Goal: Task Accomplishment & Management: Use online tool/utility

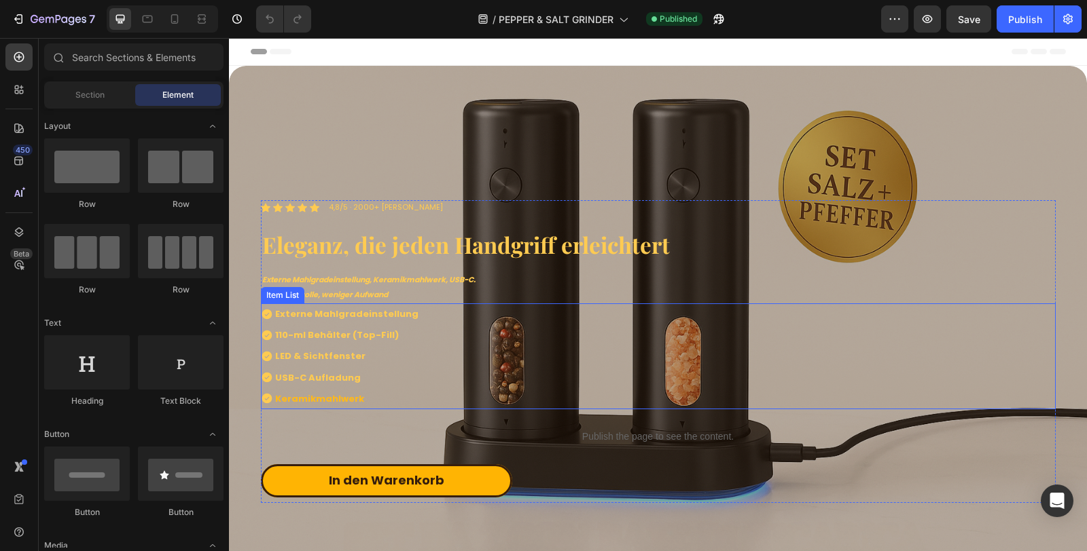
click at [308, 372] on strong "USB-C Aufladung" at bounding box center [318, 377] width 86 height 13
click at [308, 371] on strong "USB-C Aufladung" at bounding box center [318, 377] width 86 height 13
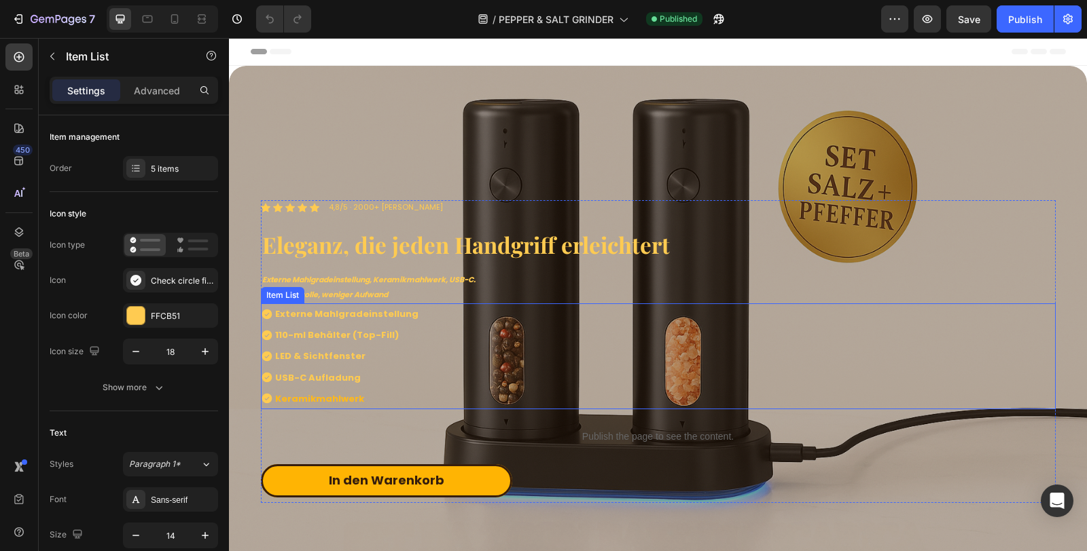
click at [308, 371] on strong "USB-C Aufladung" at bounding box center [318, 377] width 86 height 13
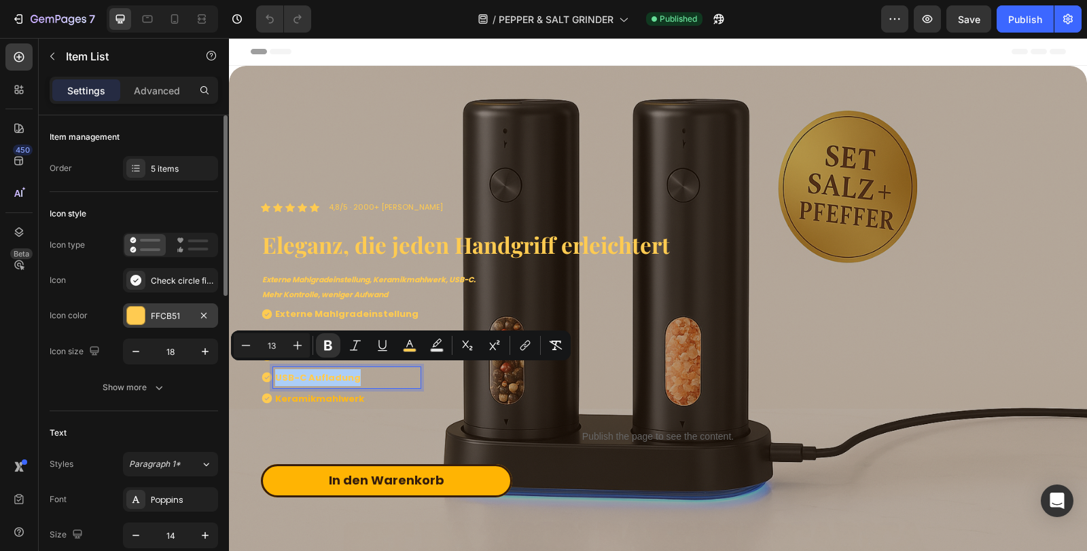
click at [185, 317] on div "FFCB51" at bounding box center [170, 316] width 39 height 12
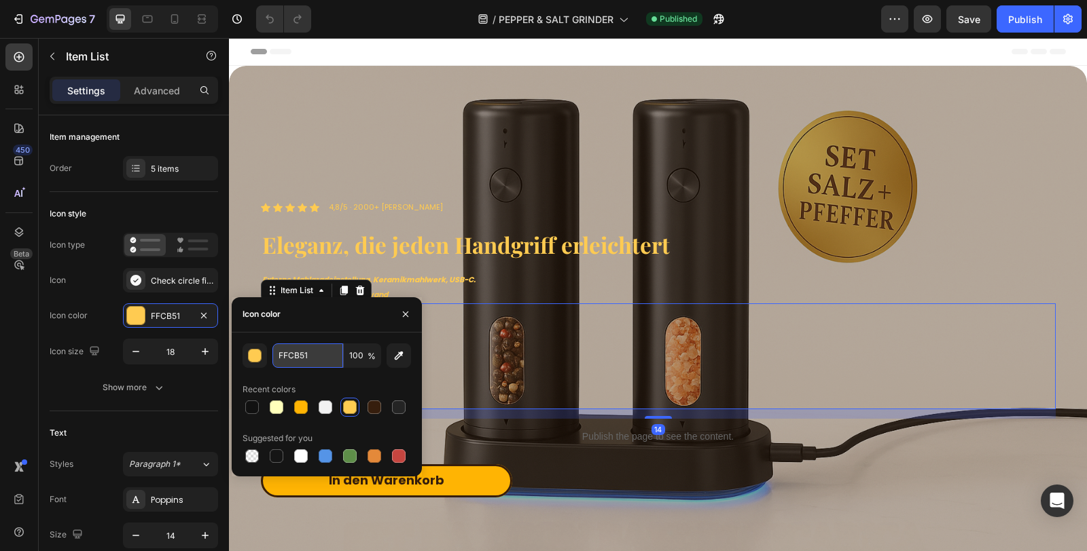
click at [310, 357] on input "FFCB51" at bounding box center [307, 356] width 71 height 24
click at [520, 361] on div "Externe Mahlgradeinstellung 110-ml Behälter (Top-Fill) LED & Sichtfenster USB-C…" at bounding box center [658, 357] width 795 height 106
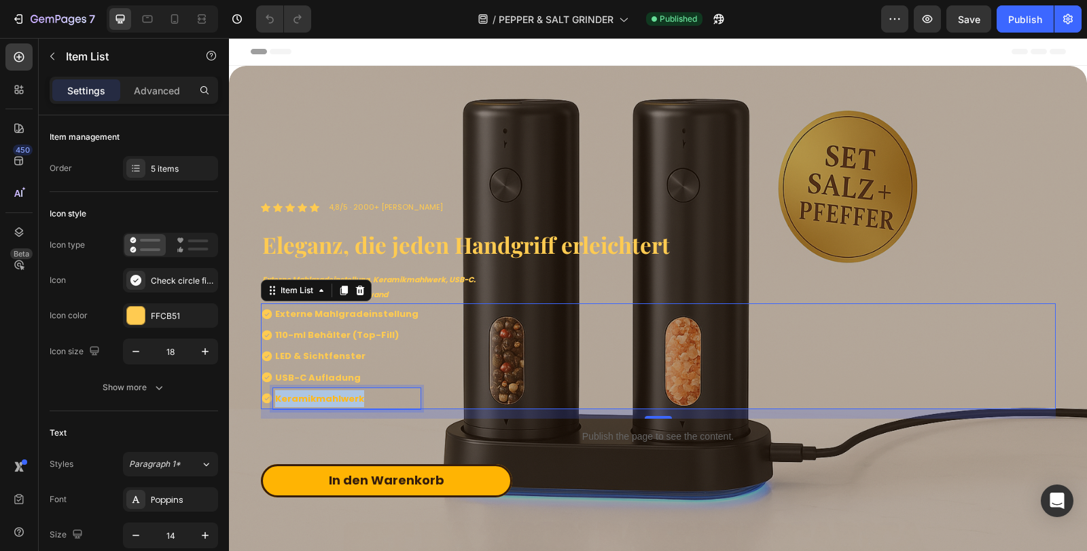
click at [307, 393] on strong "Keramikmahlwerk" at bounding box center [319, 399] width 89 height 13
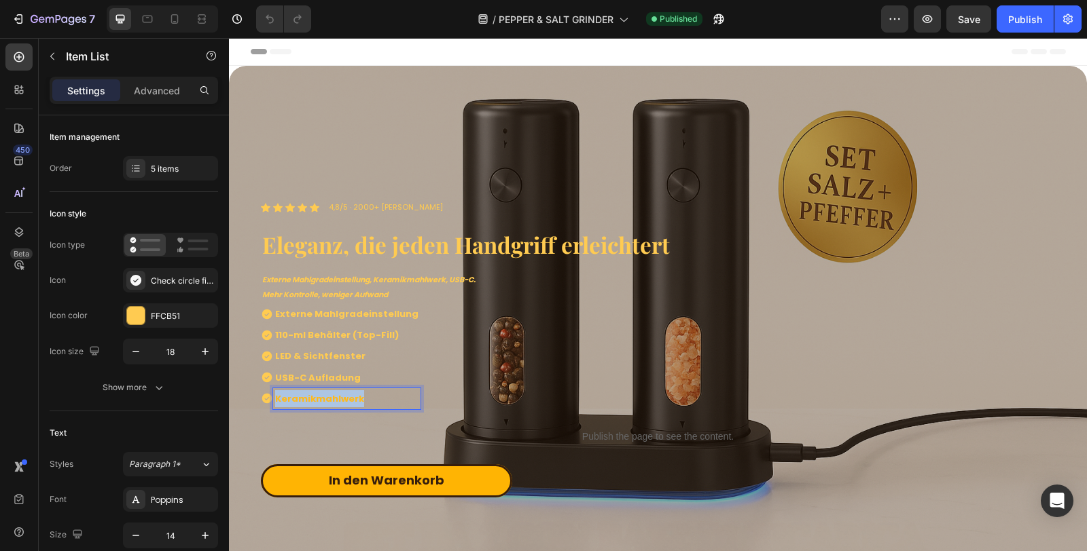
click at [307, 393] on strong "Keramikmahlwerk" at bounding box center [319, 399] width 89 height 13
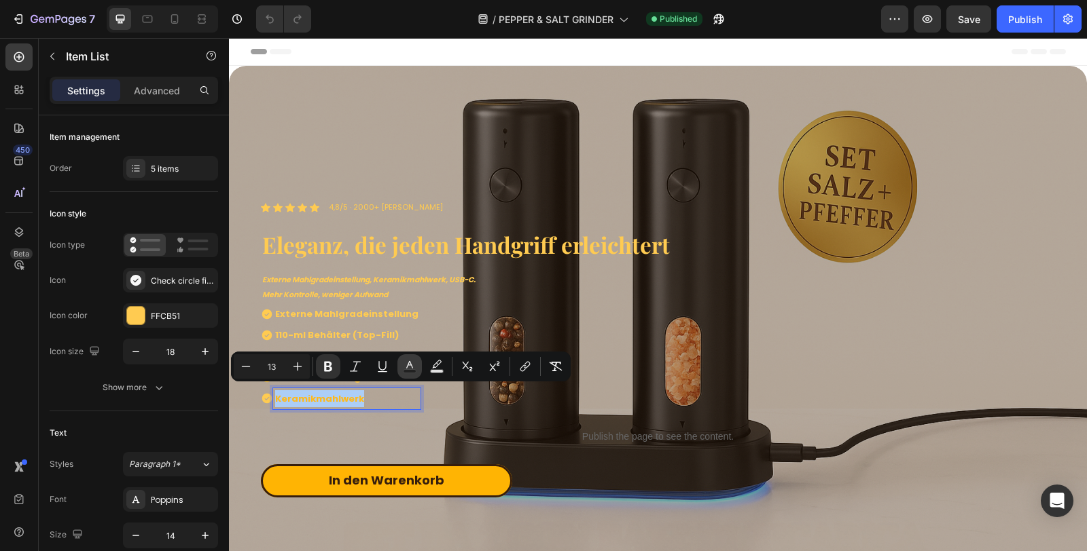
click at [406, 370] on rect "Editor contextual toolbar" at bounding box center [409, 371] width 13 height 3
type input "FEB91C"
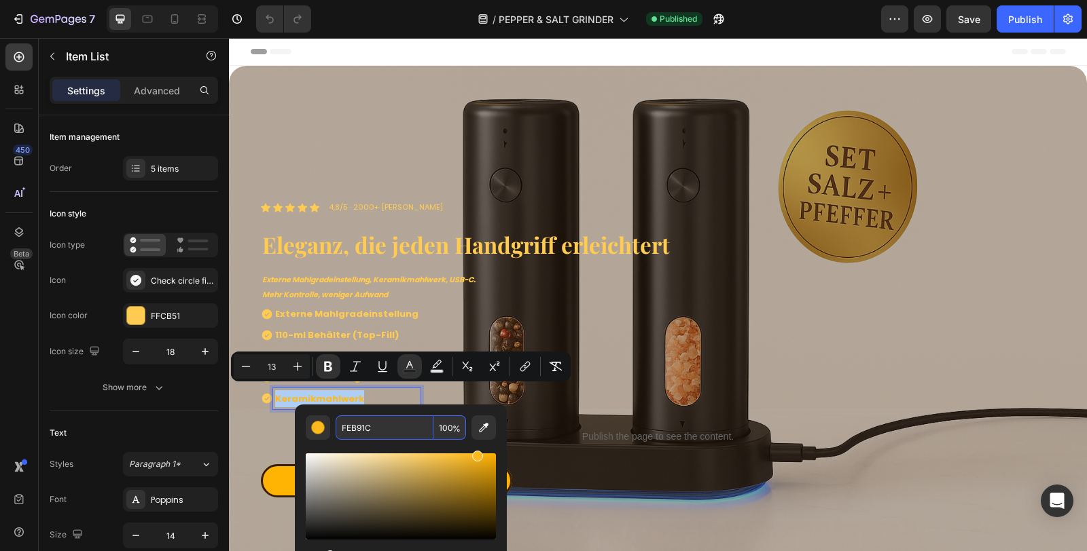
click at [399, 427] on input "FEB91C" at bounding box center [385, 428] width 98 height 24
paste input "FCB51"
type input "FFCB51"
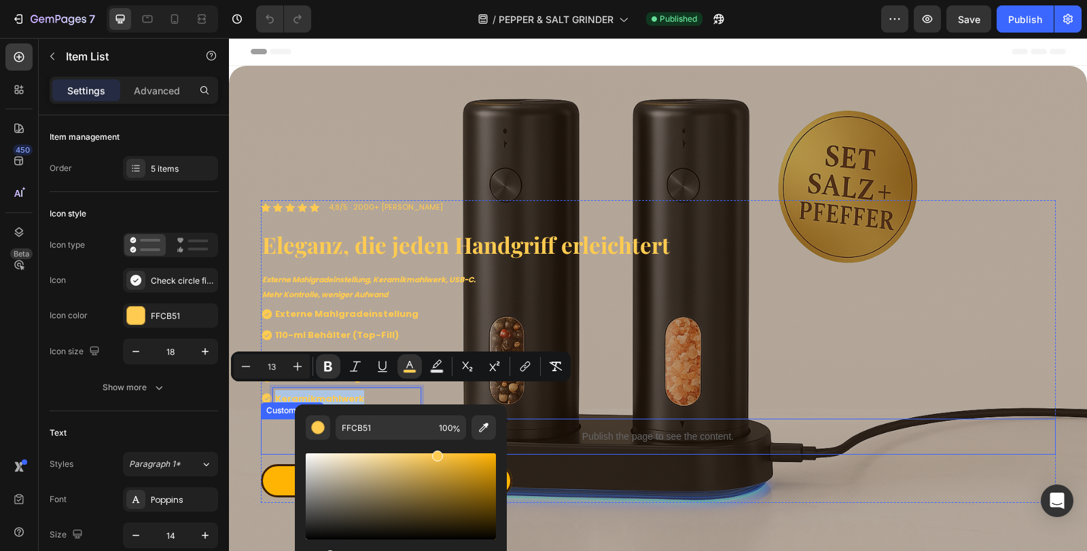
click at [886, 367] on div "Externe Mahlgradeinstellung 110-ml Behälter (Top-Fill) LED & Sichtfenster USB-C…" at bounding box center [658, 357] width 795 height 106
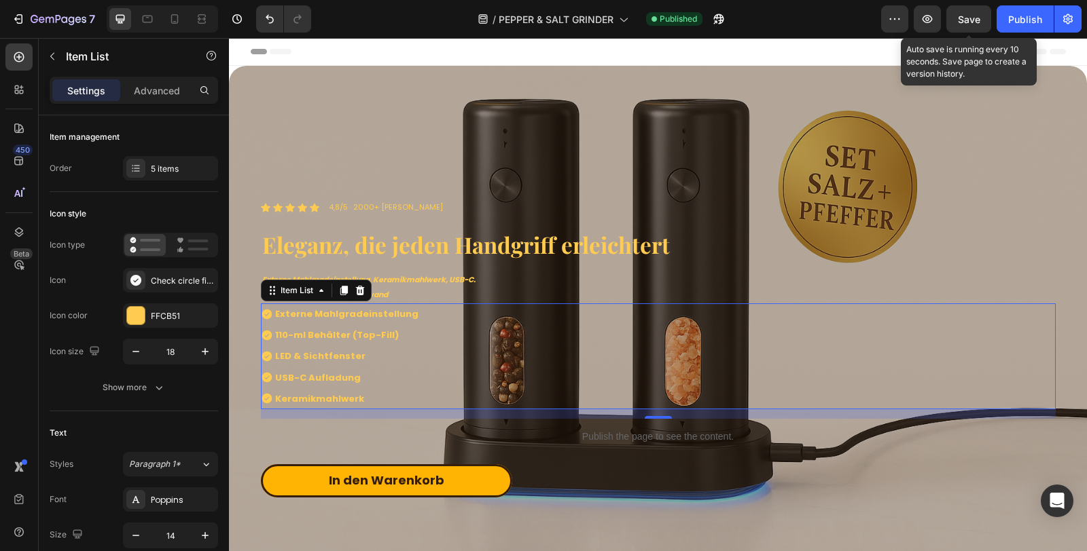
click at [979, 27] on button "Save" at bounding box center [968, 18] width 45 height 27
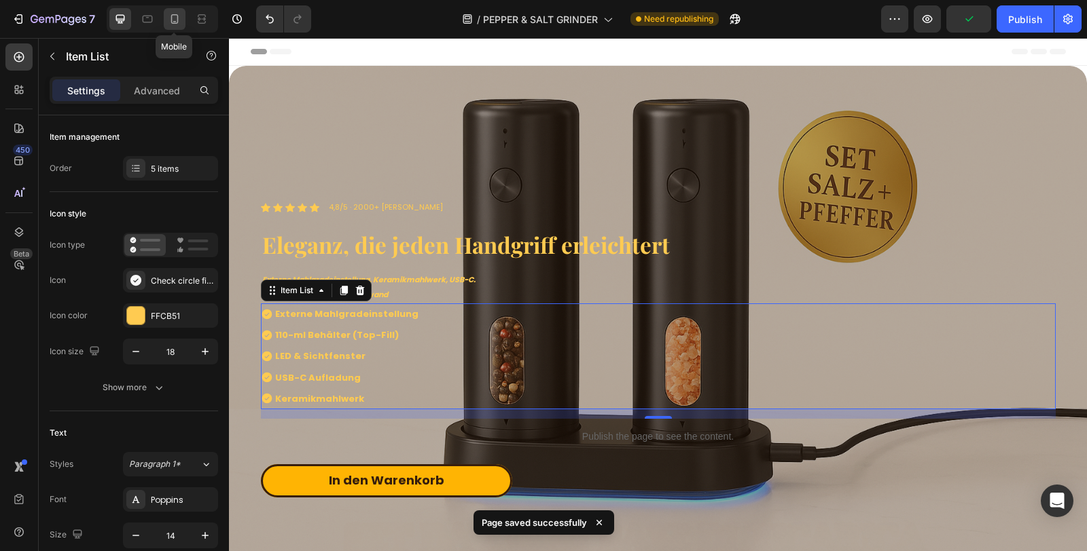
click at [175, 22] on icon at bounding box center [175, 19] width 14 height 14
type input "9"
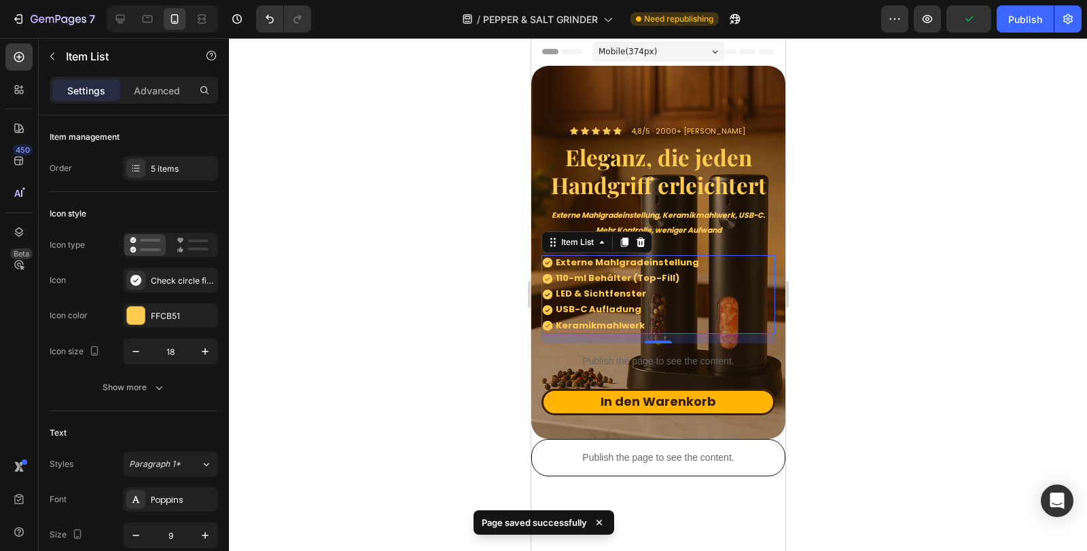
scroll to position [170, 0]
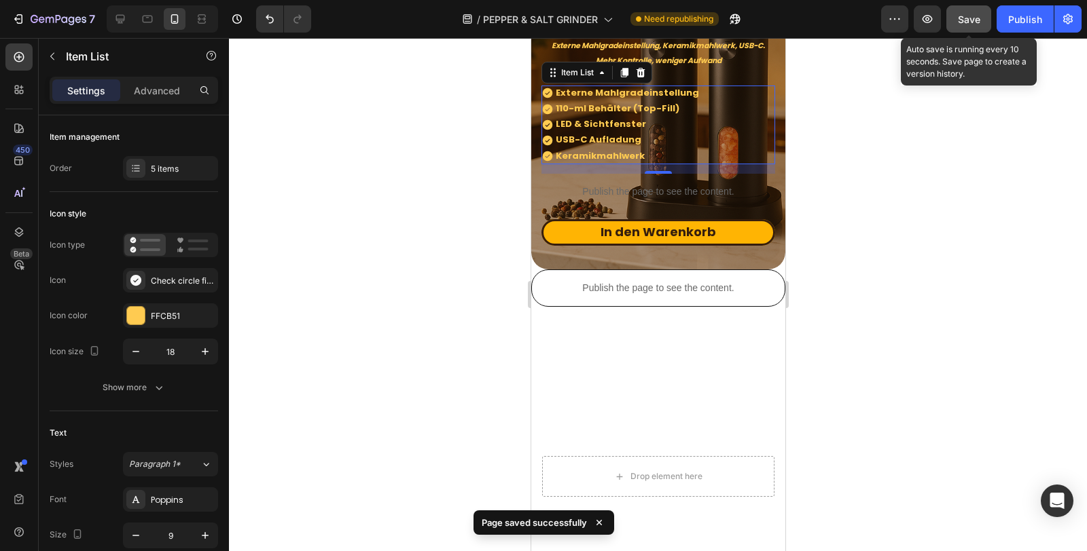
click at [985, 10] on button "Save" at bounding box center [968, 18] width 45 height 27
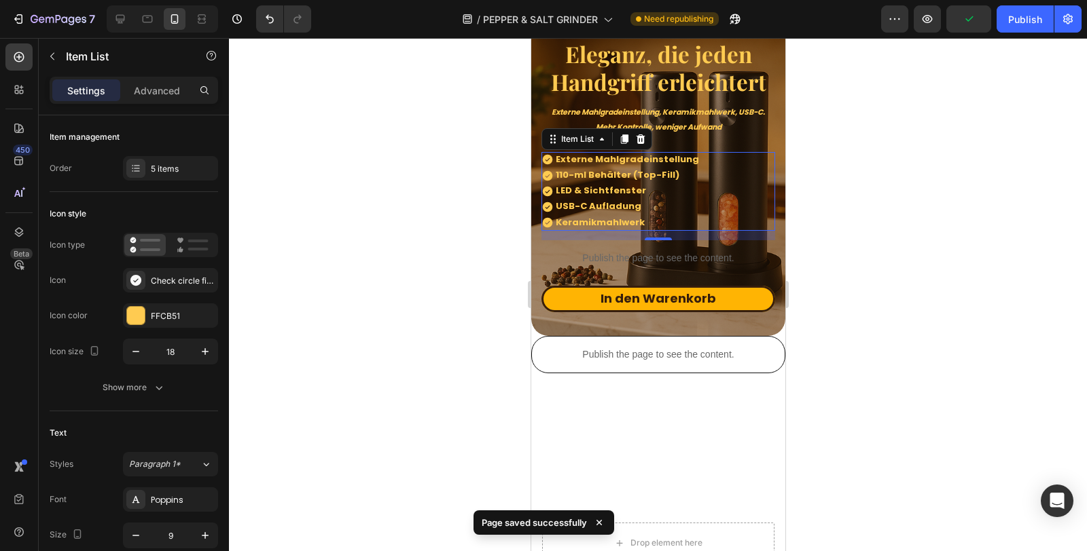
scroll to position [94, 0]
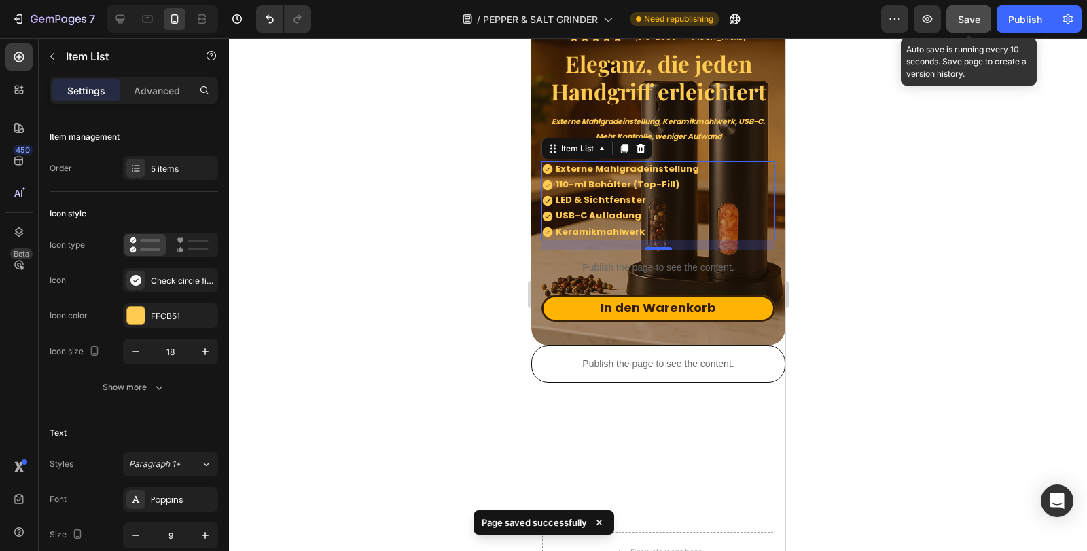
click at [981, 15] on button "Save" at bounding box center [968, 18] width 45 height 27
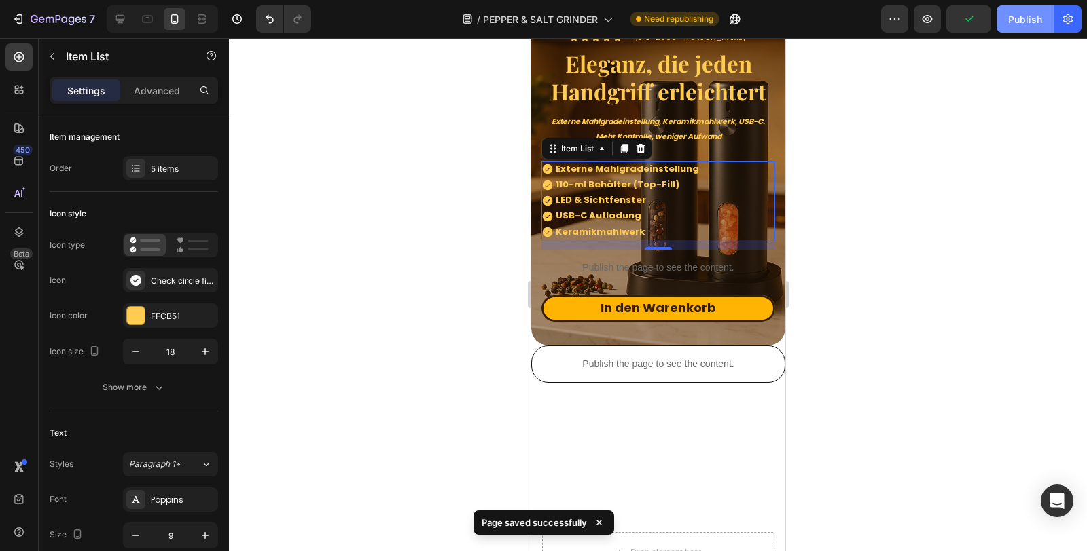
click at [1017, 23] on div "Publish" at bounding box center [1025, 19] width 34 height 14
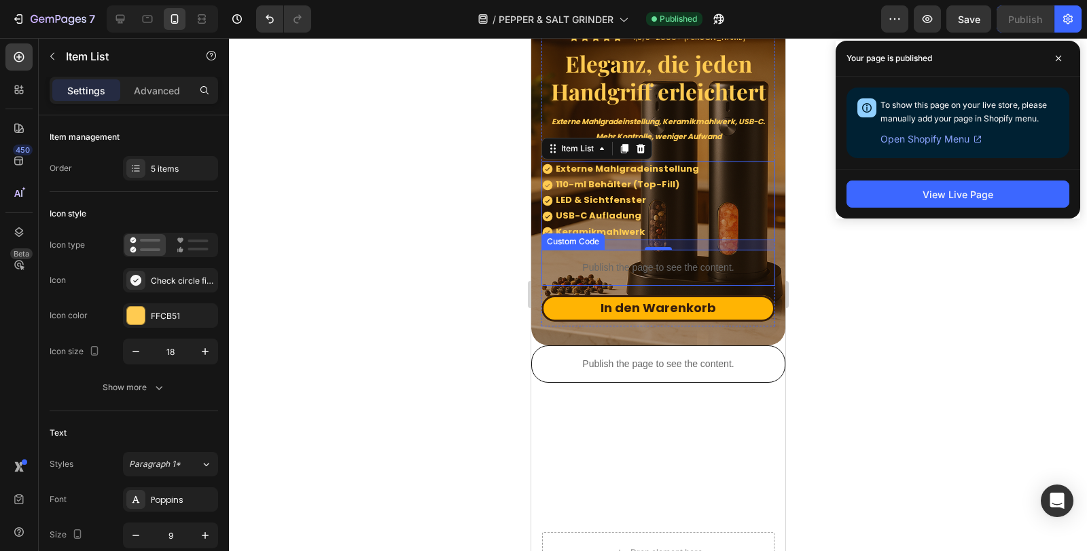
click at [651, 265] on p "Publish the page to see the content." at bounding box center [658, 268] width 234 height 14
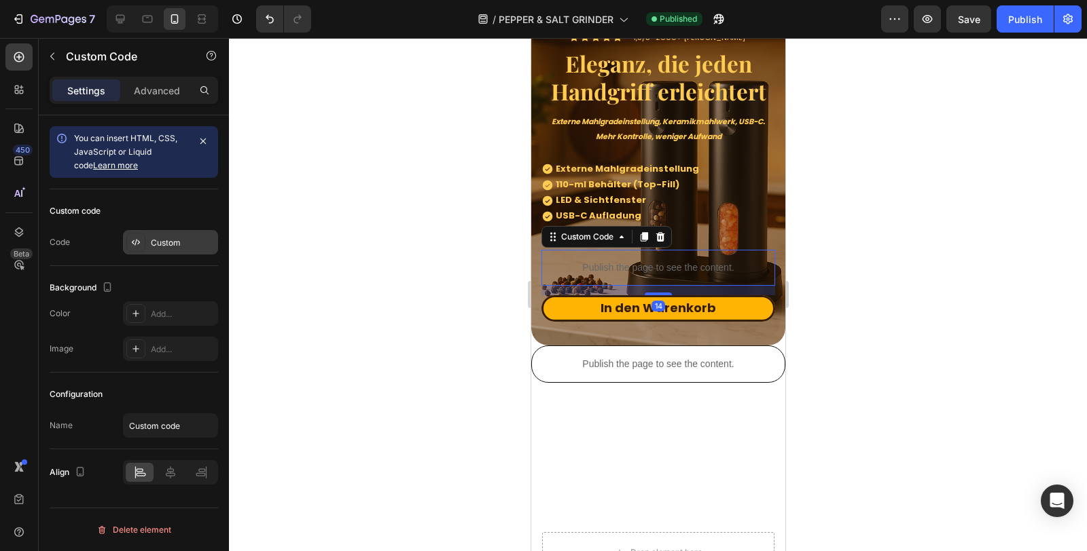
click at [177, 244] on div "Custom" at bounding box center [183, 243] width 64 height 12
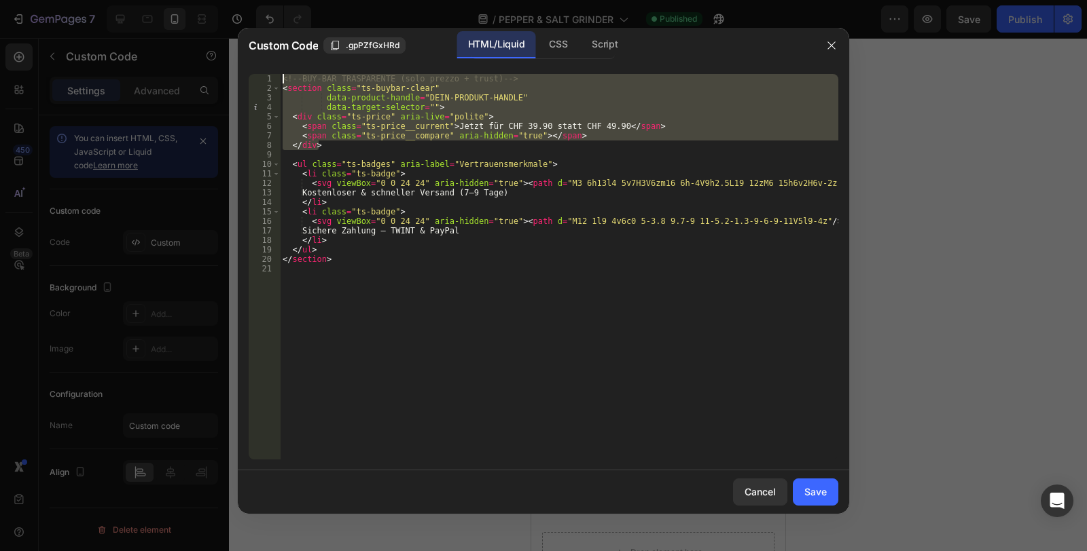
drag, startPoint x: 341, startPoint y: 145, endPoint x: 257, endPoint y: 67, distance: 114.9
click at [257, 67] on div "1 2 3 4 5 6 7 8 9 10 11 12 13 14 15 16 17 18 19 20 21 <!-- BUY-BAR TRASPARENTE …" at bounding box center [543, 266] width 611 height 407
click at [463, 126] on div "<!-- BUY-BAR TRASPARENTE (solo prezzo + trust) --> < section class = "ts-buybar…" at bounding box center [559, 267] width 558 height 386
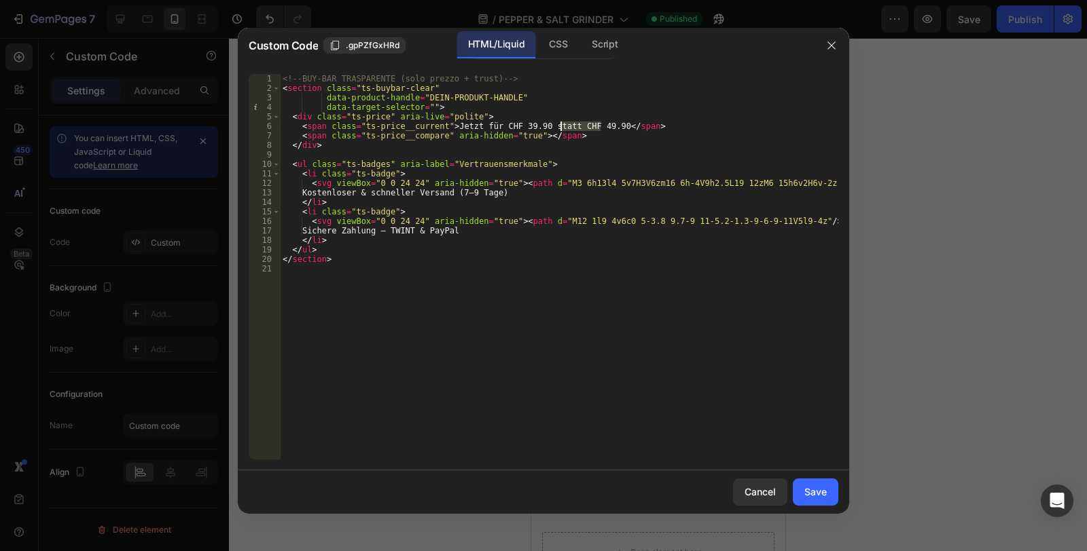
drag, startPoint x: 600, startPoint y: 126, endPoint x: 561, endPoint y: 125, distance: 38.7
click at [561, 125] on div "<!-- BUY-BAR TRASPARENTE (solo prezzo + trust) --> < section class = "ts-buybar…" at bounding box center [559, 276] width 558 height 405
click at [578, 124] on div "<!-- BUY-BAR TRASPARENTE (solo prezzo + trust) --> < section class = "ts-buybar…" at bounding box center [559, 267] width 558 height 386
click at [578, 124] on div "<!-- BUY-BAR TRASPARENTE (solo prezzo + trust) --> < section class = "ts-buybar…" at bounding box center [559, 276] width 558 height 405
drag, startPoint x: 600, startPoint y: 126, endPoint x: 562, endPoint y: 123, distance: 37.5
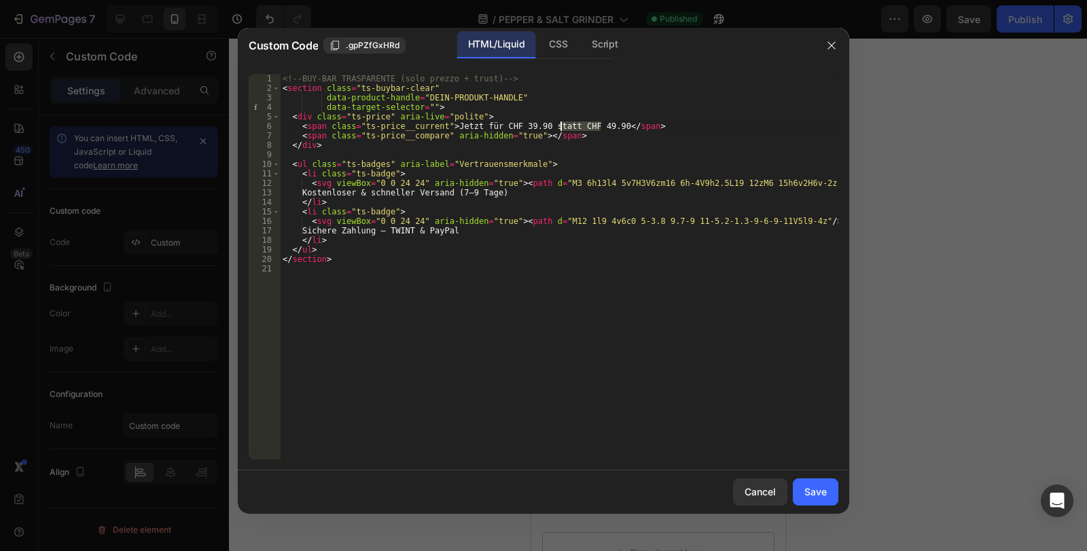
click at [562, 123] on div "<!-- BUY-BAR TRASPARENTE (solo prezzo + trust) --> < section class = "ts-buybar…" at bounding box center [559, 276] width 558 height 405
drag, startPoint x: 602, startPoint y: 127, endPoint x: 560, endPoint y: 123, distance: 42.3
click at [560, 123] on div "<!-- BUY-BAR TRASPARENTE (solo prezzo + trust) --> < section class = "ts-buybar…" at bounding box center [559, 276] width 558 height 405
click at [575, 116] on div "<!-- BUY-BAR TRASPARENTE (solo prezzo + trust) --> < section class = "ts-buybar…" at bounding box center [559, 276] width 558 height 405
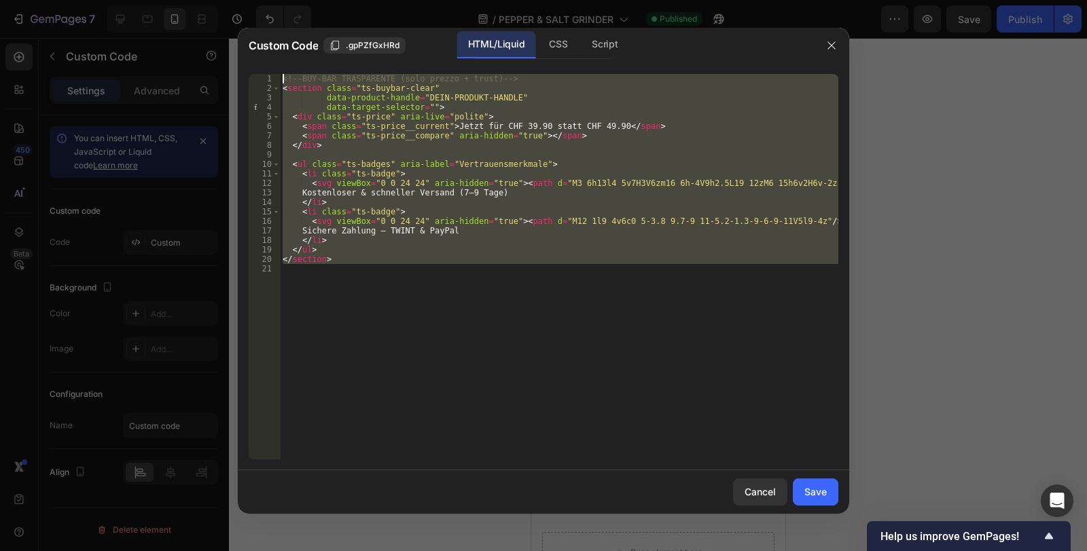
drag, startPoint x: 393, startPoint y: 278, endPoint x: 239, endPoint y: 24, distance: 297.1
click at [239, 24] on div "Custom Code .gpPZfGxHRd HTML/Liquid CSS Script <span class="ts-price__current">…" at bounding box center [543, 275] width 1087 height 551
type textarea "<!-- BUY-BAR TRASPARENTE (solo prezzo + trust) --> <section class="ts-buybar-cl…"
type textarea "</section>"
click at [359, 284] on div "<!-- BUY-BAR TRASPARENTE (solo prezzo + trust) --> < section class = "ts-buybar…" at bounding box center [559, 267] width 558 height 386
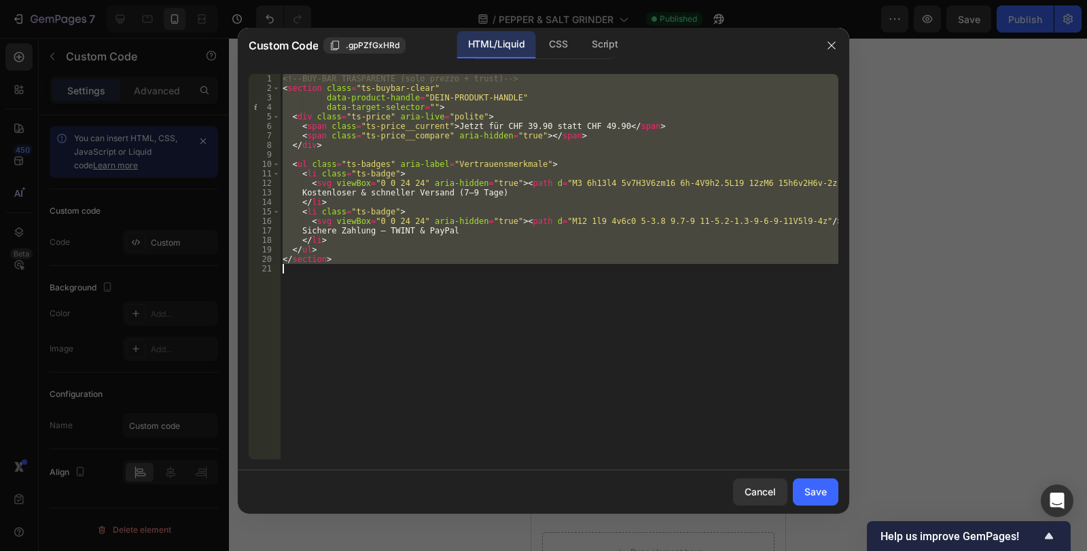
paste textarea
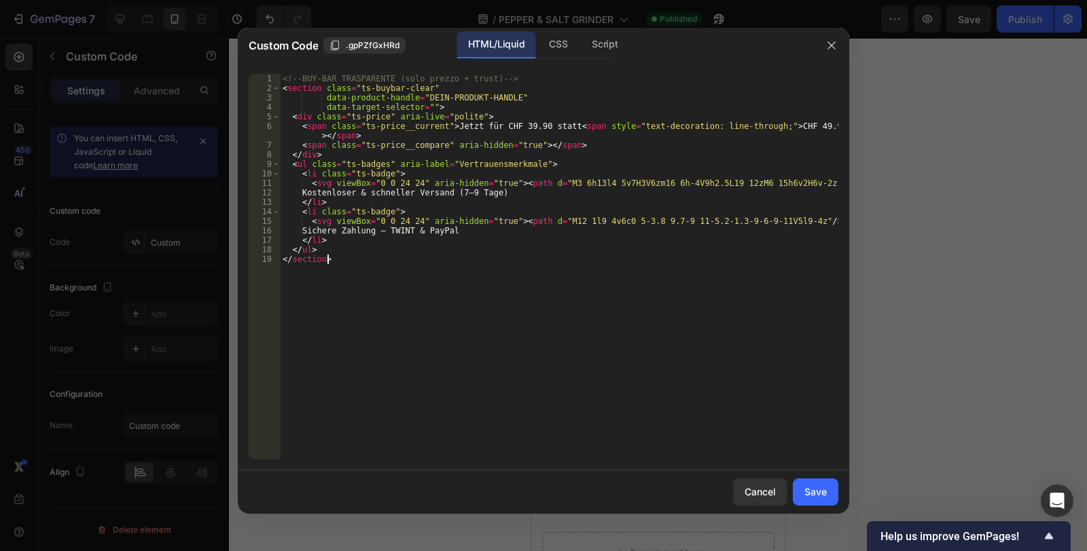
type textarea "</section>"
click at [824, 488] on div "Save" at bounding box center [815, 492] width 22 height 14
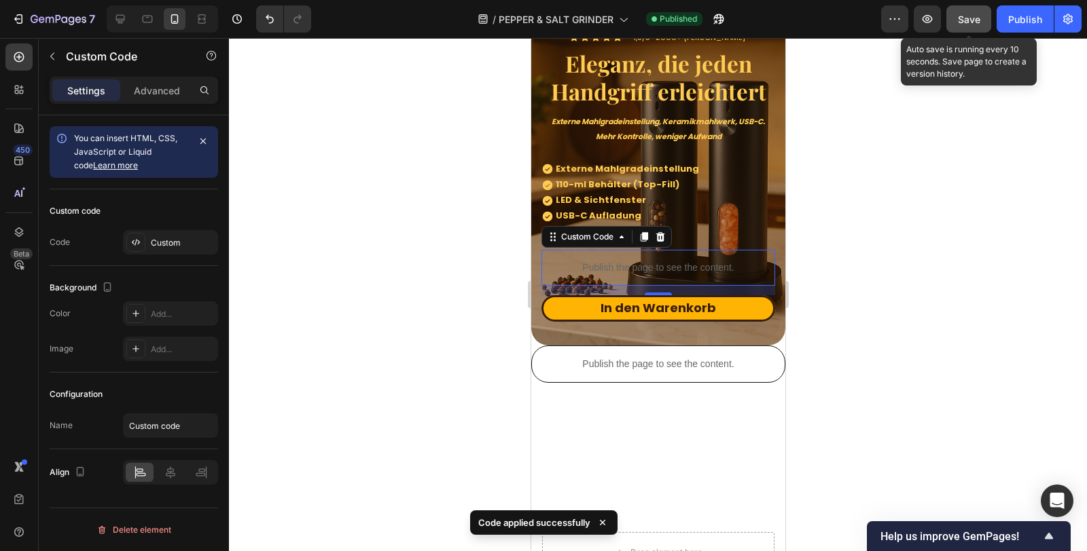
click at [978, 24] on div "Save" at bounding box center [969, 19] width 22 height 14
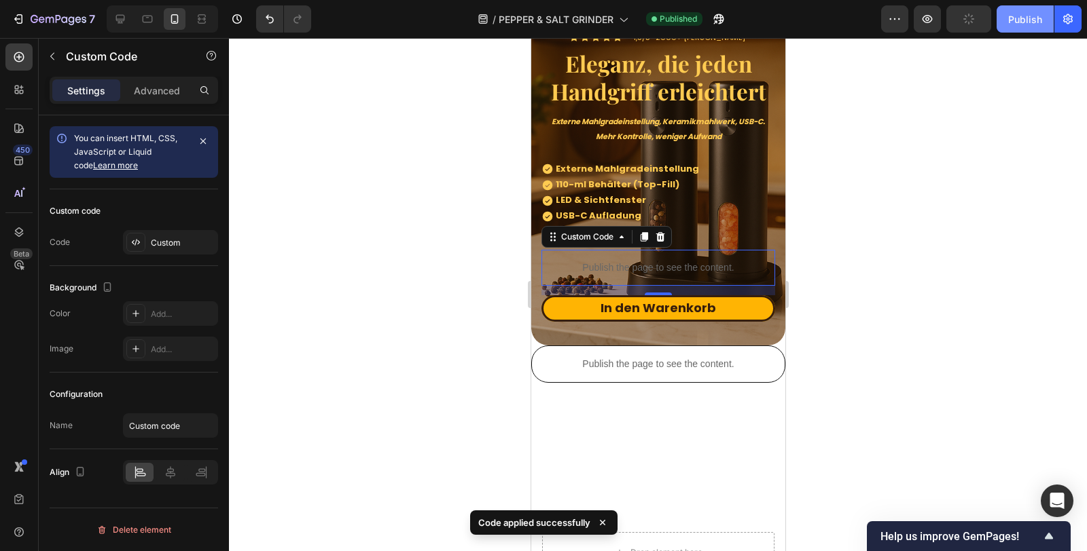
click at [1034, 17] on div "Publish" at bounding box center [1025, 19] width 34 height 14
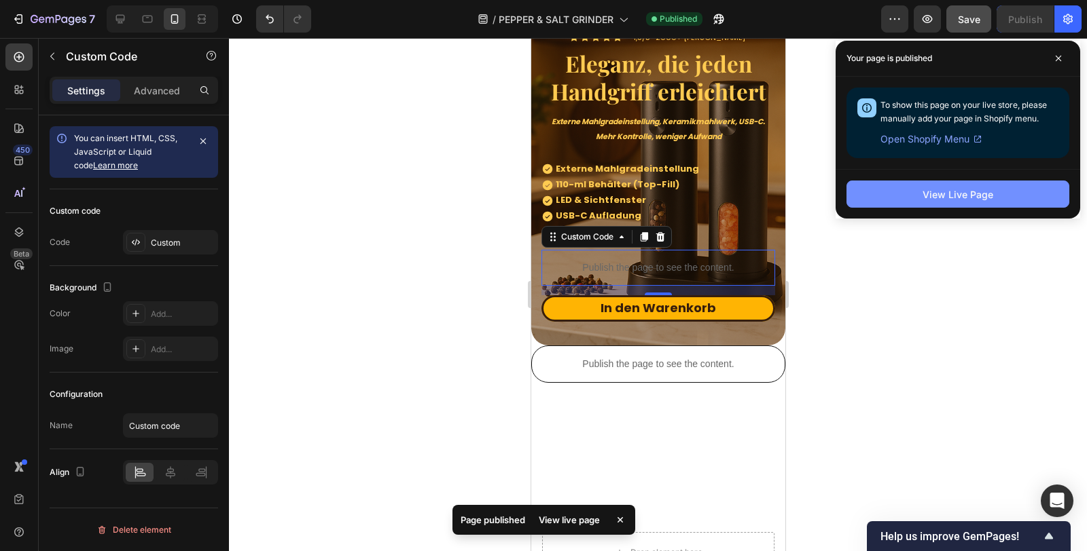
click at [962, 193] on div "View Live Page" at bounding box center [957, 194] width 71 height 14
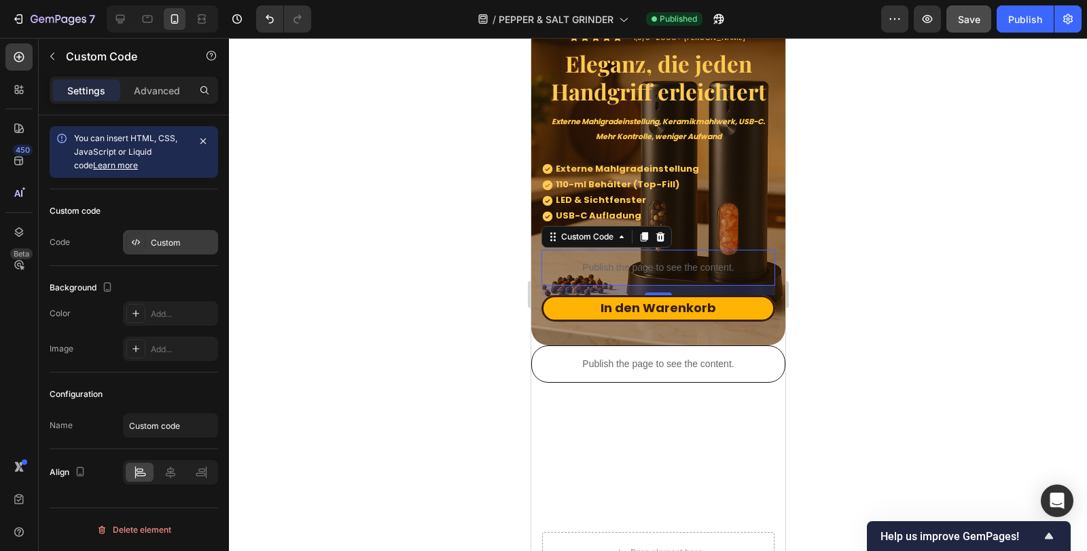
click at [167, 243] on div "Custom" at bounding box center [183, 243] width 64 height 12
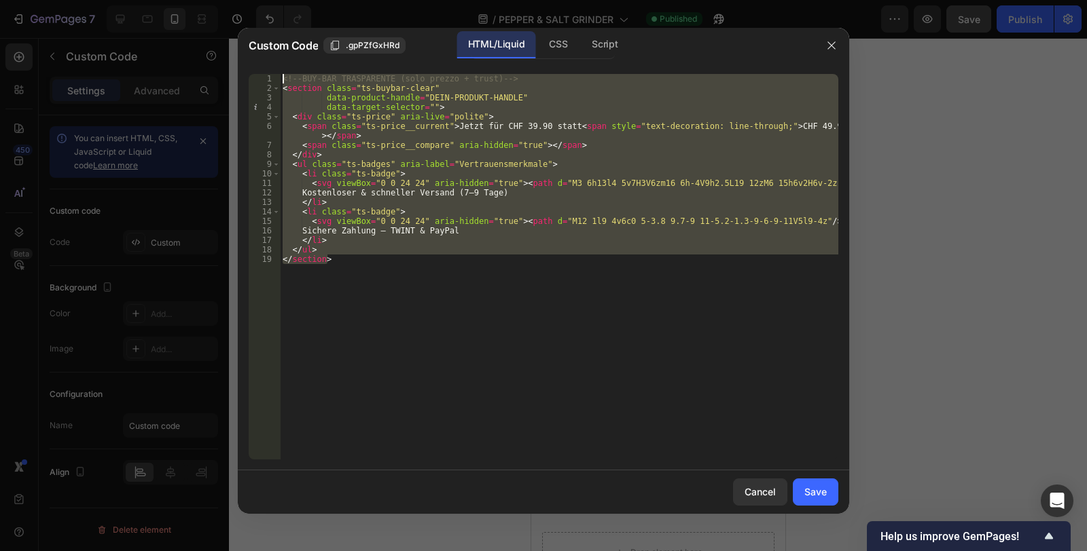
drag, startPoint x: 414, startPoint y: 292, endPoint x: 264, endPoint y: 25, distance: 306.2
click at [264, 25] on div "Custom Code .gpPZfGxHRd HTML/Liquid CSS Script 1 2 3 4 5 6 7 8 9 10 11 12 13 14…" at bounding box center [543, 275] width 1087 height 551
paste textarea "/section>"
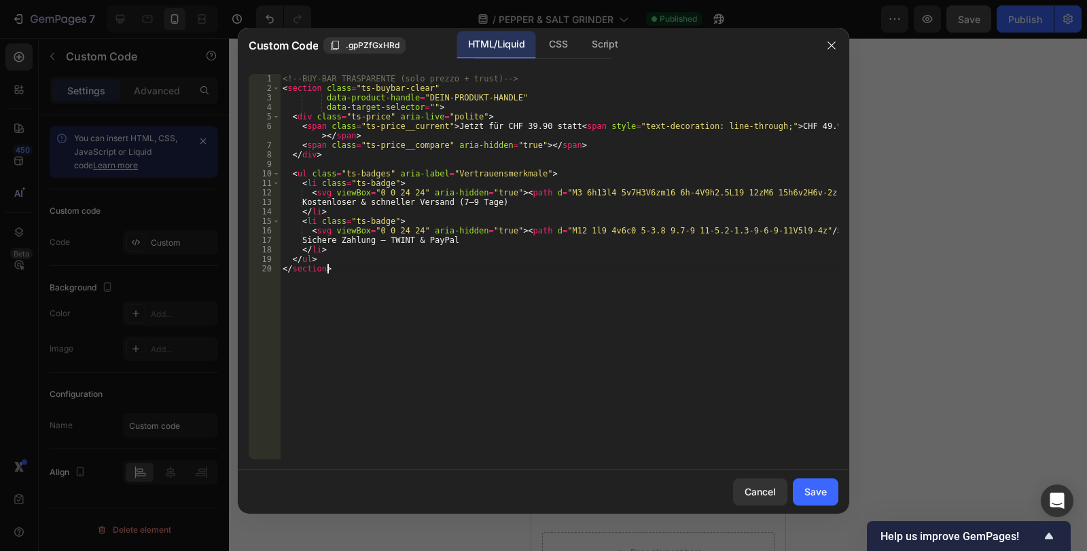
type textarea "</section>"
click at [809, 485] on div "Save" at bounding box center [815, 492] width 22 height 14
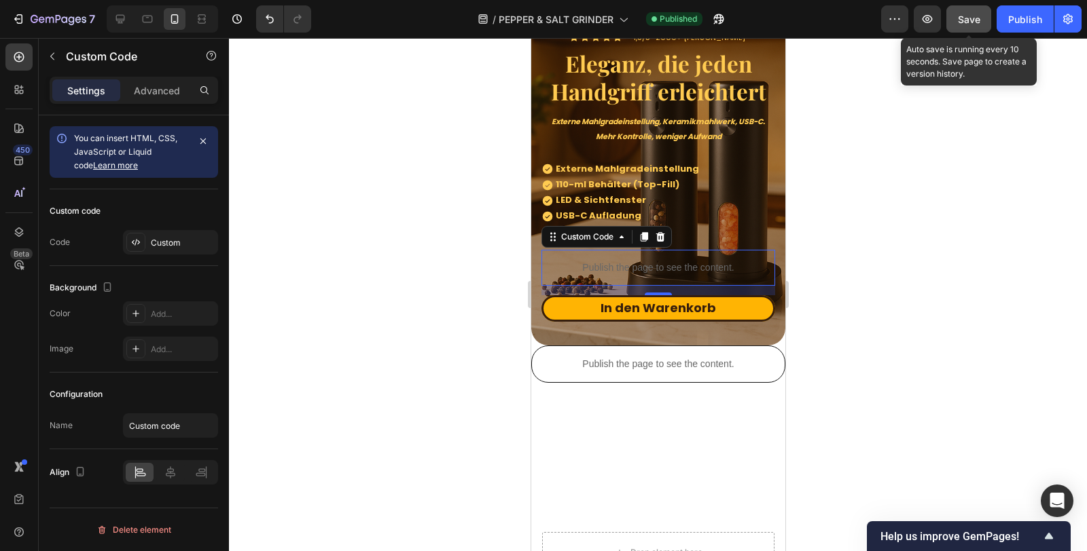
click at [975, 10] on button "Save" at bounding box center [968, 18] width 45 height 27
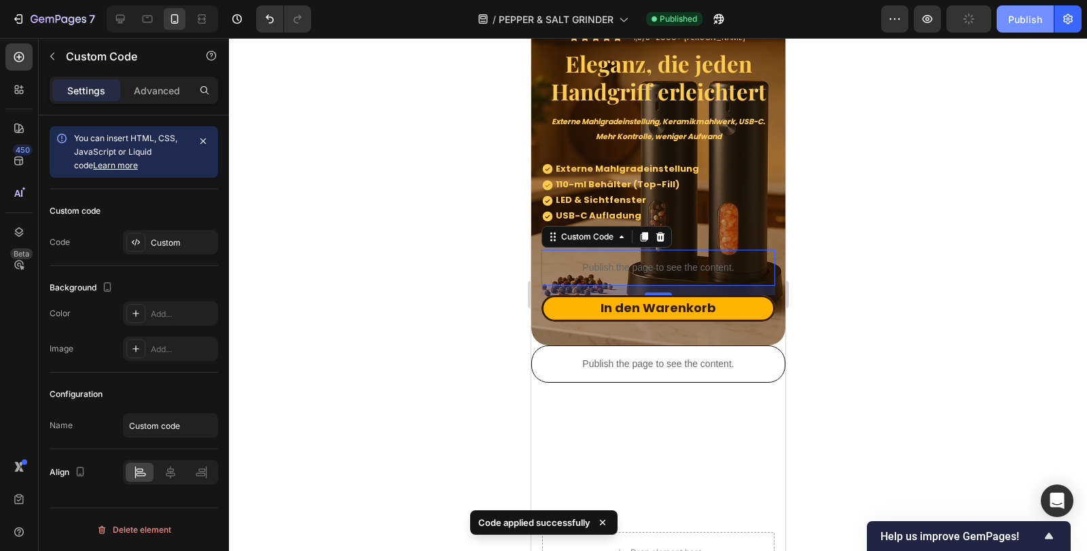
click at [1009, 18] on div "Publish" at bounding box center [1025, 19] width 34 height 14
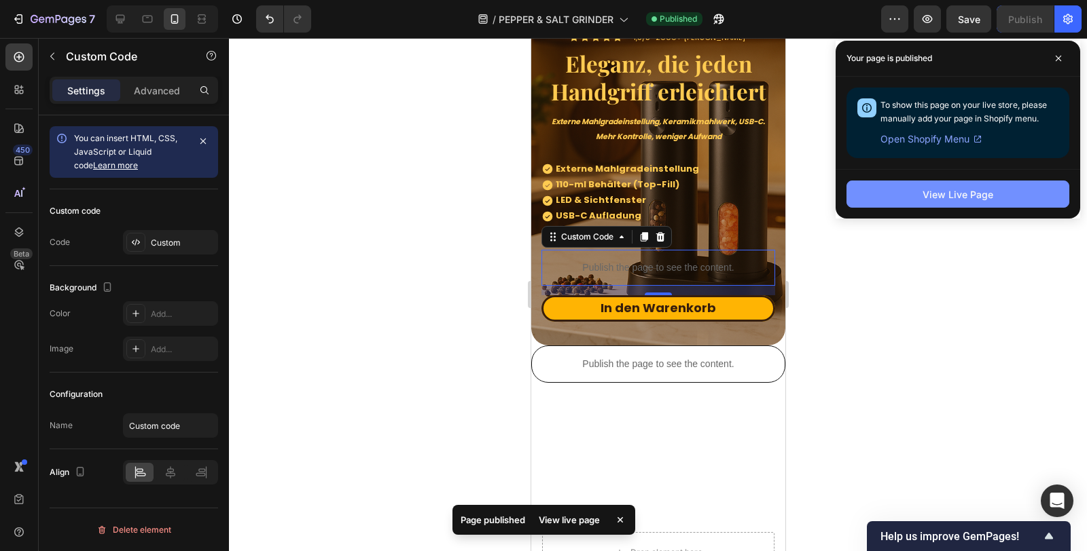
click at [933, 198] on div "View Live Page" at bounding box center [957, 194] width 71 height 14
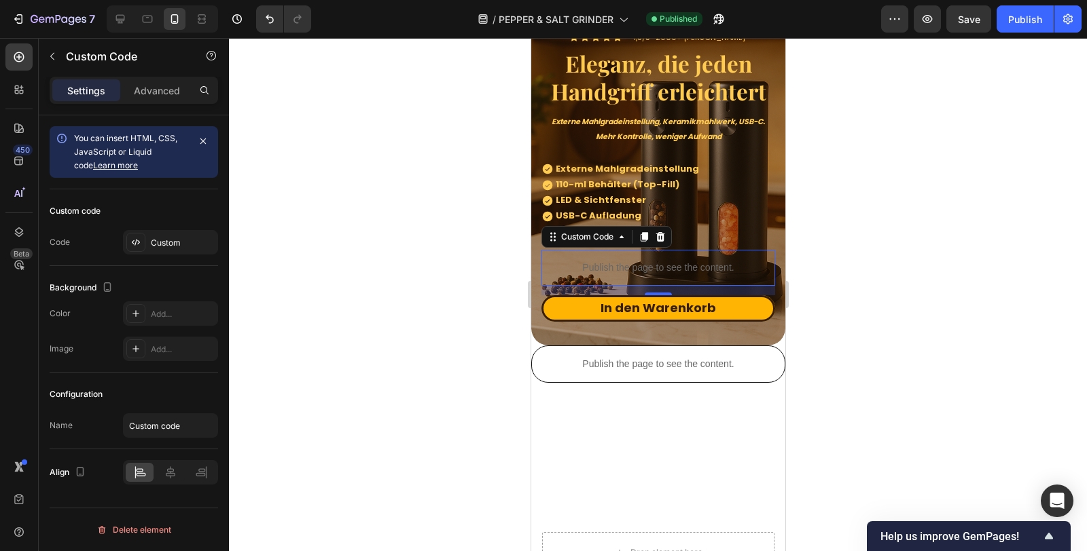
click at [647, 266] on p "Publish the page to see the content." at bounding box center [658, 268] width 234 height 14
click at [181, 237] on div "Custom" at bounding box center [183, 243] width 64 height 12
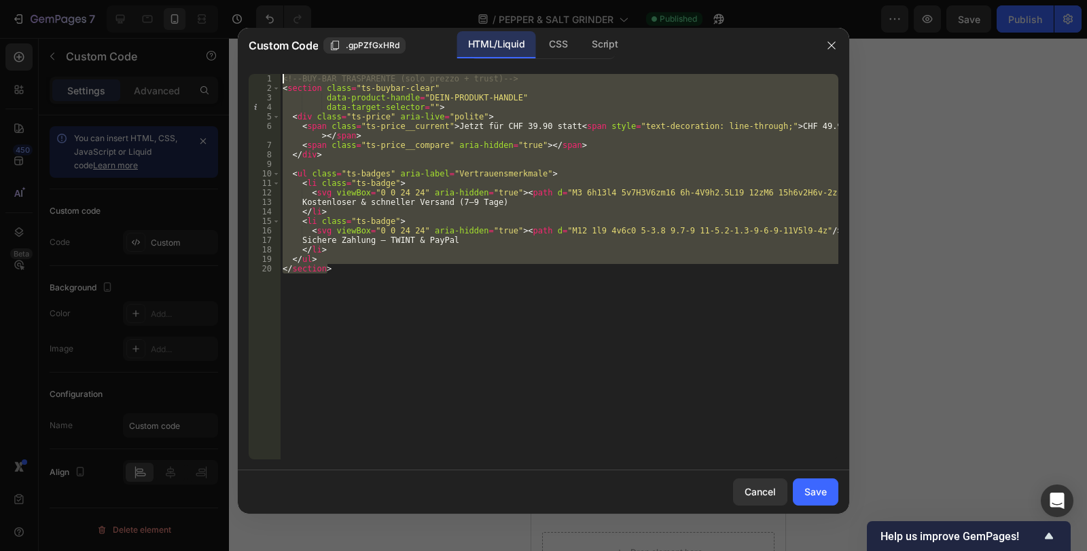
drag, startPoint x: 381, startPoint y: 296, endPoint x: 264, endPoint y: 58, distance: 264.9
click at [264, 58] on div "Custom Code .gpPZfGxHRd HTML/Liquid CSS Script 1 2 3 4 5 6 7 8 9 10 11 12 13 14…" at bounding box center [543, 271] width 611 height 486
click at [446, 324] on div "<!-- BUY-BAR TRASPARENTE (solo prezzo + trust) --> < section class = "ts-buybar…" at bounding box center [559, 267] width 558 height 386
paste textarea
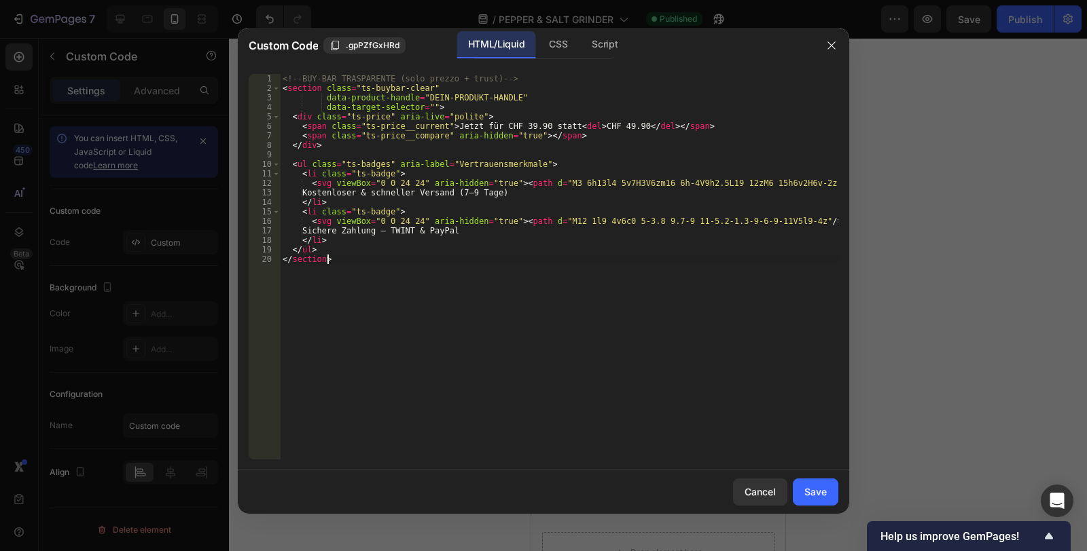
type textarea "</section>"
click at [827, 490] on div "Save" at bounding box center [815, 492] width 22 height 14
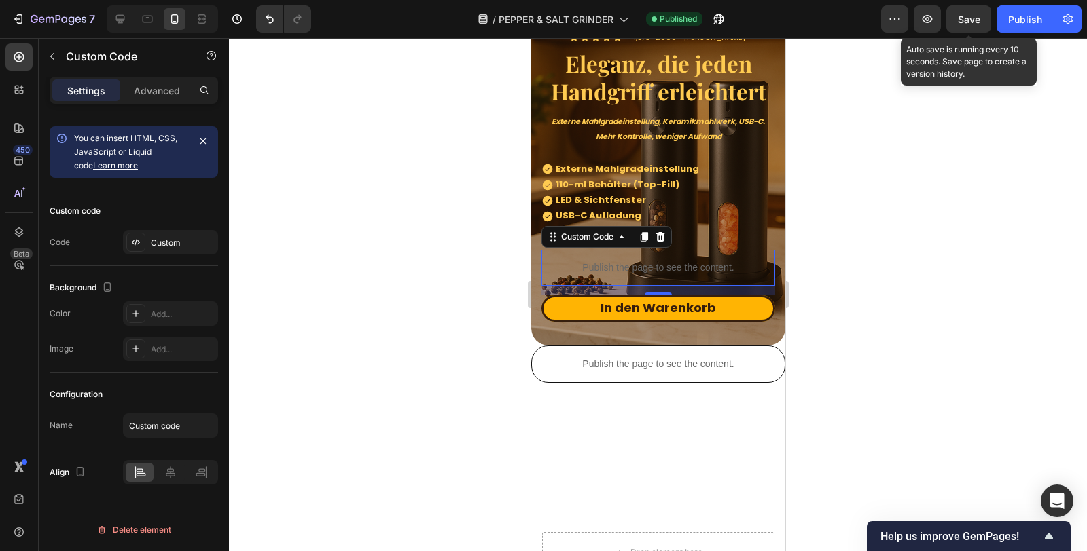
click at [968, 14] on span "Save" at bounding box center [969, 20] width 22 height 12
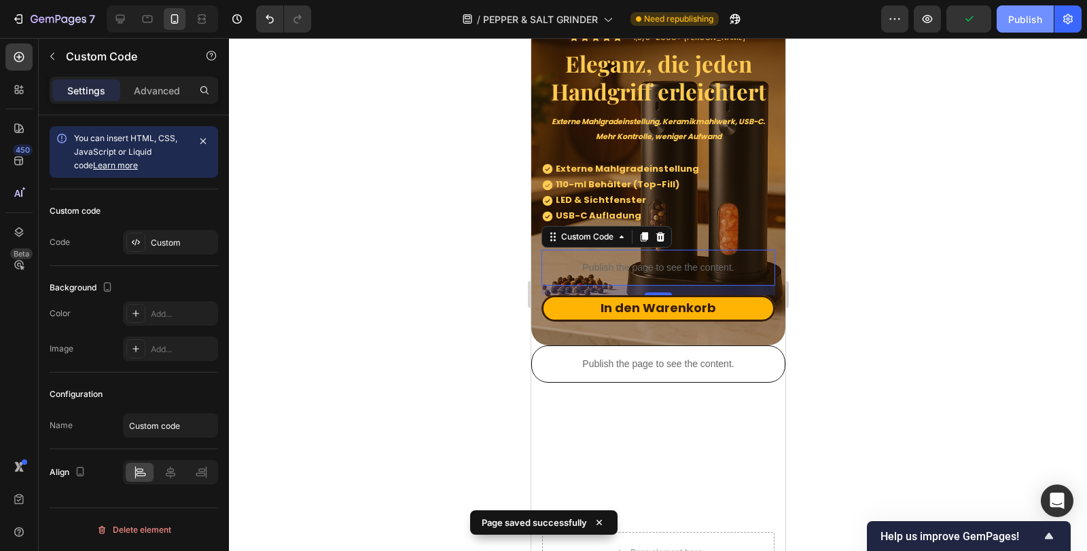
click at [1023, 12] on div "Publish" at bounding box center [1025, 19] width 34 height 14
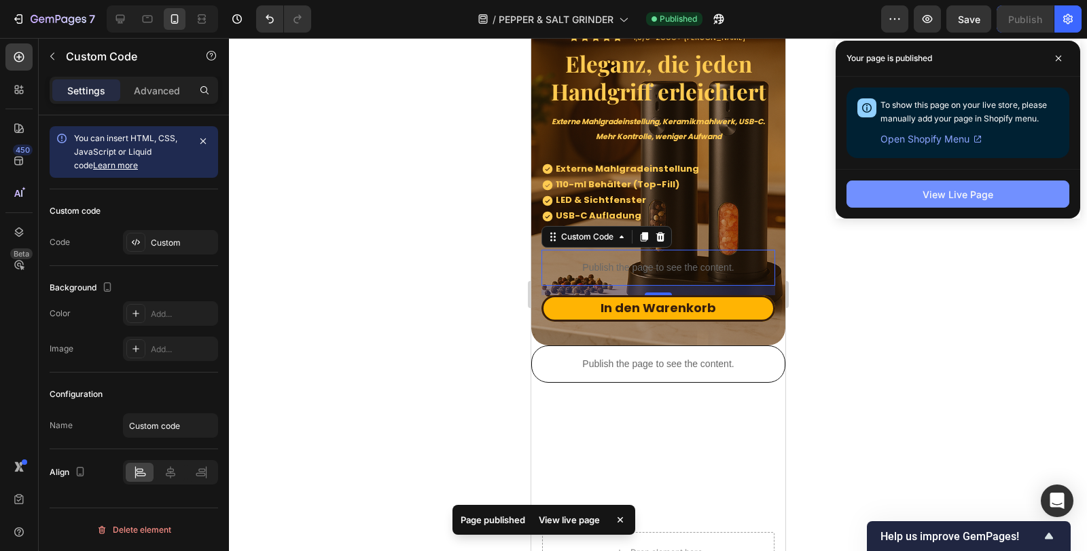
click at [909, 204] on button "View Live Page" at bounding box center [957, 194] width 223 height 27
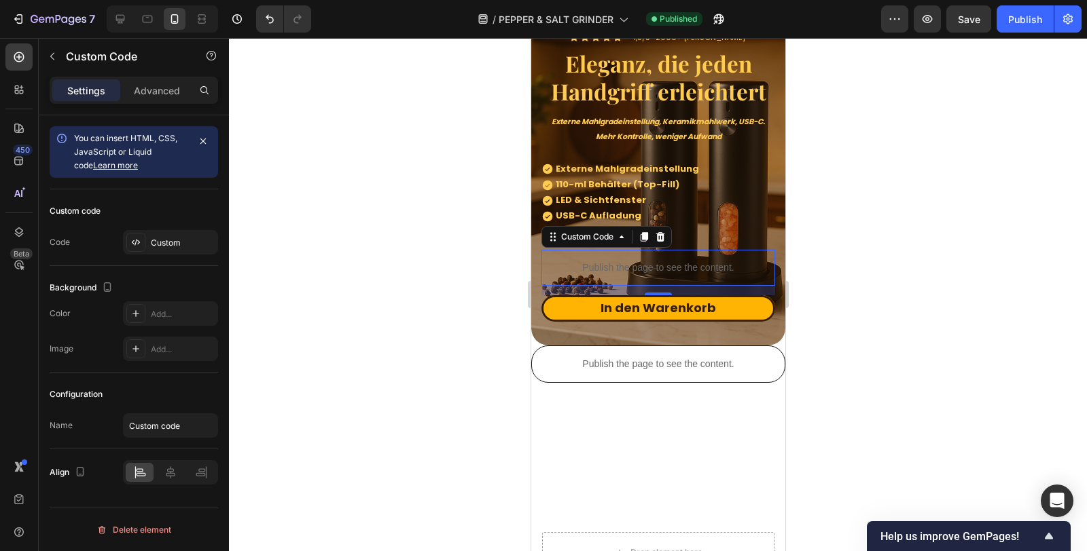
click at [631, 265] on p "Publish the page to see the content." at bounding box center [658, 268] width 234 height 14
click at [657, 261] on p "Publish the page to see the content." at bounding box center [658, 268] width 234 height 14
click at [168, 239] on div "Custom" at bounding box center [183, 243] width 64 height 12
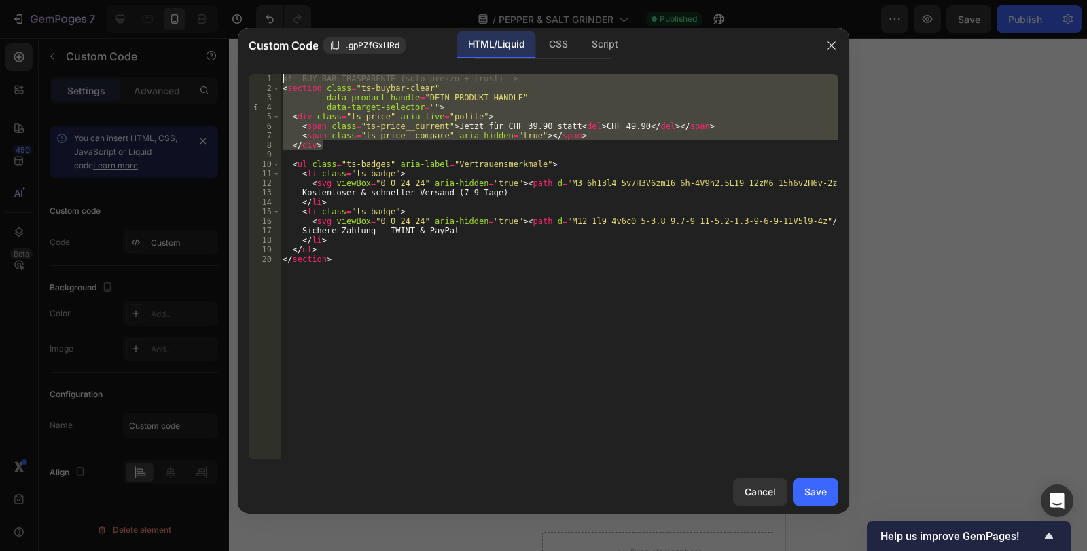
drag, startPoint x: 328, startPoint y: 147, endPoint x: 271, endPoint y: 33, distance: 127.6
click at [271, 33] on div "Custom Code .gpPZfGxHRd HTML/Liquid CSS Script 1 2 3 4 5 6 7 8 9 10 11 12 13 14…" at bounding box center [543, 271] width 611 height 486
type textarea "<!-- BUY-BAR TRASPARENTE (solo prezzo + trust) --> <section class="ts-buybar-cl…"
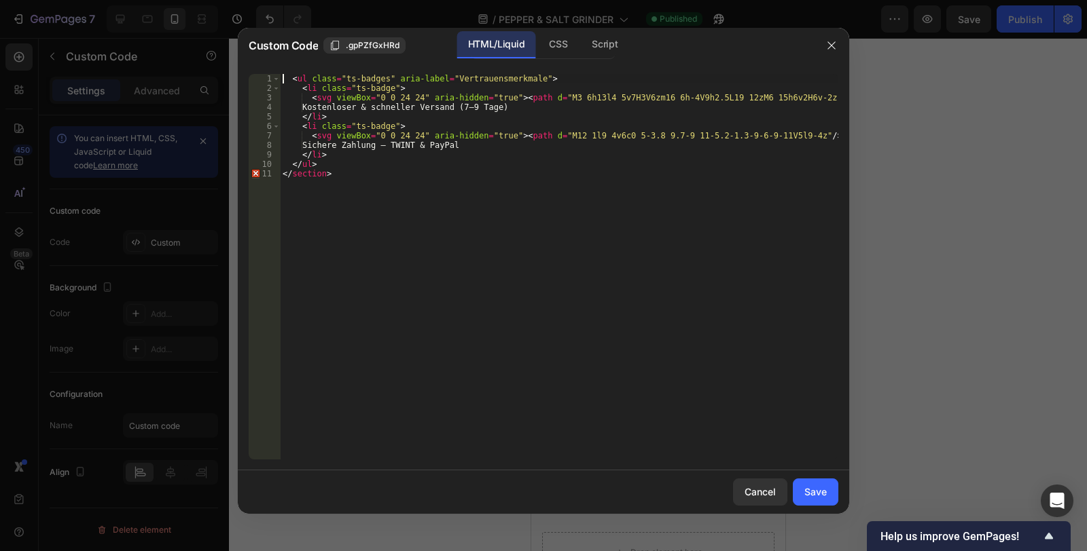
type textarea "<ul class="ts-badges" aria-label="Vertrauensmerkmale">"
click at [812, 488] on div "Save" at bounding box center [815, 492] width 22 height 14
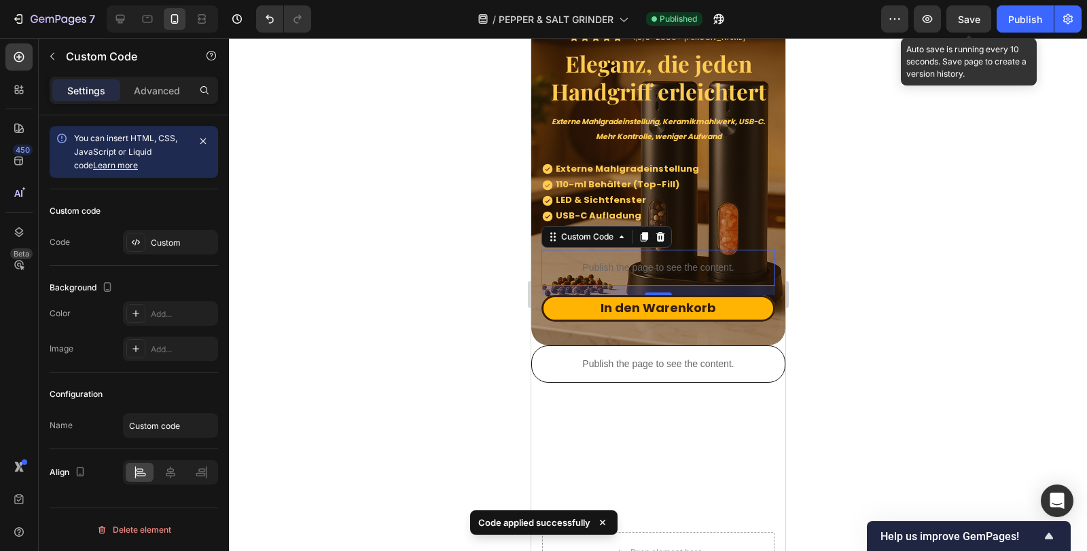
click at [975, 22] on span "Save" at bounding box center [969, 20] width 22 height 12
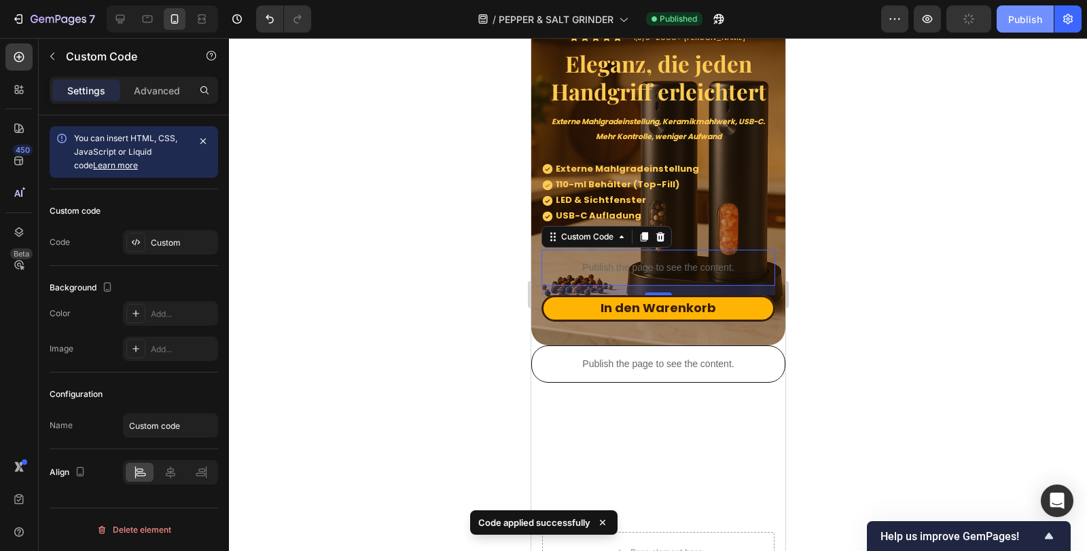
click at [1021, 20] on div "Publish" at bounding box center [1025, 19] width 34 height 14
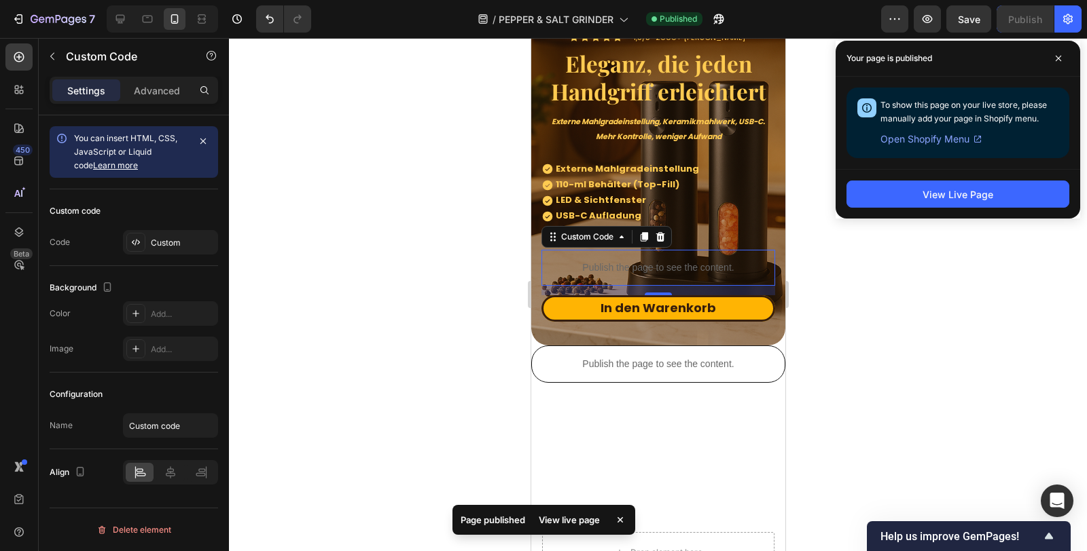
click at [833, 196] on div at bounding box center [658, 294] width 858 height 513
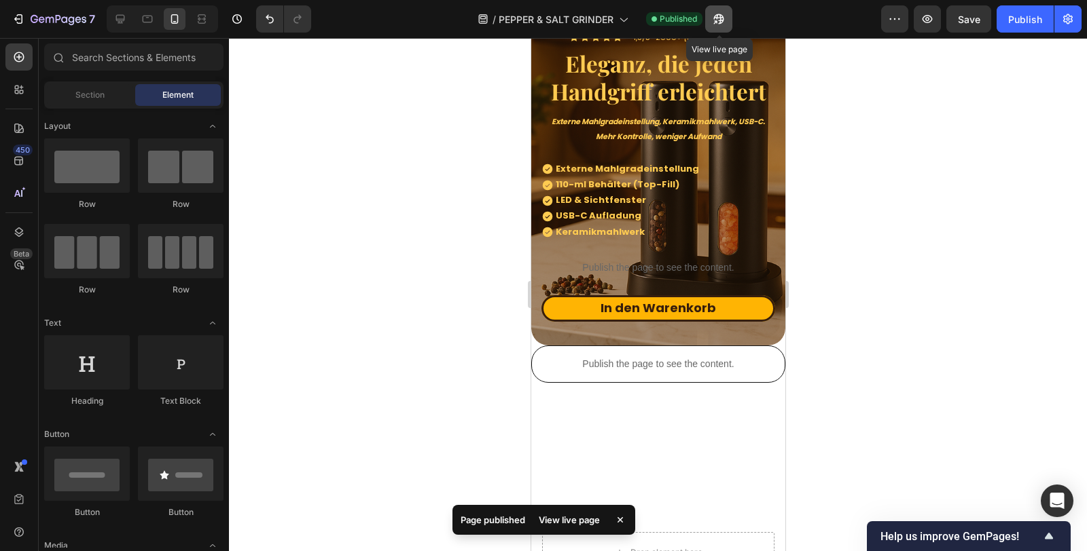
click at [725, 18] on icon "button" at bounding box center [719, 19] width 14 height 14
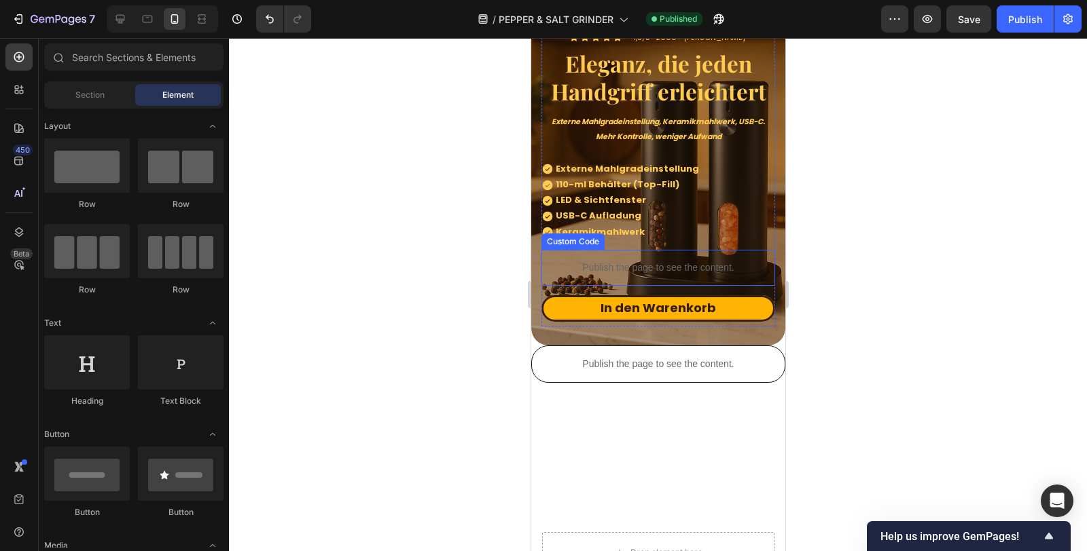
click at [653, 261] on p "Publish the page to see the content." at bounding box center [658, 268] width 234 height 14
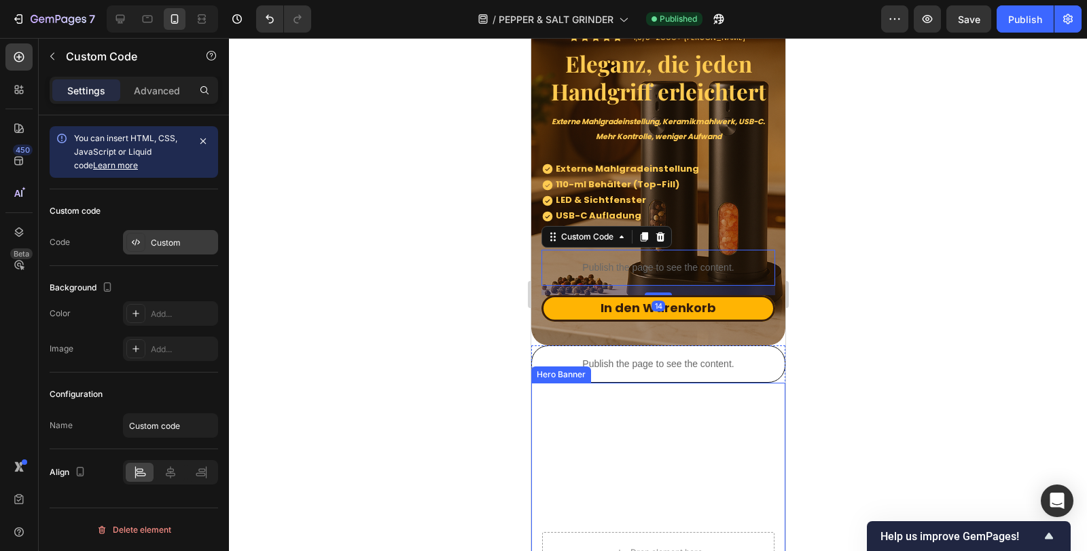
click at [181, 234] on div "Custom" at bounding box center [170, 242] width 95 height 24
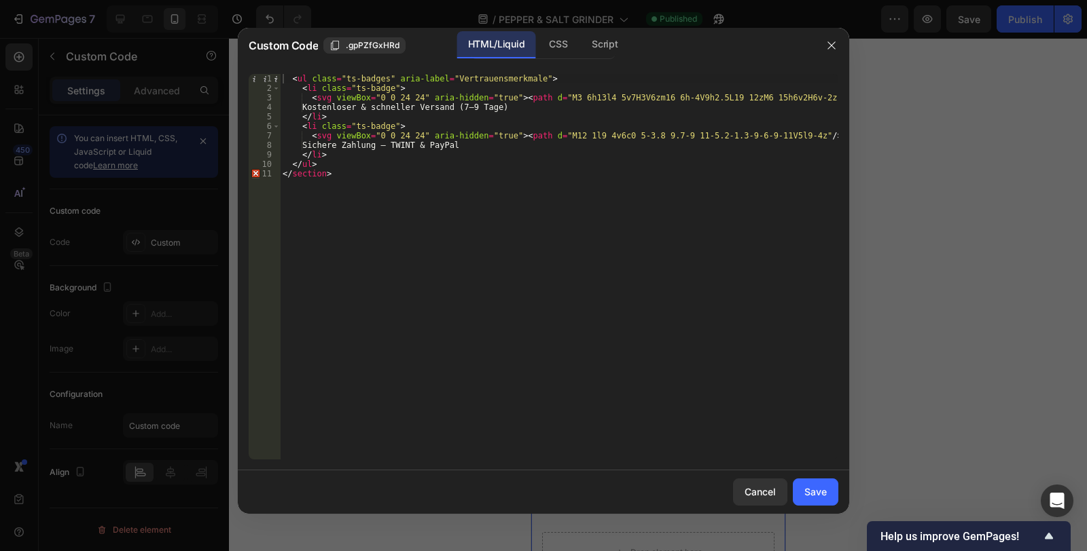
click at [397, 223] on div "< ul class = "ts-badges" aria-label = "Vertrauensmerkmale" > < li class = "ts-b…" at bounding box center [559, 276] width 558 height 405
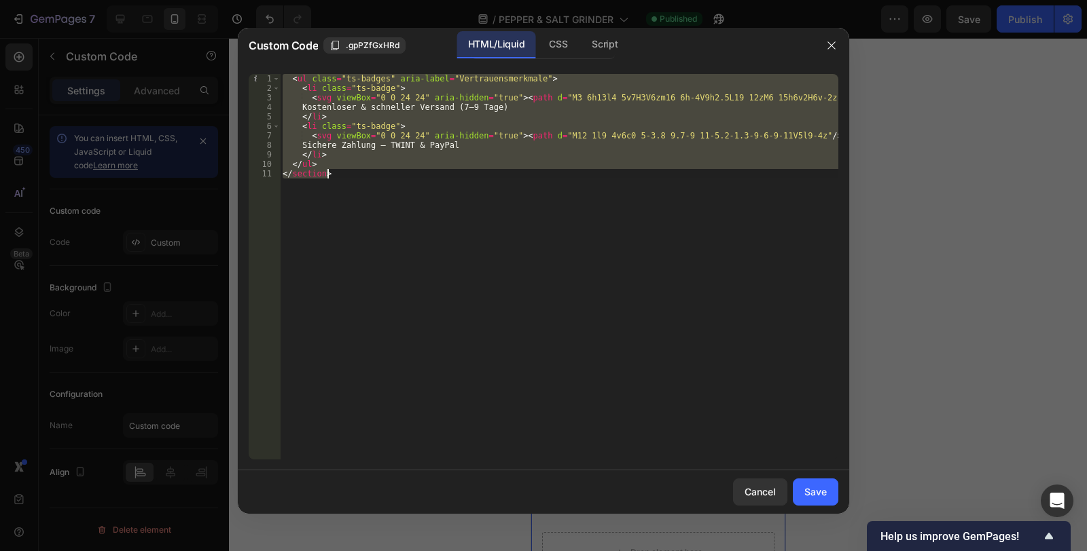
paste textarea
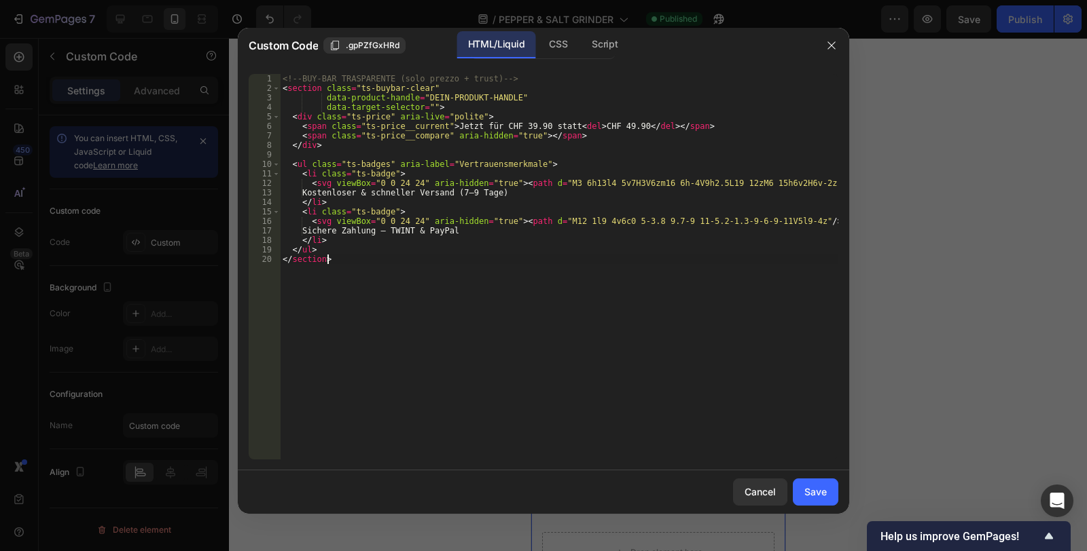
type textarea "</section>"
click at [819, 497] on div "Save" at bounding box center [815, 492] width 22 height 14
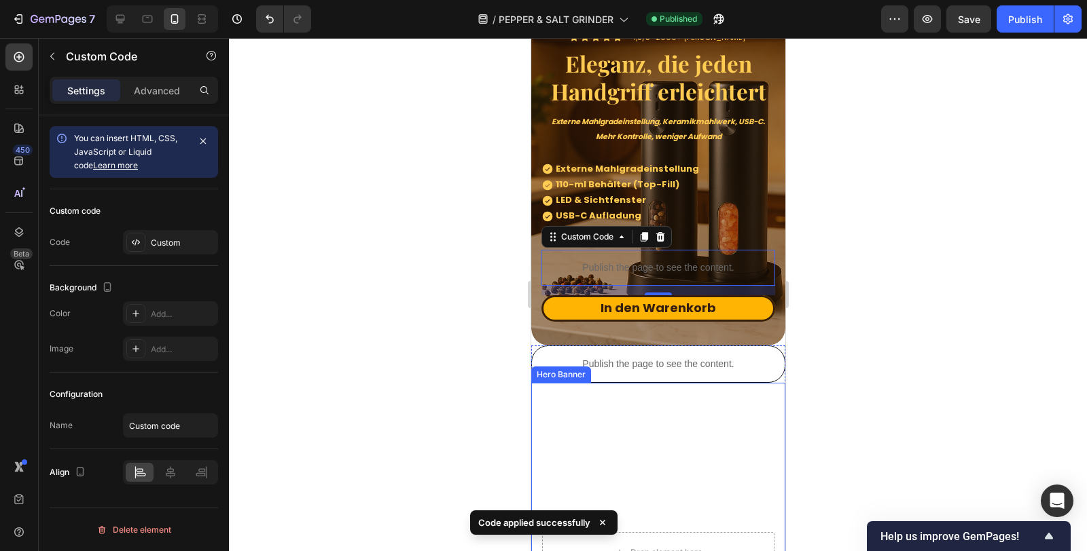
click at [968, 24] on div "Save" at bounding box center [969, 19] width 22 height 14
click at [1010, 22] on div "Publish" at bounding box center [1025, 19] width 34 height 14
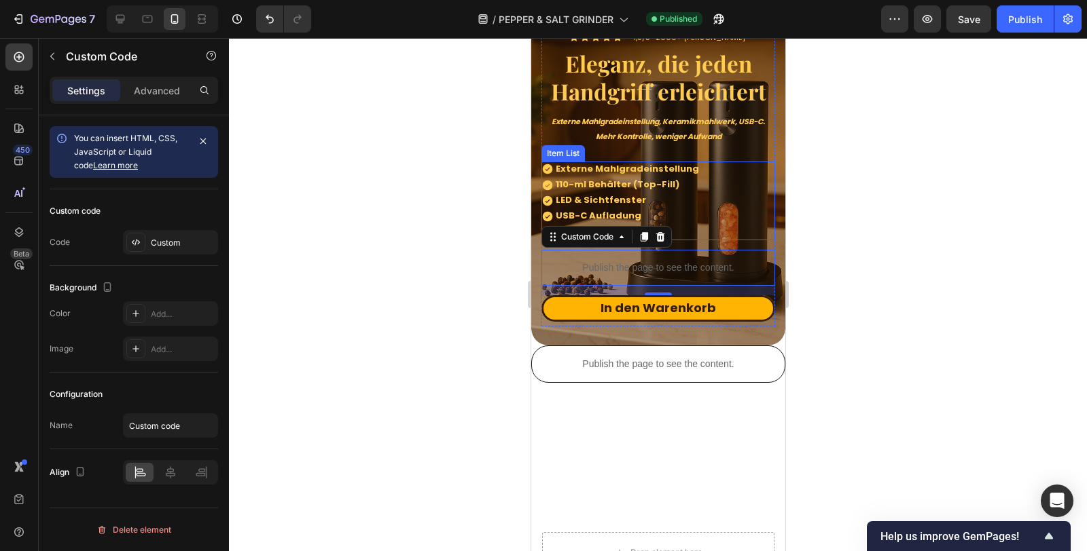
click at [573, 184] on strong "110-ml Behälter (Top-Fill)" at bounding box center [617, 184] width 124 height 13
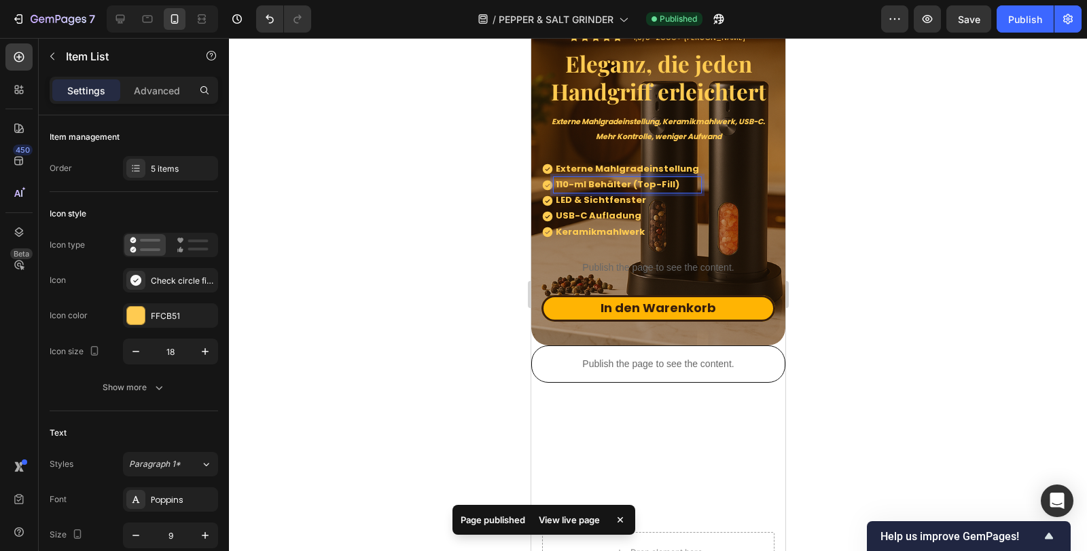
click at [572, 185] on strong "110-ml Behälter (Top-Fill)" at bounding box center [617, 184] width 124 height 13
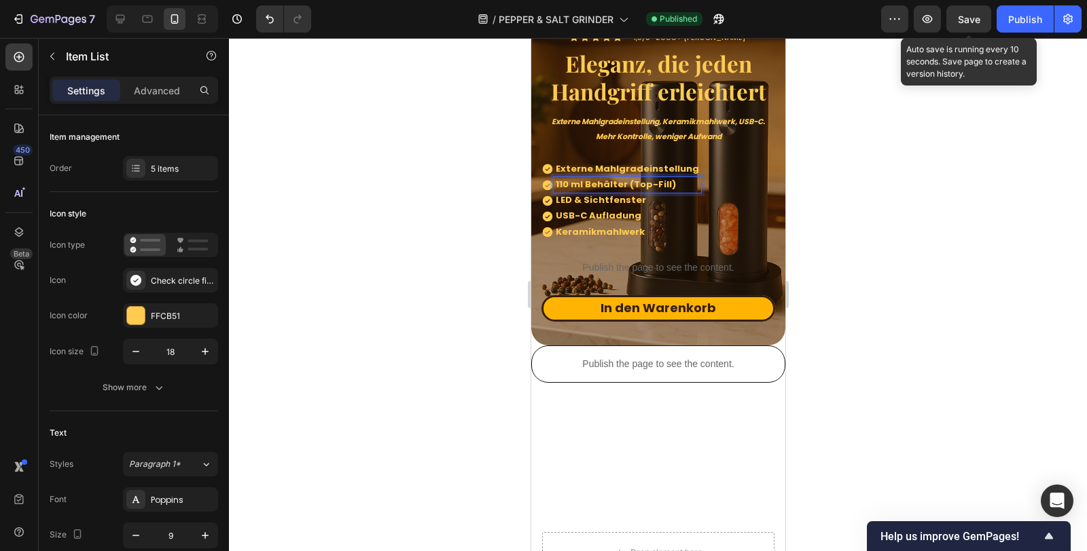
click at [966, 20] on span "Save" at bounding box center [969, 20] width 22 height 12
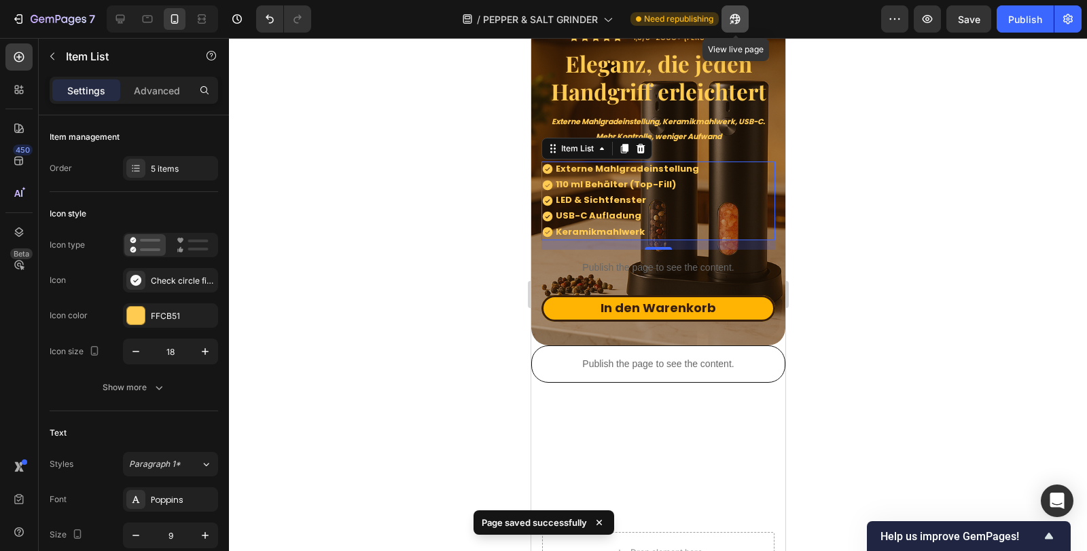
click at [727, 22] on button "button" at bounding box center [734, 18] width 27 height 27
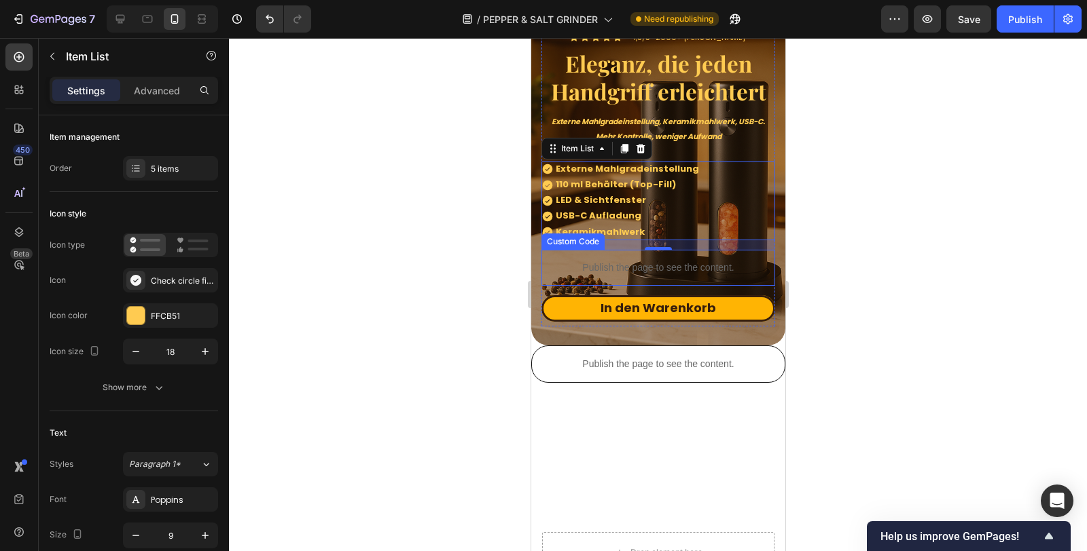
click at [634, 268] on p "Publish the page to see the content." at bounding box center [658, 268] width 234 height 14
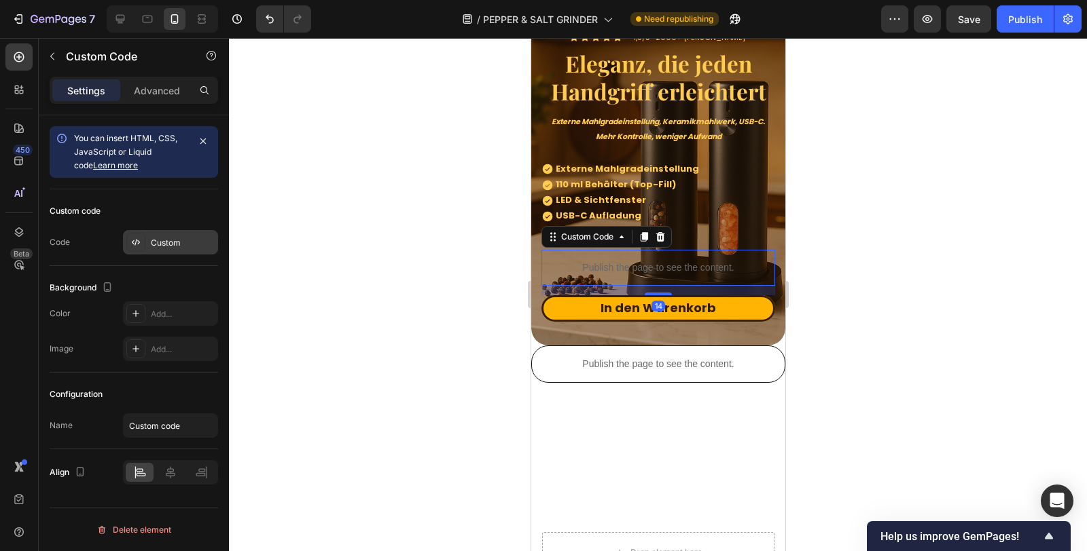
click at [175, 237] on div "Custom" at bounding box center [183, 243] width 64 height 12
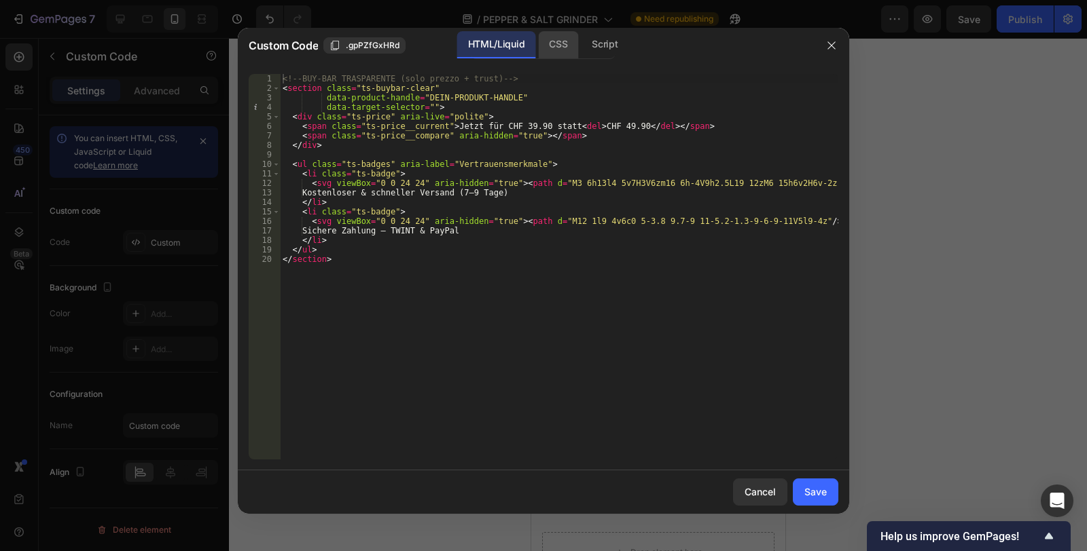
click at [556, 48] on div "CSS" at bounding box center [558, 44] width 40 height 27
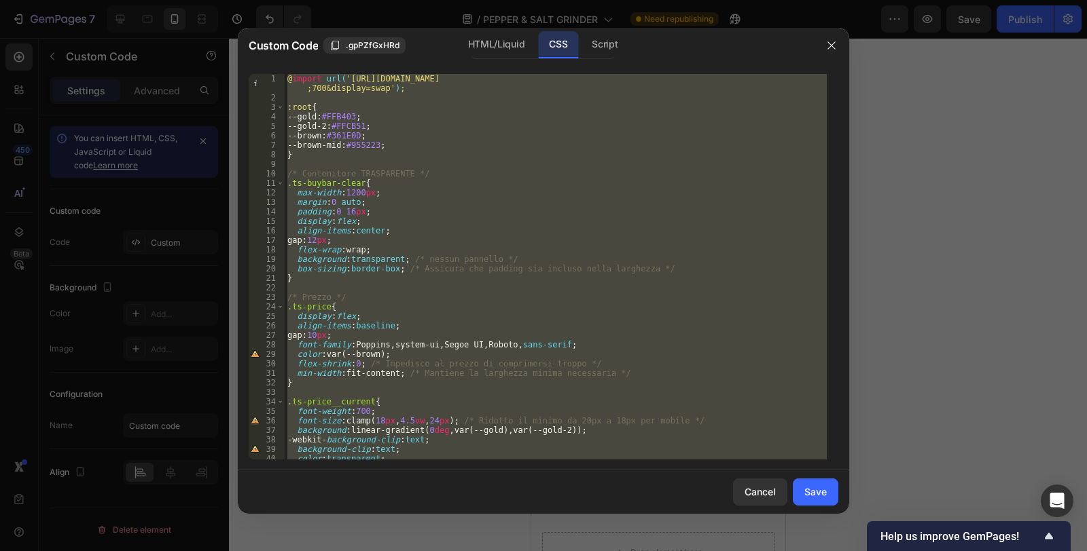
click at [445, 225] on div "@ import url( 'https://fonts.googleapis.com/css2?family=Playfair+Display:wght@6…" at bounding box center [556, 267] width 542 height 386
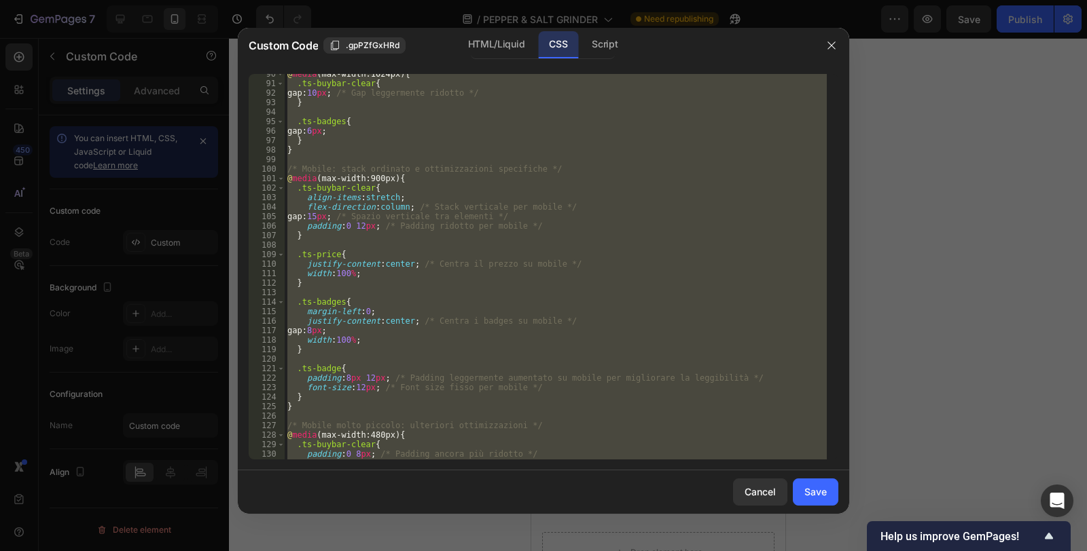
scroll to position [1041, 0]
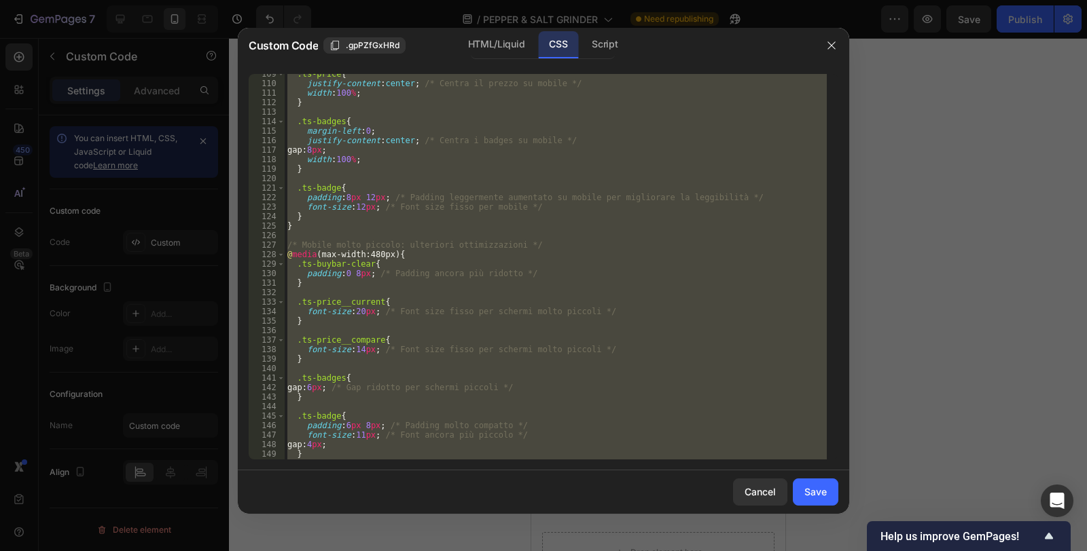
click at [469, 217] on div ".ts-price { justify-content : center ; /* Centra il prezzo su mobile */ width :…" at bounding box center [556, 267] width 542 height 386
click at [527, 203] on div ".ts-price { justify-content : center ; /* Centra il prezzo su mobile */ width :…" at bounding box center [556, 267] width 542 height 386
click at [420, 247] on div ".ts-price { justify-content : center ; /* Centra il prezzo su mobile */ width :…" at bounding box center [556, 267] width 542 height 386
click at [524, 319] on div ".ts-price { justify-content : center ; /* Centra il prezzo su mobile */ width :…" at bounding box center [556, 267] width 542 height 386
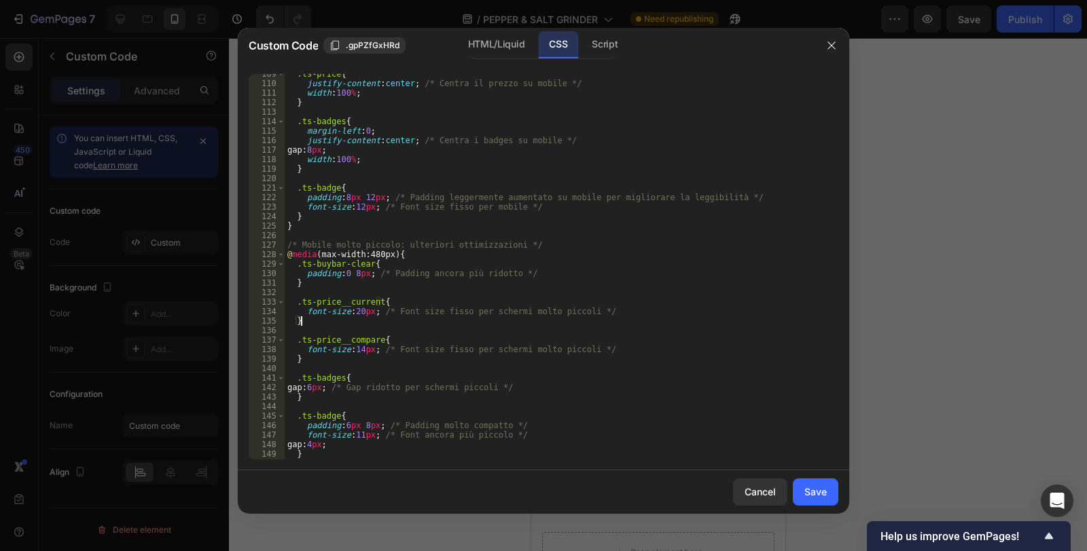
click at [522, 321] on div ".ts-price { justify-content : center ; /* Centra il prezzo su mobile */ width :…" at bounding box center [556, 271] width 542 height 405
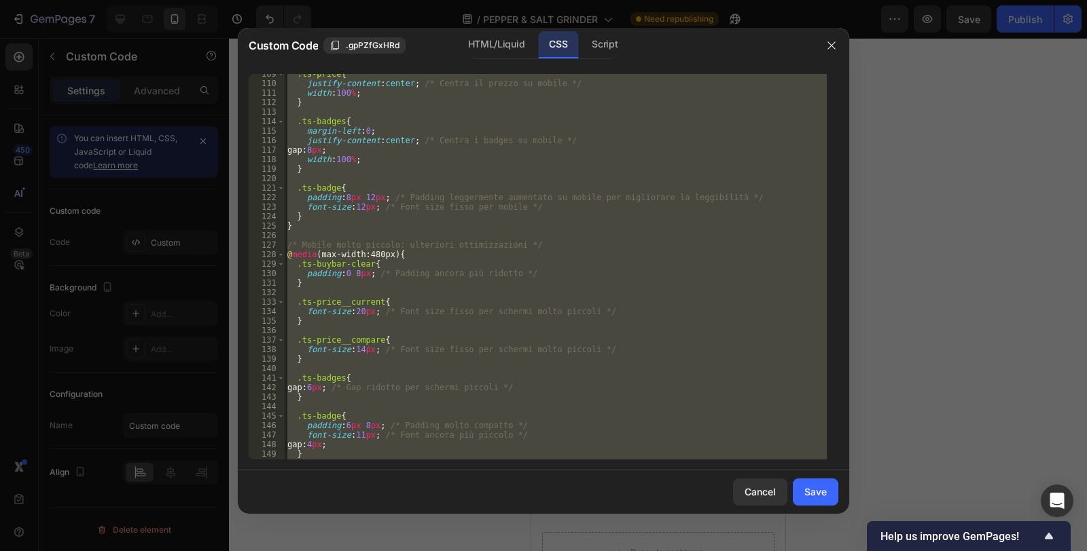
paste textarea
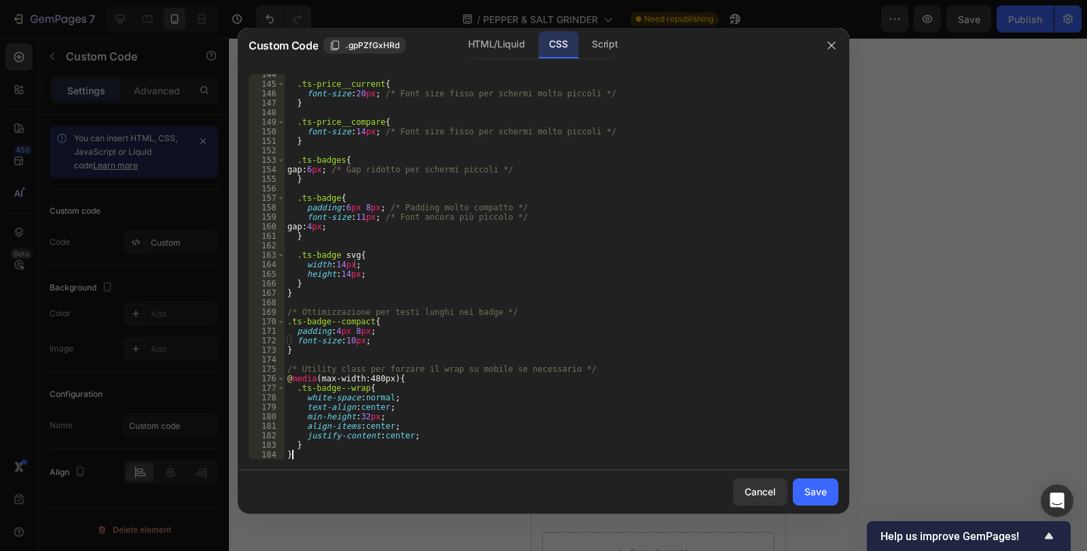
scroll to position [1373, 0]
type textarea "}"
click at [613, 42] on div "Script" at bounding box center [605, 44] width 48 height 27
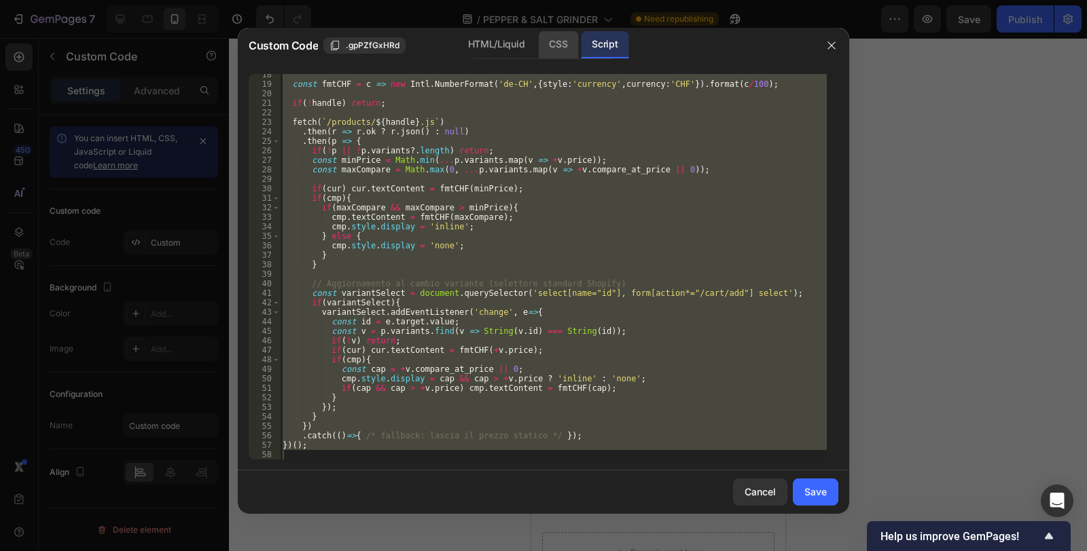
click at [558, 42] on div "CSS" at bounding box center [558, 44] width 40 height 27
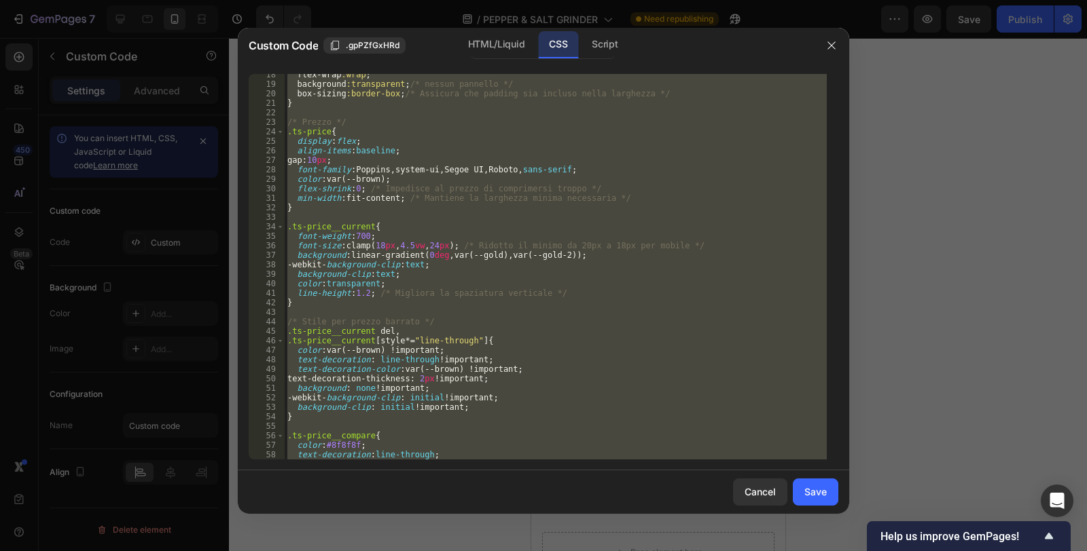
scroll to position [175, 0]
click at [814, 490] on div "Save" at bounding box center [815, 492] width 22 height 14
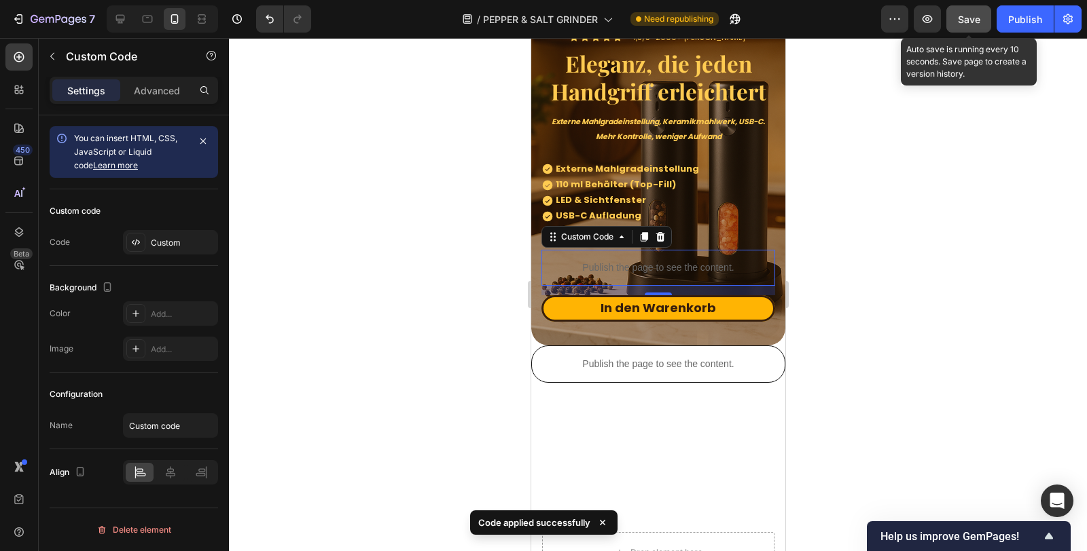
click at [969, 7] on button "Save" at bounding box center [968, 18] width 45 height 27
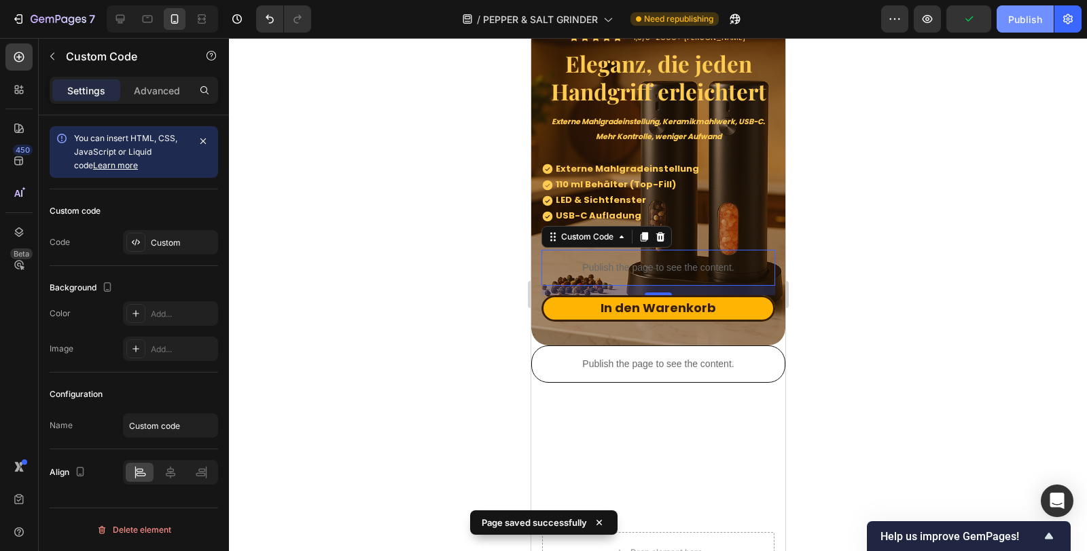
click at [1037, 24] on div "Publish" at bounding box center [1025, 19] width 34 height 14
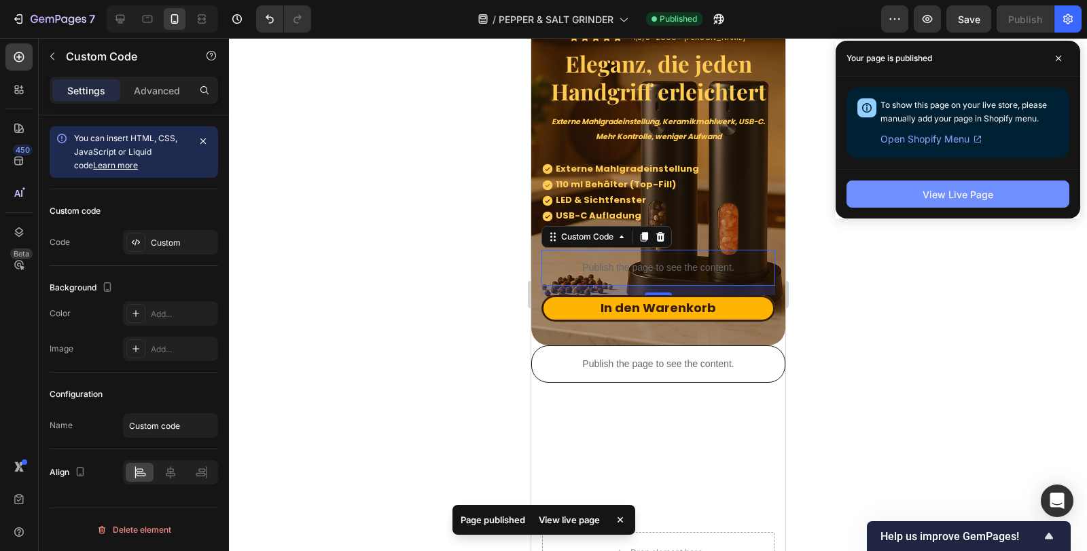
click at [883, 189] on button "View Live Page" at bounding box center [957, 194] width 223 height 27
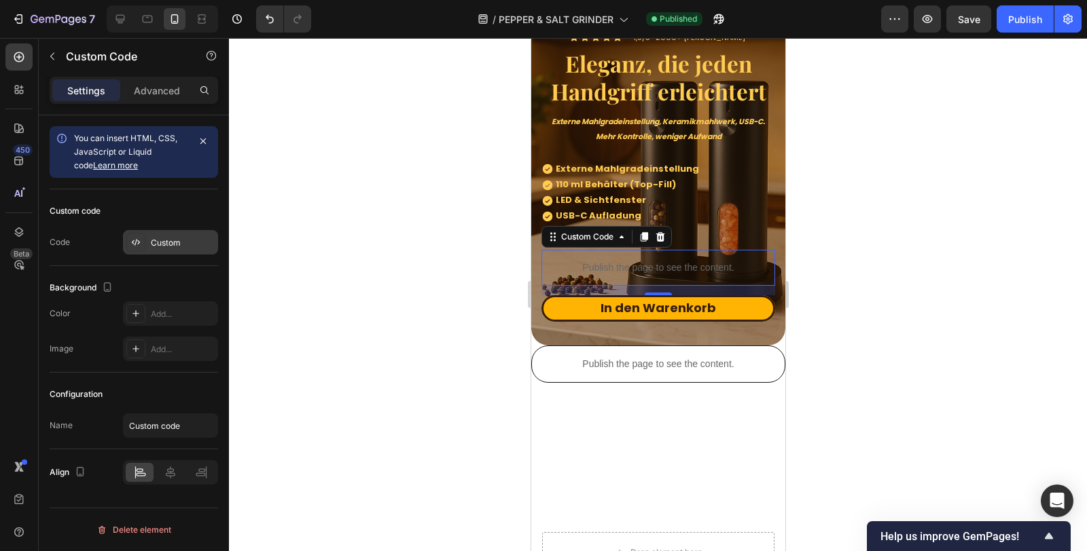
click at [164, 248] on div "Custom" at bounding box center [183, 243] width 64 height 12
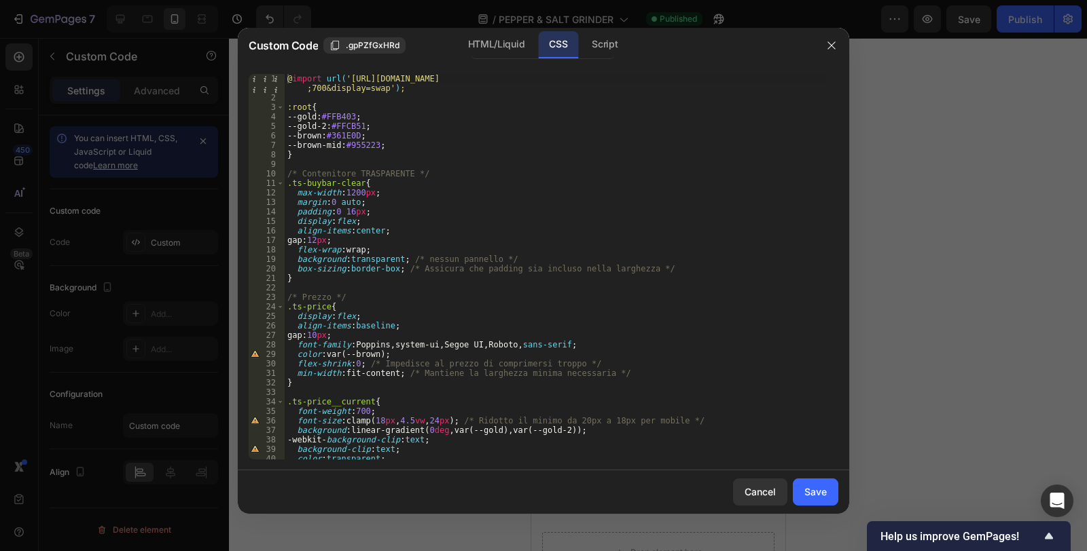
click at [463, 216] on div "@ import url( 'https://fonts.googleapis.com/css2?family=Playfair+Display:wght@6…" at bounding box center [556, 281] width 542 height 414
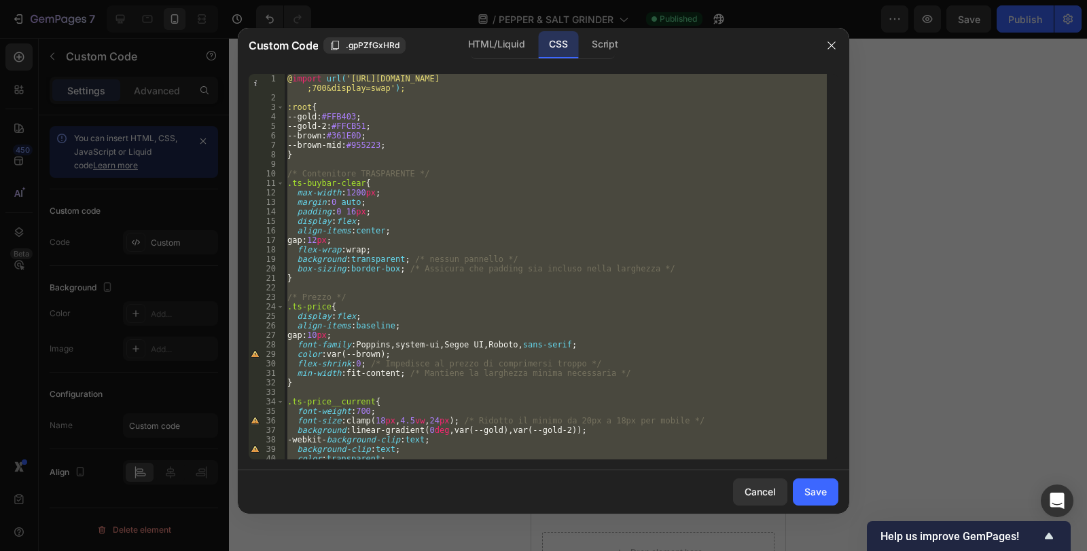
paste textarea
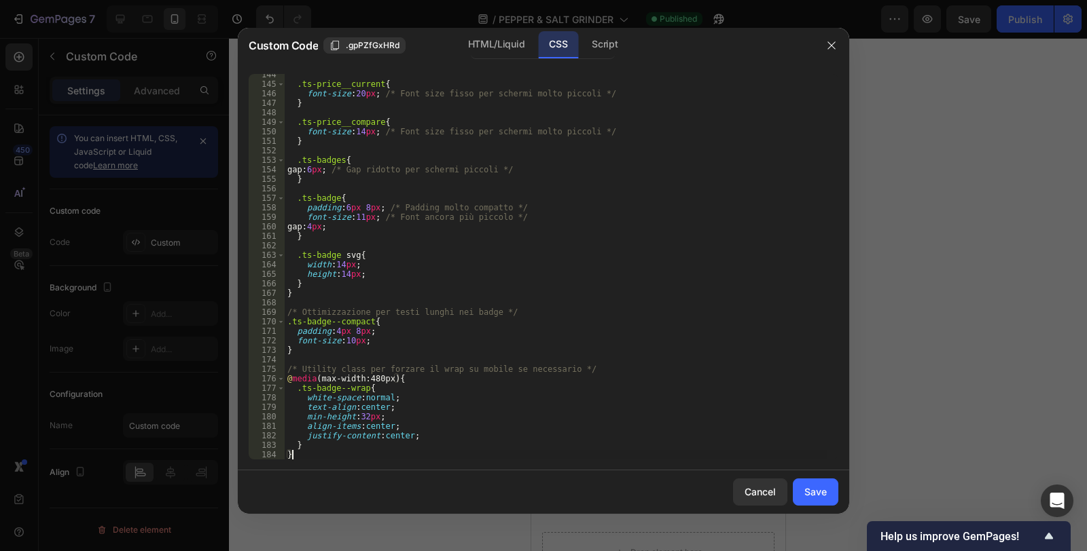
type textarea "}"
click at [809, 488] on div "Save" at bounding box center [815, 492] width 22 height 14
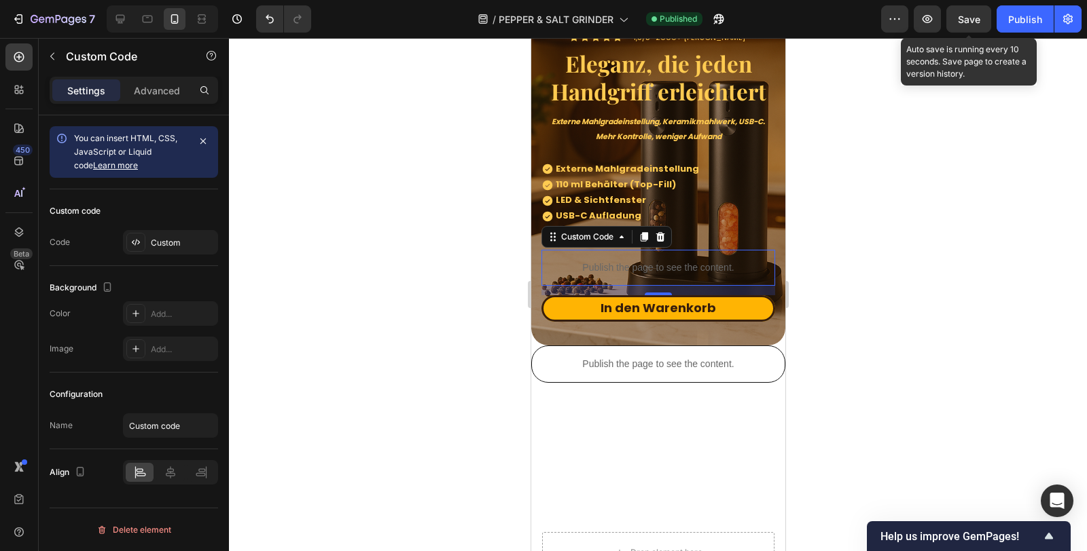
click at [969, 18] on span "Save" at bounding box center [969, 20] width 22 height 12
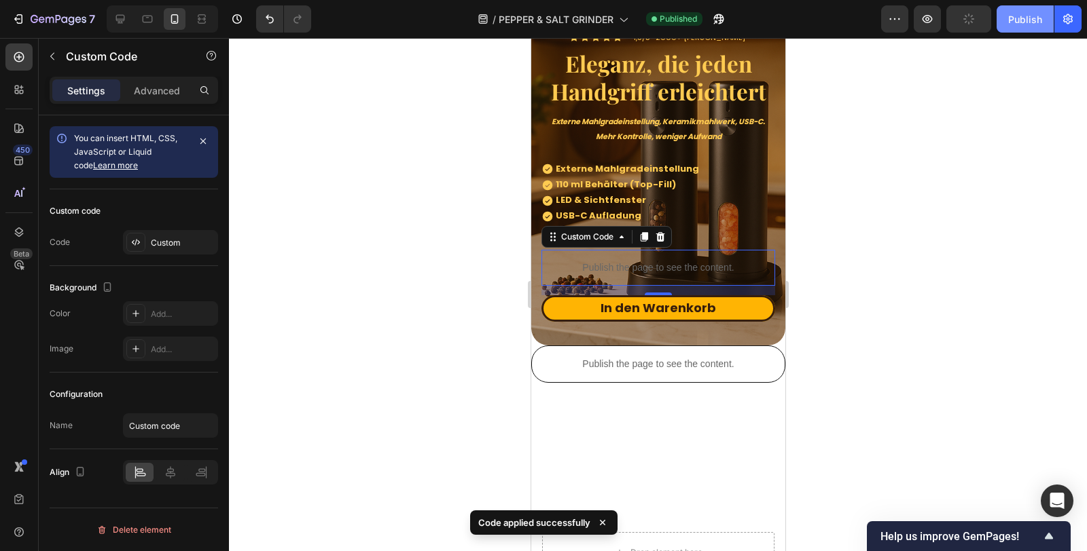
click at [1013, 12] on div "Publish" at bounding box center [1025, 19] width 34 height 14
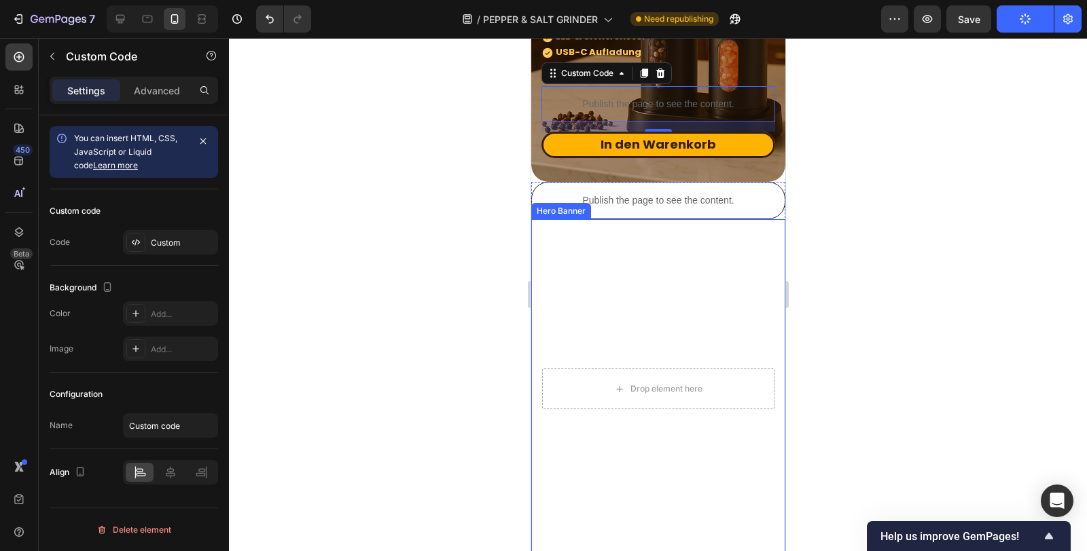
scroll to position [396, 0]
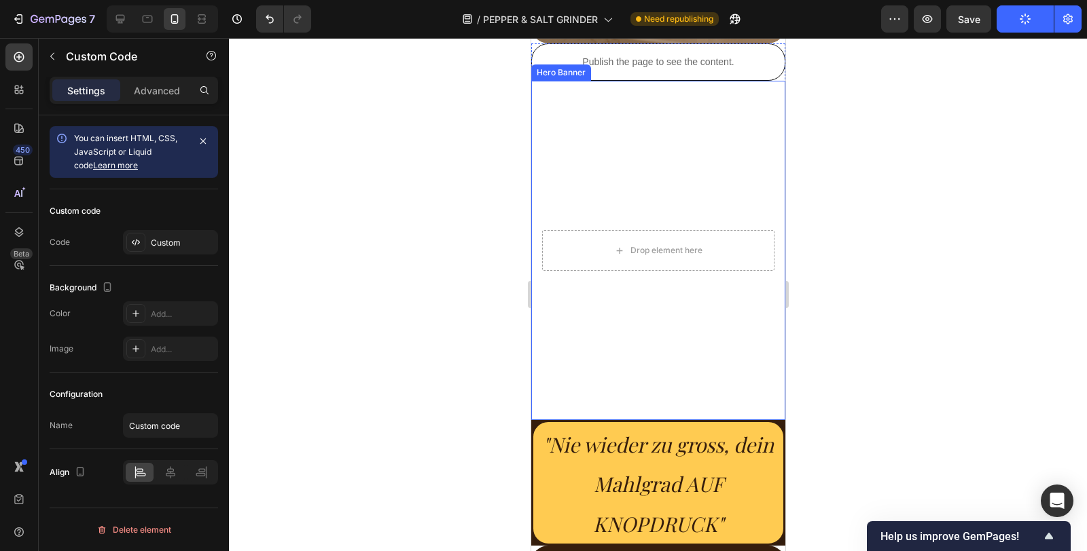
click at [676, 365] on video "Background Image" at bounding box center [657, 251] width 254 height 340
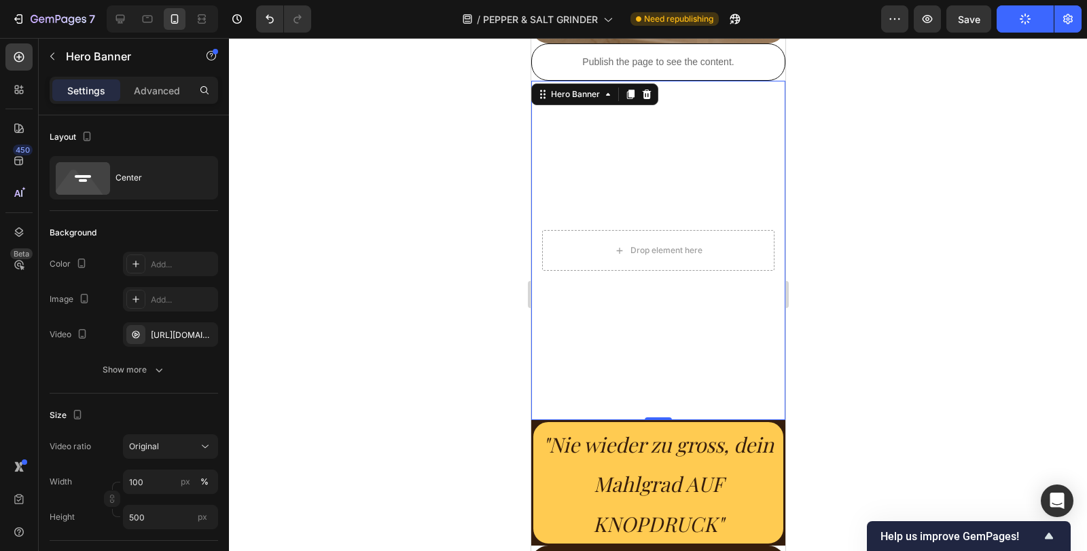
click at [769, 417] on video "Background Image" at bounding box center [657, 251] width 254 height 340
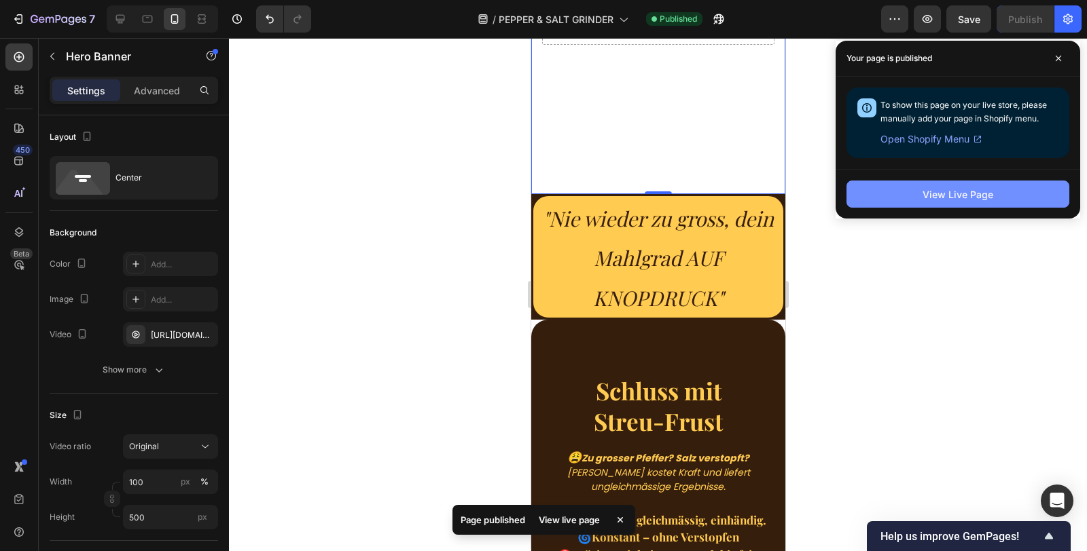
click at [906, 201] on button "View Live Page" at bounding box center [957, 194] width 223 height 27
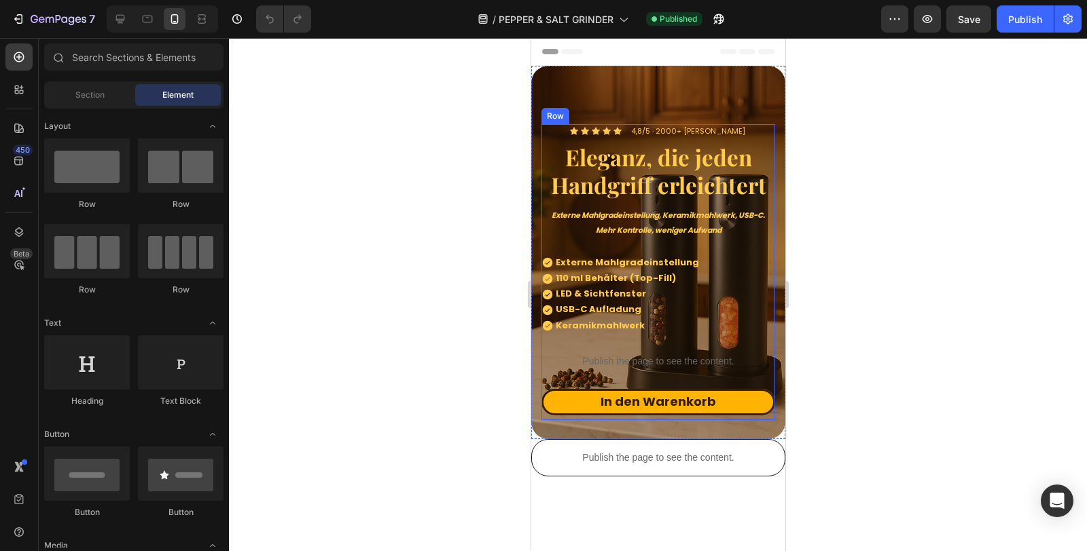
click at [660, 220] on p "Externe Mahlgradeinstellung, Keramikmahlwerk, USB-C. Mehr Kontrolle, weniger Au…" at bounding box center [657, 223] width 231 height 30
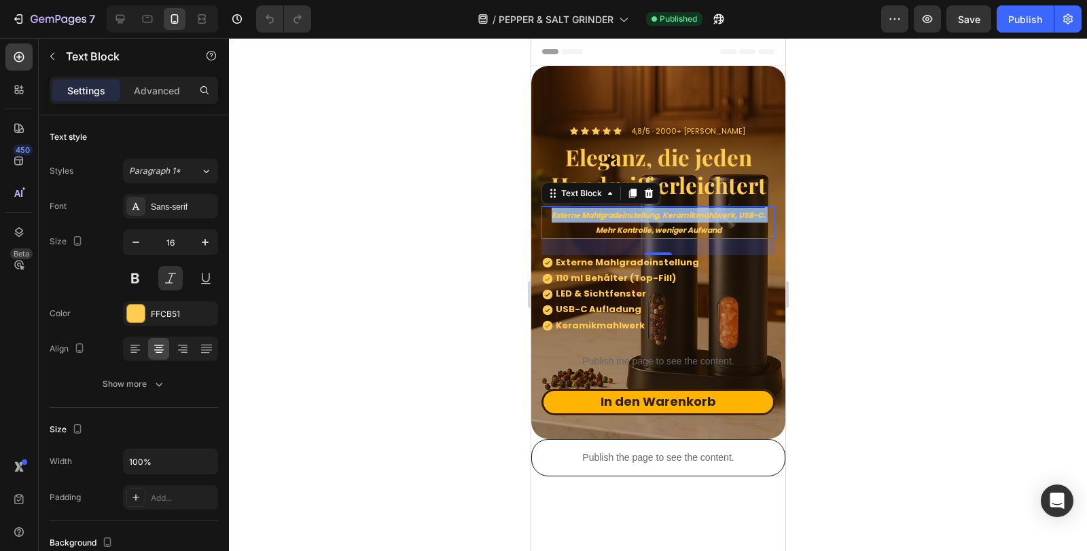
click at [660, 220] on p "Externe Mahlgradeinstellung, Keramikmahlwerk, USB-C. Mehr Kontrolle, weniger Au…" at bounding box center [657, 223] width 231 height 30
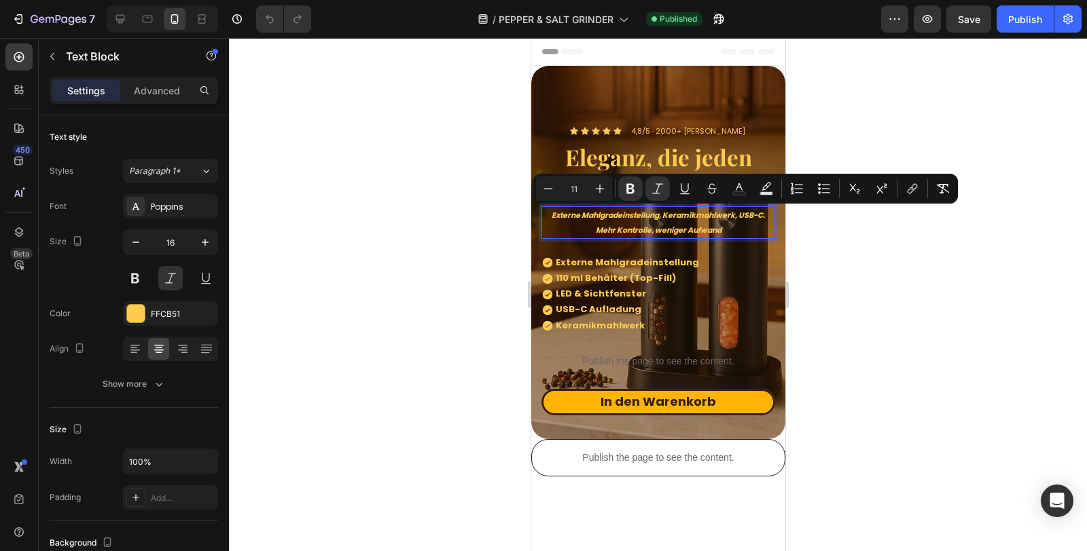
click at [689, 225] on strong "Mehr Kontrolle, weniger Aufwand" at bounding box center [658, 230] width 126 height 11
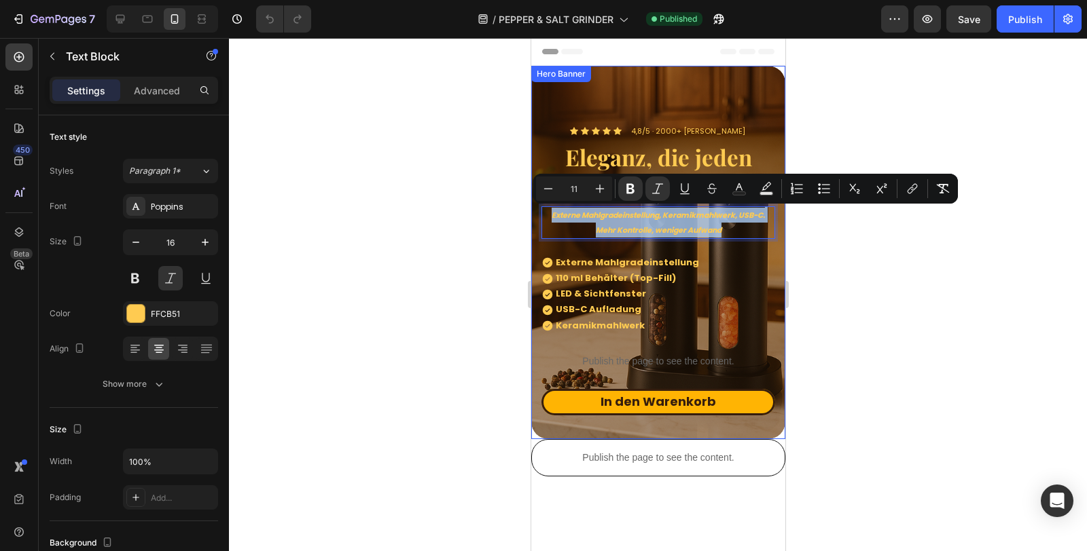
drag, startPoint x: 730, startPoint y: 232, endPoint x: 537, endPoint y: 209, distance: 195.0
click at [537, 209] on div "Icon Icon Icon Icon Icon Icon List 4,8/5 · 2000+ zufriedene Kunden Text Block R…" at bounding box center [657, 272] width 254 height 334
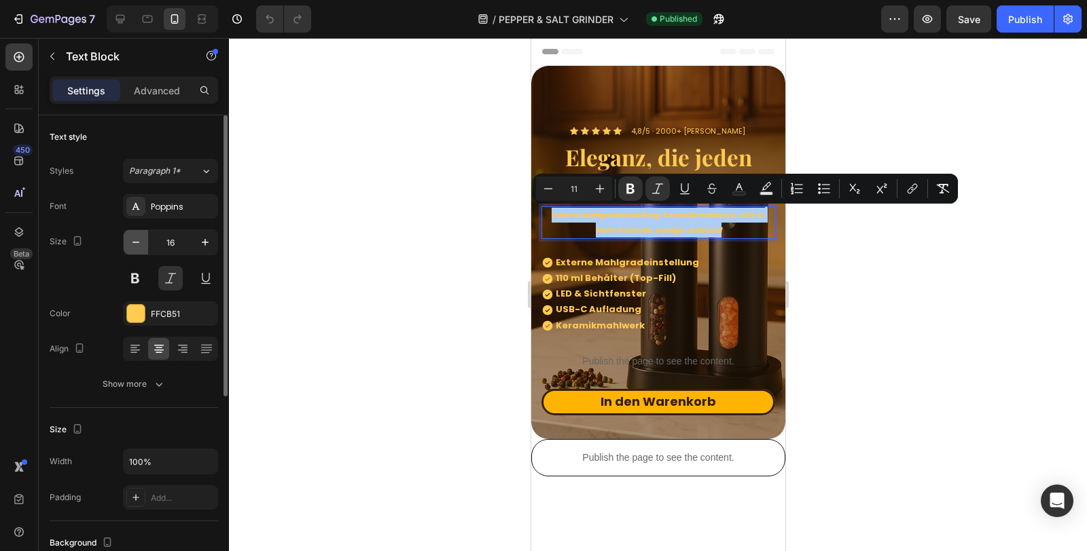
click at [140, 243] on icon "button" at bounding box center [136, 243] width 14 height 14
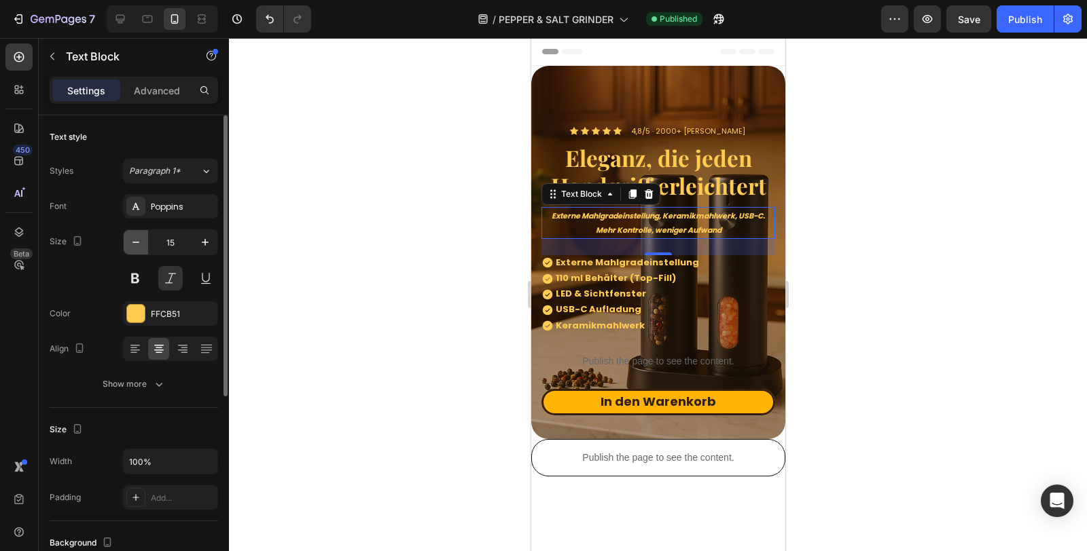
click at [140, 243] on icon "button" at bounding box center [136, 243] width 14 height 14
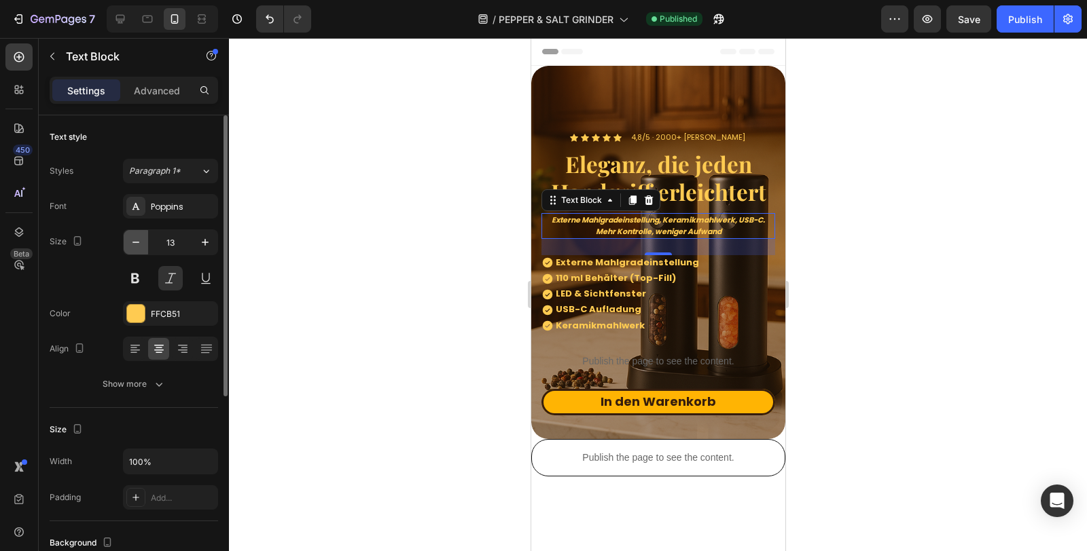
click at [140, 243] on icon "button" at bounding box center [136, 243] width 14 height 14
type input "11"
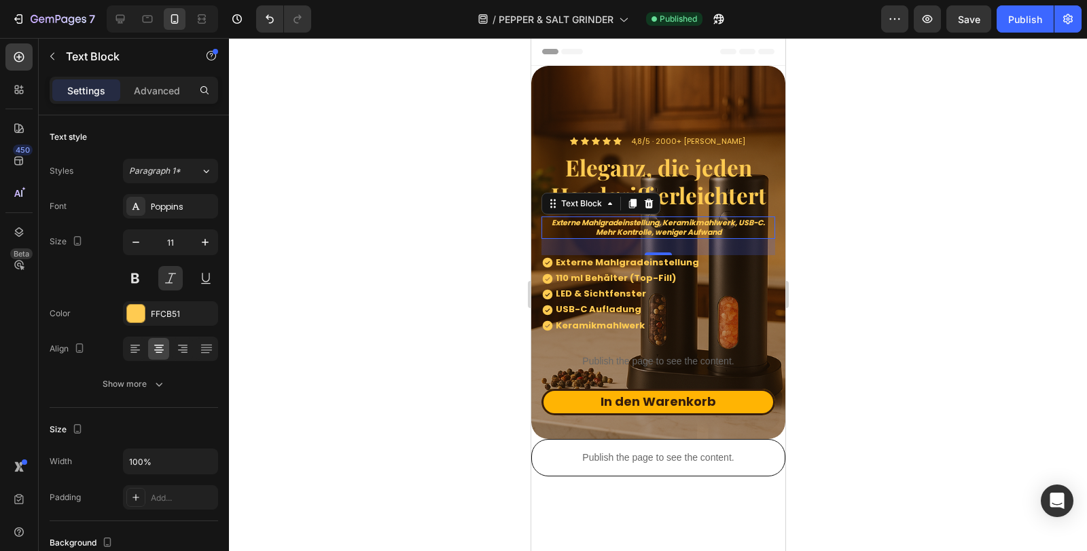
click at [654, 263] on div "24" at bounding box center [657, 266] width 15 height 11
click at [693, 223] on strong "Externe Mahlgradeinstellung, Keramikmahlwerk, USB-C." at bounding box center [657, 222] width 213 height 11
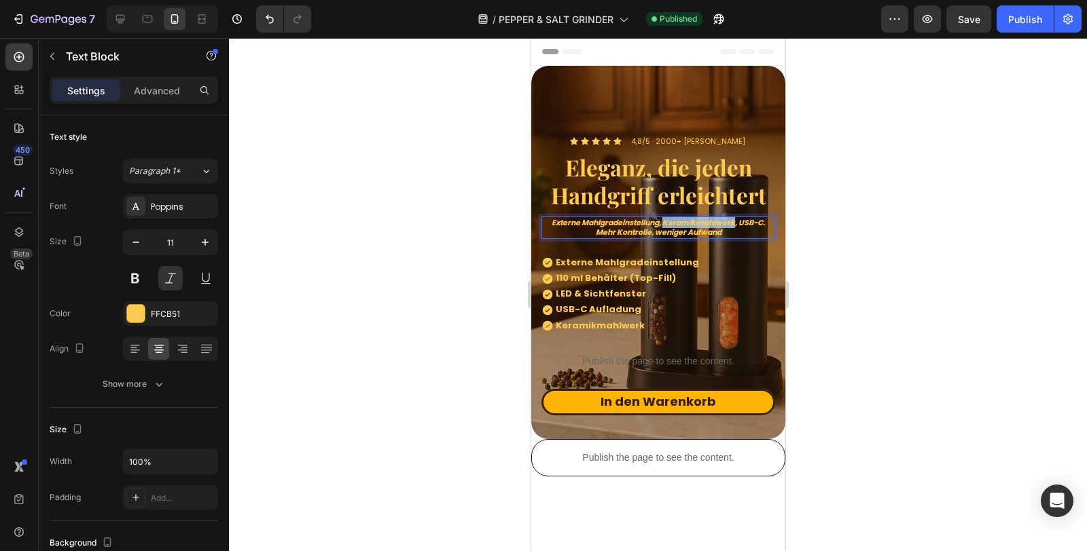
click at [693, 223] on strong "Externe Mahlgradeinstellung, Keramikmahlwerk, USB-C." at bounding box center [657, 222] width 213 height 11
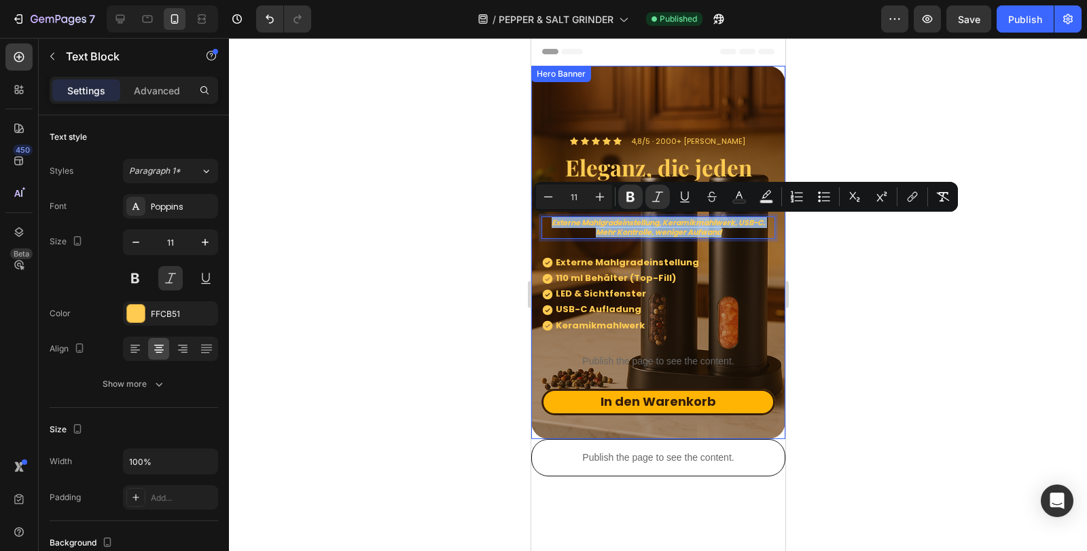
drag, startPoint x: 724, startPoint y: 233, endPoint x: 540, endPoint y: 219, distance: 184.6
click at [540, 219] on div "Icon Icon Icon Icon Icon Icon List 4,8/5 · 2000+ zufriedene Kunden Text Block R…" at bounding box center [657, 277] width 254 height 324
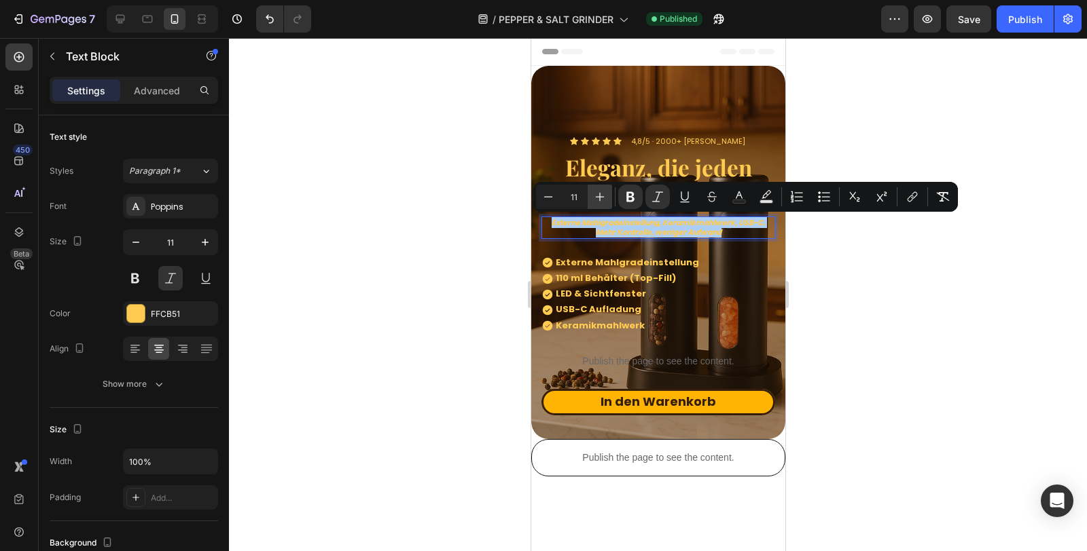
click at [600, 195] on icon "Editor contextual toolbar" at bounding box center [600, 197] width 9 height 9
type input "12"
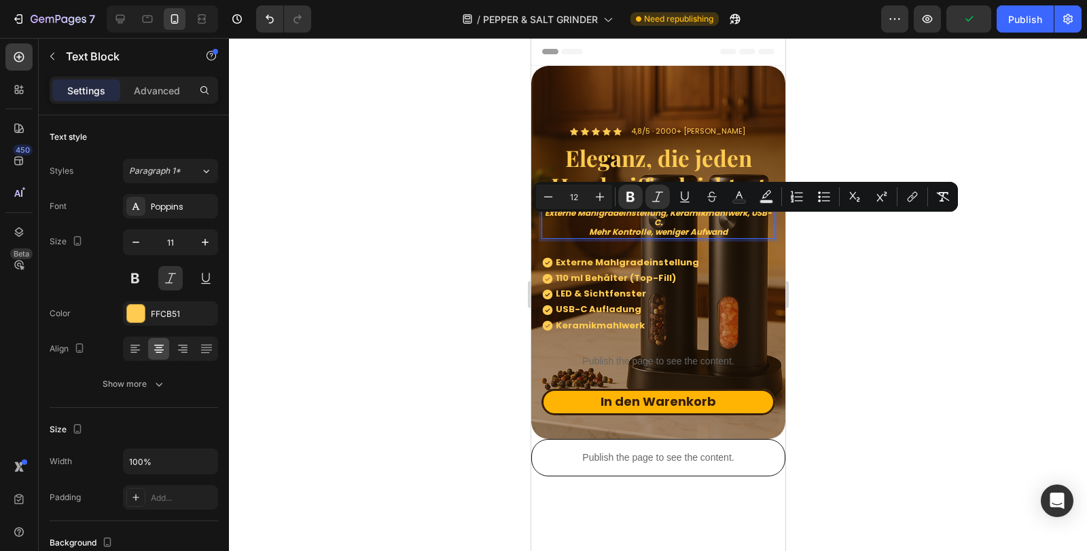
click at [650, 226] on strong "Mehr Kontrolle, weniger Aufwand" at bounding box center [657, 232] width 139 height 12
click at [656, 229] on strong "Mehr Kontrolle, weniger Aufwand" at bounding box center [657, 232] width 139 height 12
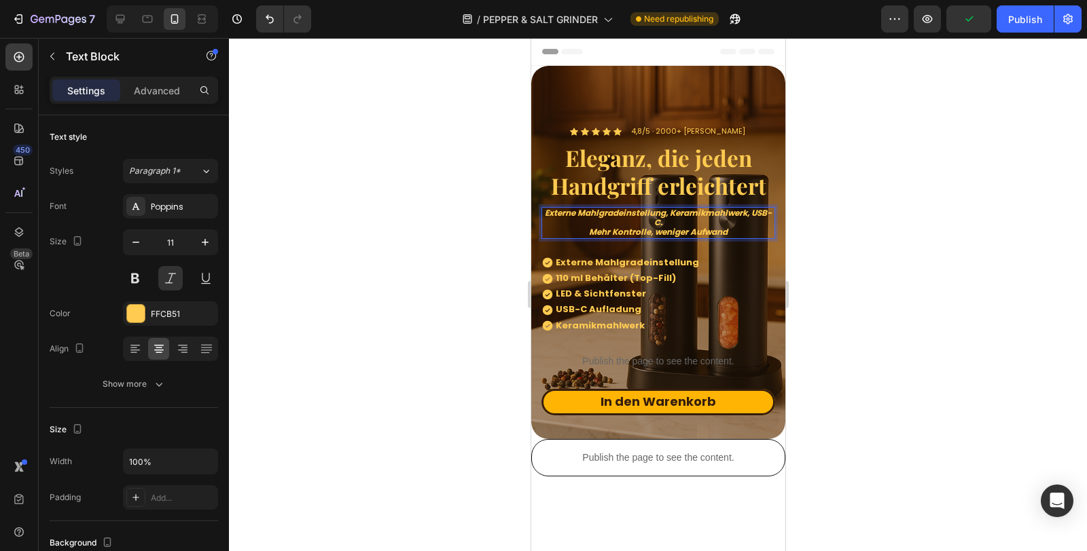
click at [677, 222] on p "Externe Mahlgradeinstellung, Keramikmahlwerk, USB-C. Mehr Kontrolle, weniger Au…" at bounding box center [657, 223] width 231 height 29
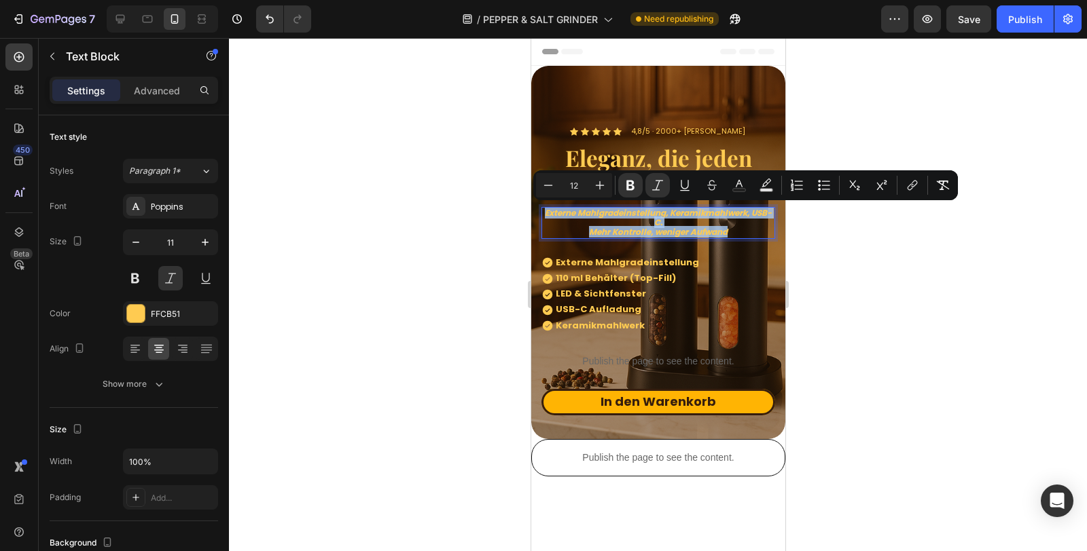
drag, startPoint x: 727, startPoint y: 232, endPoint x: 542, endPoint y: 206, distance: 187.1
click at [542, 207] on div "Externe Mahlgradeinstellung, Keramikmahlwerk, USB-C. Mehr Kontrolle, weniger Au…" at bounding box center [658, 223] width 234 height 32
click at [609, 182] on button "Plus" at bounding box center [599, 185] width 24 height 24
type input "13"
click at [674, 230] on strong "Mehr Kontrolle, weniger Aufwand" at bounding box center [657, 231] width 153 height 13
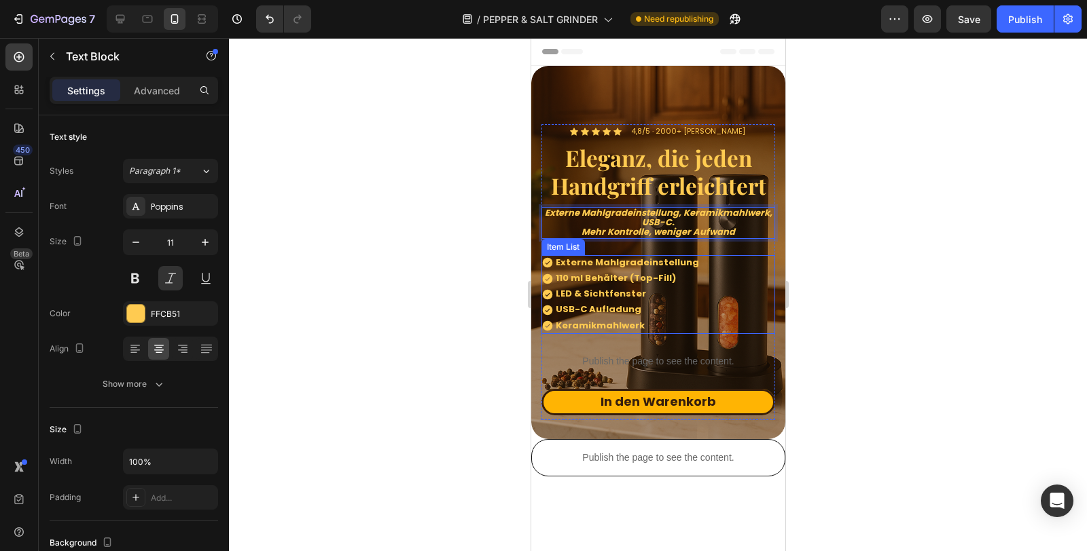
click at [602, 261] on strong "Externe Mahlgradeinstellung" at bounding box center [626, 262] width 143 height 13
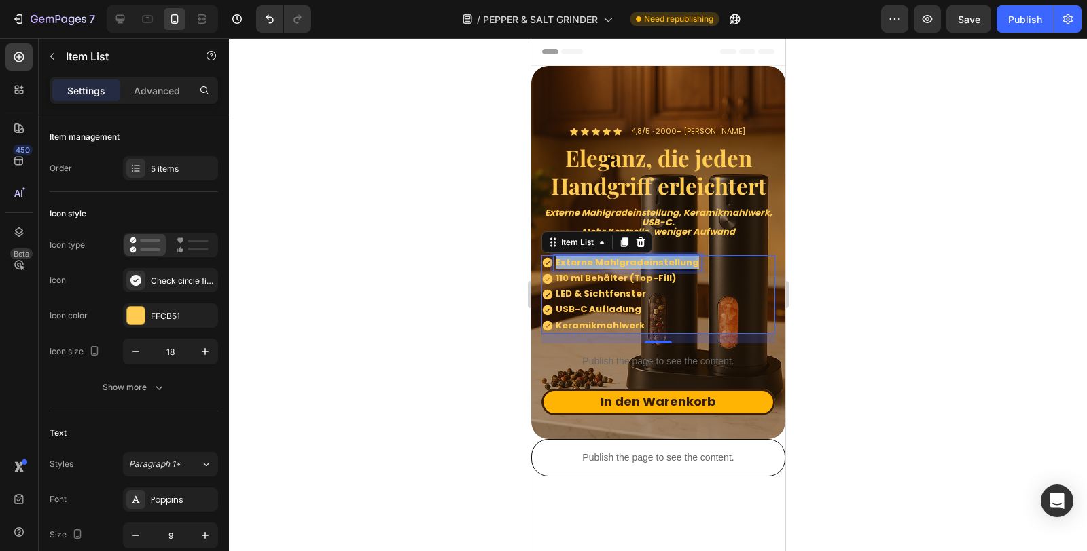
click at [602, 261] on strong "Externe Mahlgradeinstellung" at bounding box center [626, 262] width 143 height 13
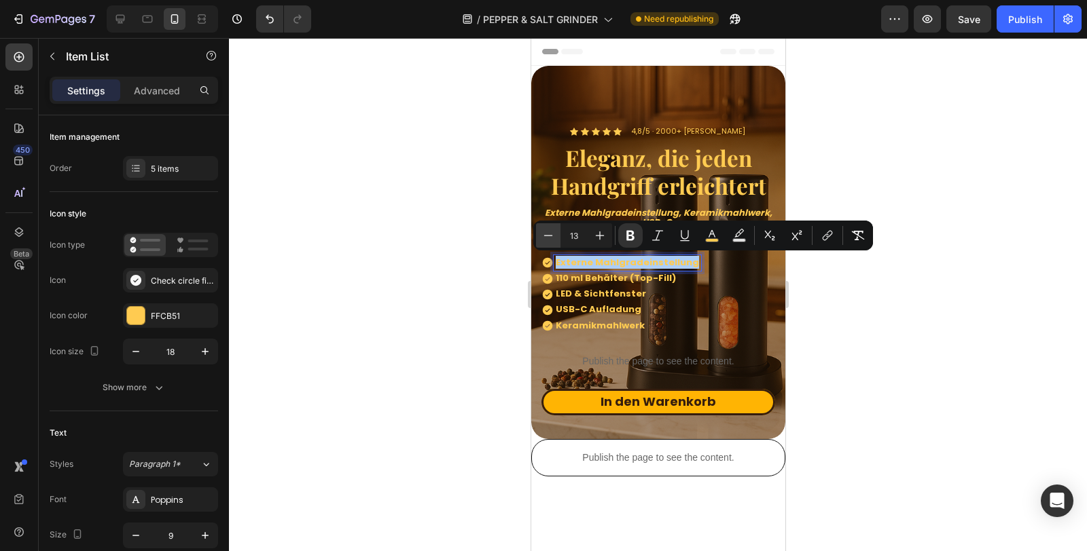
click at [554, 238] on icon "Editor contextual toolbar" at bounding box center [548, 236] width 14 height 14
click at [552, 238] on icon "Editor contextual toolbar" at bounding box center [548, 236] width 14 height 14
click at [599, 238] on icon "Editor contextual toolbar" at bounding box center [600, 236] width 9 height 9
type input "12"
click at [611, 274] on strong "110 ml Behälter (Top-Fill)" at bounding box center [615, 278] width 120 height 13
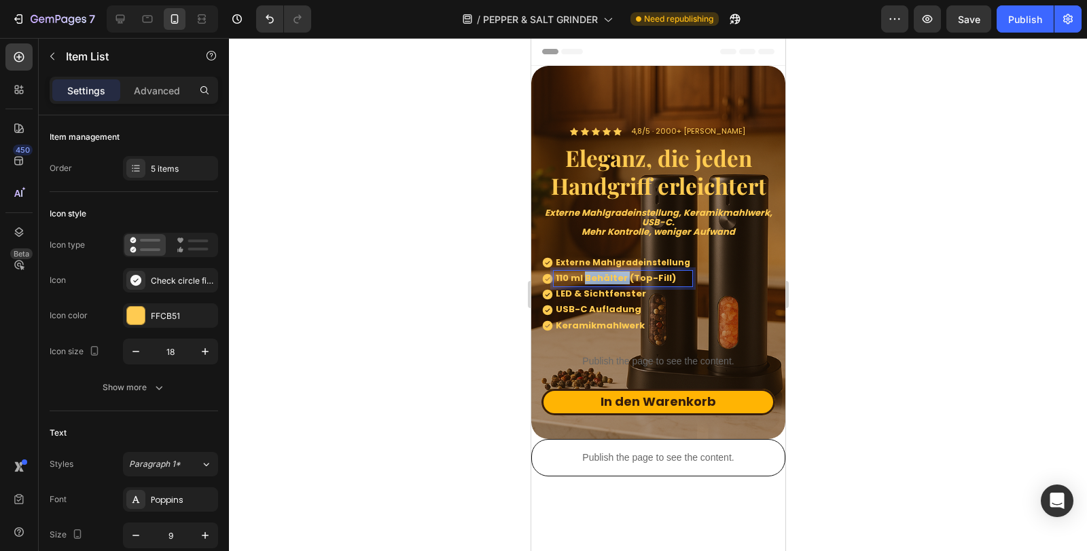
click at [611, 274] on strong "110 ml Behälter (Top-Fill)" at bounding box center [615, 278] width 120 height 13
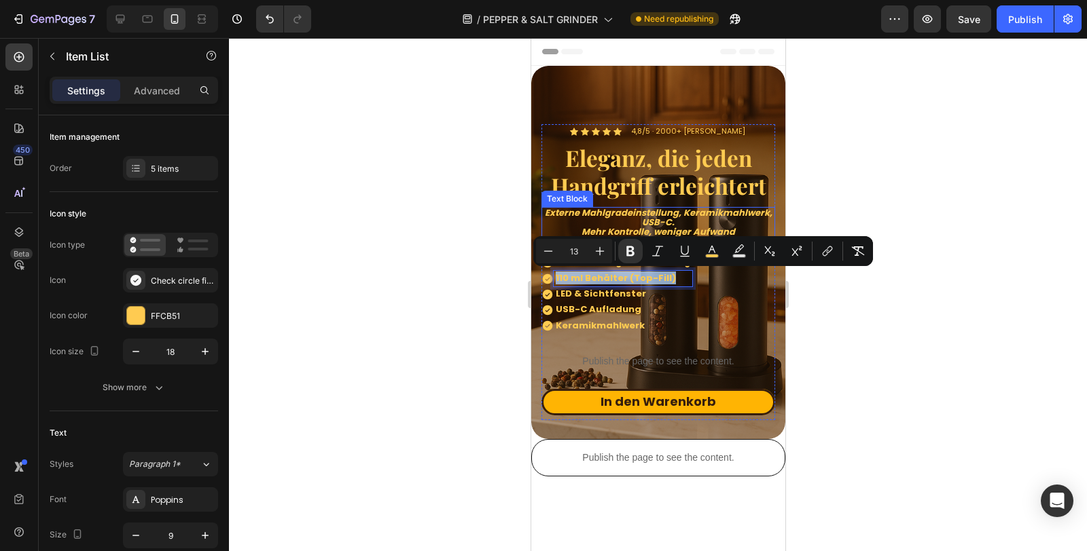
click at [640, 208] on strong "Externe Mahlgradeinstellung, Keramikmahlwerk, USB-C." at bounding box center [658, 217] width 228 height 22
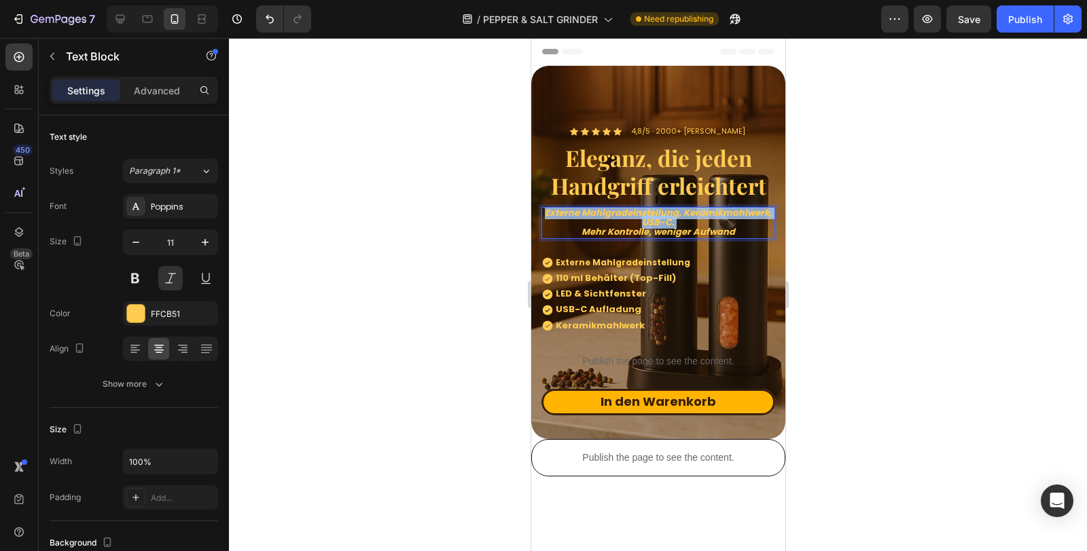
click at [640, 208] on strong "Externe Mahlgradeinstellung, Keramikmahlwerk, USB-C." at bounding box center [658, 217] width 228 height 22
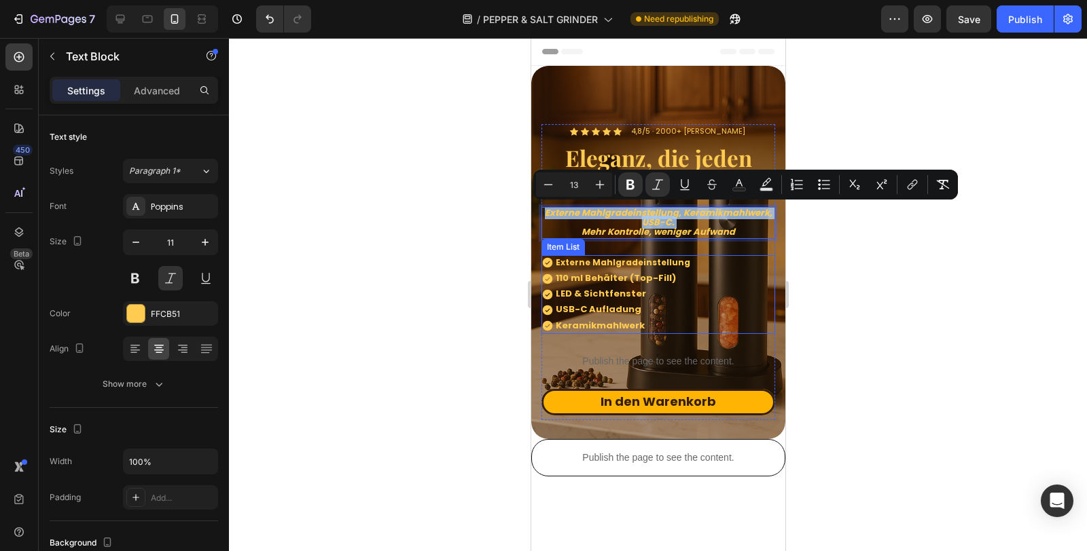
click at [608, 276] on strong "110 ml Behälter (Top-Fill)" at bounding box center [615, 278] width 120 height 13
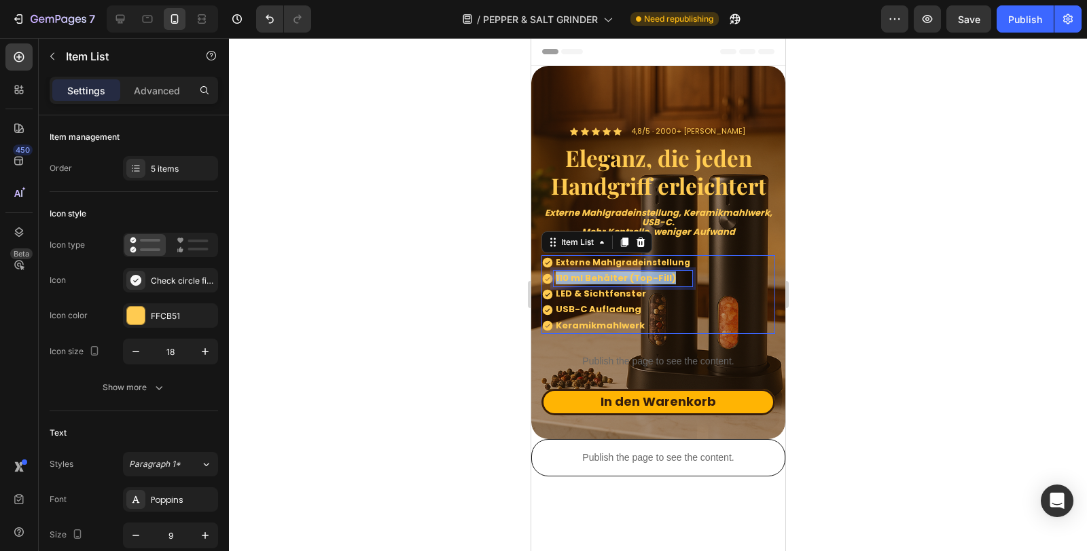
click at [608, 276] on strong "110 ml Behälter (Top-Fill)" at bounding box center [615, 278] width 120 height 13
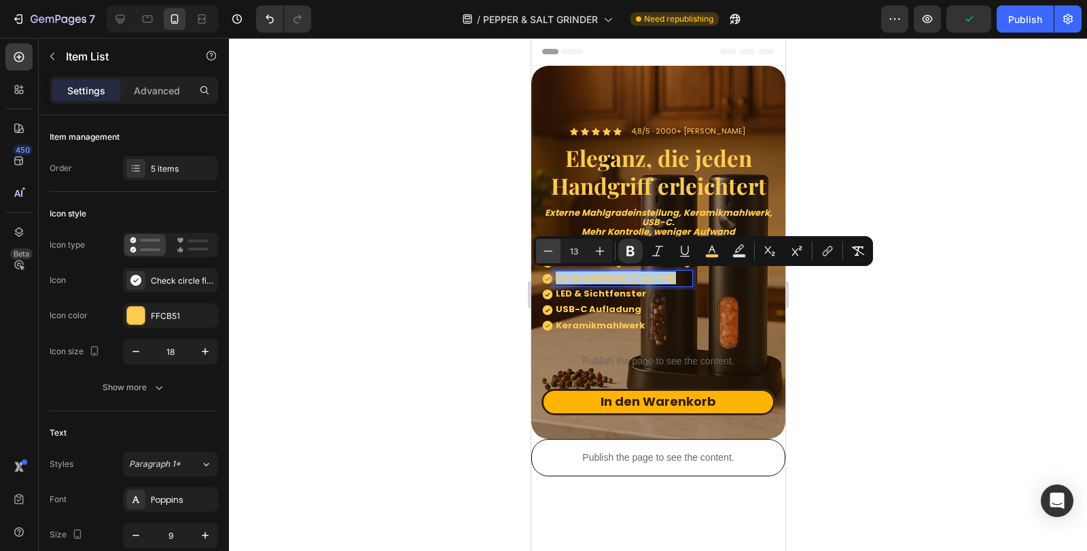
click at [547, 253] on icon "Editor contextual toolbar" at bounding box center [548, 251] width 14 height 14
type input "12"
click at [575, 295] on strong "LED & Sichtfenster" at bounding box center [600, 293] width 90 height 13
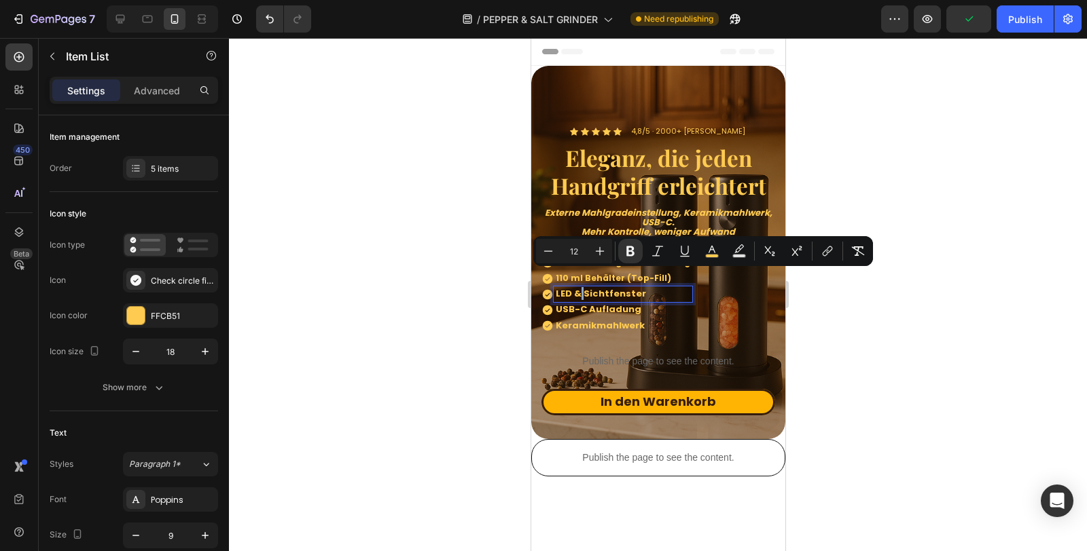
click at [575, 295] on strong "LED & Sichtfenster" at bounding box center [600, 293] width 90 height 13
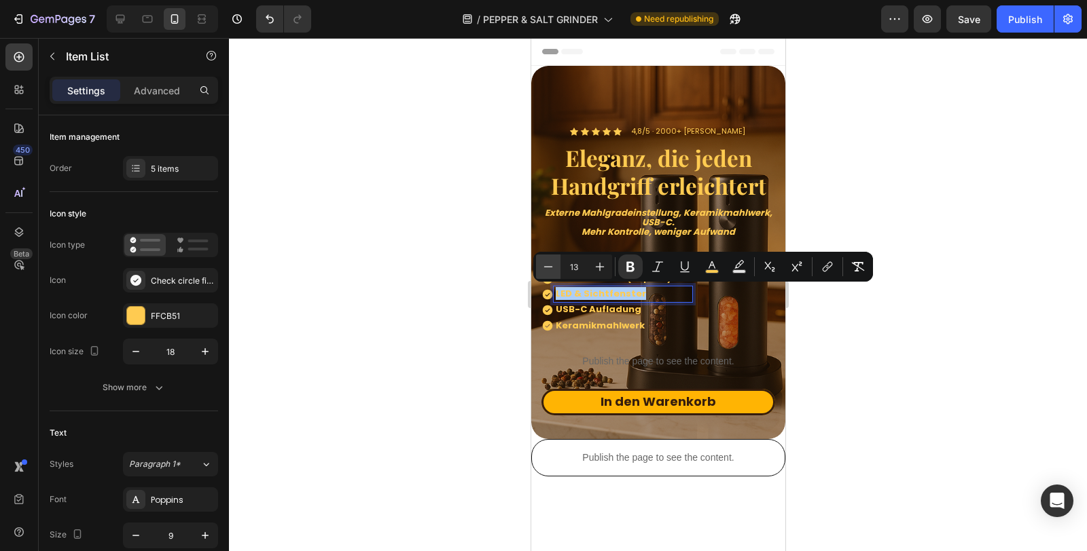
click at [551, 264] on icon "Editor contextual toolbar" at bounding box center [548, 267] width 14 height 14
type input "12"
click at [578, 309] on strong "USB-C Aufladung" at bounding box center [598, 309] width 86 height 13
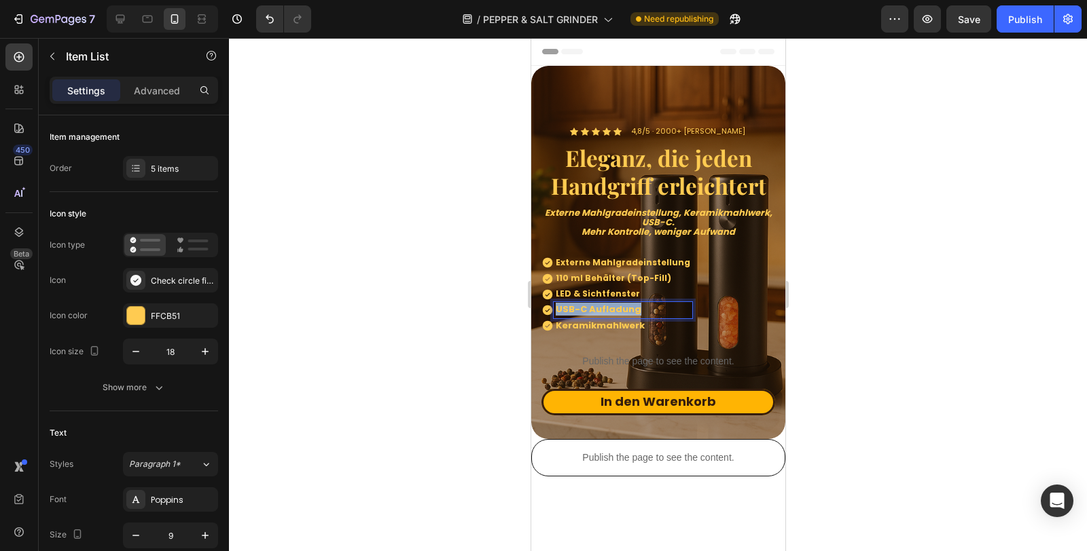
click at [578, 309] on strong "USB-C Aufladung" at bounding box center [598, 309] width 86 height 13
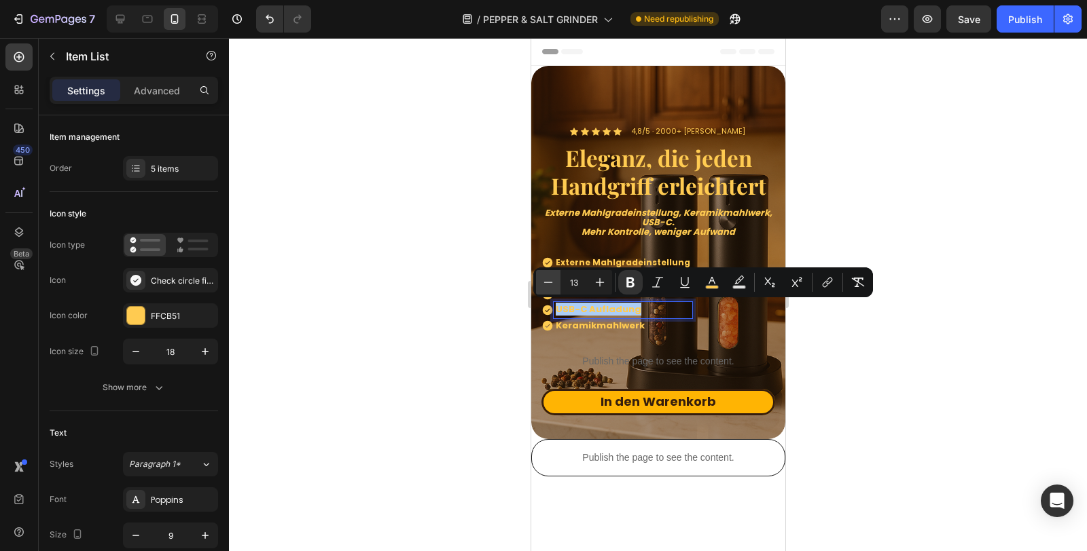
click at [549, 282] on icon "Editor contextual toolbar" at bounding box center [548, 283] width 14 height 14
type input "12"
click at [590, 323] on strong "Keramikmahlwerk" at bounding box center [599, 325] width 89 height 13
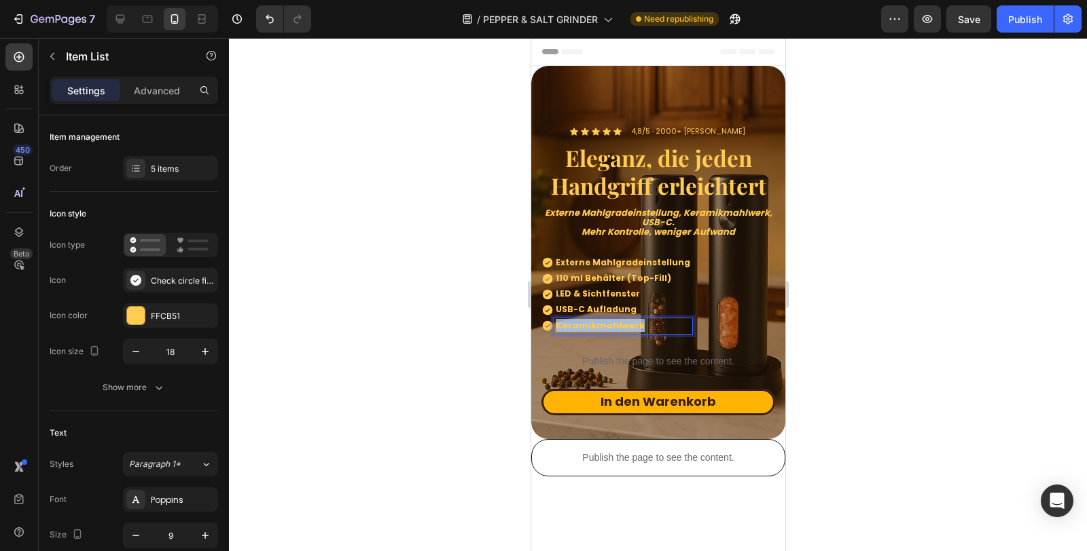
click at [590, 323] on strong "Keramikmahlwerk" at bounding box center [599, 325] width 89 height 13
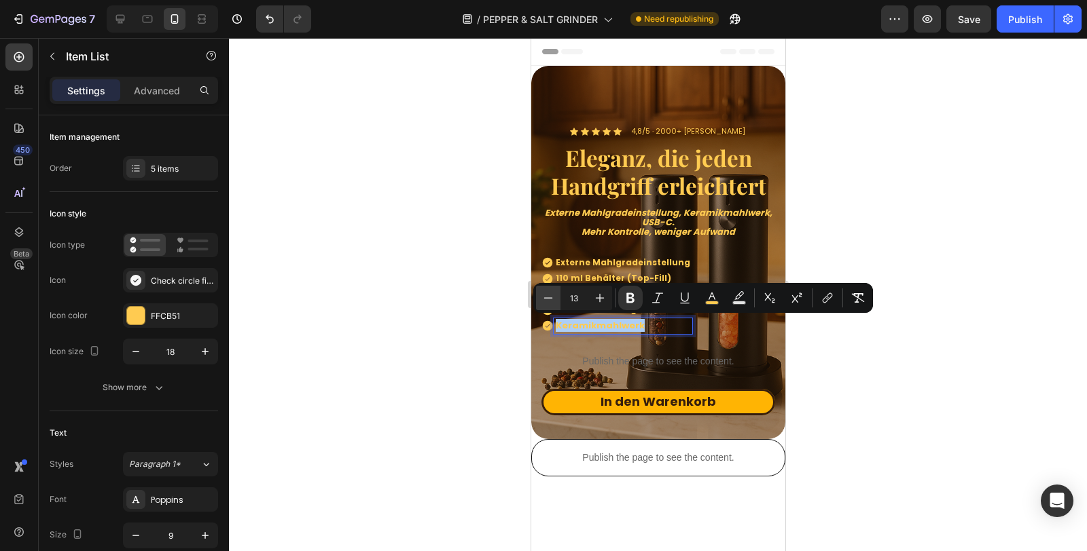
click at [551, 300] on icon "Editor contextual toolbar" at bounding box center [548, 298] width 14 height 14
type input "12"
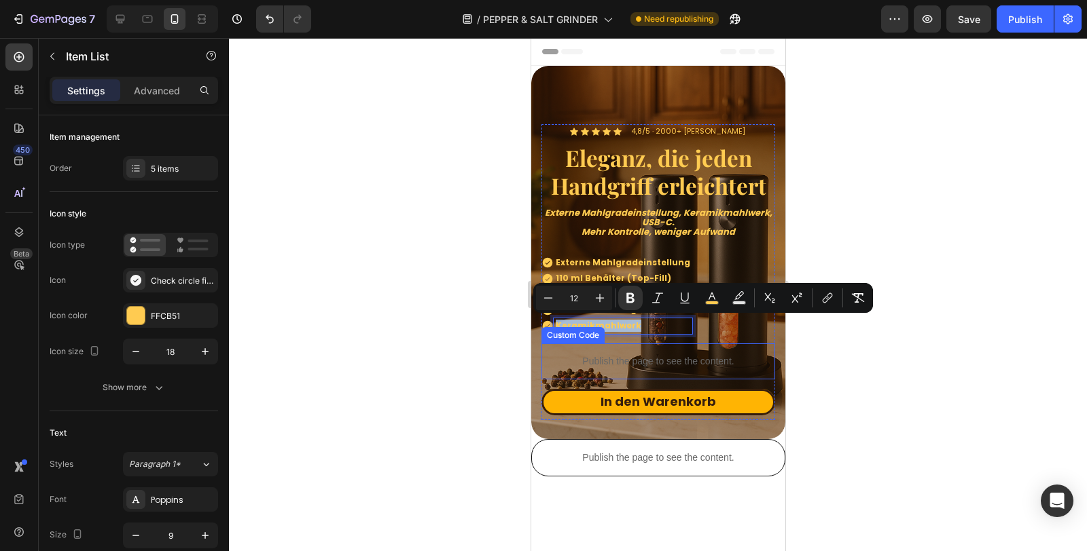
click at [690, 362] on p "Publish the page to see the content." at bounding box center [658, 362] width 234 height 14
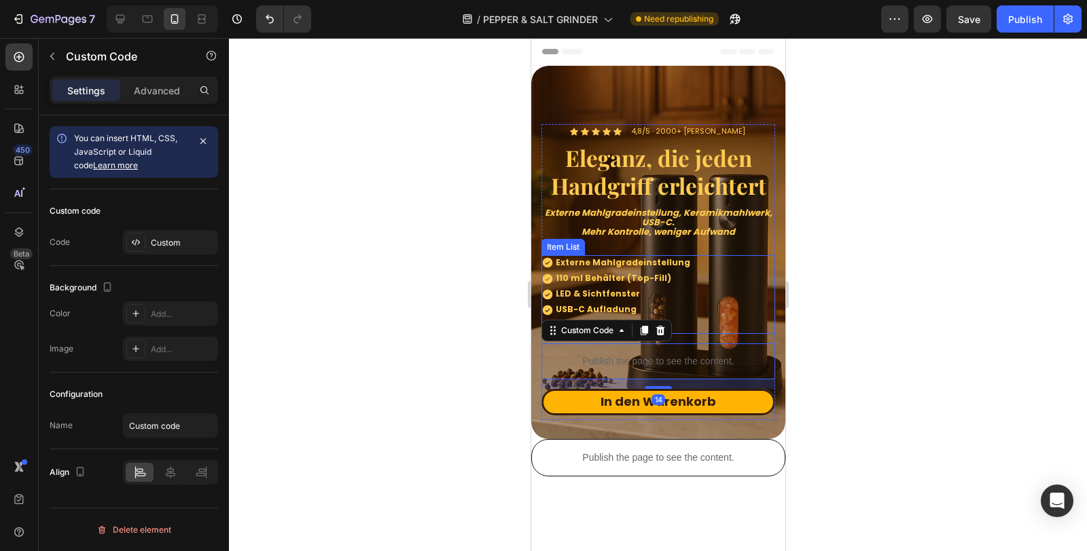
click at [713, 301] on div "Externe Mahlgradeinstellung 110 ml Behälter (Top-Fill) LED & Sichtfenster USB-C…" at bounding box center [658, 294] width 234 height 79
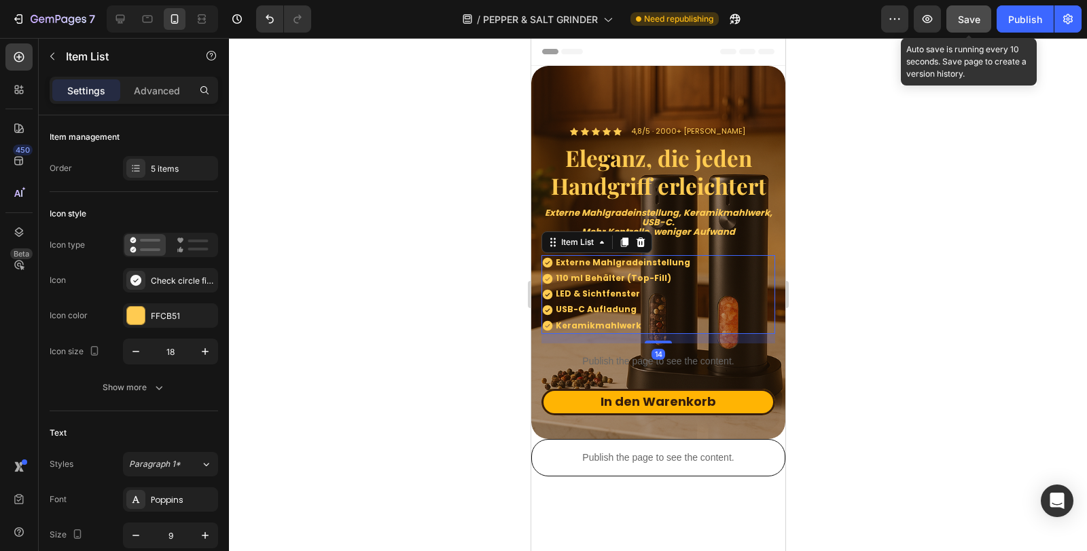
click at [977, 10] on button "Save" at bounding box center [968, 18] width 45 height 27
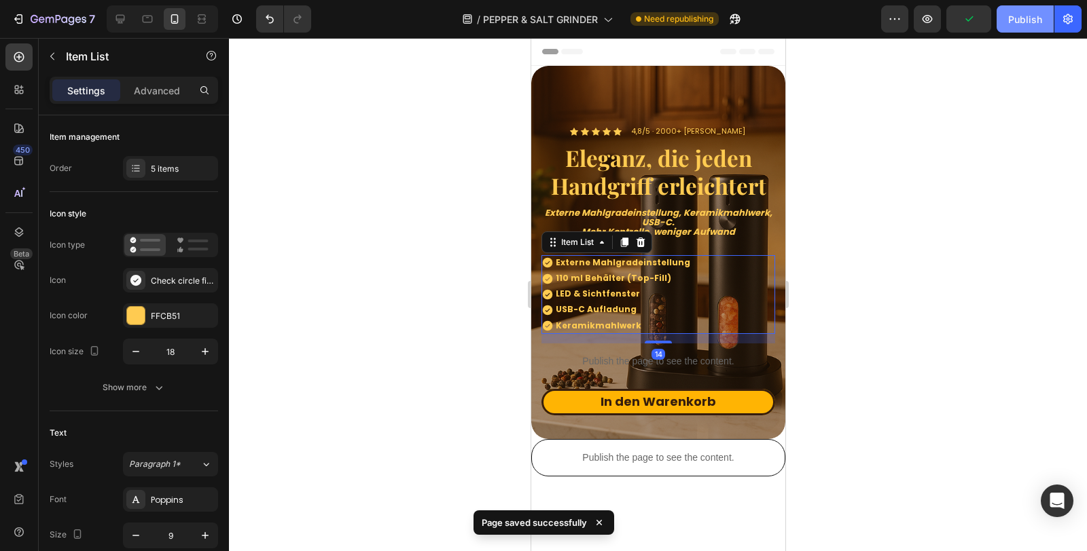
click at [1007, 11] on button "Publish" at bounding box center [1024, 18] width 57 height 27
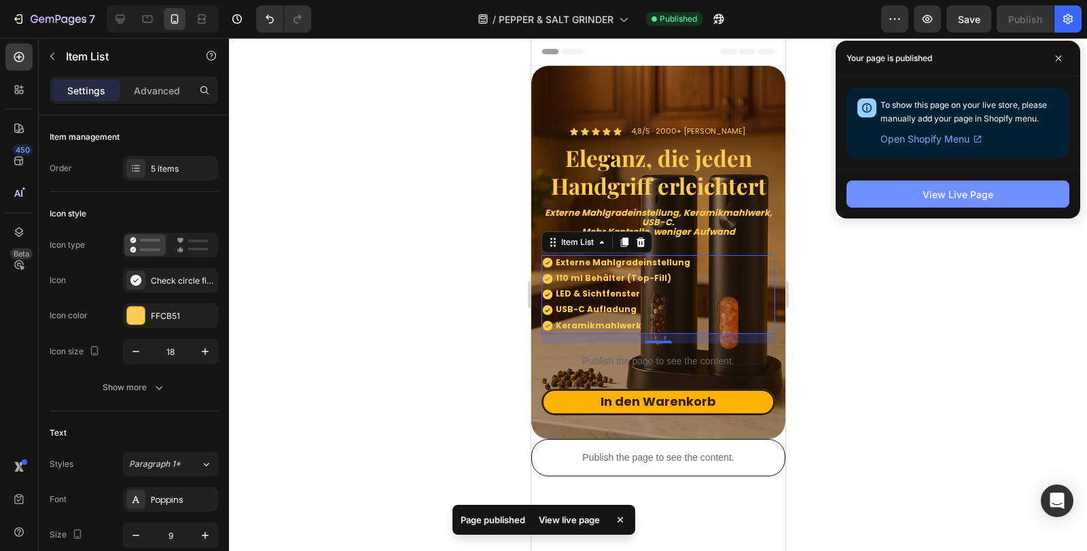
click at [964, 185] on button "View Live Page" at bounding box center [957, 194] width 223 height 27
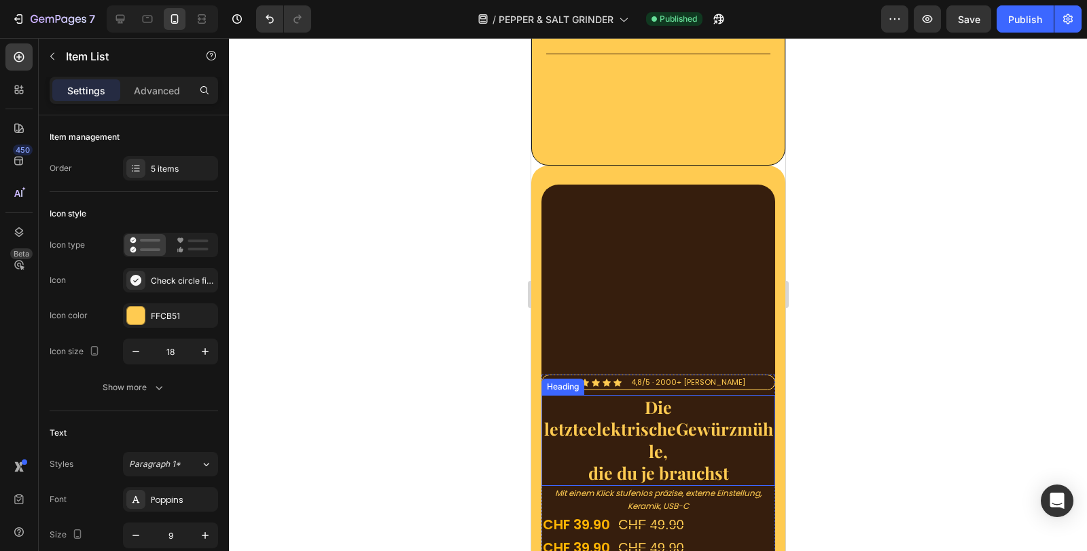
scroll to position [4204, 0]
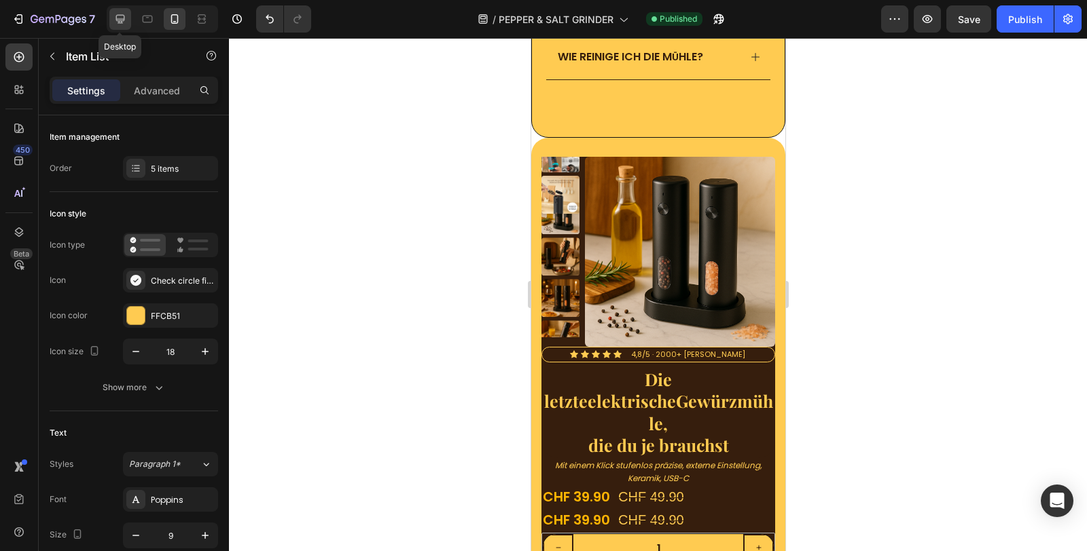
click at [120, 26] on div at bounding box center [120, 19] width 22 height 22
type input "14"
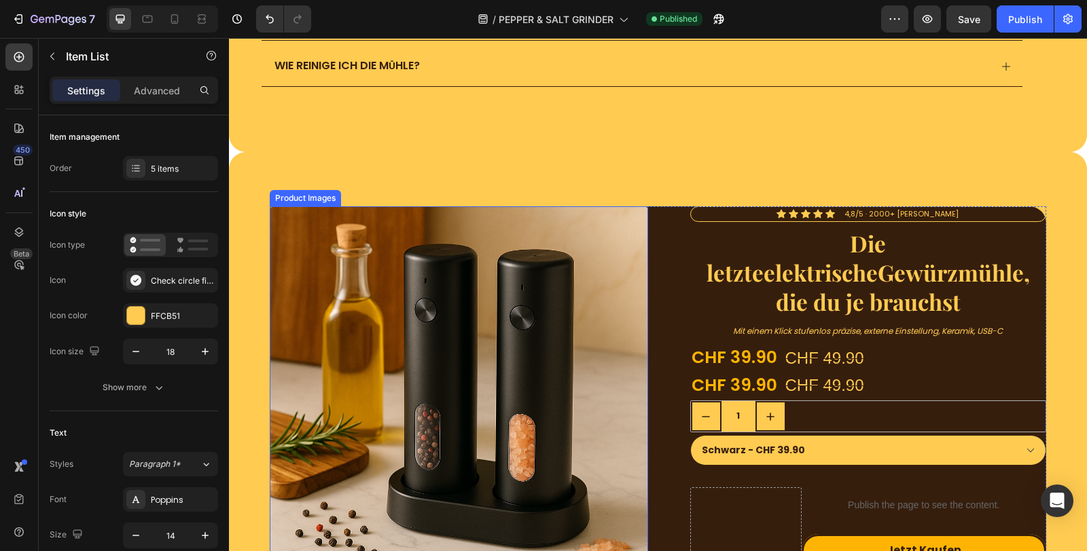
scroll to position [4168, 0]
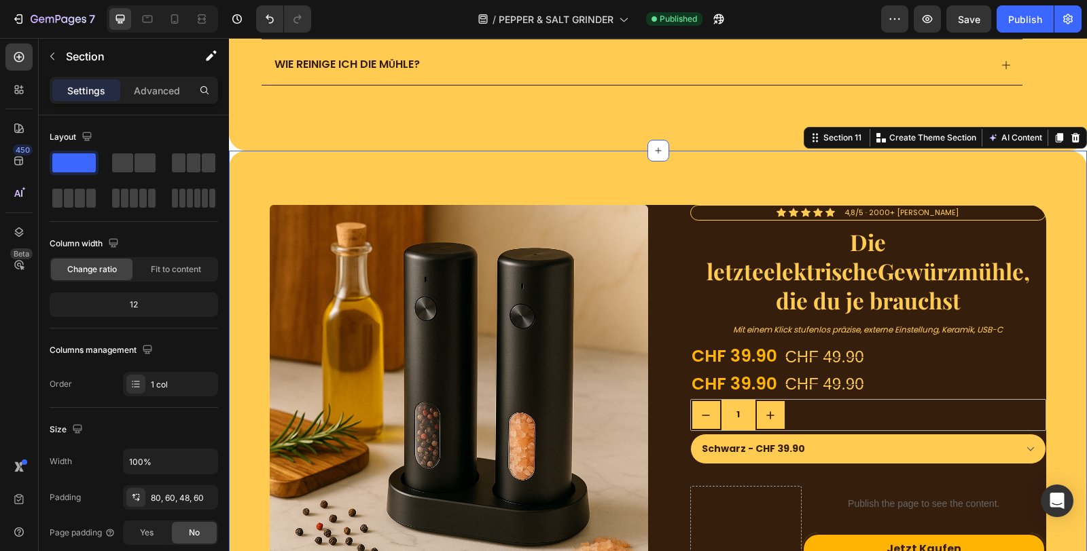
click at [851, 207] on span "4,8/5 · 2000+ [PERSON_NAME]" at bounding box center [901, 212] width 114 height 11
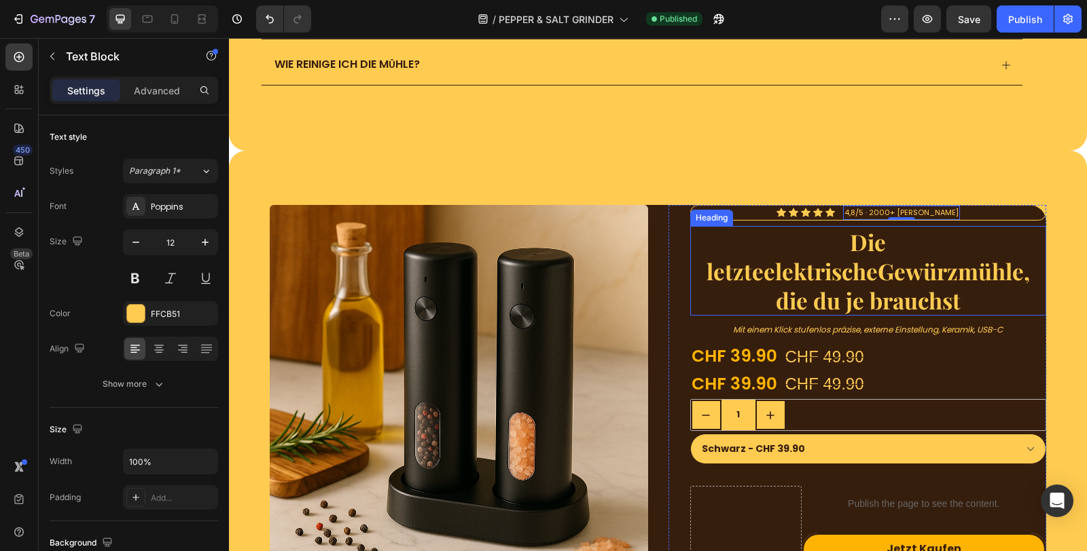
click at [732, 209] on div "Icon Icon Icon Icon Icon Icon List 4,8/5 · 2000+ [PERSON_NAME] Text Block 0 Row" at bounding box center [868, 213] width 357 height 16
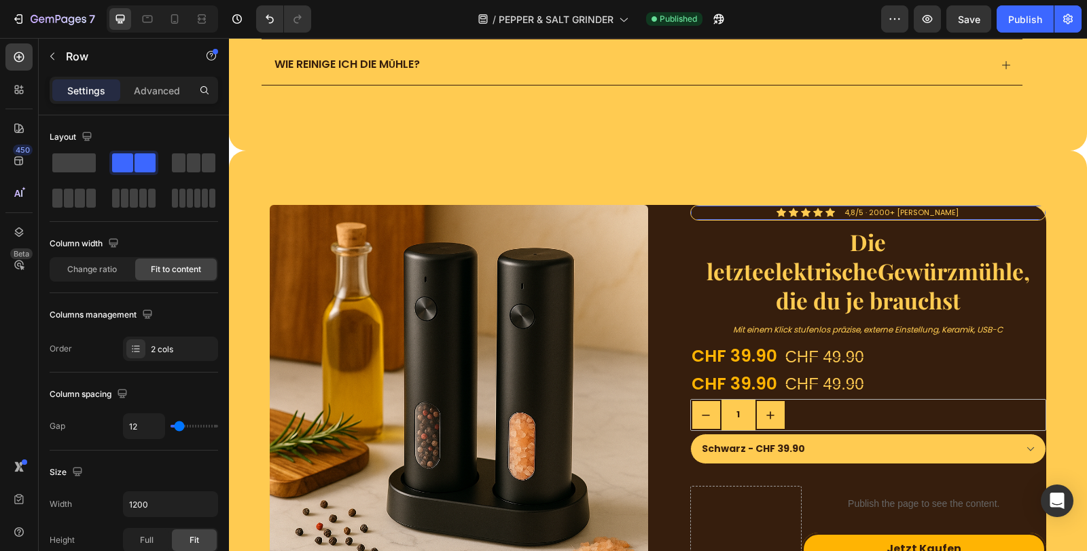
click at [778, 206] on div "Icon Icon Icon Icon Icon Icon List" at bounding box center [805, 213] width 58 height 14
click at [712, 209] on div "Icon Icon Icon Icon Icon Icon List 4,8/5 · 2000+ zufriedene Kunden Text Block R…" at bounding box center [868, 213] width 357 height 16
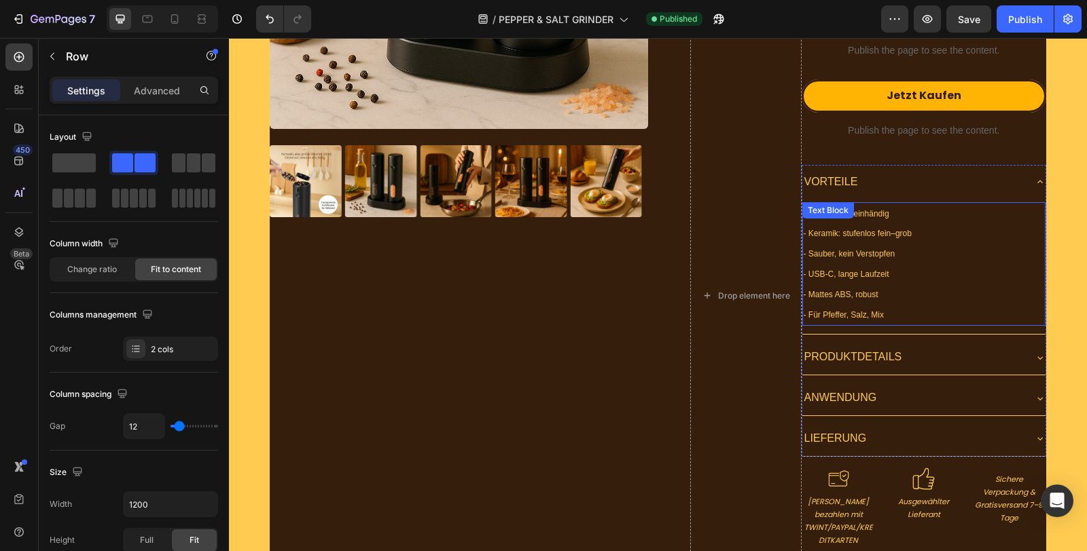
scroll to position [4620, 0]
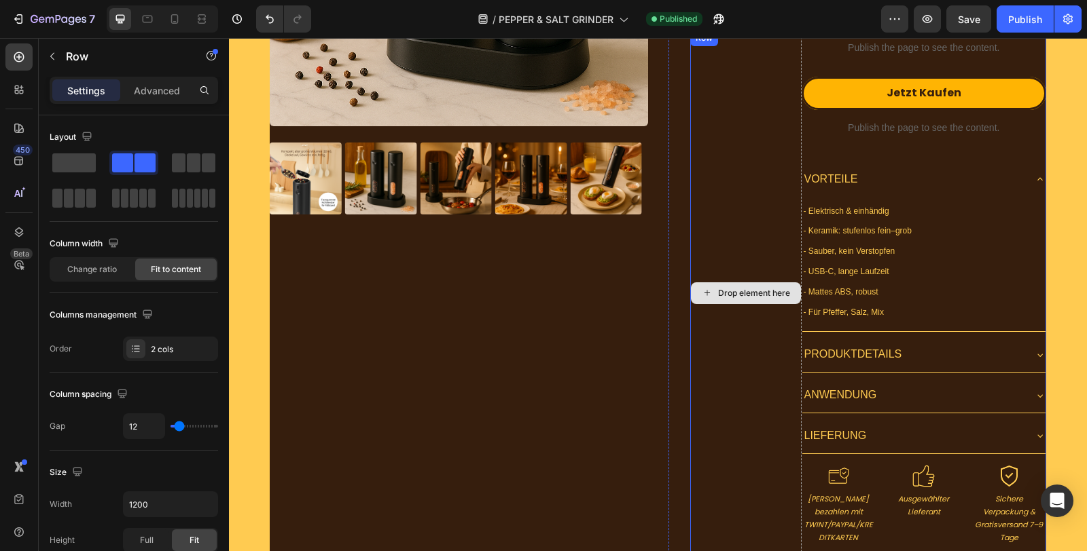
click at [745, 307] on div "Drop element here" at bounding box center [745, 293] width 111 height 526
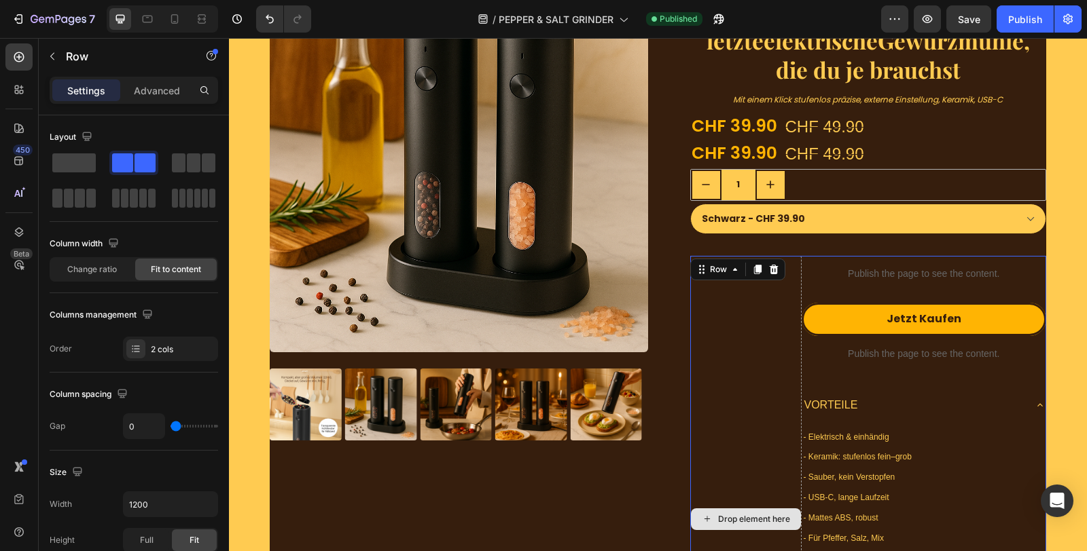
click at [723, 346] on div "Drop element here" at bounding box center [745, 519] width 111 height 526
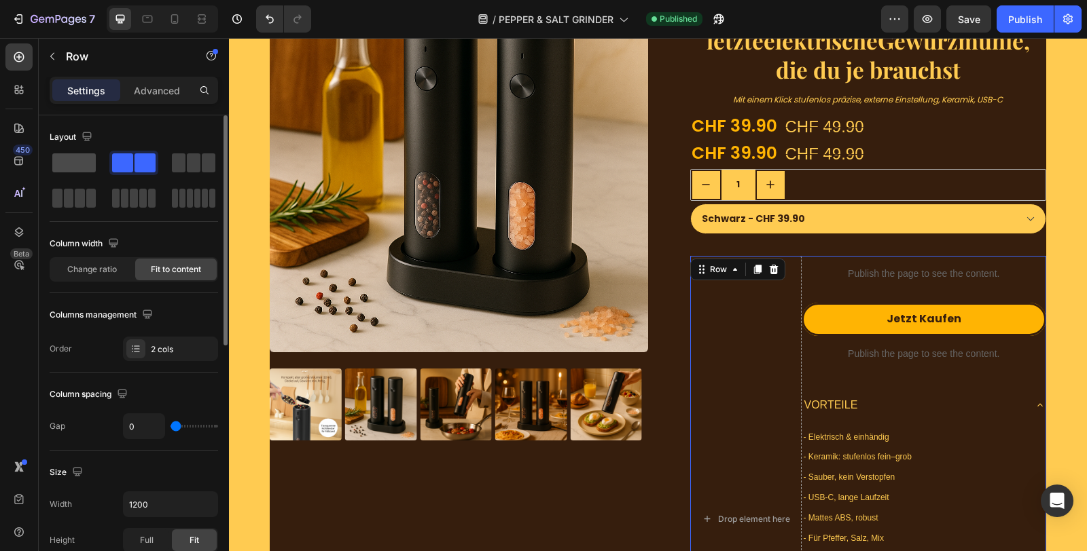
click at [92, 160] on span at bounding box center [73, 162] width 43 height 19
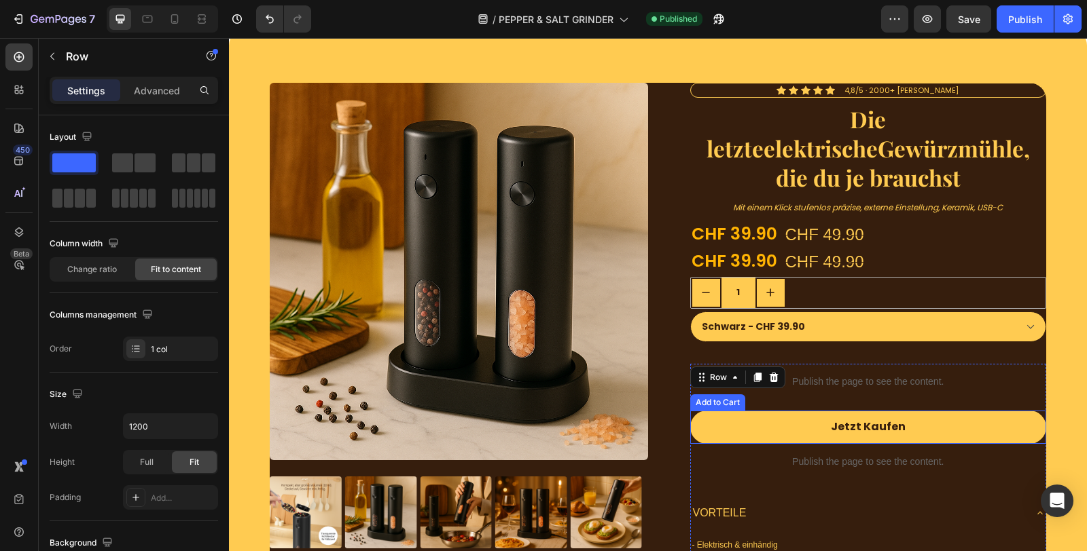
scroll to position [4243, 0]
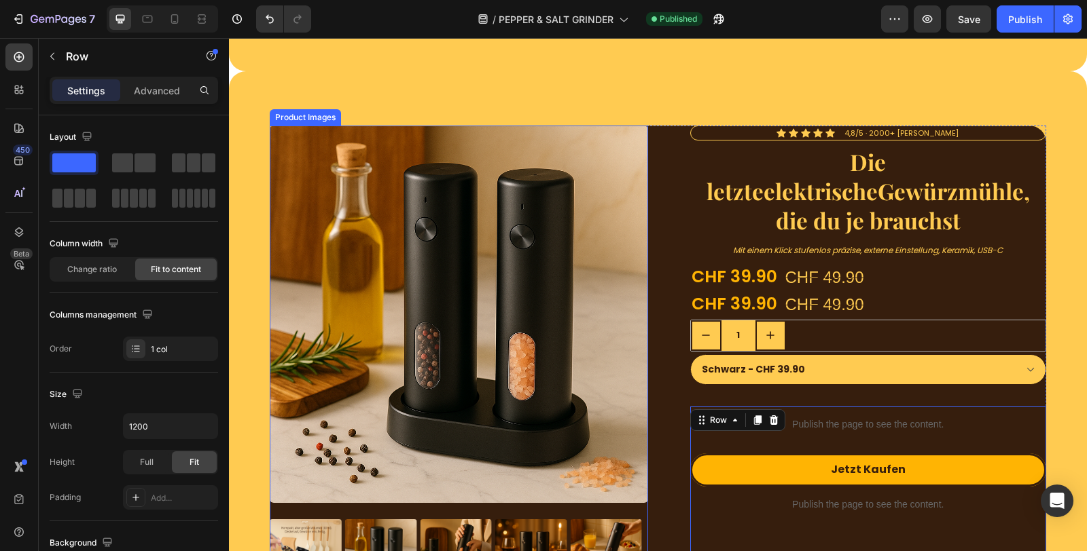
click at [476, 287] on img at bounding box center [459, 315] width 378 height 378
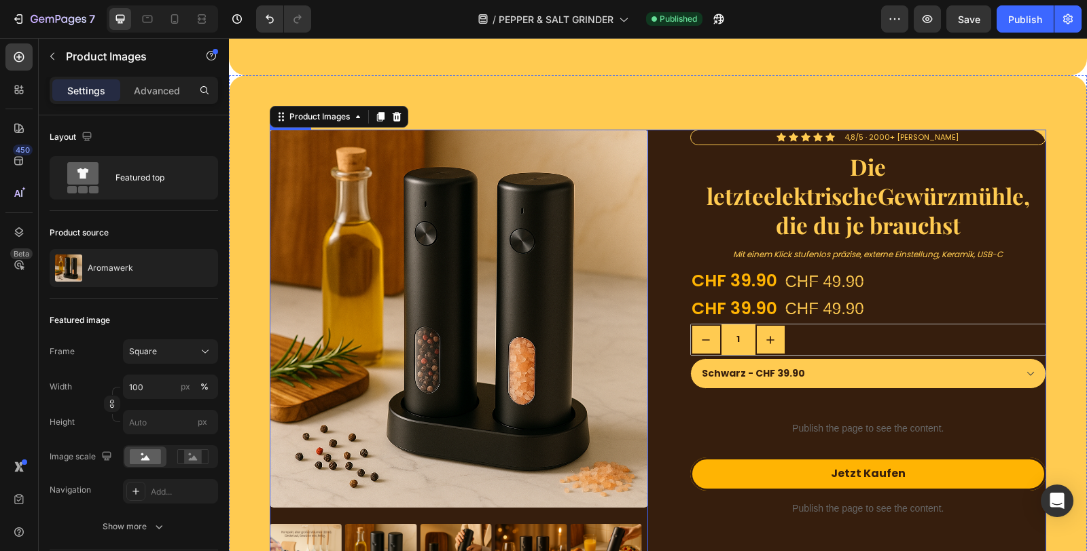
click at [657, 205] on div "Product Images 16 Icon Icon Icon Icon Icon Icon List 4,8/5 · 2000+ zufriedene K…" at bounding box center [658, 544] width 776 height 828
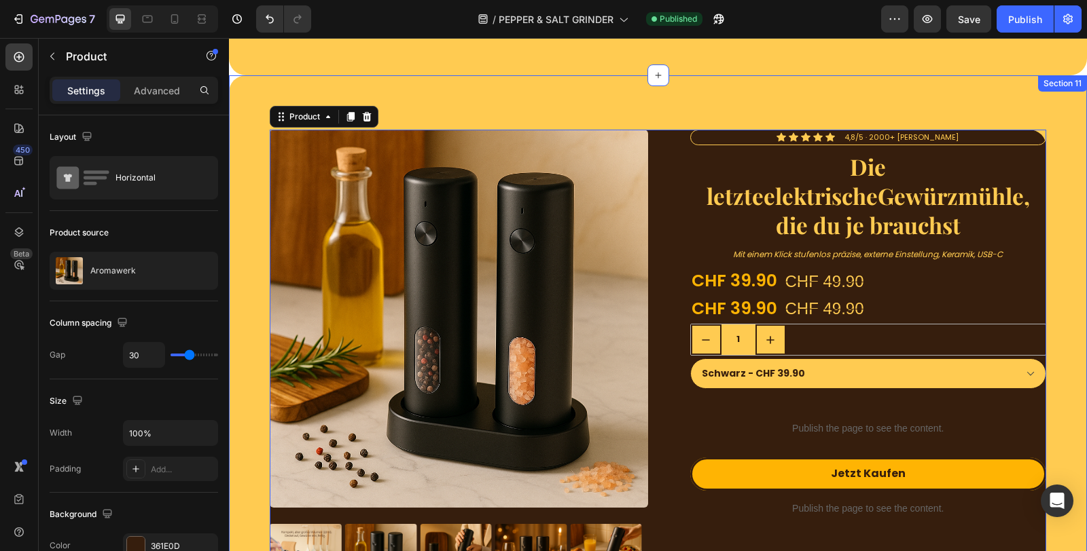
click at [712, 84] on div "Product Images Icon Icon Icon Icon Icon Icon List 4,8/5 · 2000+ zufriedene Kund…" at bounding box center [658, 532] width 858 height 915
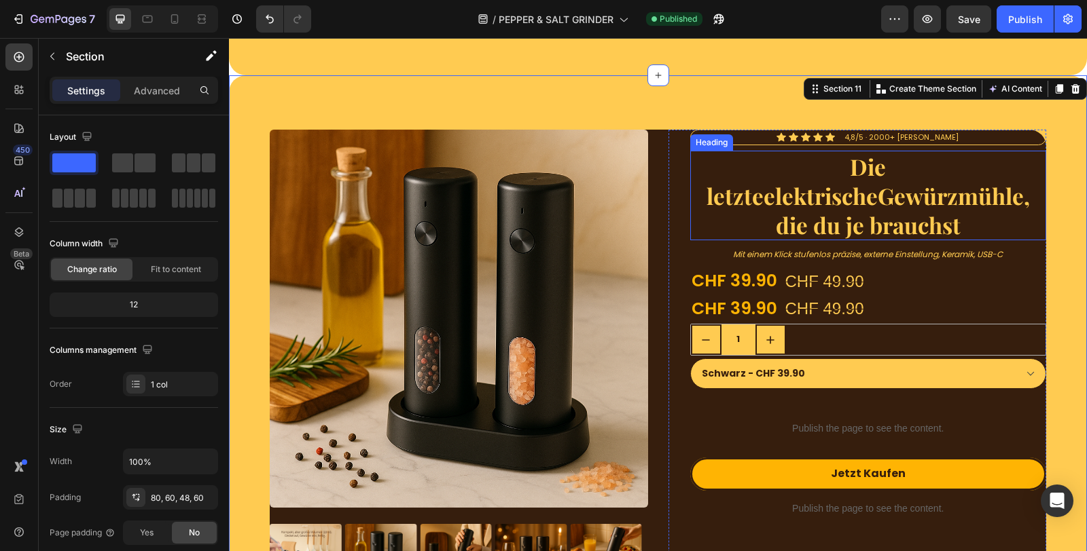
click at [690, 151] on div "Die letzte elektrische Gewürzmühle, die du je brauchst" at bounding box center [868, 196] width 357 height 90
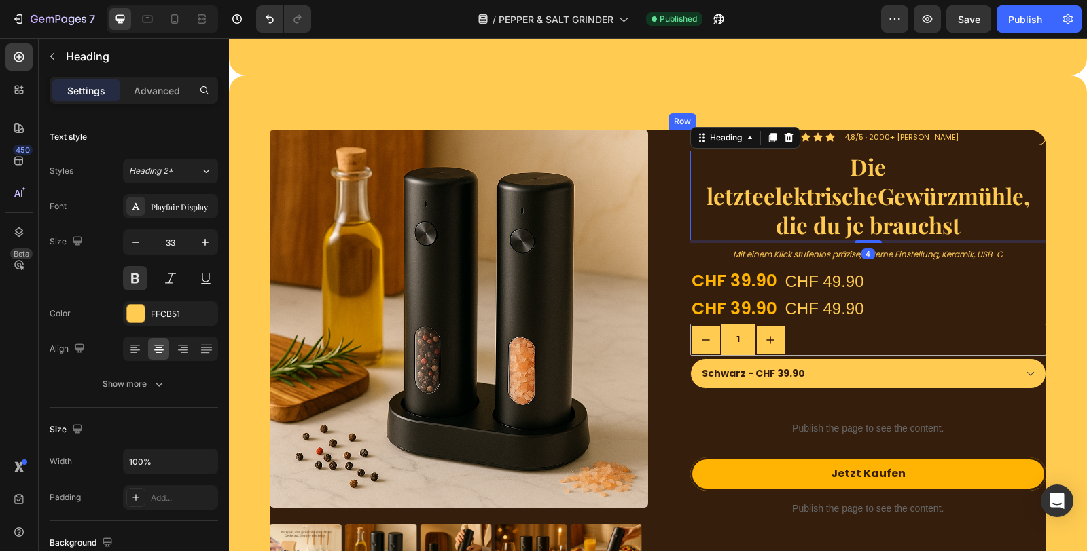
click at [671, 155] on div "Icon Icon Icon Icon Icon Icon List 4,8/5 · 2000+ zufriedene Kunden Text Block R…" at bounding box center [857, 544] width 378 height 828
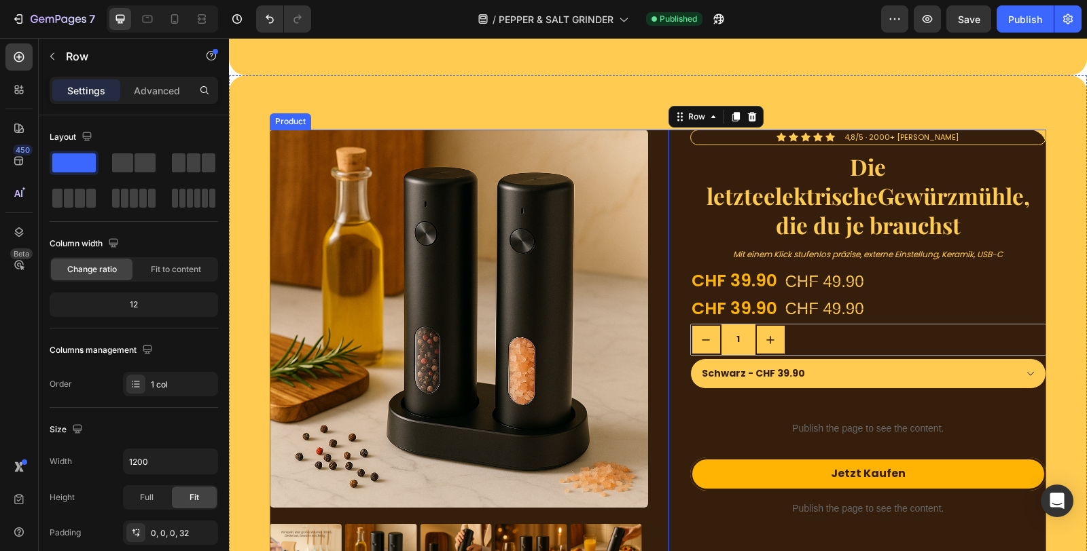
click at [657, 157] on div "Product Images Icon Icon Icon Icon Icon Icon List 4,8/5 · 2000+ zufriedene Kund…" at bounding box center [658, 544] width 776 height 828
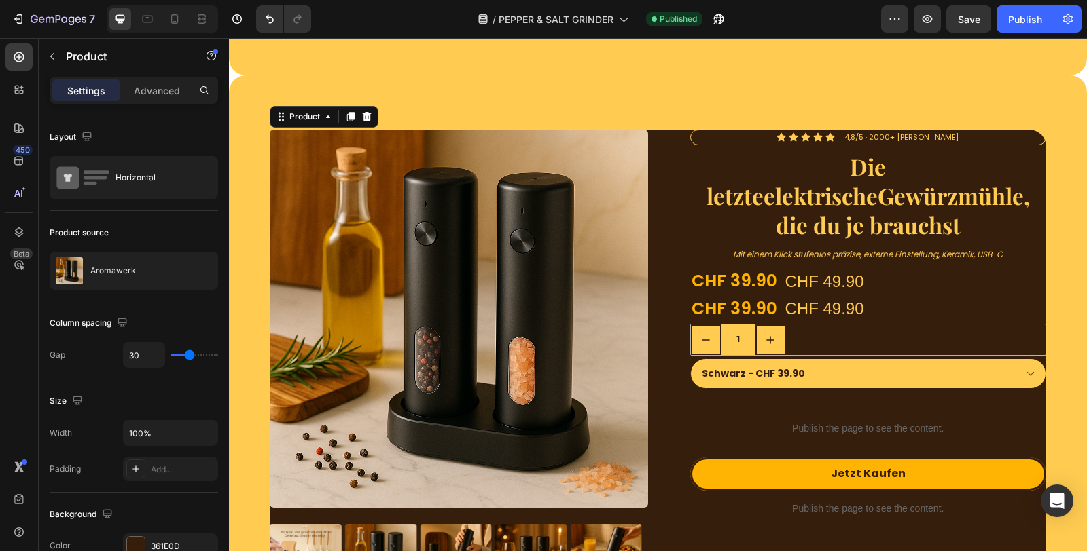
click at [657, 157] on div "Product Images Icon Icon Icon Icon Icon Icon List 4,8/5 · 2000+ zufriedene Kund…" at bounding box center [658, 544] width 776 height 828
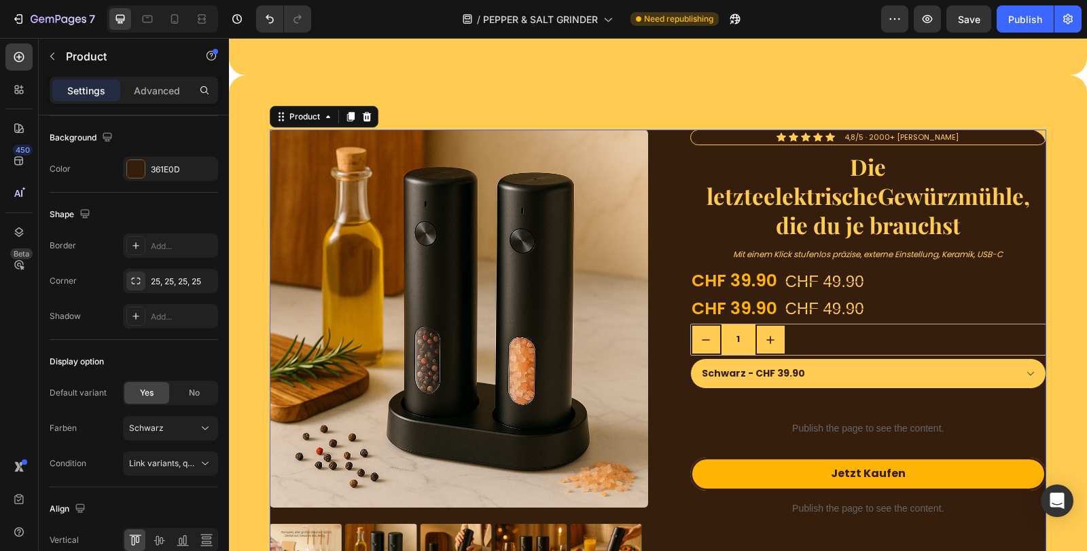
scroll to position [0, 0]
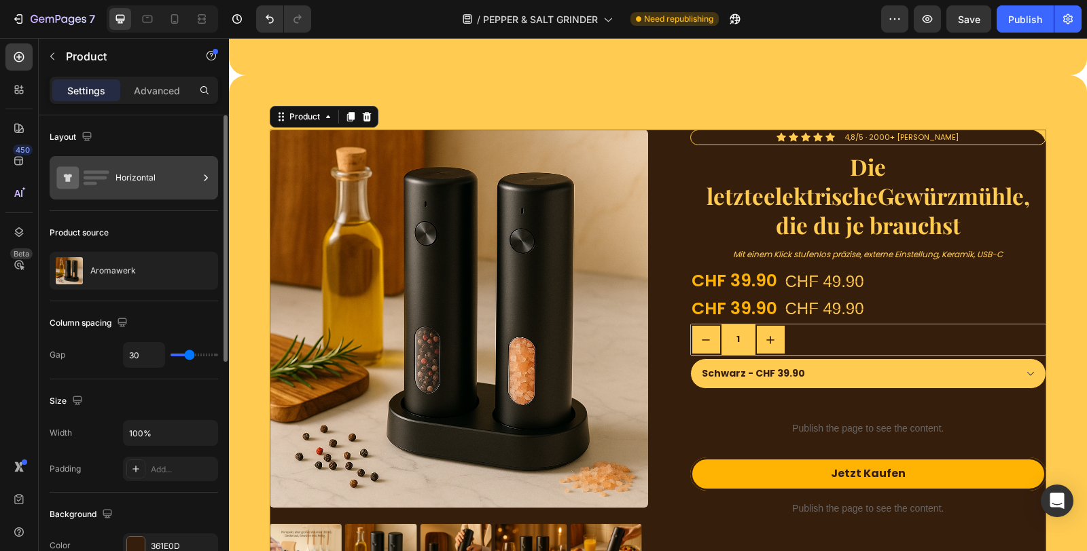
click at [137, 158] on div "Horizontal" at bounding box center [134, 177] width 168 height 43
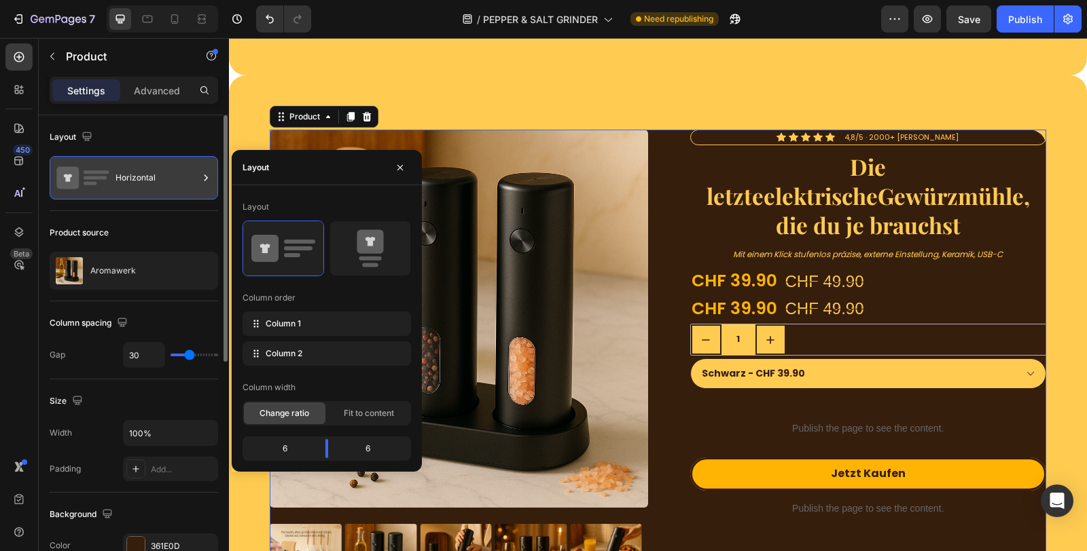
click at [137, 162] on div "Horizontal" at bounding box center [156, 177] width 83 height 31
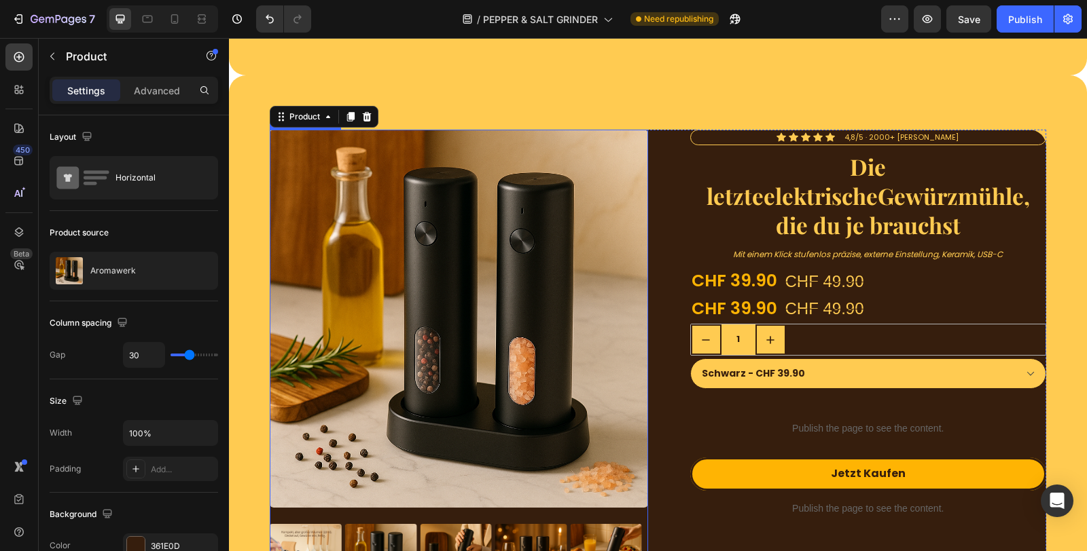
click at [572, 224] on img at bounding box center [459, 319] width 378 height 378
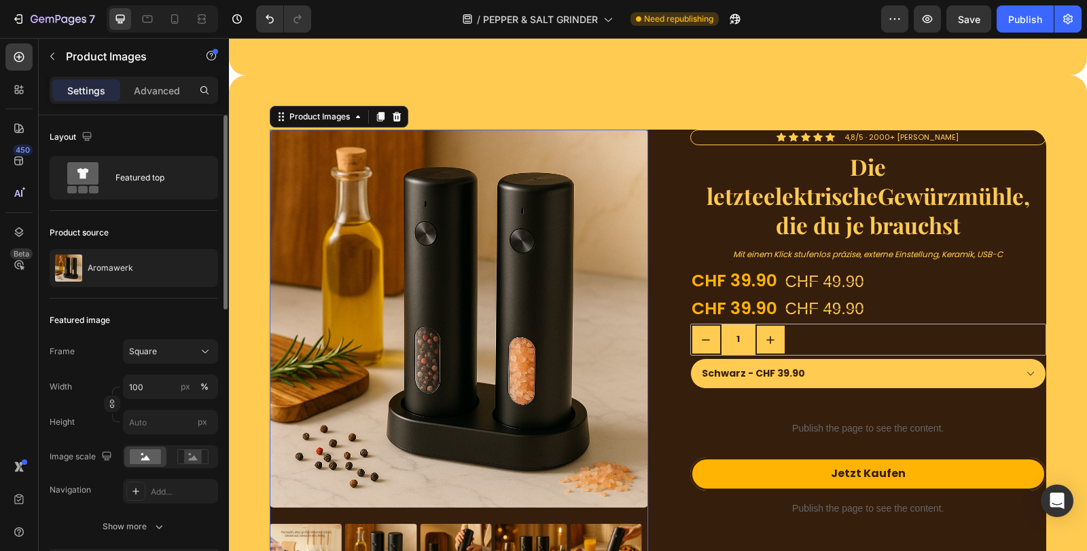
click at [134, 200] on div "Layout Featured top" at bounding box center [134, 163] width 168 height 96
click at [140, 190] on div "Featured top" at bounding box center [156, 177] width 83 height 31
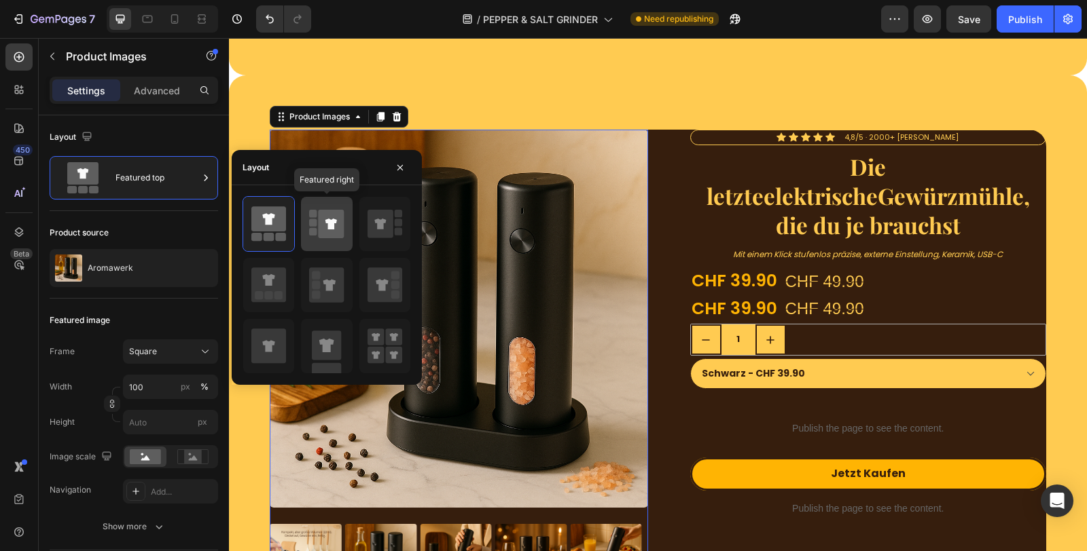
click at [343, 230] on icon at bounding box center [332, 224] width 26 height 29
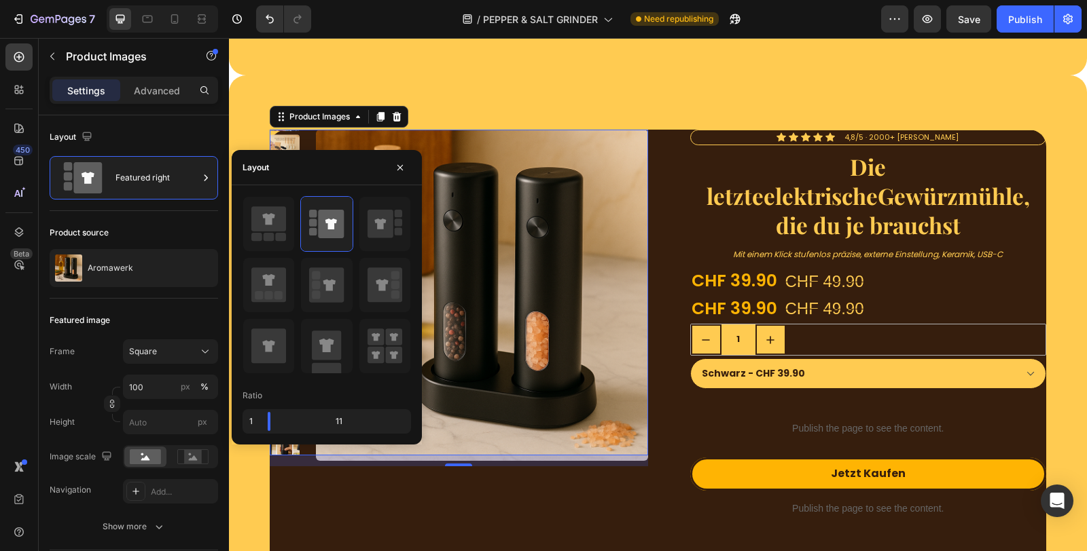
click at [525, 234] on img at bounding box center [481, 295] width 331 height 331
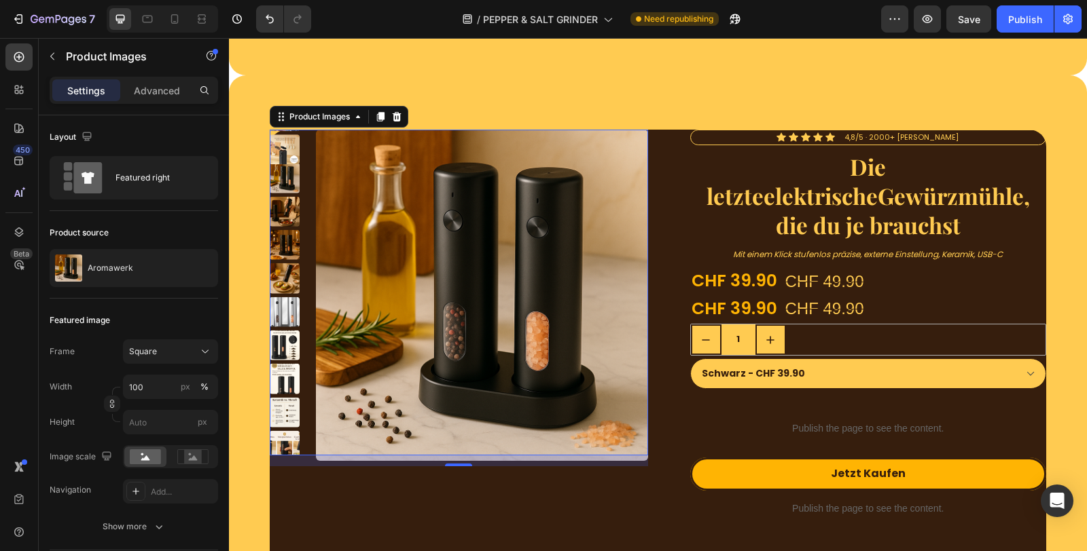
scroll to position [4545, 0]
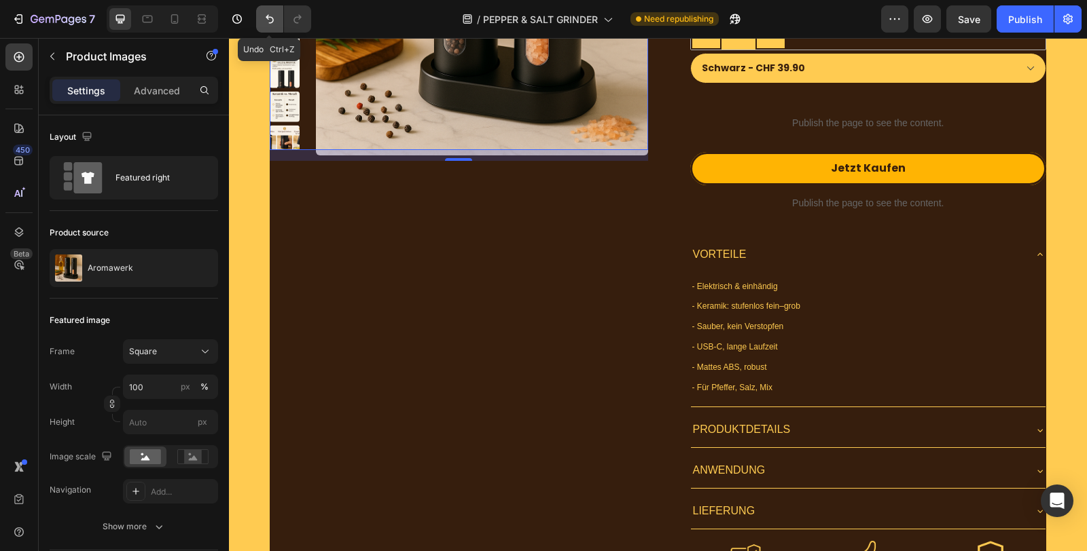
click at [260, 18] on button "Undo/Redo" at bounding box center [269, 18] width 27 height 27
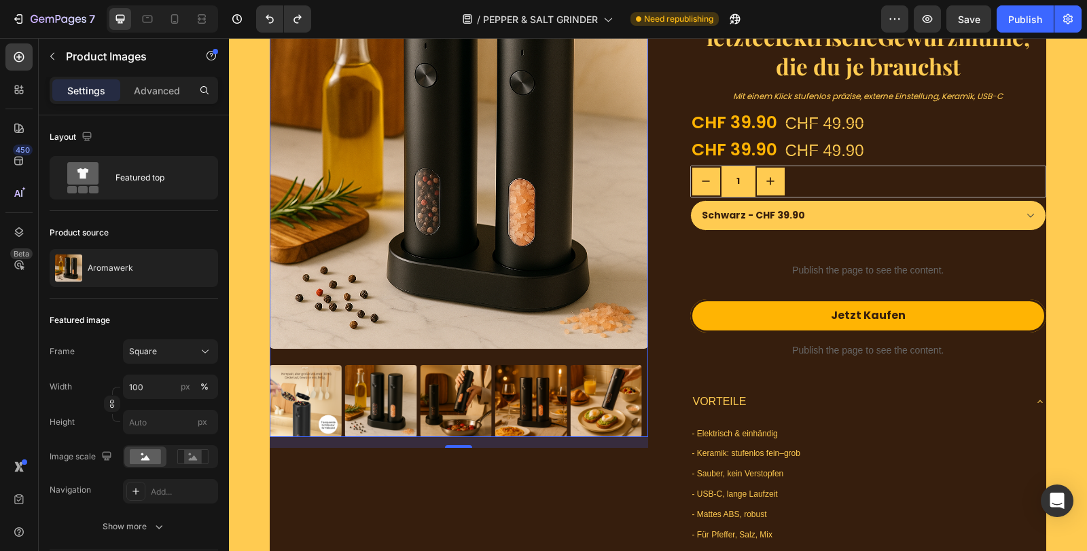
scroll to position [4319, 0]
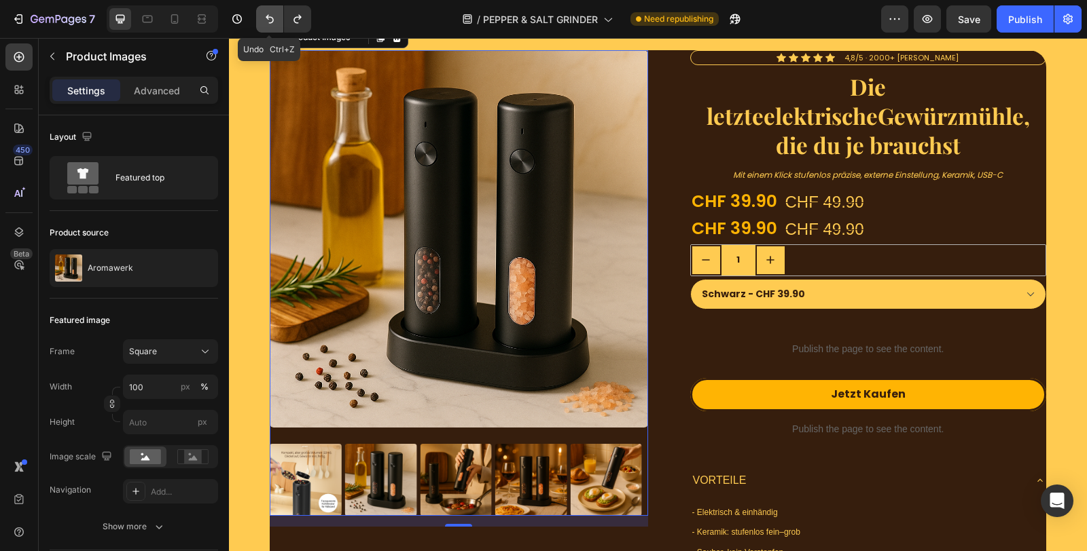
click at [268, 24] on icon "Undo/Redo" at bounding box center [270, 19] width 14 height 14
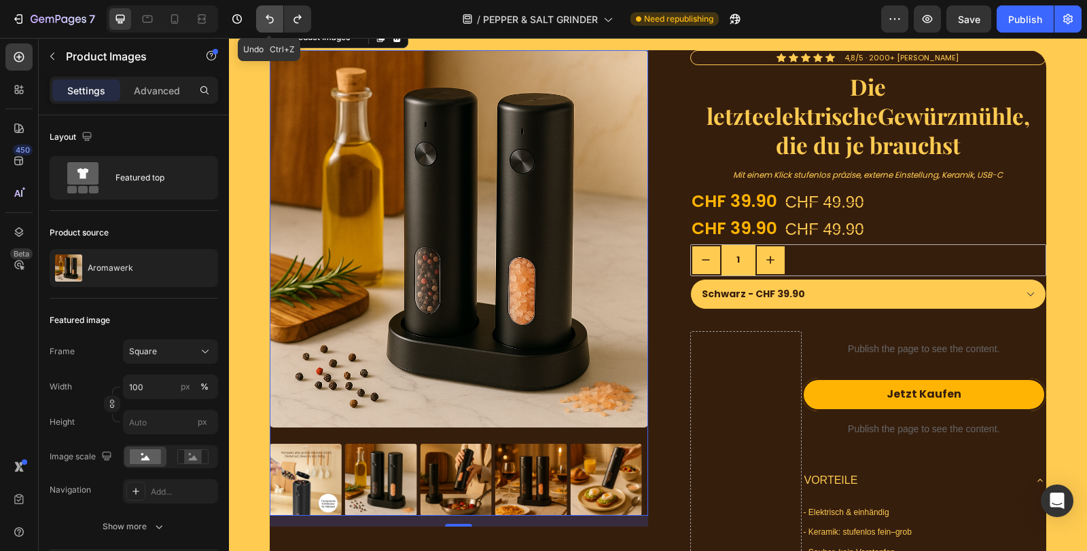
click at [268, 24] on icon "Undo/Redo" at bounding box center [270, 19] width 14 height 14
click at [291, 21] on icon "Undo/Redo" at bounding box center [298, 19] width 14 height 14
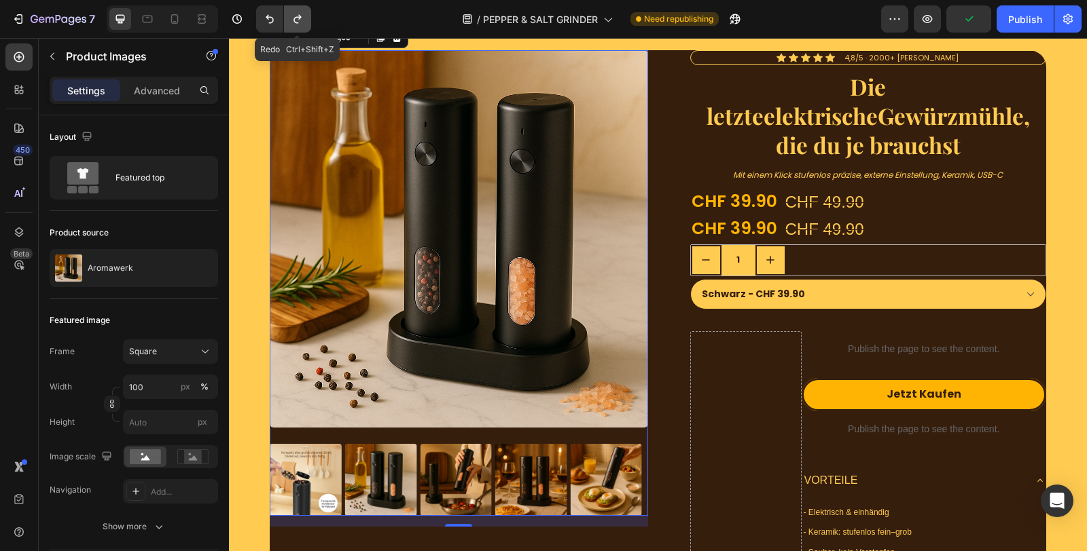
click at [291, 21] on icon "Undo/Redo" at bounding box center [298, 19] width 14 height 14
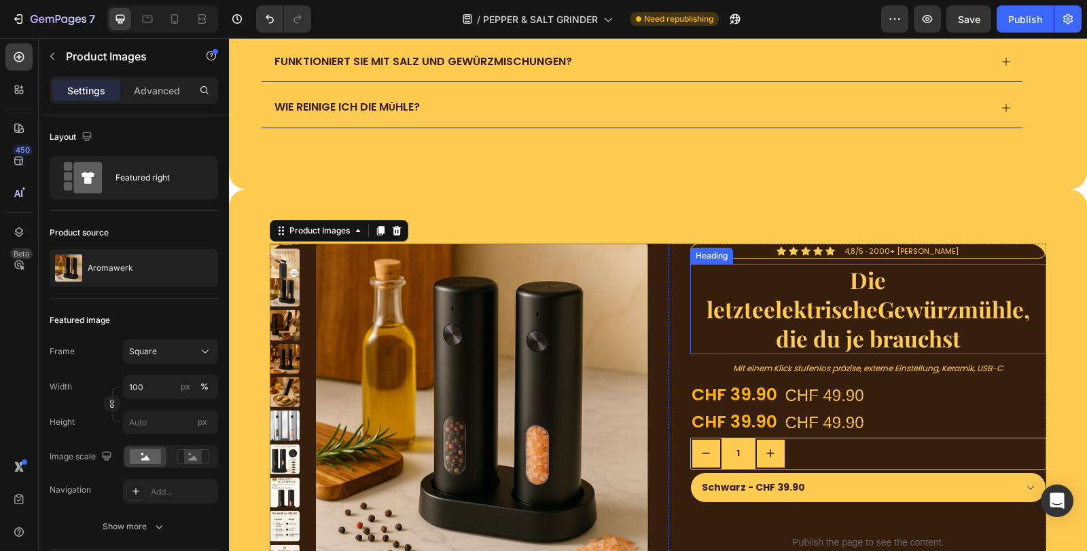
scroll to position [4126, 0]
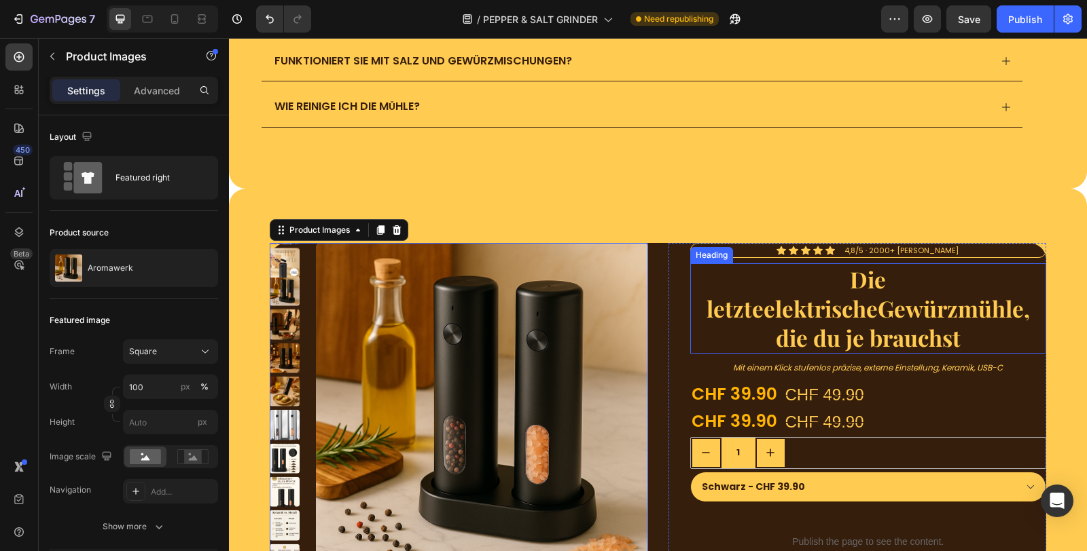
click at [690, 287] on h2 "Die letzte elektrische Gewürzmühle, die du je brauchst" at bounding box center [868, 309] width 357 height 90
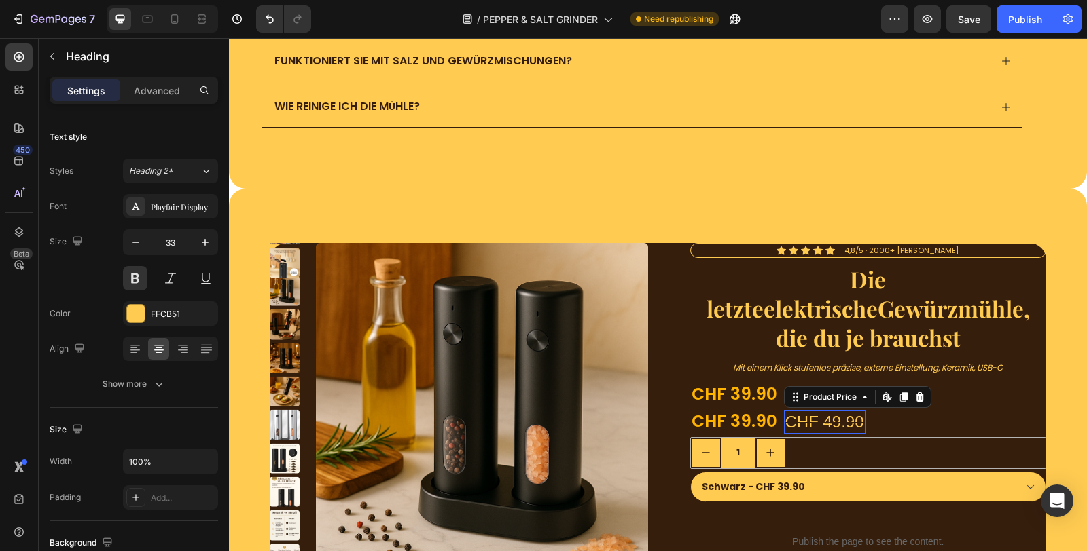
click at [784, 420] on div "CHF 49.90" at bounding box center [824, 422] width 81 height 24
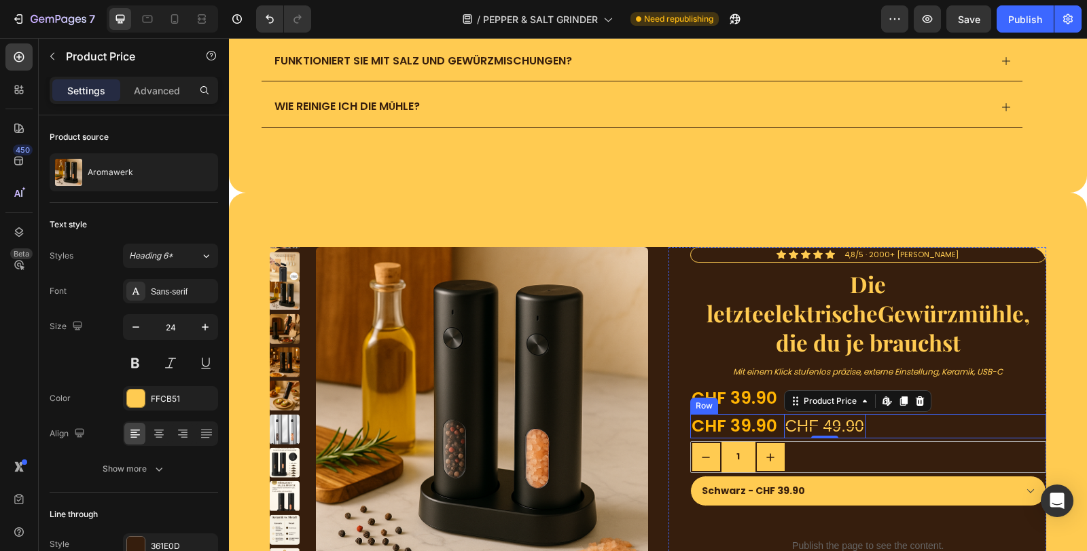
click at [930, 423] on div "CHF 39.90 Product Price Product Price CHF 49.90 Product Price Edit content in S…" at bounding box center [868, 426] width 357 height 25
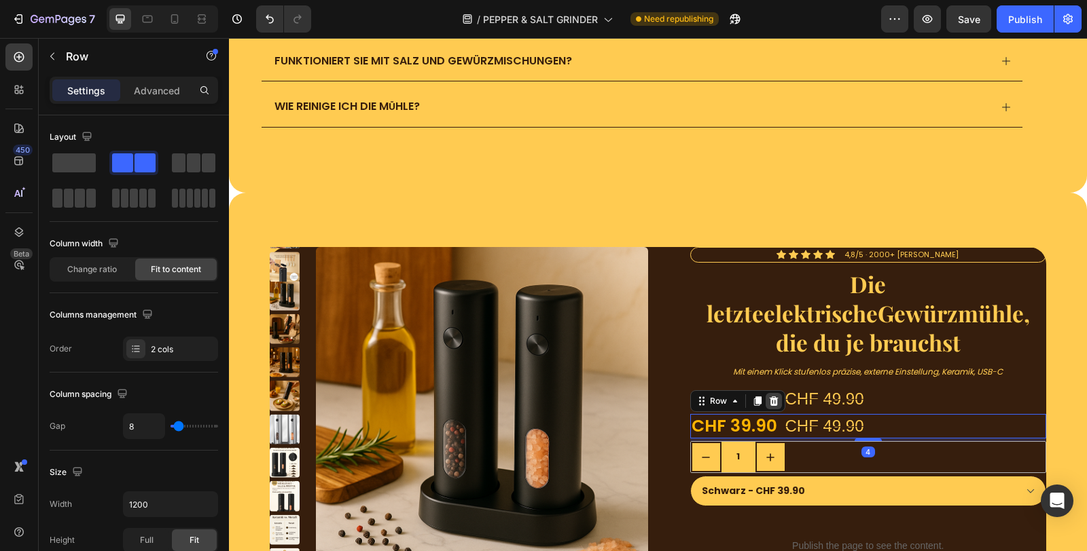
click at [769, 397] on icon at bounding box center [773, 402] width 9 height 10
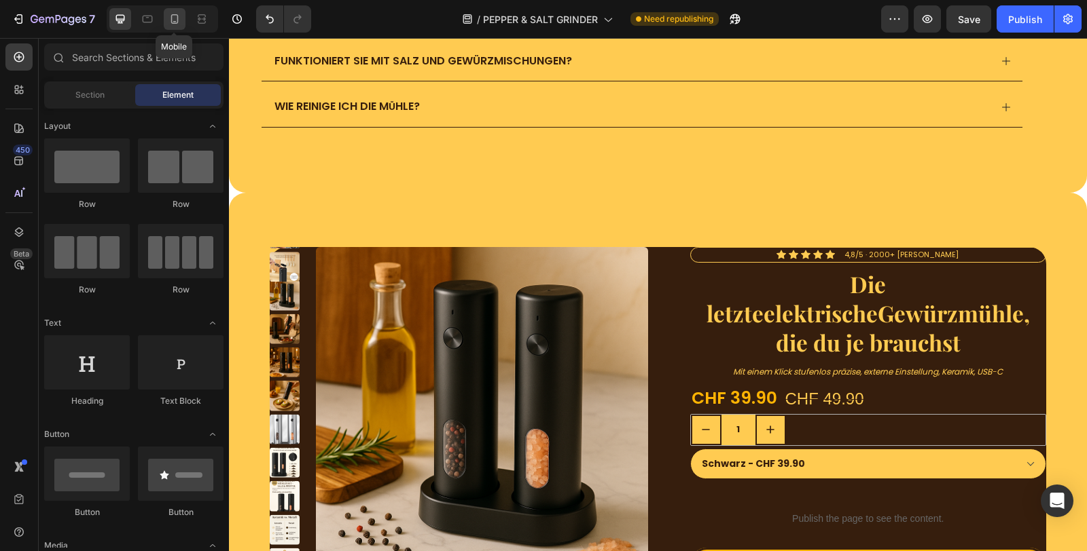
click at [171, 20] on icon at bounding box center [174, 19] width 7 height 10
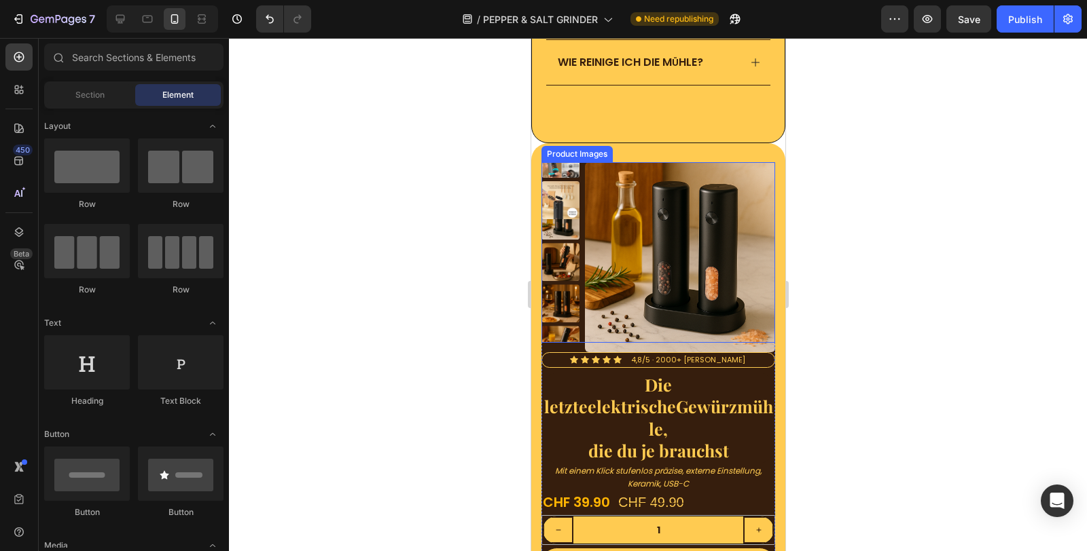
scroll to position [4275, 0]
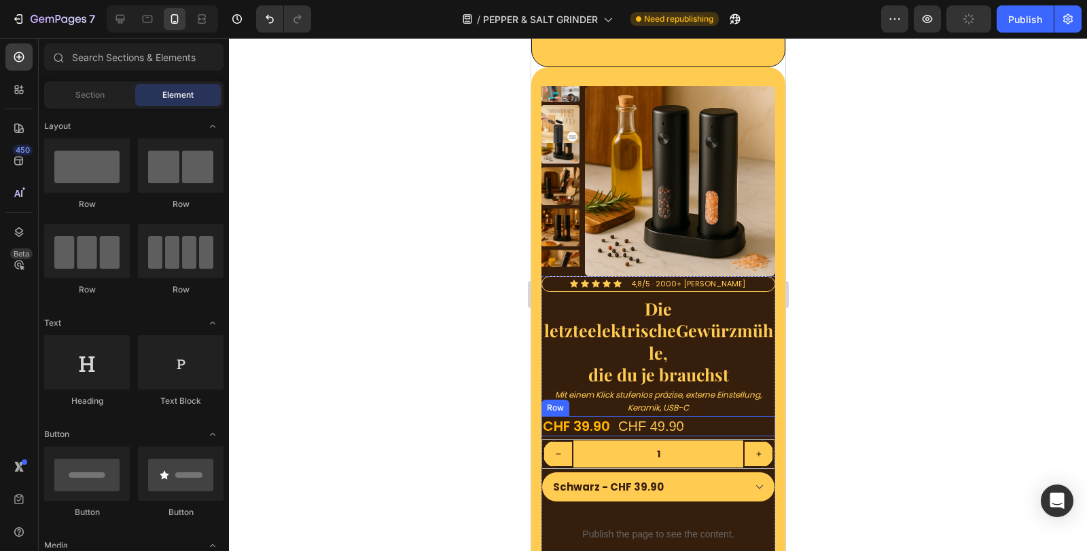
click at [700, 416] on div "CHF 39.90 Product Price Product Price CHF 49.90 Product Price Product Price Row" at bounding box center [658, 426] width 234 height 20
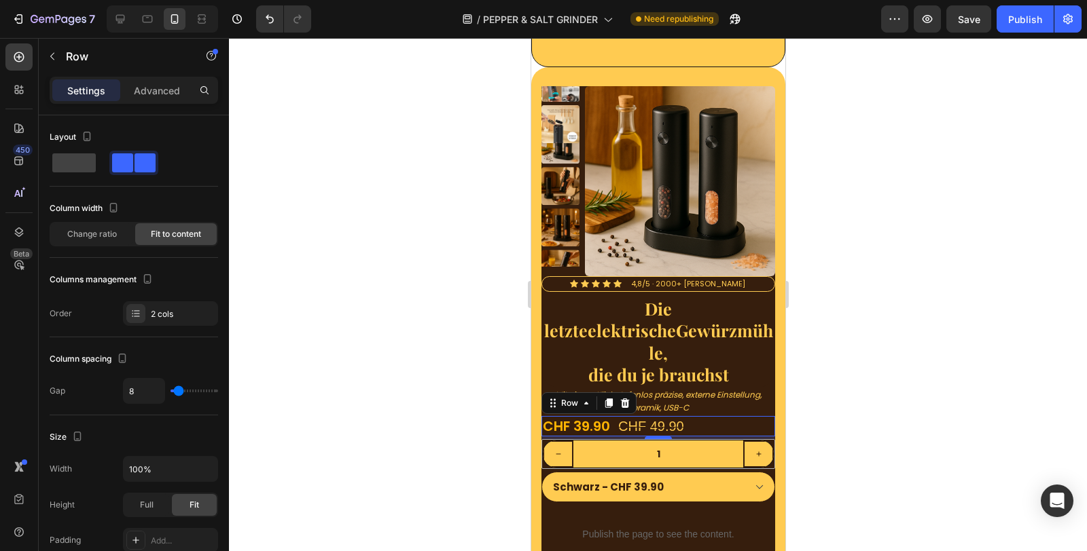
click at [695, 416] on div "CHF 39.90 Product Price Product Price CHF 49.90 Product Price Product Price Row…" at bounding box center [658, 426] width 234 height 20
click at [669, 416] on div "CHF 49.90" at bounding box center [650, 426] width 69 height 20
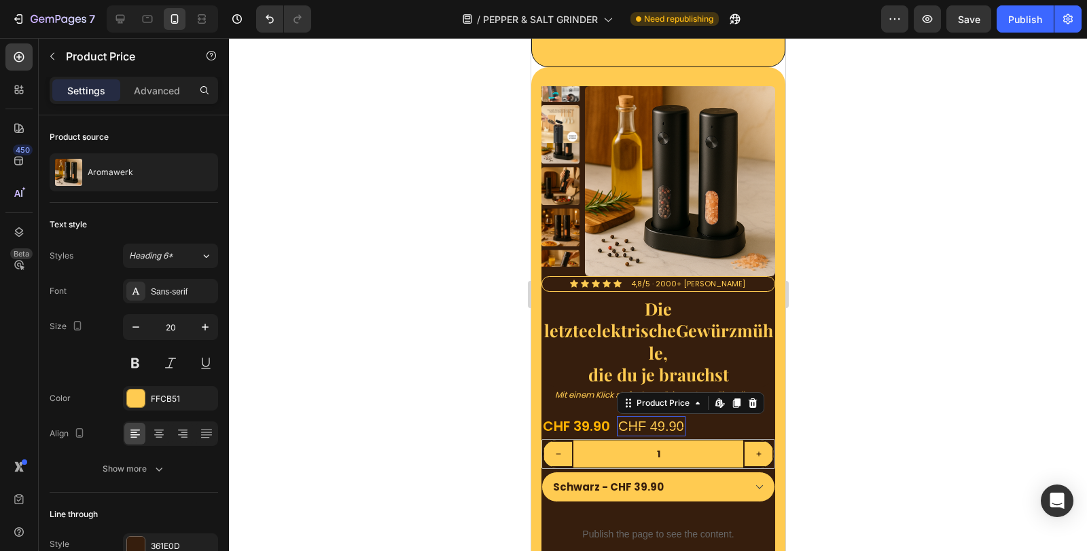
click at [669, 416] on div "CHF 49.90" at bounding box center [650, 426] width 69 height 20
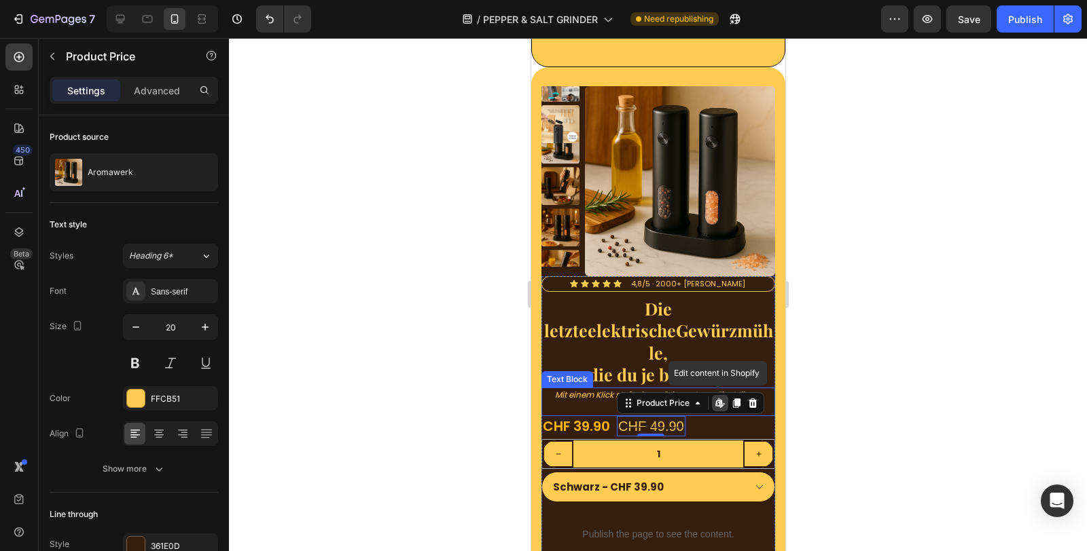
click at [581, 389] on icon "Mit einem Klick stufenlos präzise, externe Einstellung, Keramik, USB-C" at bounding box center [657, 401] width 206 height 24
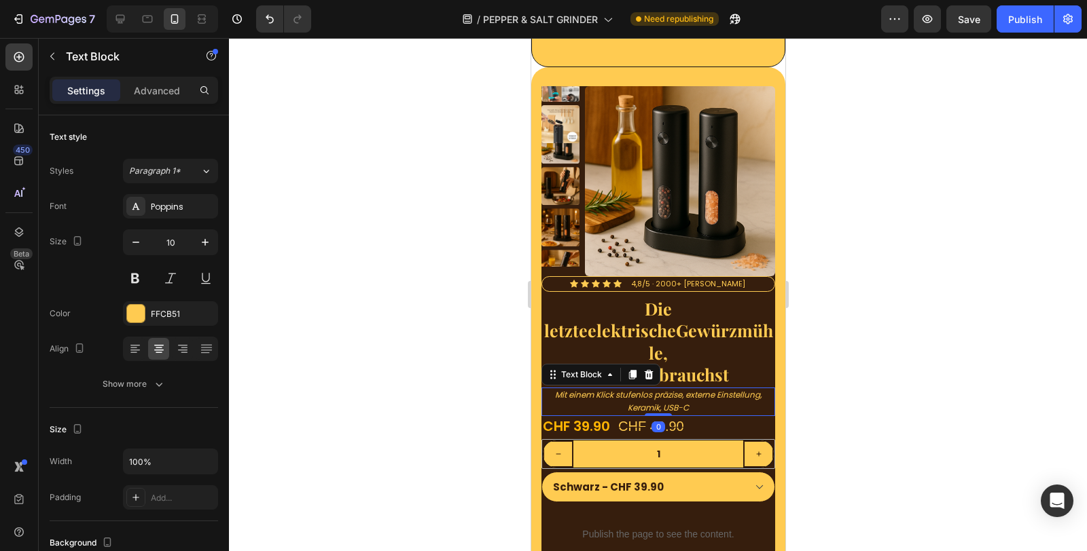
click at [713, 389] on icon "Mit einem Klick stufenlos präzise, externe Einstellung, Keramik, USB-C" at bounding box center [657, 401] width 206 height 24
click at [681, 389] on icon "Mit einem Klick stufenlos präzise, externe Einstellung, Keramik, USB-C" at bounding box center [657, 401] width 206 height 24
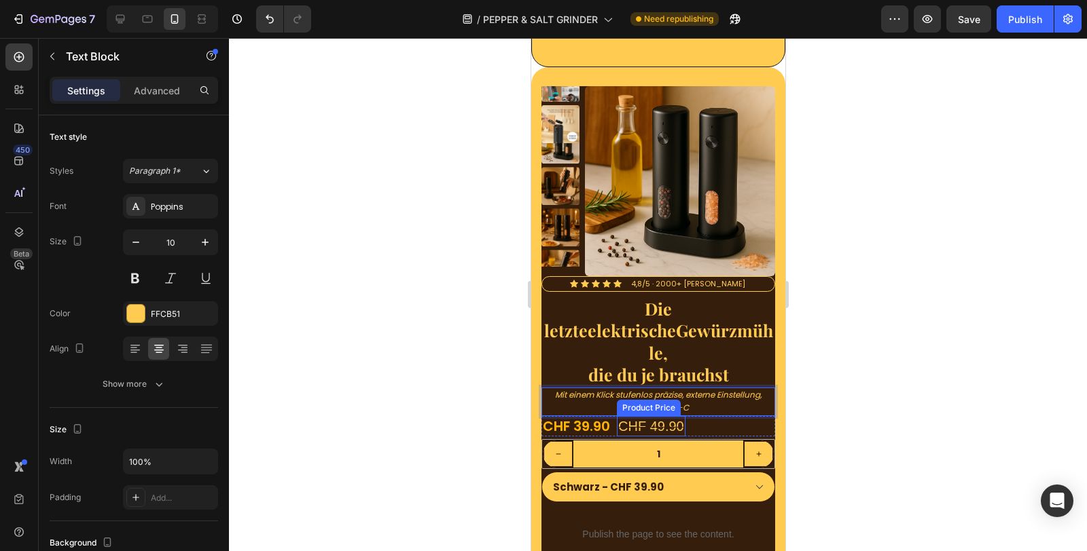
click at [695, 416] on div "CHF 39.90 Product Price Product Price CHF 49.90 Product Price Product Price Row" at bounding box center [658, 426] width 234 height 20
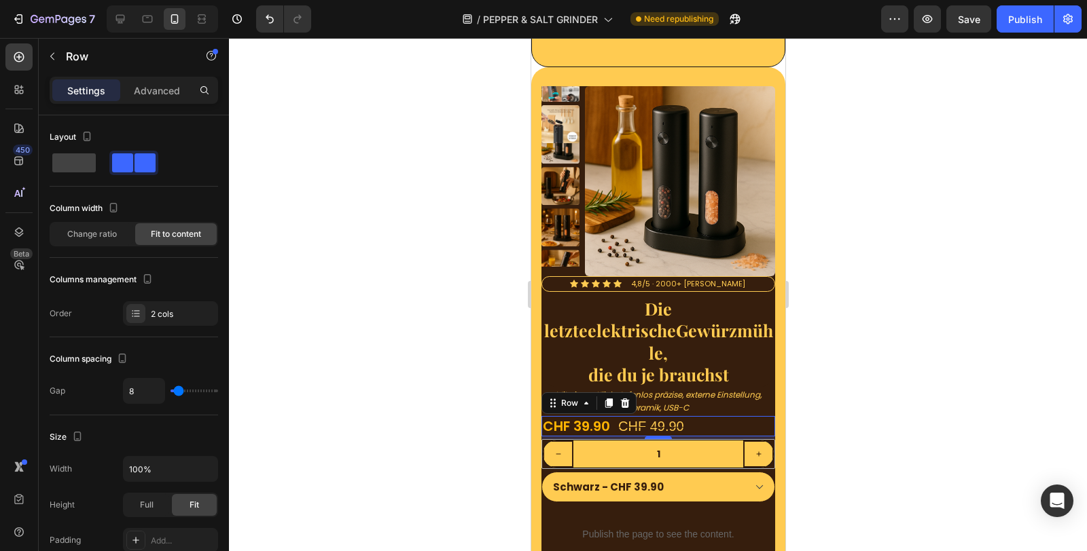
click at [695, 416] on div "CHF 39.90 Product Price Product Price CHF 49.90 Product Price Product Price Row…" at bounding box center [658, 426] width 234 height 20
click at [576, 416] on div "CHF 39.90" at bounding box center [576, 426] width 70 height 20
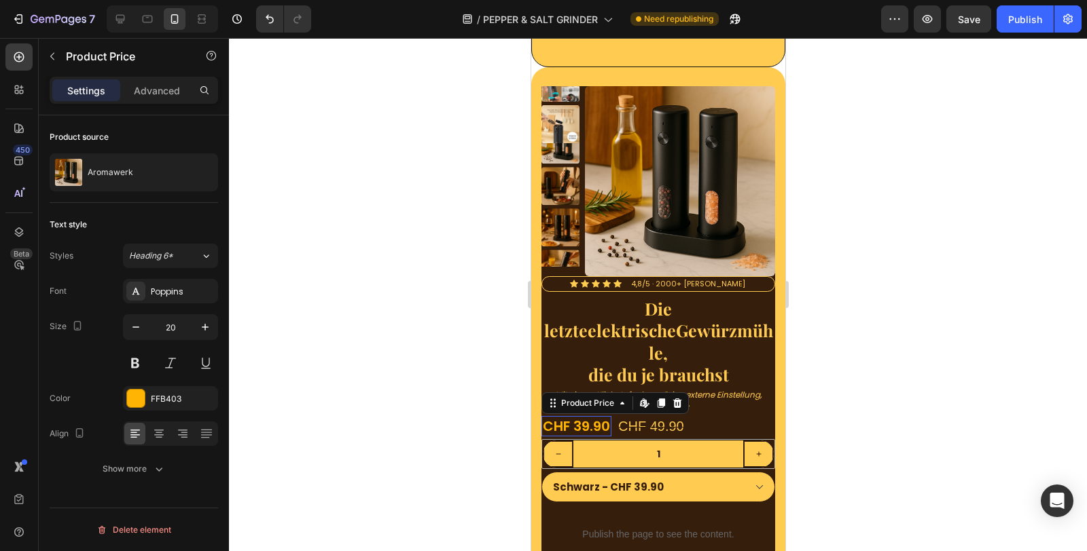
click at [576, 416] on div "CHF 39.90" at bounding box center [576, 426] width 70 height 20
click at [581, 416] on div "CHF 39.90" at bounding box center [576, 426] width 70 height 20
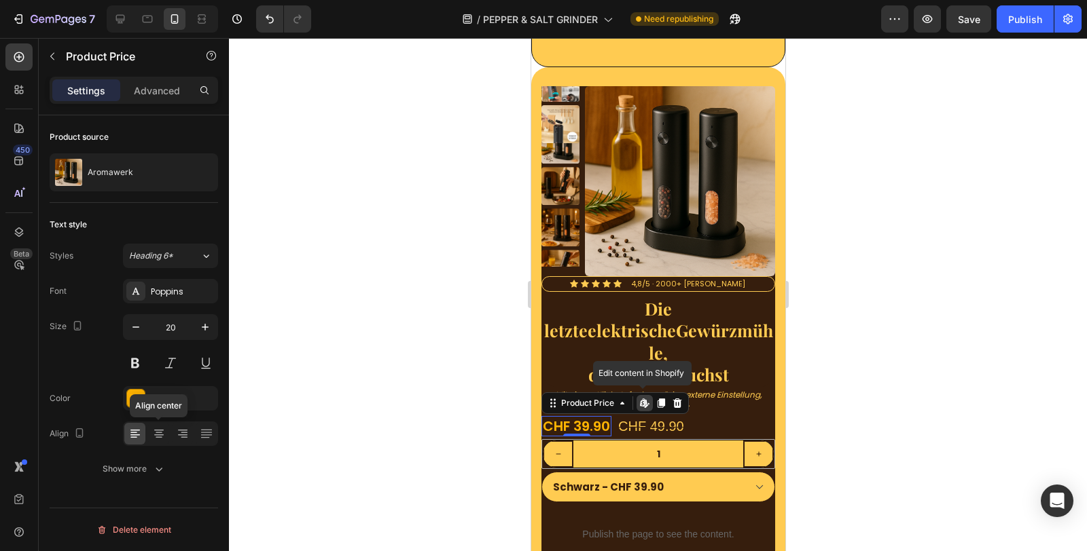
click at [154, 435] on icon at bounding box center [159, 435] width 10 height 1
click at [130, 433] on icon at bounding box center [133, 433] width 7 height 1
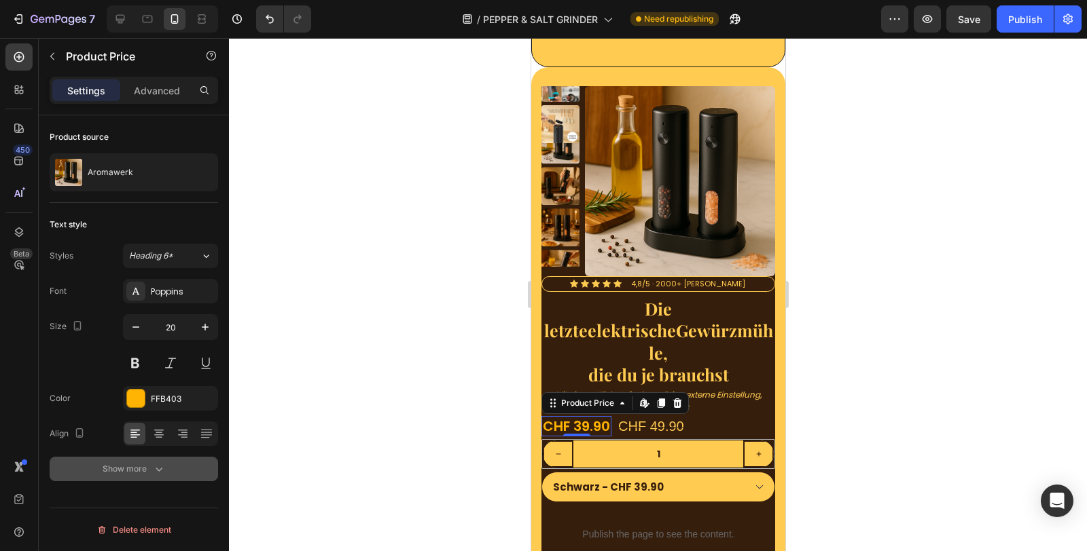
click at [149, 466] on div "Show more" at bounding box center [134, 470] width 63 height 14
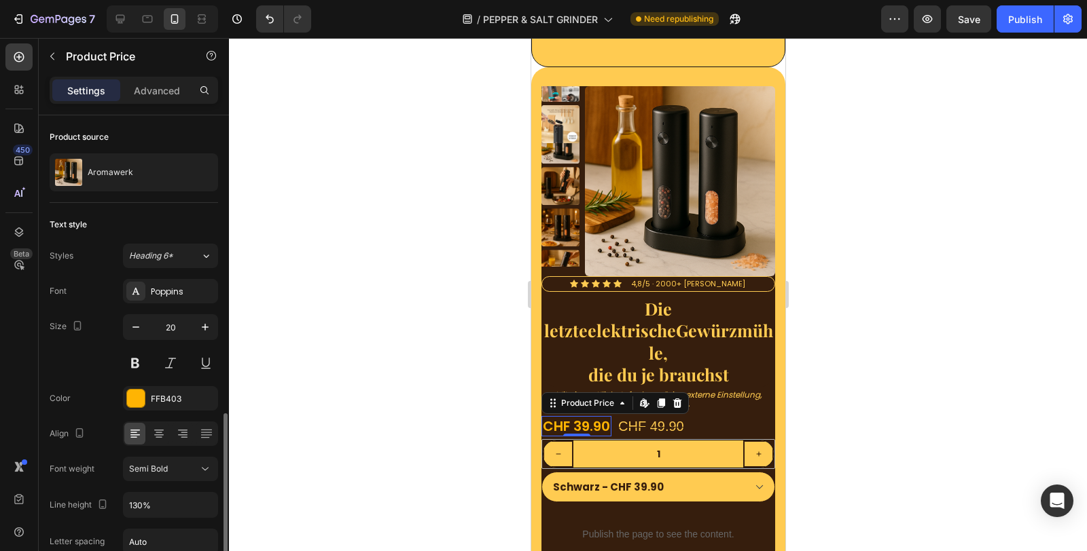
scroll to position [172, 0]
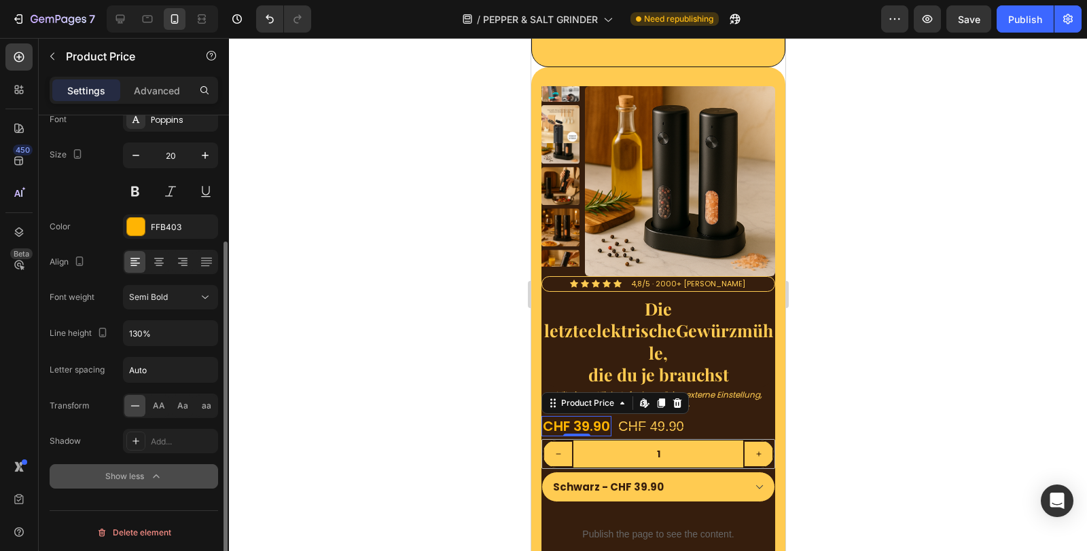
click at [143, 477] on div "Show less" at bounding box center [134, 477] width 58 height 14
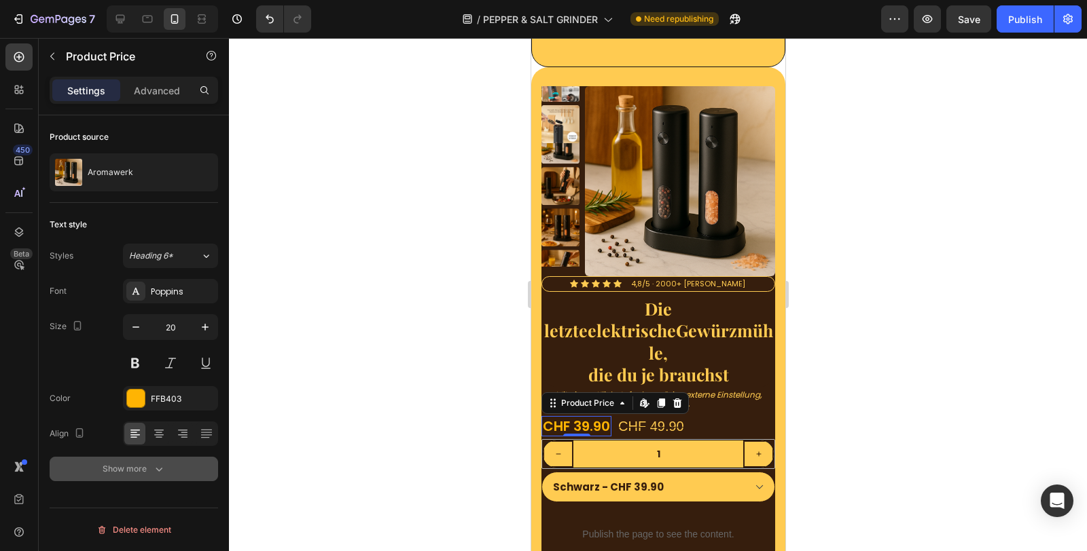
scroll to position [0, 0]
click at [143, 477] on button "Show more" at bounding box center [134, 469] width 168 height 24
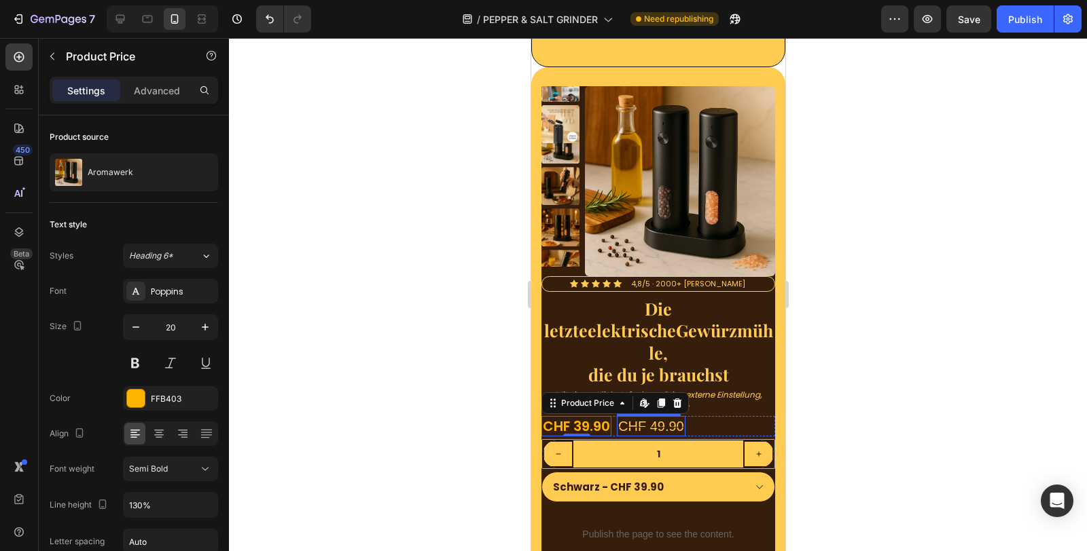
click at [646, 416] on div "CHF 49.90" at bounding box center [650, 426] width 69 height 20
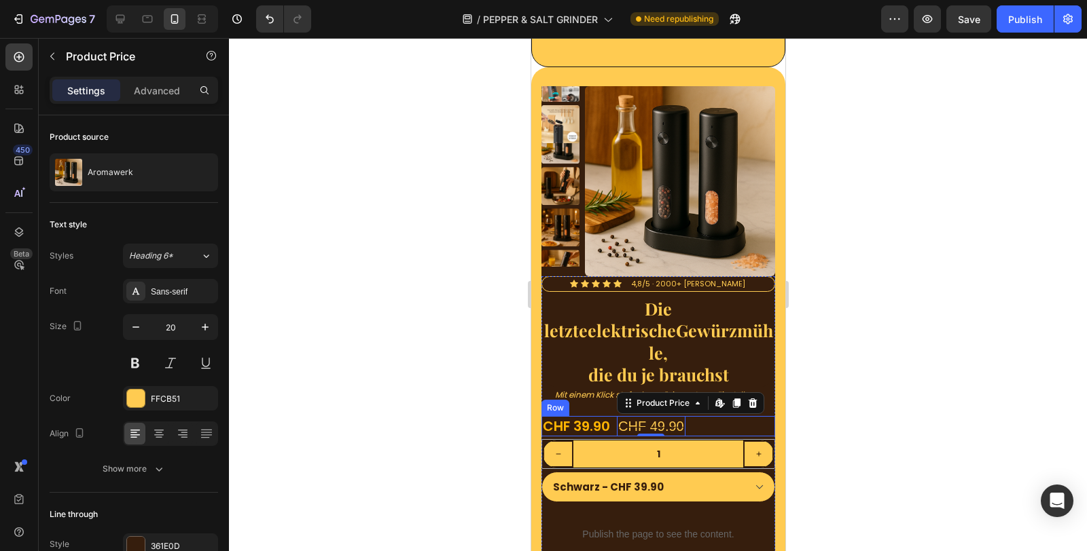
click at [707, 416] on div "CHF 39.90 Product Price Product Price CHF 49.90 Product Price Edit content in S…" at bounding box center [658, 426] width 234 height 20
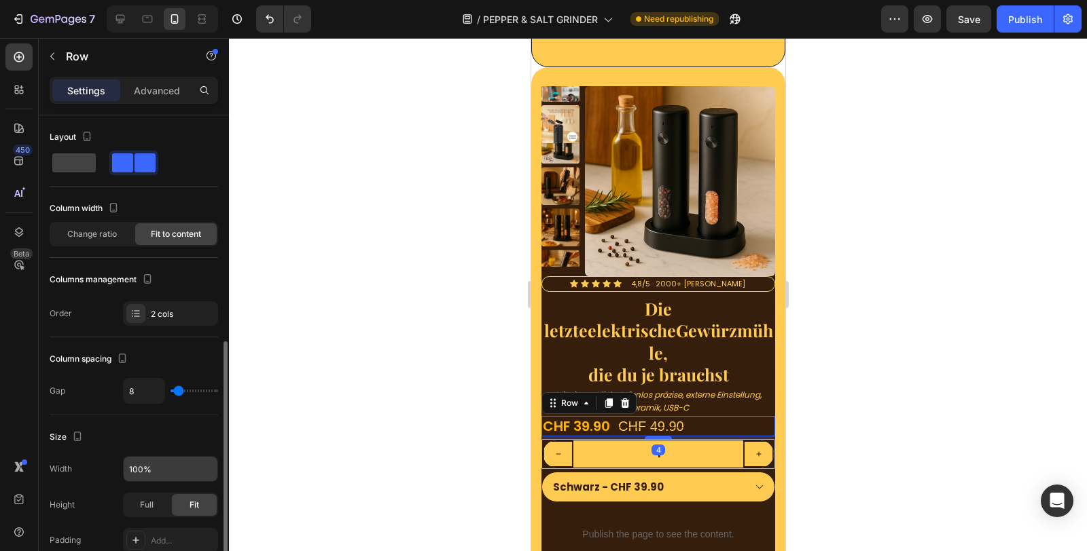
scroll to position [469, 0]
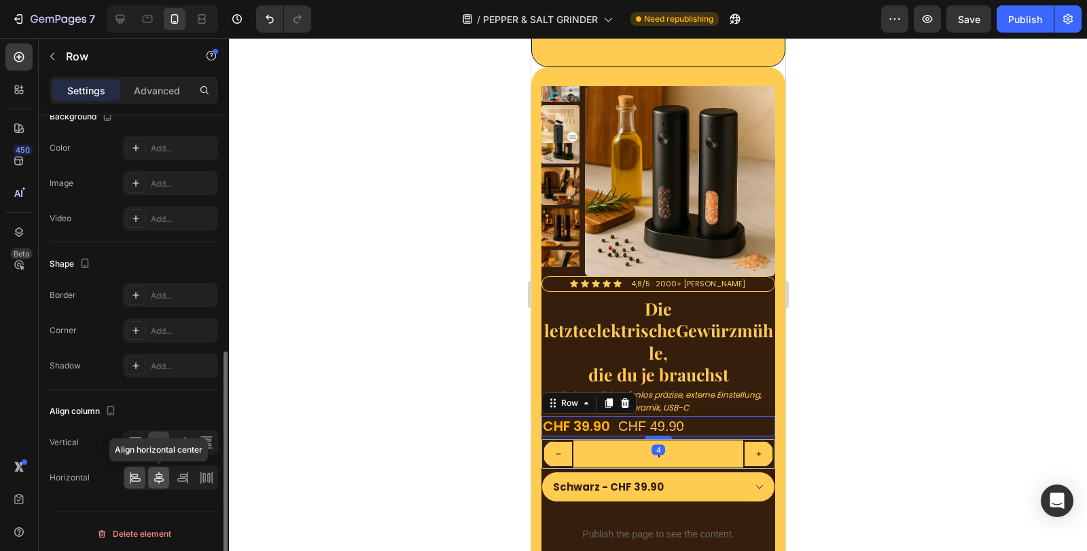
click at [161, 473] on icon at bounding box center [159, 478] width 14 height 14
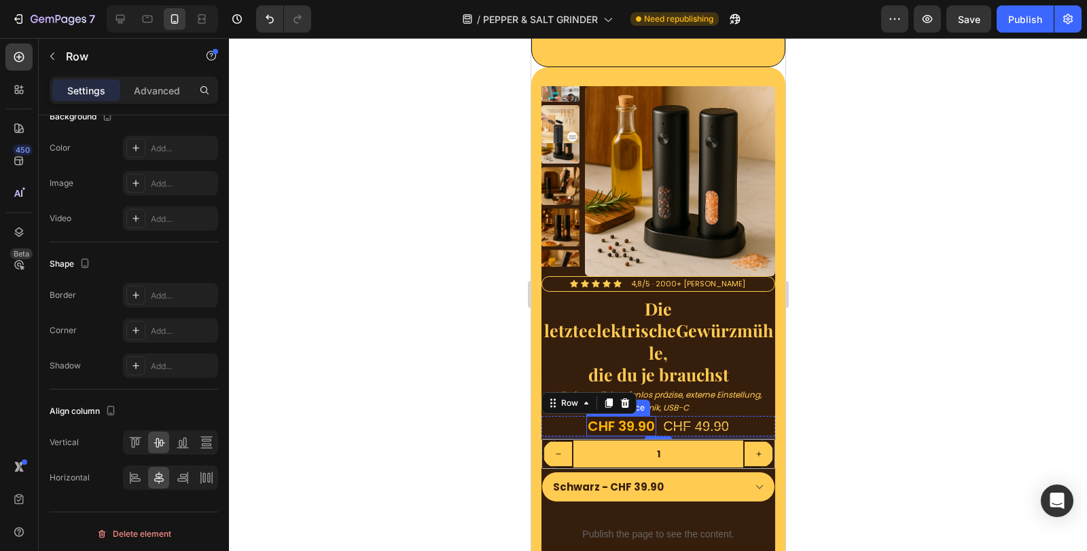
click at [634, 416] on div "CHF 39.90" at bounding box center [620, 426] width 70 height 20
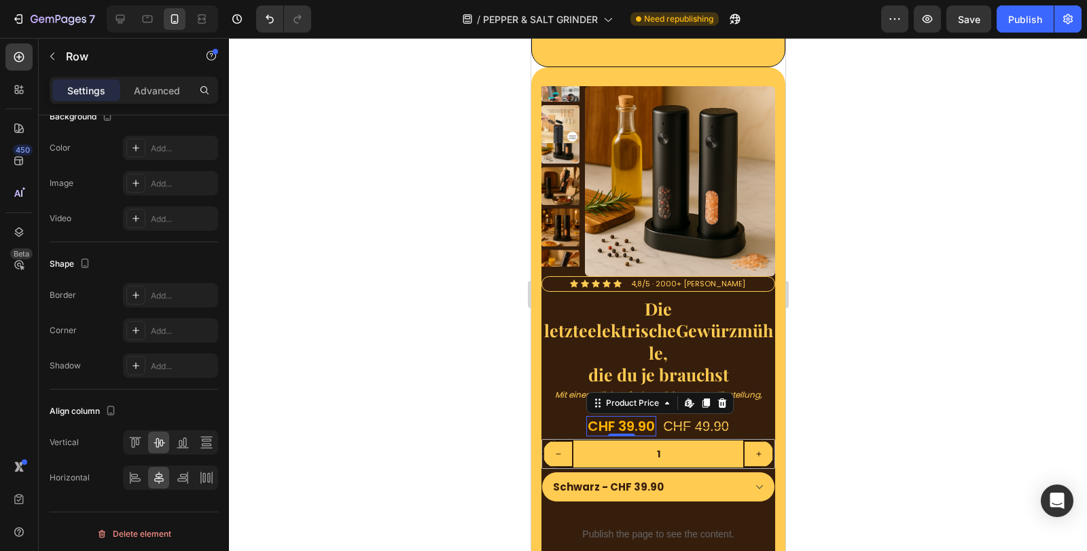
scroll to position [0, 0]
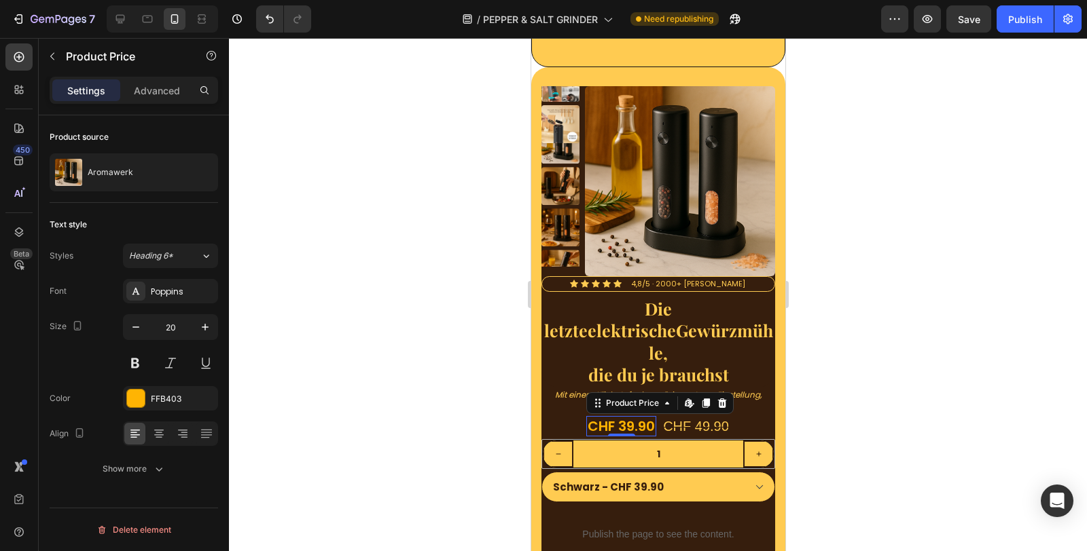
click at [634, 416] on div "CHF 39.90" at bounding box center [620, 426] width 70 height 20
click at [138, 329] on icon "button" at bounding box center [136, 328] width 14 height 14
type input "18"
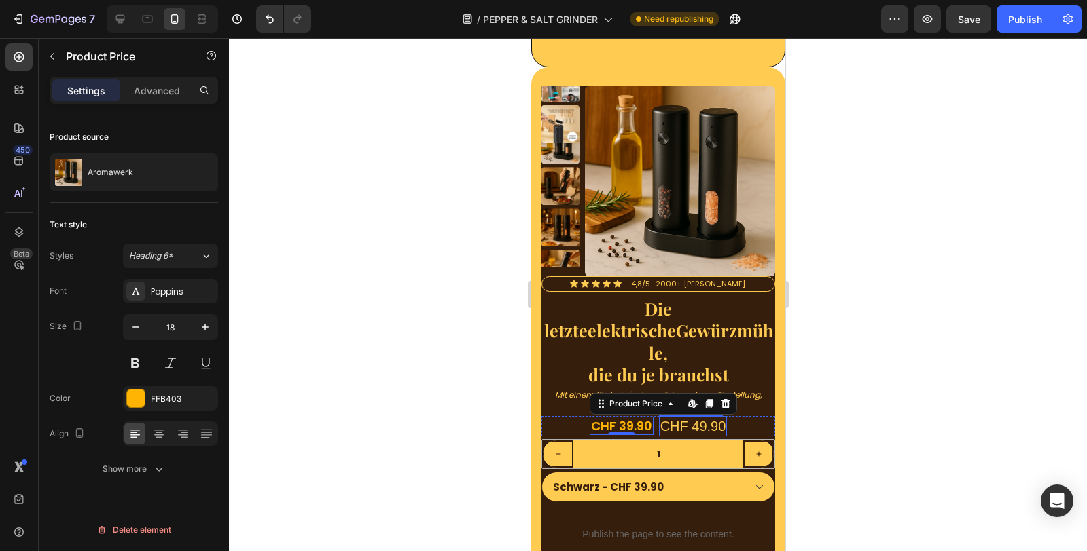
click at [696, 416] on div "CHF 49.90" at bounding box center [692, 426] width 69 height 20
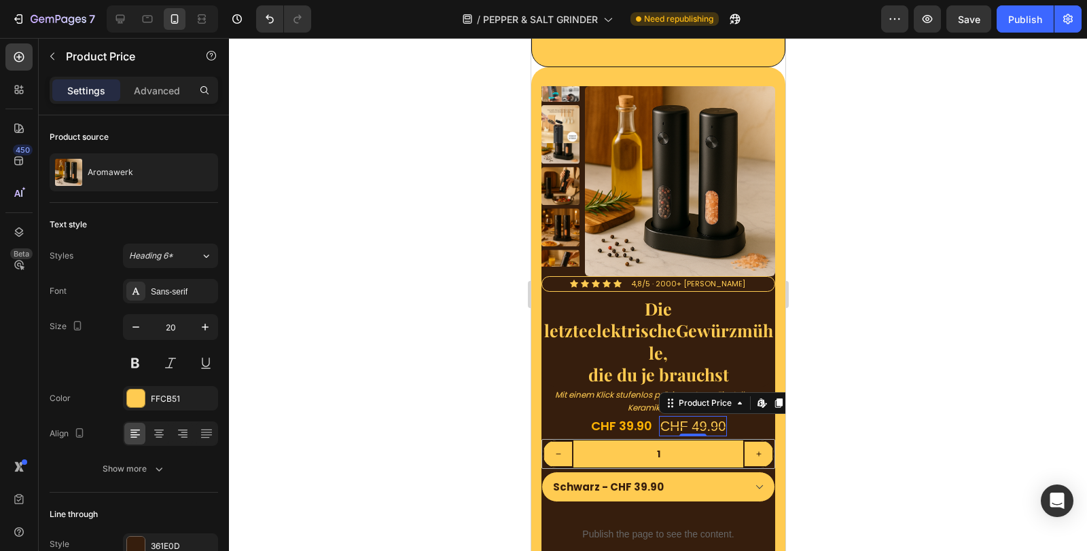
click at [696, 416] on div "CHF 49.90" at bounding box center [692, 426] width 69 height 20
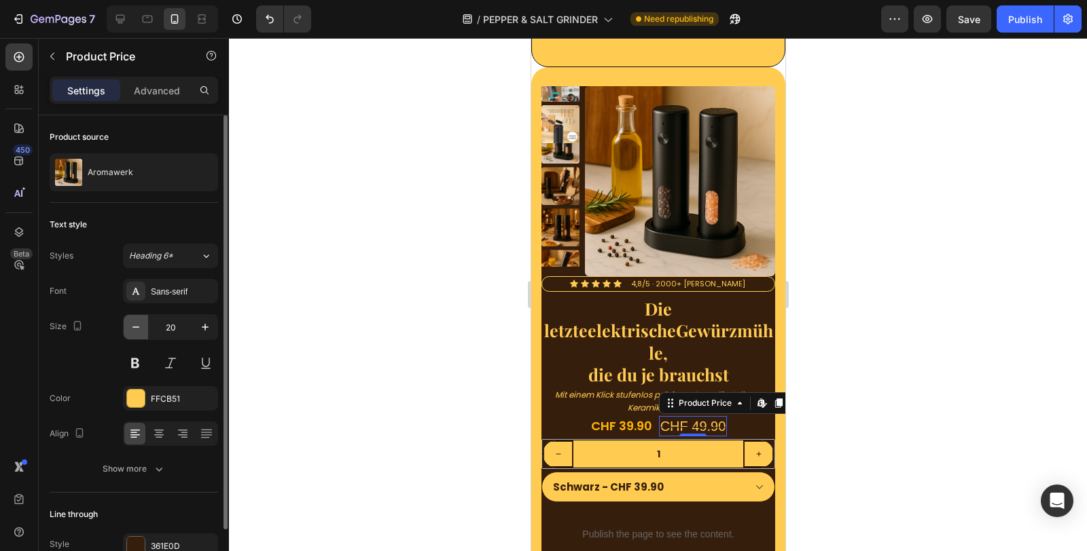
click at [134, 324] on icon "button" at bounding box center [136, 328] width 14 height 14
type input "17"
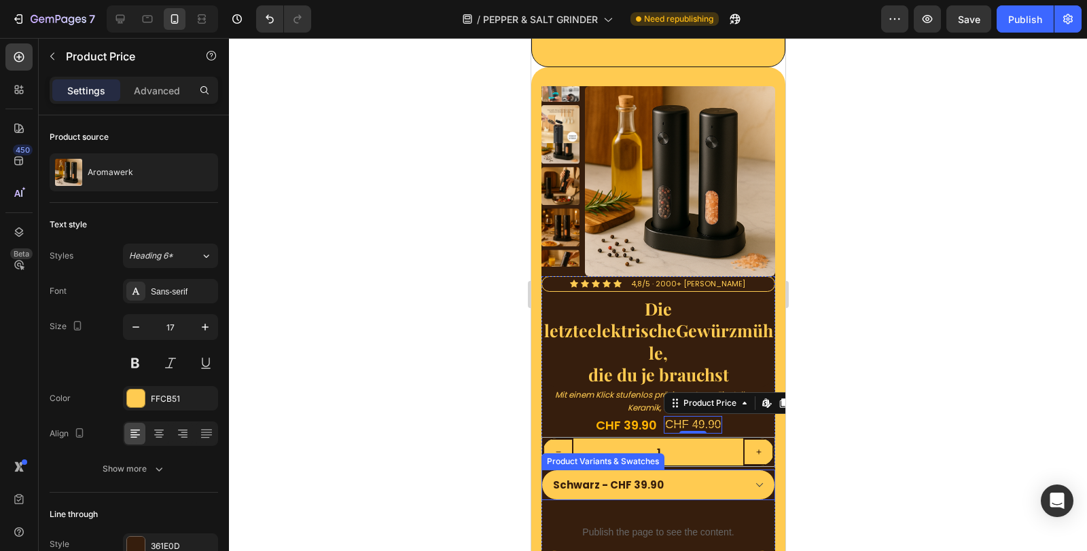
click at [601, 439] on input "1" at bounding box center [658, 452] width 170 height 27
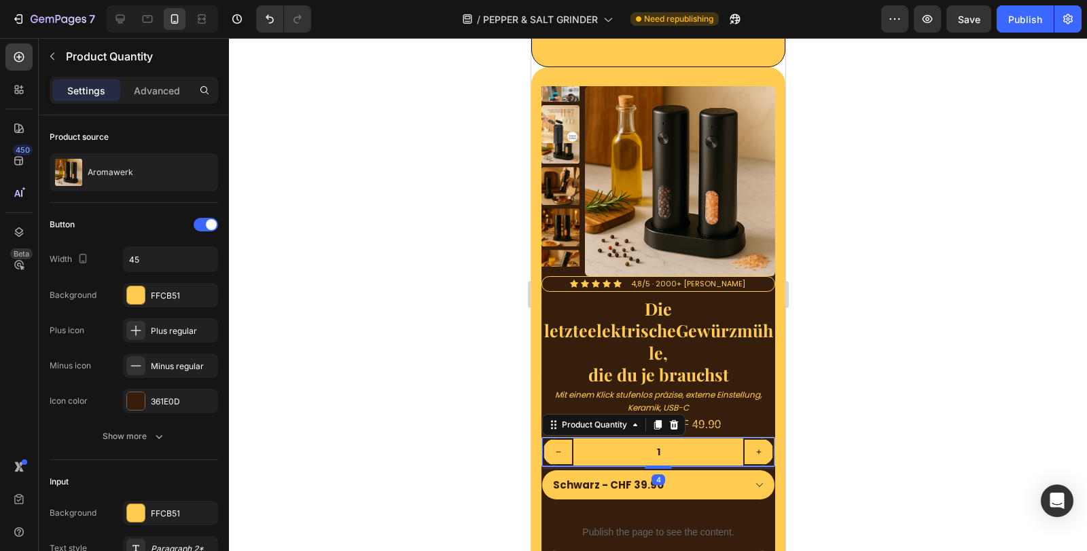
click at [601, 439] on input "1" at bounding box center [658, 452] width 170 height 27
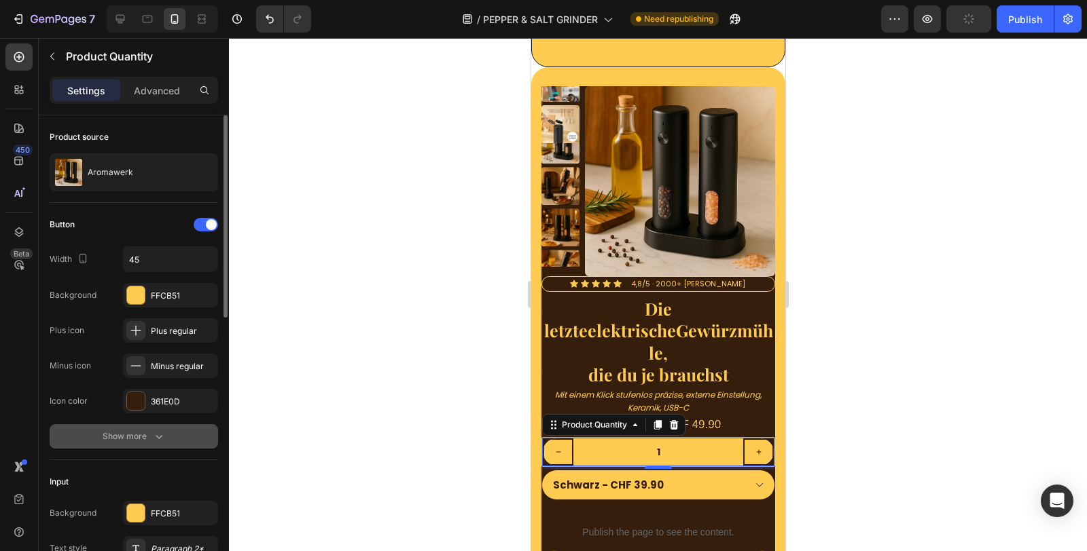
click at [143, 435] on div "Show more" at bounding box center [134, 437] width 63 height 14
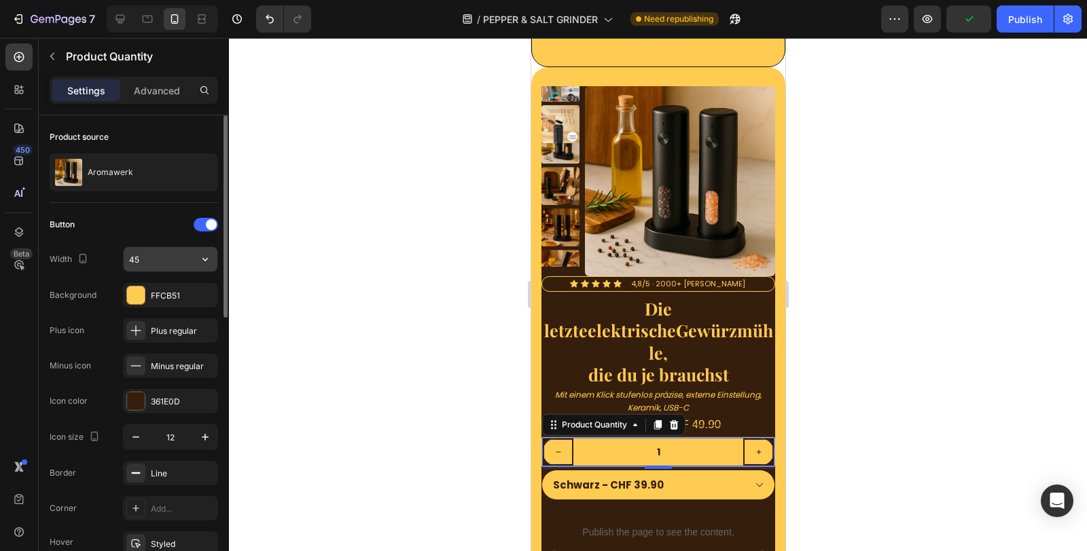
click at [170, 259] on input "45" at bounding box center [171, 259] width 94 height 24
click at [204, 261] on icon "button" at bounding box center [205, 260] width 14 height 14
click at [170, 257] on input "45" at bounding box center [171, 259] width 94 height 24
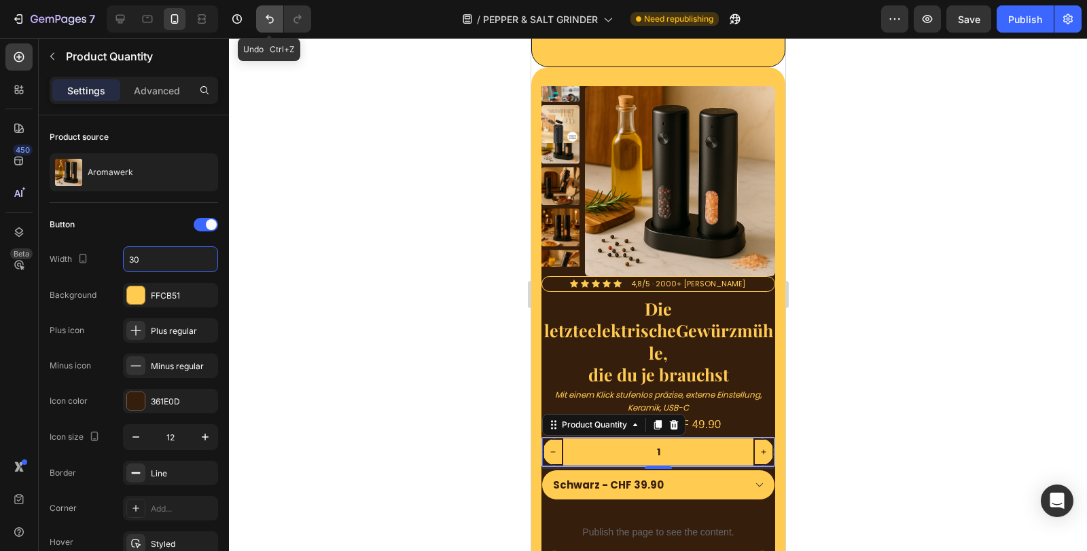
click at [267, 24] on icon "Undo/Redo" at bounding box center [270, 19] width 14 height 14
type input "45"
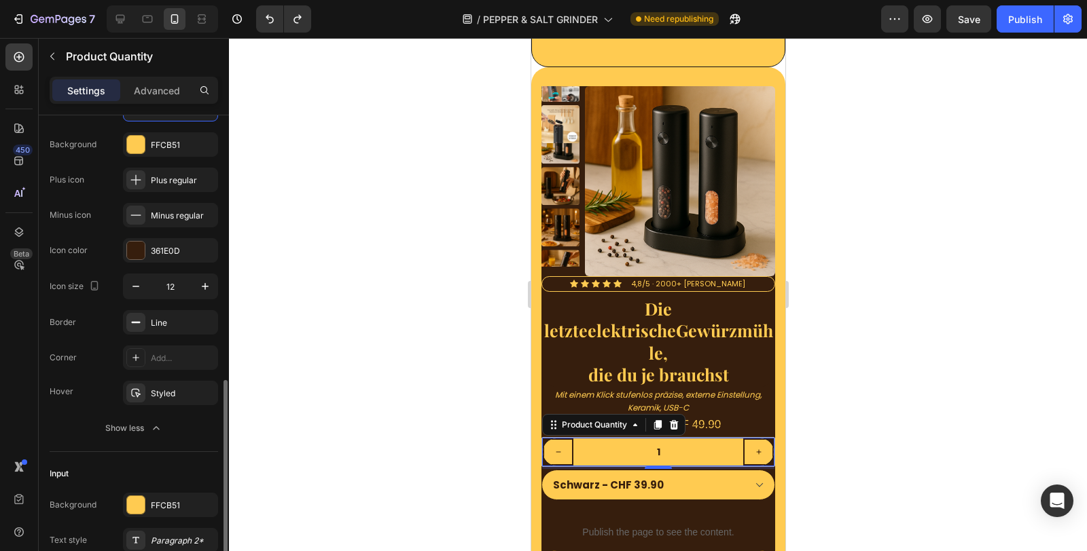
scroll to position [377, 0]
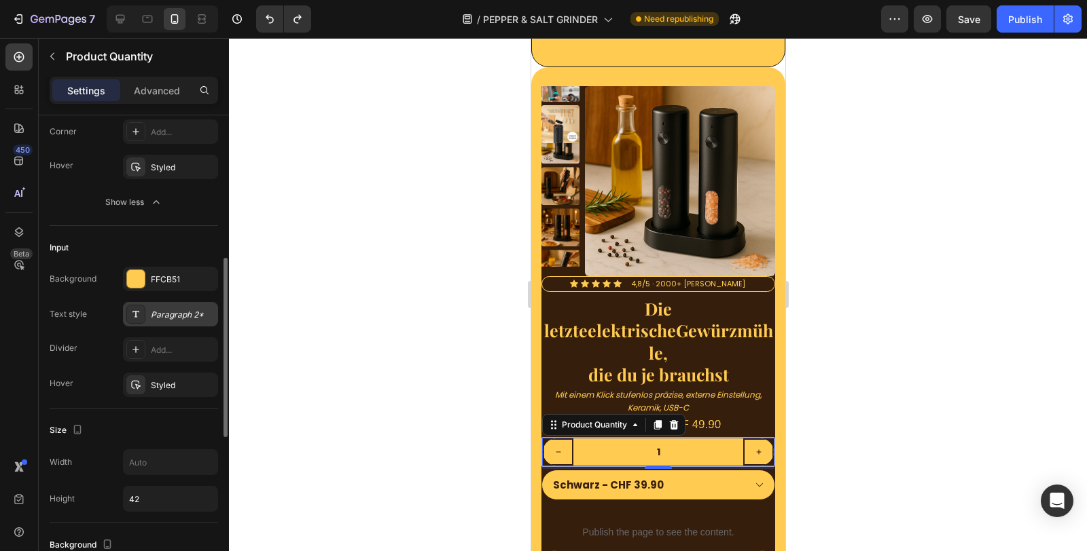
click at [181, 321] on div "Paragraph 2*" at bounding box center [170, 314] width 95 height 24
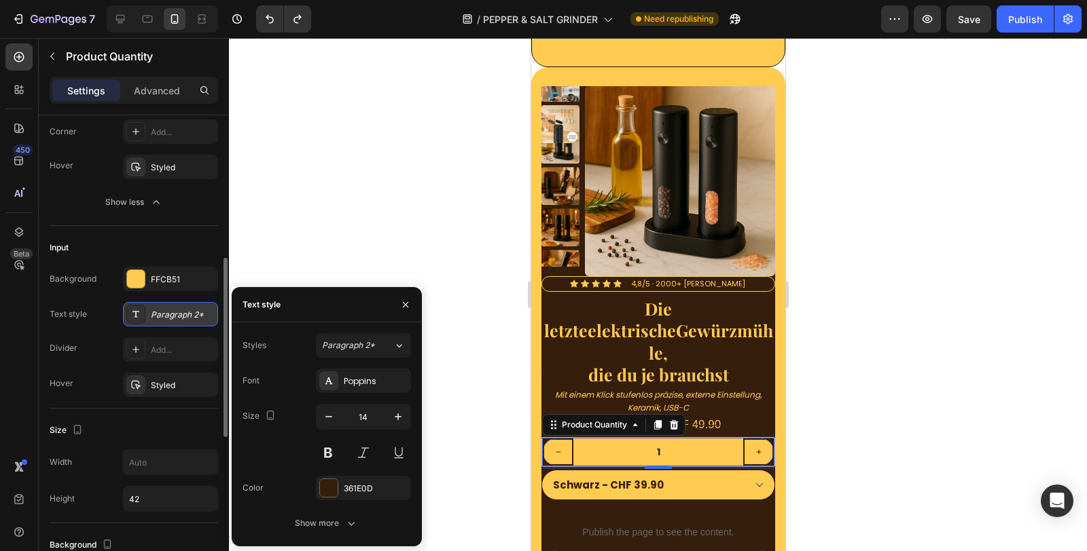
click at [181, 321] on div "Paragraph 2*" at bounding box center [170, 314] width 95 height 24
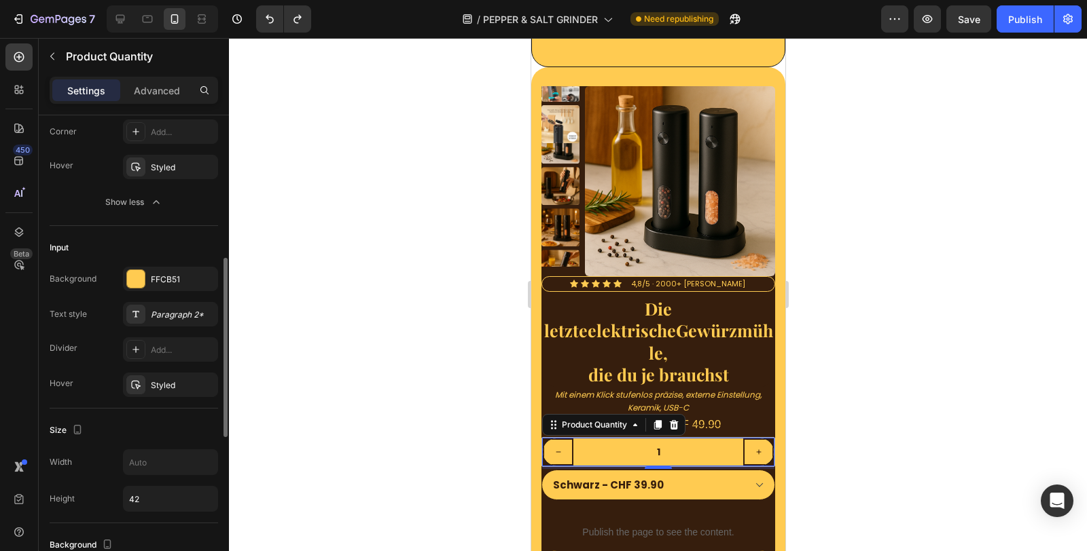
scroll to position [528, 0]
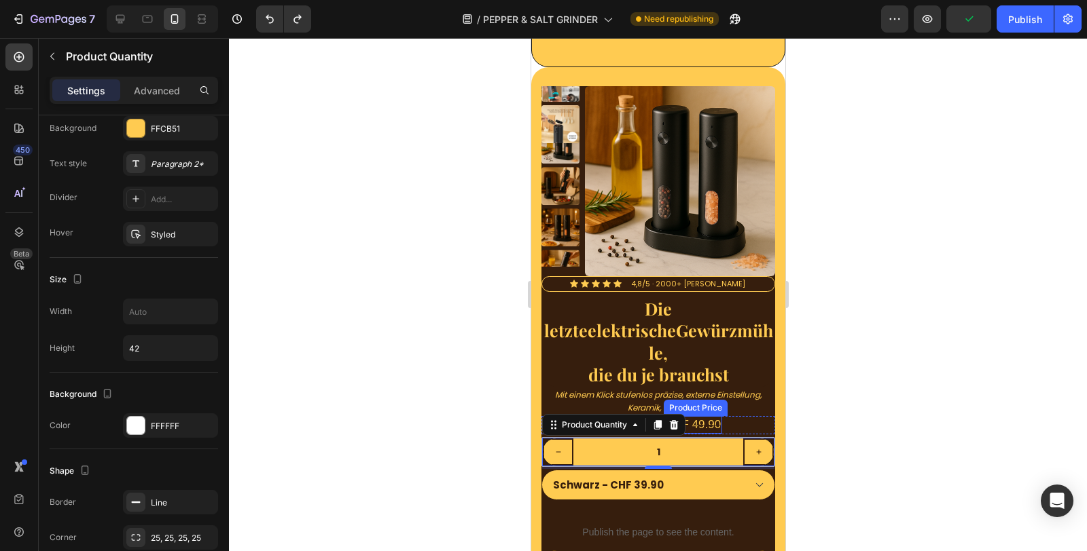
click at [702, 416] on div "CHF 49.90" at bounding box center [692, 425] width 58 height 18
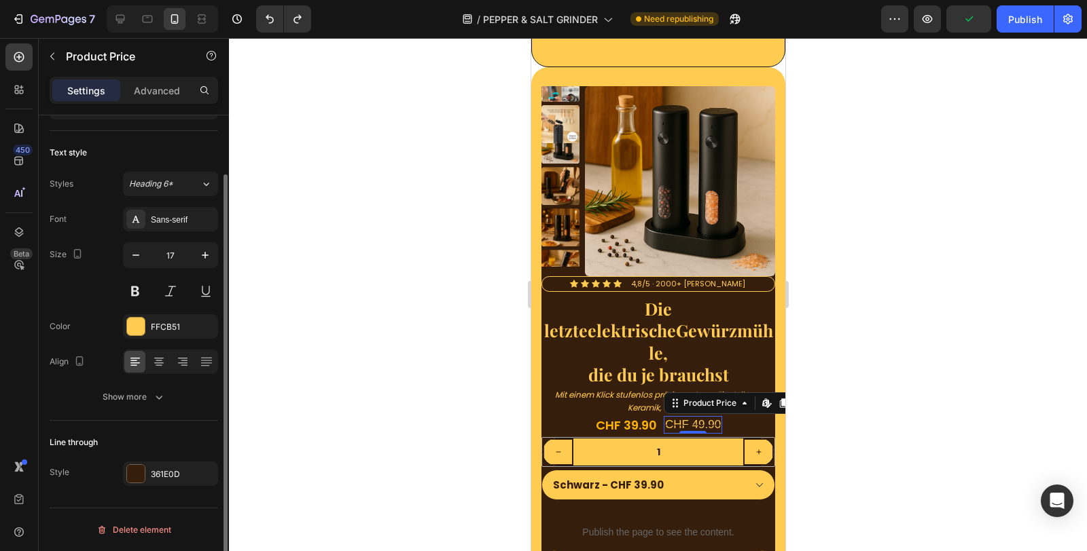
scroll to position [0, 0]
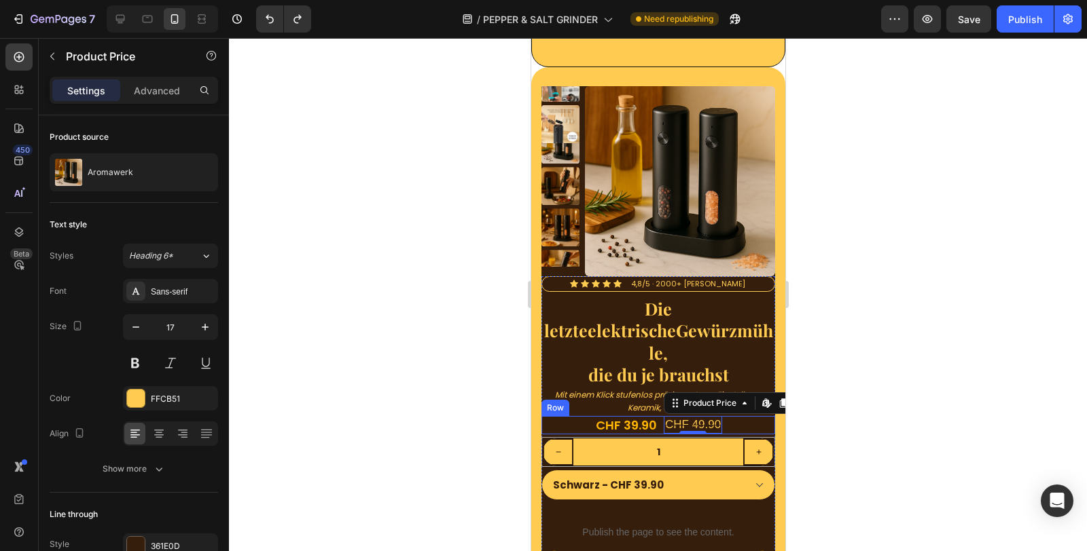
click at [653, 416] on div "CHF 39.90 Product Price Product Price CHF 49.90 Product Price Edit content in S…" at bounding box center [658, 425] width 234 height 18
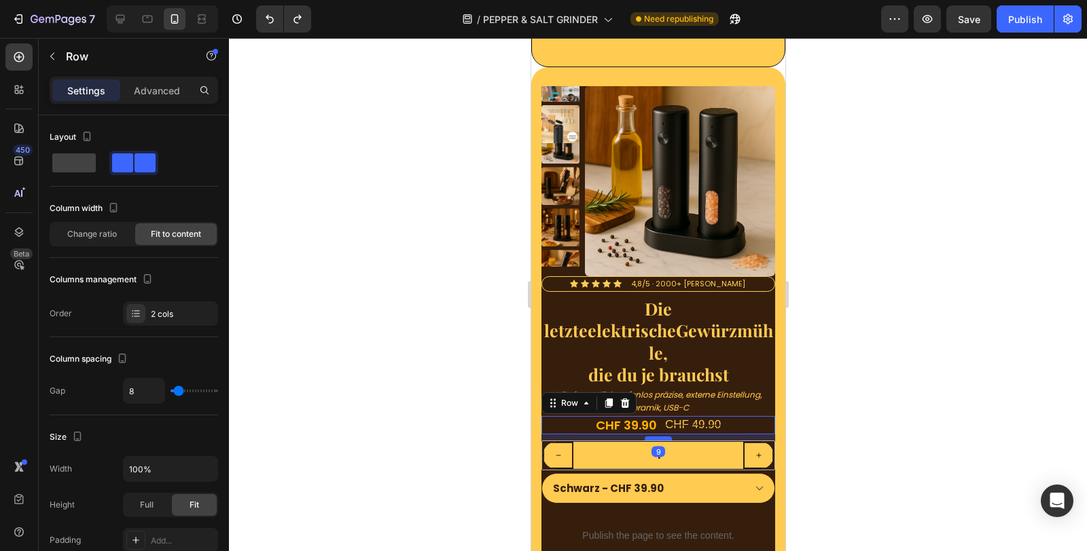
click at [657, 437] on div at bounding box center [657, 439] width 27 height 4
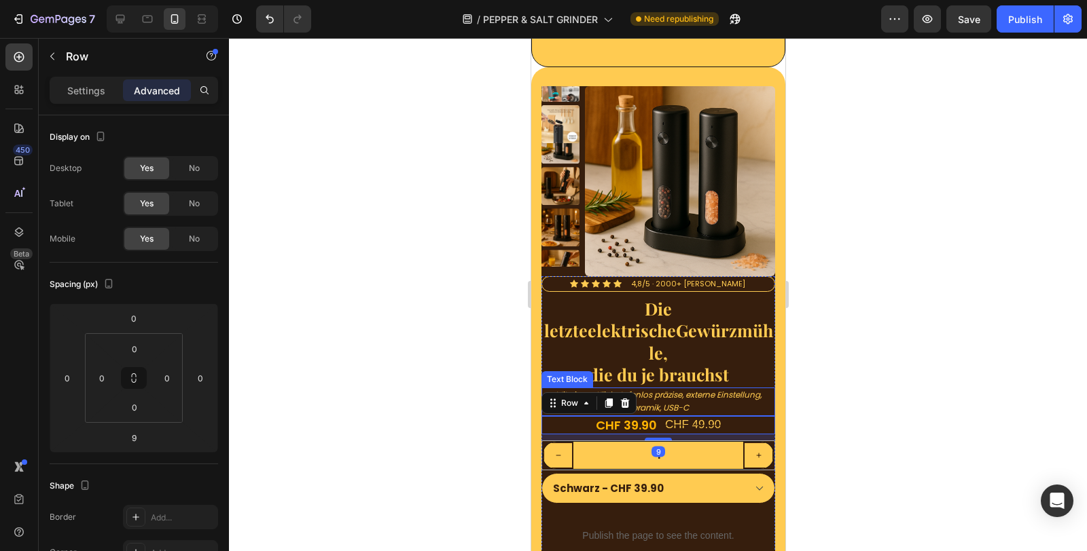
click at [673, 389] on icon "Mit einem Klick stufenlos präzise, externe Einstellung, Keramik, USB-C" at bounding box center [657, 401] width 206 height 24
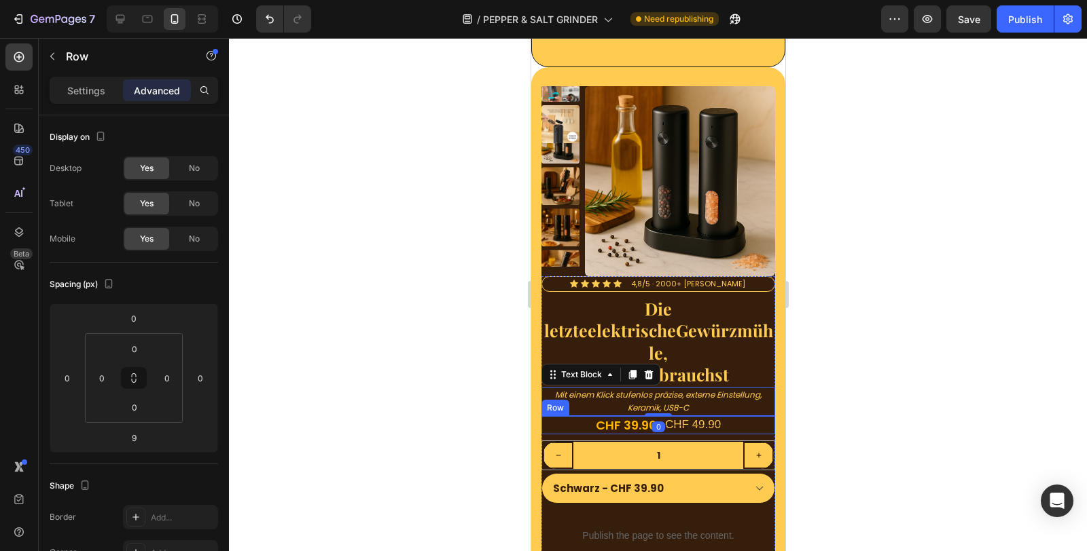
click at [654, 416] on div "CHF 39.90 Product Price Product Price CHF 49.90 Product Price Product Price Row" at bounding box center [658, 425] width 234 height 18
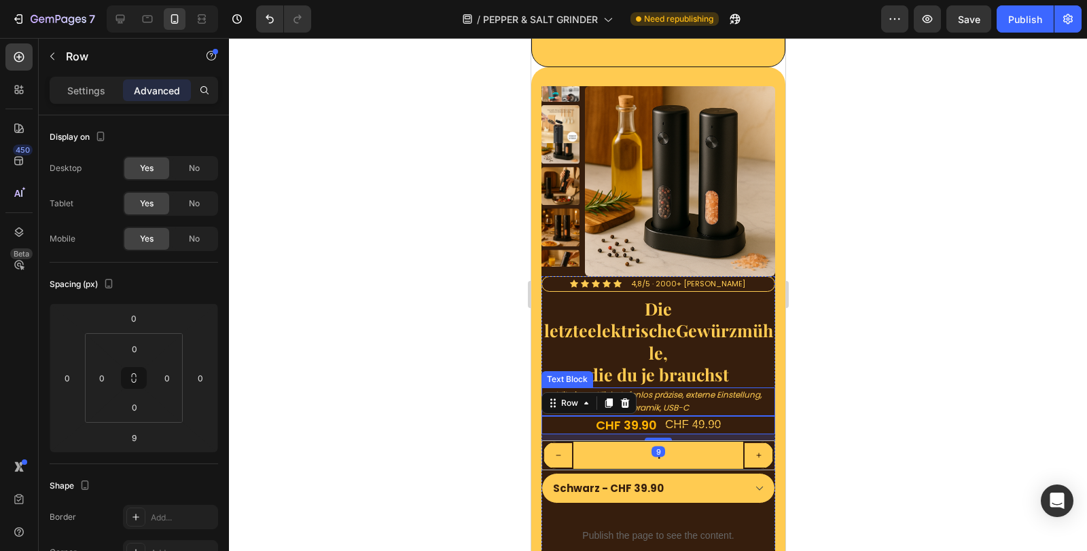
click at [655, 389] on icon "Mit einem Klick stufenlos präzise, externe Einstellung, Keramik, USB-C" at bounding box center [657, 401] width 206 height 24
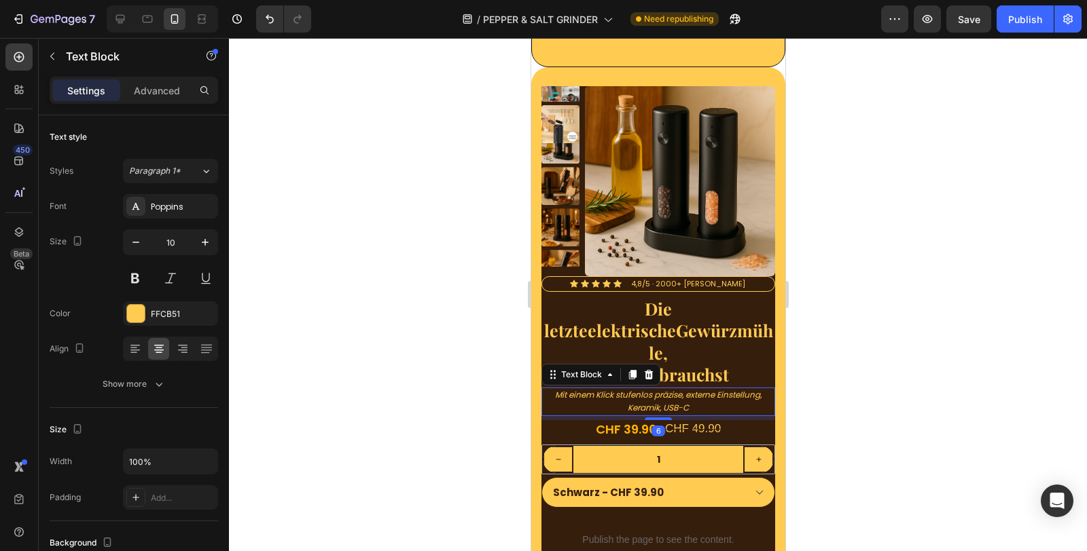
click at [655, 418] on div at bounding box center [657, 419] width 27 height 3
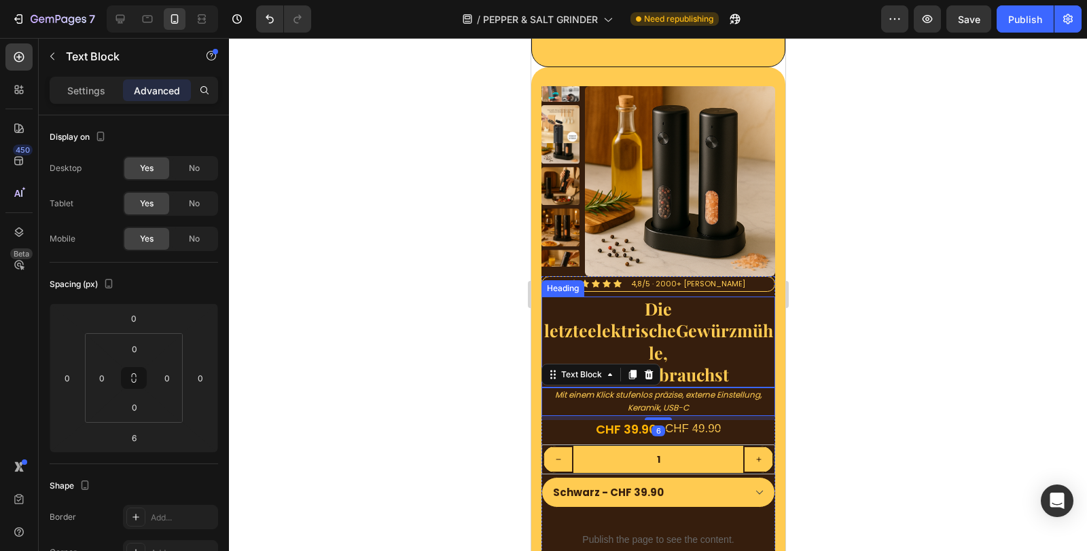
click at [673, 351] on h2 "Die letzte elektrische Gewürzmühle, die du je brauchst" at bounding box center [658, 342] width 234 height 91
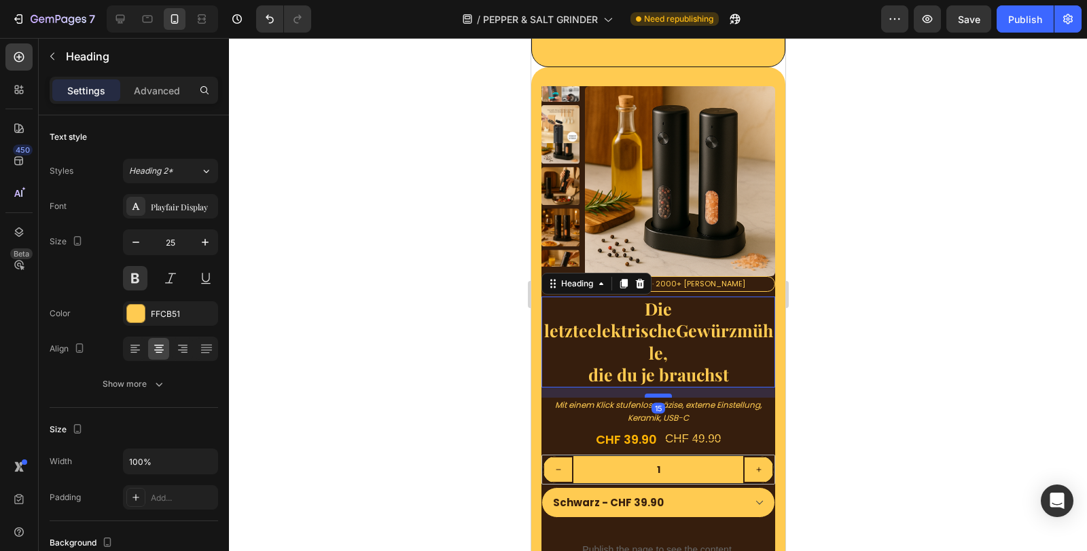
drag, startPoint x: 651, startPoint y: 361, endPoint x: 652, endPoint y: 371, distance: 10.2
click at [652, 394] on div at bounding box center [657, 396] width 27 height 4
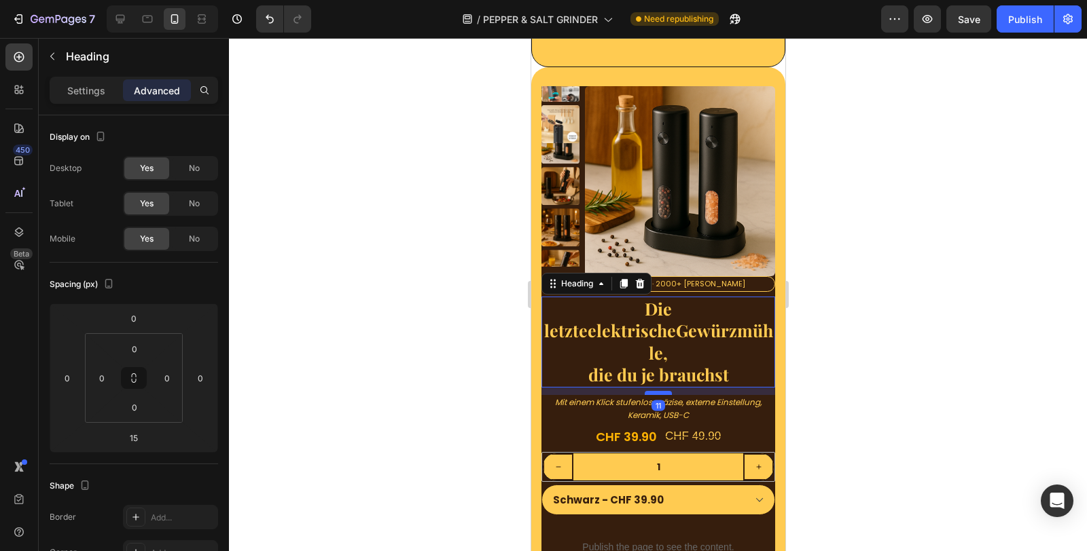
click at [652, 391] on div at bounding box center [657, 393] width 27 height 4
type input "11"
click at [673, 397] on icon "Mit einem Klick stufenlos präzise, externe Einstellung, Keramik, USB-C" at bounding box center [657, 409] width 206 height 24
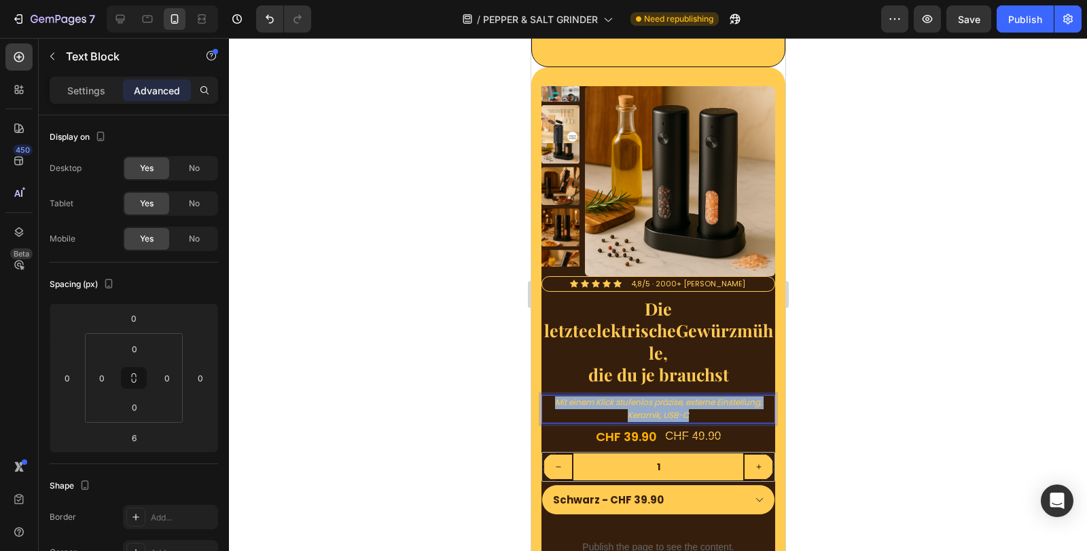
drag, startPoint x: 688, startPoint y: 391, endPoint x: 1057, endPoint y: 414, distance: 369.5
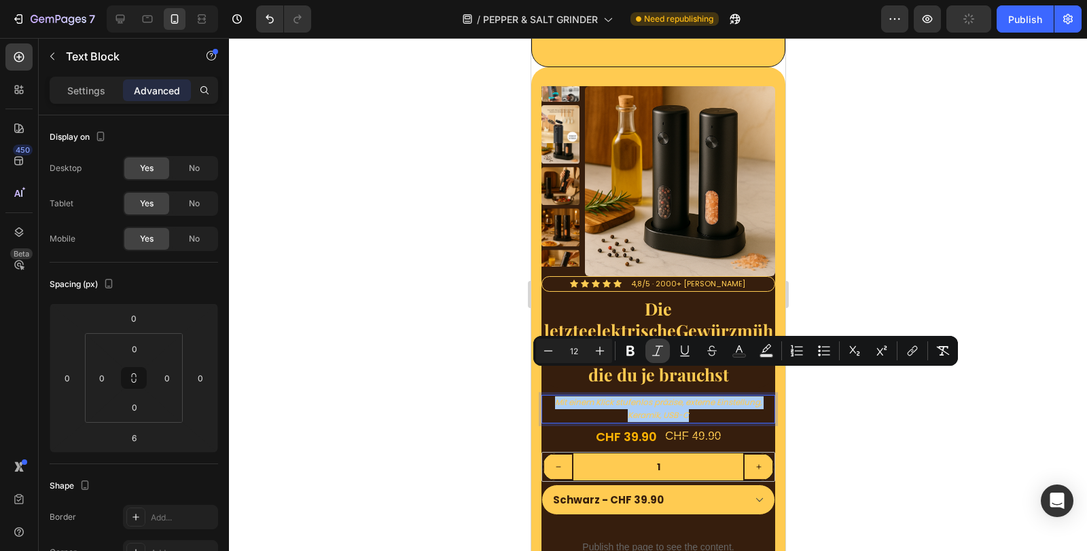
click at [651, 355] on icon "Editor contextual toolbar" at bounding box center [658, 351] width 14 height 14
click at [671, 398] on div "Mit einem Klick stufenlos präzise, externe Einstellung, Keramik, USB-C" at bounding box center [658, 409] width 234 height 29
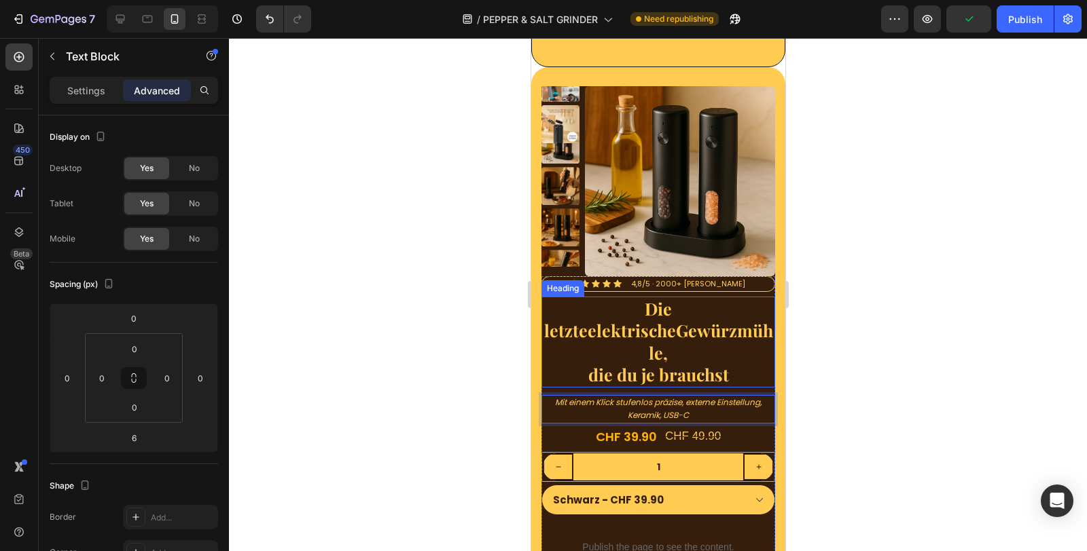
click at [676, 348] on h2 "Die letzte elektrische Gewürzmühle, die du je brauchst" at bounding box center [658, 342] width 234 height 91
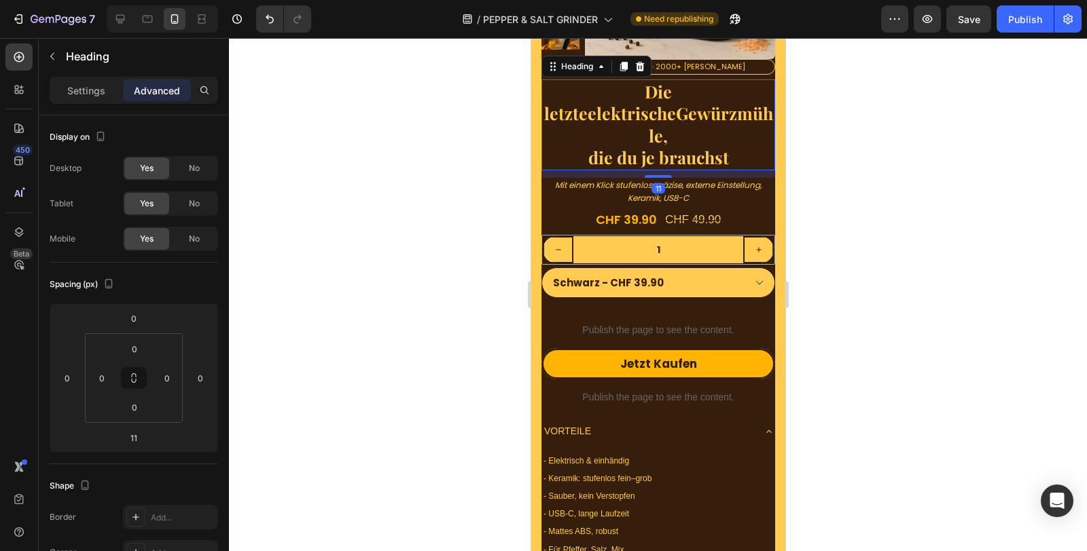
scroll to position [4501, 0]
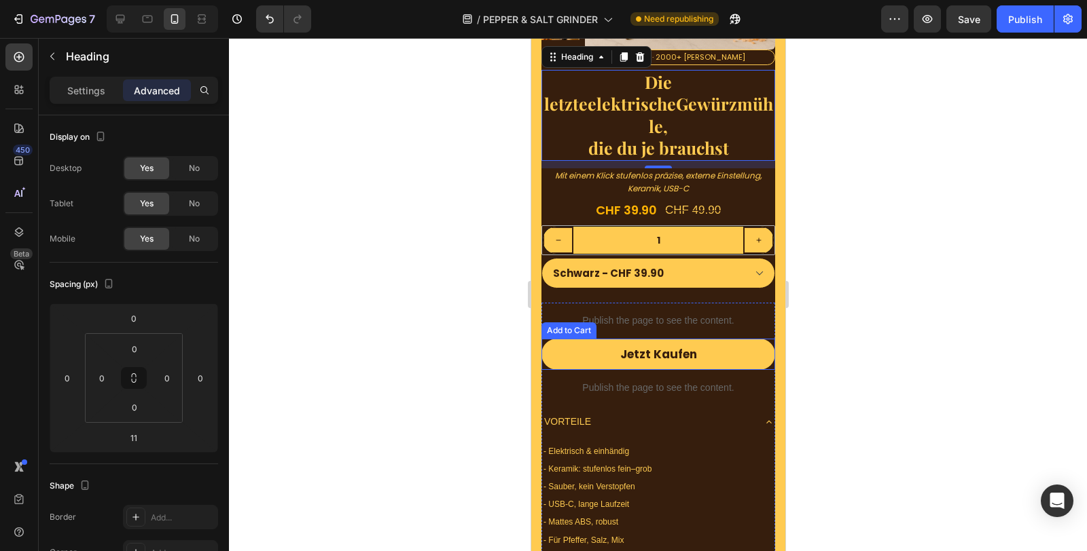
click at [706, 339] on button "Jetzt Kaufen" at bounding box center [658, 354] width 234 height 31
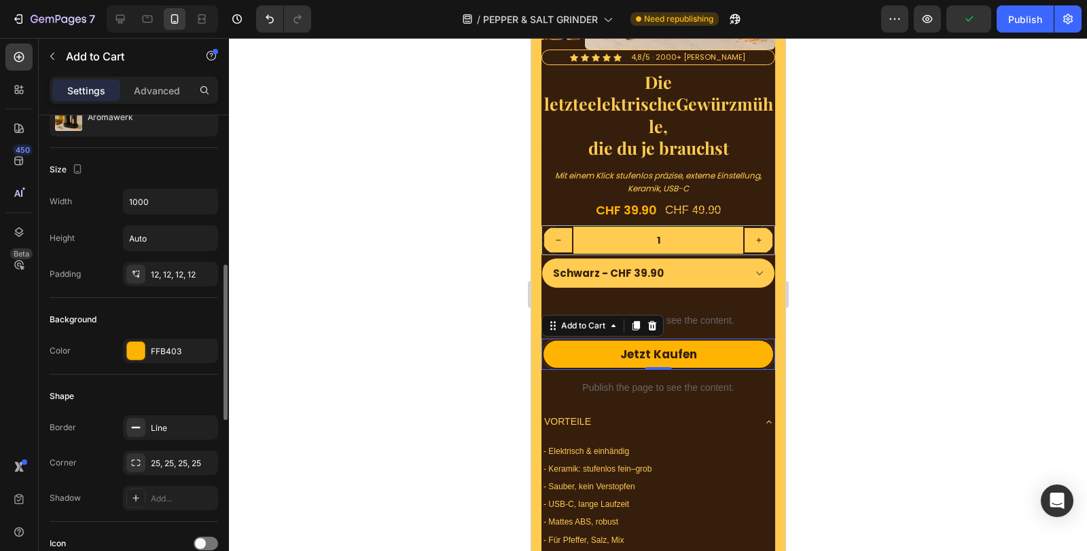
scroll to position [226, 0]
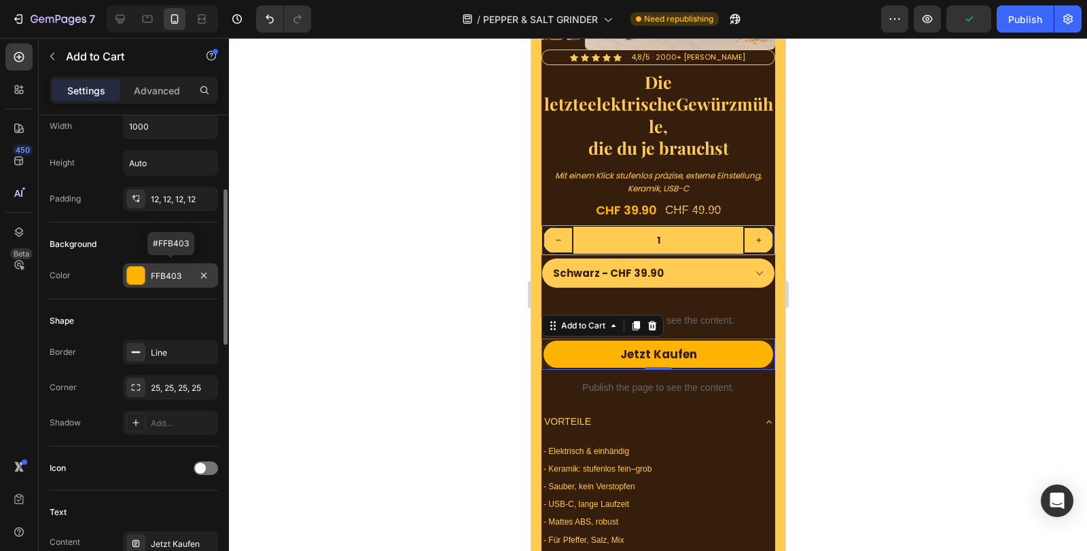
click at [168, 278] on div "FFB403" at bounding box center [170, 276] width 39 height 12
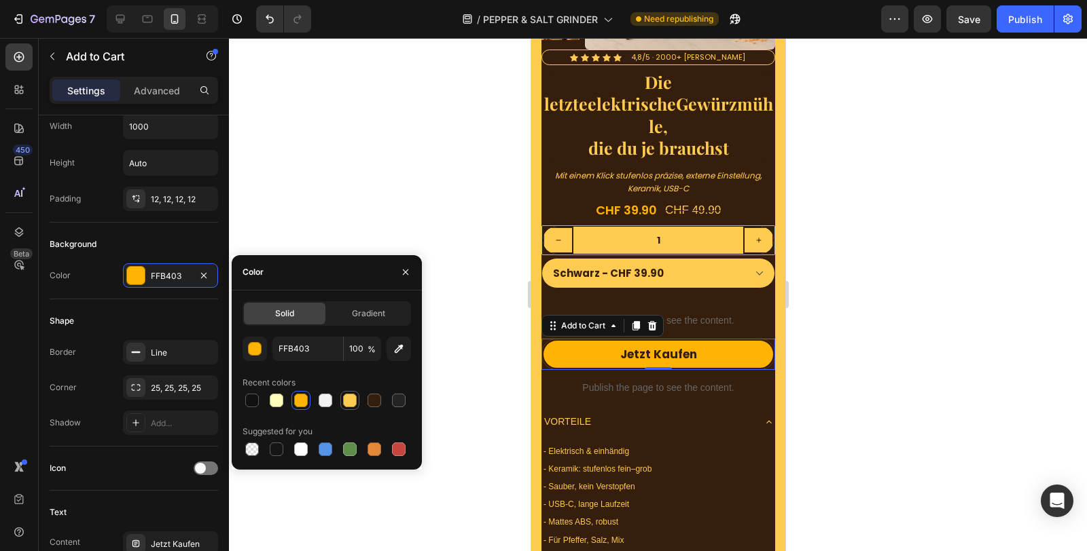
click at [352, 395] on div at bounding box center [350, 401] width 14 height 14
type input "FFCB51"
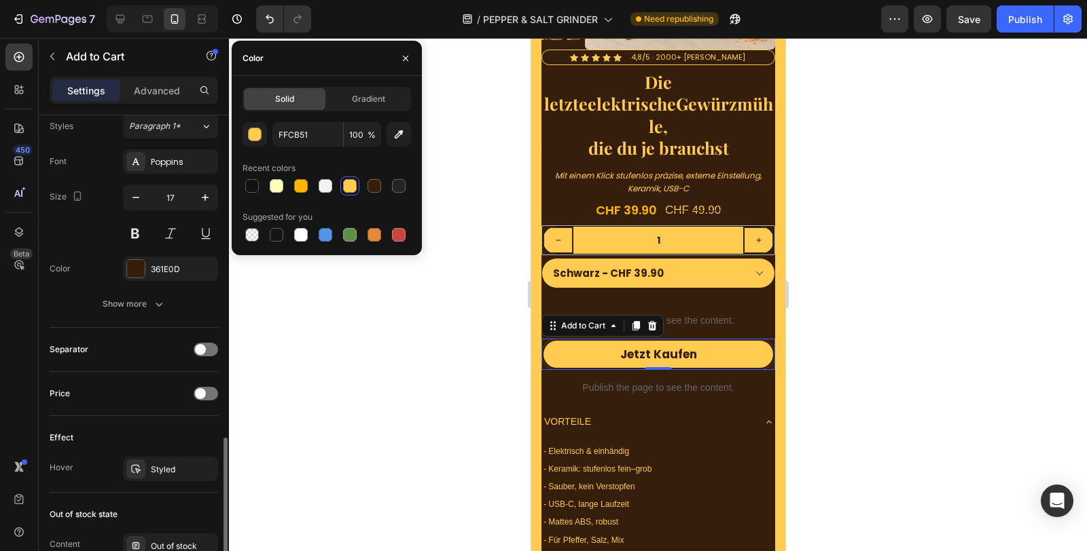
scroll to position [755, 0]
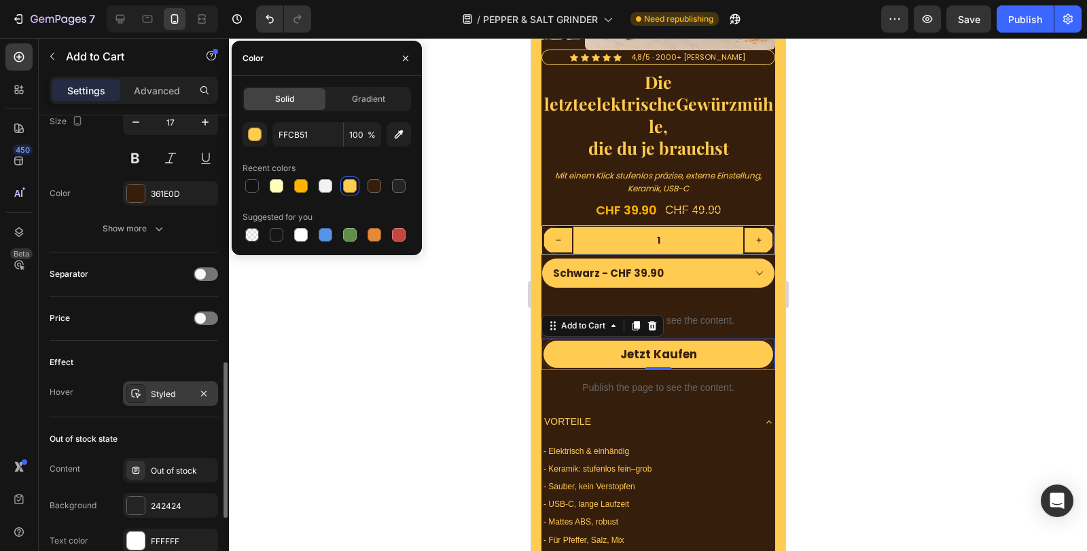
click at [165, 388] on div "Styled" at bounding box center [170, 394] width 39 height 12
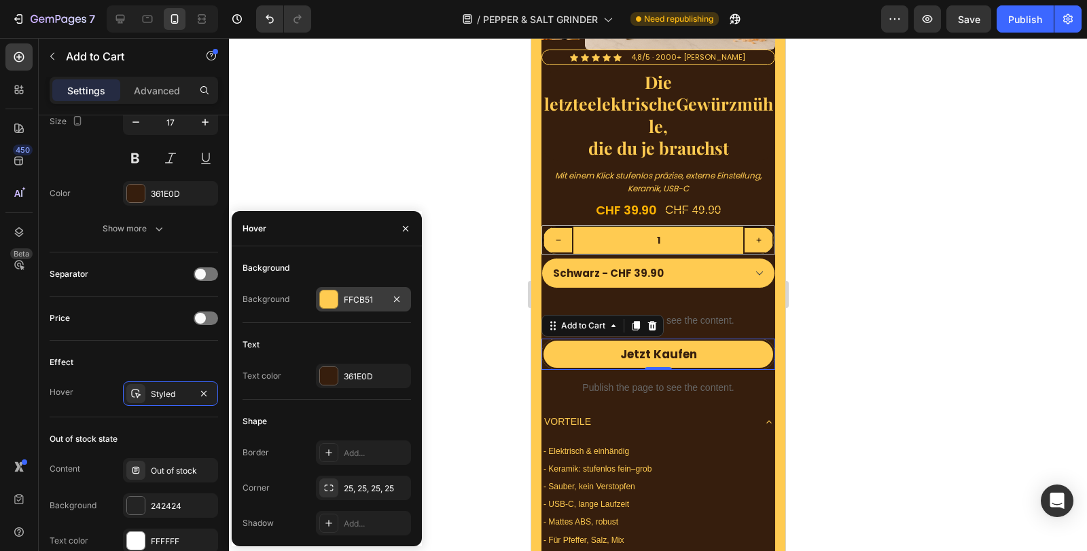
click at [353, 294] on div "FFCB51" at bounding box center [363, 300] width 39 height 12
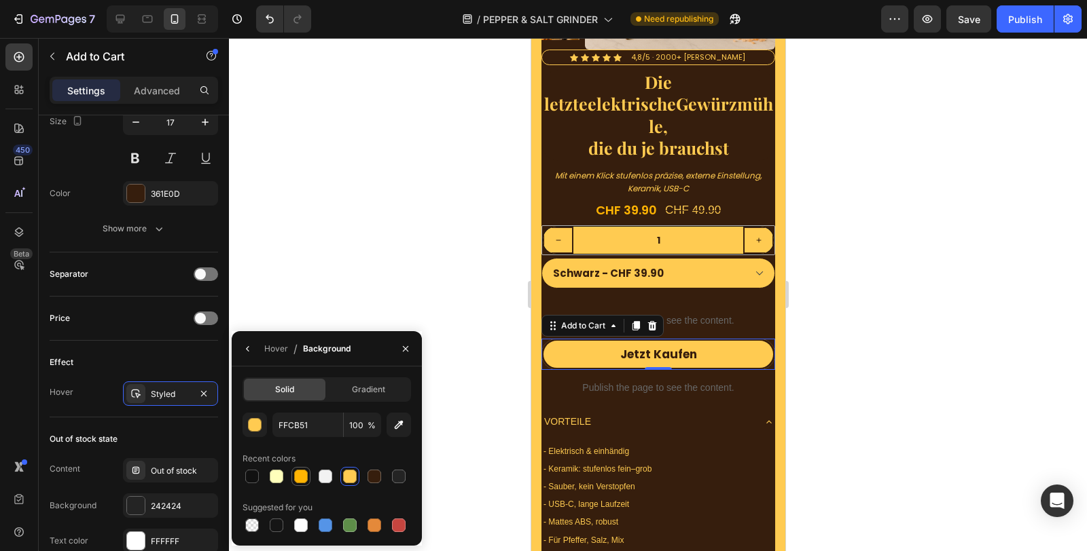
click at [304, 473] on div at bounding box center [301, 477] width 14 height 14
type input "FFB403"
click at [918, 341] on div at bounding box center [658, 294] width 858 height 513
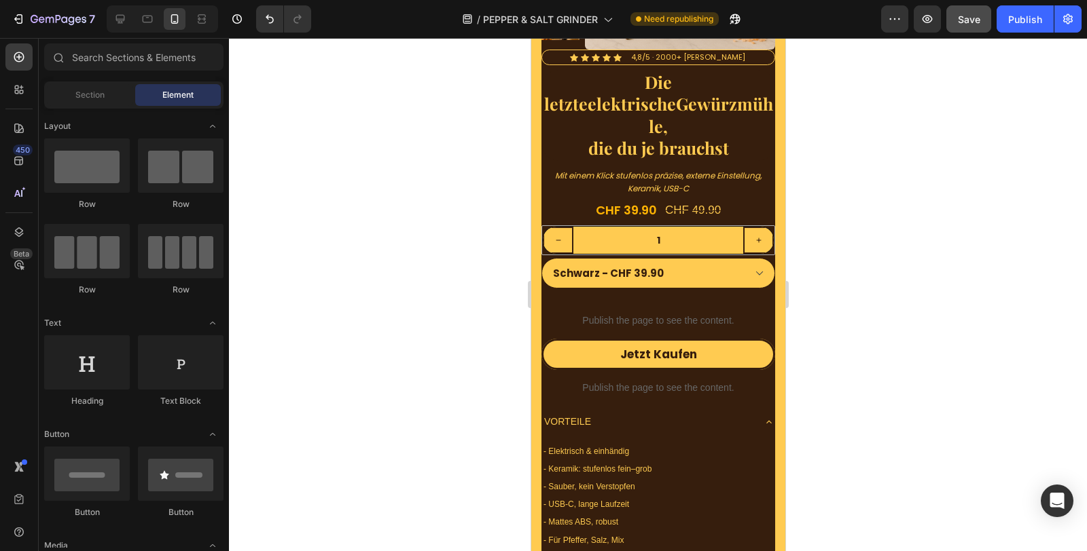
click at [969, 16] on span "Save" at bounding box center [969, 20] width 22 height 12
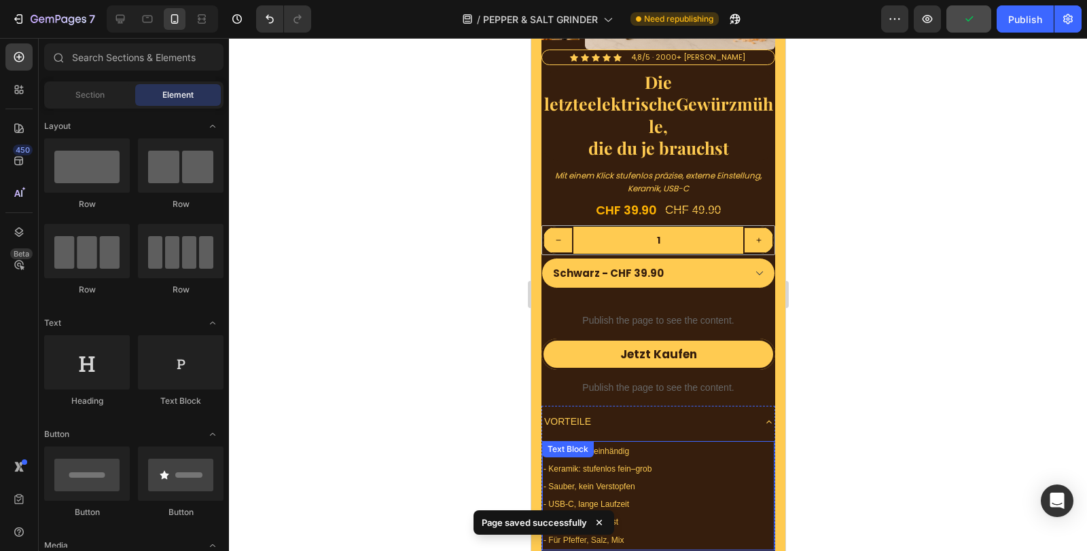
scroll to position [4728, 0]
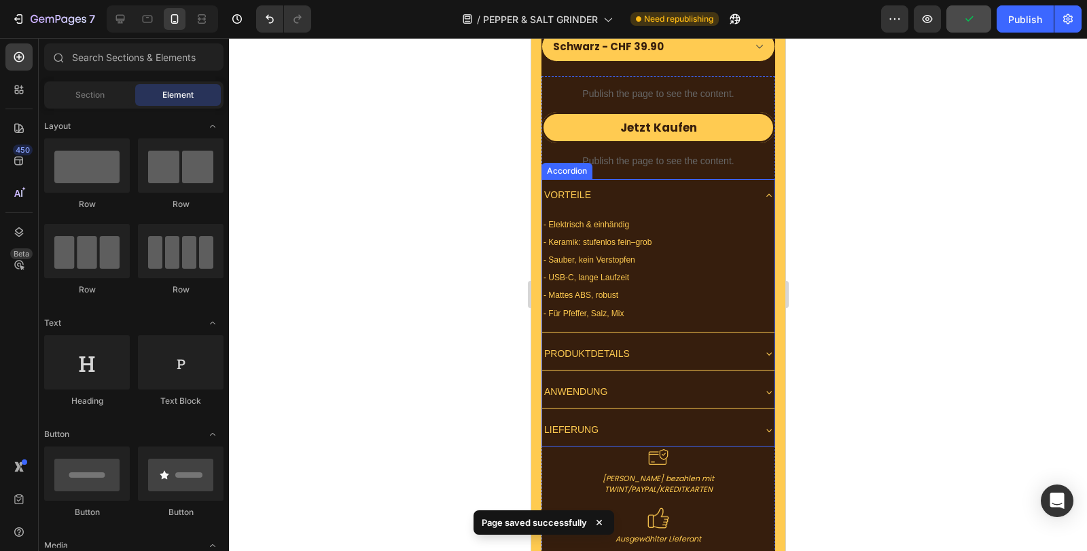
click at [662, 185] on div "VORTEILE" at bounding box center [646, 195] width 211 height 21
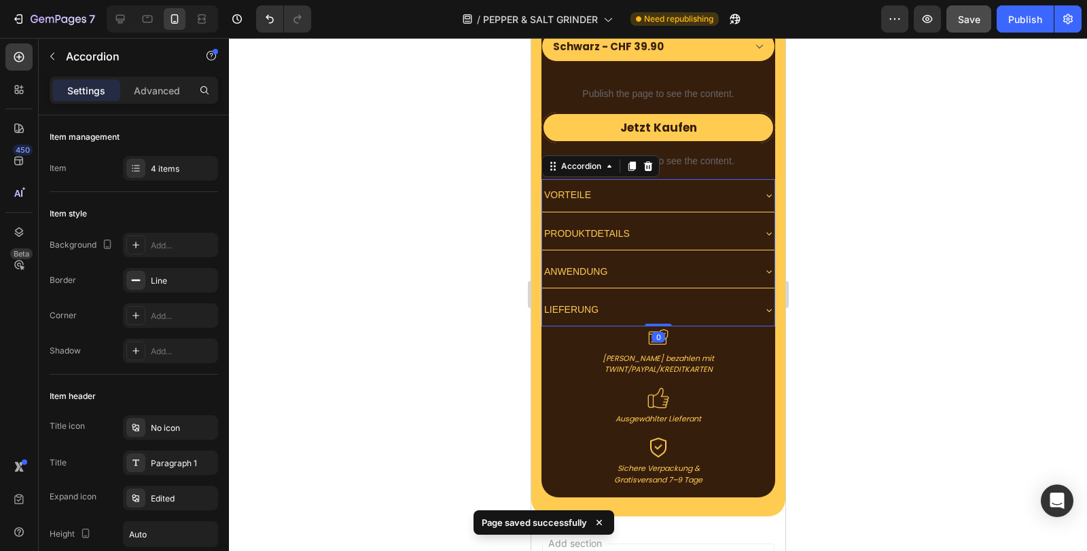
click at [558, 187] on p "VORTEILE" at bounding box center [566, 195] width 47 height 17
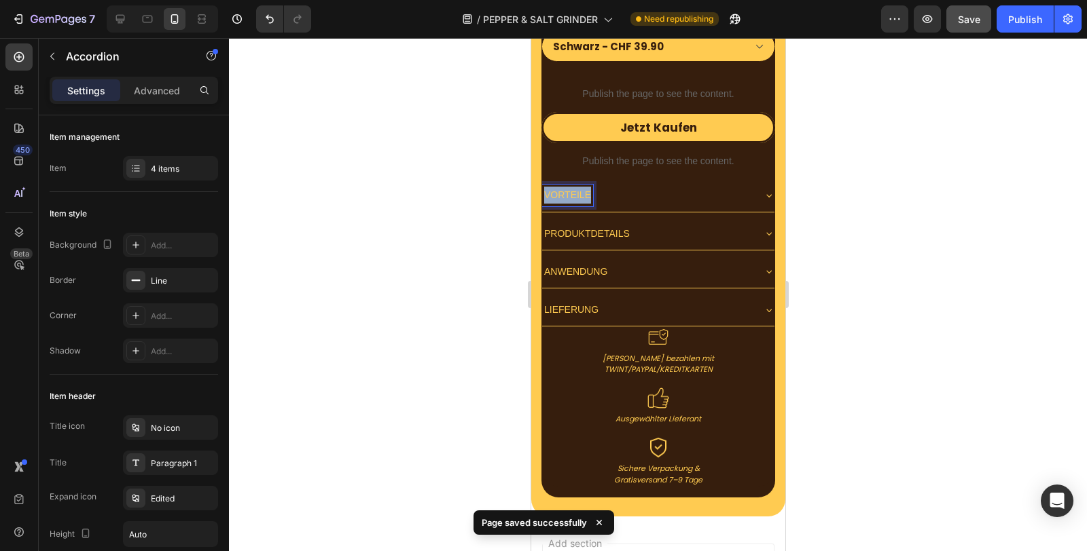
click at [558, 187] on p "VORTEILE" at bounding box center [566, 195] width 47 height 17
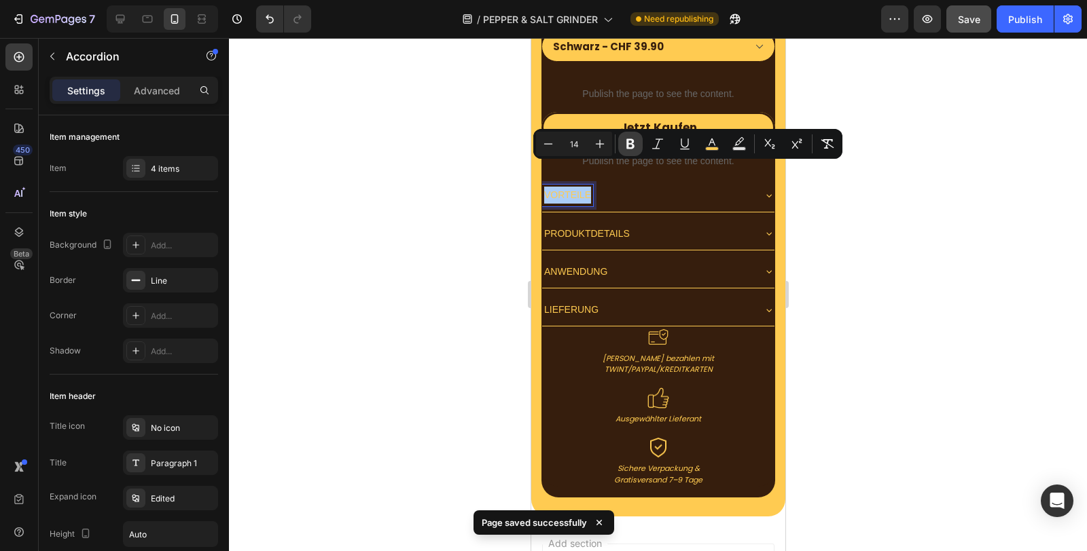
click at [636, 141] on icon "Editor contextual toolbar" at bounding box center [630, 144] width 14 height 14
click at [601, 228] on span "PRODUKTDETAILS" at bounding box center [586, 233] width 86 height 11
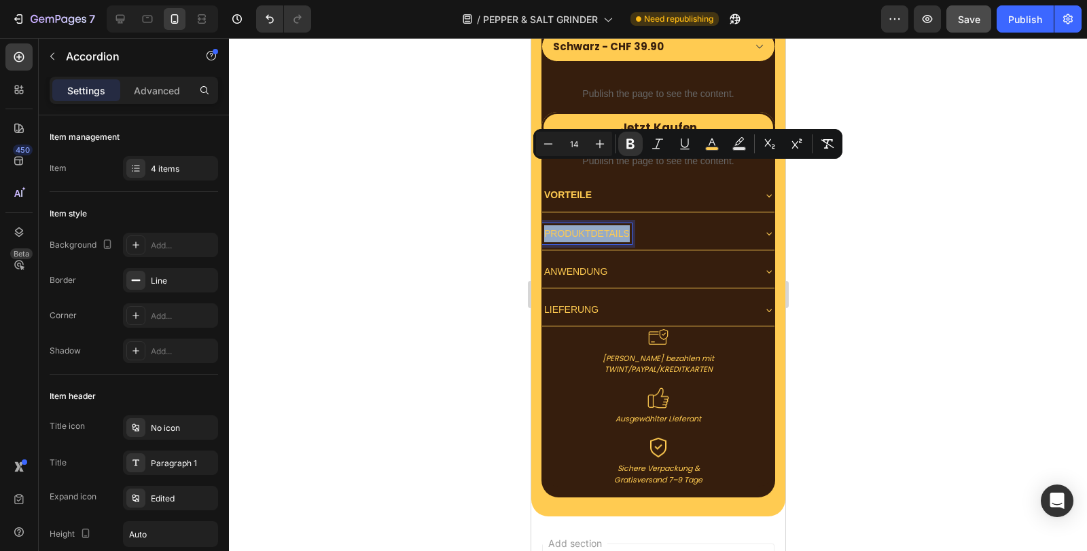
click at [601, 228] on span "PRODUKTDETAILS" at bounding box center [586, 233] width 86 height 11
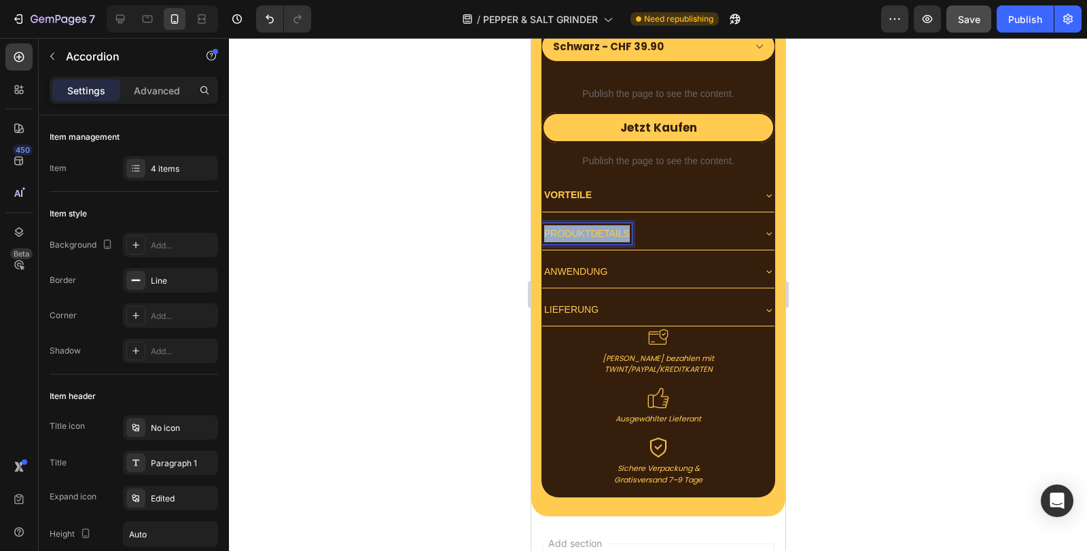
click at [601, 228] on span "PRODUKTDETAILS" at bounding box center [586, 233] width 86 height 11
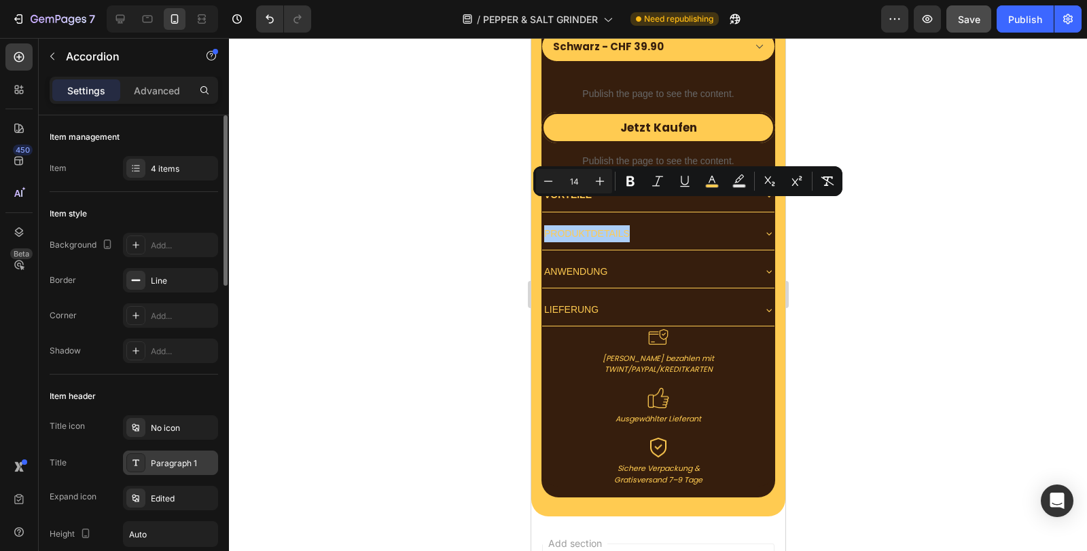
click at [178, 458] on div "Paragraph 1" at bounding box center [183, 464] width 64 height 12
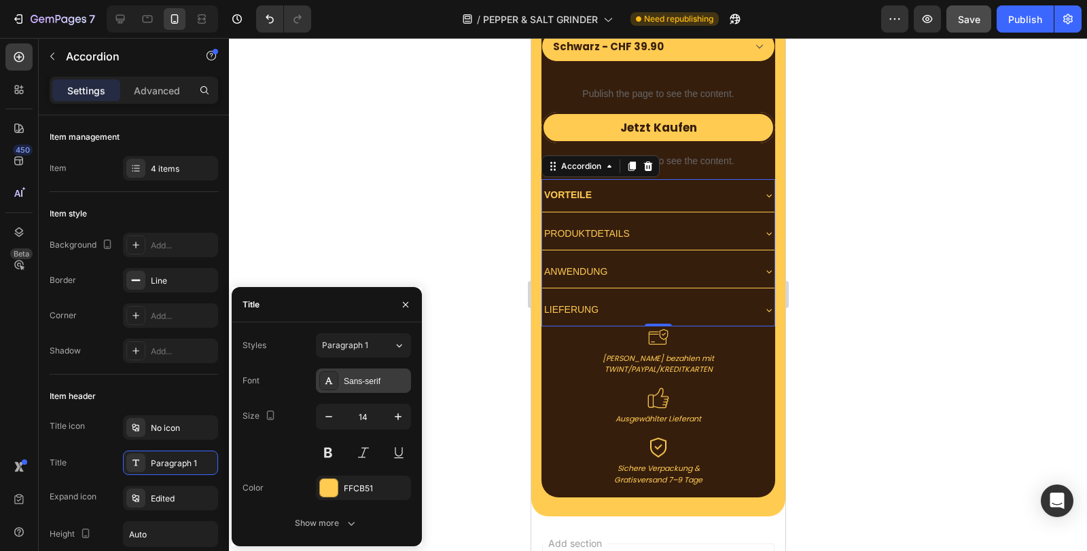
click at [365, 382] on div "Sans-serif" at bounding box center [376, 382] width 64 height 12
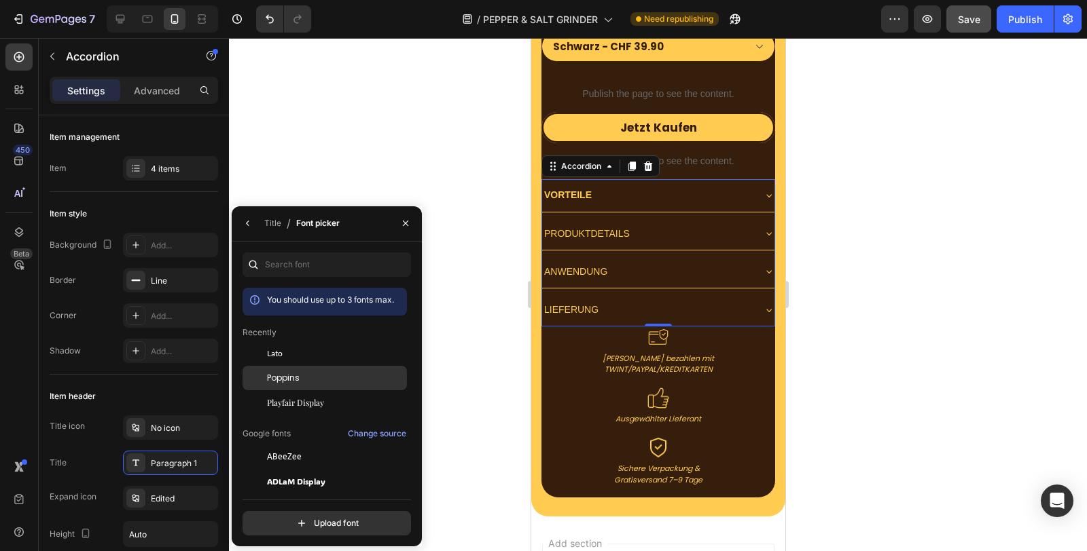
click at [327, 375] on div "Poppins" at bounding box center [335, 378] width 137 height 12
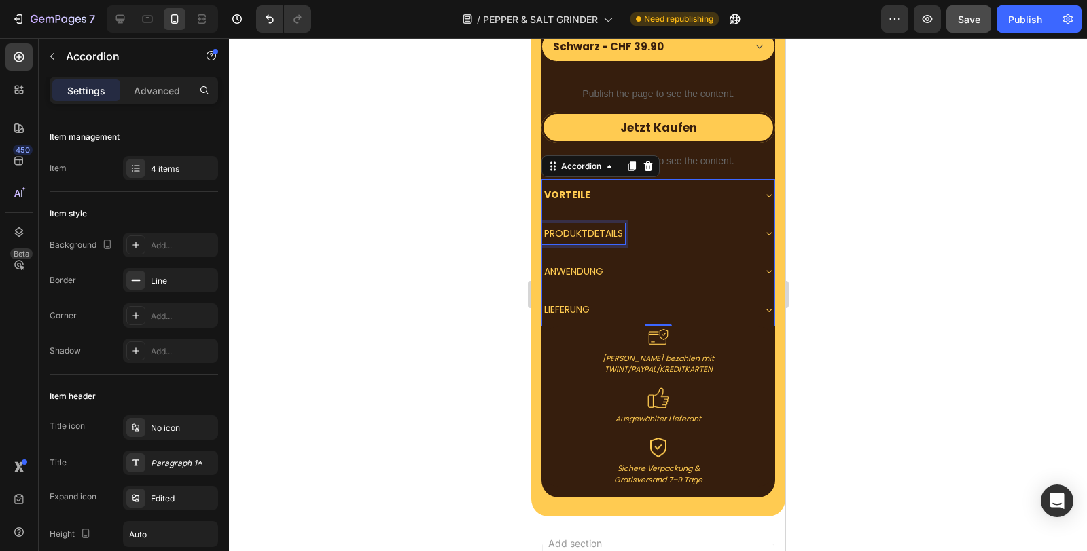
click at [571, 227] on span "PRODUKTDETAILS" at bounding box center [582, 234] width 79 height 14
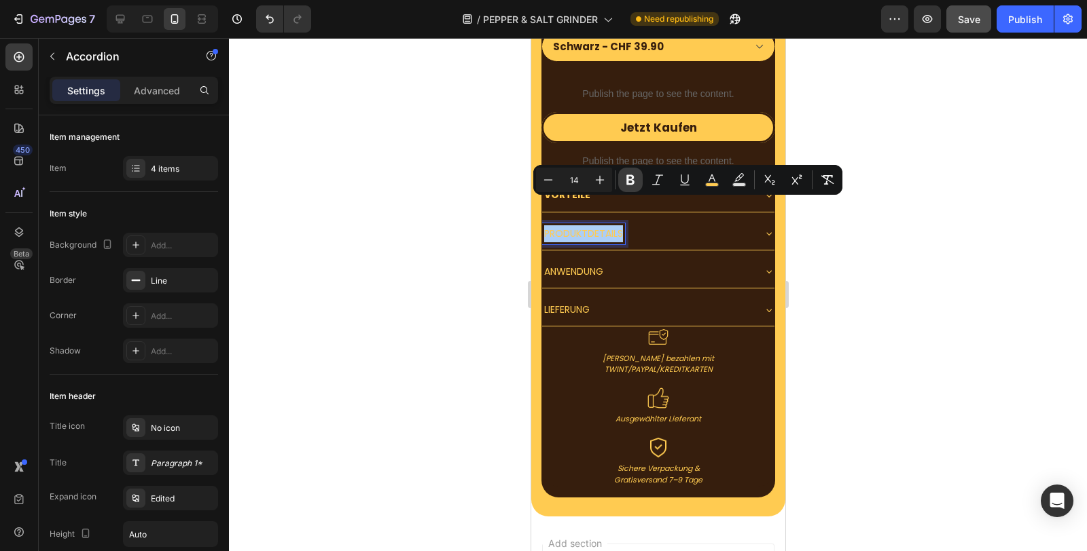
click at [628, 180] on icon "Editor contextual toolbar" at bounding box center [630, 180] width 8 height 10
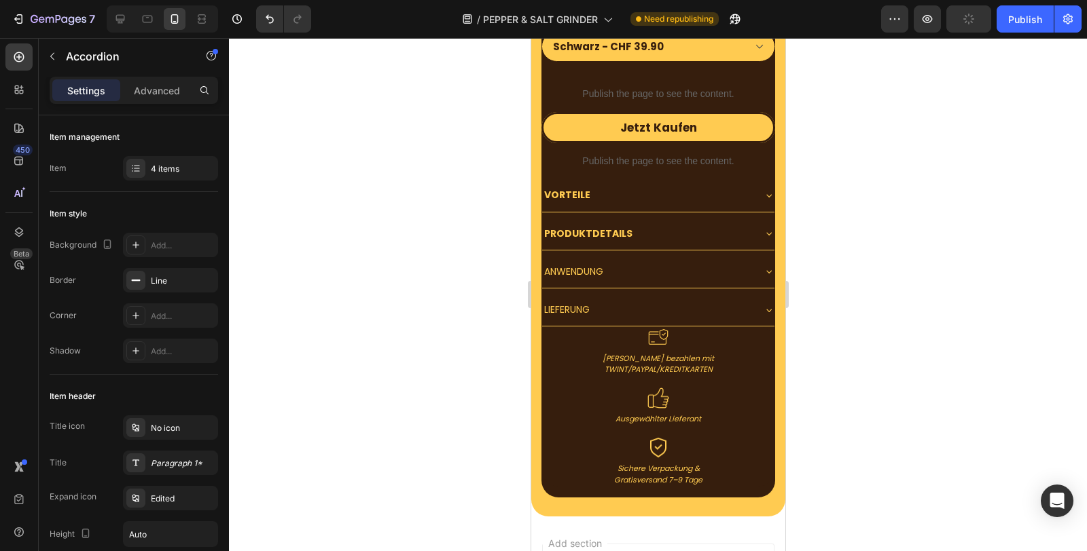
click at [595, 265] on span "ANWENDUNG" at bounding box center [572, 272] width 59 height 14
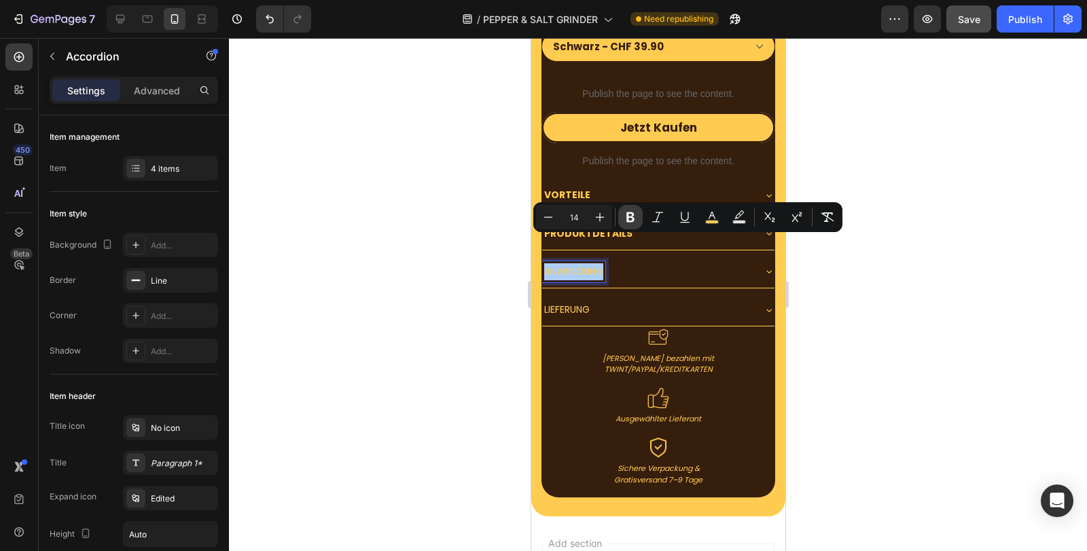
click at [632, 213] on icon "Editor contextual toolbar" at bounding box center [630, 218] width 8 height 10
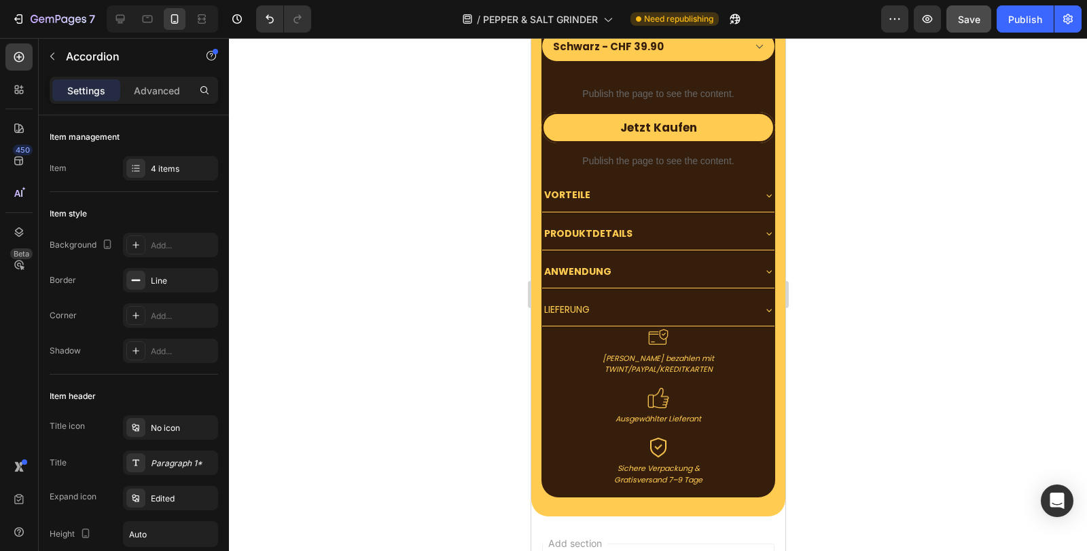
click at [570, 303] on span "LIEFERUNG" at bounding box center [566, 310] width 46 height 14
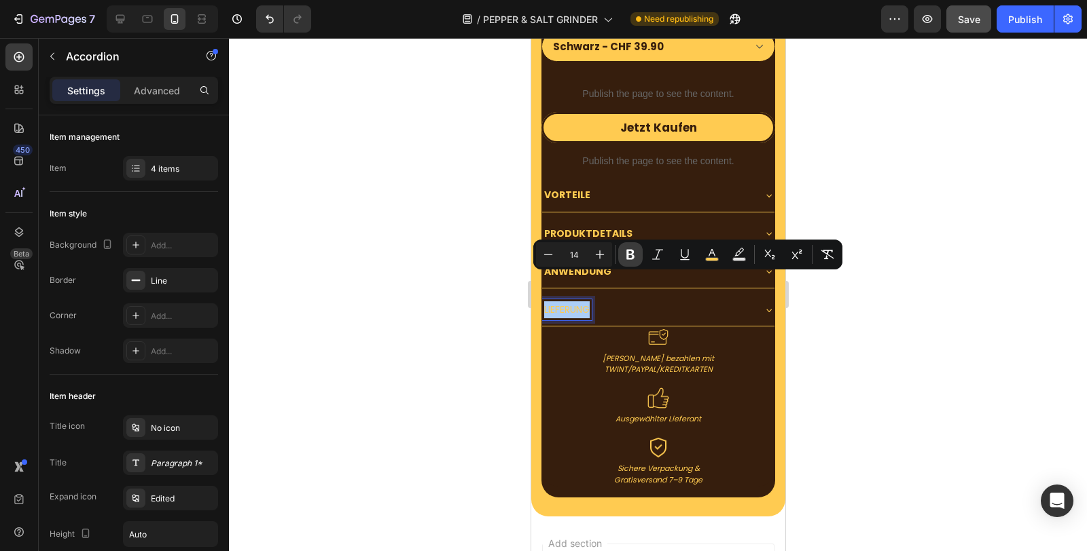
click at [629, 250] on icon "Editor contextual toolbar" at bounding box center [630, 255] width 8 height 10
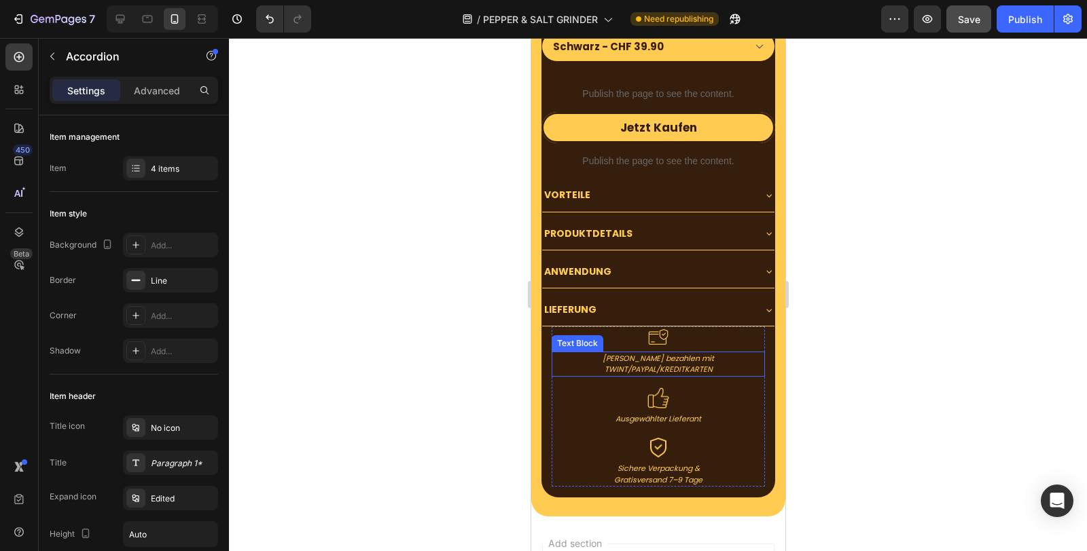
click at [625, 353] on icon "[PERSON_NAME] bezahlen mit TWINT/PAYPAL/KREDITKARTEN" at bounding box center [657, 364] width 111 height 22
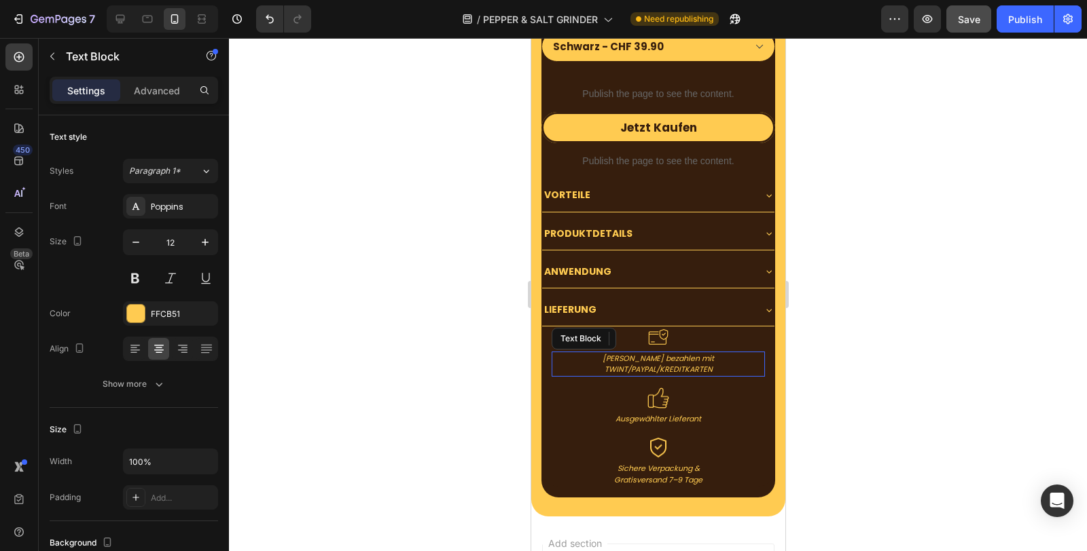
click at [625, 353] on icon "[PERSON_NAME] bezahlen mit TWINT/PAYPAL/KREDITKARTEN" at bounding box center [657, 364] width 111 height 22
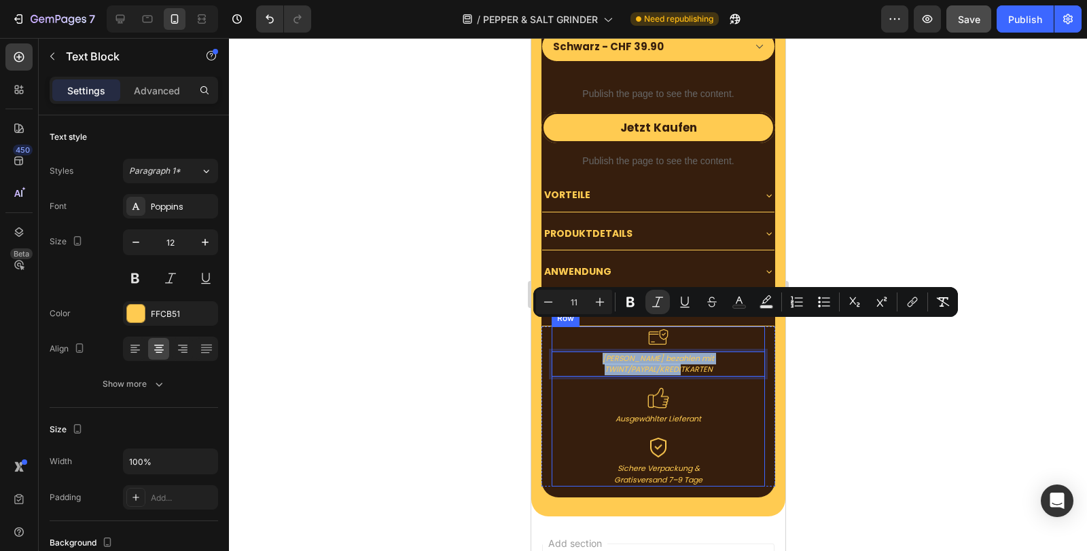
click at [634, 414] on icon "Ausgewählter Lieferant" at bounding box center [658, 419] width 86 height 11
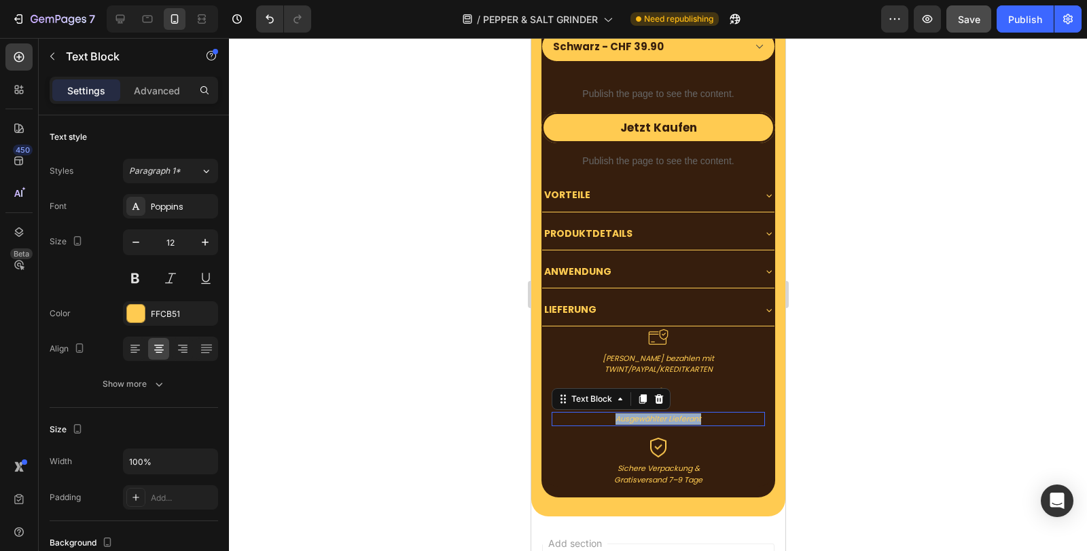
scroll to position [327, 0]
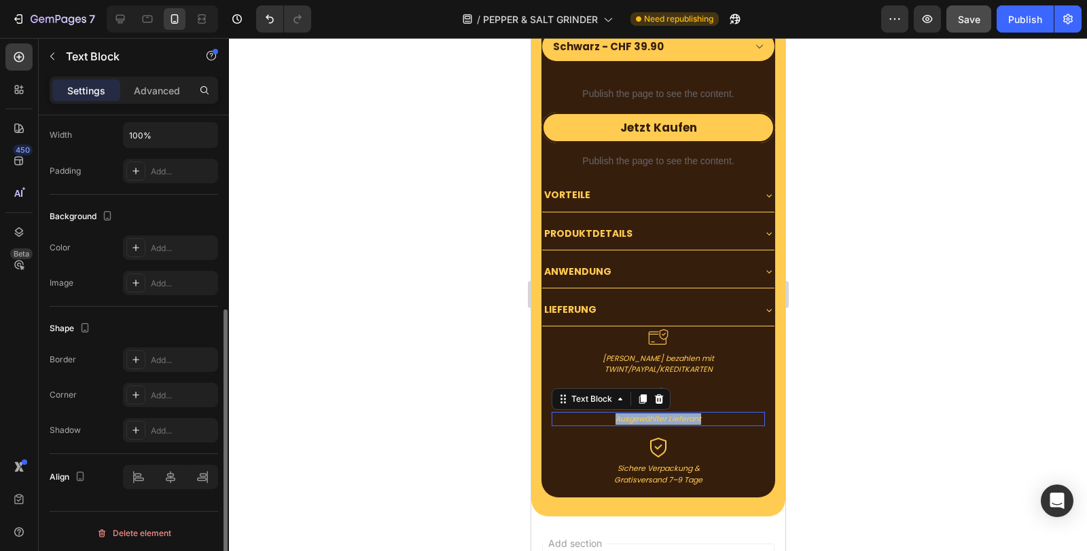
click at [634, 414] on icon "Ausgewählter Lieferant" at bounding box center [658, 419] width 86 height 11
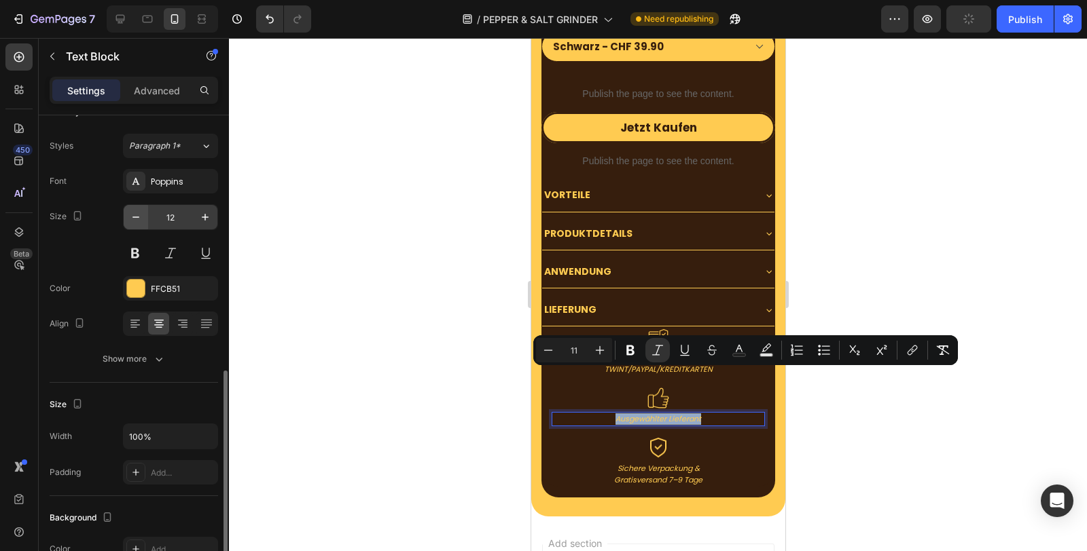
scroll to position [0, 0]
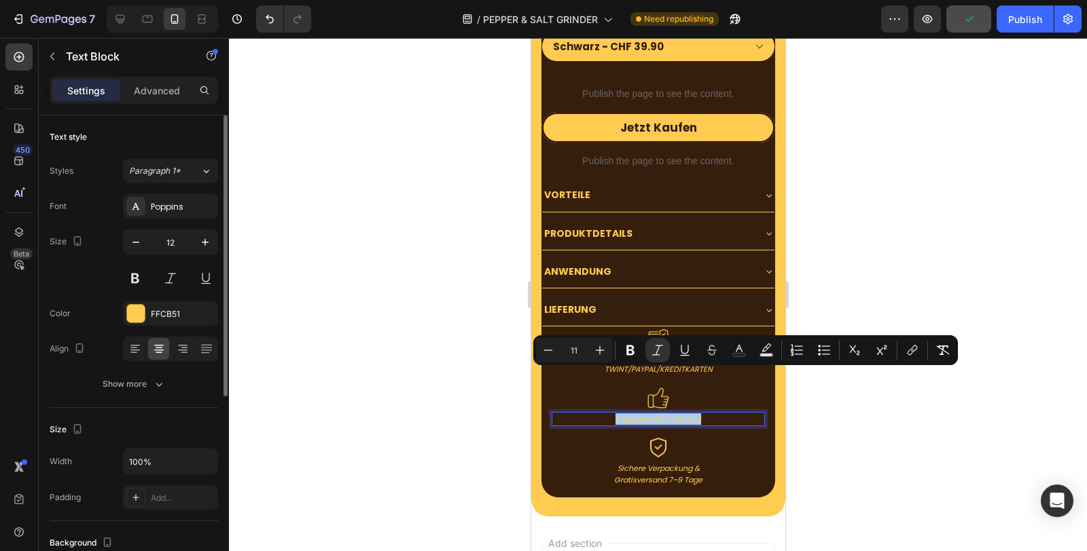
click at [279, 276] on div at bounding box center [658, 294] width 858 height 513
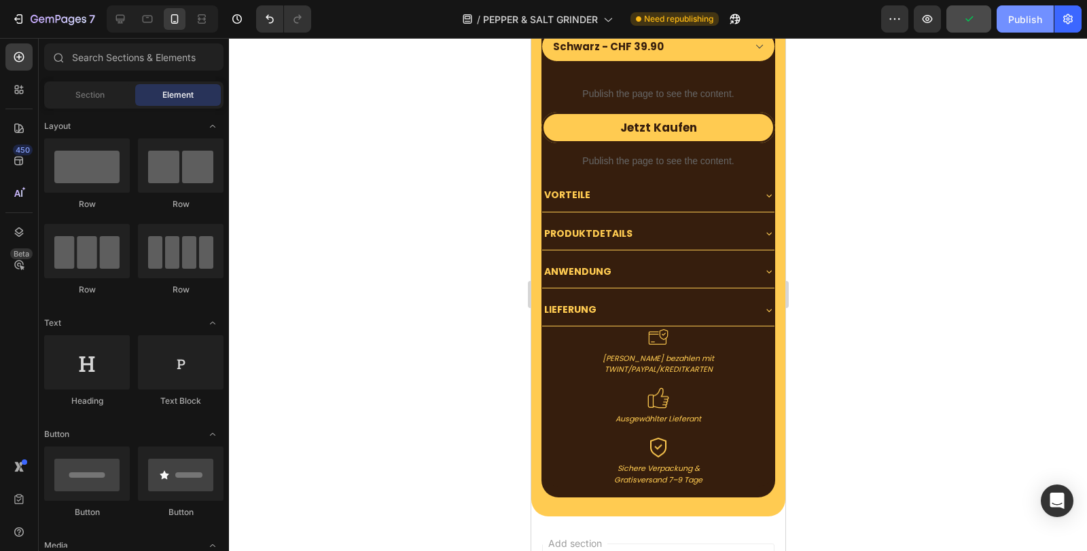
click at [1019, 19] on div "Publish" at bounding box center [1025, 19] width 34 height 14
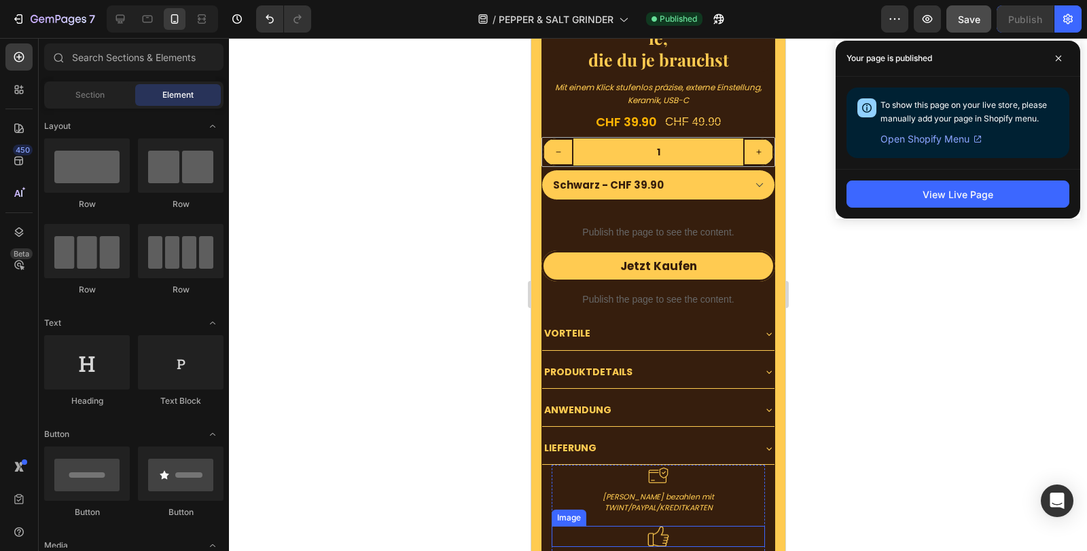
scroll to position [4425, 0]
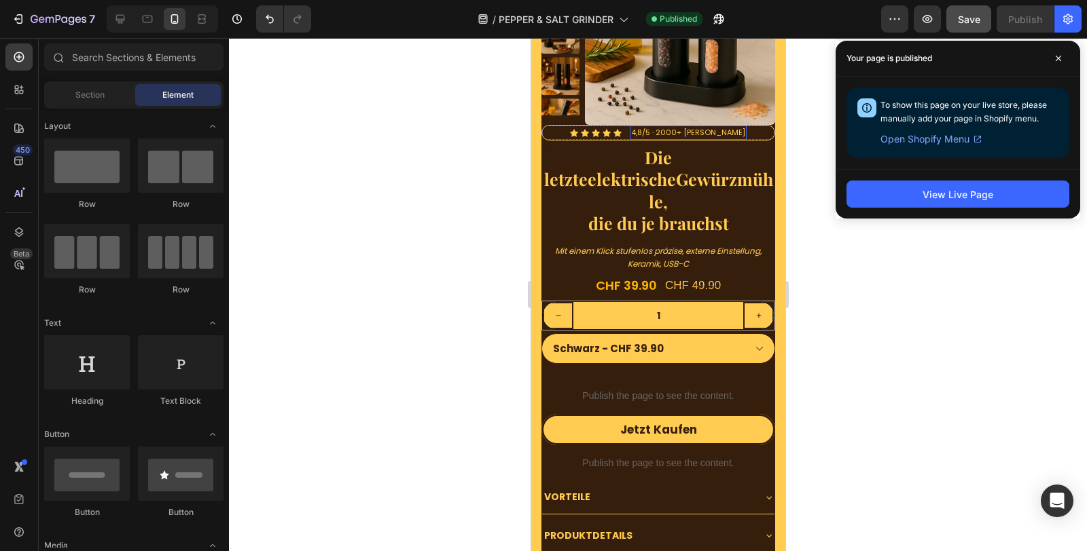
click at [647, 101] on img at bounding box center [679, 30] width 190 height 190
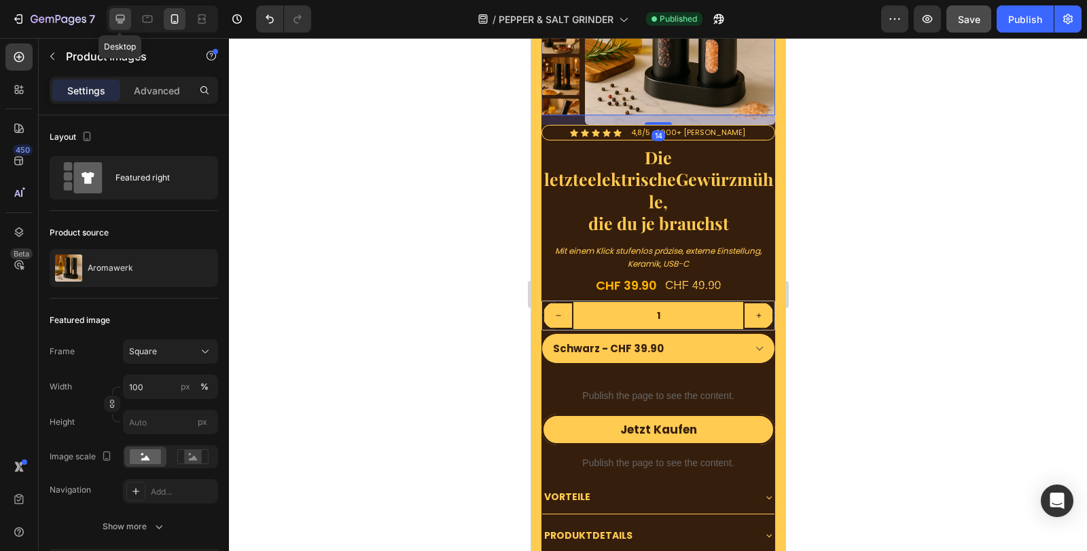
click at [120, 18] on icon at bounding box center [120, 19] width 9 height 9
type input "24"
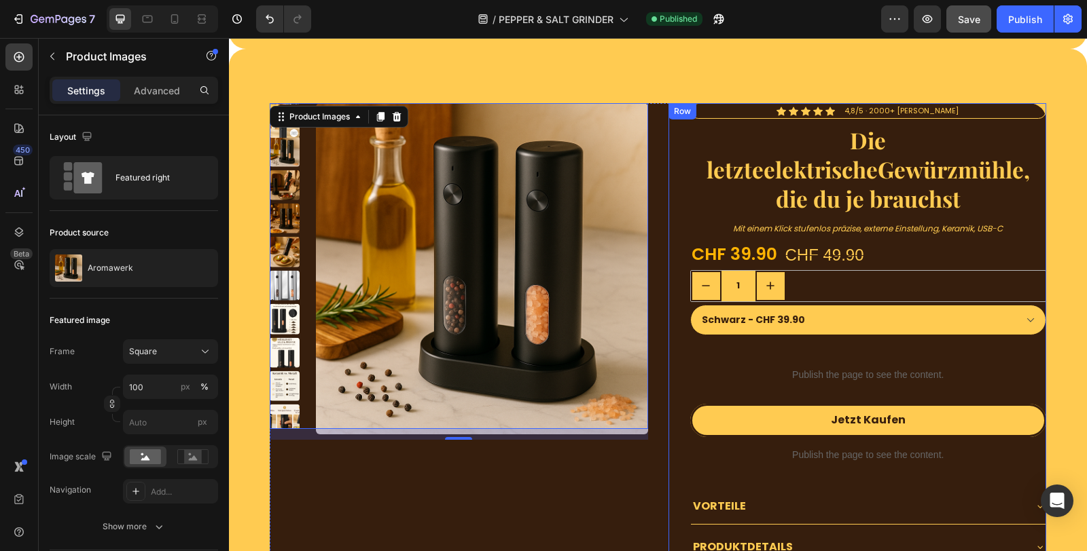
scroll to position [4235, 0]
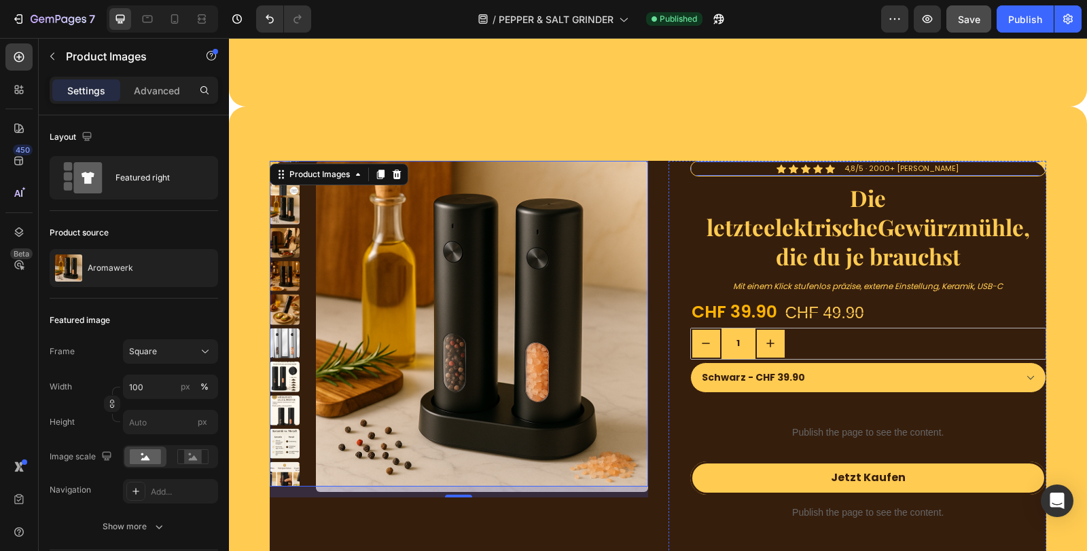
click at [755, 168] on div "Icon Icon Icon Icon Icon Icon List 4,8/5 · 2000+ [PERSON_NAME] Text Block Row" at bounding box center [868, 169] width 357 height 16
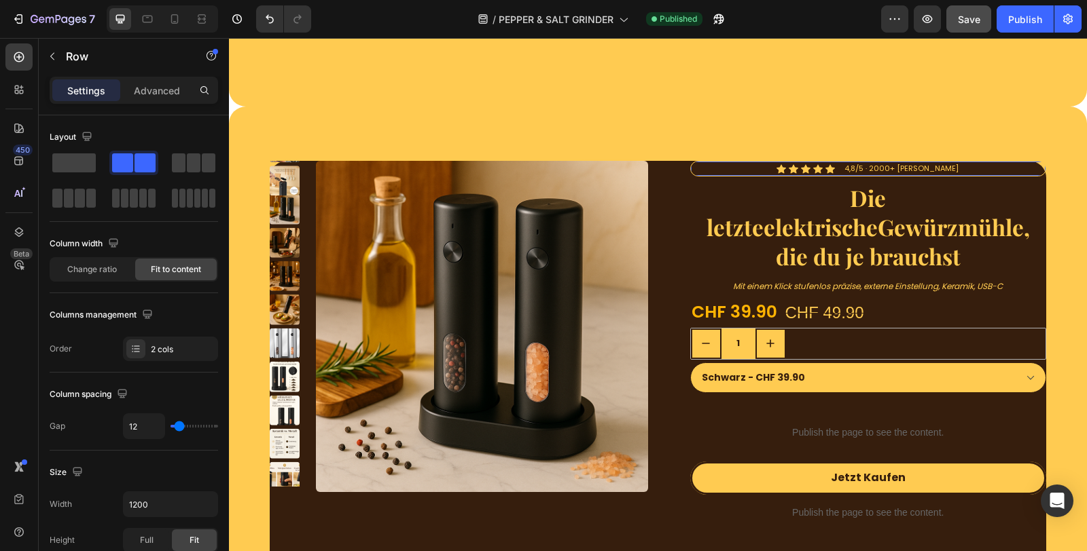
click at [750, 170] on div "Icon Icon Icon Icon Icon Icon List 4,8/5 · 2000+ zufriedene Kunden Text Block R…" at bounding box center [868, 169] width 357 height 16
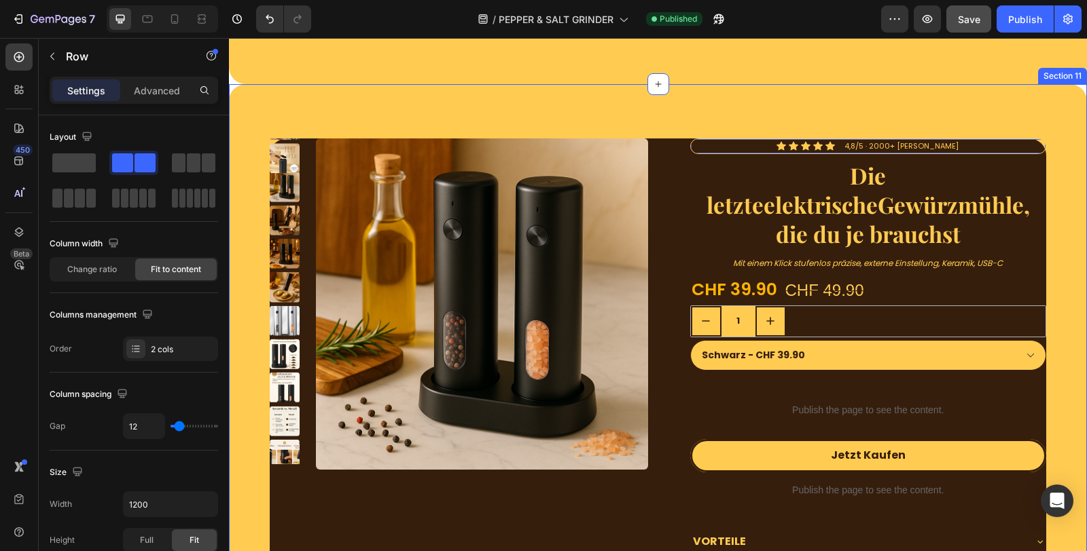
click at [735, 128] on div "Product Images Icon Icon Icon Icon Icon Icon List 4,8/5 · 2000+ zufriedene Kund…" at bounding box center [658, 460] width 858 height 752
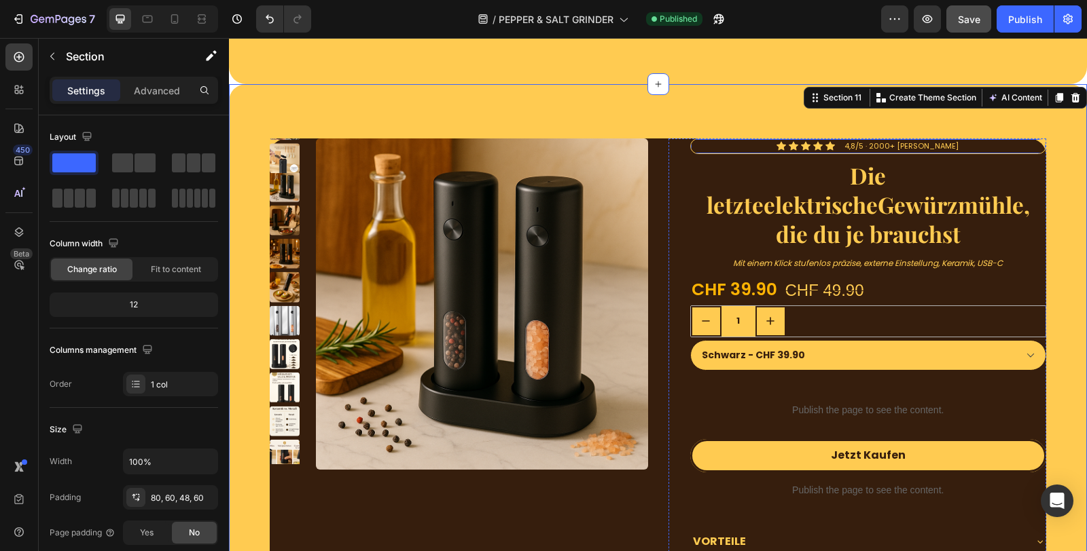
click at [733, 143] on div "Icon Icon Icon Icon Icon Icon List 4,8/5 · 2000+ [PERSON_NAME] Text Block Row" at bounding box center [868, 147] width 357 height 16
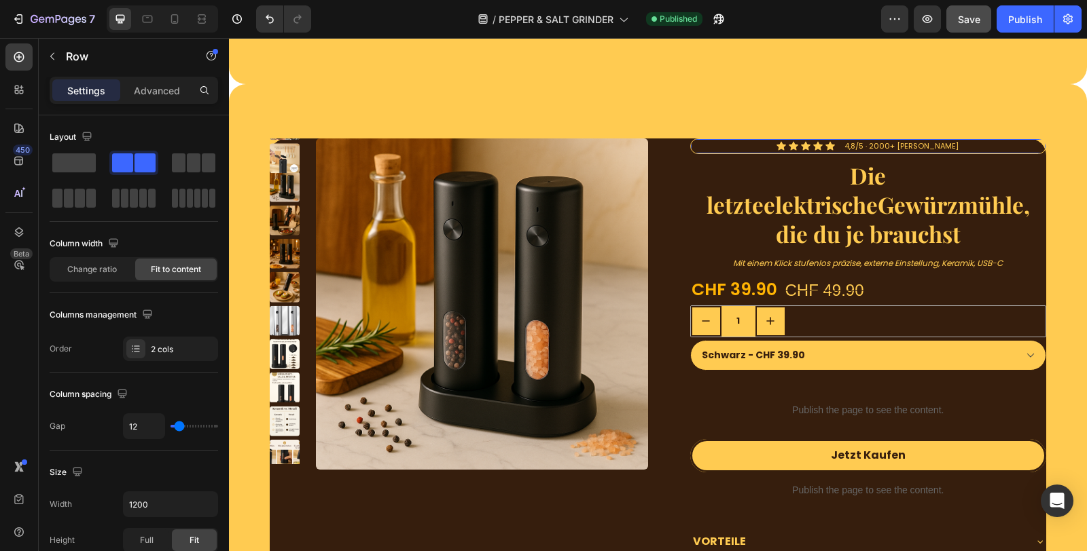
click at [767, 120] on div "Product Images Icon Icon Icon Icon Icon Icon List 4,8/5 · 2000+ zufriedene Kund…" at bounding box center [658, 460] width 858 height 752
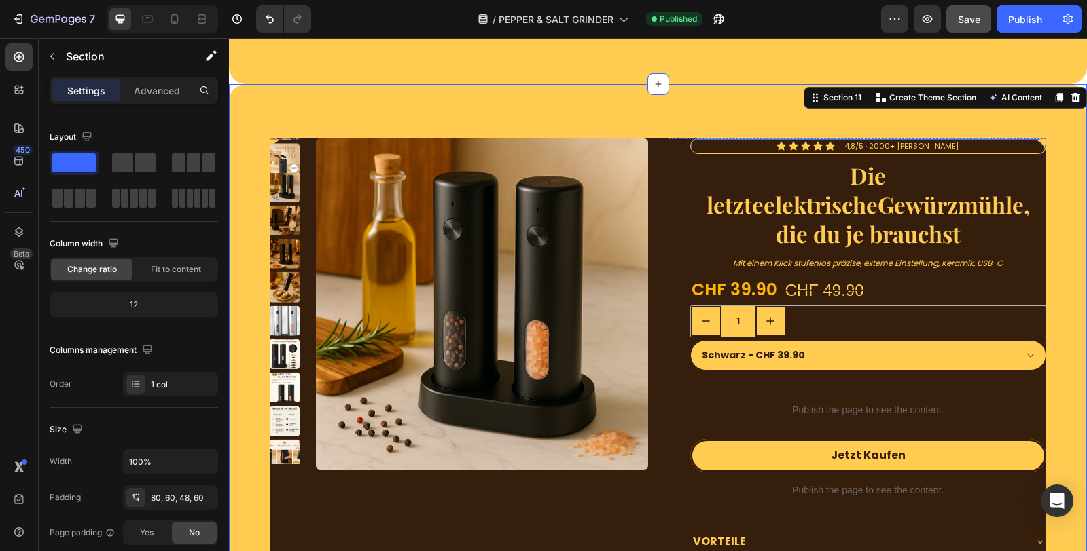
click at [749, 148] on div "Icon Icon Icon Icon Icon Icon List 4,8/5 · 2000+ zufriedene Kunden Text Block R…" at bounding box center [868, 471] width 357 height 665
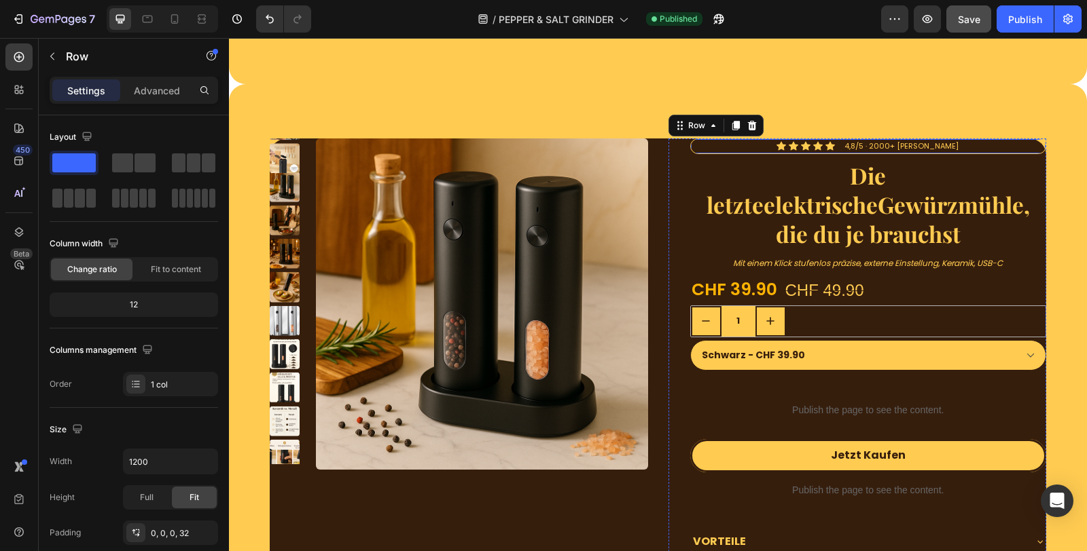
click at [749, 140] on div "Icon Icon Icon Icon Icon Icon List 4,8/5 · 2000+ [PERSON_NAME] Text Block Row" at bounding box center [868, 147] width 357 height 16
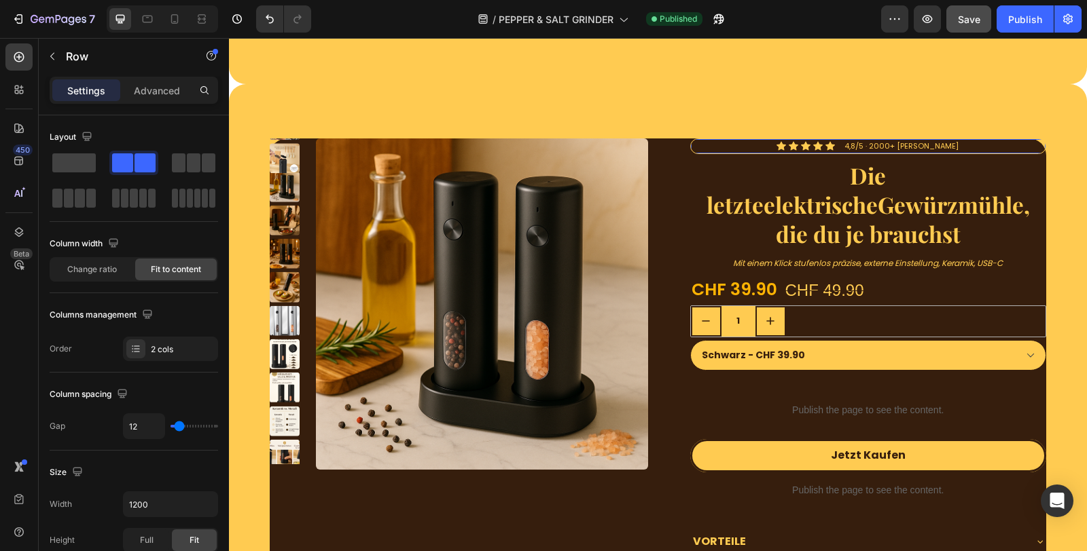
click at [749, 140] on div "Icon Icon Icon Icon Icon Icon List 4,8/5 · 2000+ zufriedene Kunden Text Block R…" at bounding box center [868, 147] width 357 height 16
type input "2"
type input "6"
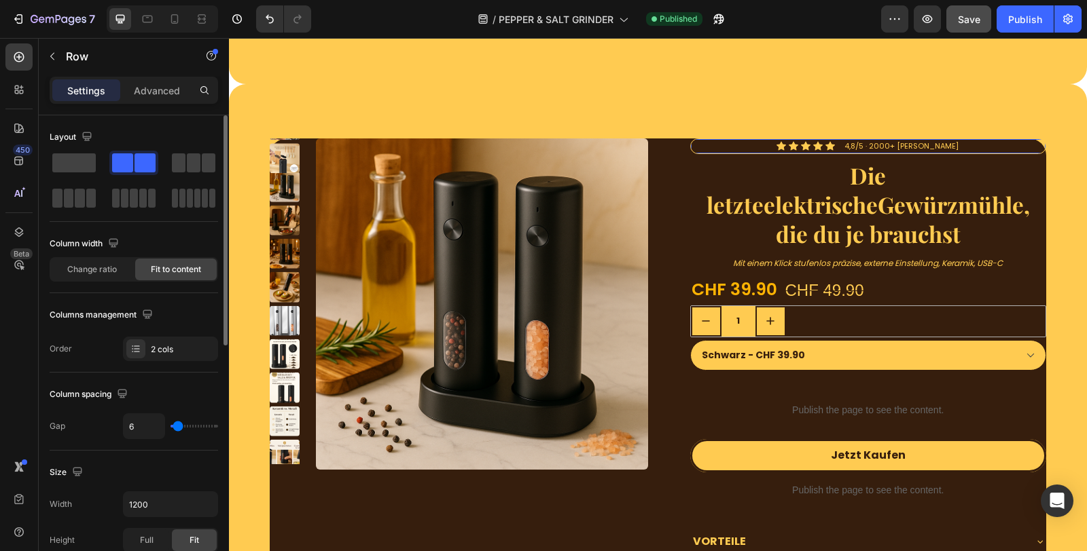
type input "10"
type input "12"
type input "13"
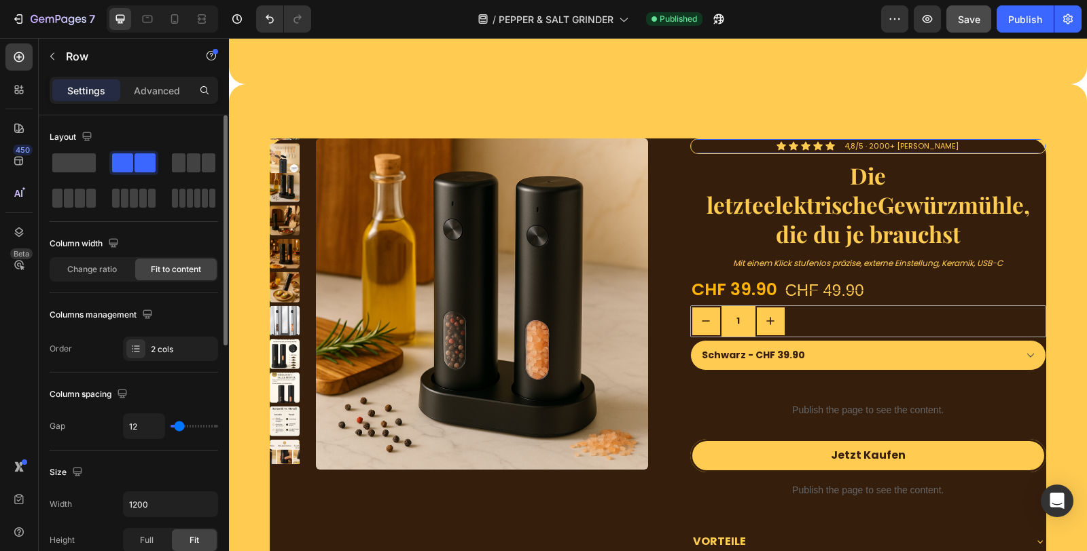
type input "13"
type input "12"
type input "2"
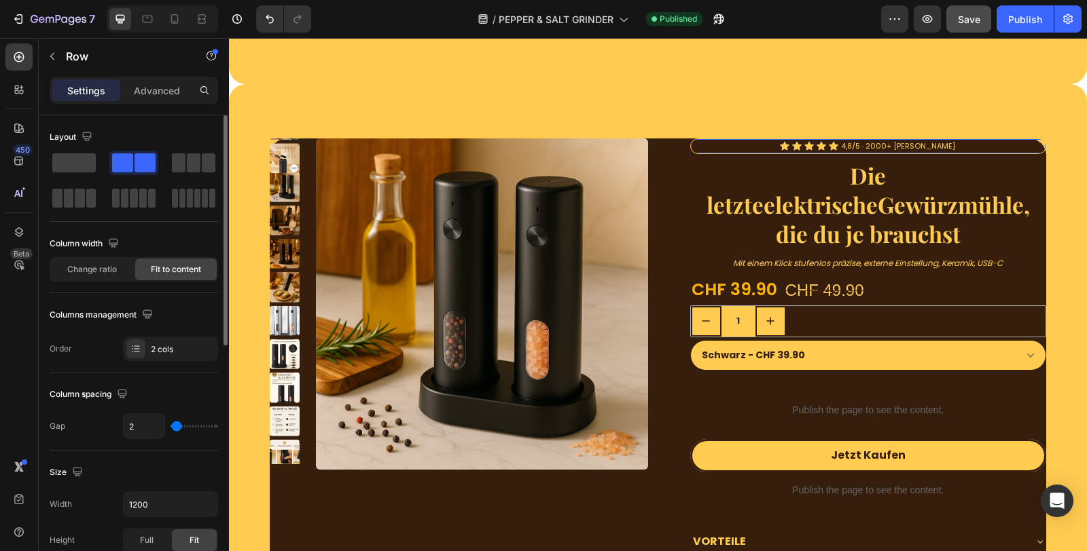
type input "4"
type input "6"
click at [177, 425] on input "range" at bounding box center [194, 426] width 48 height 3
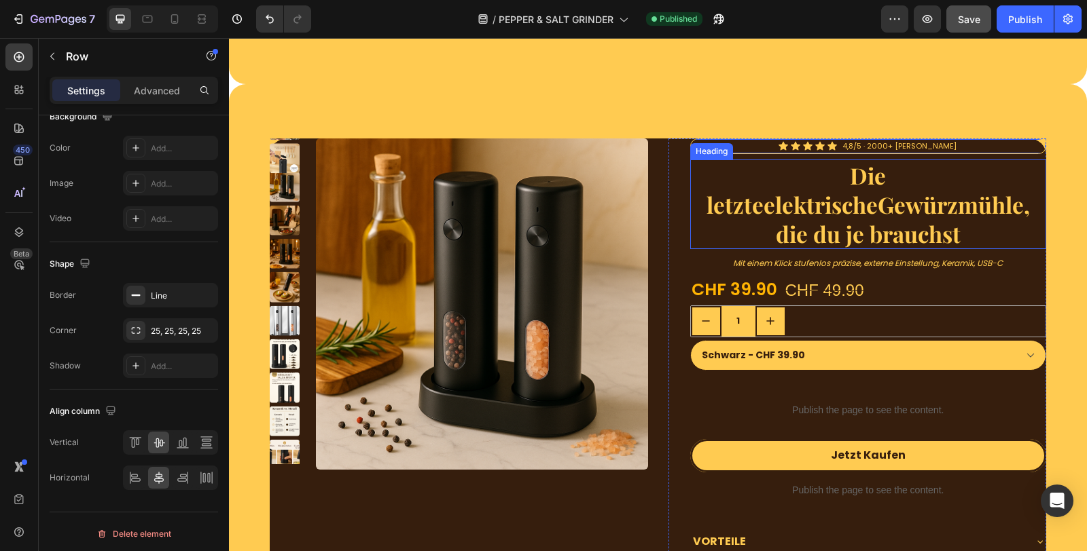
scroll to position [4083, 0]
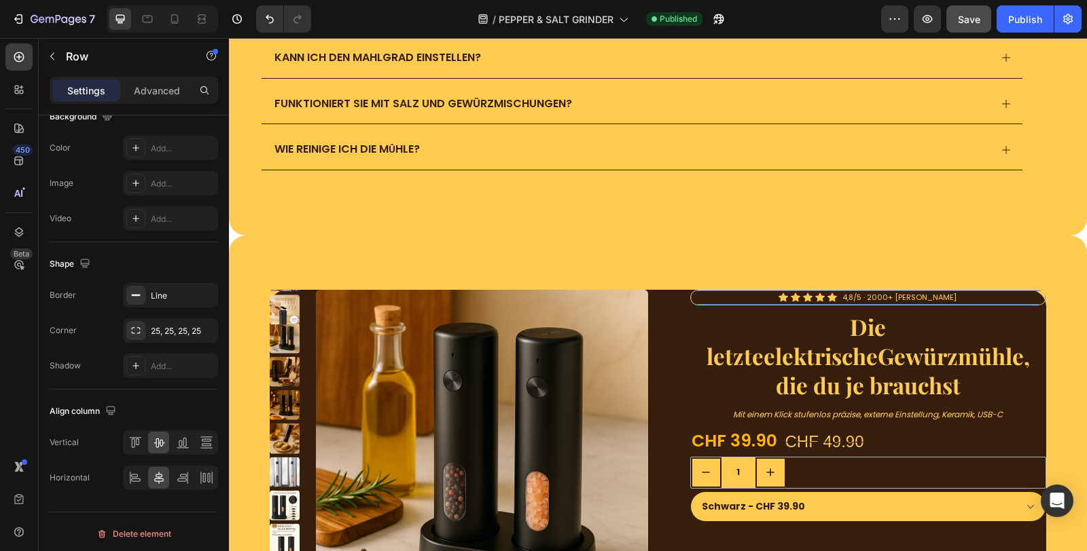
click at [998, 294] on div "Icon Icon Icon Icon Icon Icon List 4,8/5 · 2000+ zufriedene Kunden Text Block R…" at bounding box center [868, 298] width 357 height 16
click at [724, 293] on div "Icon Icon Icon Icon Icon Icon List 4,8/5 · 2000+ zufriedene Kunden Text Block R…" at bounding box center [868, 298] width 357 height 16
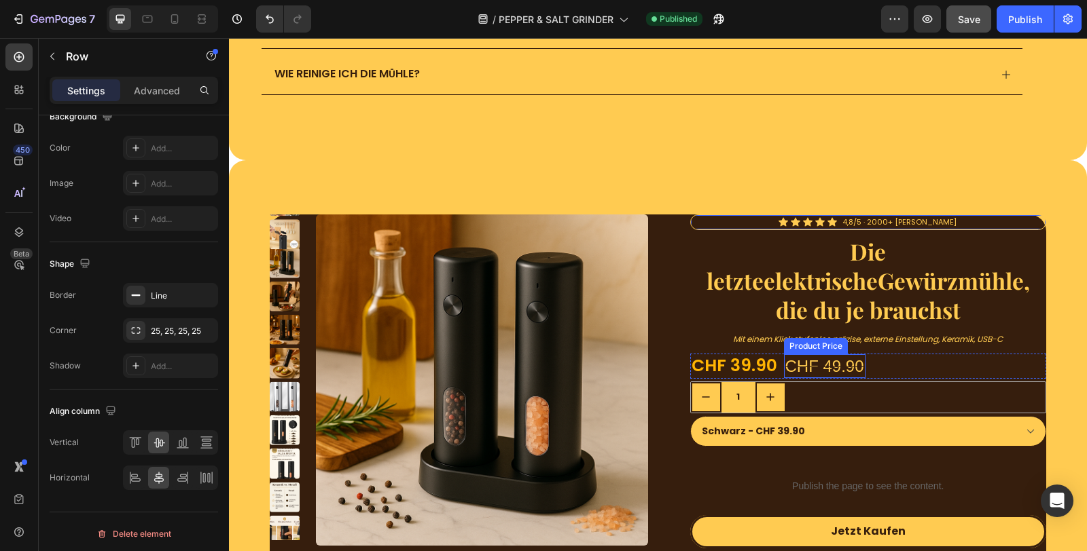
click at [826, 357] on div "CHF 49.90" at bounding box center [824, 367] width 81 height 24
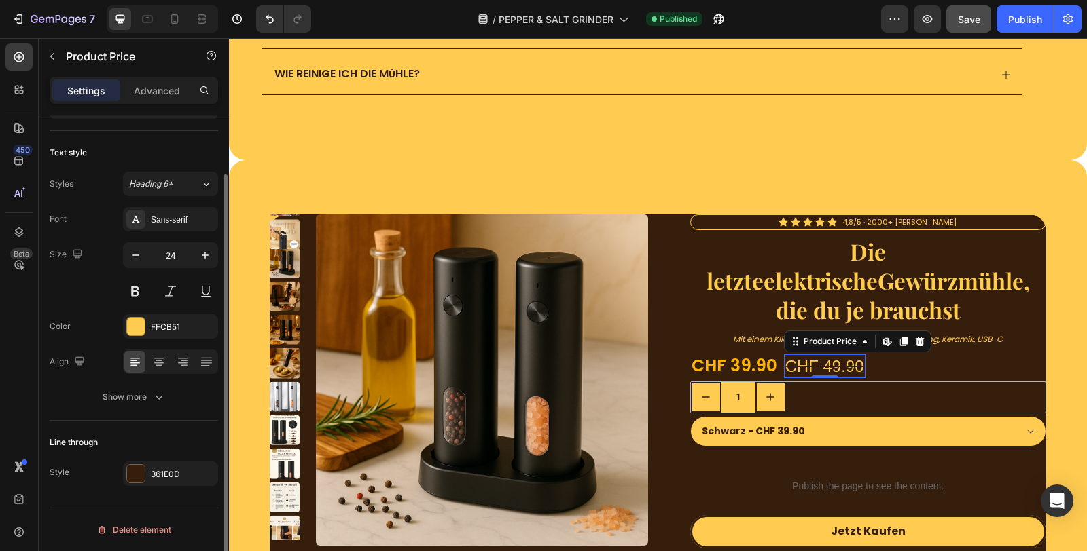
scroll to position [0, 0]
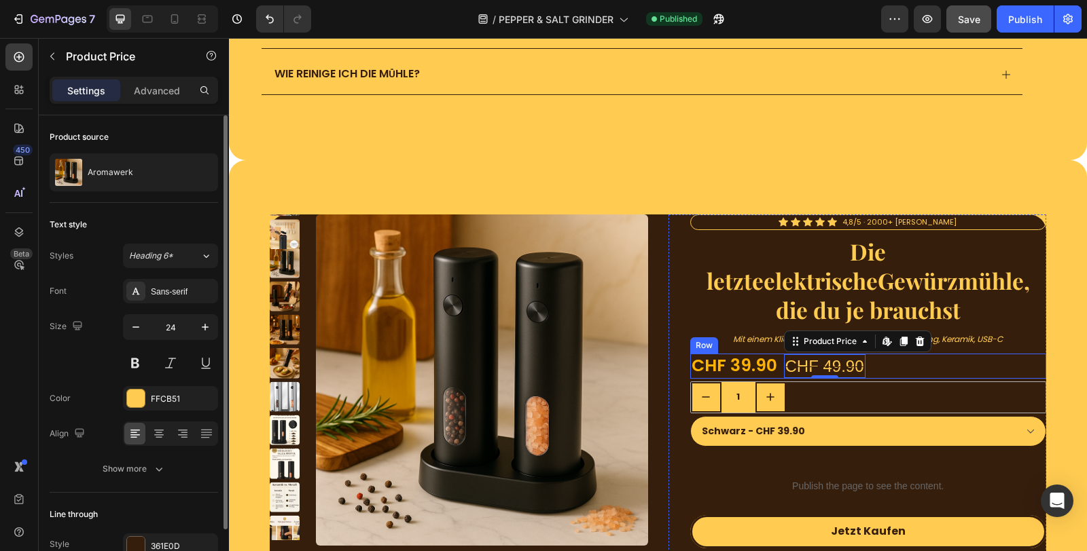
click at [880, 356] on div "CHF 39.90 Product Price Product Price CHF 49.90 Product Price Edit content in S…" at bounding box center [868, 366] width 357 height 25
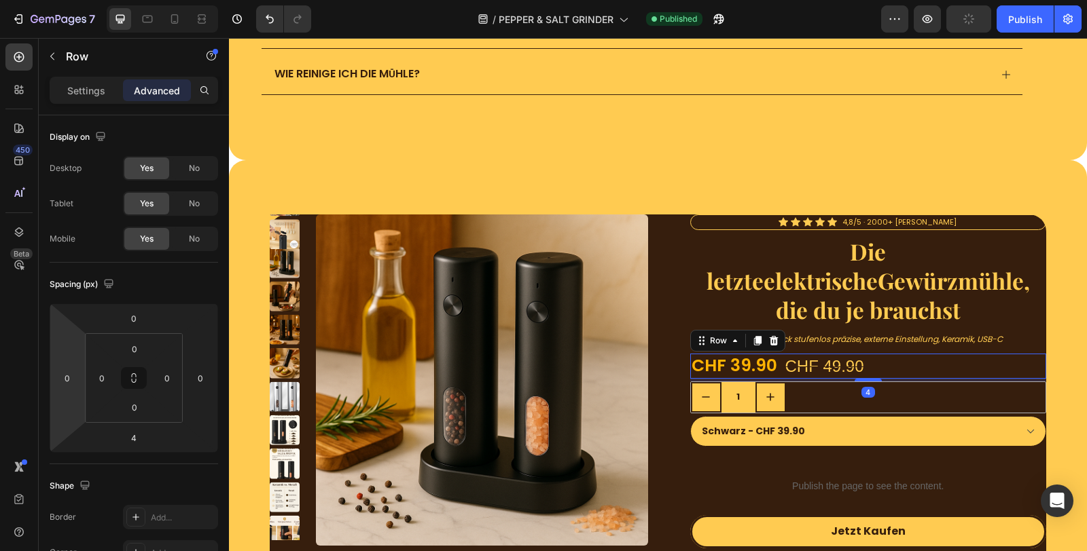
scroll to position [465, 0]
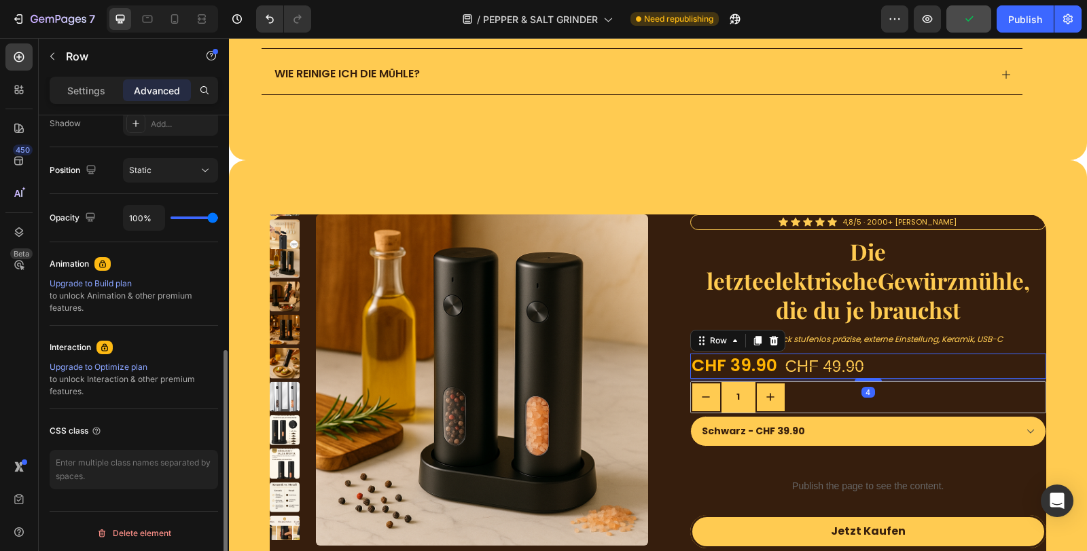
click at [92, 85] on p "Settings" at bounding box center [86, 91] width 38 height 14
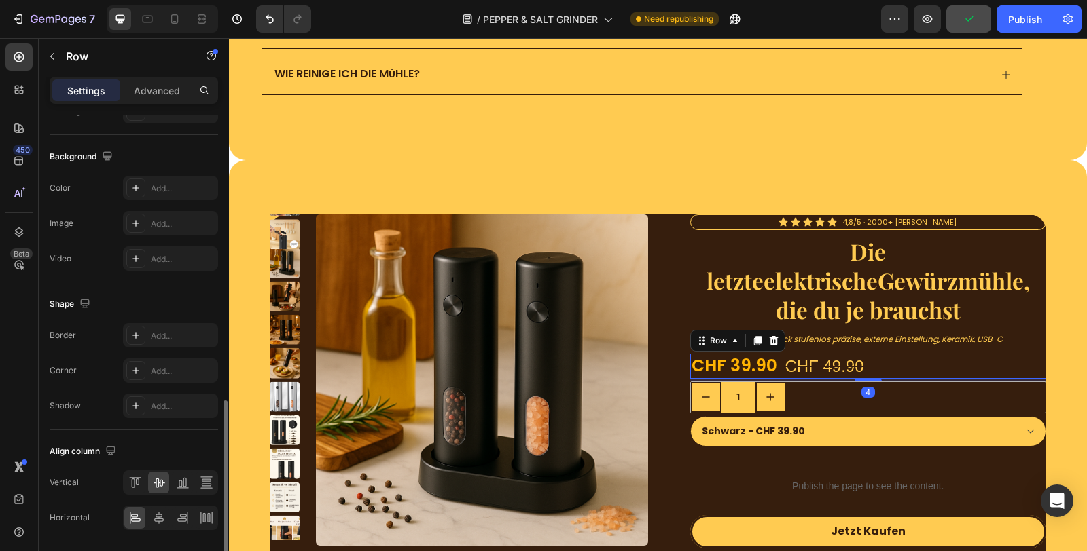
scroll to position [505, 0]
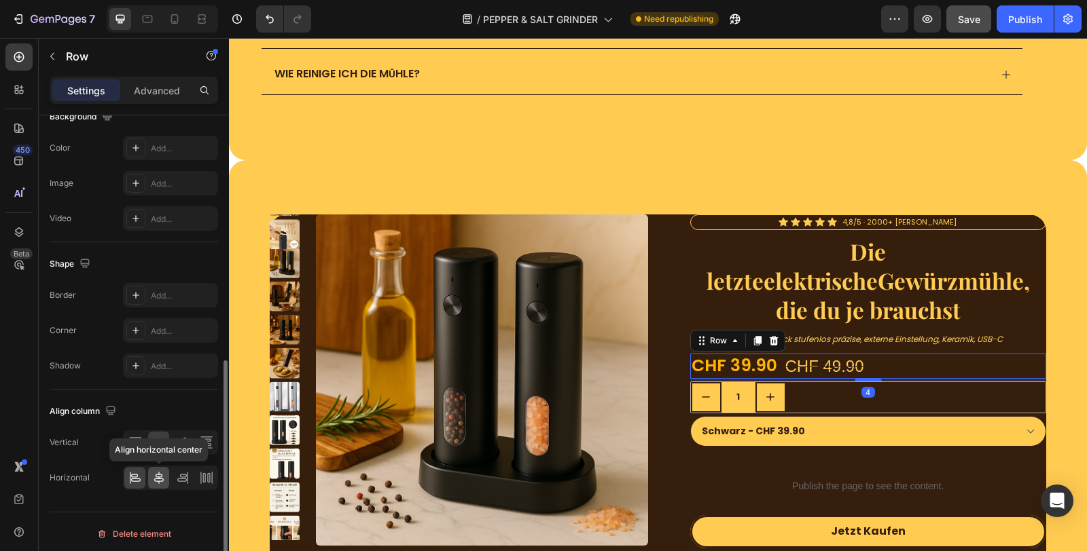
click at [158, 475] on icon at bounding box center [159, 478] width 14 height 14
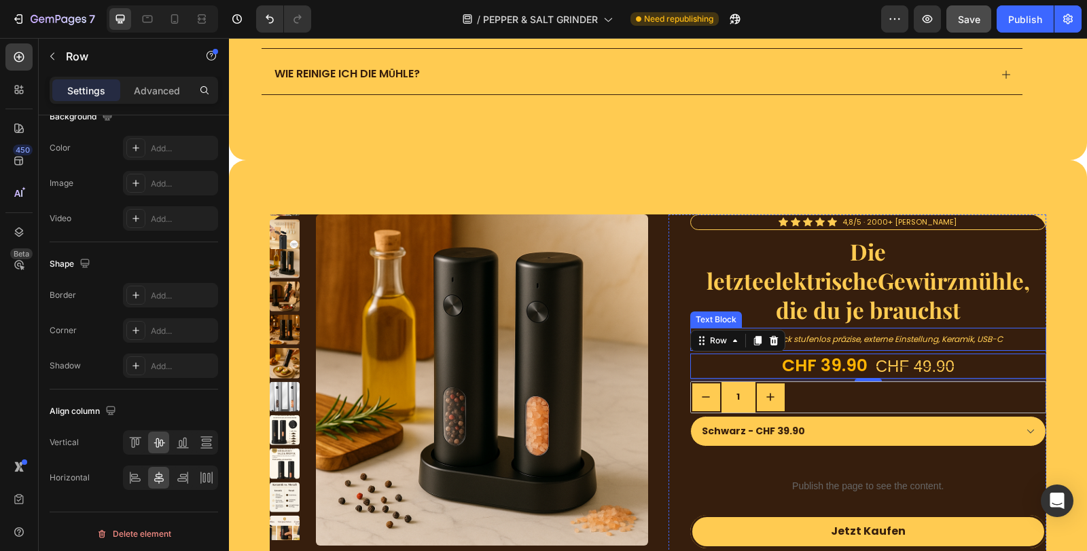
click at [916, 336] on icon "Mit einem Klick stufenlos präzise, externe Einstellung, Keramik, USB-C" at bounding box center [868, 339] width 270 height 12
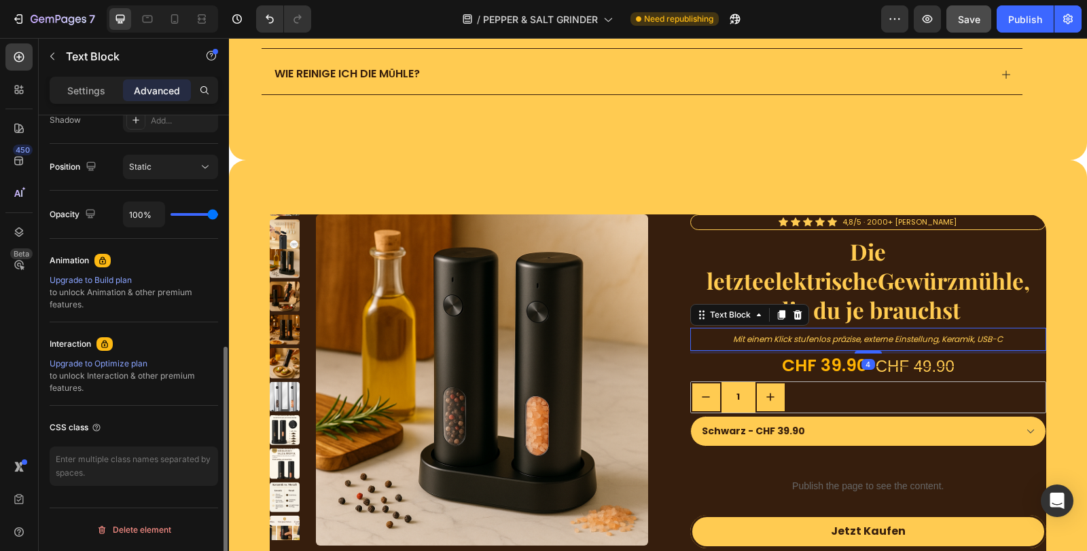
scroll to position [0, 0]
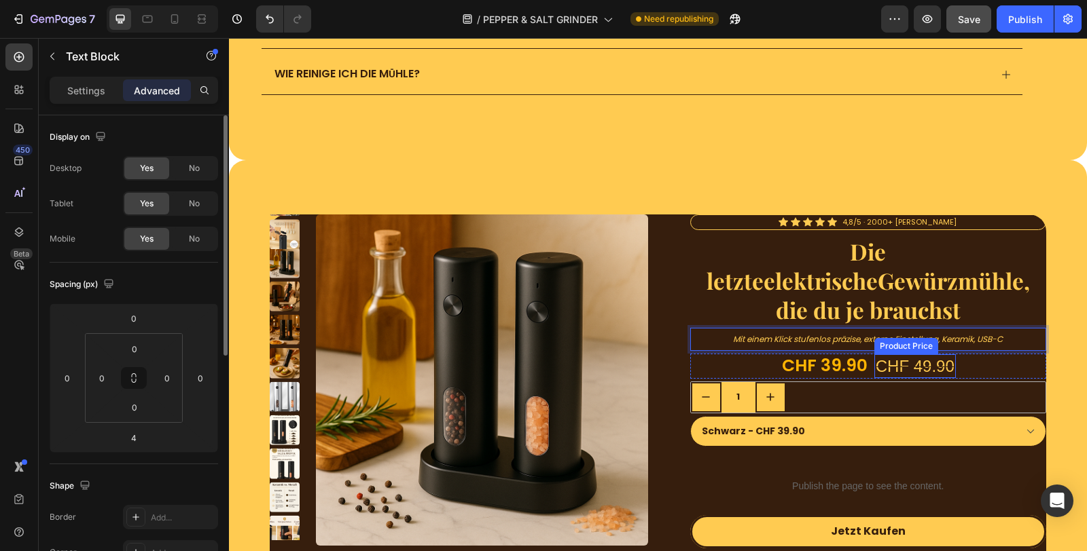
click at [915, 361] on div "CHF 49.90" at bounding box center [914, 367] width 81 height 24
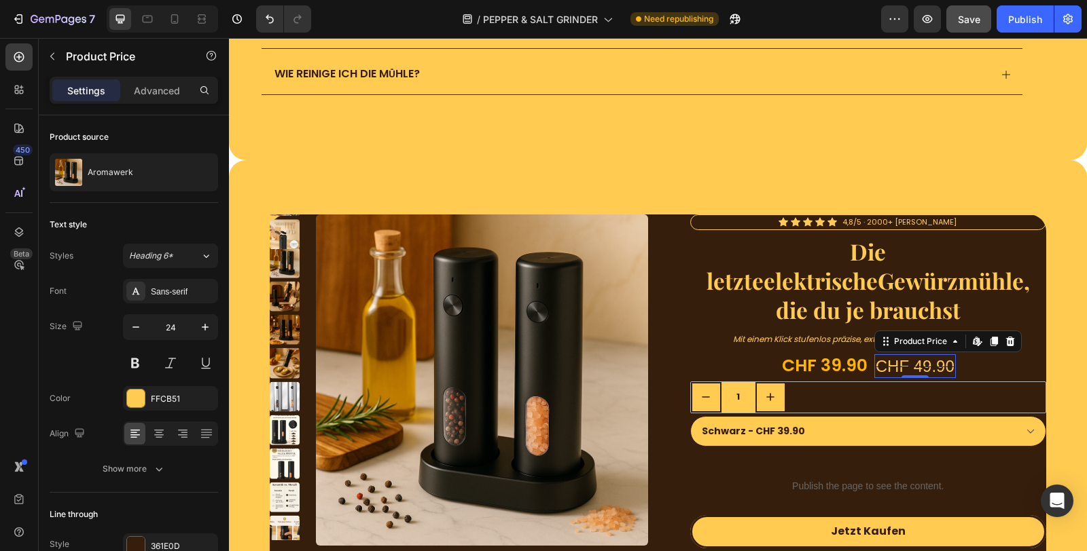
click at [915, 361] on div "CHF 49.90" at bounding box center [914, 367] width 81 height 24
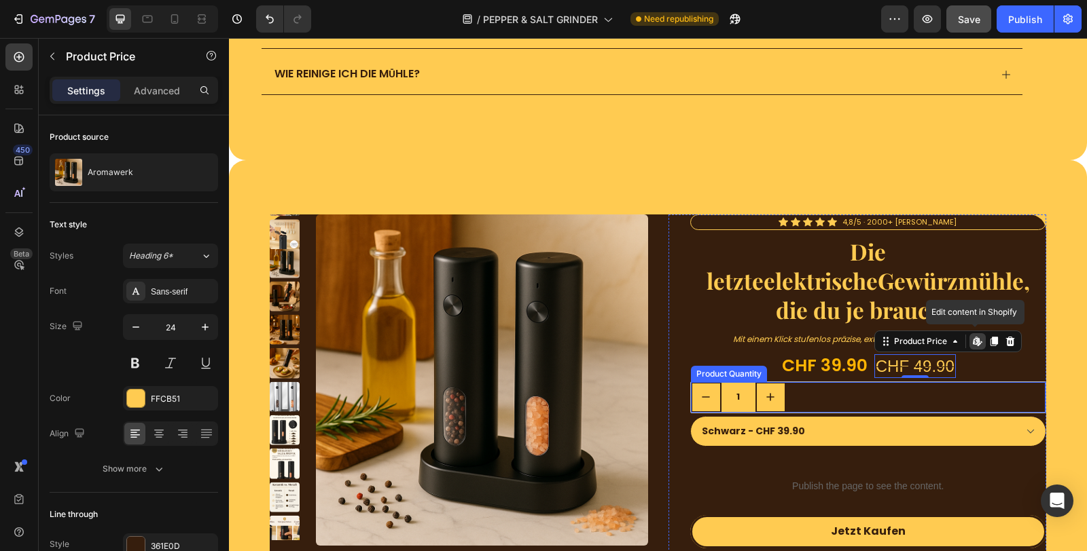
click at [815, 394] on div "1" at bounding box center [868, 397] width 355 height 31
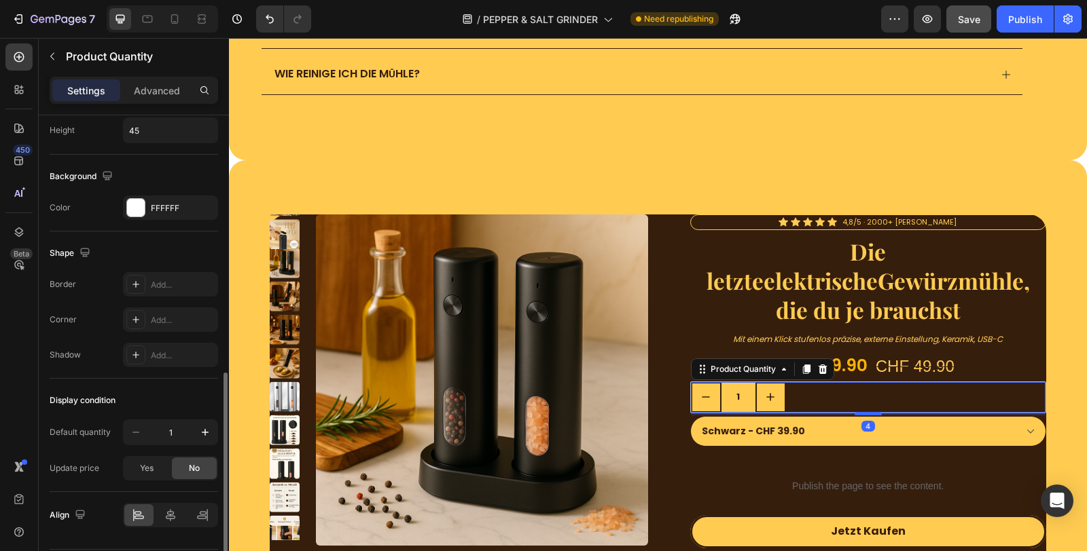
scroll to position [639, 0]
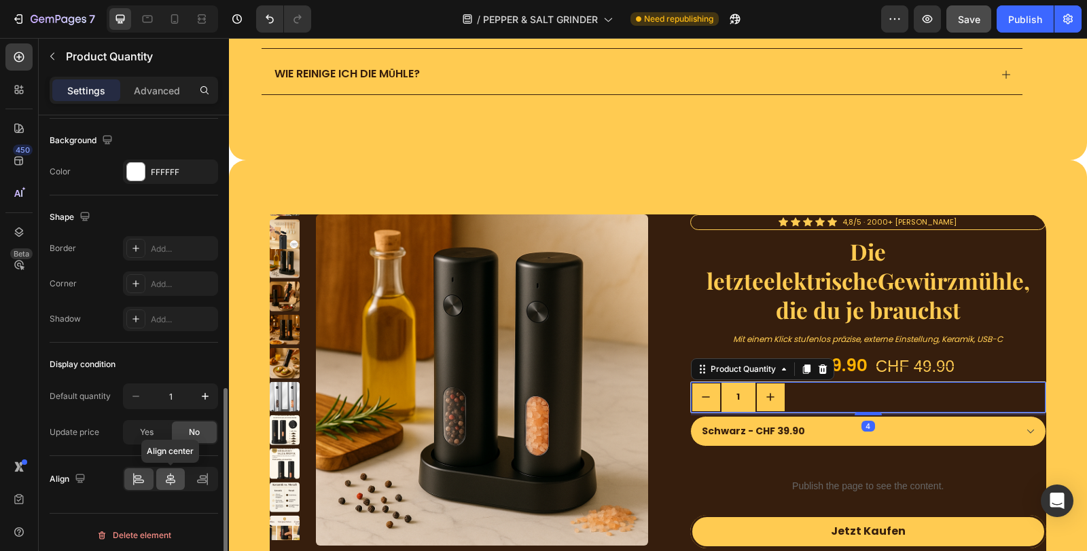
click at [169, 481] on div at bounding box center [170, 480] width 29 height 22
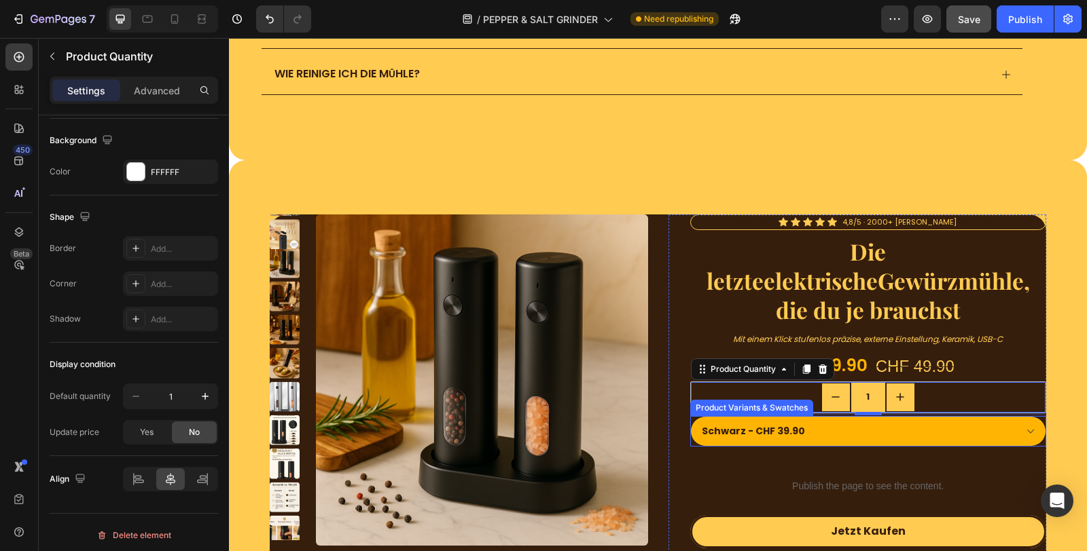
click at [834, 429] on select "Schwarz - CHF 39.90 Silber - CHF 39.90" at bounding box center [868, 431] width 357 height 31
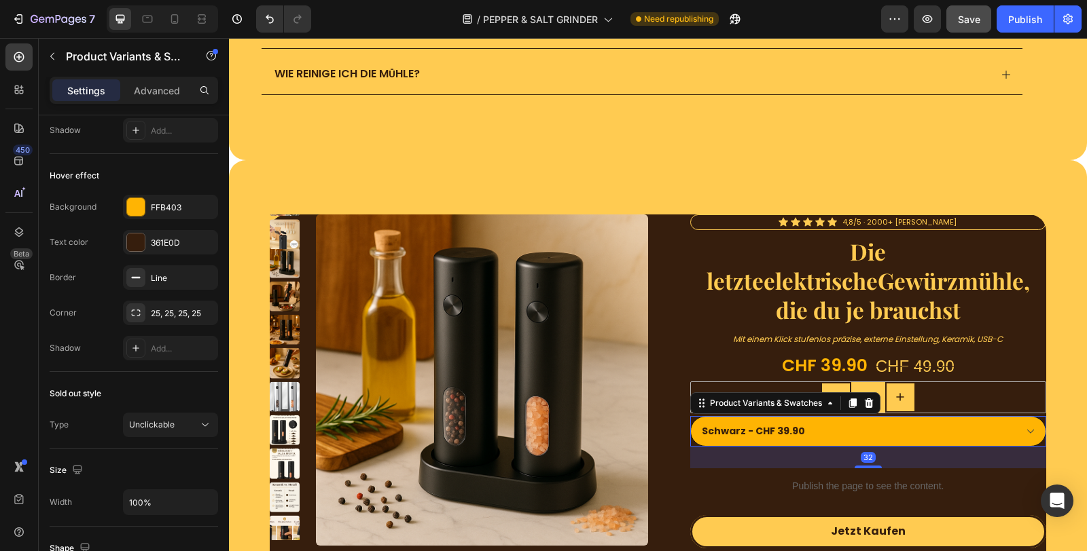
scroll to position [0, 0]
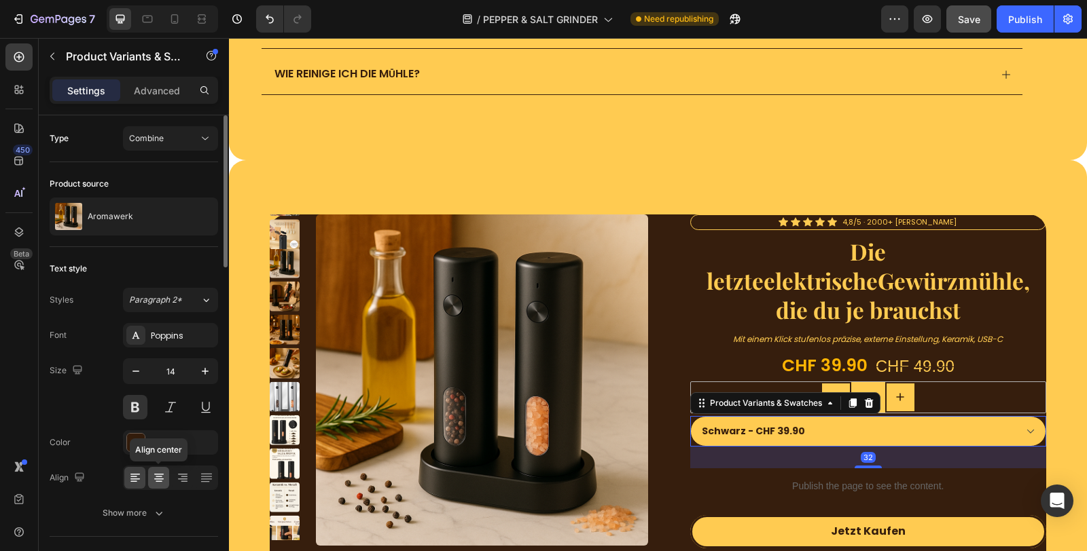
click at [164, 477] on icon at bounding box center [159, 478] width 14 height 14
click at [168, 479] on div at bounding box center [158, 478] width 21 height 22
click at [131, 471] on icon at bounding box center [135, 478] width 14 height 14
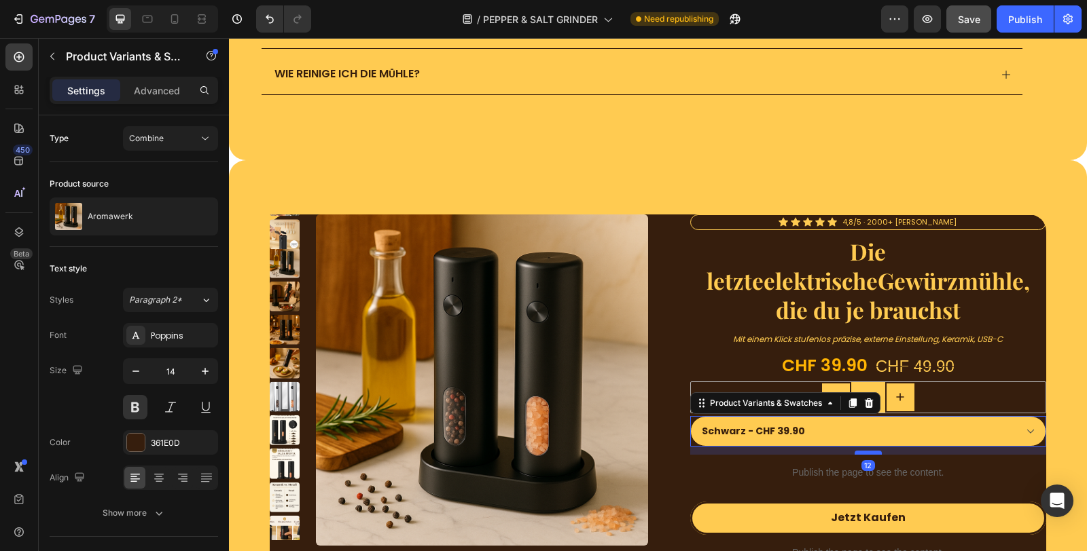
drag, startPoint x: 860, startPoint y: 459, endPoint x: 856, endPoint y: 445, distance: 14.8
click at [856, 451] on div at bounding box center [867, 453] width 27 height 4
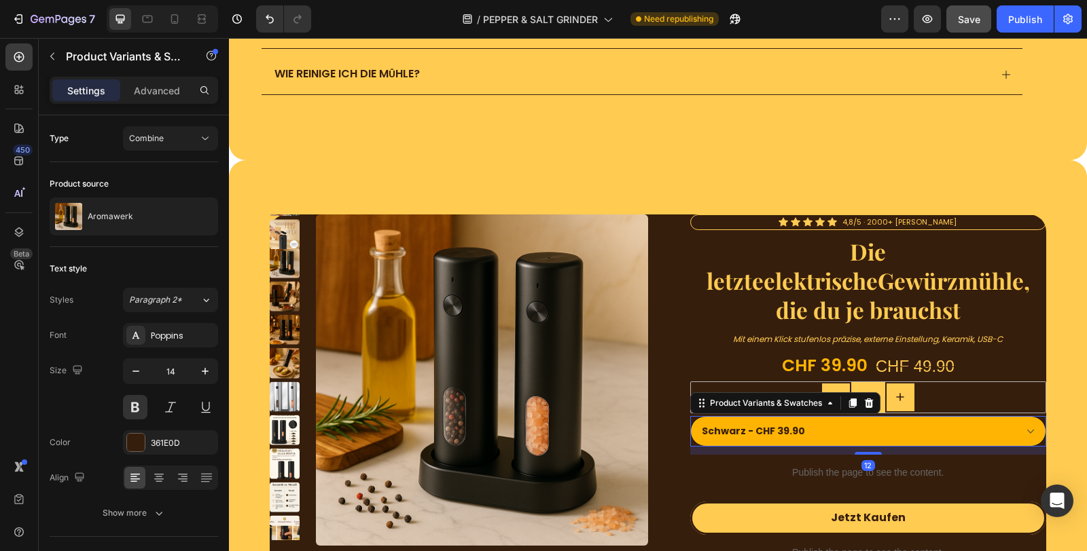
click at [850, 422] on select "Schwarz - CHF 39.90 Silber - CHF 39.90" at bounding box center [868, 431] width 357 height 31
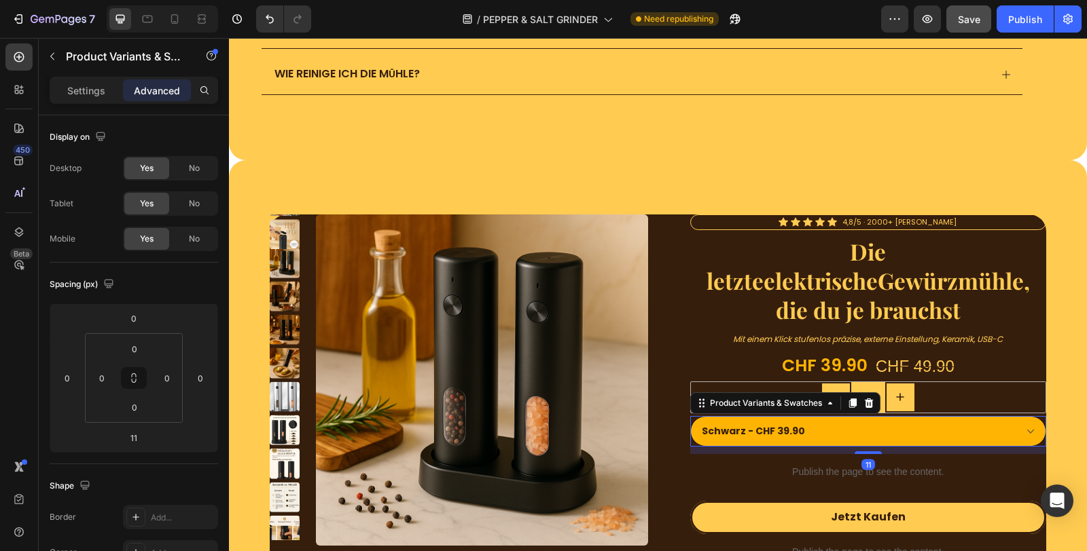
click at [850, 422] on select "Schwarz - CHF 39.90 Silber - CHF 39.90" at bounding box center [868, 431] width 357 height 31
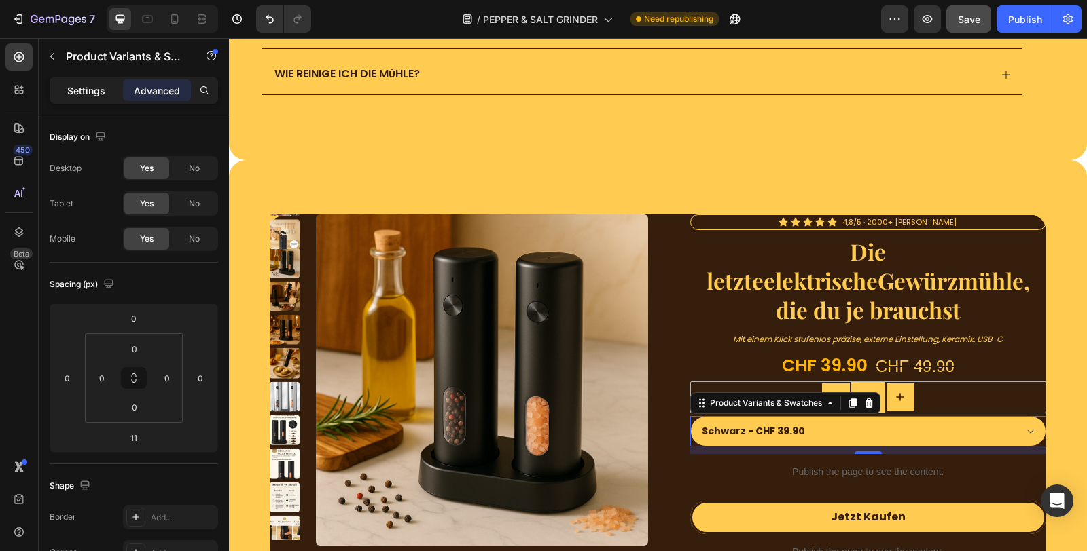
click at [81, 84] on p "Settings" at bounding box center [86, 91] width 38 height 14
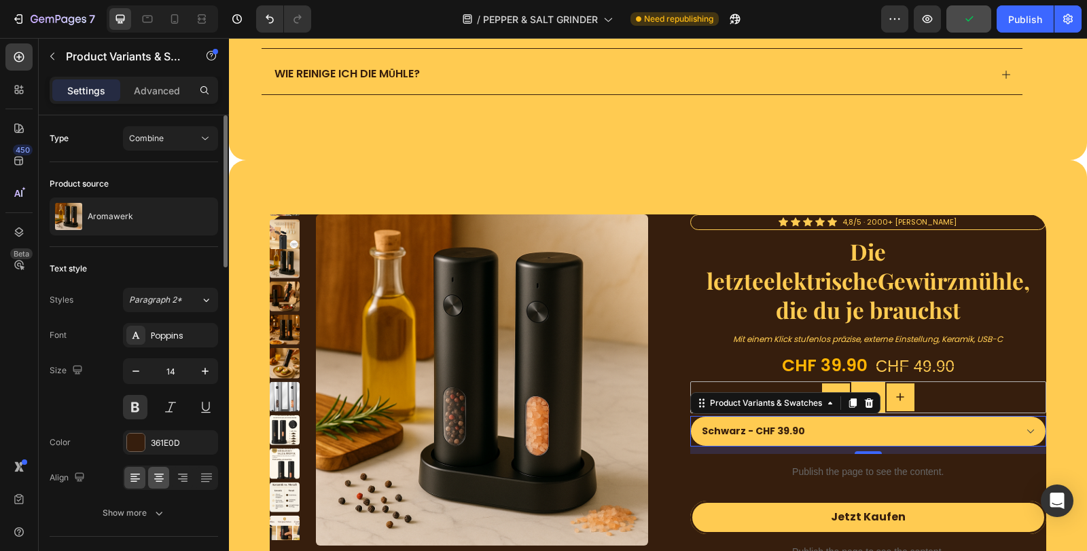
click at [163, 473] on icon at bounding box center [159, 478] width 14 height 14
click at [134, 474] on icon at bounding box center [135, 474] width 10 height 1
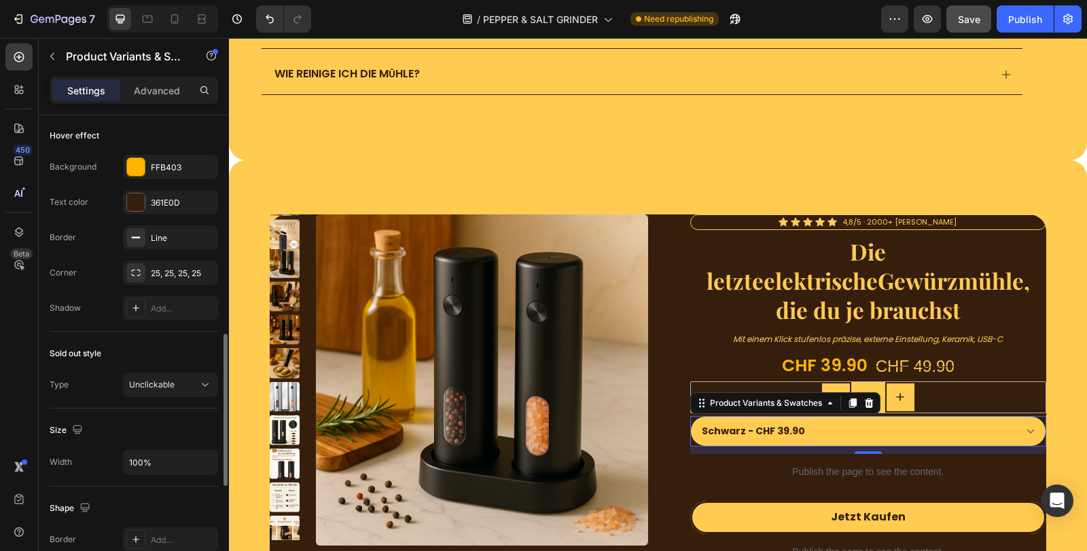
scroll to position [981, 0]
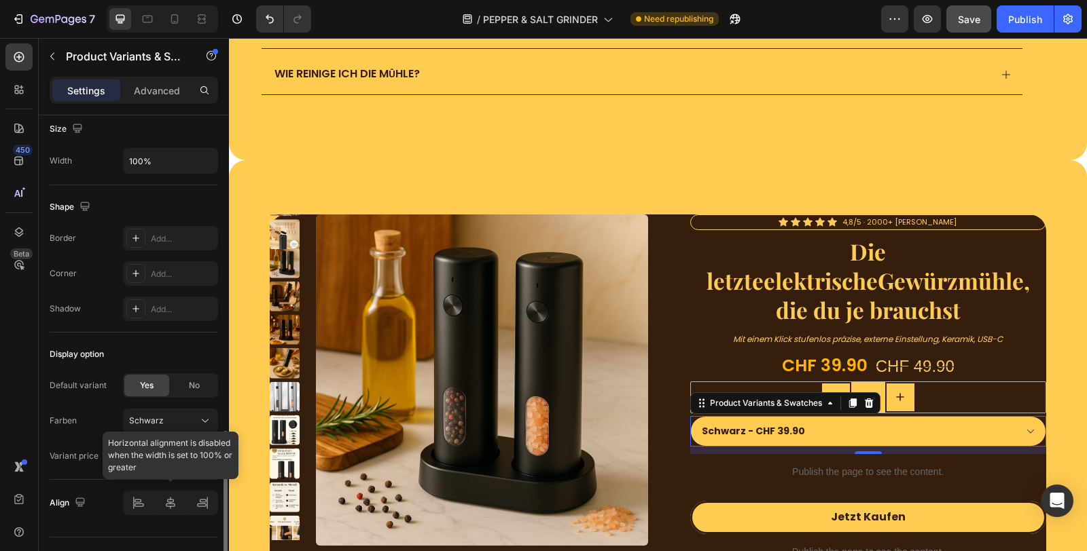
click at [170, 505] on div at bounding box center [170, 503] width 95 height 24
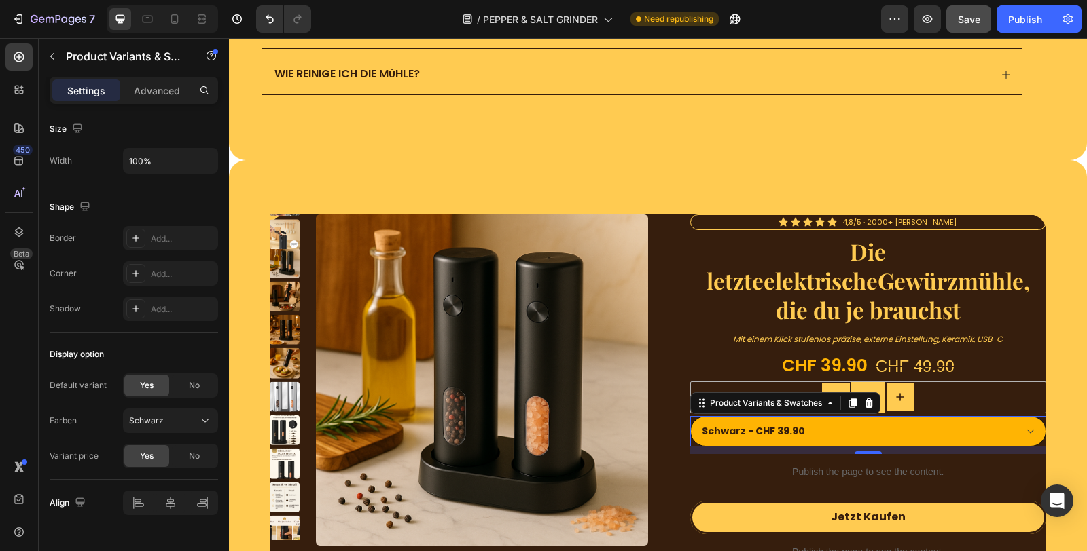
click at [721, 422] on select "Schwarz - CHF 39.90 Silber - CHF 39.90" at bounding box center [868, 431] width 357 height 31
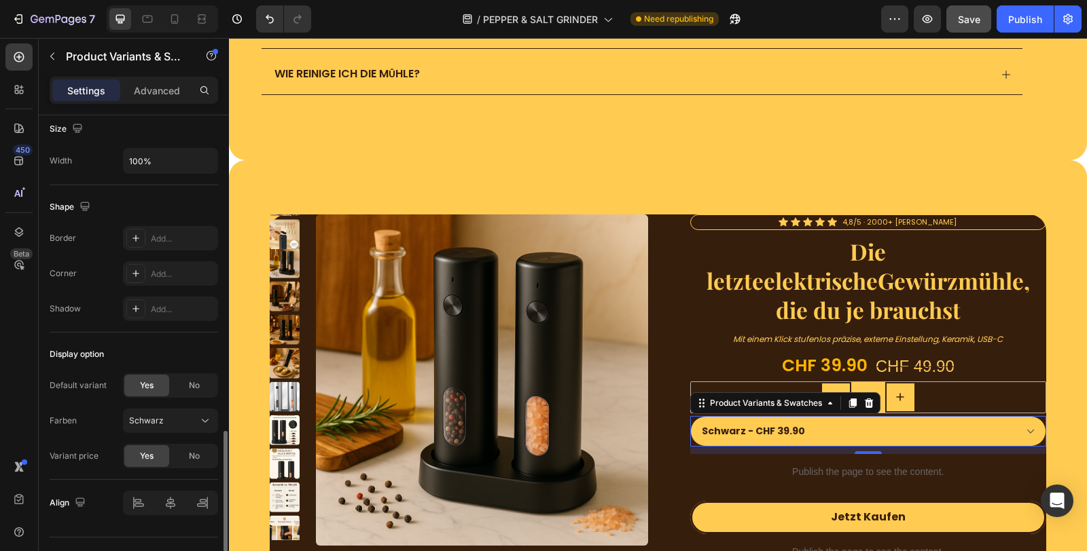
scroll to position [1004, 0]
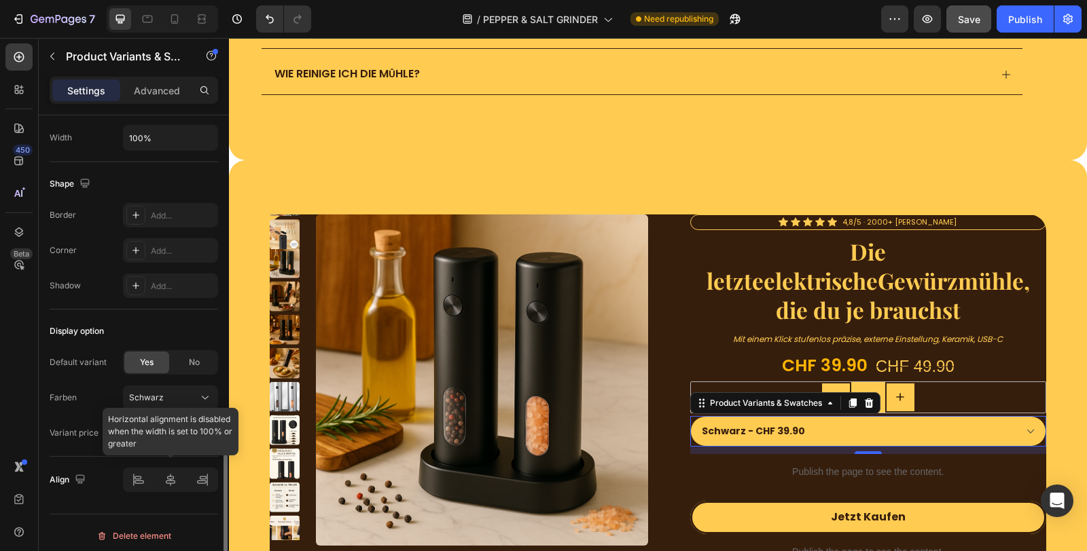
click at [153, 484] on div at bounding box center [170, 480] width 95 height 24
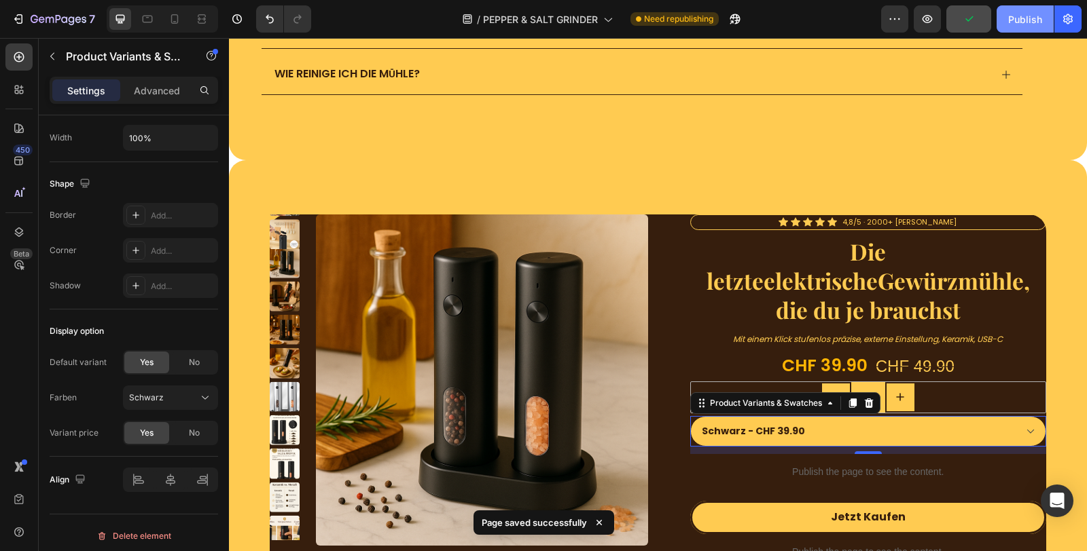
click at [1016, 20] on div "Publish" at bounding box center [1025, 19] width 34 height 14
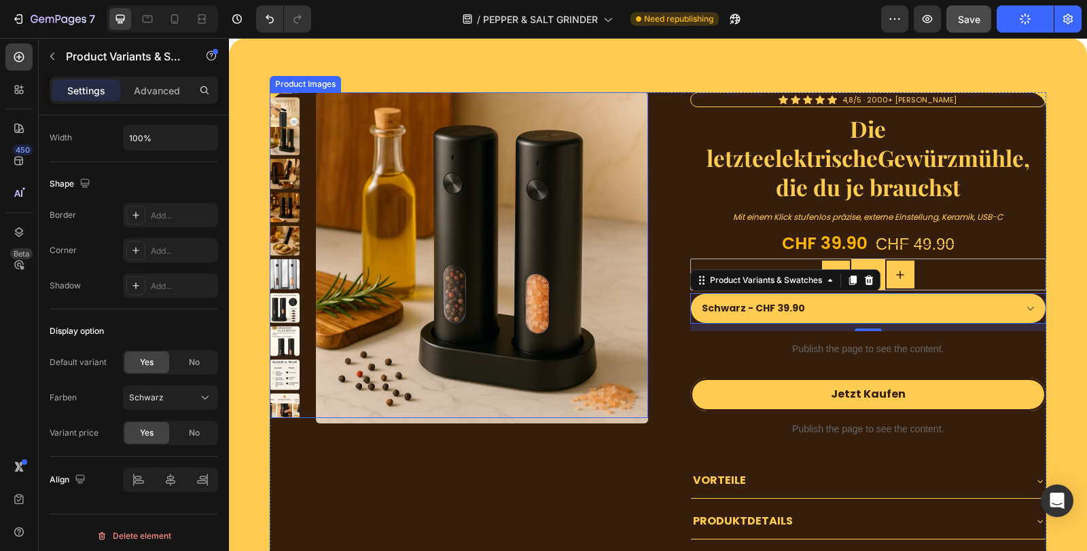
scroll to position [4385, 0]
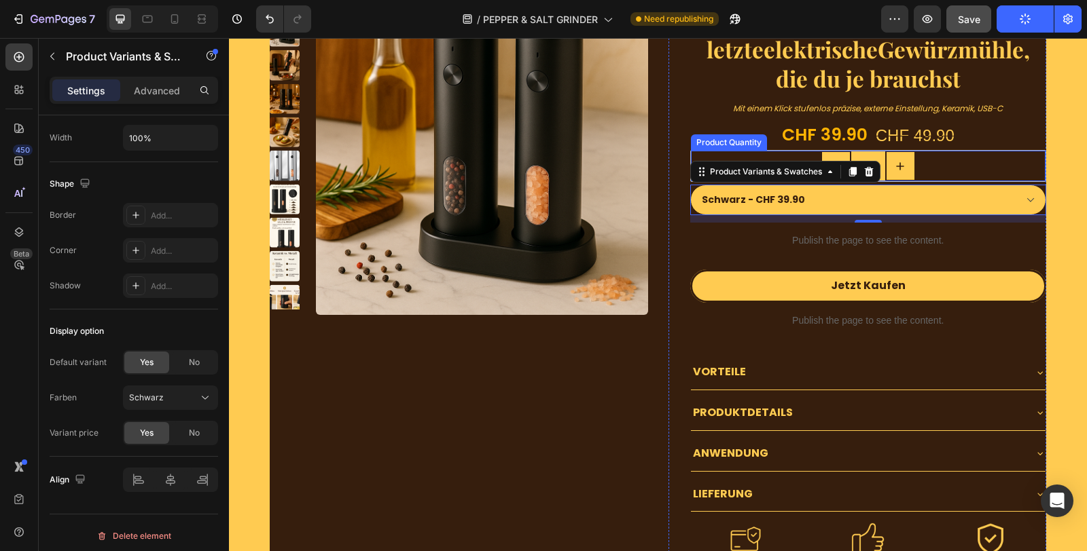
click at [948, 160] on div "1" at bounding box center [868, 166] width 355 height 31
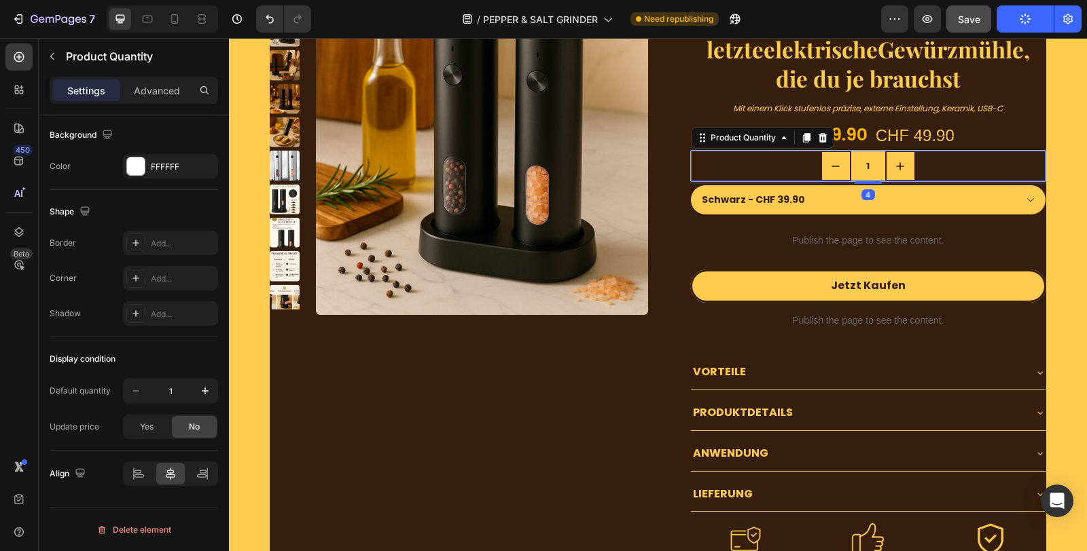
scroll to position [0, 0]
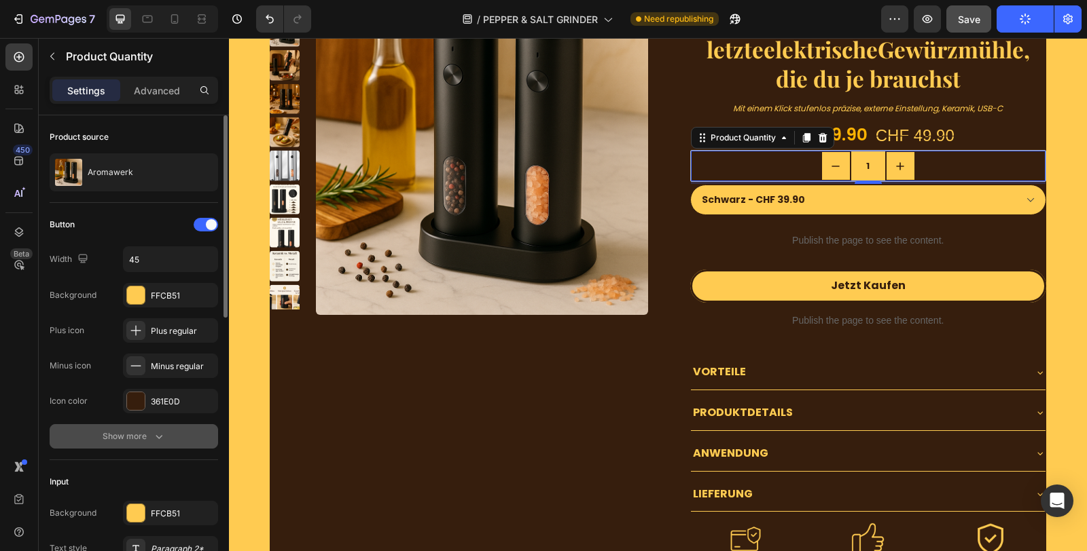
click at [153, 428] on button "Show more" at bounding box center [134, 436] width 168 height 24
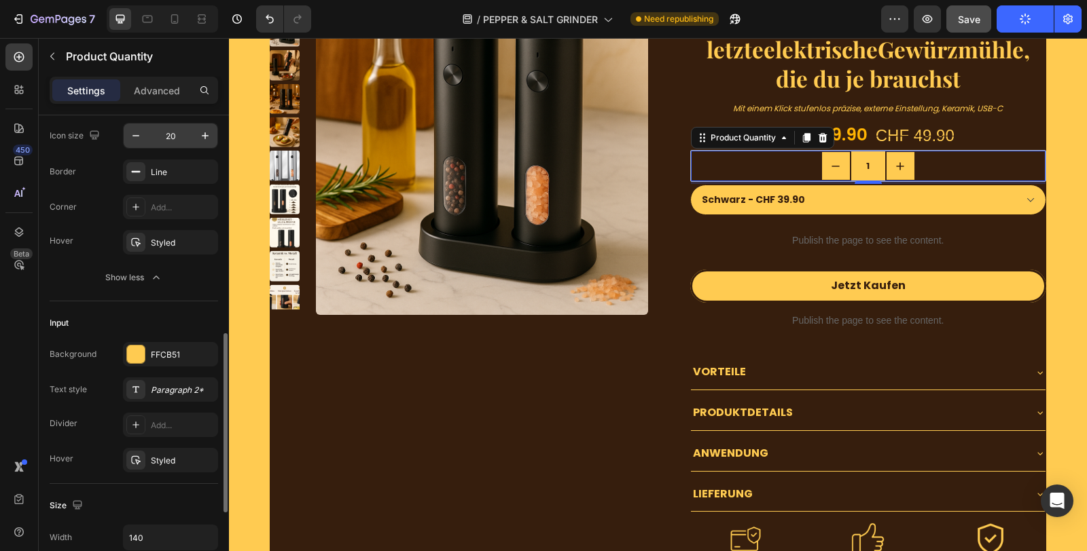
scroll to position [377, 0]
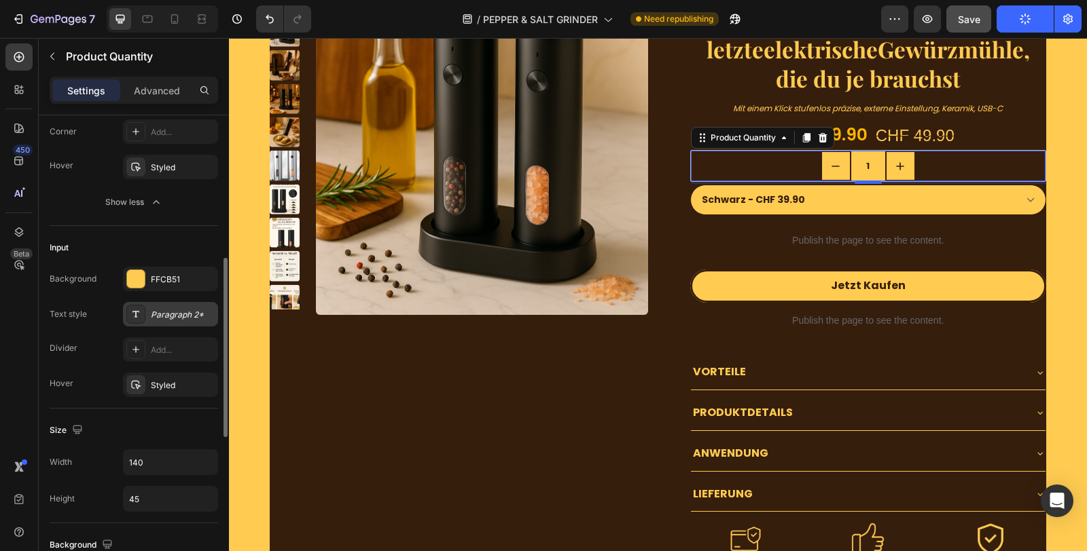
click at [185, 312] on div "Paragraph 2*" at bounding box center [183, 315] width 64 height 12
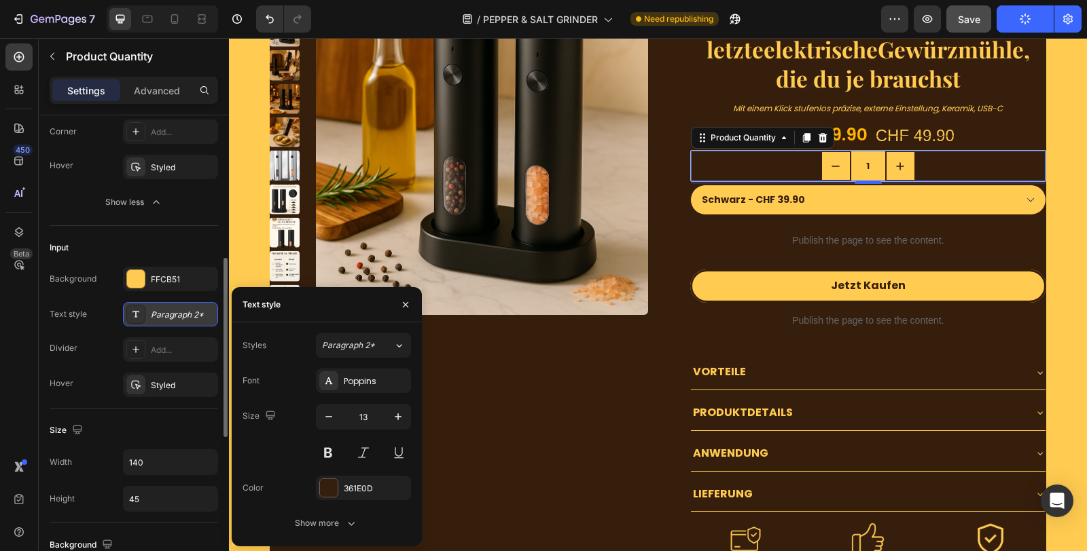
click at [185, 312] on div "Paragraph 2*" at bounding box center [183, 315] width 64 height 12
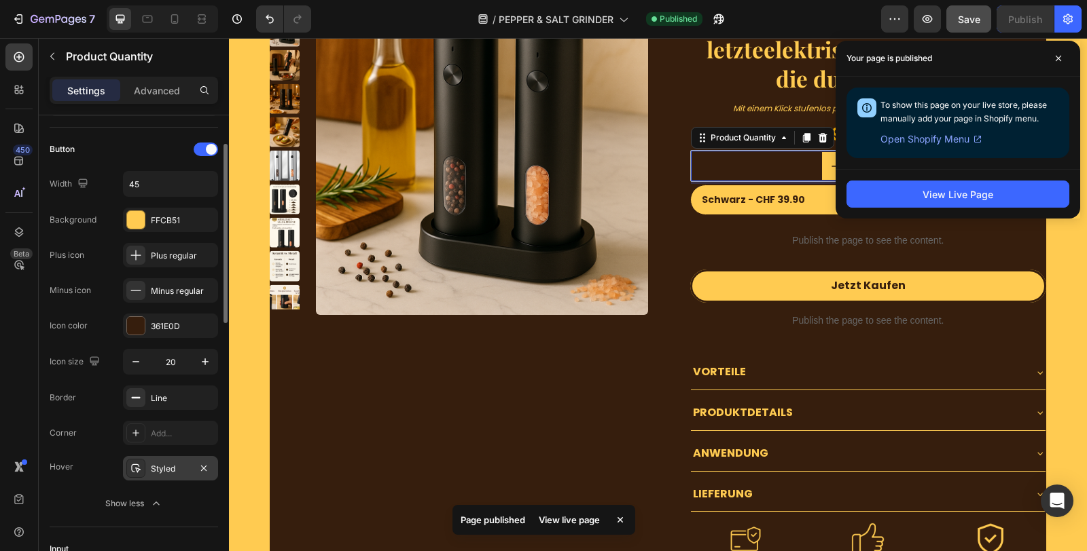
scroll to position [0, 0]
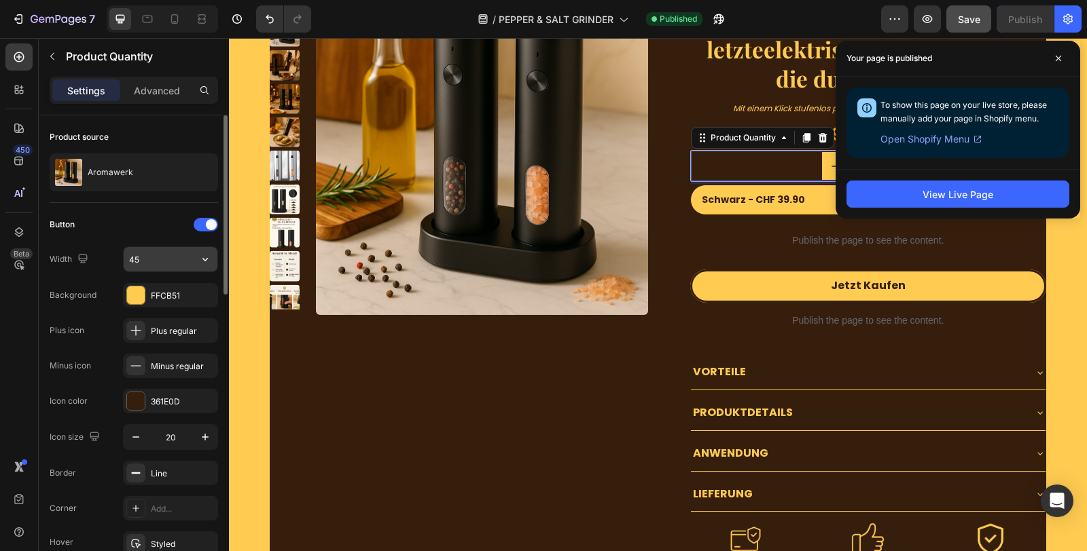
click at [165, 260] on input "45" at bounding box center [171, 259] width 94 height 24
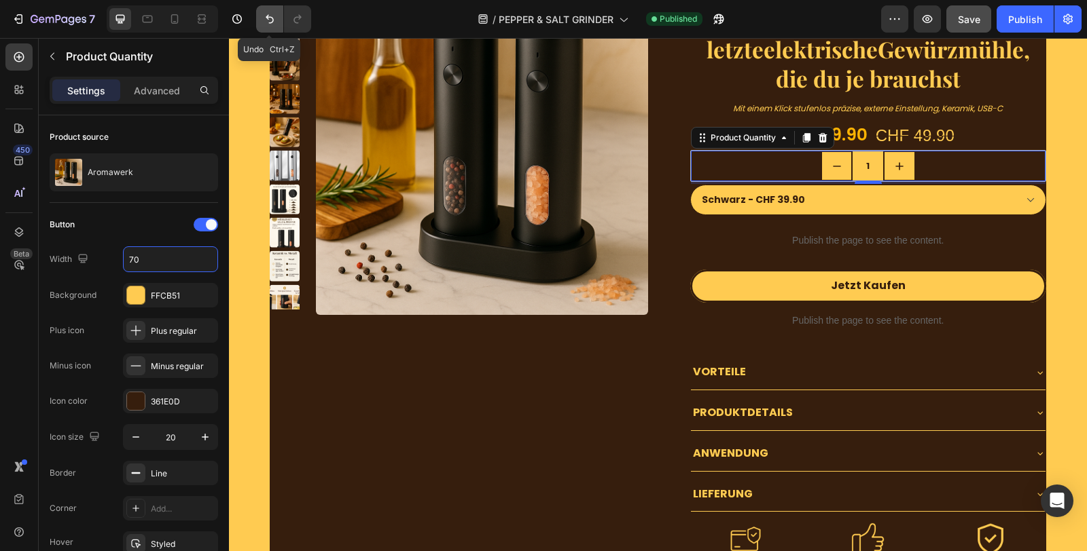
click at [265, 20] on icon "Undo/Redo" at bounding box center [270, 19] width 14 height 14
type input "45"
click at [265, 20] on icon "Undo/Redo" at bounding box center [270, 19] width 14 height 14
click at [300, 22] on icon "Undo/Redo" at bounding box center [298, 19] width 14 height 14
click at [172, 25] on icon at bounding box center [175, 19] width 14 height 14
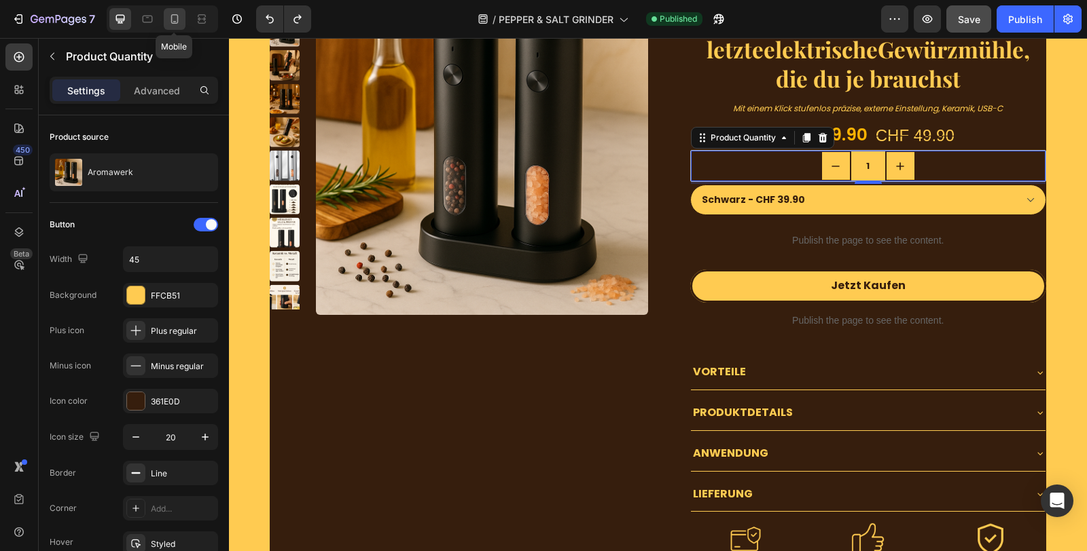
type input "42"
type input "12"
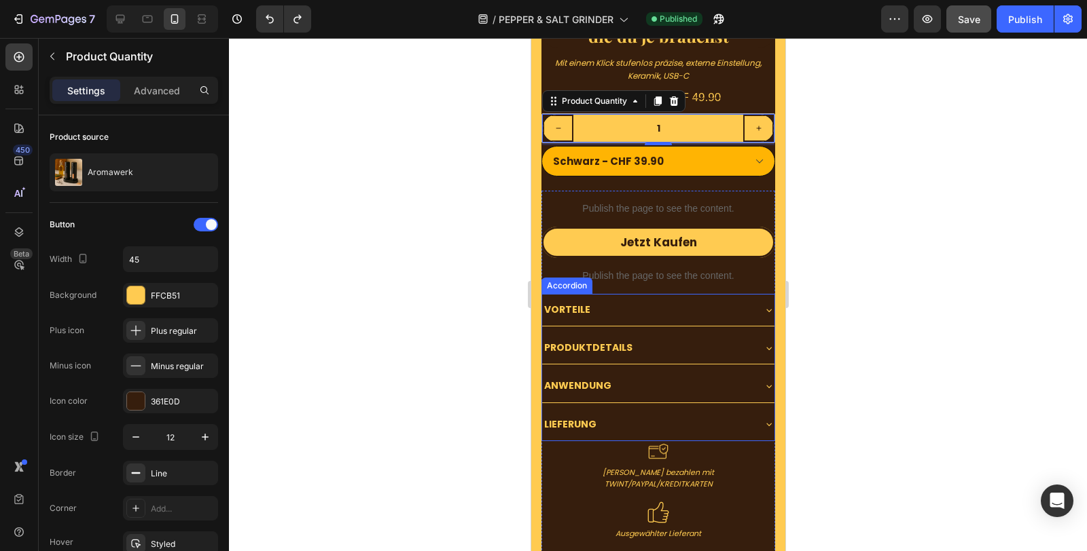
scroll to position [4590, 0]
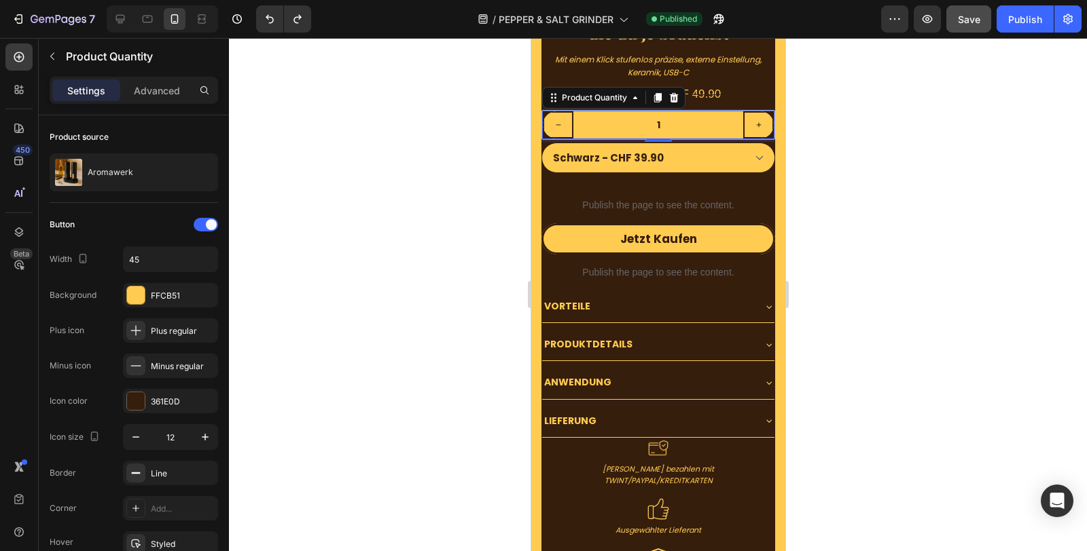
click at [700, 111] on input "1" at bounding box center [658, 124] width 170 height 27
click at [754, 121] on icon "increment" at bounding box center [758, 125] width 8 height 8
click at [558, 121] on icon "decrement" at bounding box center [558, 125] width 8 height 8
type input "1"
click at [592, 111] on input "1" at bounding box center [658, 124] width 170 height 27
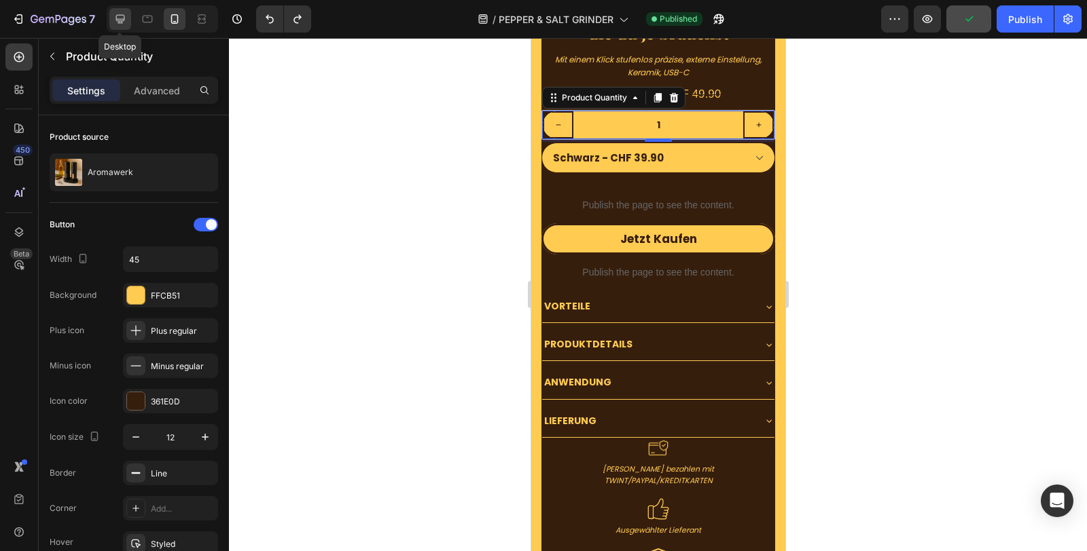
click at [122, 13] on icon at bounding box center [120, 19] width 14 height 14
type input "45"
type input "140"
type input "20"
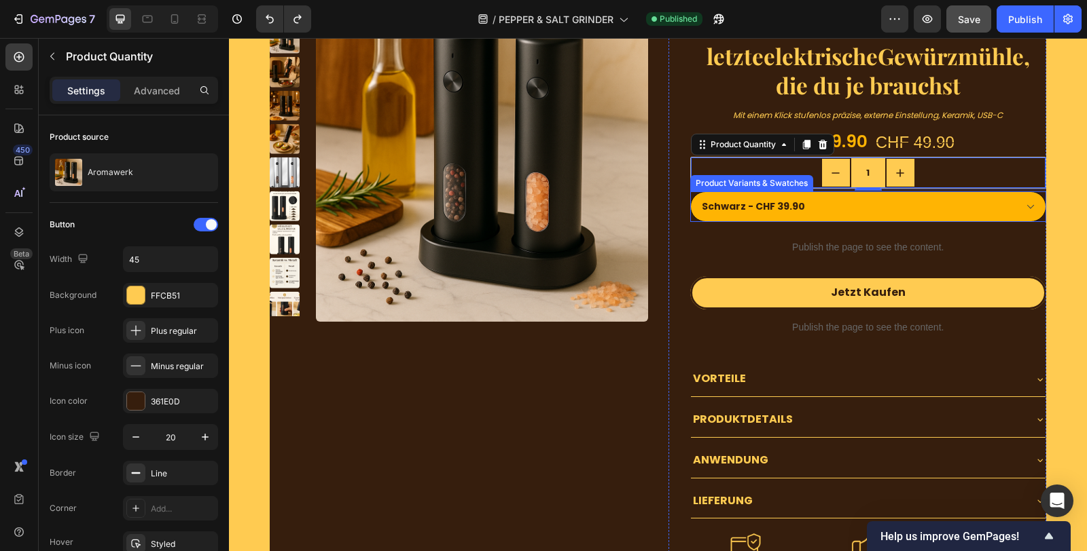
scroll to position [4372, 0]
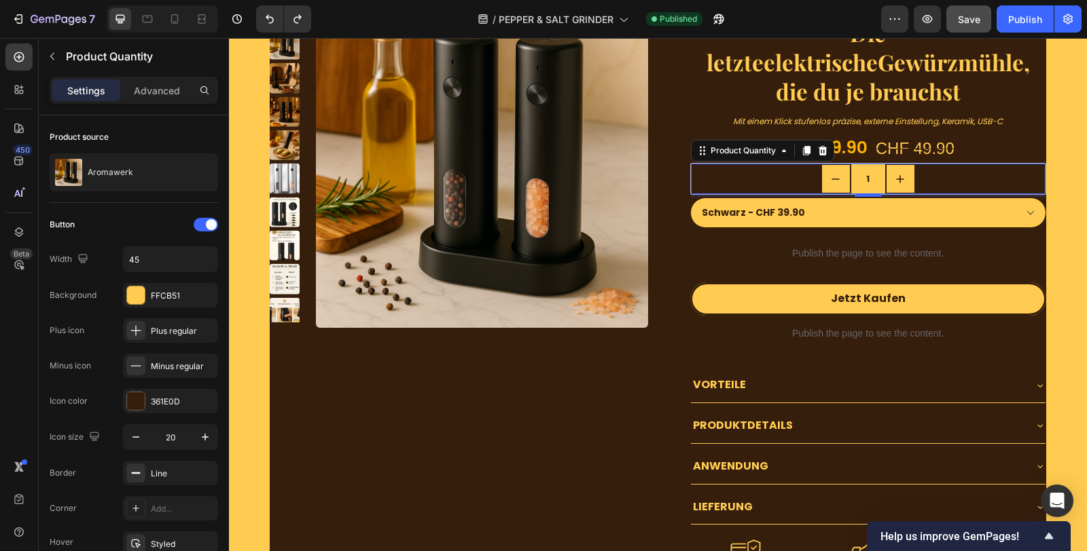
click at [785, 176] on div "1" at bounding box center [868, 179] width 355 height 31
click at [187, 405] on div "361E0D" at bounding box center [170, 402] width 39 height 12
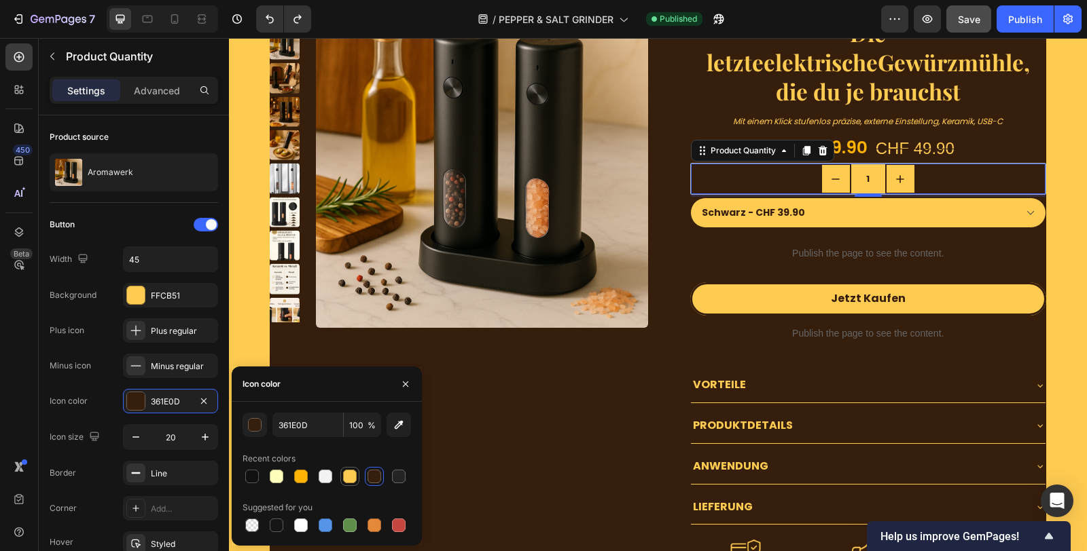
click at [353, 469] on div at bounding box center [350, 477] width 16 height 16
click at [369, 475] on div at bounding box center [374, 477] width 14 height 14
type input "361E0D"
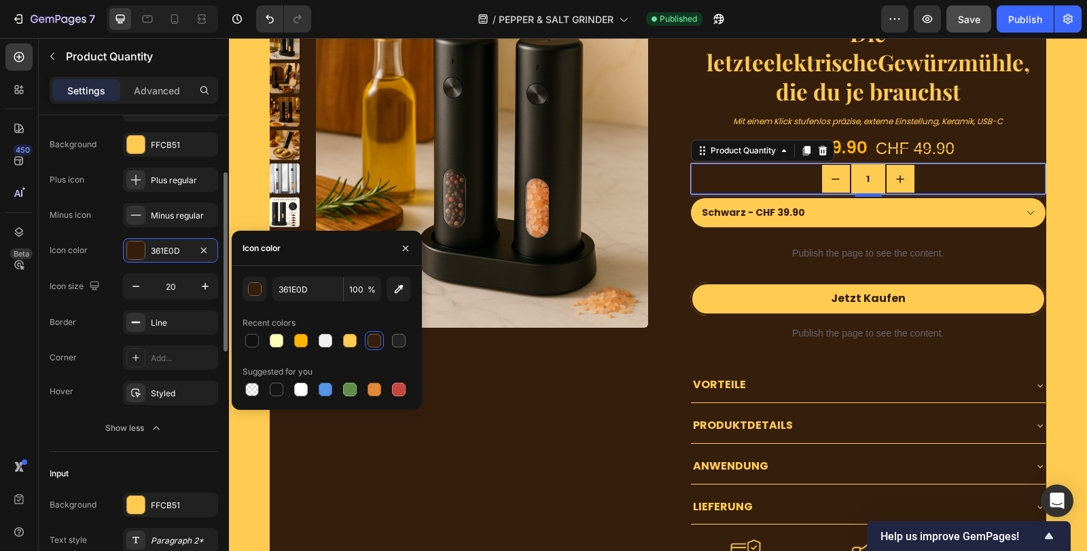
scroll to position [226, 0]
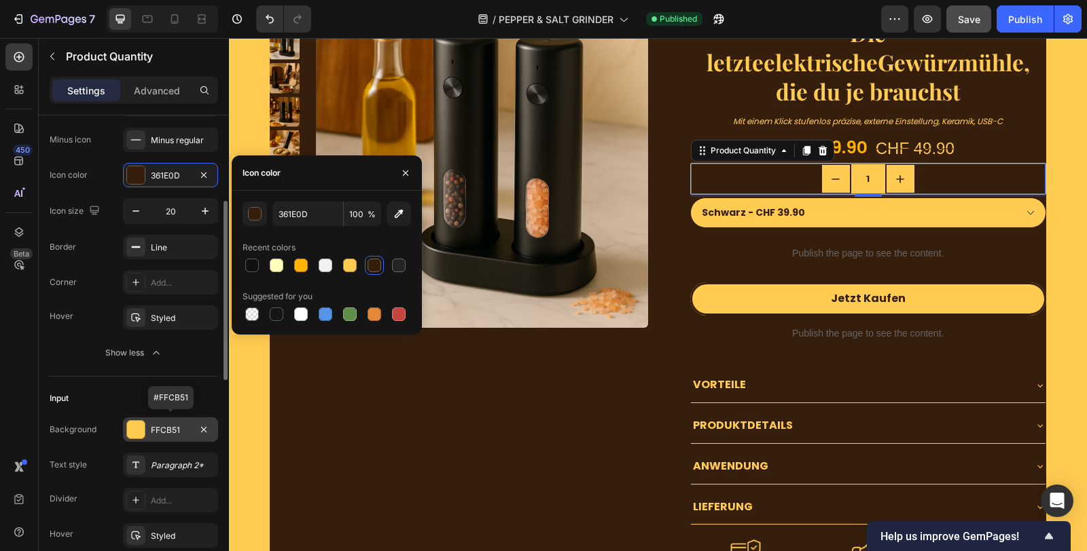
click at [170, 428] on div "FFCB51" at bounding box center [170, 430] width 39 height 12
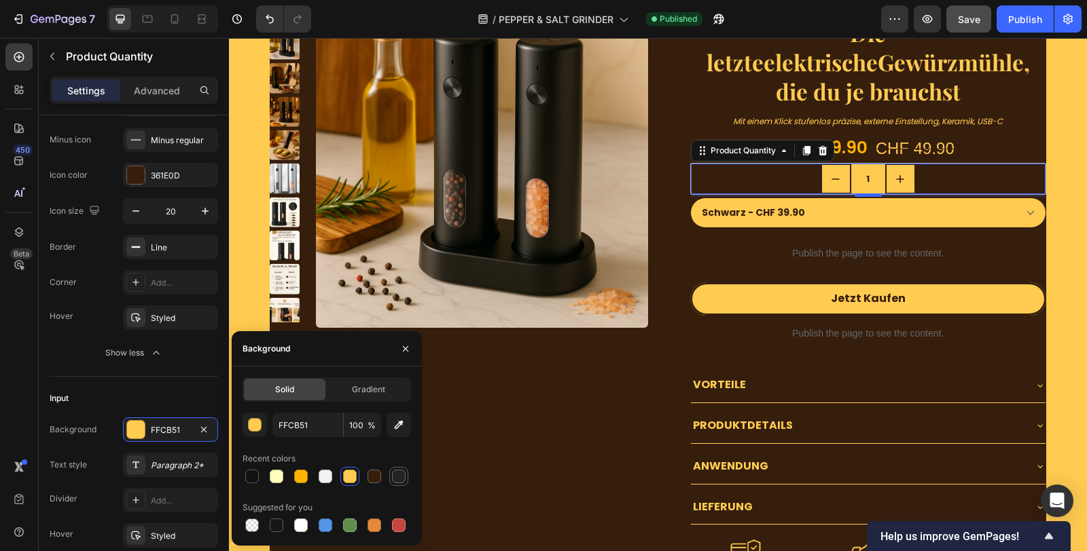
click at [405, 480] on div at bounding box center [399, 477] width 14 height 14
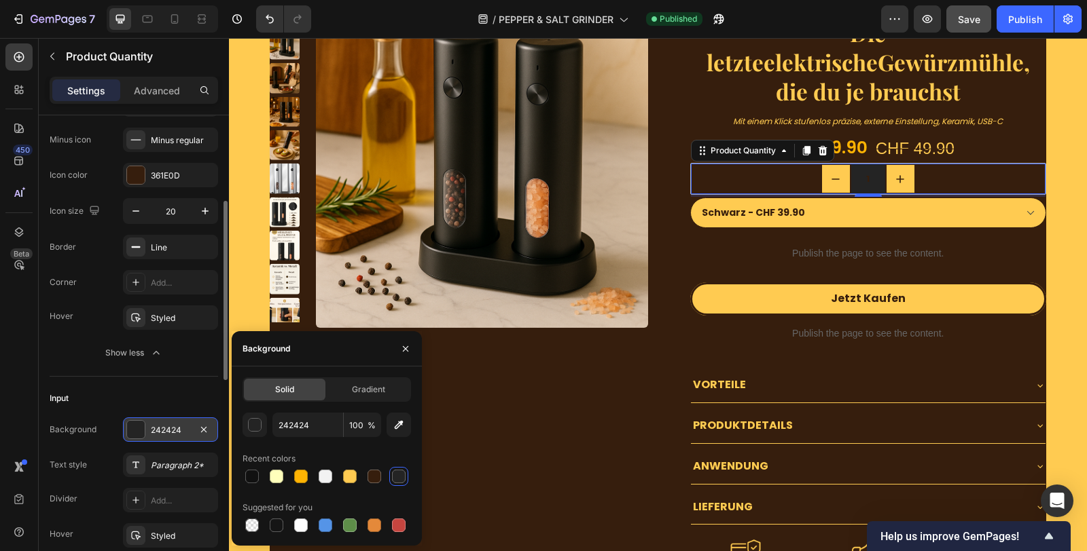
click at [176, 426] on div "242424" at bounding box center [170, 430] width 39 height 12
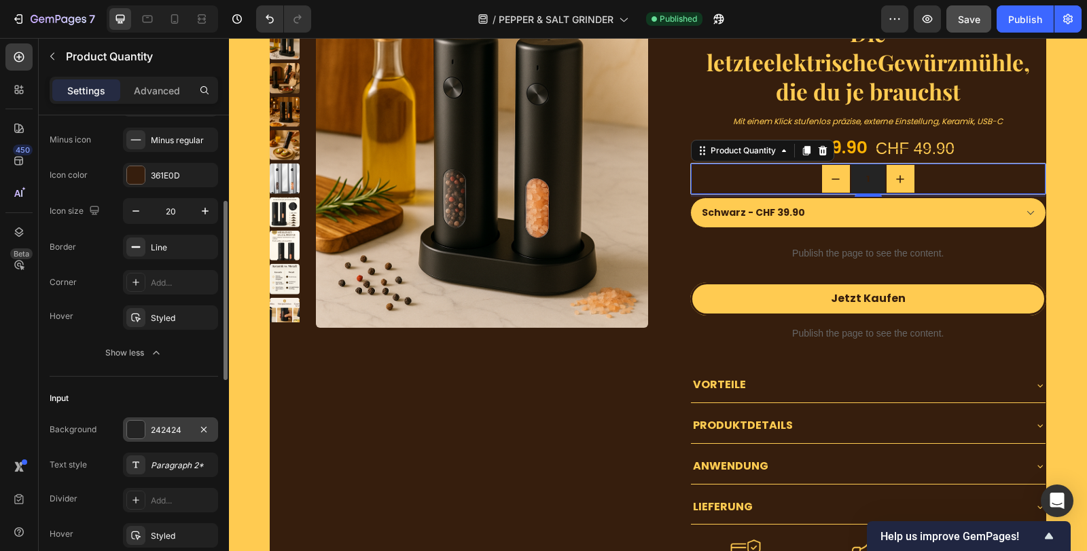
click at [158, 430] on div "242424" at bounding box center [170, 430] width 39 height 12
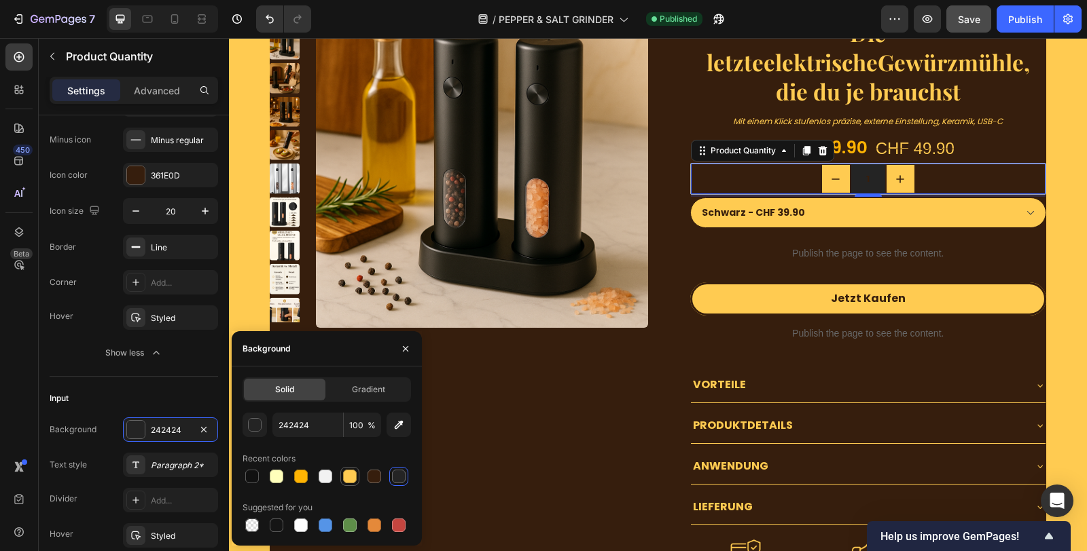
click at [348, 477] on div at bounding box center [350, 477] width 14 height 14
type input "FFCB51"
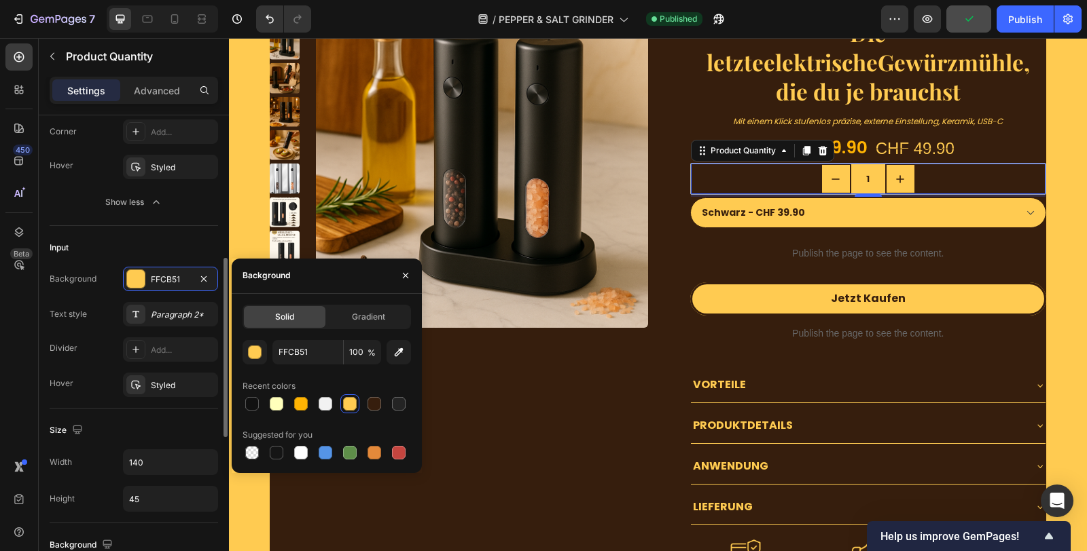
scroll to position [528, 0]
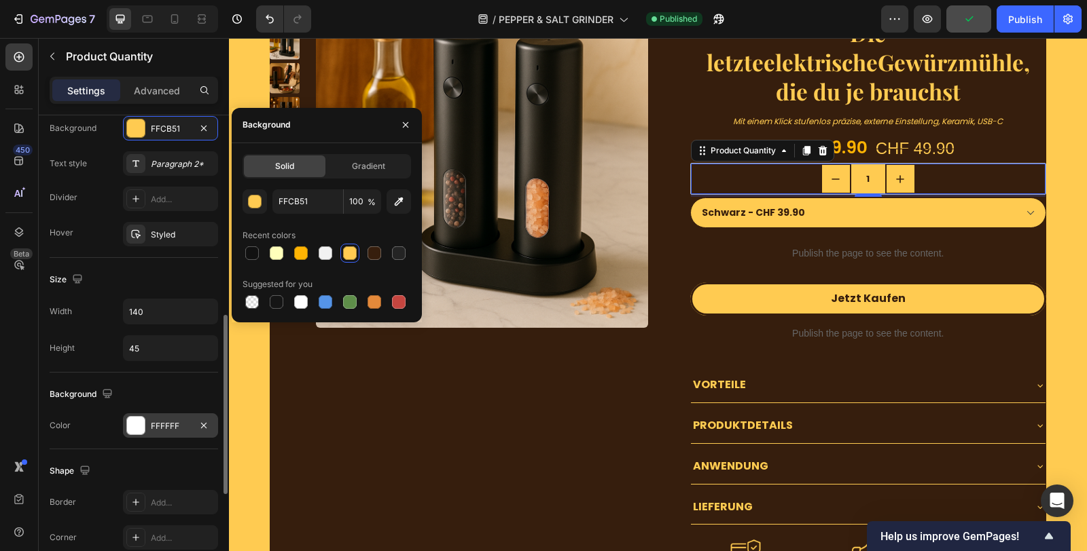
click at [153, 420] on div "FFFFFF" at bounding box center [170, 426] width 39 height 12
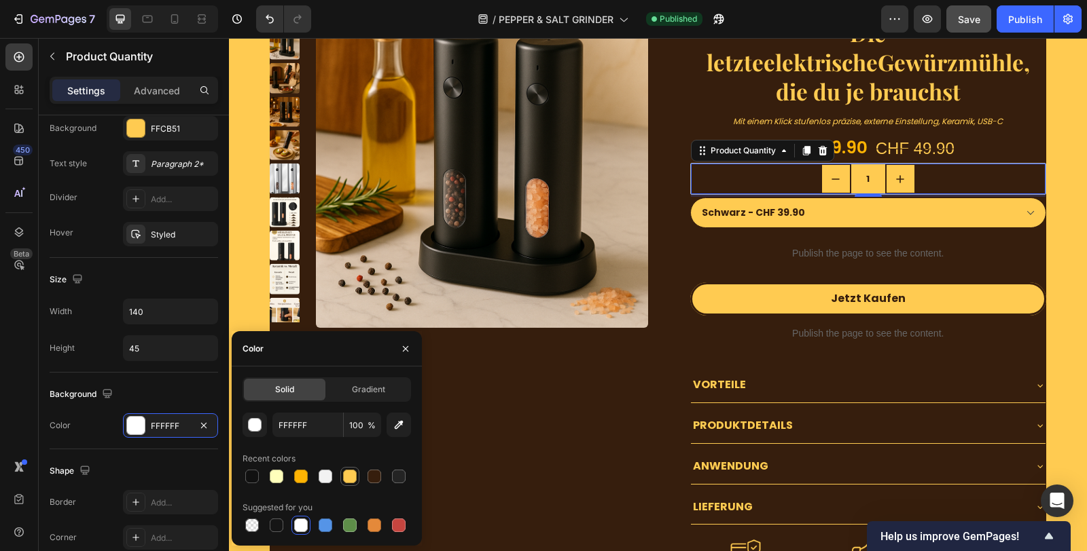
click at [348, 482] on div at bounding box center [350, 477] width 14 height 14
type input "FFCB51"
click at [708, 175] on div "1" at bounding box center [868, 179] width 355 height 31
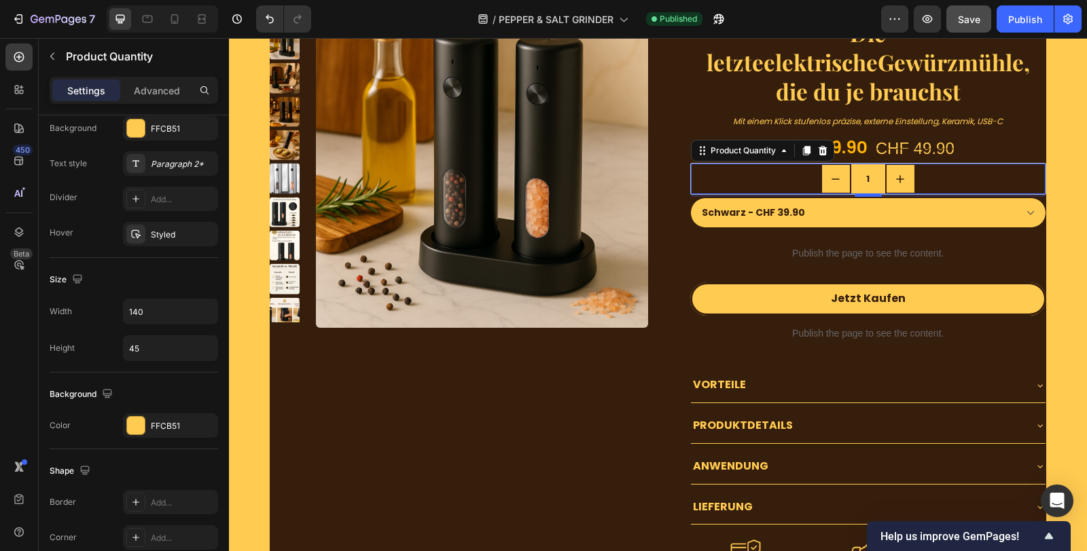
click at [708, 175] on div "1" at bounding box center [868, 179] width 355 height 31
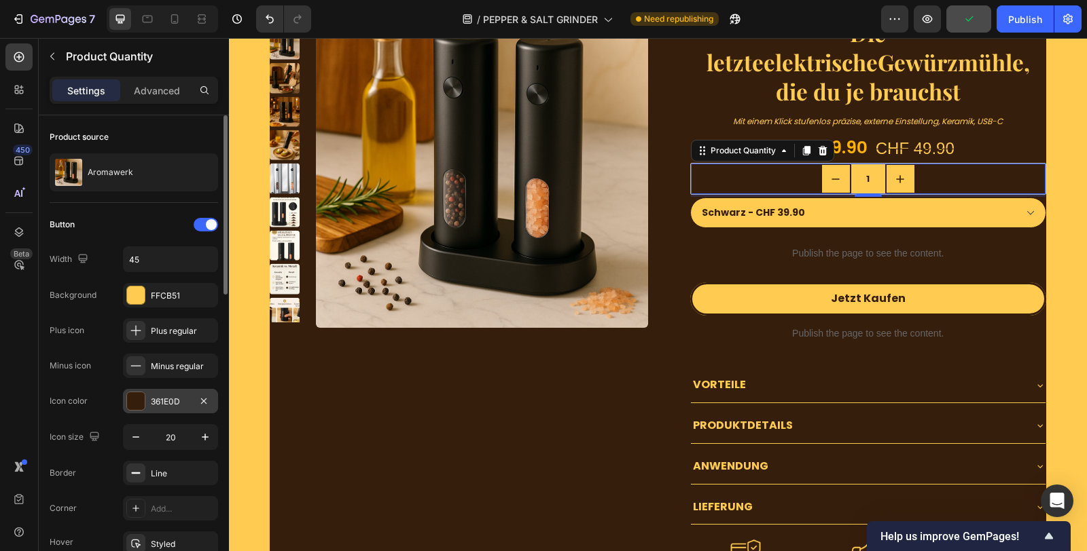
scroll to position [75, 0]
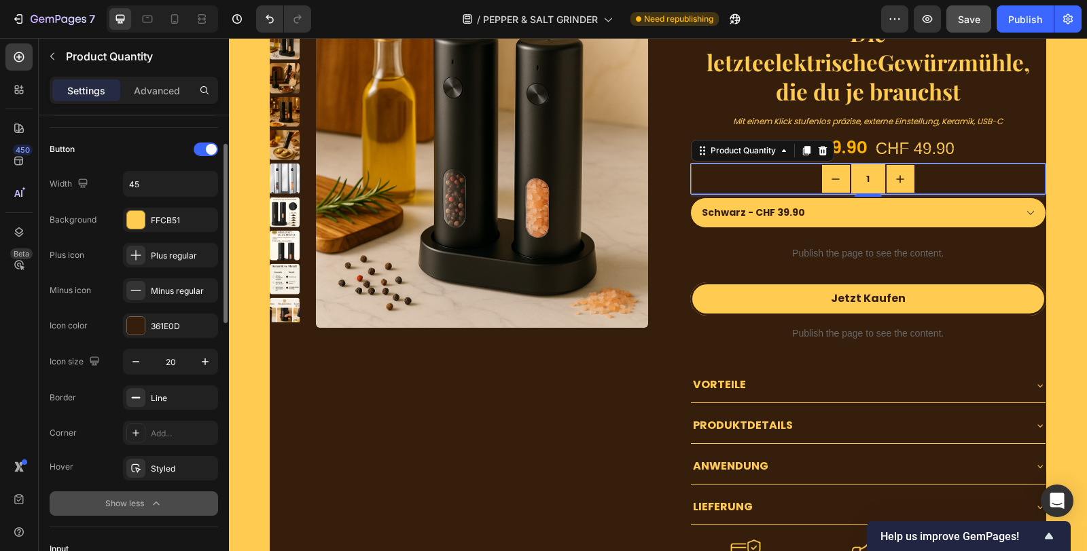
click at [151, 503] on icon "button" at bounding box center [156, 504] width 14 height 14
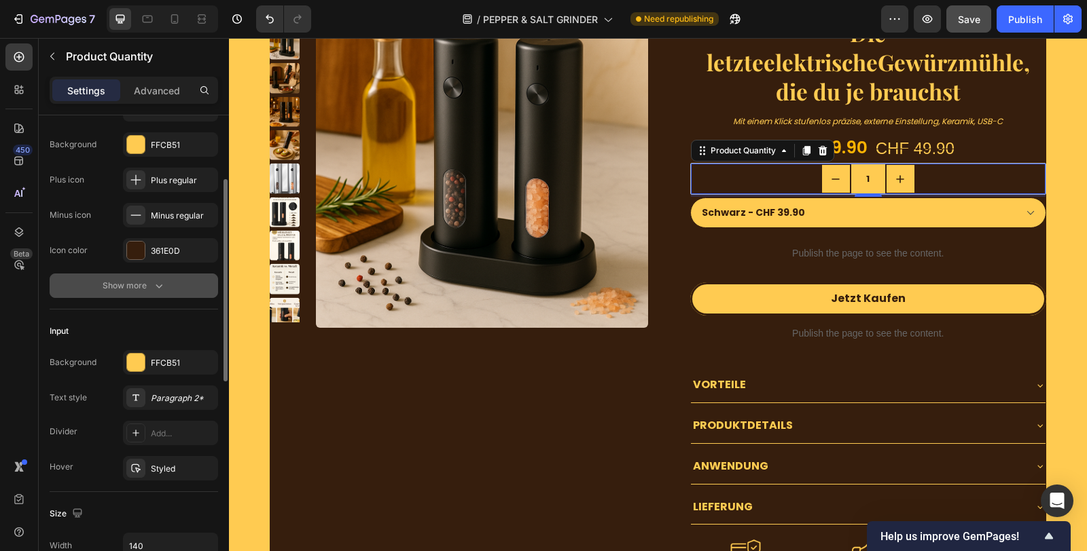
scroll to position [226, 0]
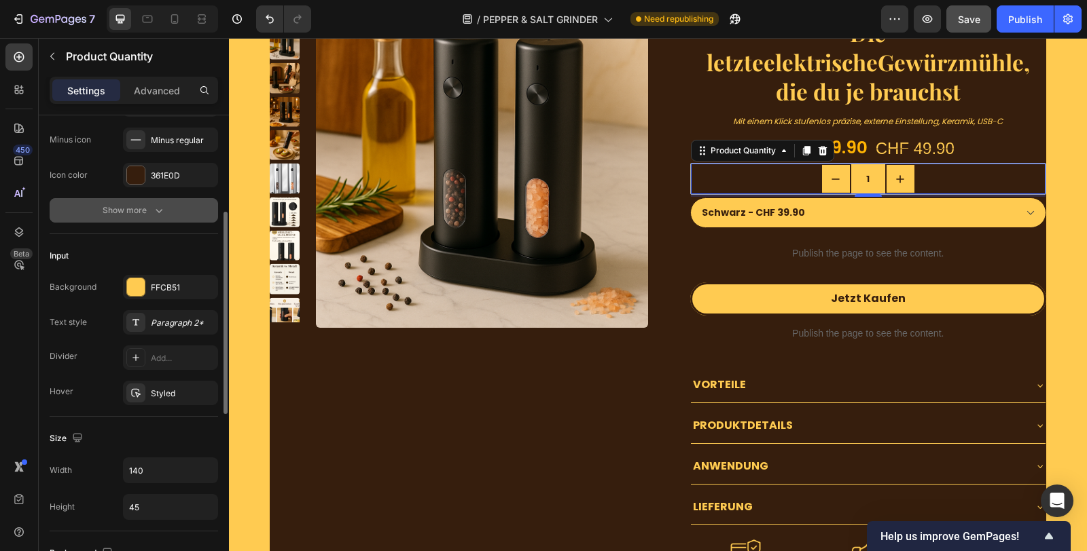
click at [152, 214] on icon "button" at bounding box center [159, 211] width 14 height 14
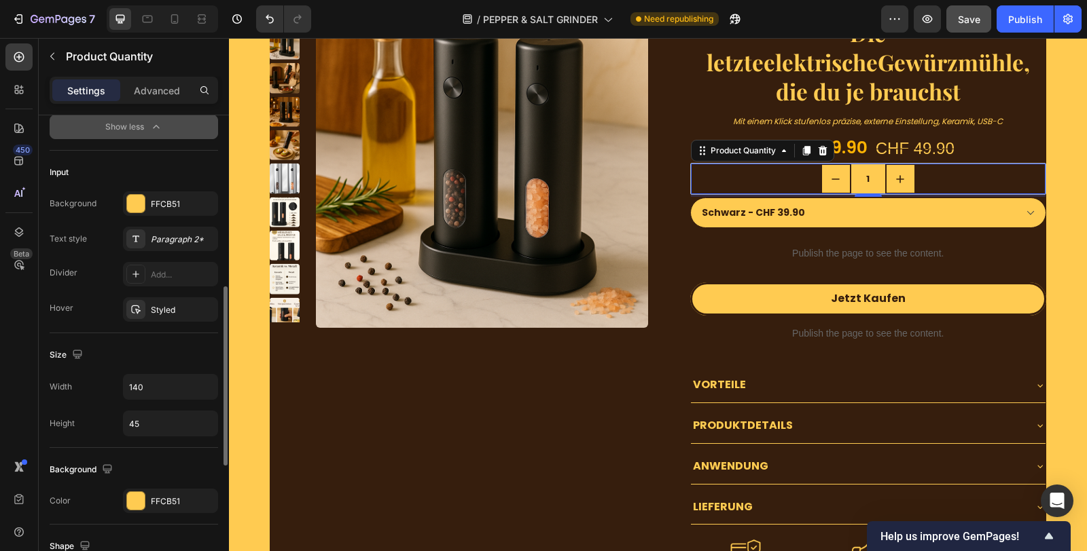
scroll to position [528, 0]
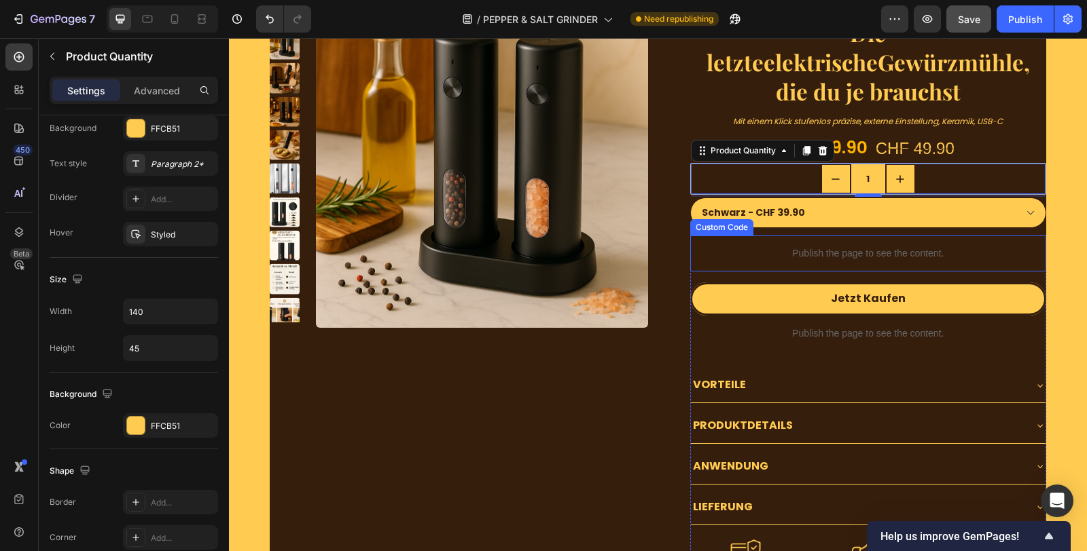
click at [876, 261] on div "Publish the page to see the content." at bounding box center [868, 254] width 357 height 36
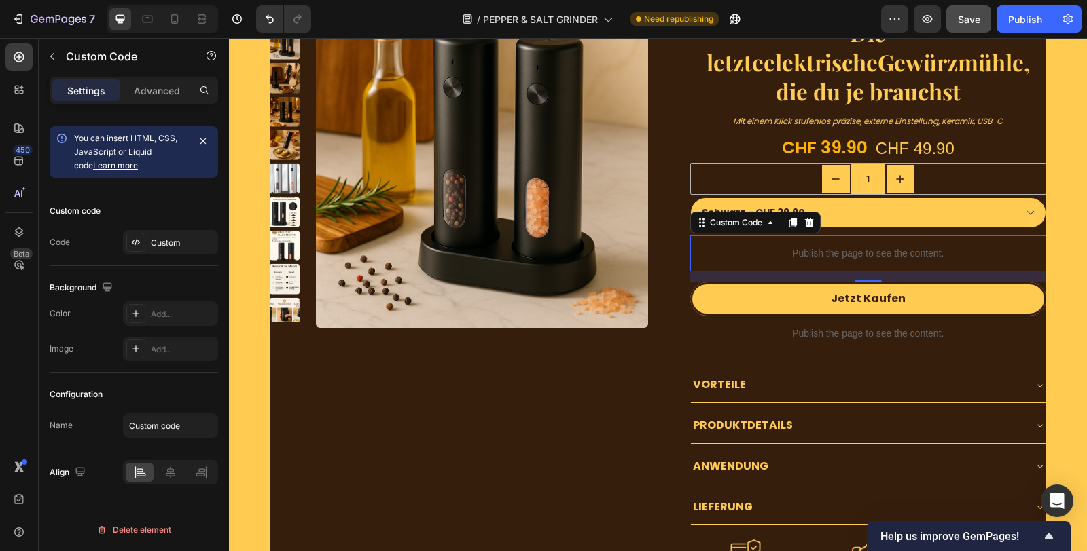
scroll to position [0, 0]
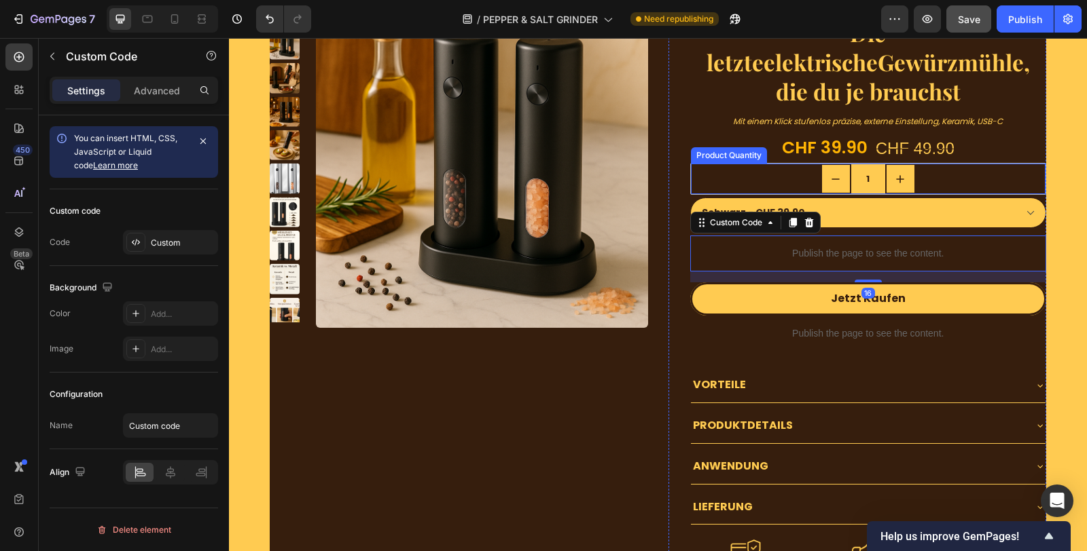
click at [955, 177] on div "1" at bounding box center [868, 179] width 355 height 31
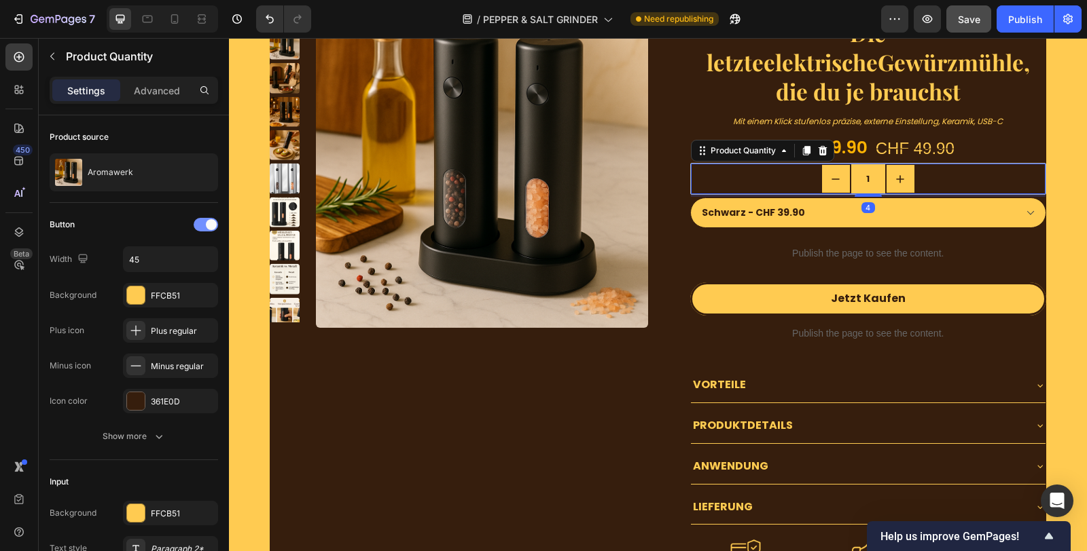
click at [199, 218] on div at bounding box center [206, 225] width 24 height 14
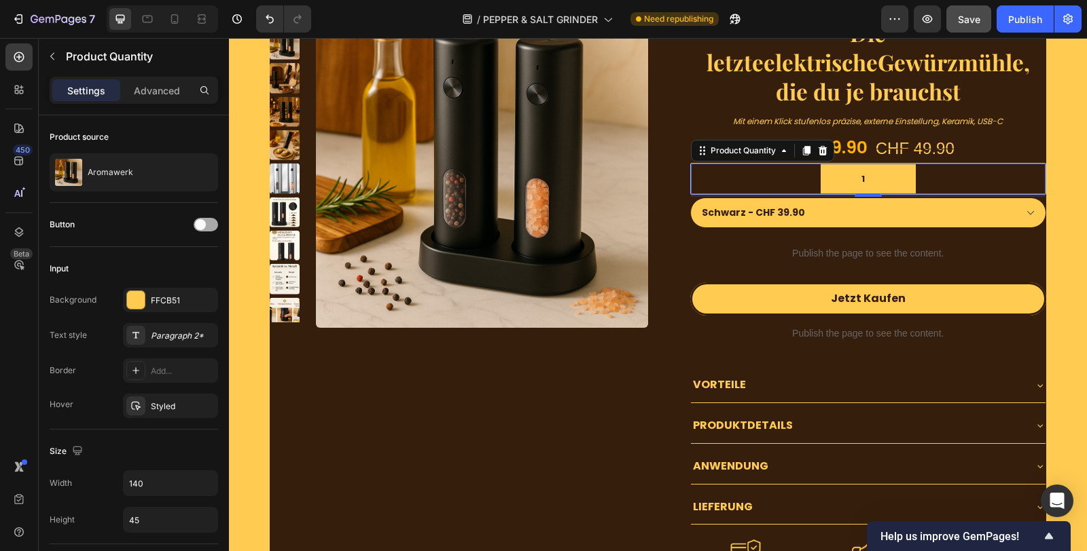
click at [199, 218] on div at bounding box center [206, 225] width 24 height 14
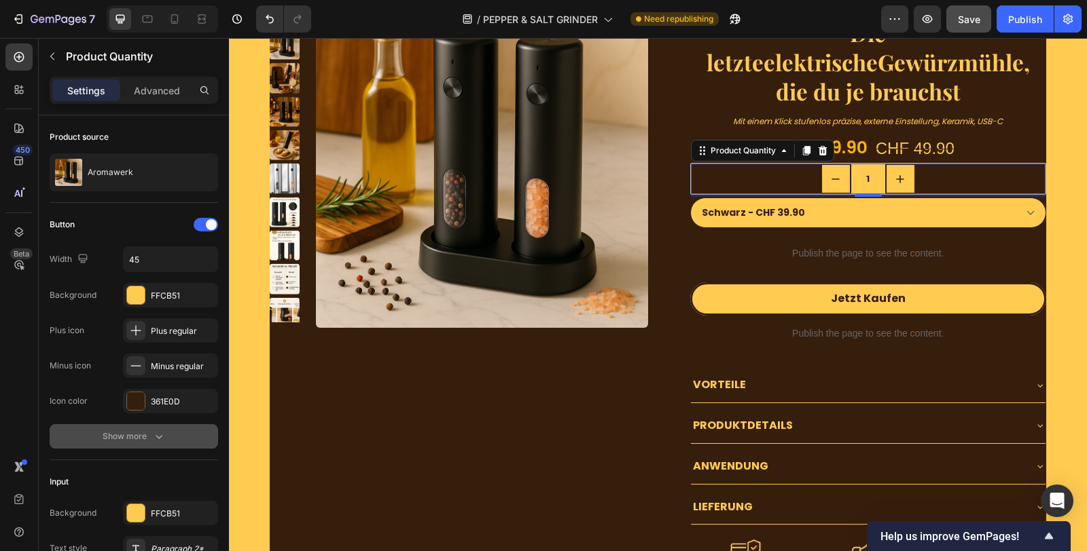
click at [130, 446] on button "Show more" at bounding box center [134, 436] width 168 height 24
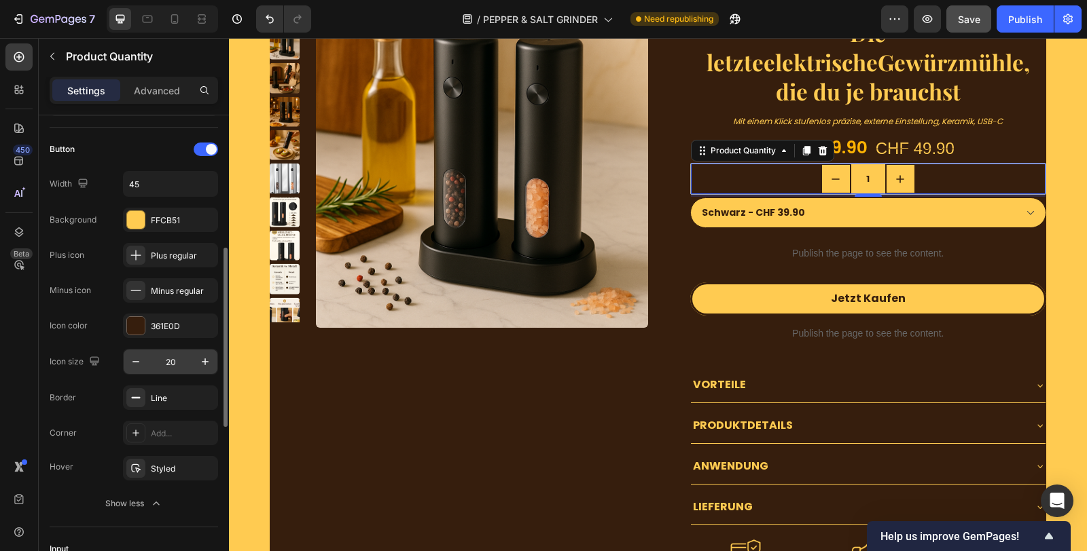
scroll to position [151, 0]
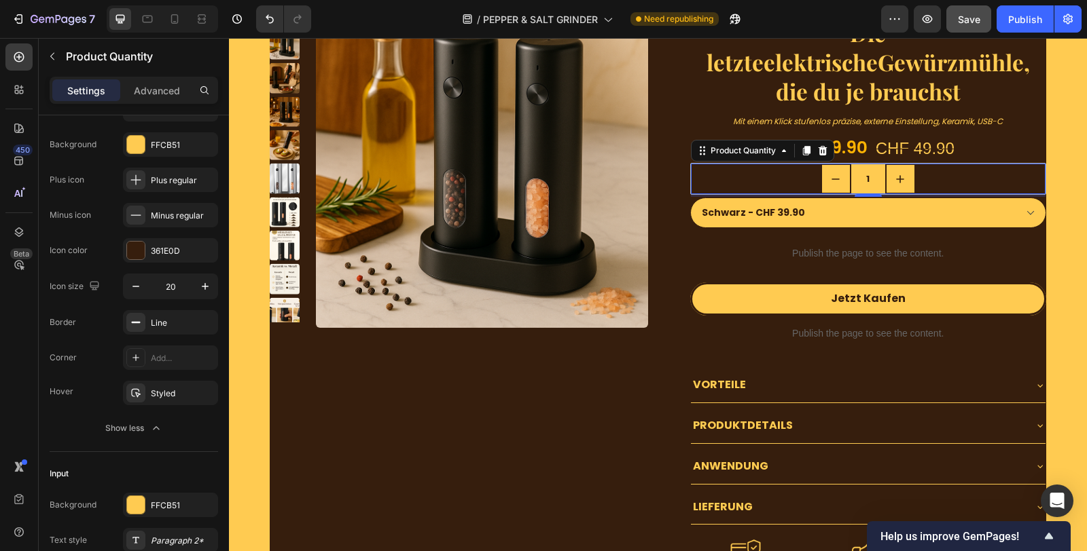
click at [748, 170] on div "1" at bounding box center [868, 179] width 355 height 31
click at [183, 402] on div "Styled" at bounding box center [170, 393] width 95 height 24
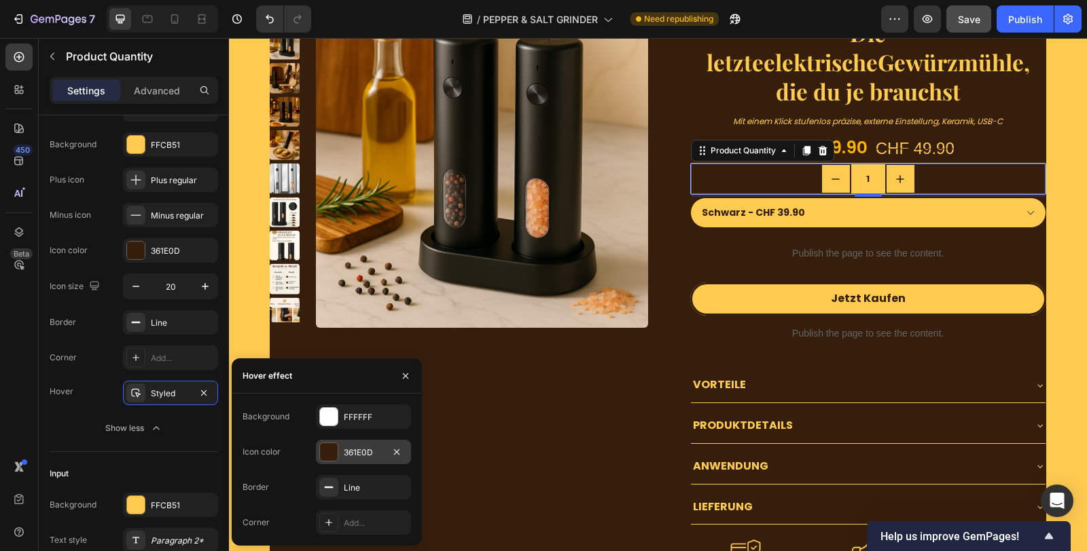
click at [362, 458] on div "361E0D" at bounding box center [363, 453] width 39 height 12
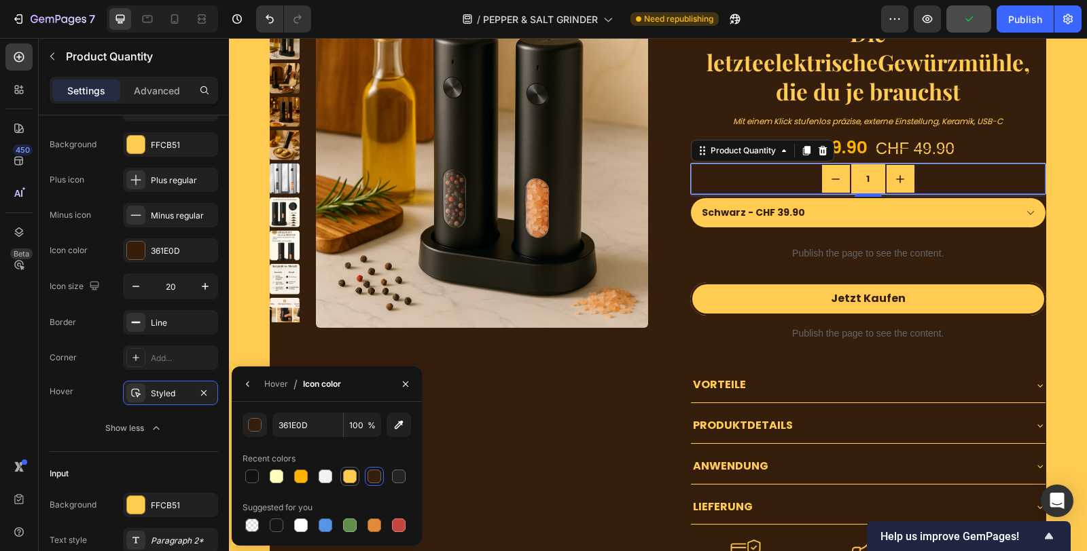
click at [346, 484] on div at bounding box center [350, 477] width 16 height 16
click at [754, 170] on div "1" at bounding box center [868, 179] width 355 height 31
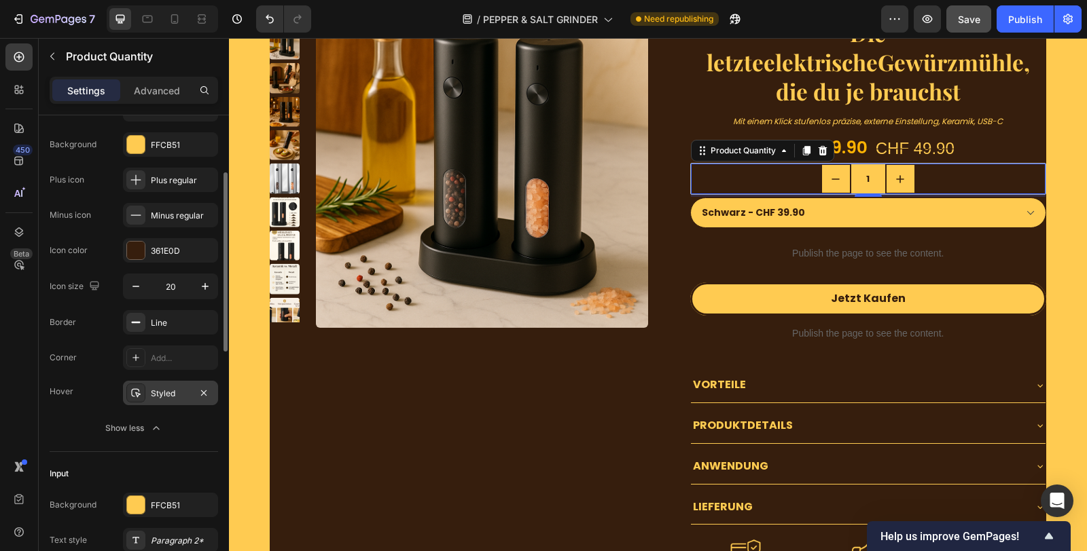
click at [181, 383] on div "Styled" at bounding box center [170, 393] width 95 height 24
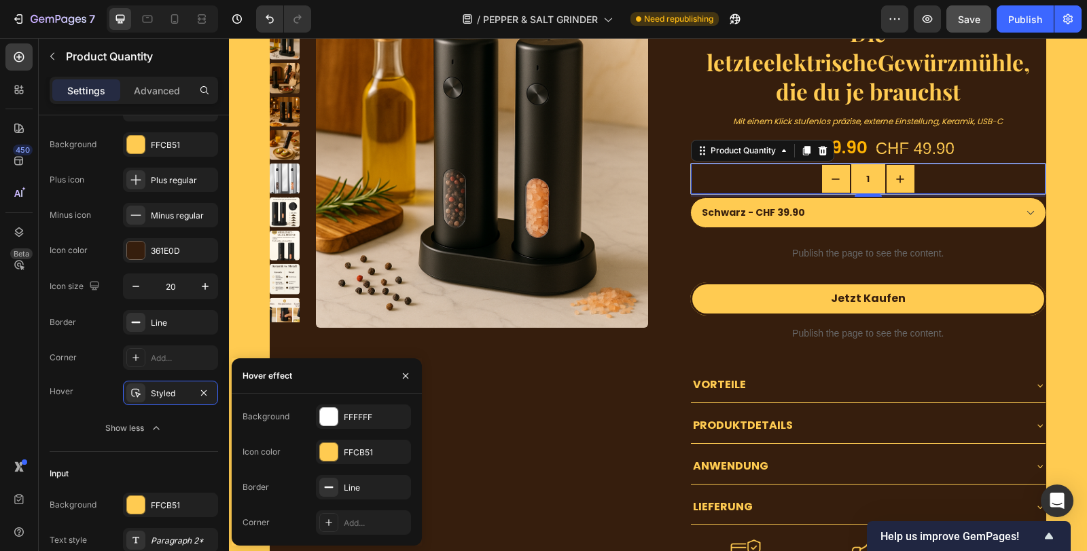
click at [360, 459] on div "FFCB51" at bounding box center [363, 452] width 95 height 24
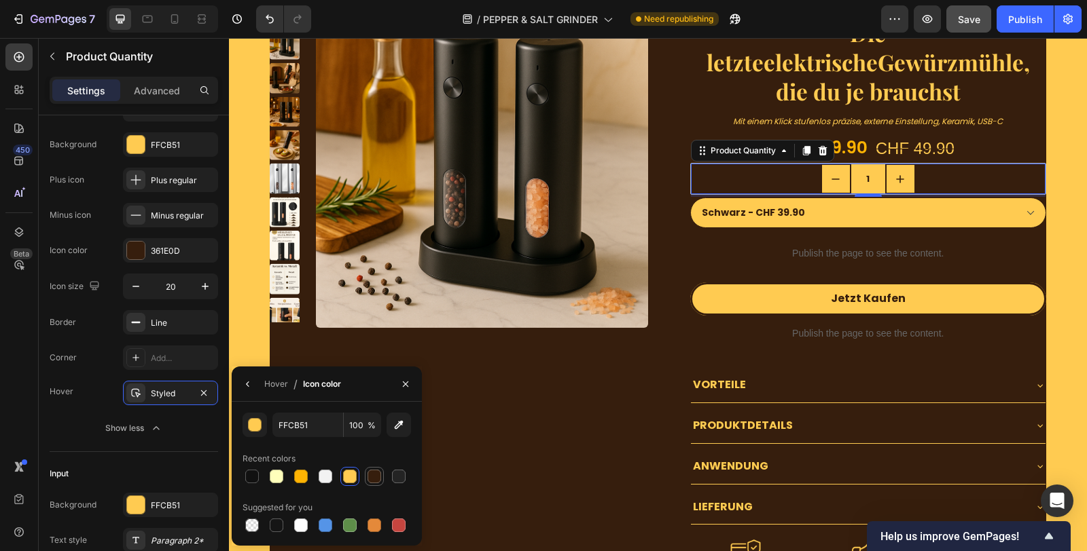
click at [372, 476] on div at bounding box center [374, 477] width 14 height 14
type input "361E0D"
click at [157, 381] on div "Styled" at bounding box center [170, 393] width 95 height 24
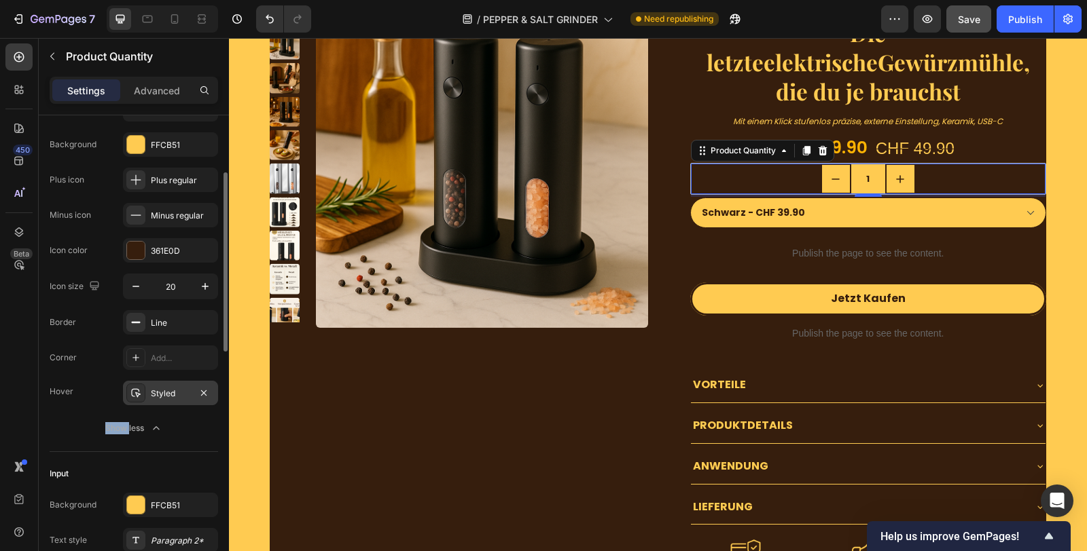
click at [157, 381] on div "Styled" at bounding box center [170, 393] width 95 height 24
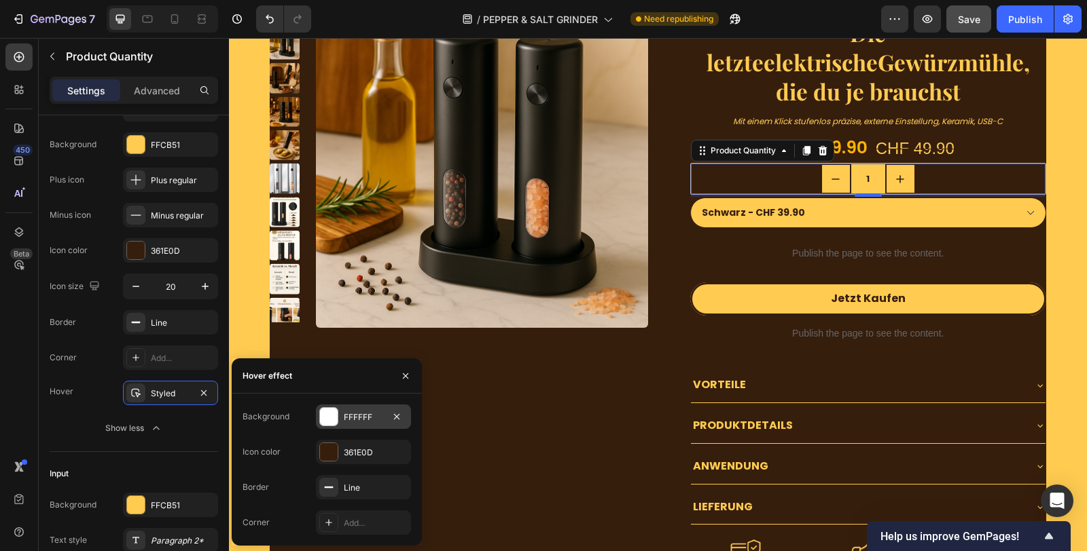
click at [354, 425] on div "FFFFFF" at bounding box center [363, 417] width 95 height 24
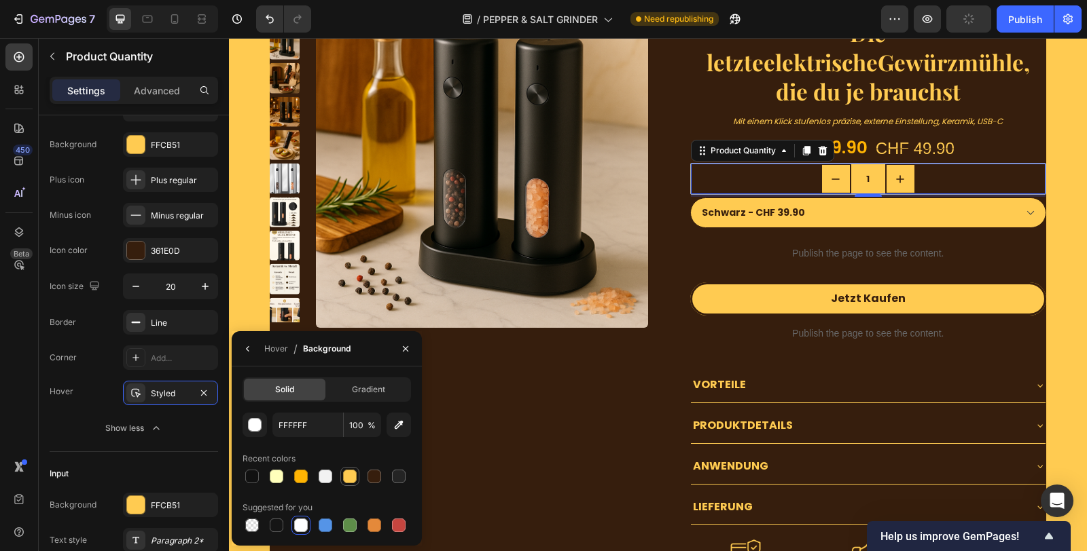
click at [348, 484] on div at bounding box center [350, 477] width 16 height 16
type input "FFCB51"
click at [748, 172] on div "1" at bounding box center [868, 179] width 355 height 31
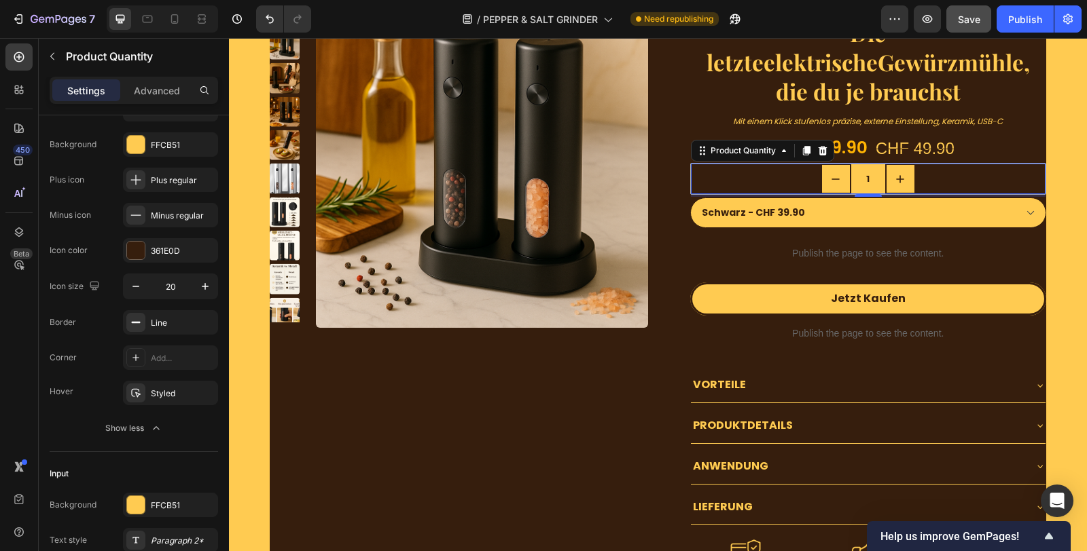
click at [748, 172] on div "1" at bounding box center [868, 179] width 355 height 31
click at [987, 170] on div "1" at bounding box center [868, 179] width 355 height 31
click at [987, 171] on div "1" at bounding box center [868, 179] width 355 height 31
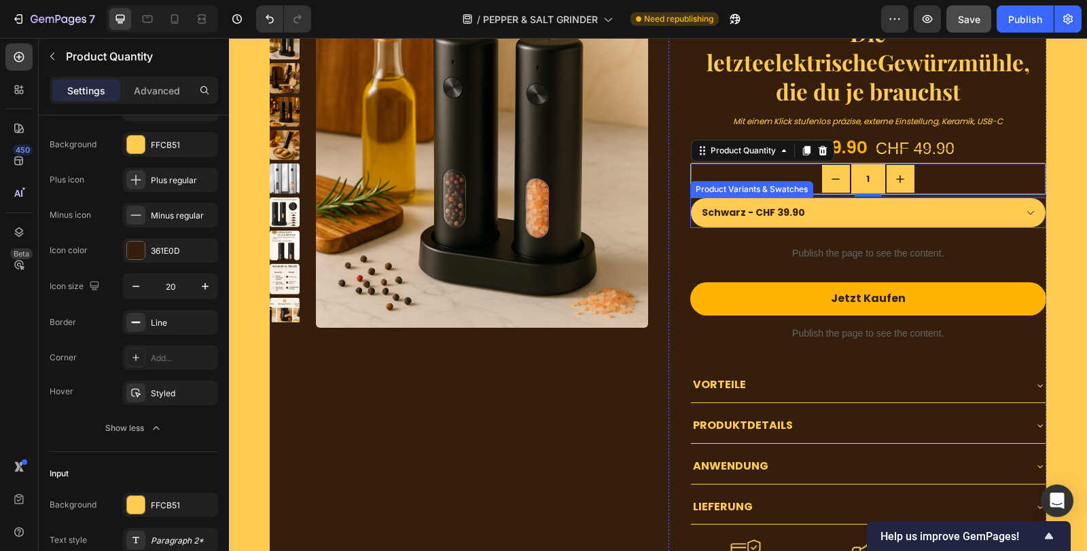
click at [906, 291] on button "Jetzt Kaufen" at bounding box center [868, 299] width 357 height 33
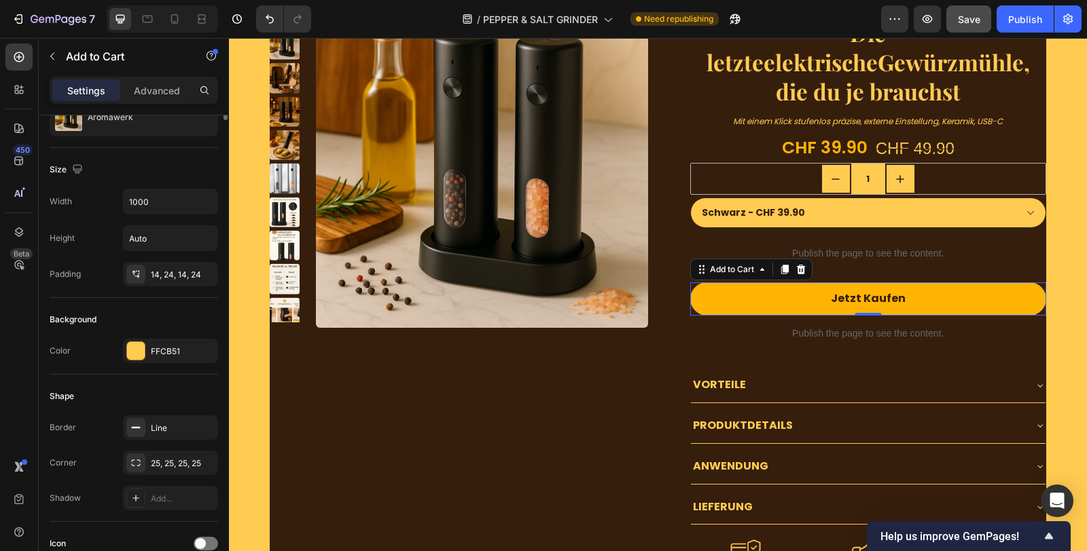
scroll to position [0, 0]
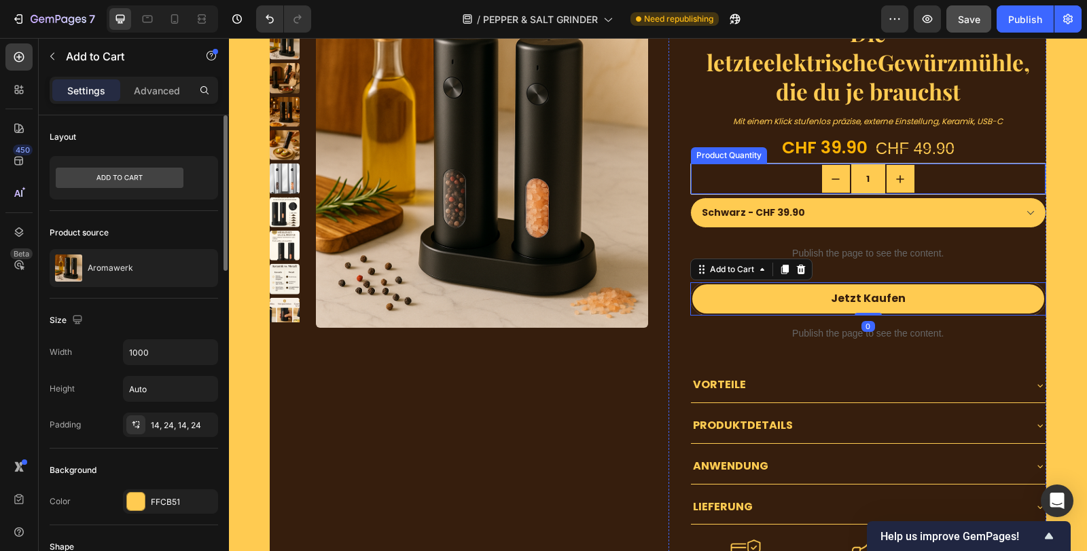
click at [918, 184] on div "1" at bounding box center [868, 179] width 355 height 31
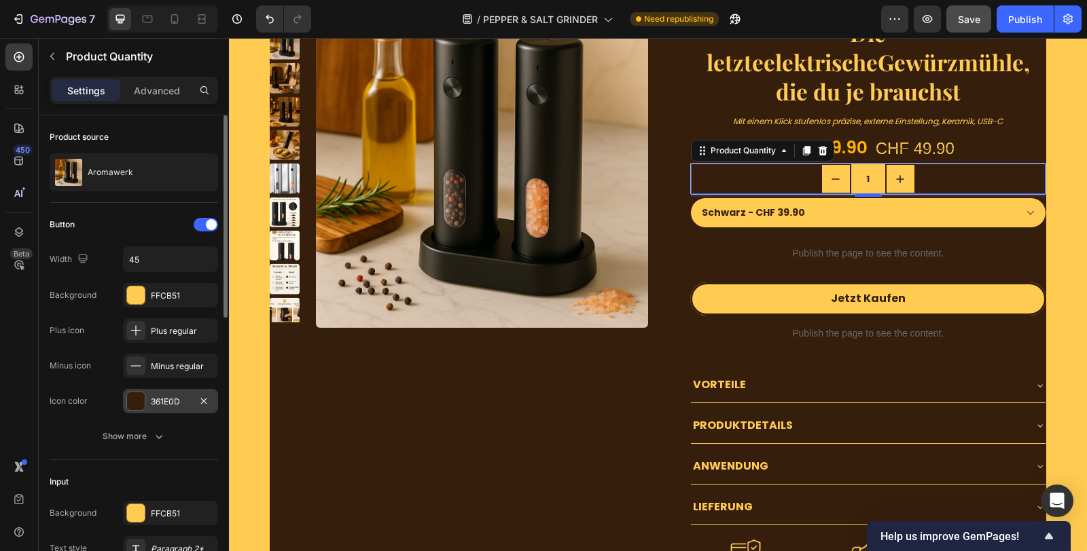
click at [170, 405] on div "361E0D" at bounding box center [170, 402] width 39 height 12
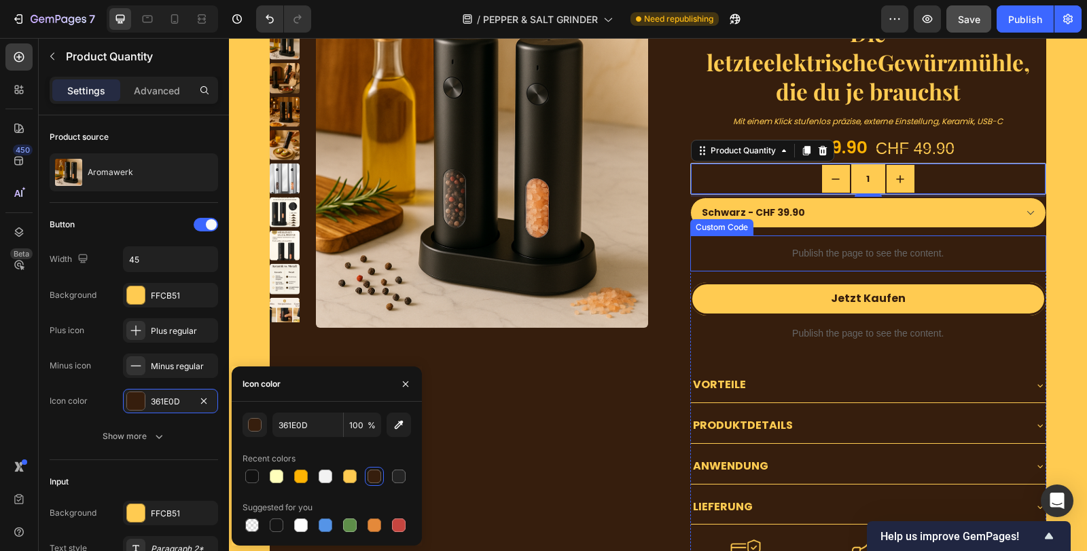
click at [674, 177] on div "Icon Icon Icon Icon Icon Icon List 4,8/5 · 2000+ zufriedene Kunden Text Block R…" at bounding box center [857, 322] width 378 height 651
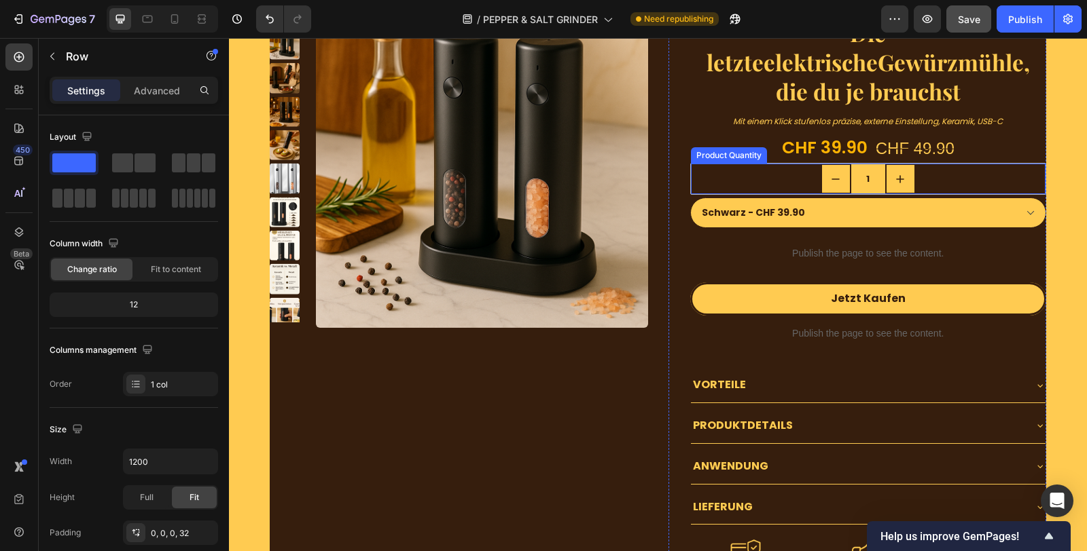
click at [691, 179] on div "1" at bounding box center [868, 179] width 355 height 31
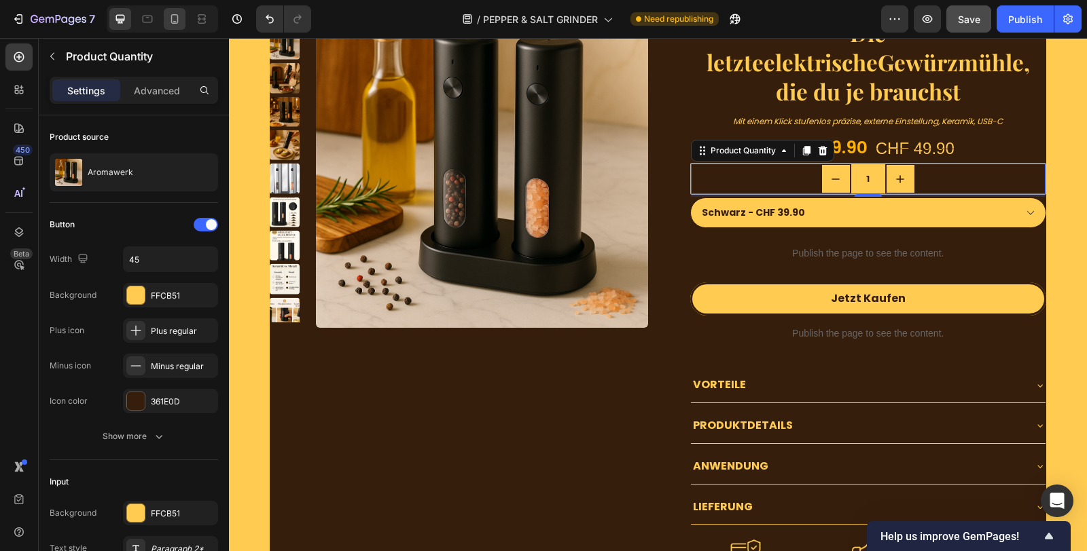
click at [176, 13] on icon at bounding box center [175, 19] width 14 height 14
type input "42"
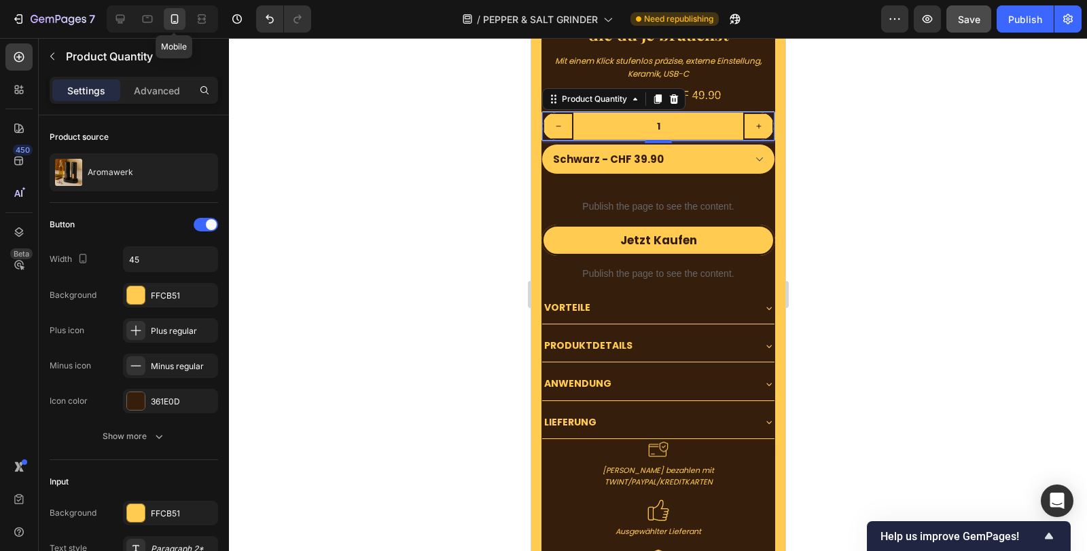
scroll to position [4590, 0]
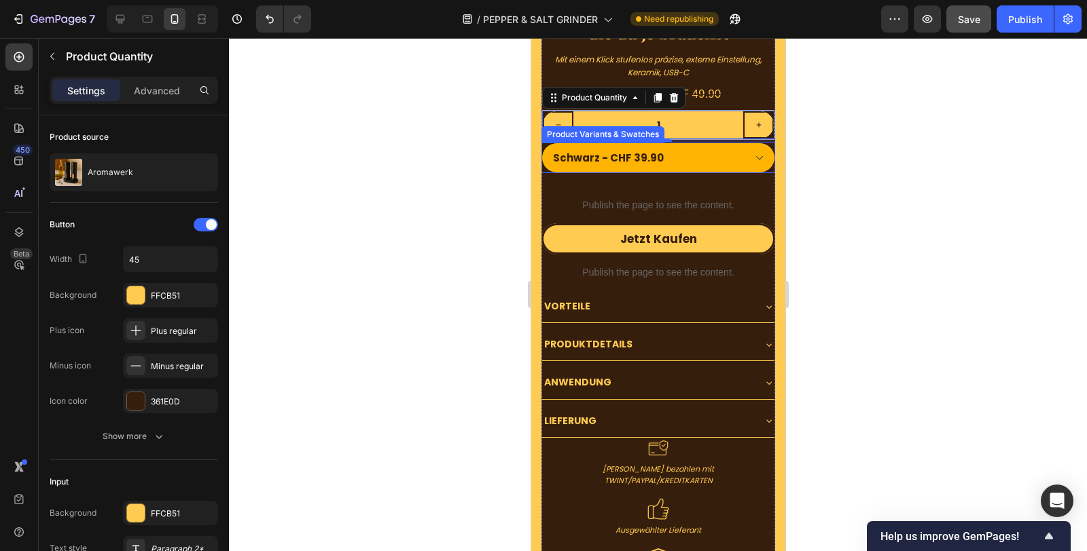
click at [674, 143] on select "Schwarz - CHF 39.90 Silber - CHF 39.90" at bounding box center [658, 158] width 234 height 31
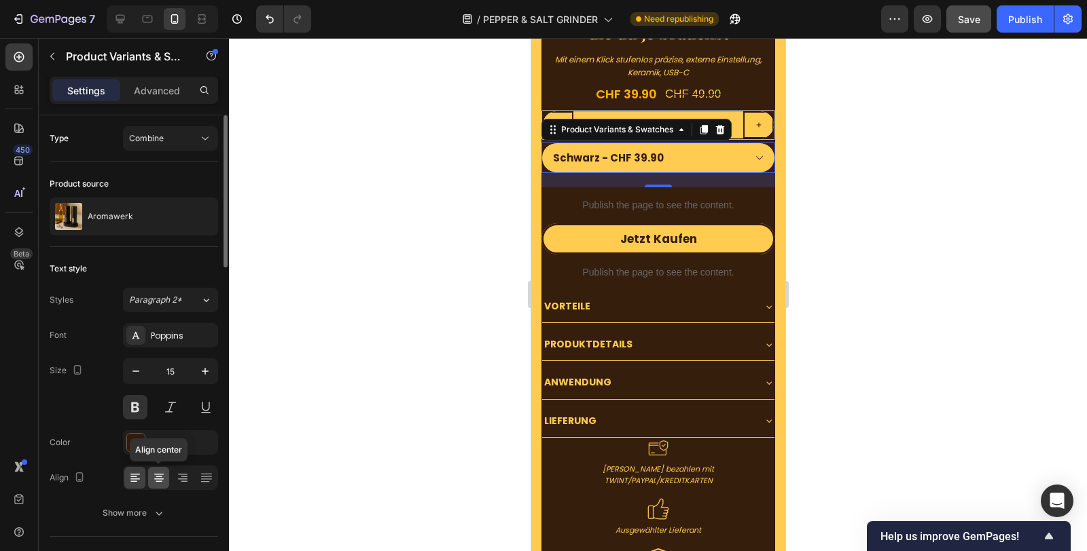
click at [163, 471] on icon at bounding box center [159, 478] width 14 height 14
click at [139, 477] on icon at bounding box center [135, 478] width 14 height 14
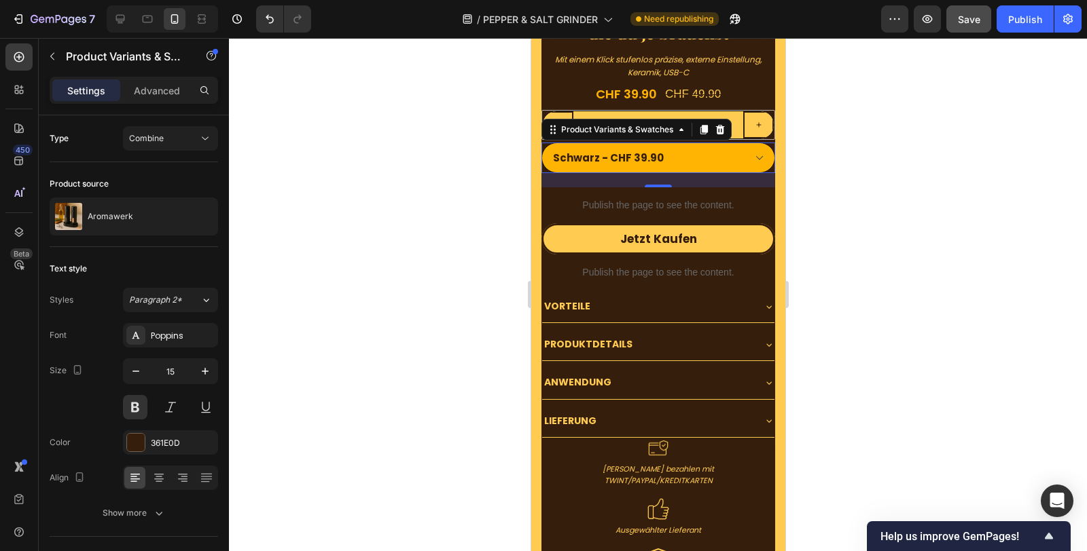
click at [593, 143] on select "Schwarz - CHF 39.90 Silber - CHF 39.90" at bounding box center [658, 158] width 234 height 31
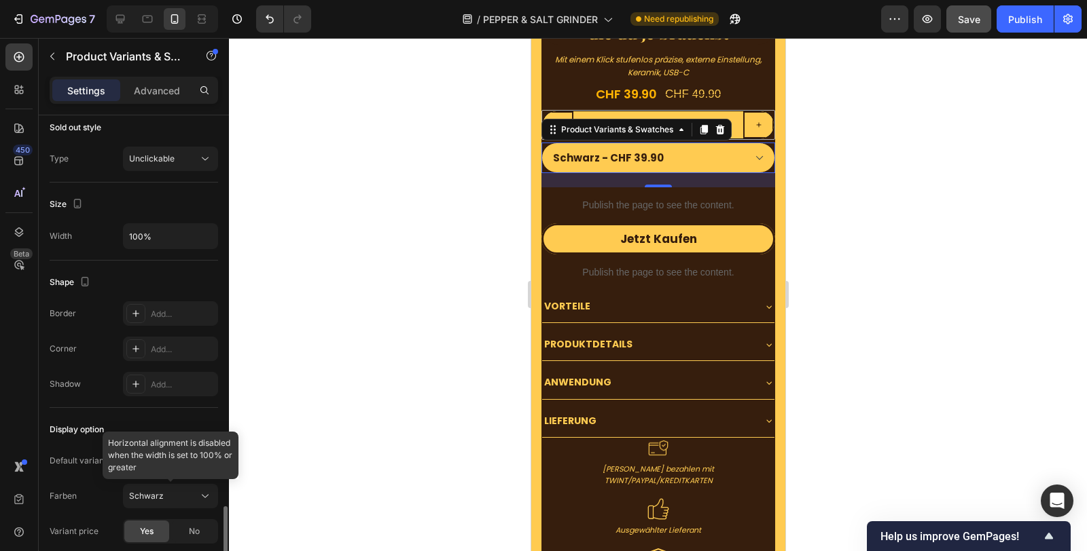
scroll to position [1004, 0]
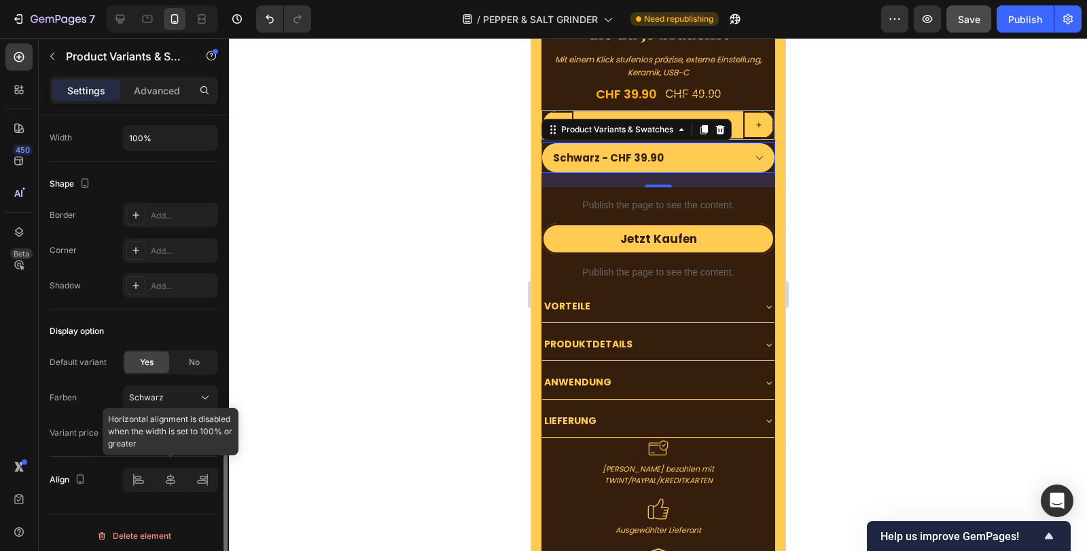
click at [166, 477] on div at bounding box center [170, 480] width 95 height 24
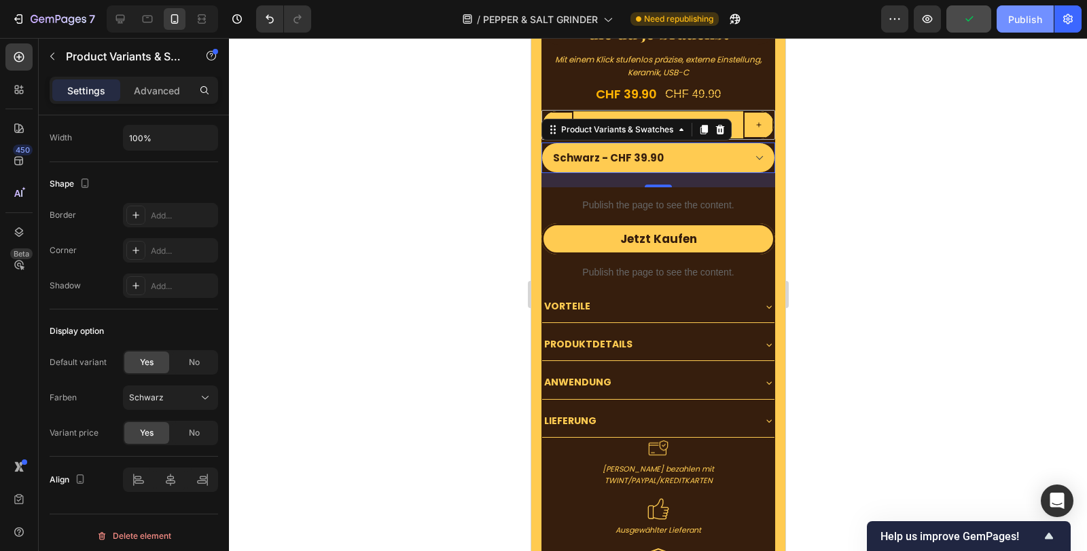
click at [1012, 22] on div "Publish" at bounding box center [1025, 19] width 34 height 14
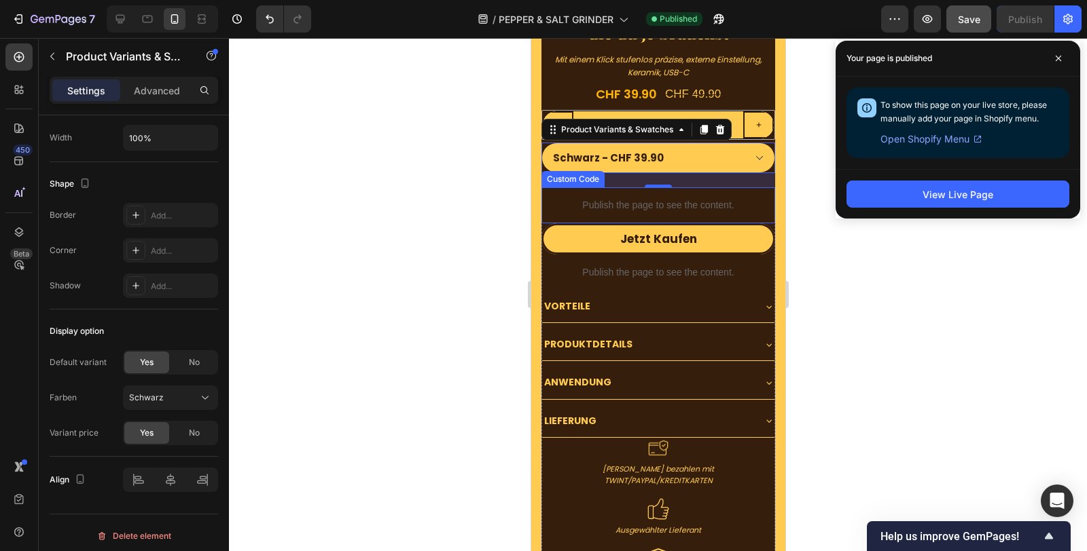
scroll to position [4514, 0]
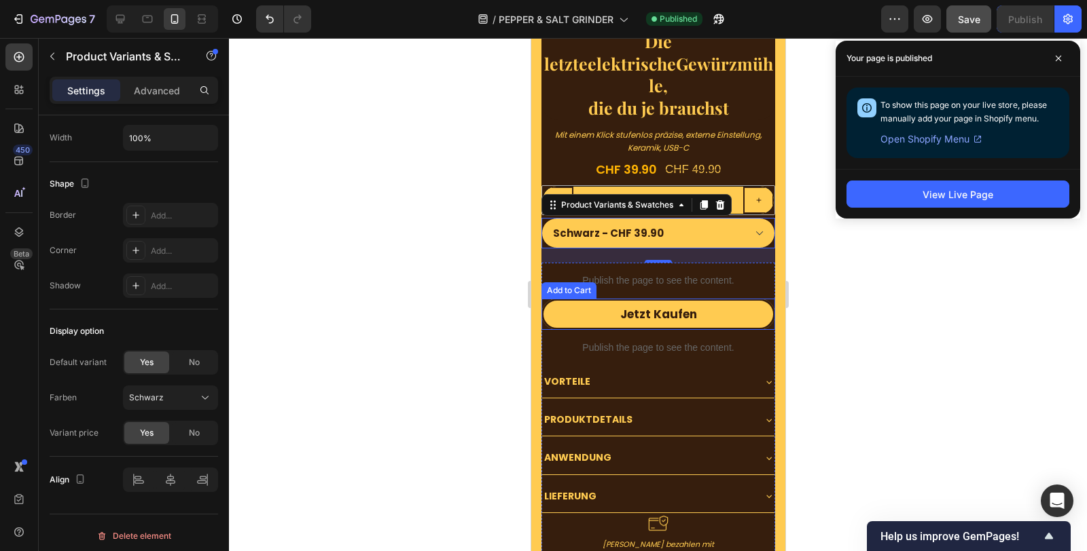
click at [731, 274] on p "Publish the page to see the content." at bounding box center [658, 281] width 234 height 14
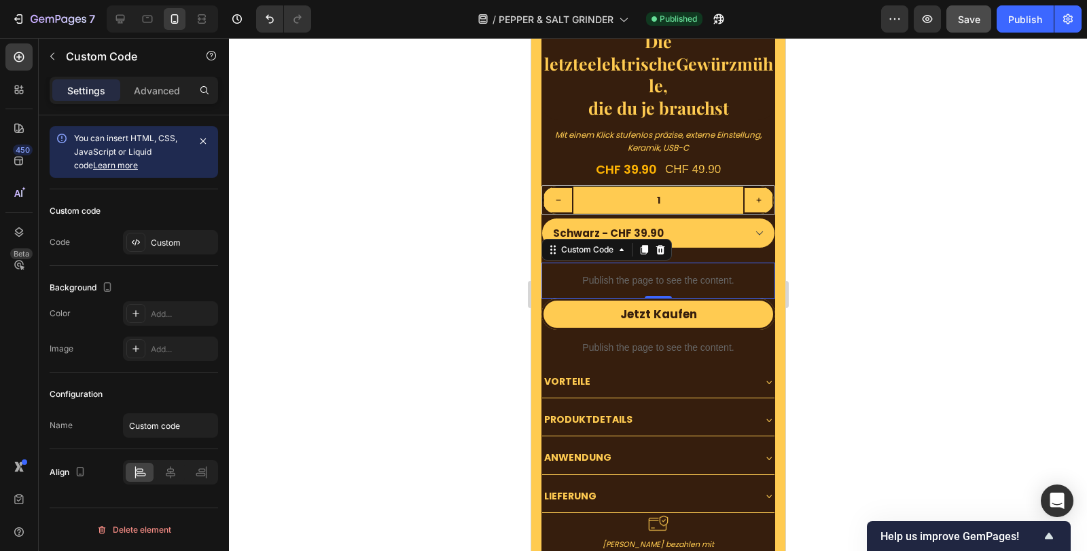
scroll to position [0, 0]
click at [700, 187] on input "1" at bounding box center [658, 200] width 170 height 27
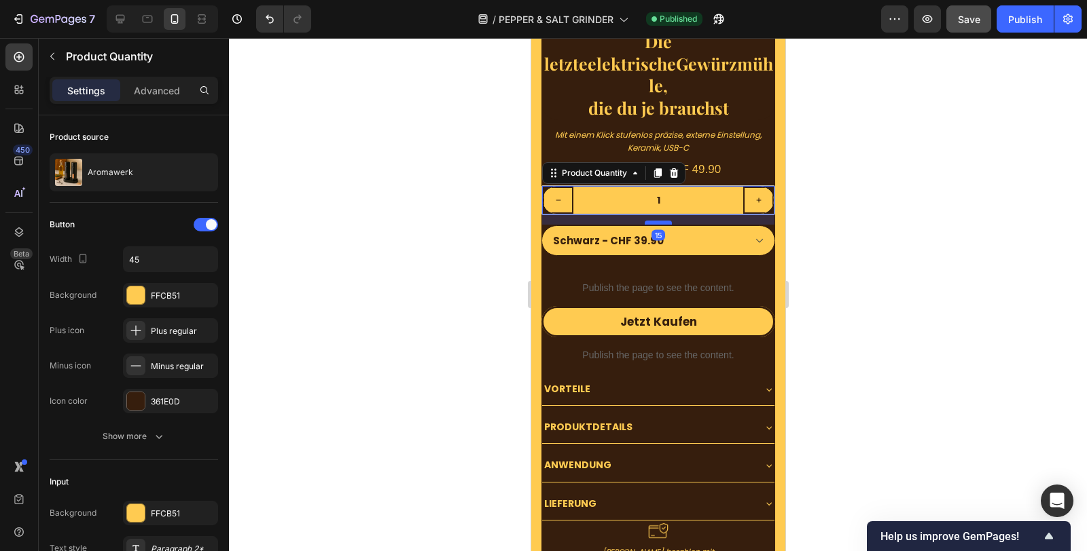
drag, startPoint x: 659, startPoint y: 190, endPoint x: 661, endPoint y: 198, distance: 7.6
click at [661, 221] on div at bounding box center [657, 223] width 27 height 4
click at [673, 225] on select "Schwarz - CHF 39.90 Silber - CHF 39.90" at bounding box center [658, 240] width 234 height 31
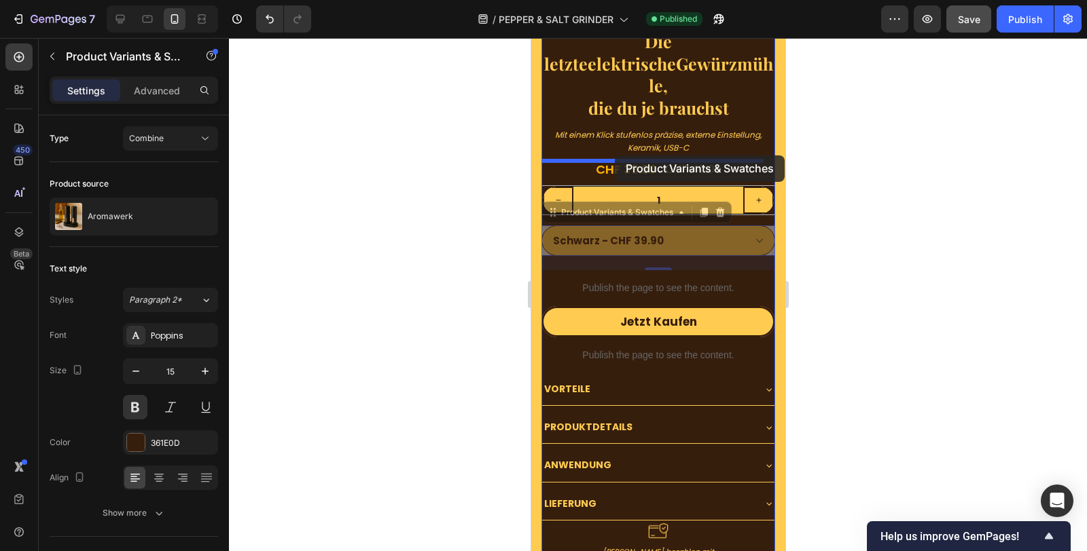
drag, startPoint x: 602, startPoint y: 191, endPoint x: 615, endPoint y: 156, distance: 37.4
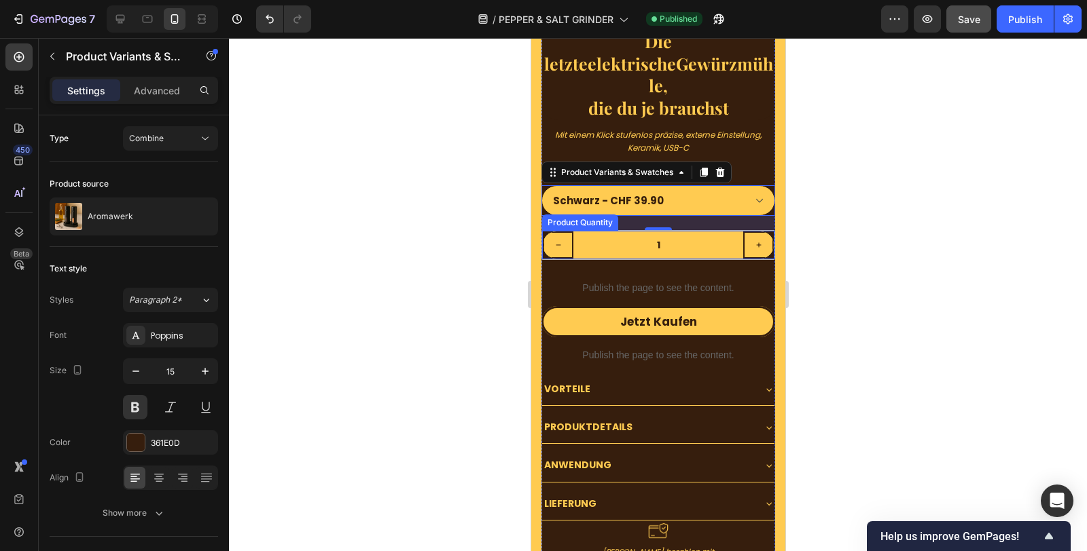
click at [650, 232] on input "1" at bounding box center [658, 245] width 170 height 27
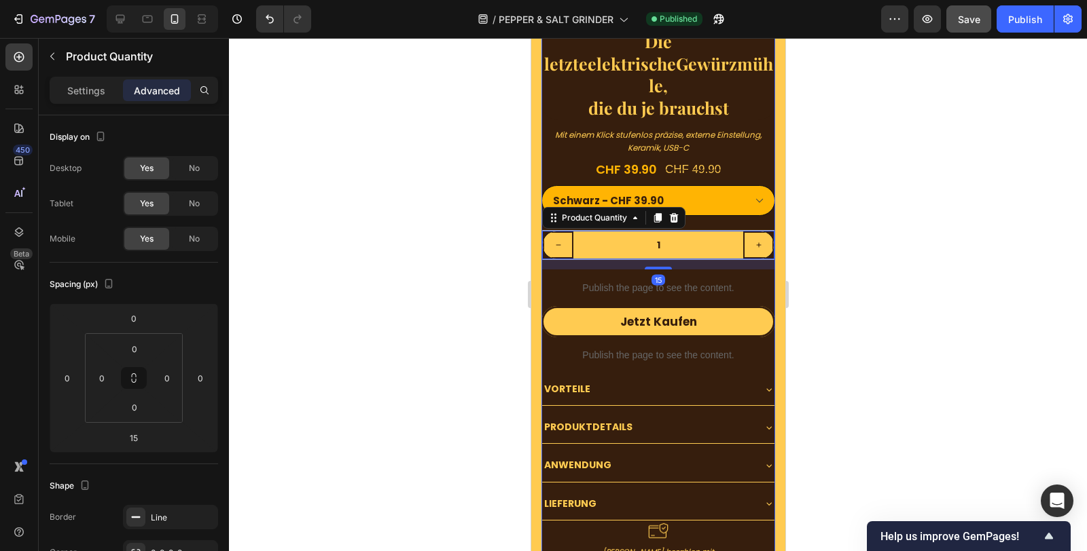
click at [691, 186] on select "Schwarz - CHF 39.90 Silber - CHF 39.90" at bounding box center [658, 200] width 234 height 31
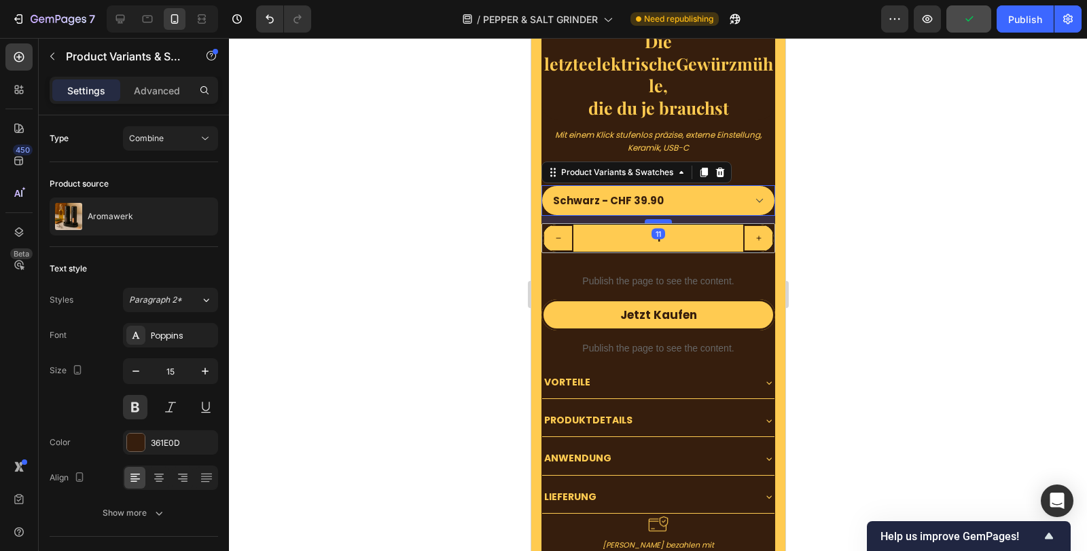
drag, startPoint x: 654, startPoint y: 205, endPoint x: 653, endPoint y: 198, distance: 6.8
click at [653, 219] on div at bounding box center [657, 221] width 27 height 4
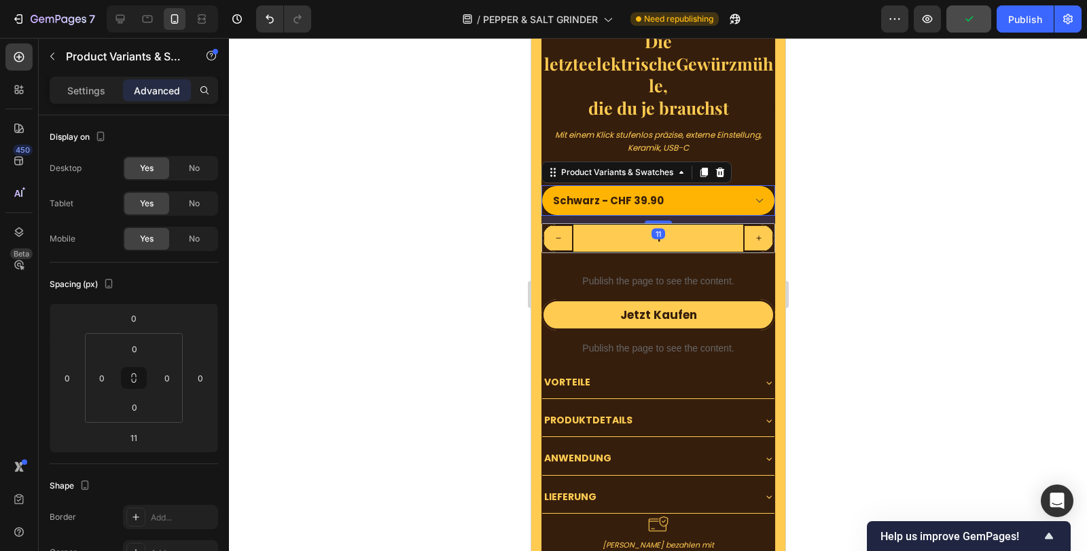
click at [640, 185] on select "Schwarz - CHF 39.90 Silber - CHF 39.90" at bounding box center [658, 200] width 234 height 31
click at [686, 185] on select "Schwarz - CHF 39.90 Silber - CHF 39.90" at bounding box center [658, 200] width 234 height 31
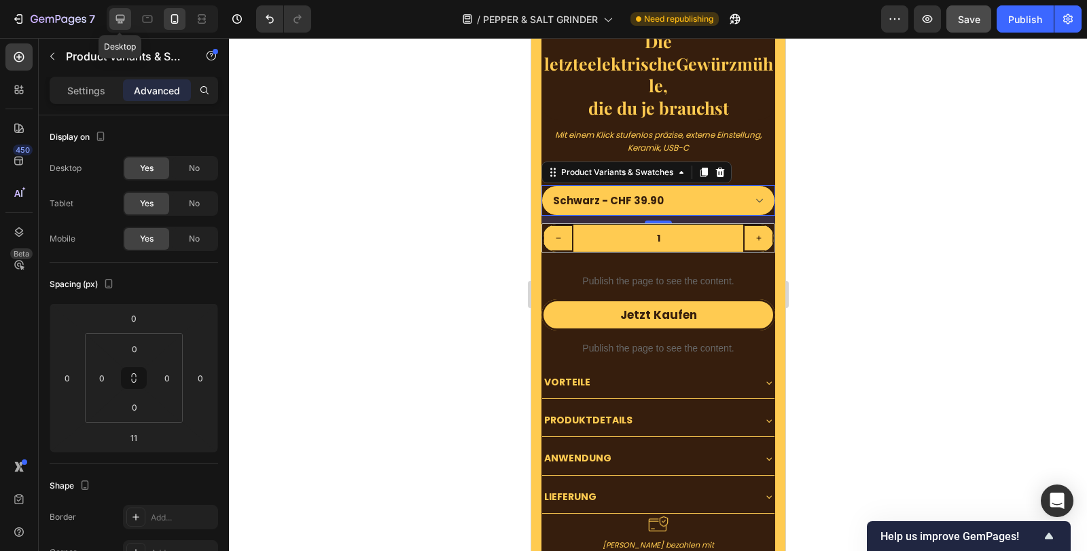
click at [125, 20] on icon at bounding box center [120, 19] width 14 height 14
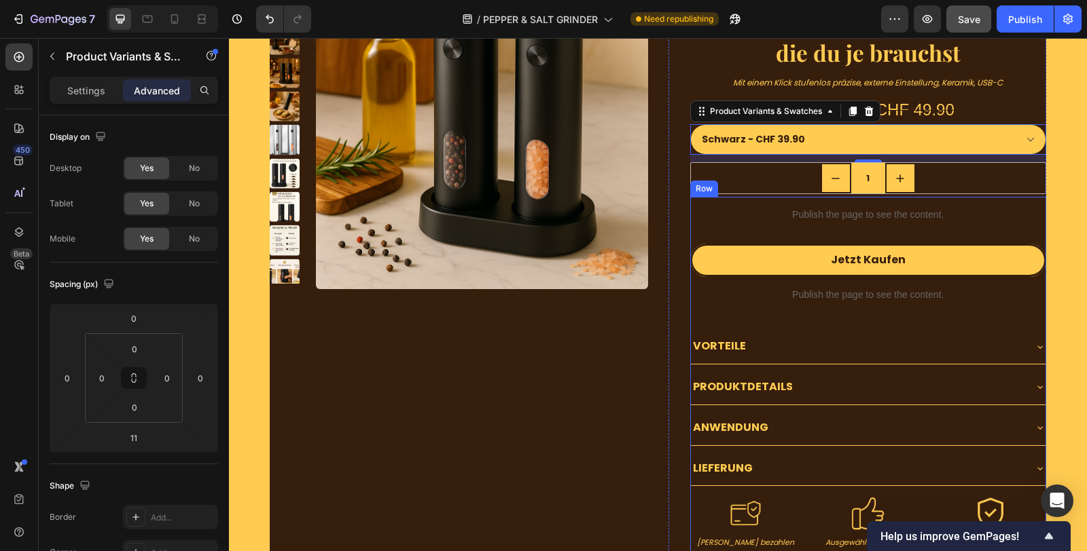
scroll to position [4297, 0]
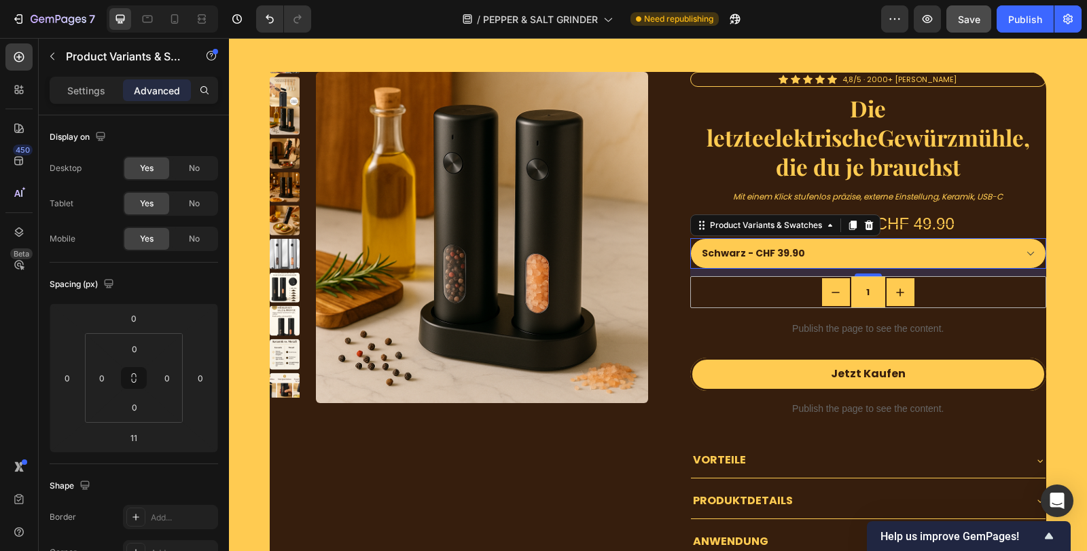
click at [941, 277] on div "1" at bounding box center [868, 292] width 355 height 31
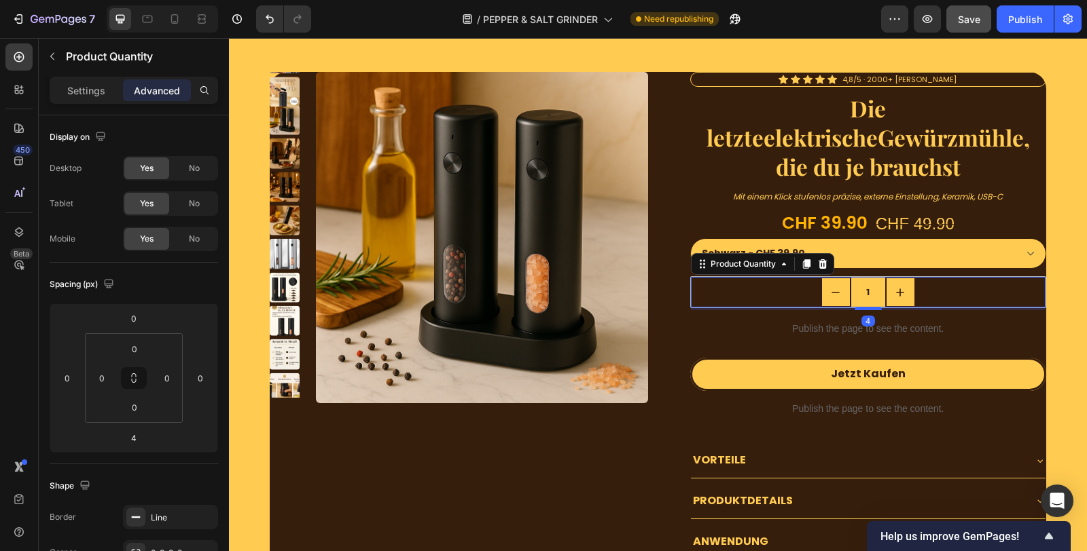
click at [943, 287] on div "1" at bounding box center [868, 292] width 355 height 31
click at [818, 259] on icon at bounding box center [822, 264] width 9 height 10
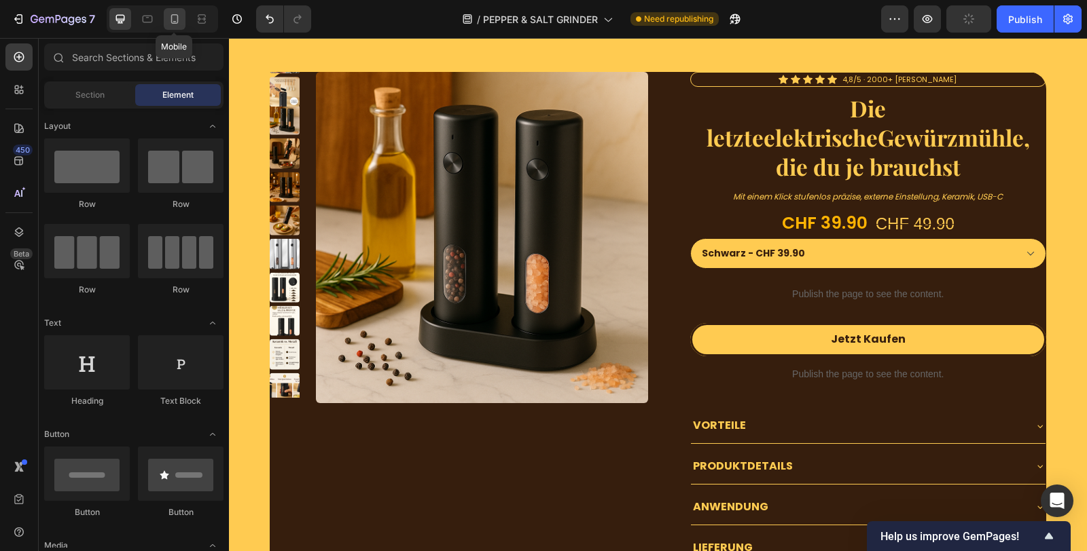
click at [169, 18] on icon at bounding box center [175, 19] width 14 height 14
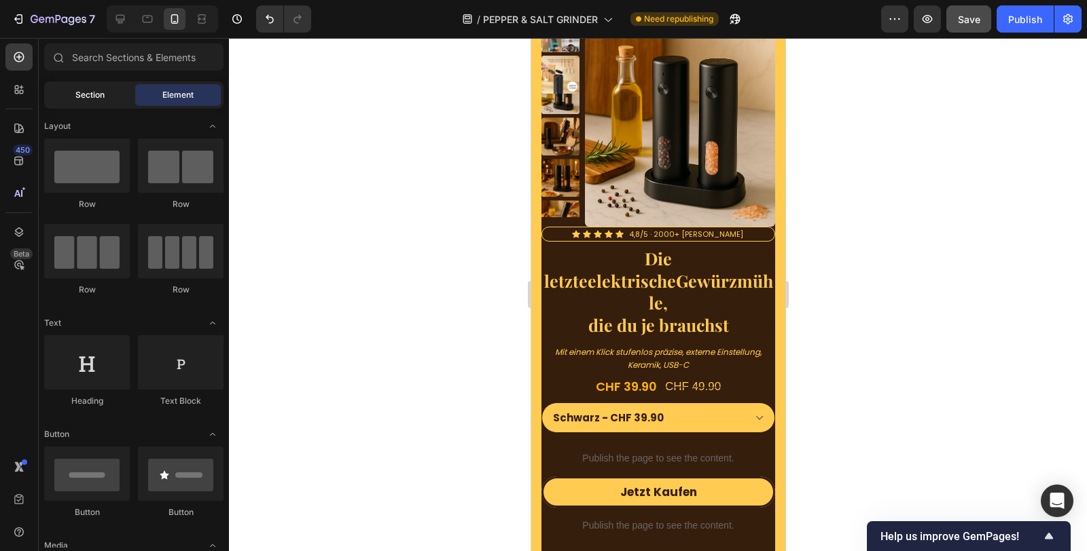
click at [85, 102] on div "Section" at bounding box center [90, 95] width 86 height 22
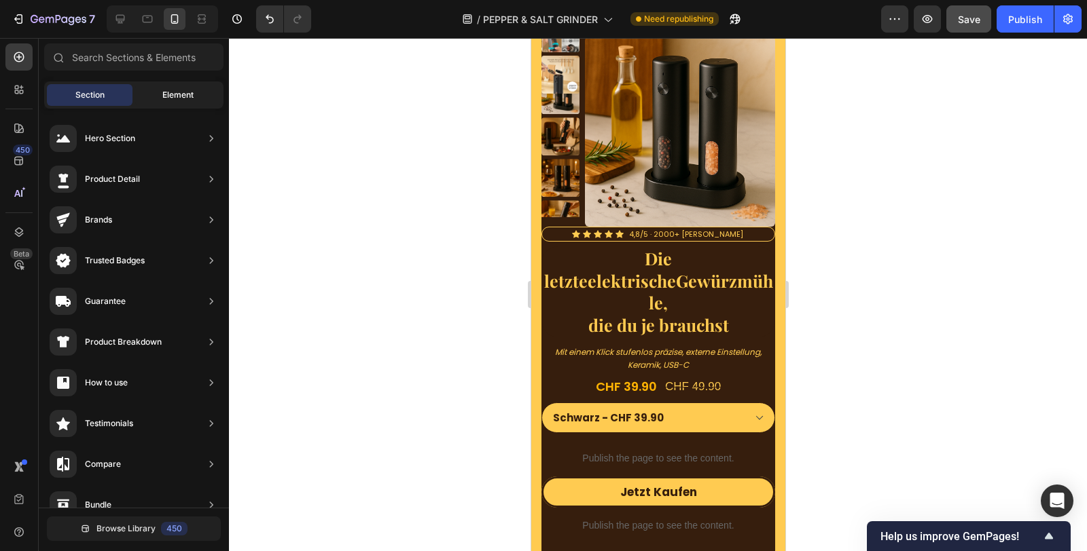
click at [151, 99] on div "Element" at bounding box center [178, 95] width 86 height 22
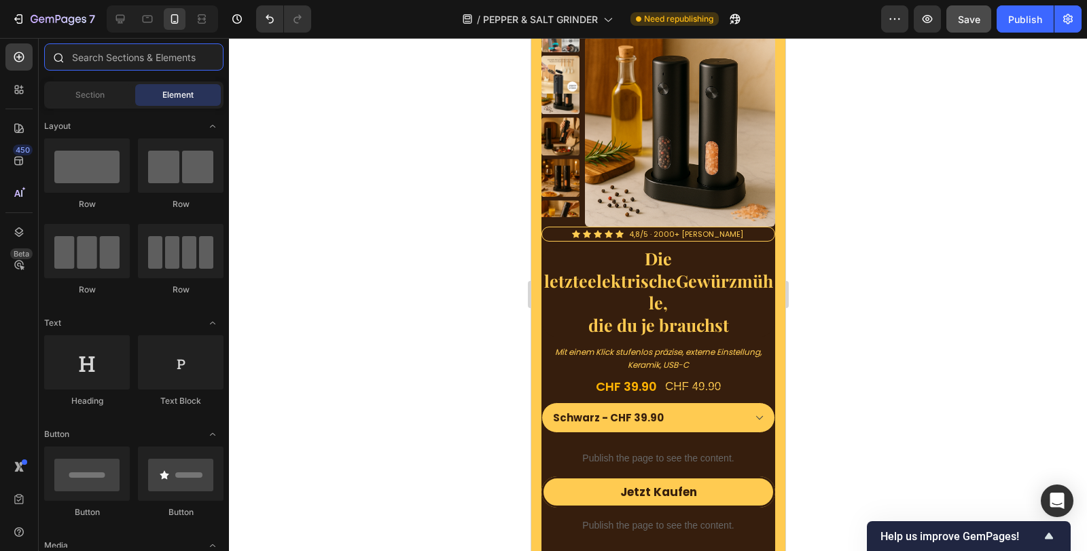
click at [132, 54] on input "text" at bounding box center [133, 56] width 179 height 27
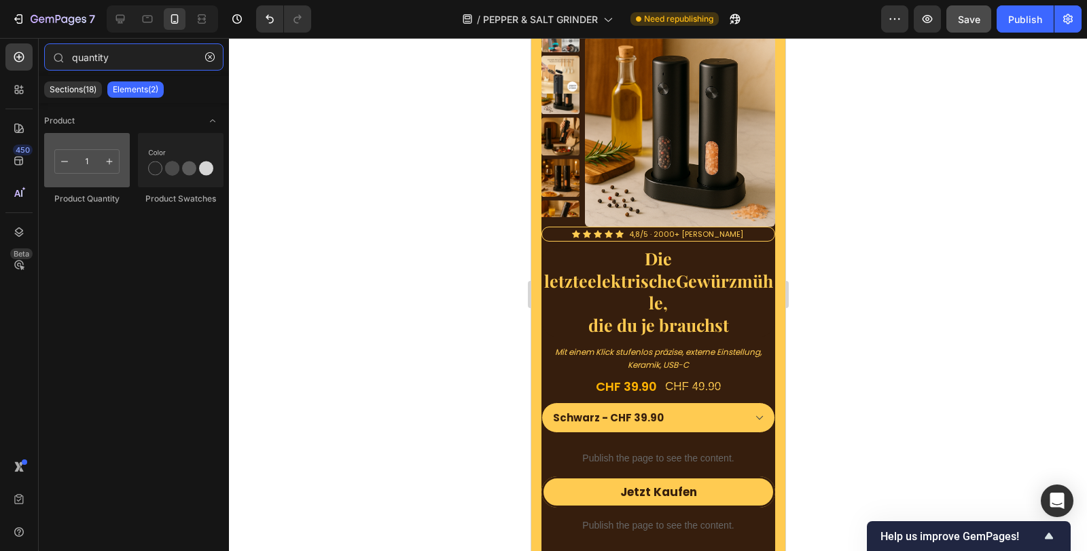
type input "quantity"
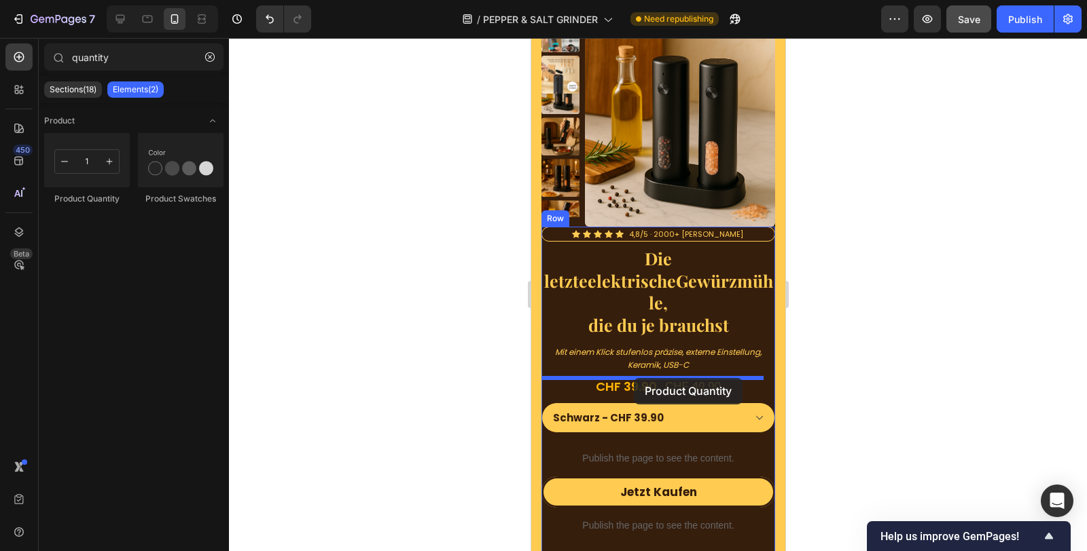
drag, startPoint x: 611, startPoint y: 209, endPoint x: 634, endPoint y: 378, distance: 171.4
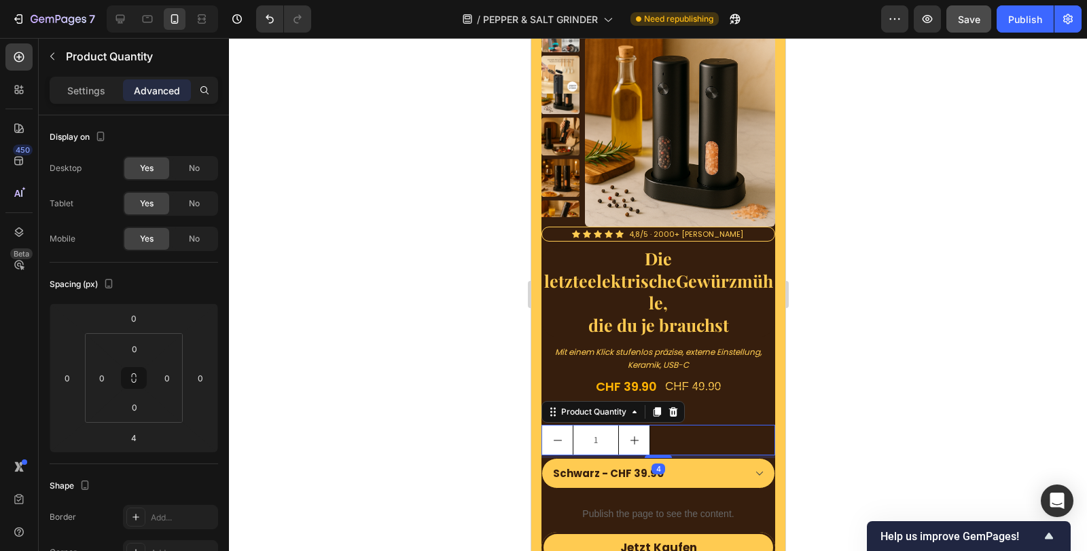
click at [669, 425] on div "1" at bounding box center [658, 440] width 234 height 31
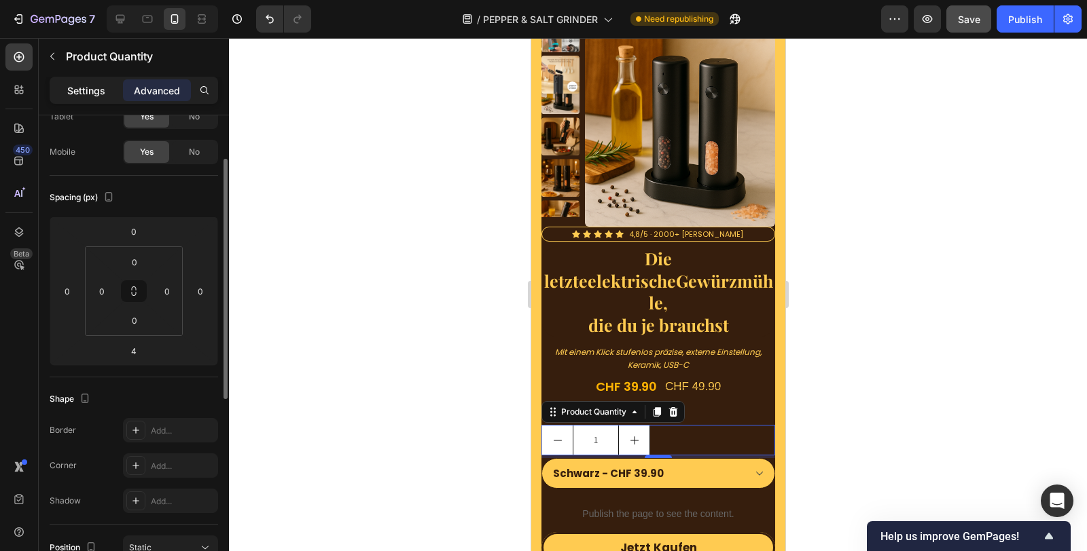
click at [103, 85] on p "Settings" at bounding box center [86, 91] width 38 height 14
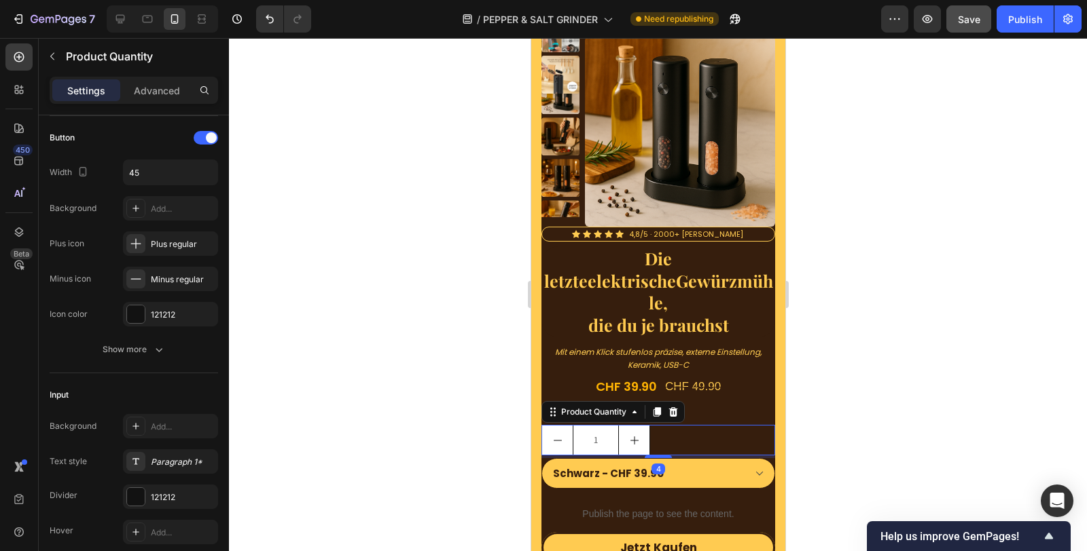
scroll to position [639, 0]
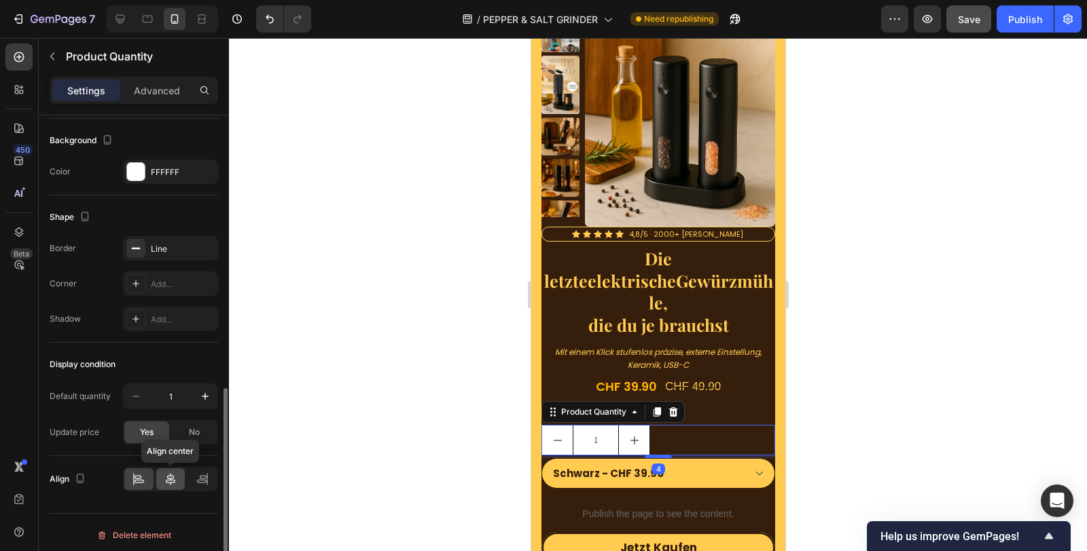
click at [173, 481] on div at bounding box center [170, 480] width 29 height 22
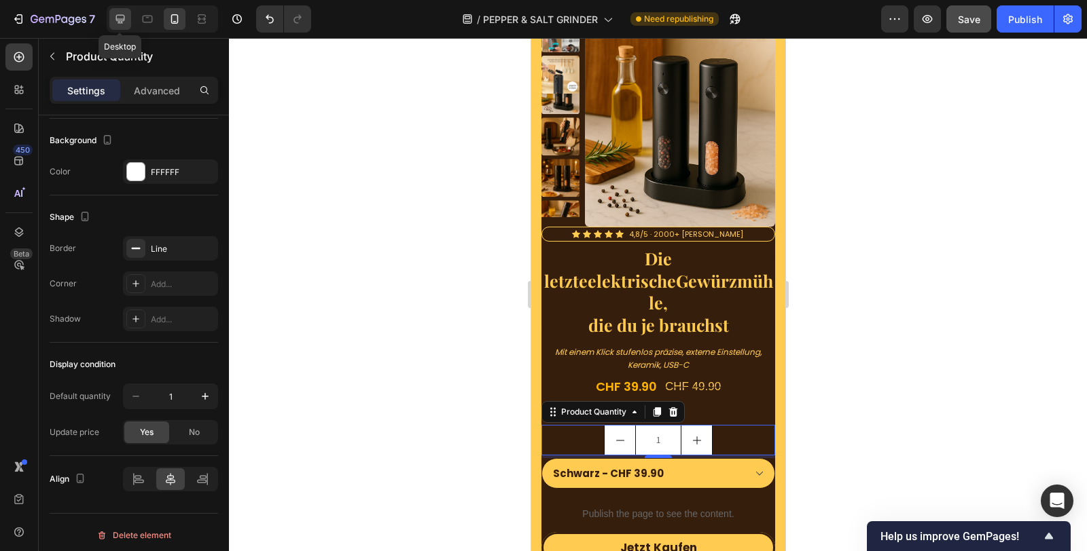
click at [117, 8] on div at bounding box center [120, 19] width 22 height 22
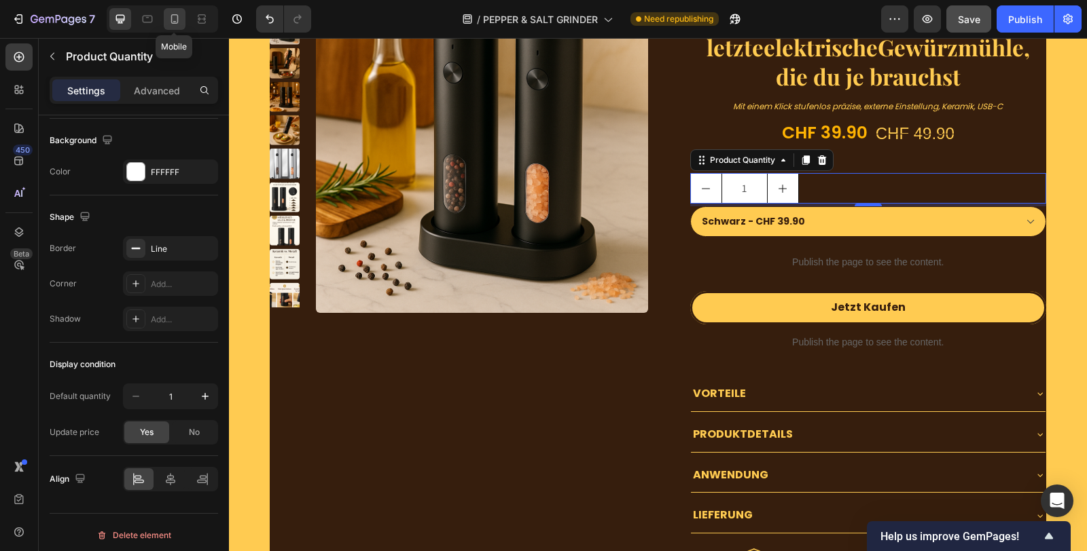
scroll to position [4474, 0]
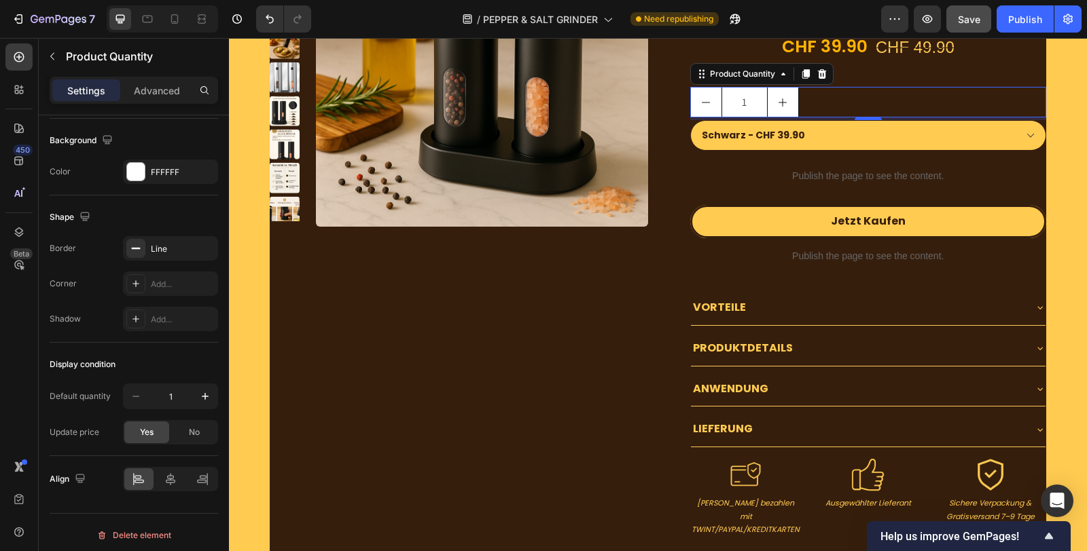
click at [938, 100] on div "1" at bounding box center [868, 102] width 357 height 31
click at [170, 476] on icon at bounding box center [171, 480] width 14 height 14
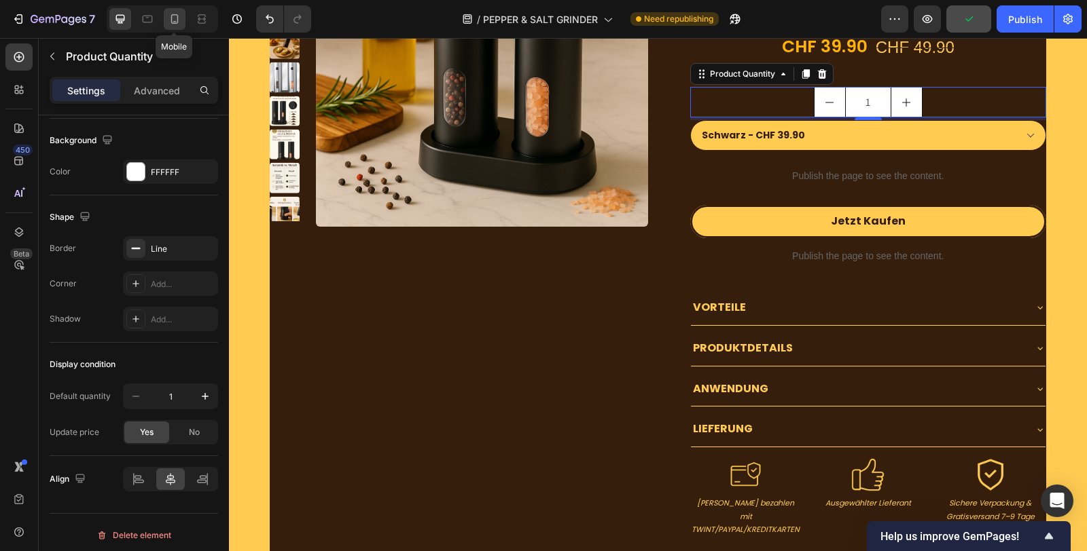
click at [171, 16] on icon at bounding box center [175, 19] width 14 height 14
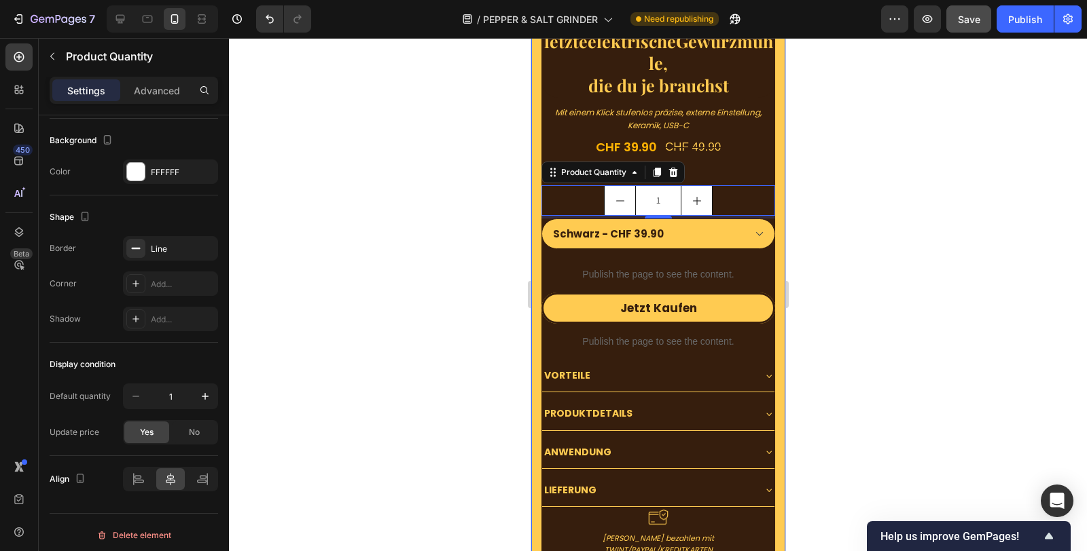
scroll to position [4461, 0]
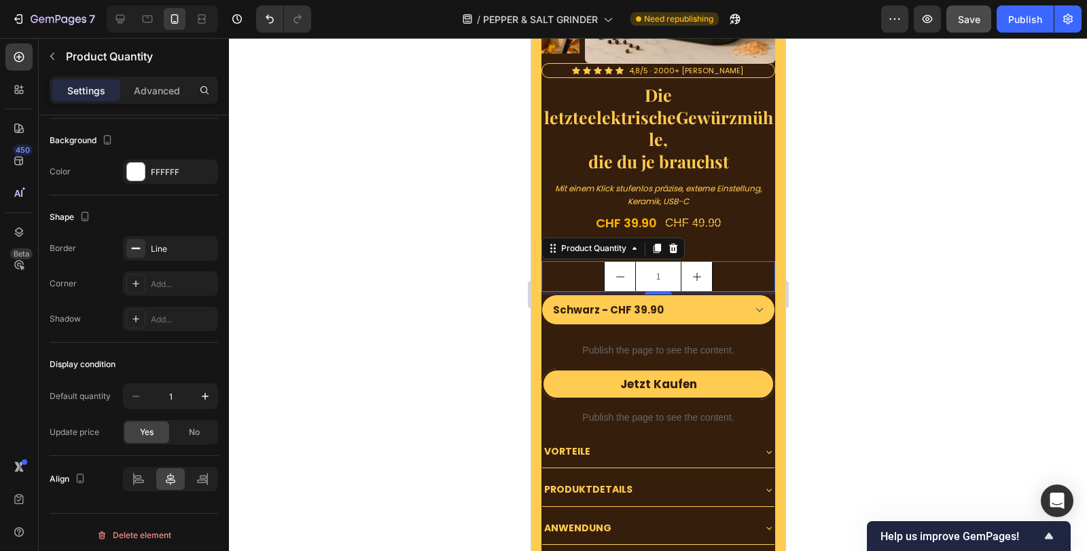
click at [712, 261] on div "1" at bounding box center [658, 276] width 234 height 31
click at [156, 173] on div "FFFFFF" at bounding box center [170, 172] width 39 height 12
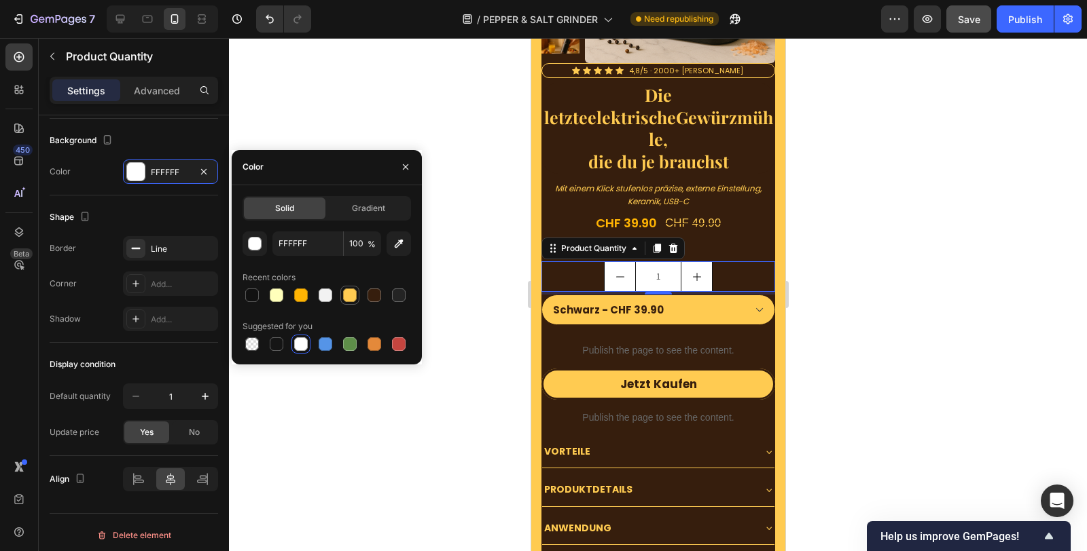
click at [342, 296] on div at bounding box center [350, 295] width 16 height 16
type input "FFCB51"
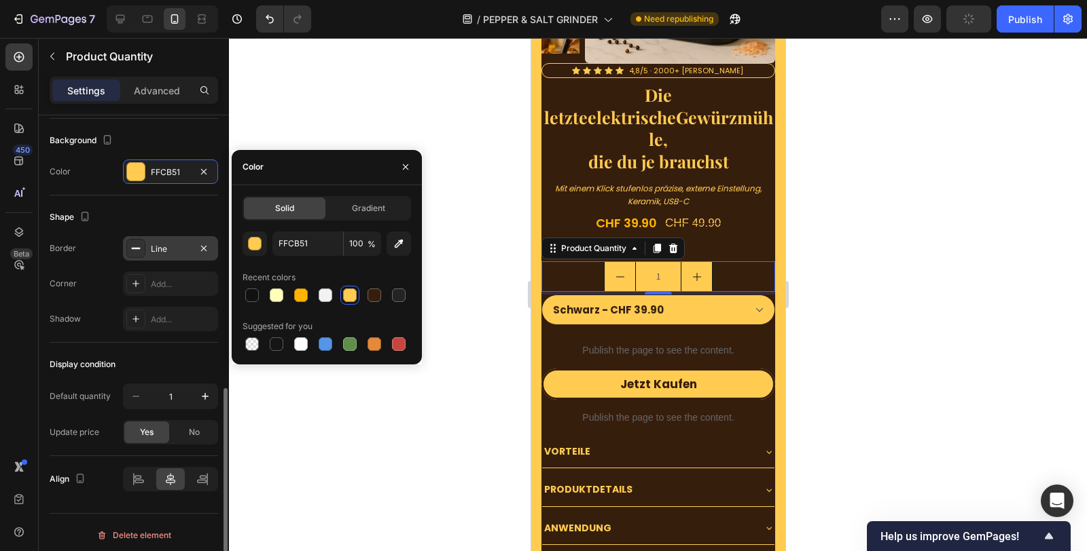
click at [168, 247] on div "Line" at bounding box center [170, 249] width 39 height 12
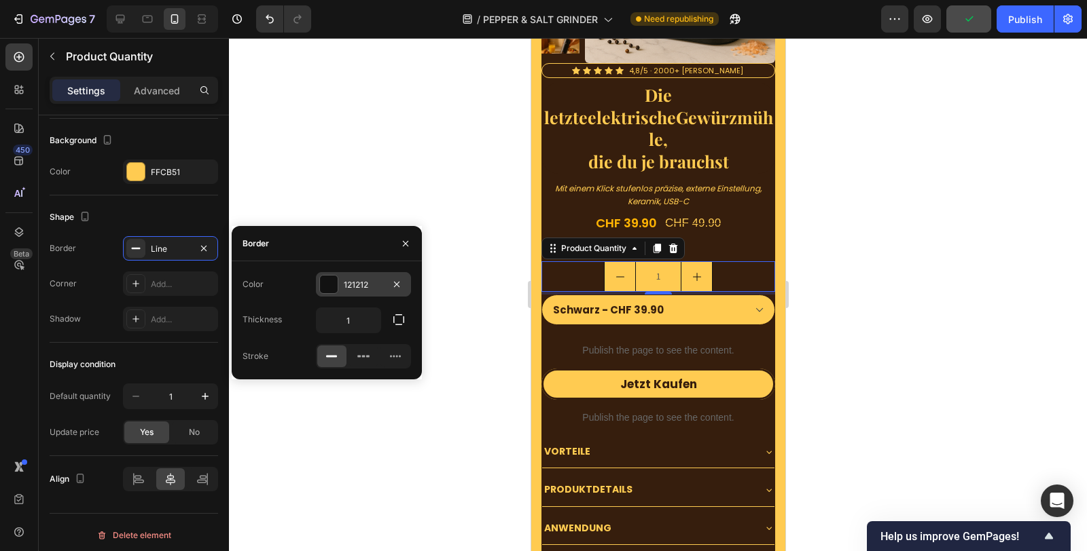
click at [367, 286] on div "121212" at bounding box center [363, 285] width 39 height 12
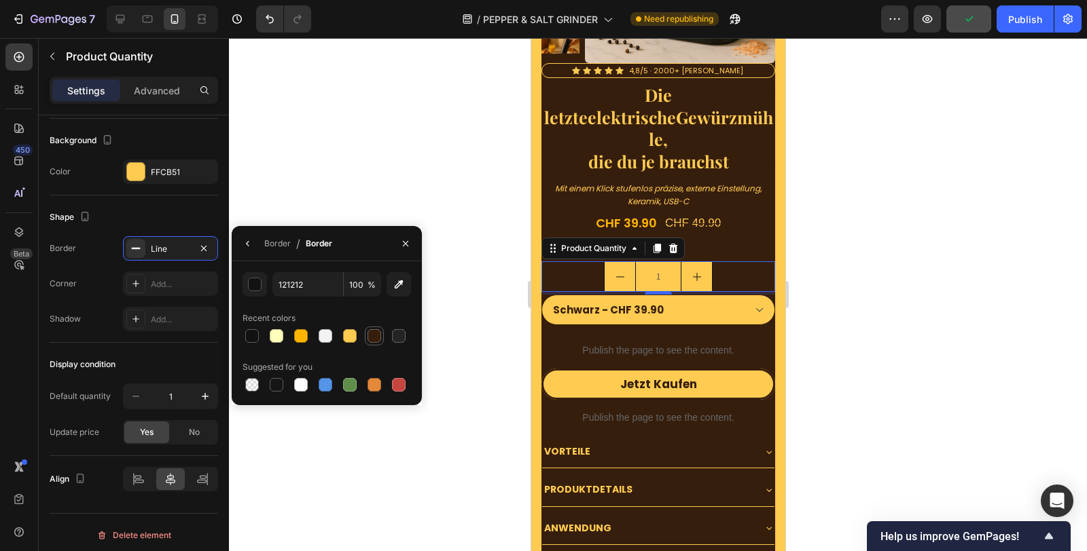
click at [376, 341] on div at bounding box center [374, 336] width 14 height 14
type input "361E0D"
click at [172, 236] on div "Line" at bounding box center [170, 248] width 95 height 24
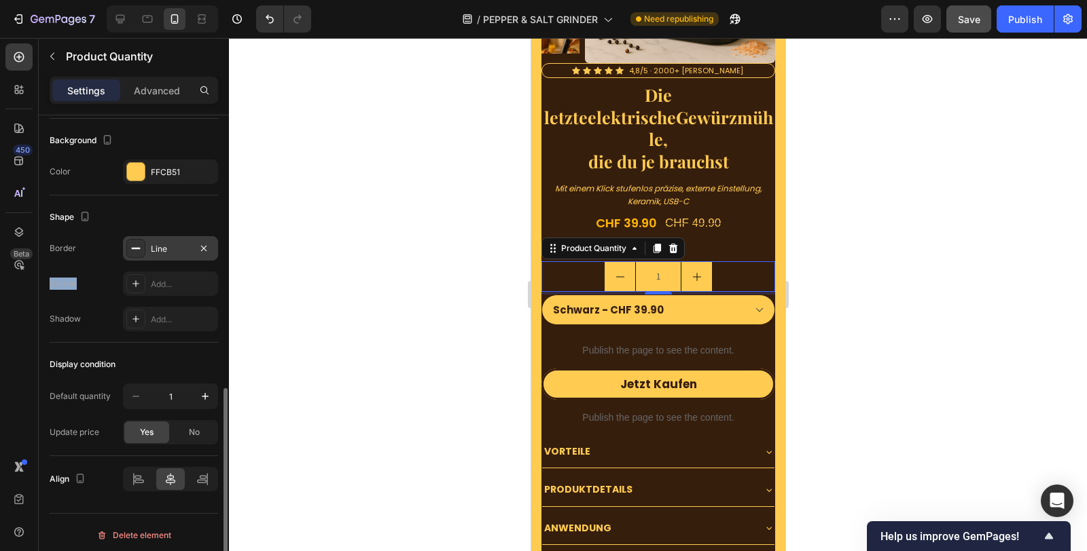
click at [172, 236] on div "Line" at bounding box center [170, 248] width 95 height 24
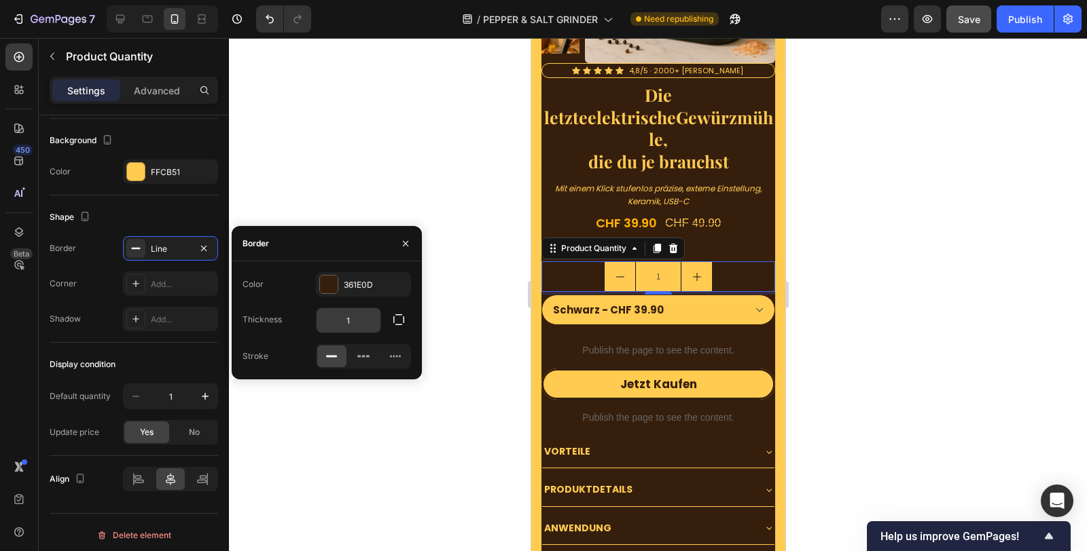
click at [357, 311] on input "1" at bounding box center [348, 320] width 64 height 24
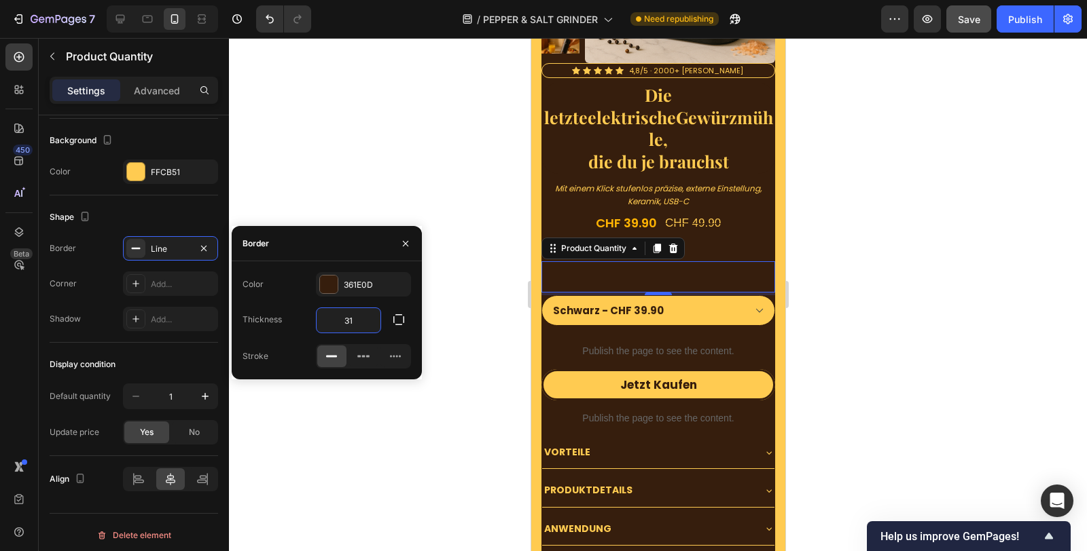
type input "3"
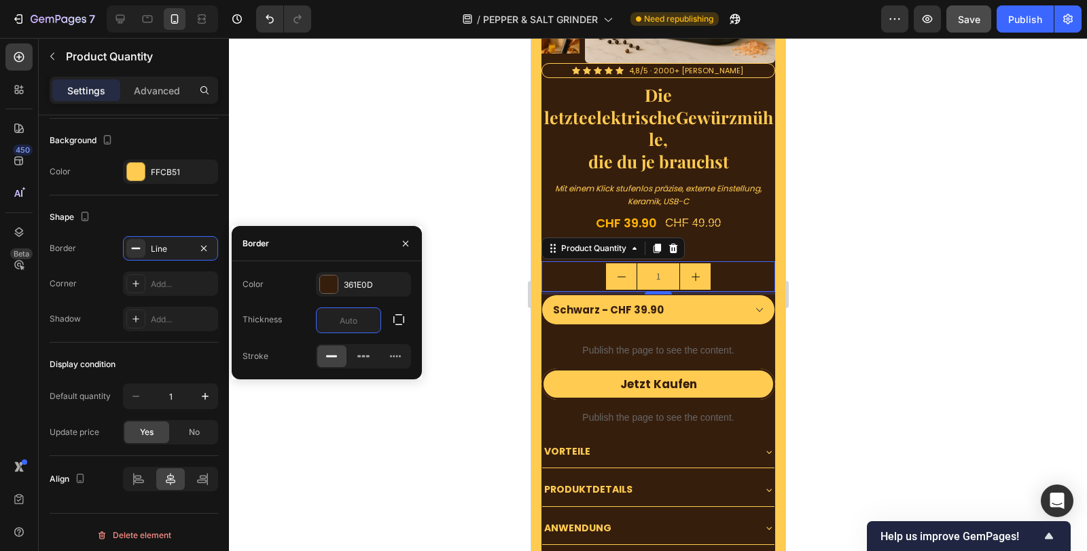
type input "1"
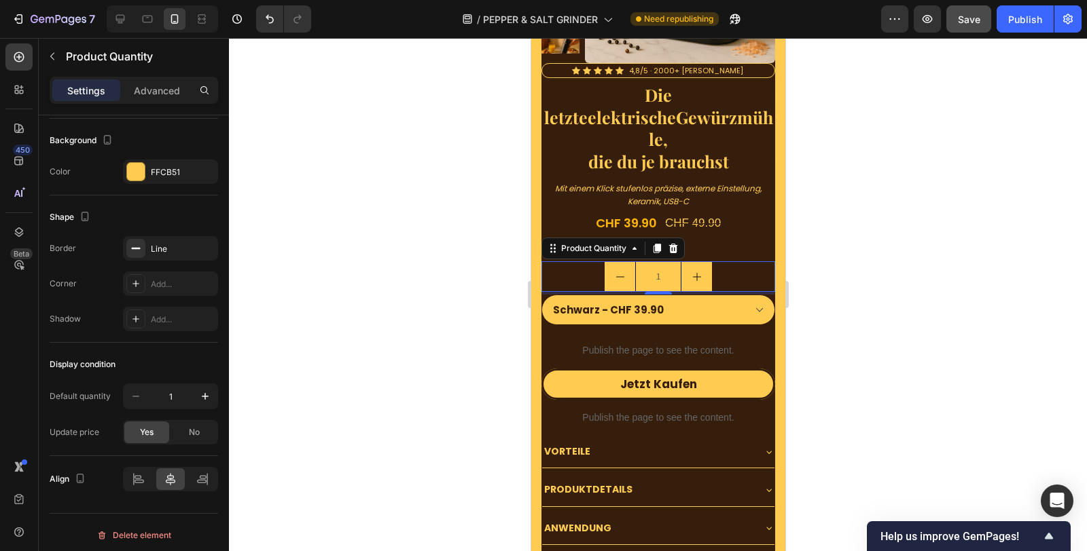
click at [361, 407] on div at bounding box center [658, 294] width 858 height 513
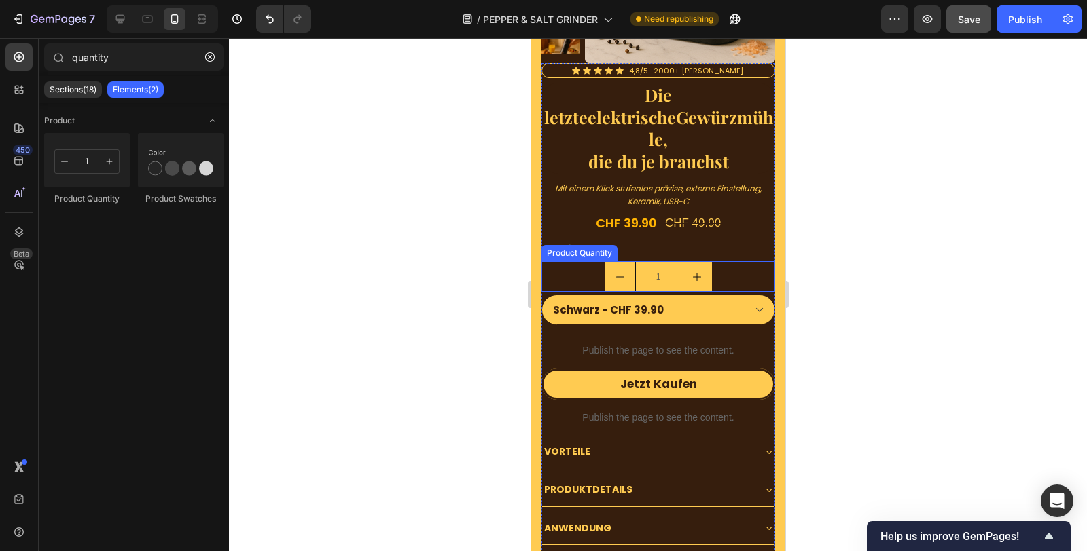
click at [718, 261] on div "1" at bounding box center [658, 276] width 234 height 31
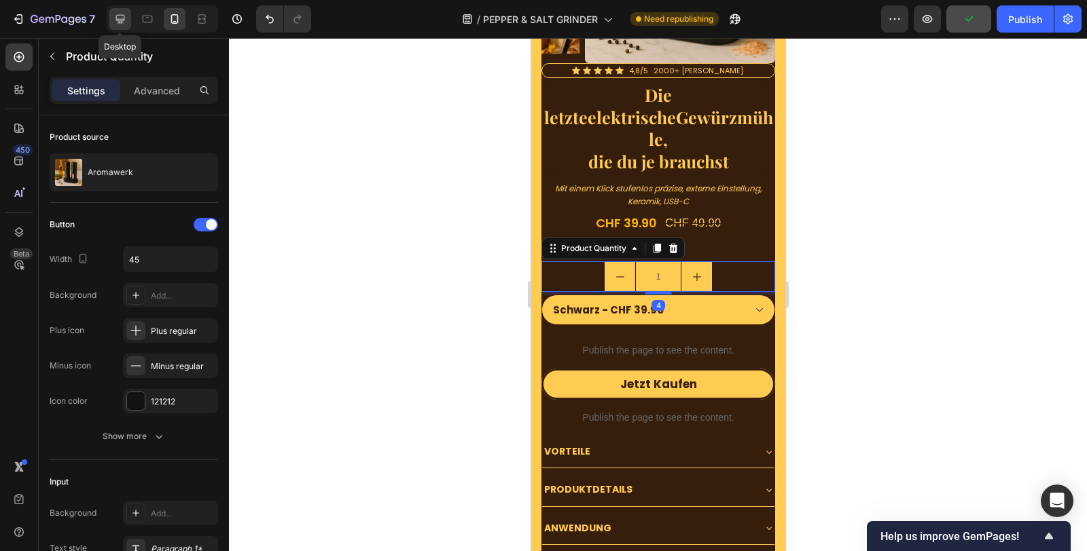
click at [115, 17] on icon at bounding box center [120, 19] width 14 height 14
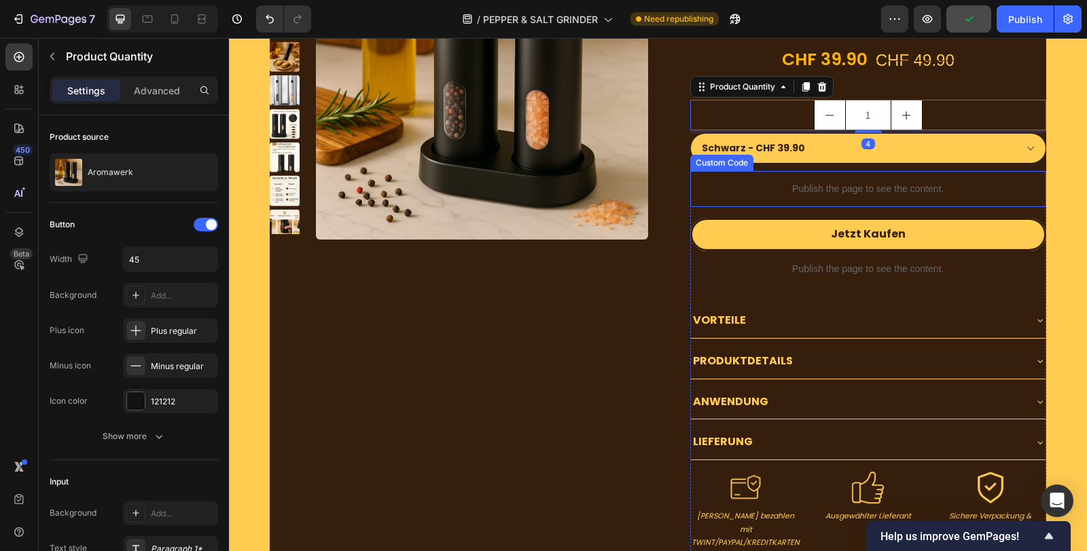
scroll to position [4474, 0]
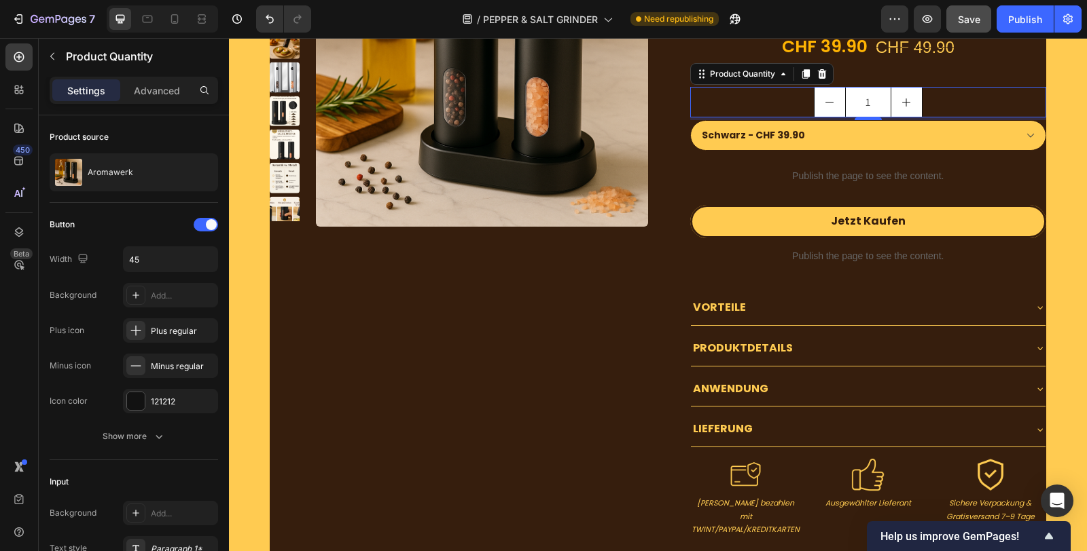
click at [924, 101] on div "1" at bounding box center [868, 102] width 357 height 31
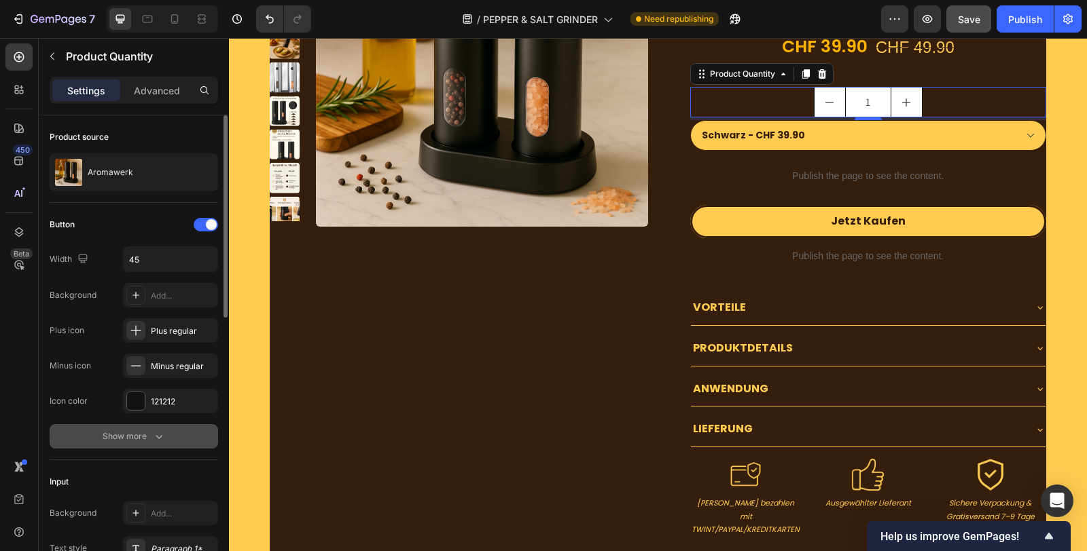
click at [155, 435] on icon "button" at bounding box center [159, 437] width 14 height 14
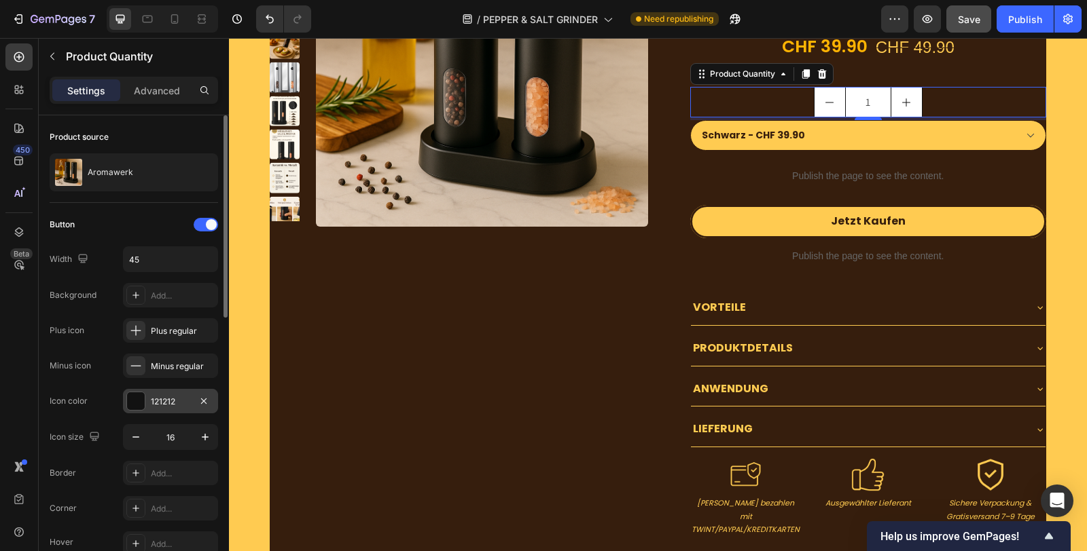
click at [170, 404] on div "121212" at bounding box center [170, 402] width 39 height 12
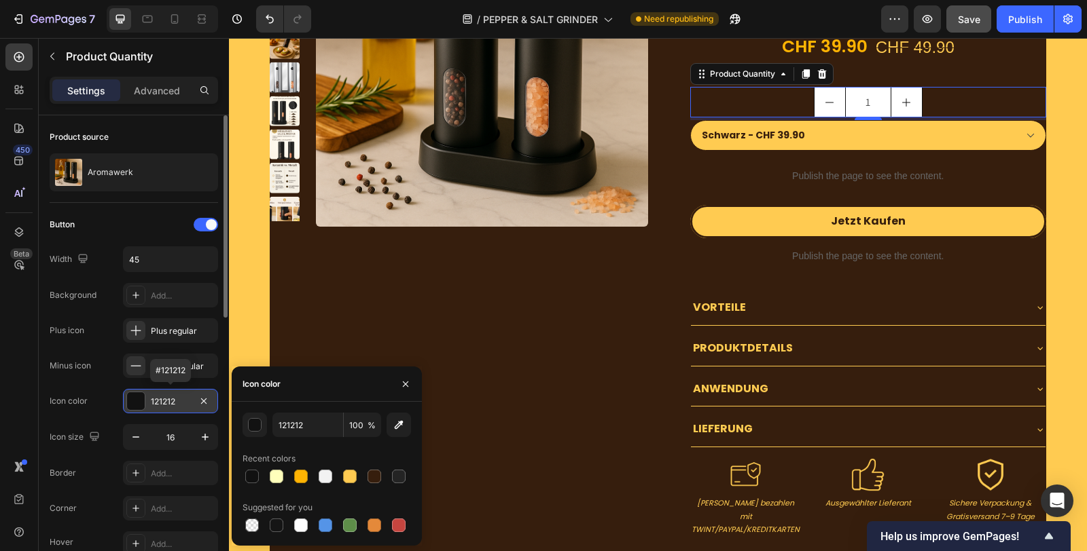
click at [170, 404] on div "121212" at bounding box center [170, 402] width 39 height 12
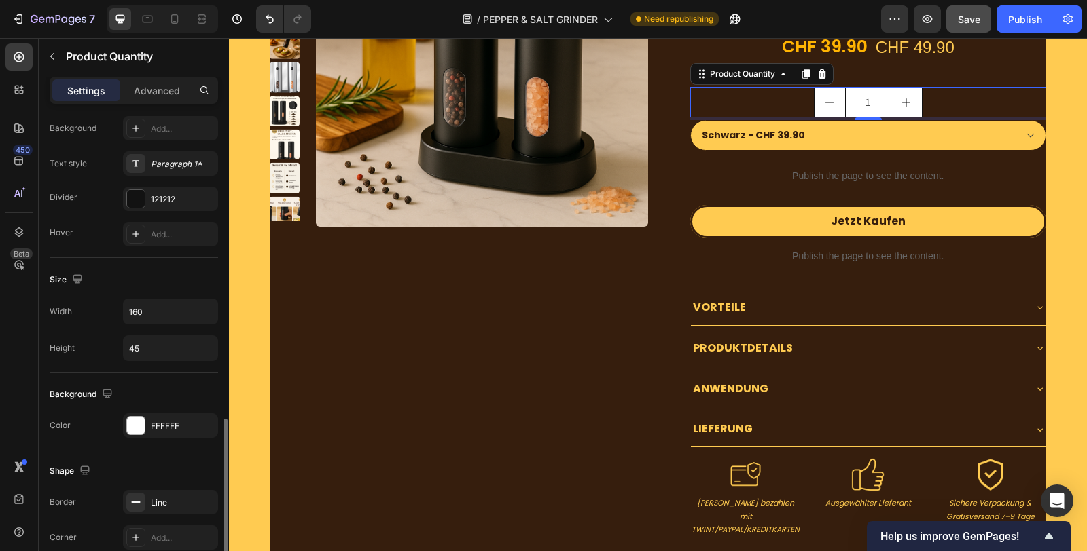
scroll to position [603, 0]
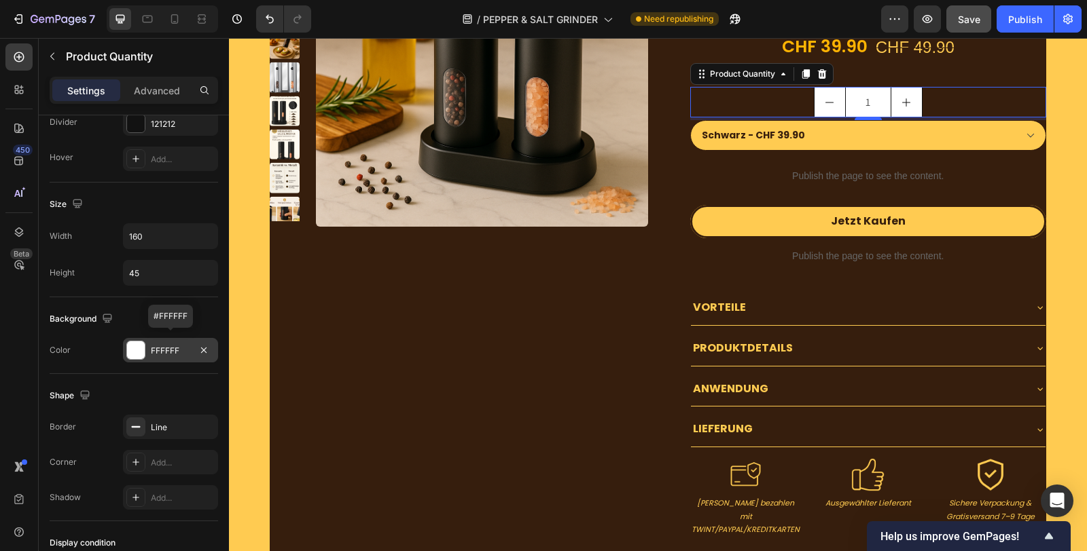
click at [168, 352] on div "FFFFFF" at bounding box center [170, 350] width 95 height 24
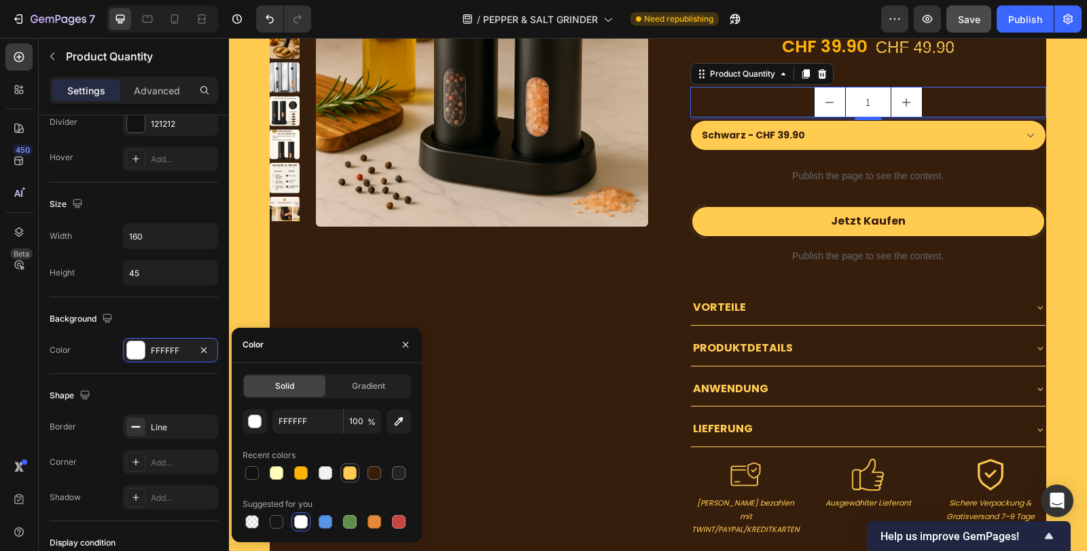
click at [345, 479] on div at bounding box center [350, 474] width 14 height 14
type input "FFCB51"
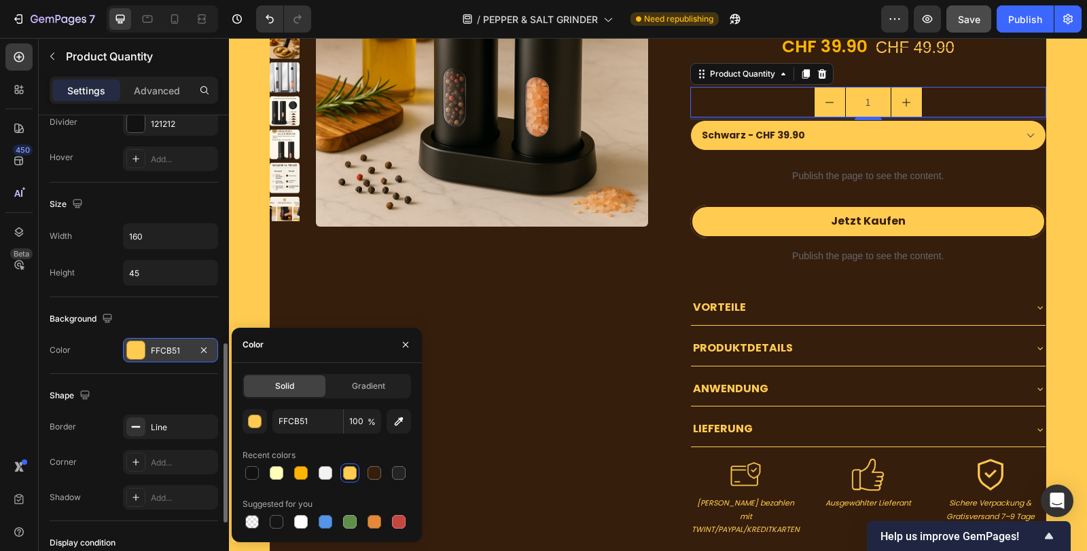
click at [168, 345] on div "FFCB51" at bounding box center [170, 351] width 39 height 12
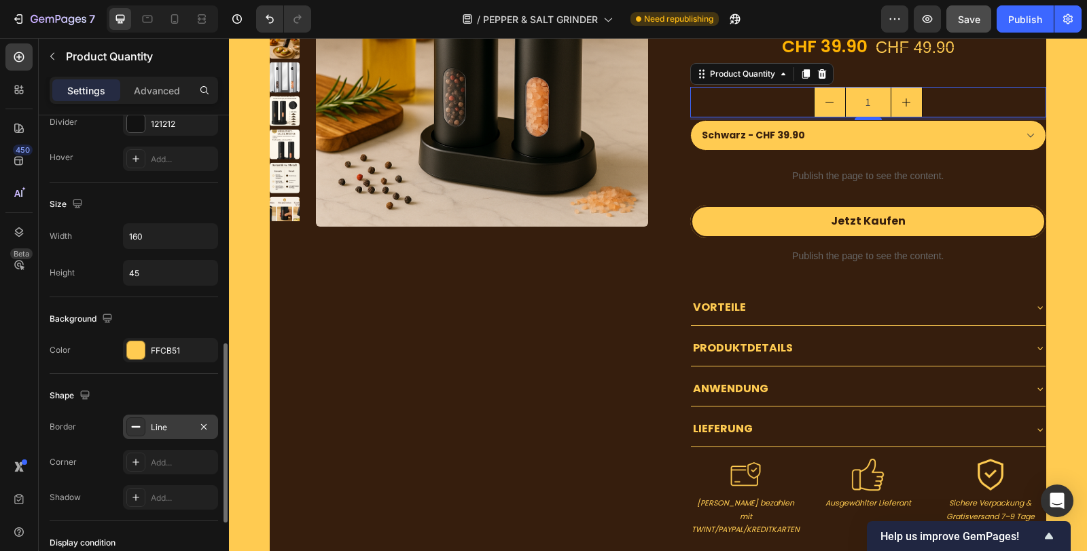
click at [146, 426] on div "Line" at bounding box center [170, 427] width 95 height 24
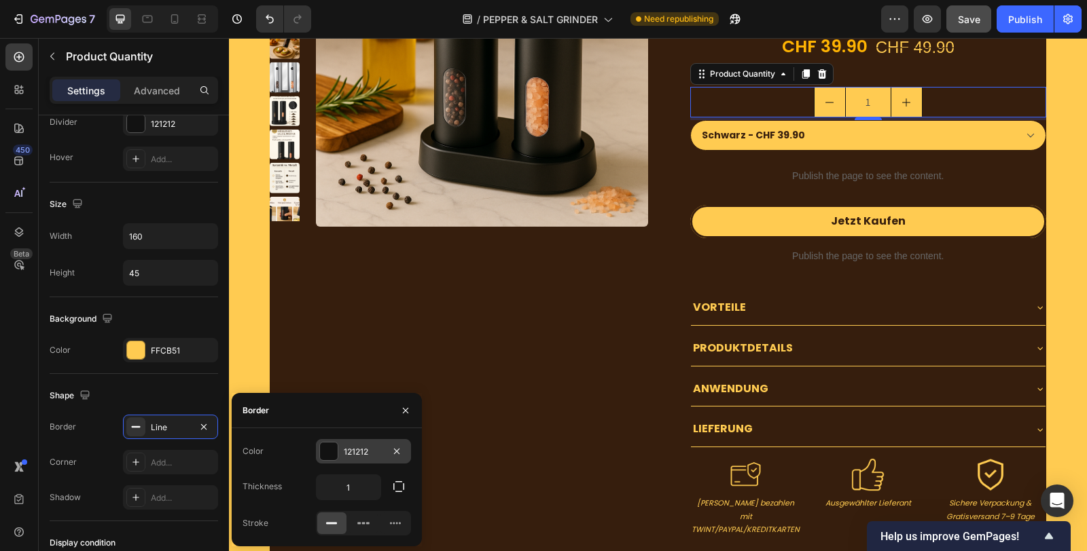
click at [369, 454] on div "121212" at bounding box center [363, 452] width 39 height 12
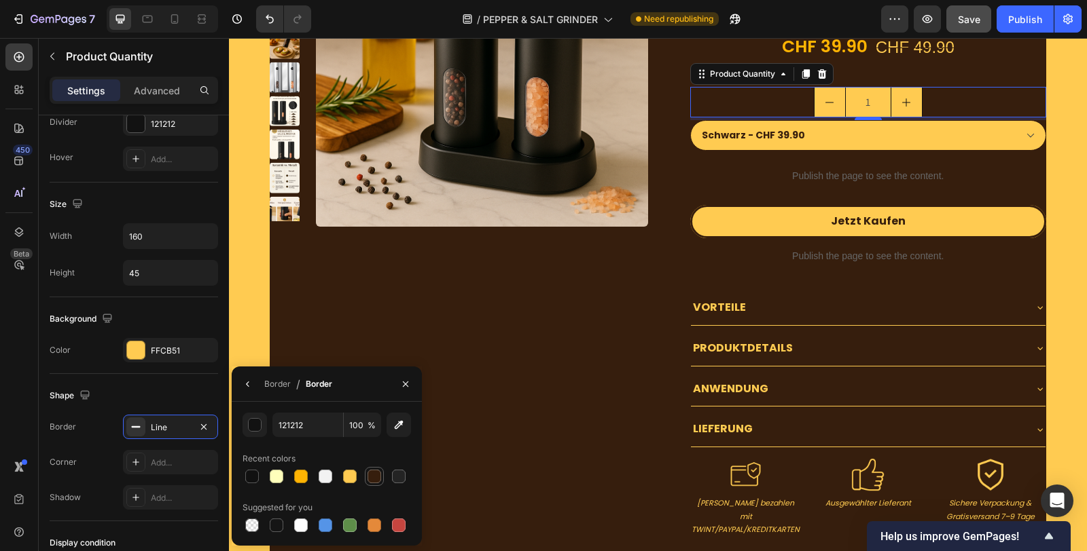
click at [374, 470] on div at bounding box center [374, 477] width 14 height 14
type input "361E0D"
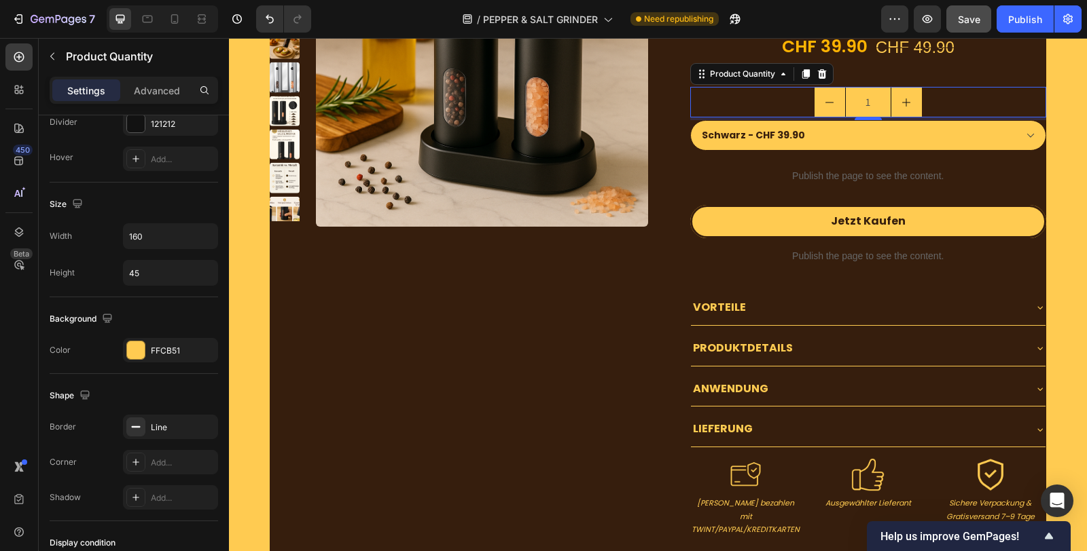
click at [866, 101] on input "1" at bounding box center [868, 102] width 46 height 29
click at [968, 28] on button "Save" at bounding box center [968, 18] width 45 height 27
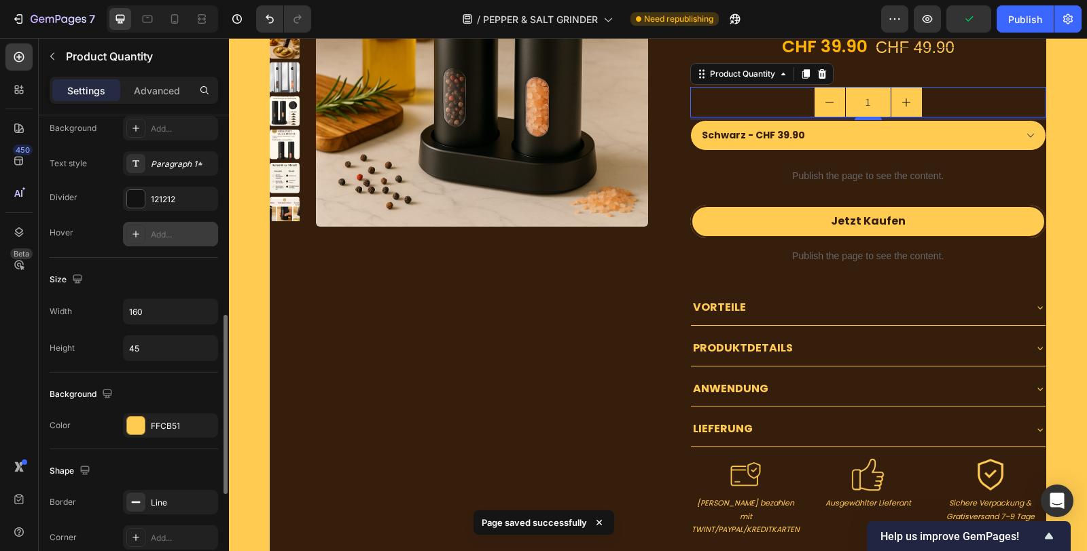
scroll to position [452, 0]
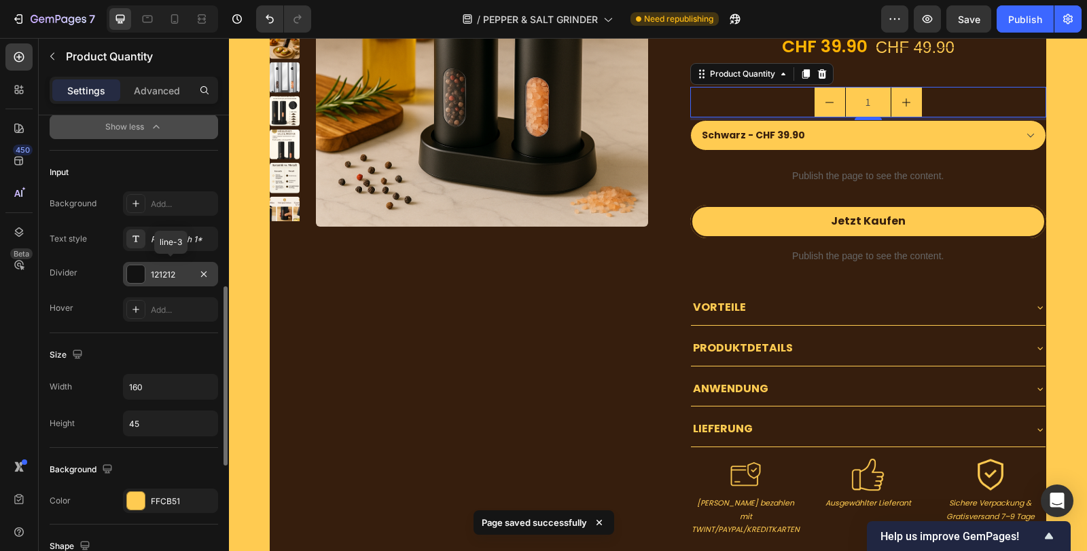
click at [169, 274] on div "121212" at bounding box center [170, 275] width 39 height 12
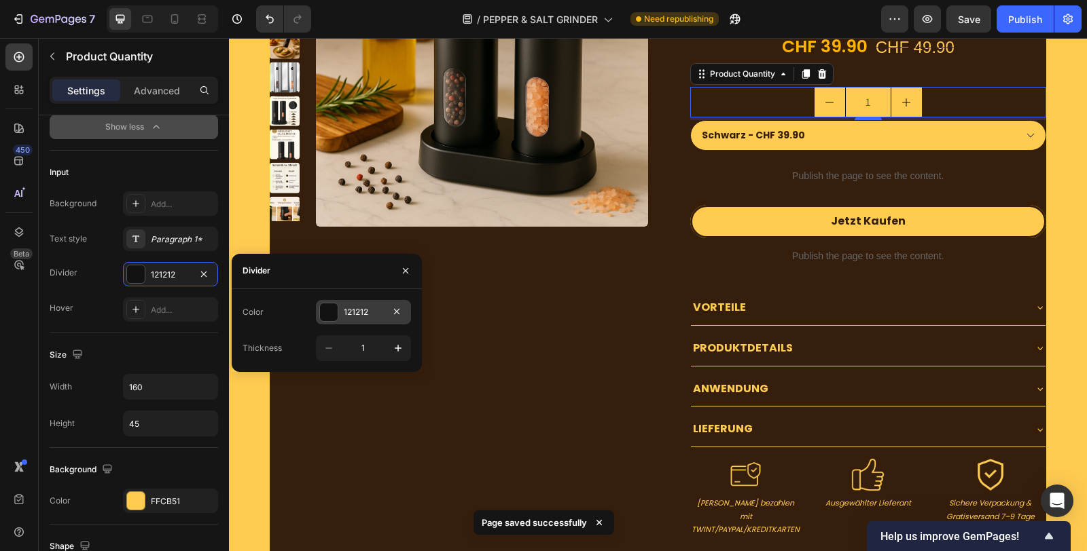
click at [323, 307] on div at bounding box center [329, 313] width 18 height 18
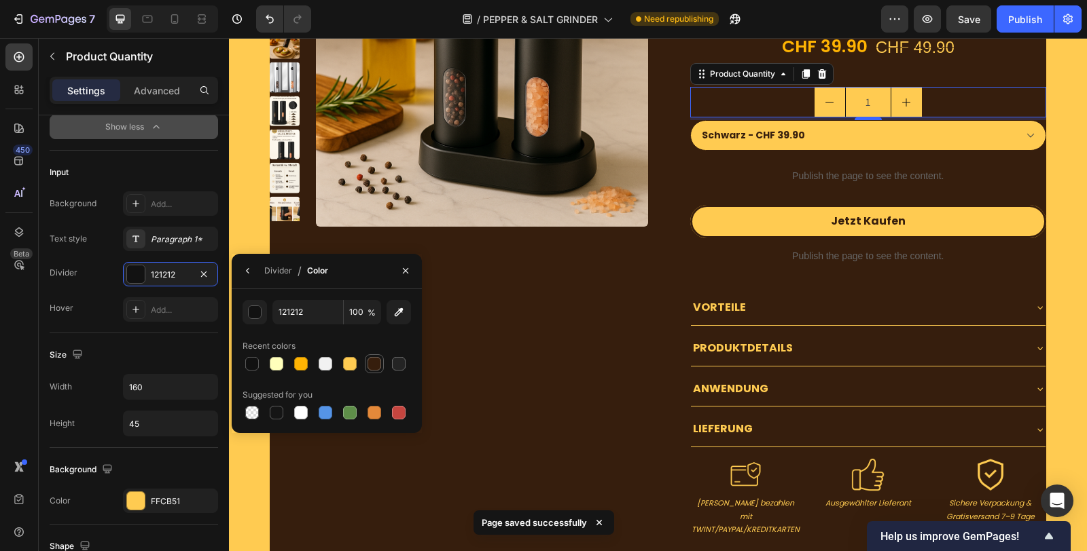
click at [373, 367] on div at bounding box center [374, 364] width 14 height 14
type input "361E0D"
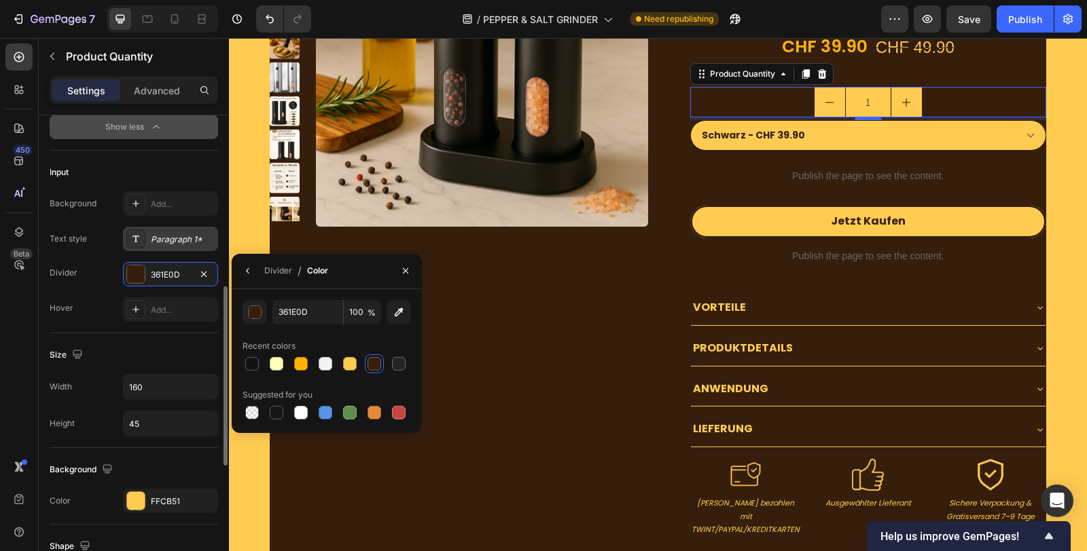
click at [160, 242] on div "Paragraph 1*" at bounding box center [170, 239] width 95 height 24
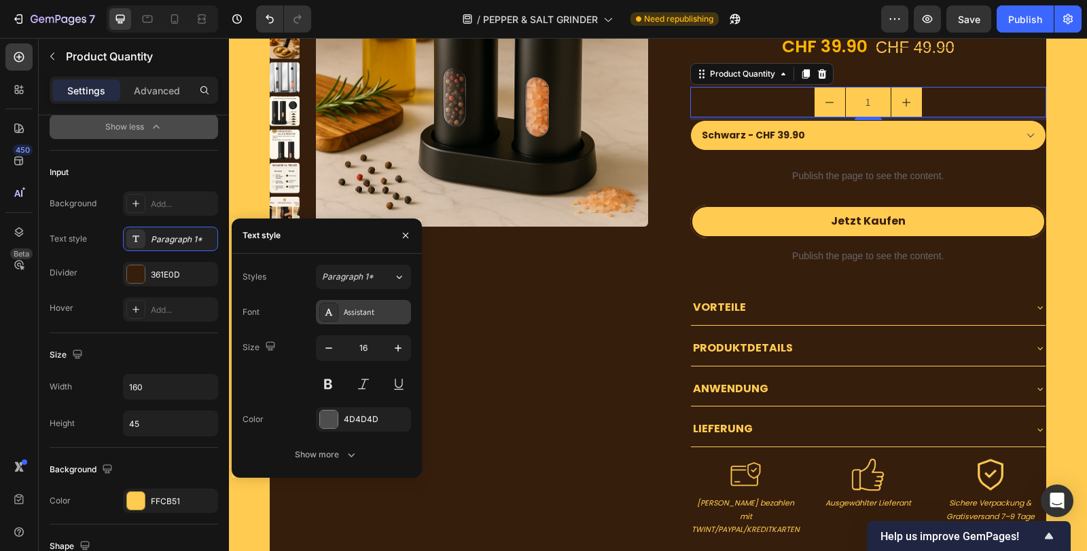
click at [368, 315] on div "Assistant" at bounding box center [376, 312] width 64 height 12
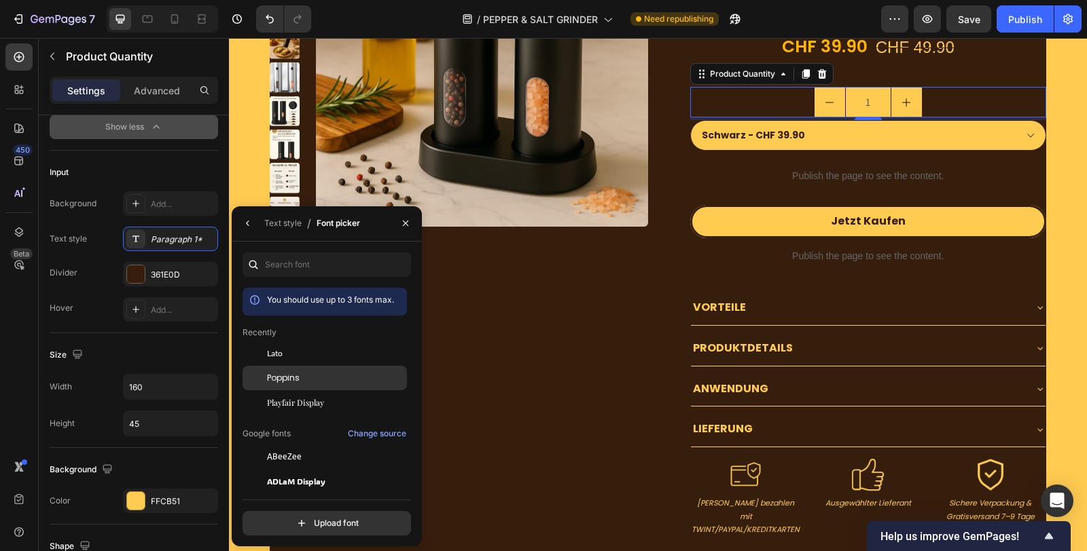
click at [331, 367] on div "Poppins" at bounding box center [324, 378] width 164 height 24
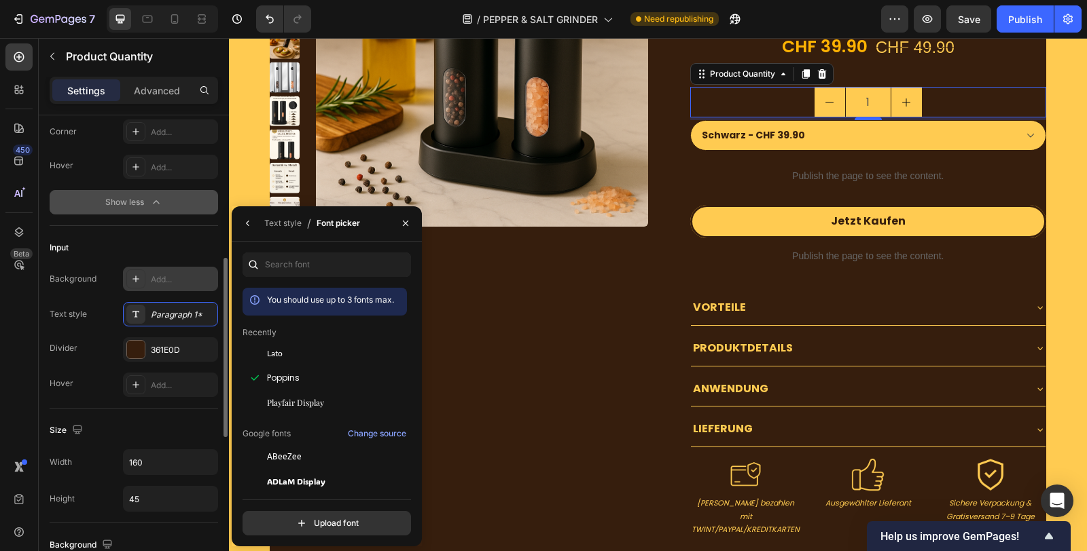
scroll to position [302, 0]
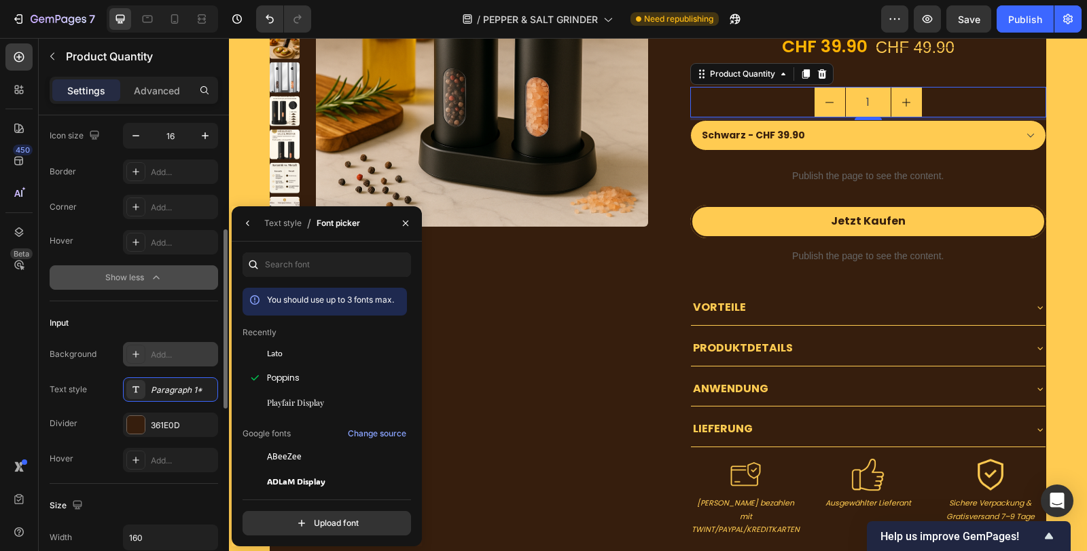
click at [170, 272] on button "Show less" at bounding box center [134, 278] width 168 height 24
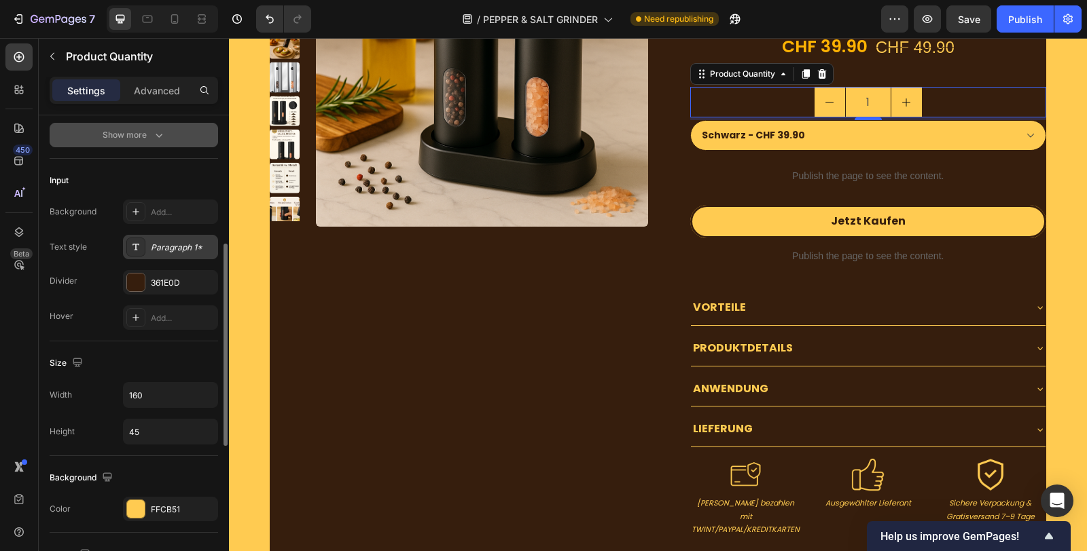
click at [181, 246] on div "Paragraph 1*" at bounding box center [183, 248] width 64 height 12
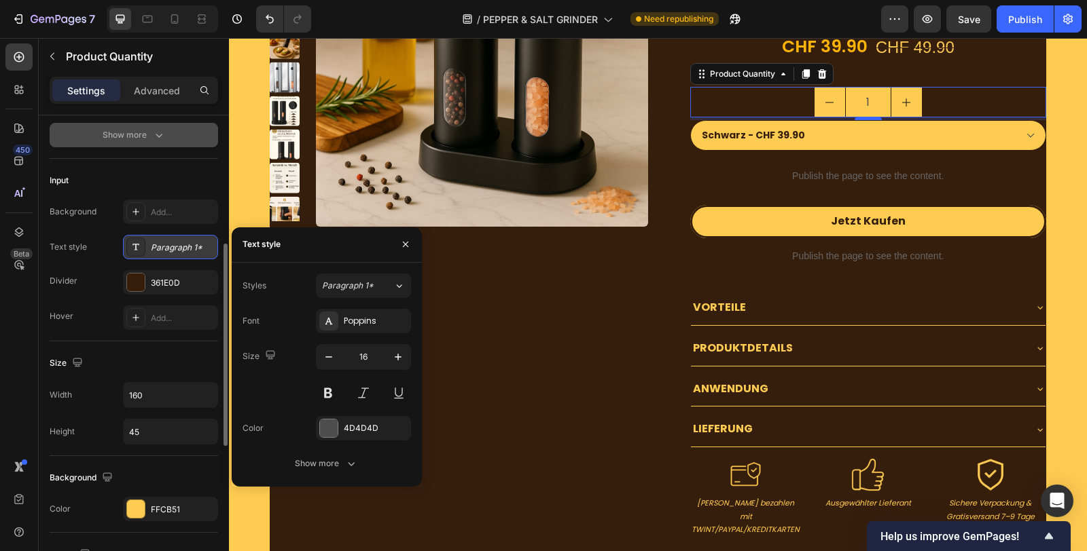
click at [181, 246] on div "Paragraph 1*" at bounding box center [183, 248] width 64 height 12
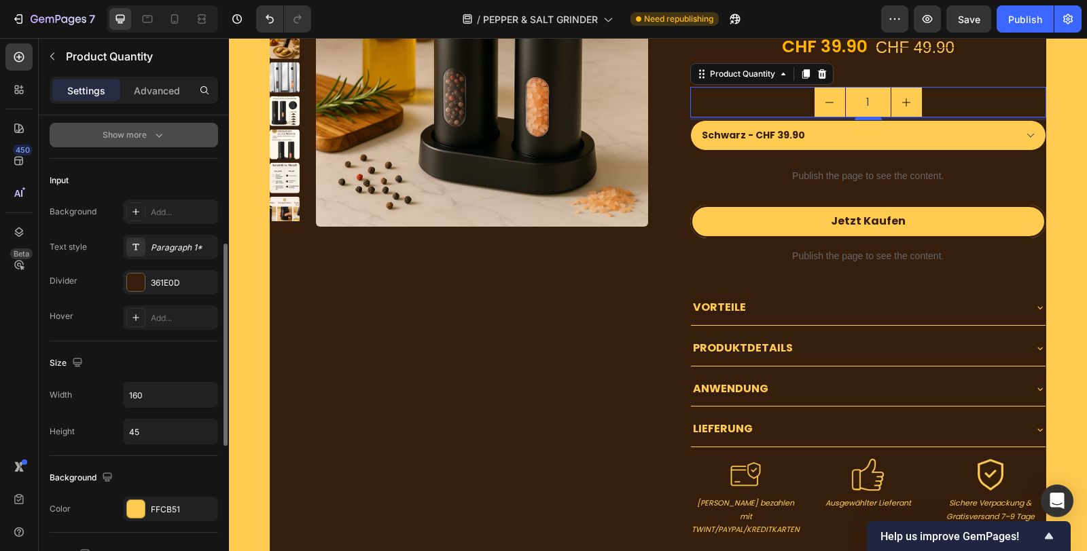
scroll to position [151, 0]
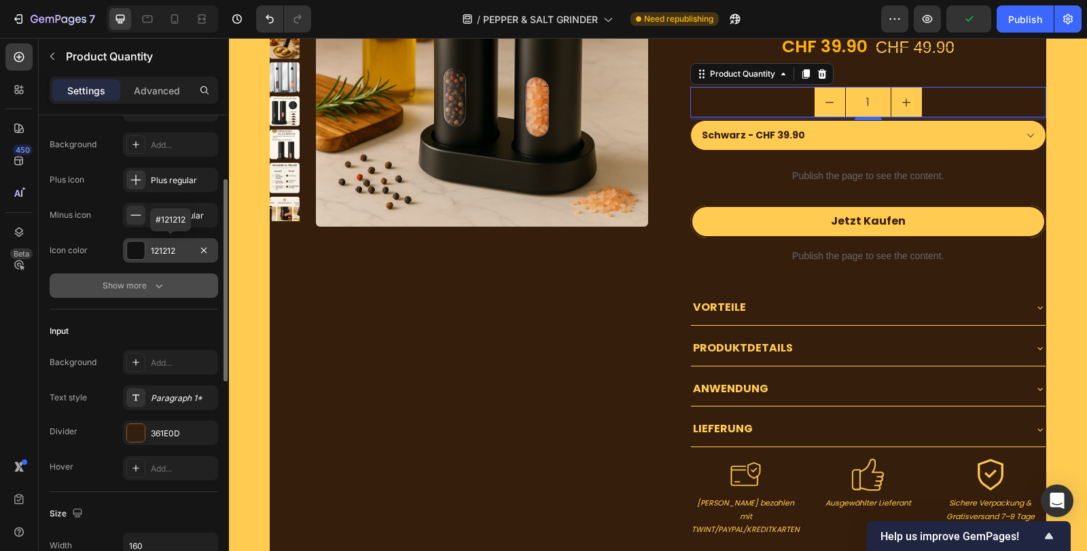
click at [171, 245] on div "121212" at bounding box center [170, 251] width 39 height 12
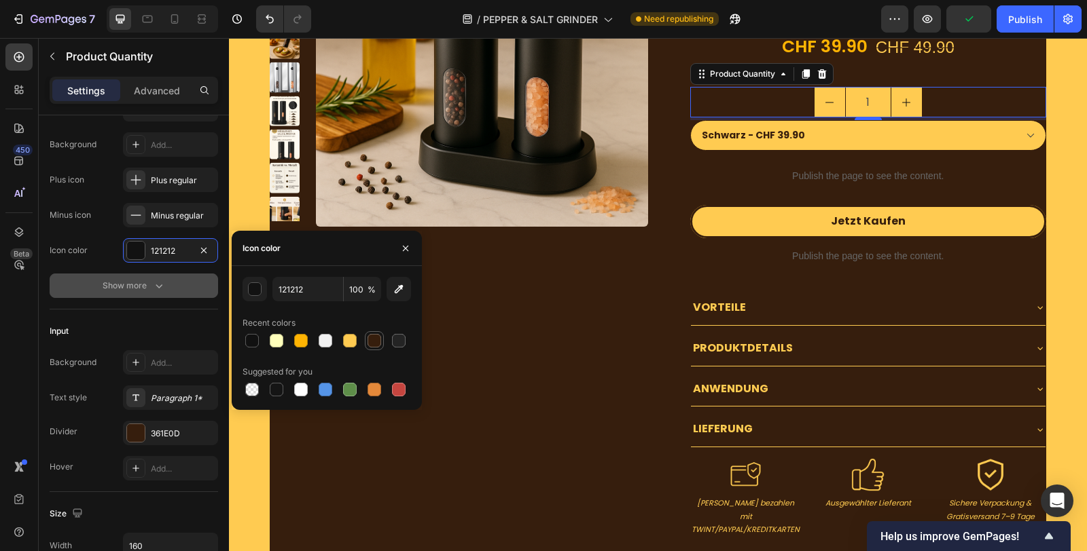
click at [368, 343] on div at bounding box center [374, 341] width 14 height 14
type input "361E0D"
click at [153, 293] on button "Show more" at bounding box center [134, 286] width 168 height 24
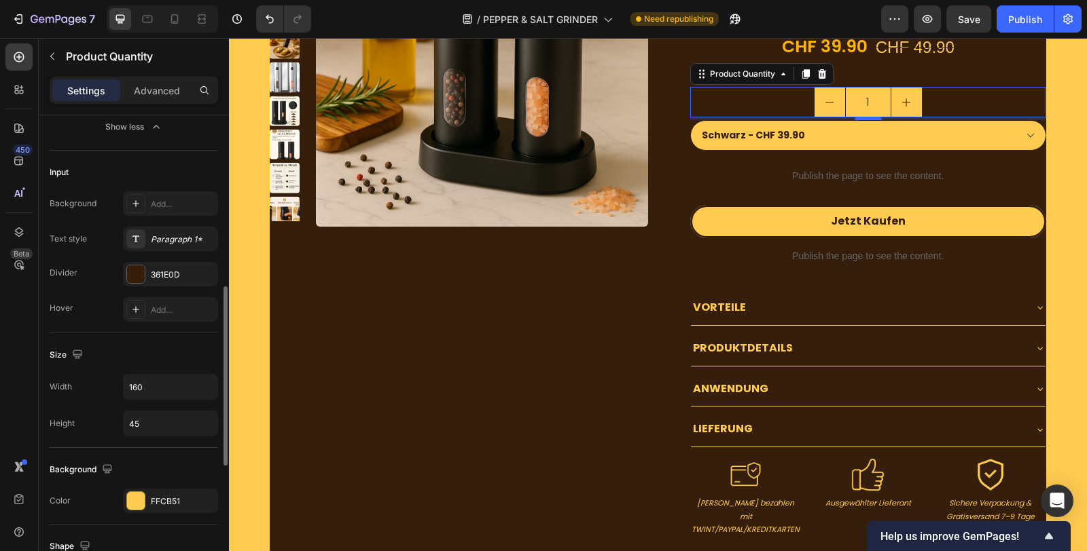
scroll to position [603, 0]
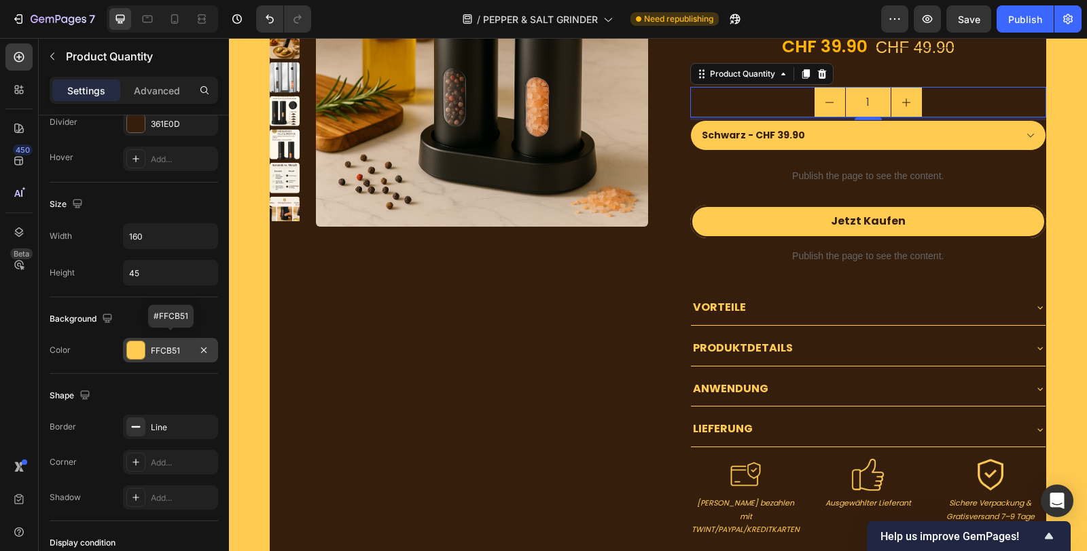
click at [168, 345] on div "FFCB51" at bounding box center [170, 351] width 39 height 12
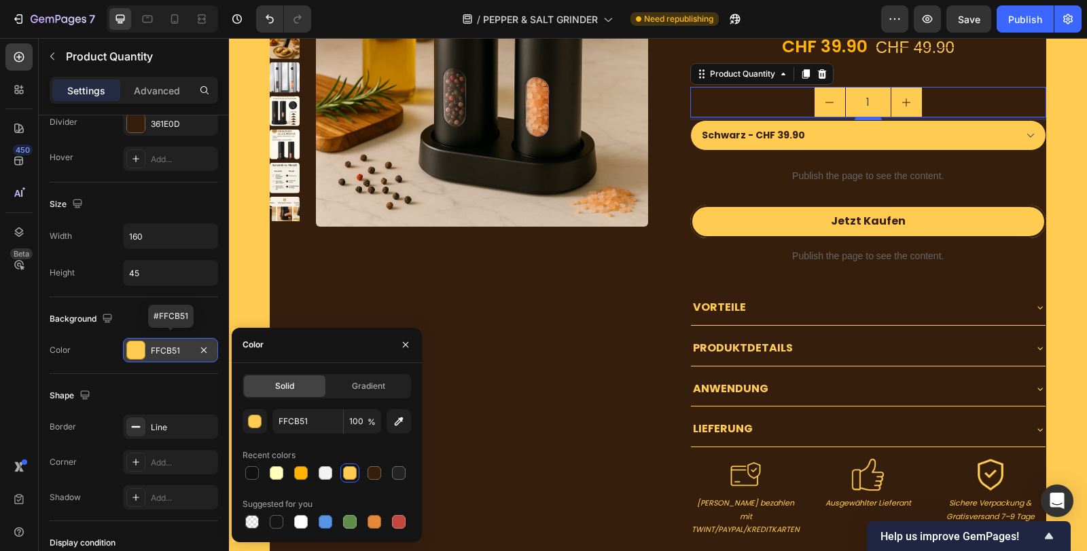
click at [168, 345] on div "FFCB51" at bounding box center [170, 351] width 39 height 12
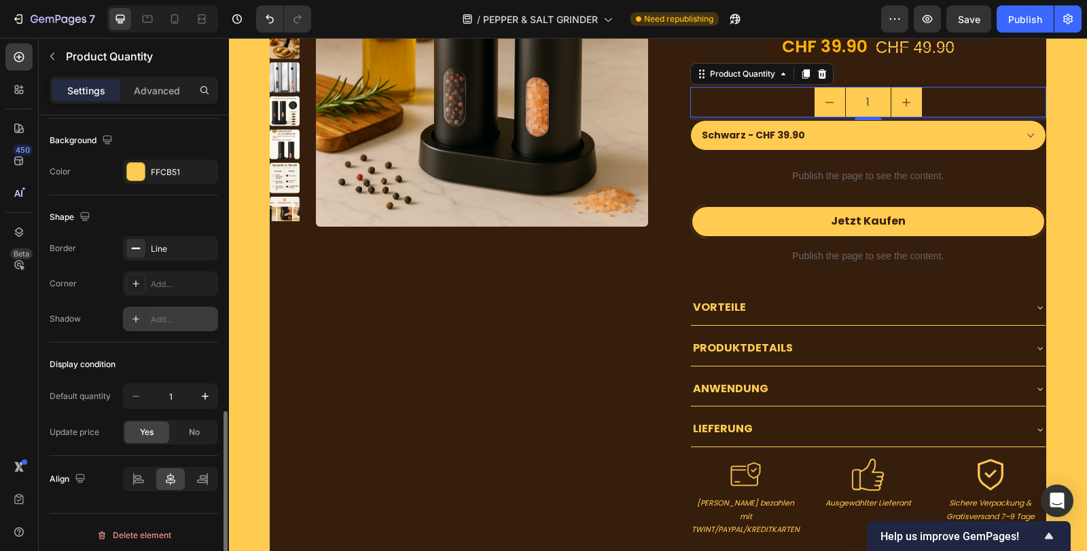
scroll to position [782, 0]
click at [854, 101] on input "1" at bounding box center [868, 102] width 46 height 29
click at [860, 101] on input "1" at bounding box center [868, 102] width 46 height 29
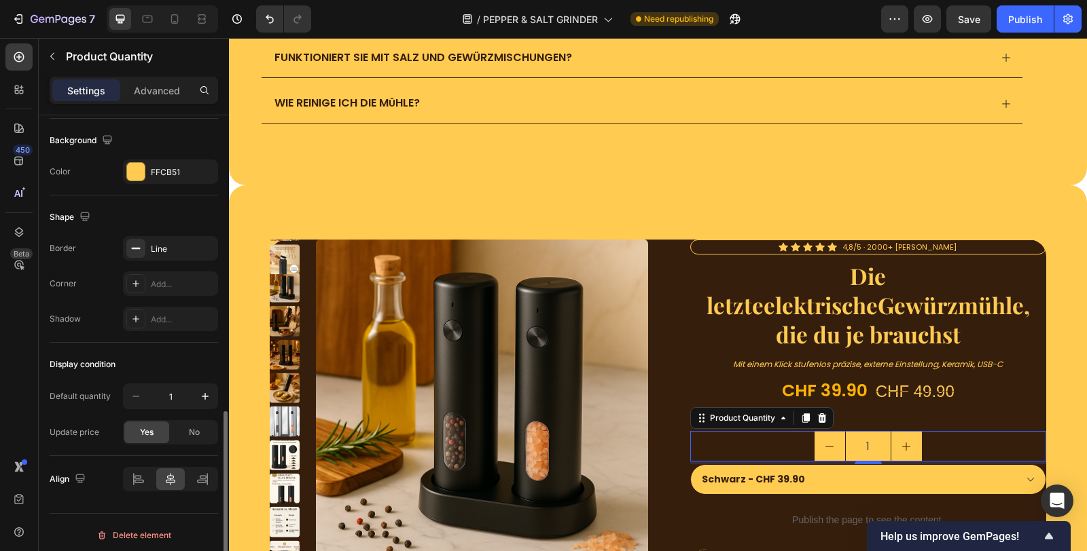
scroll to position [556, 0]
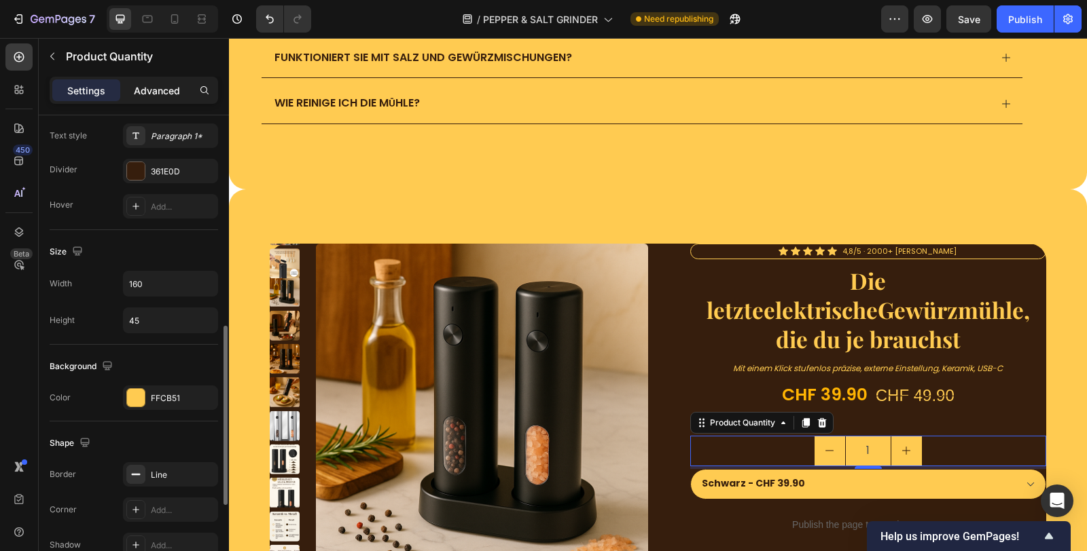
click at [152, 88] on p "Advanced" at bounding box center [157, 91] width 46 height 14
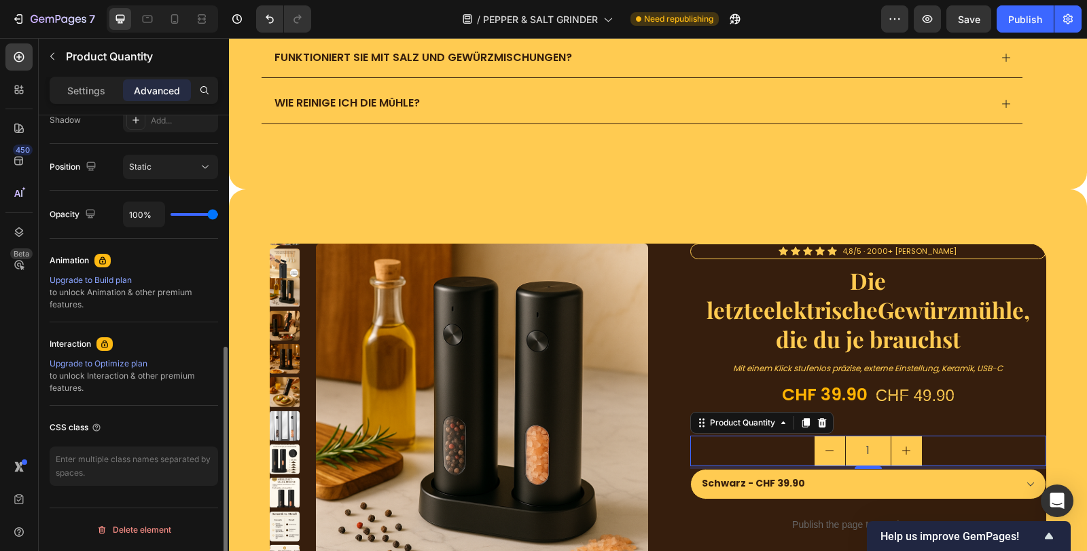
scroll to position [465, 0]
click at [97, 87] on p "Settings" at bounding box center [86, 91] width 38 height 14
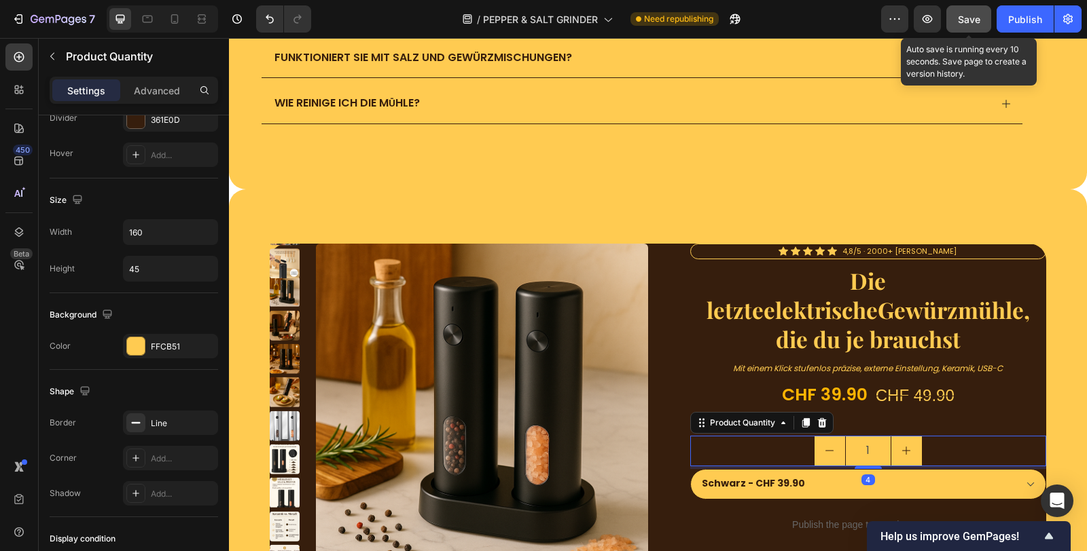
click at [957, 11] on button "Save" at bounding box center [968, 18] width 45 height 27
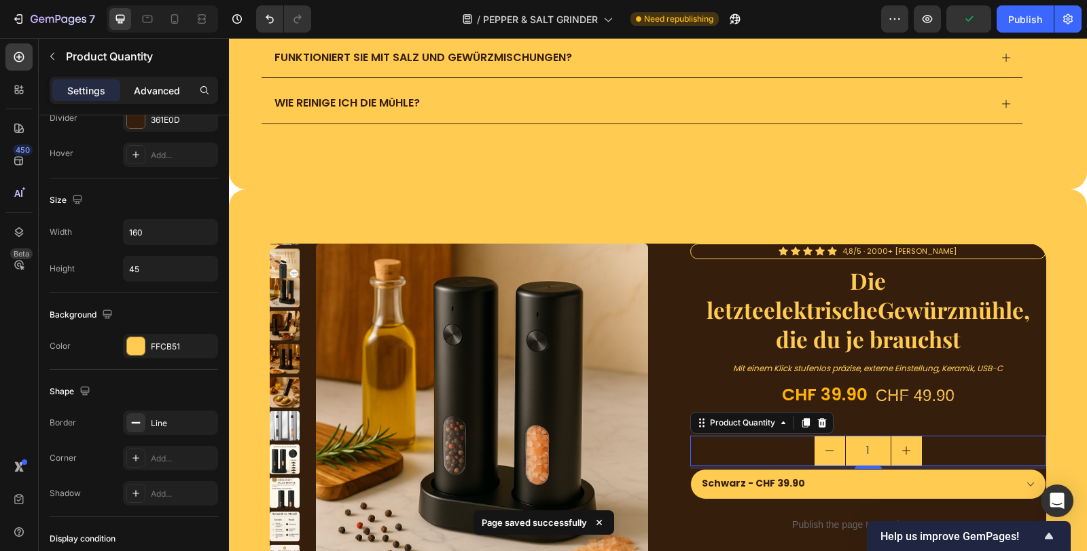
click at [144, 85] on p "Advanced" at bounding box center [157, 91] width 46 height 14
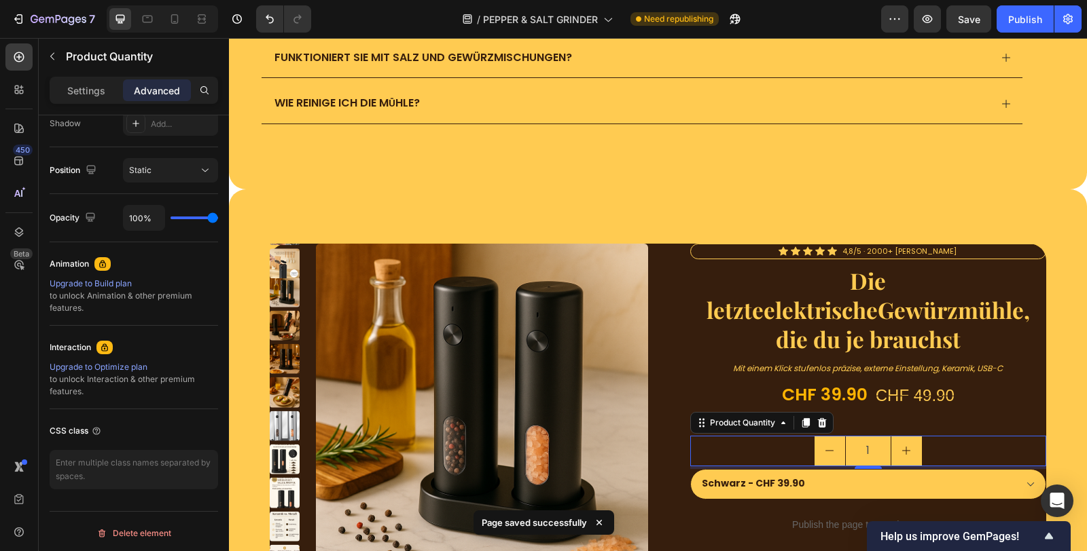
drag, startPoint x: 94, startPoint y: 90, endPoint x: 139, endPoint y: 99, distance: 45.0
click at [94, 90] on p "Settings" at bounding box center [86, 91] width 38 height 14
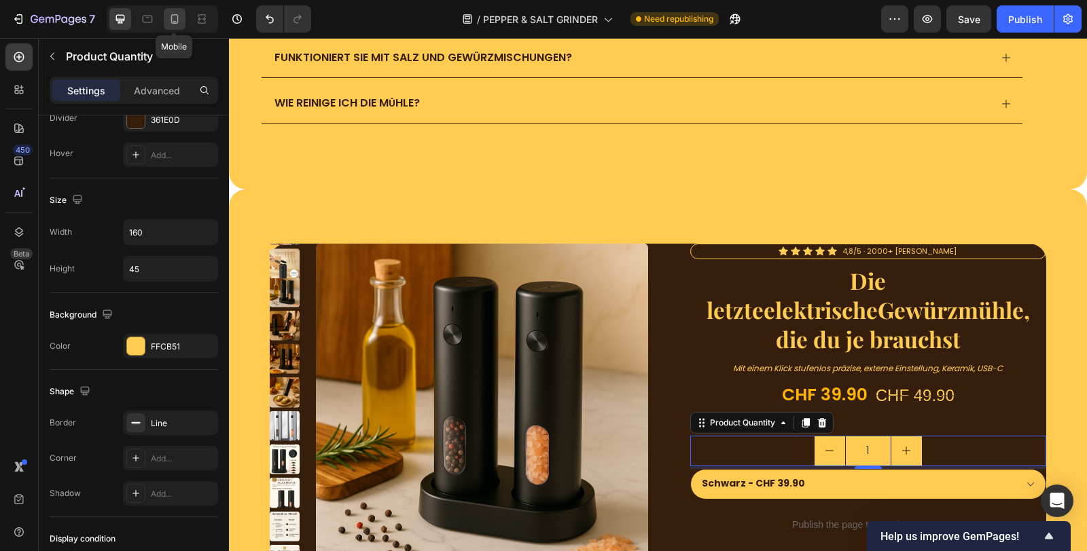
click at [178, 22] on icon at bounding box center [175, 19] width 14 height 14
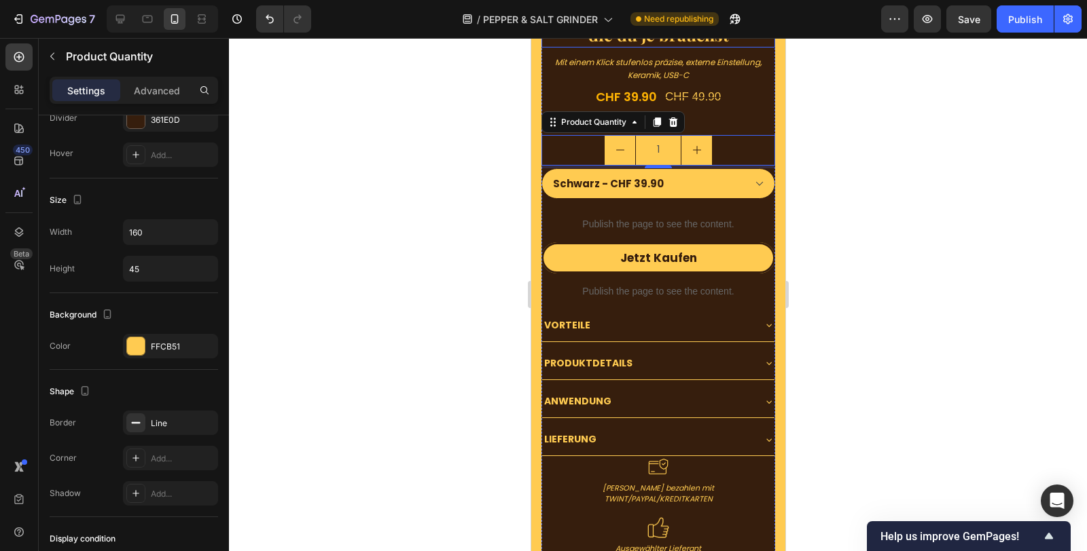
scroll to position [4639, 0]
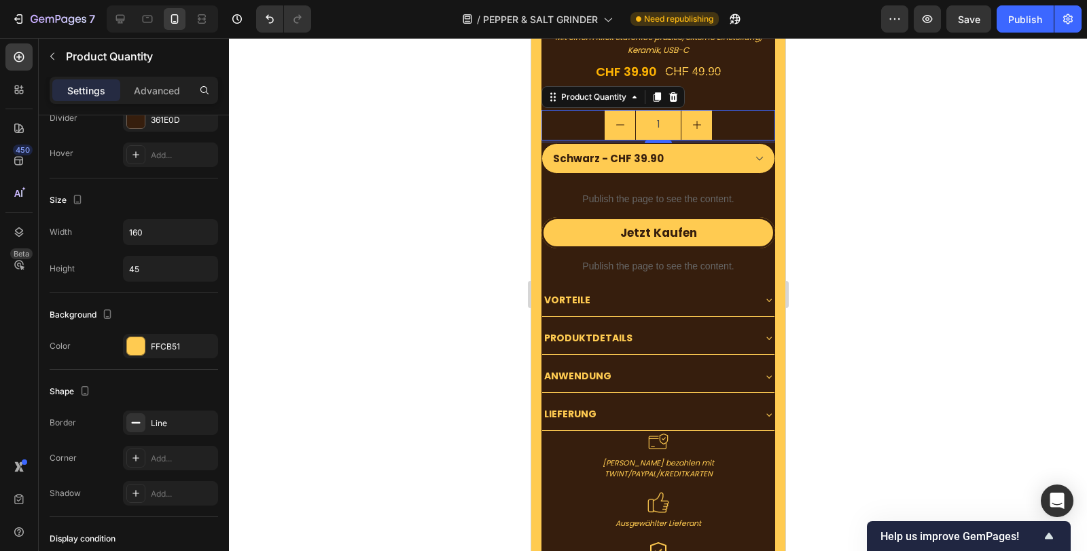
click at [703, 111] on button "increment" at bounding box center [696, 125] width 31 height 29
type input "2"
click at [716, 110] on div "2" at bounding box center [658, 125] width 234 height 31
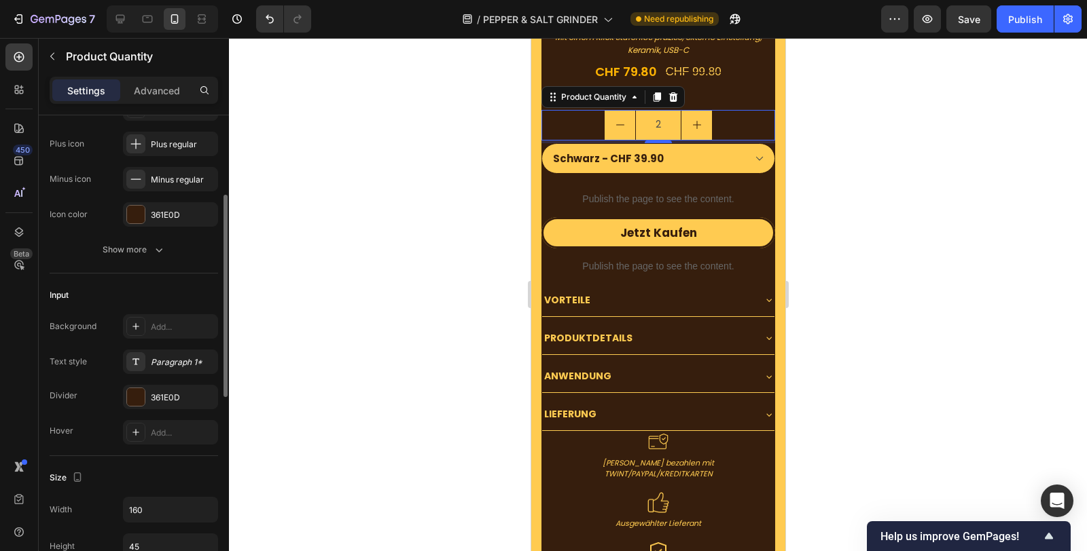
scroll to position [35, 0]
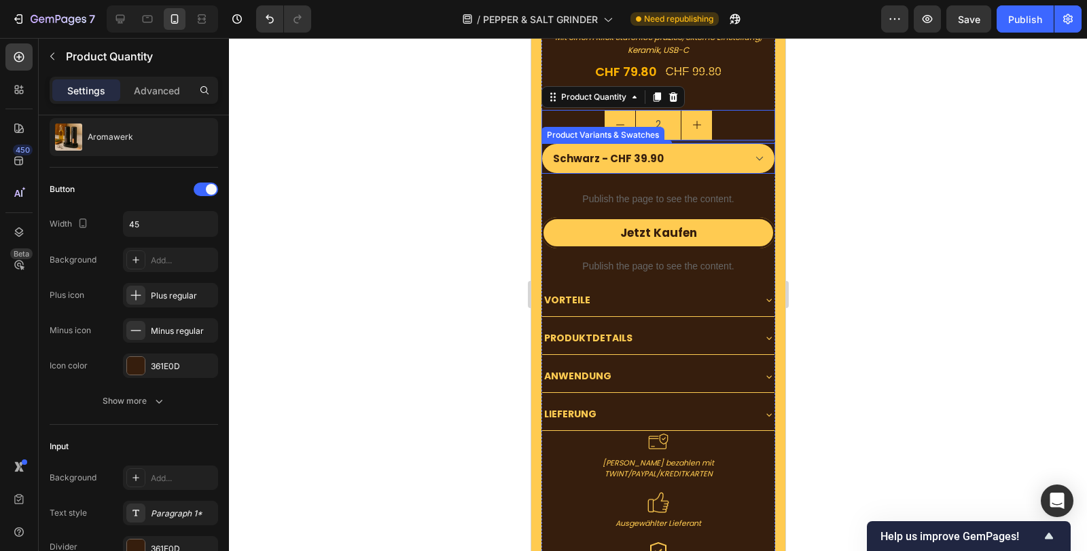
click at [646, 129] on div "Product Variants & Swatches" at bounding box center [601, 135] width 117 height 12
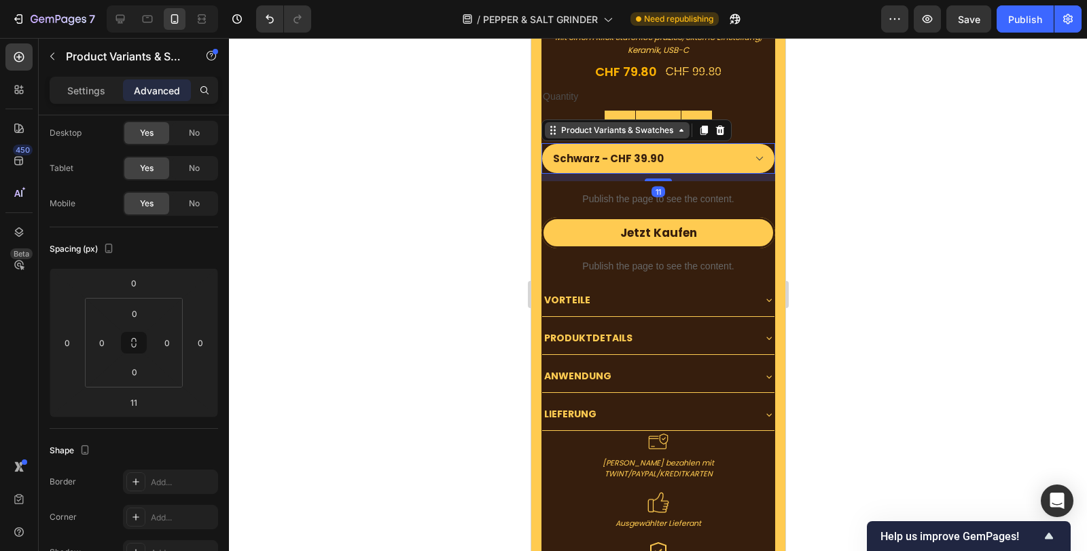
scroll to position [0, 0]
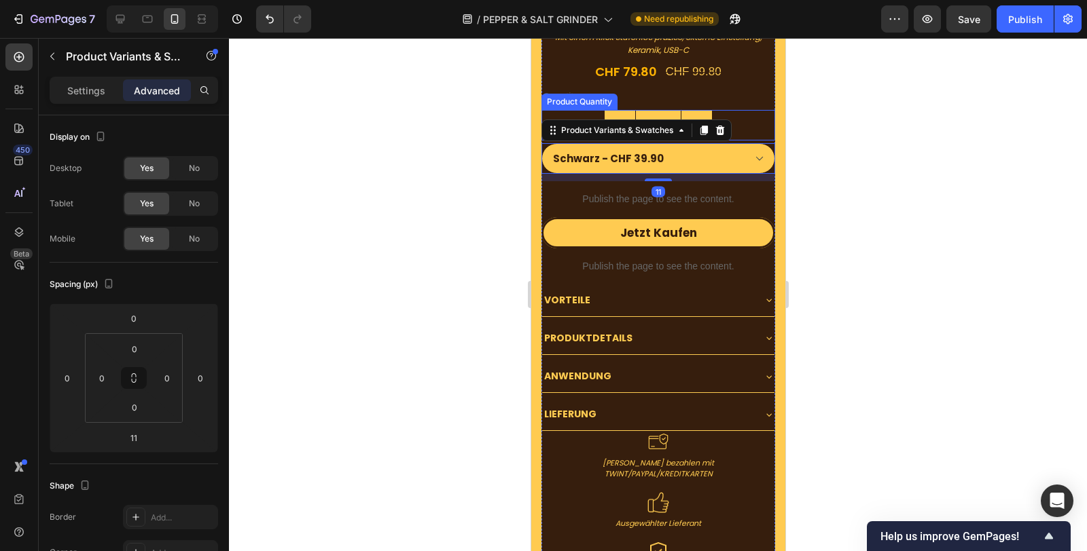
click at [650, 111] on input "2" at bounding box center [657, 125] width 46 height 29
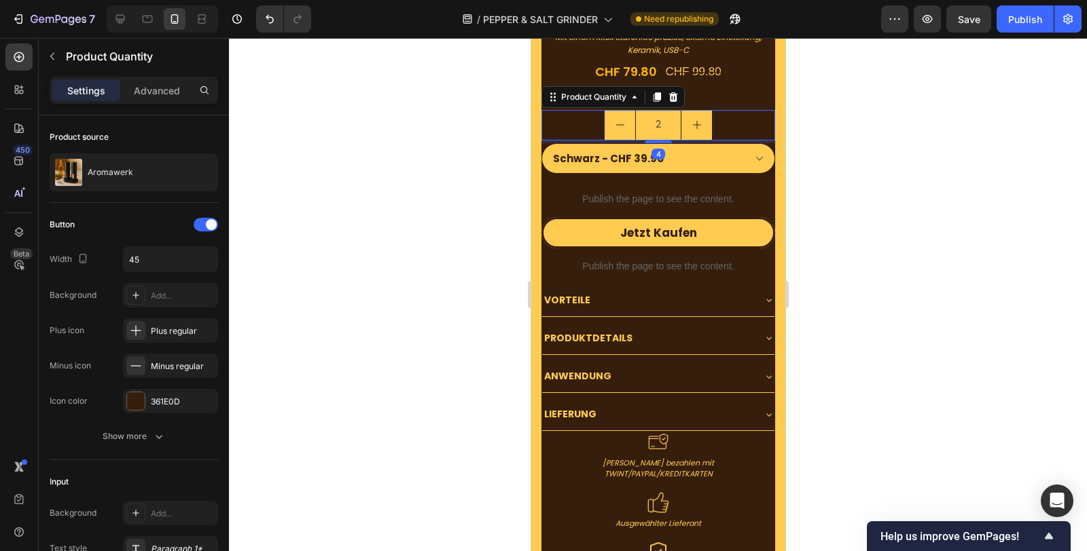
click at [654, 111] on input "2" at bounding box center [657, 125] width 46 height 29
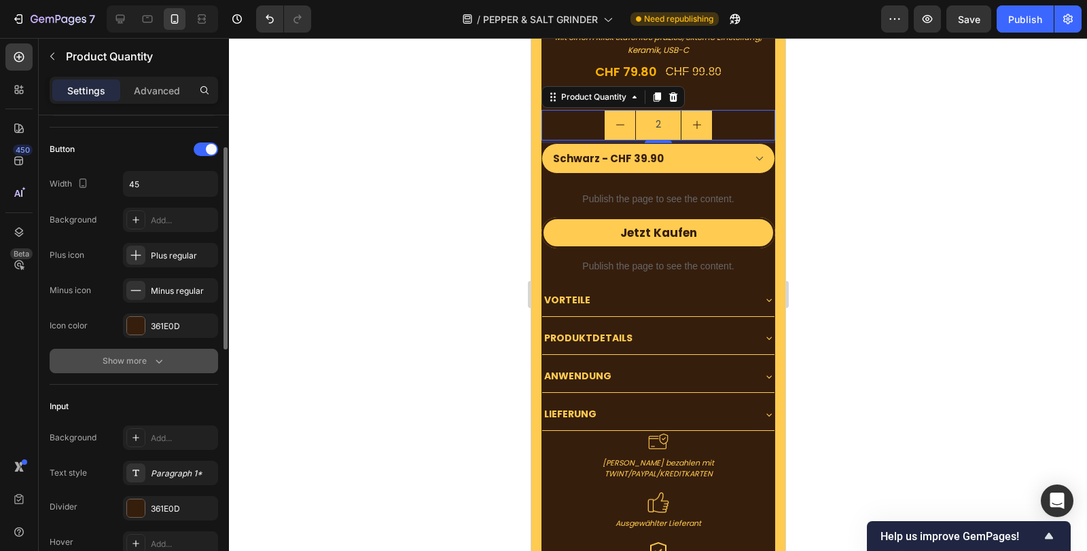
click at [147, 358] on div "Show more" at bounding box center [134, 362] width 63 height 14
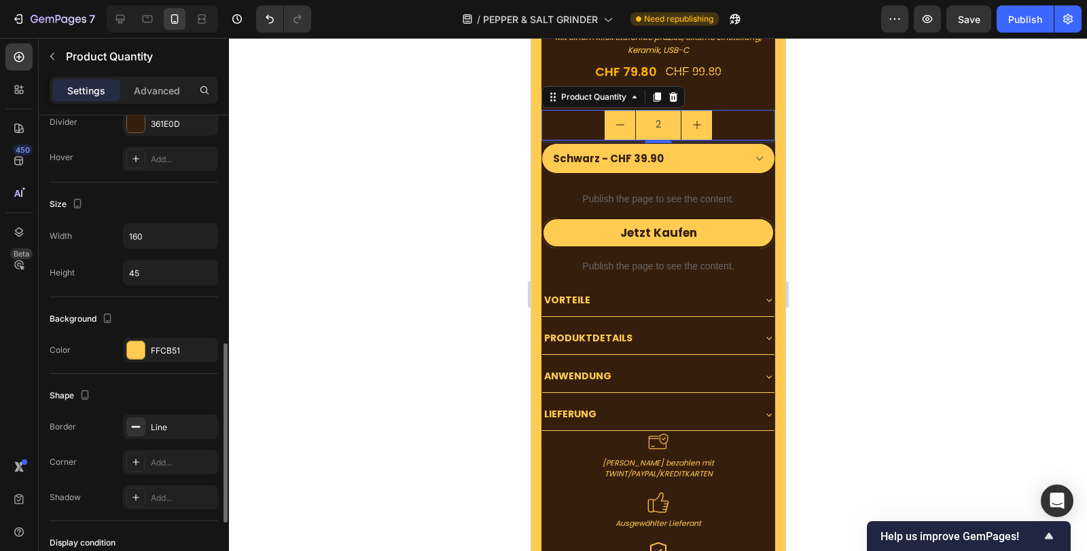
scroll to position [679, 0]
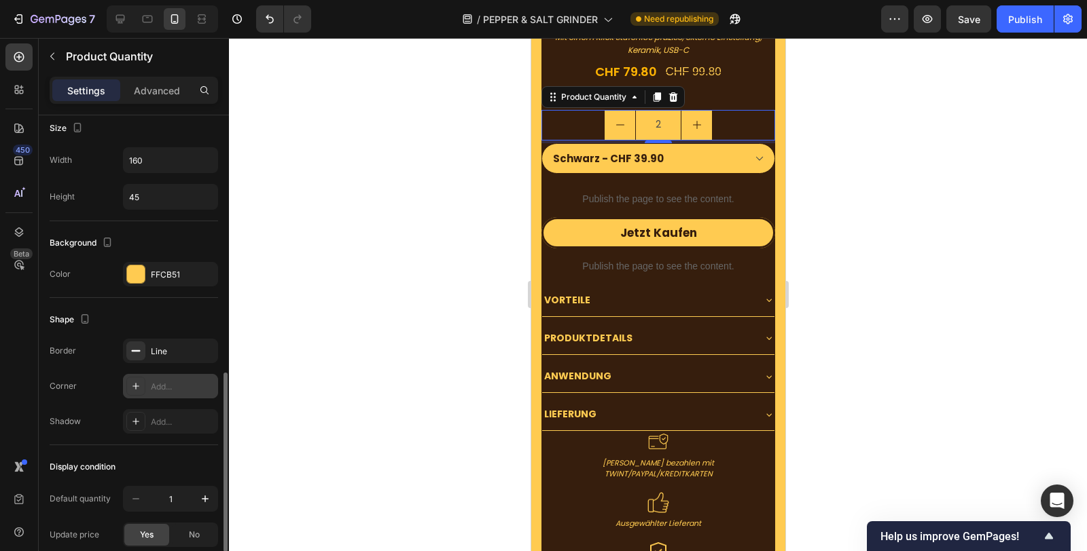
click at [172, 393] on div "Add..." at bounding box center [170, 386] width 95 height 24
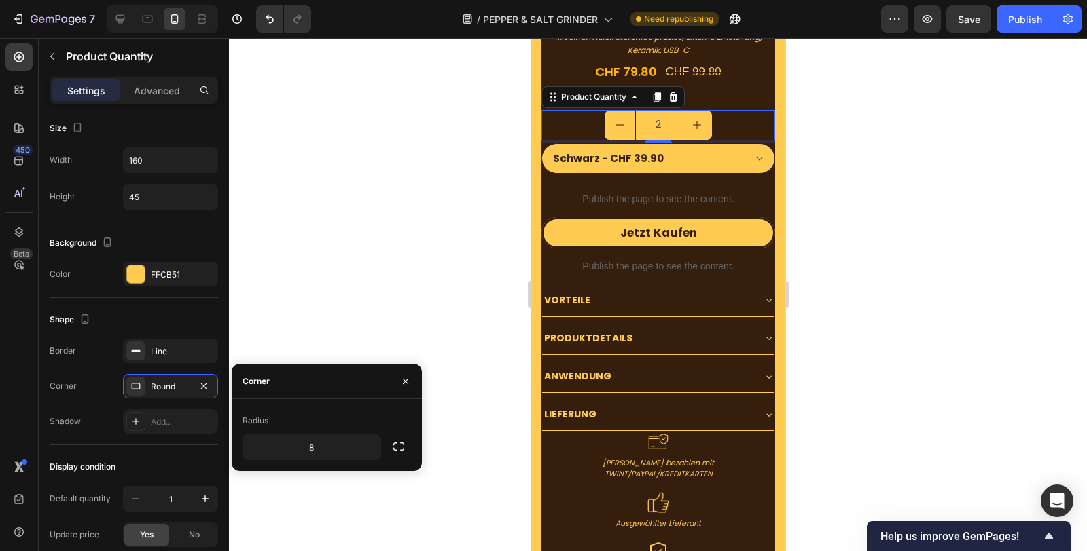
drag, startPoint x: 405, startPoint y: 449, endPoint x: 384, endPoint y: 453, distance: 22.1
click at [405, 449] on button "button" at bounding box center [398, 447] width 24 height 24
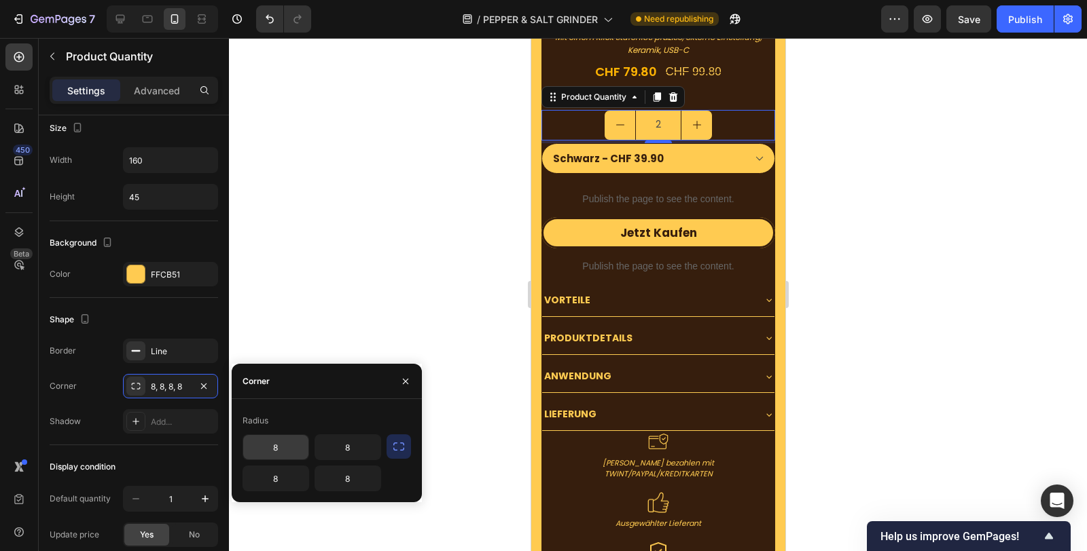
click at [290, 448] on input "8" at bounding box center [275, 447] width 65 height 24
type input "25"
click at [288, 471] on input "8" at bounding box center [275, 479] width 65 height 24
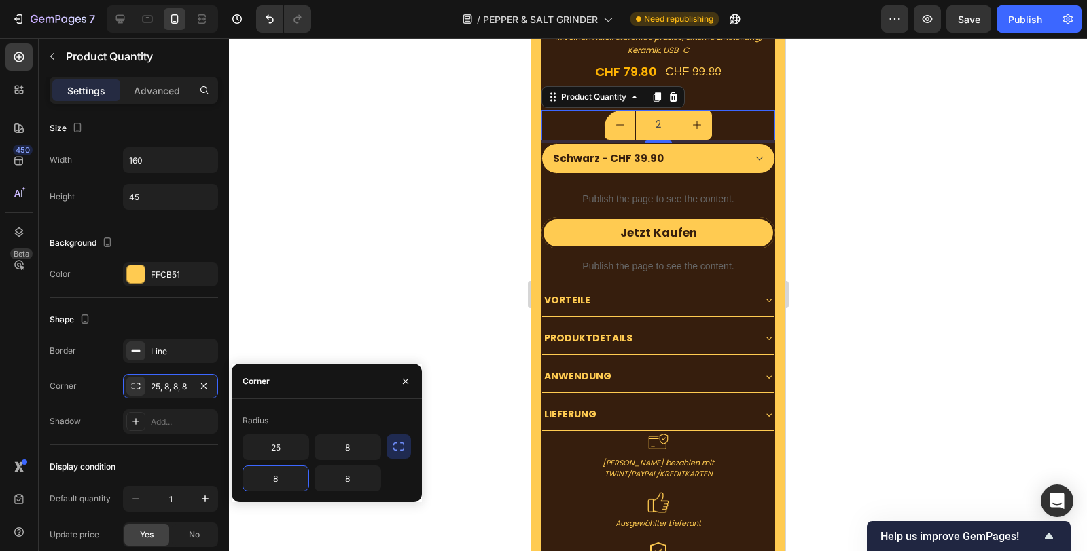
click at [288, 471] on input "8" at bounding box center [275, 479] width 65 height 24
type input "25"
click at [353, 455] on input "8" at bounding box center [347, 447] width 65 height 24
click at [352, 455] on input "8" at bounding box center [347, 447] width 65 height 24
type input "25"
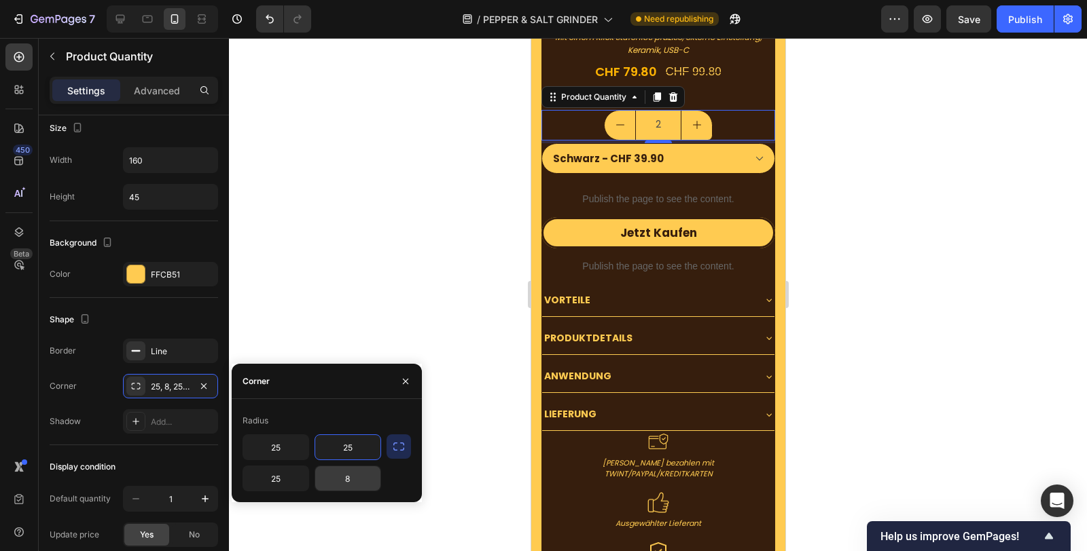
click at [355, 468] on input "8" at bounding box center [347, 479] width 65 height 24
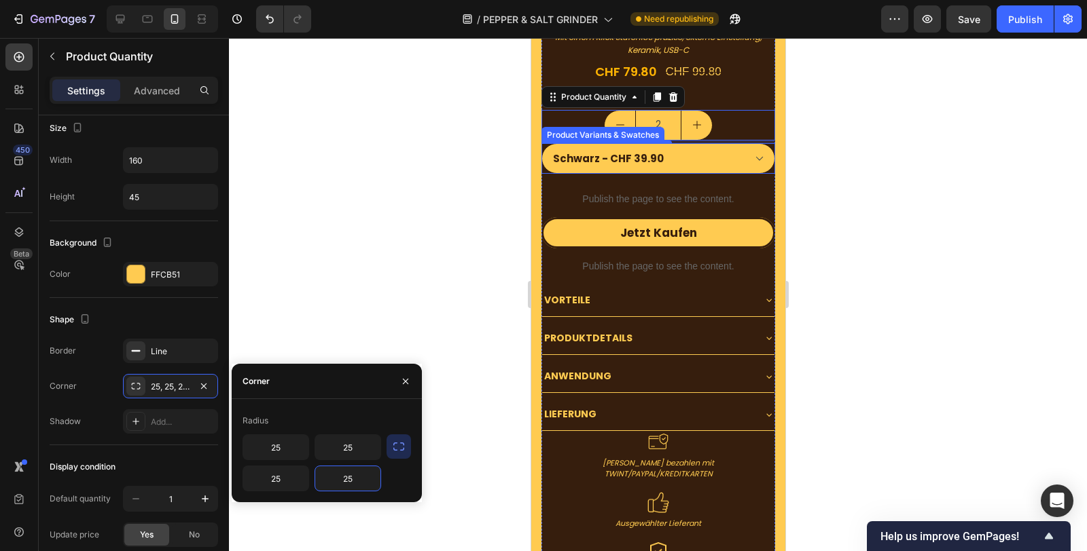
type input "25"
click at [716, 110] on div "2" at bounding box center [658, 125] width 234 height 31
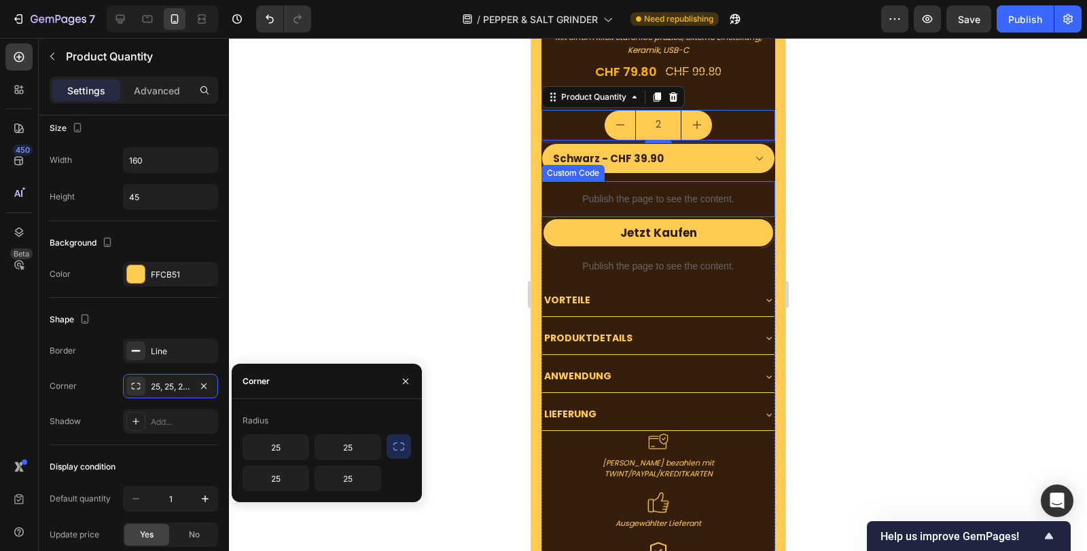
click at [663, 181] on div "Publish the page to see the content." at bounding box center [658, 199] width 234 height 36
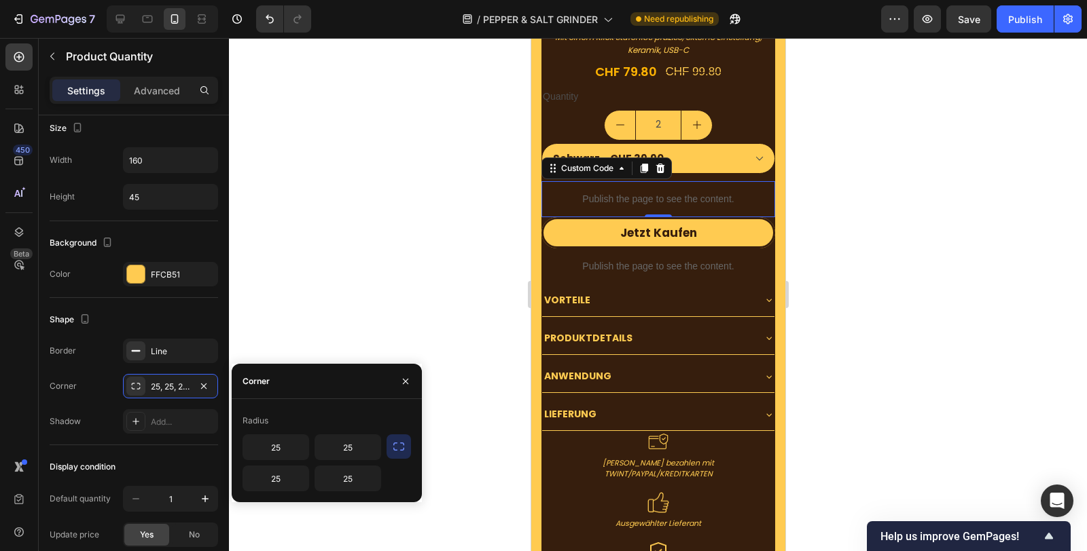
scroll to position [0, 0]
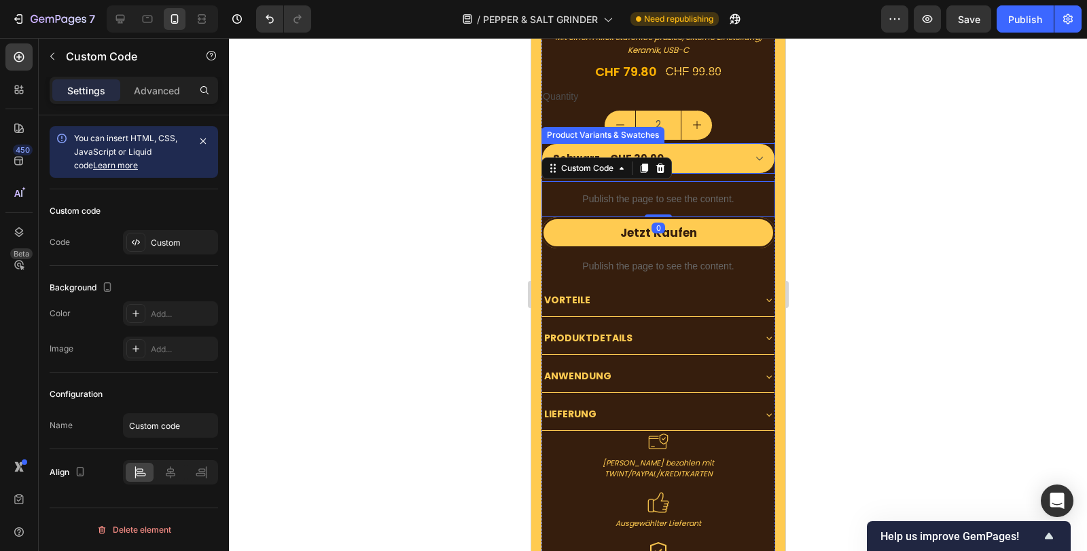
click at [728, 110] on div "2" at bounding box center [658, 125] width 234 height 31
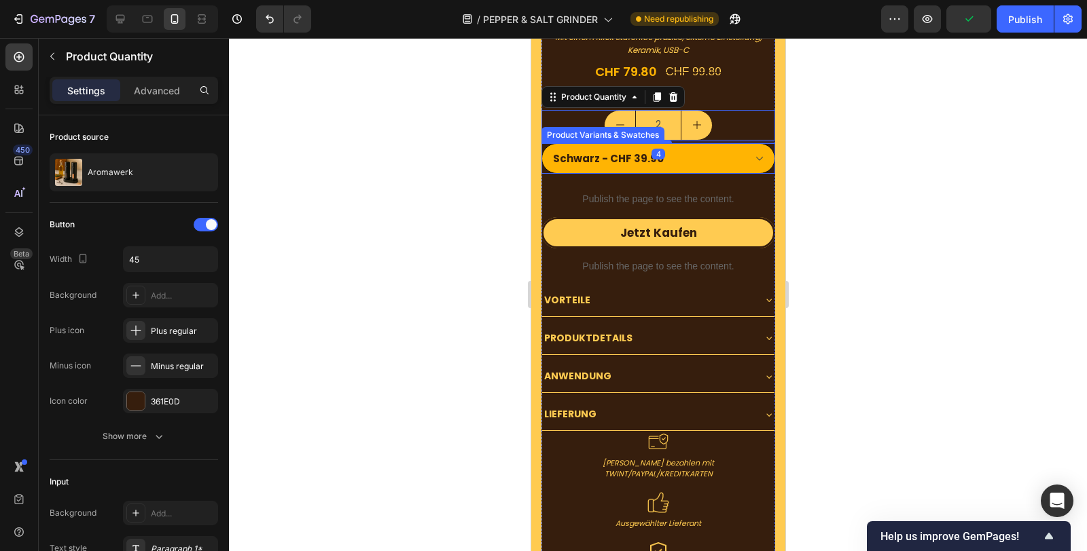
click at [715, 143] on select "Schwarz - CHF 39.90 Silber - CHF 39.90" at bounding box center [658, 158] width 234 height 31
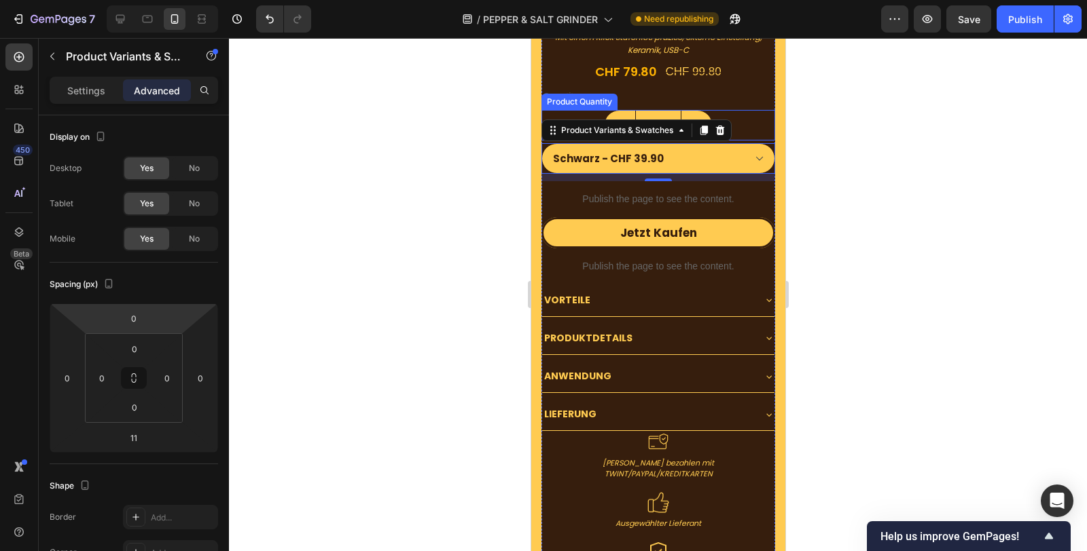
click at [736, 110] on div "2" at bounding box center [658, 125] width 234 height 31
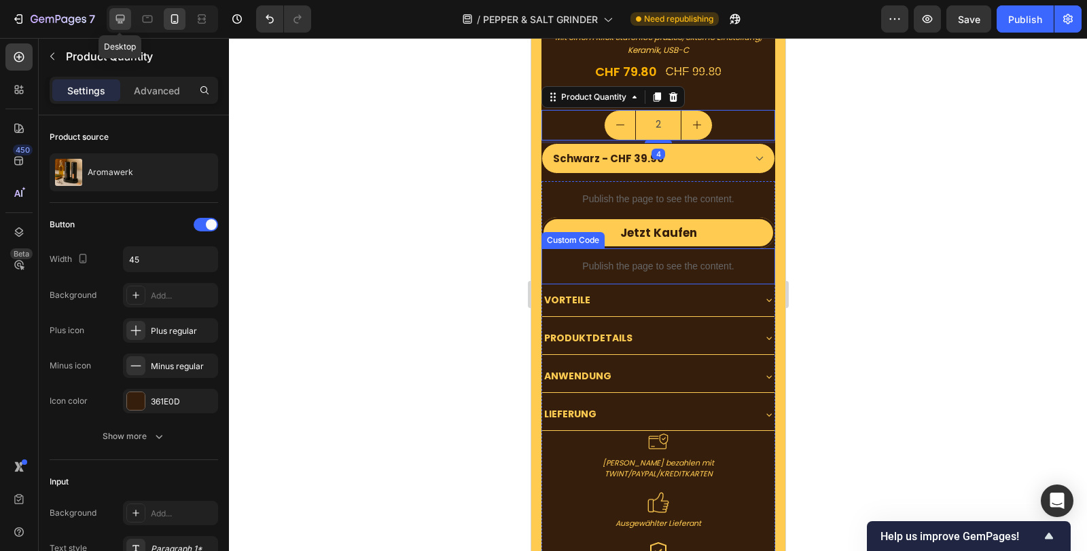
click at [115, 20] on icon at bounding box center [120, 19] width 14 height 14
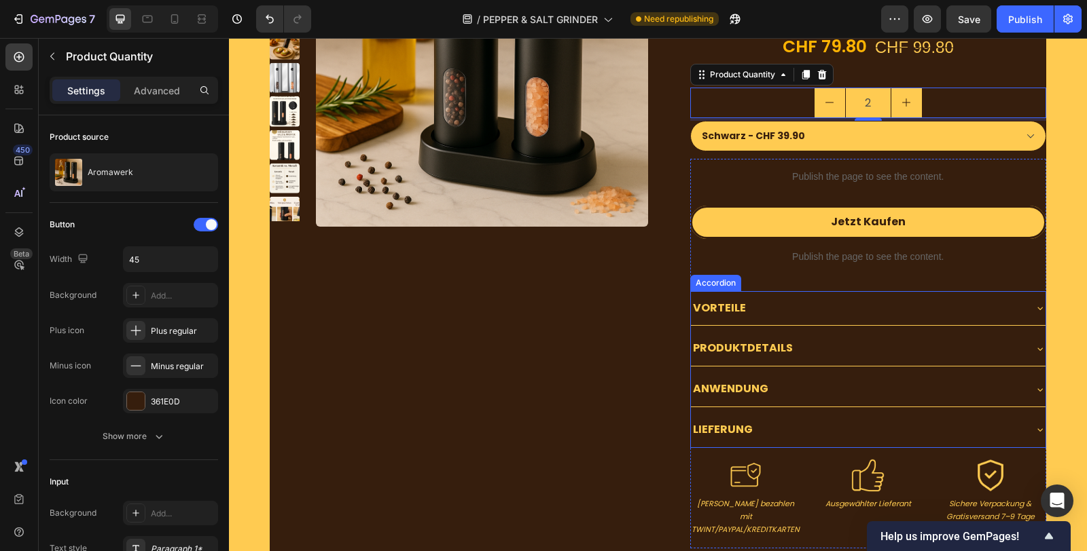
scroll to position [4425, 0]
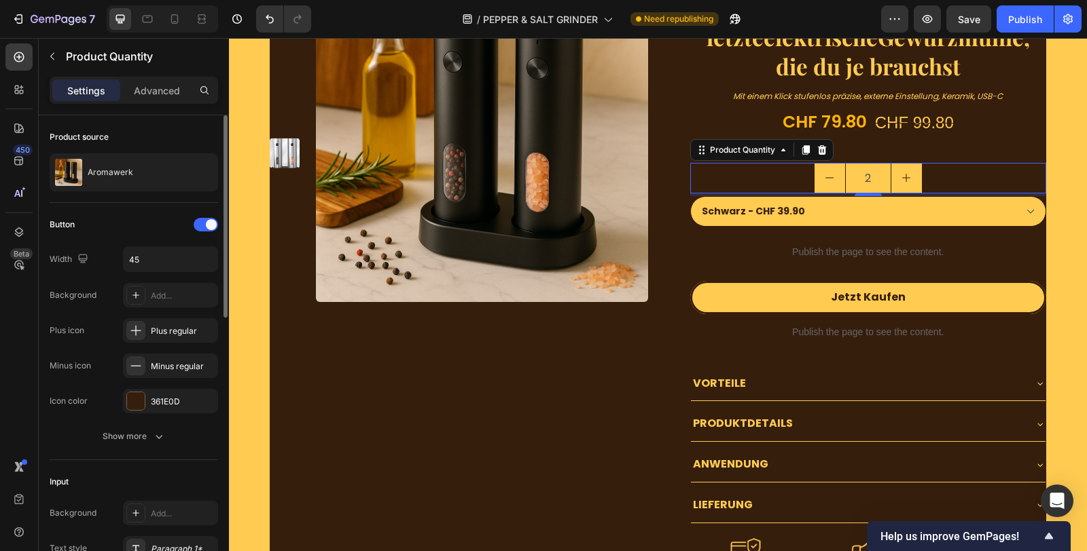
scroll to position [603, 0]
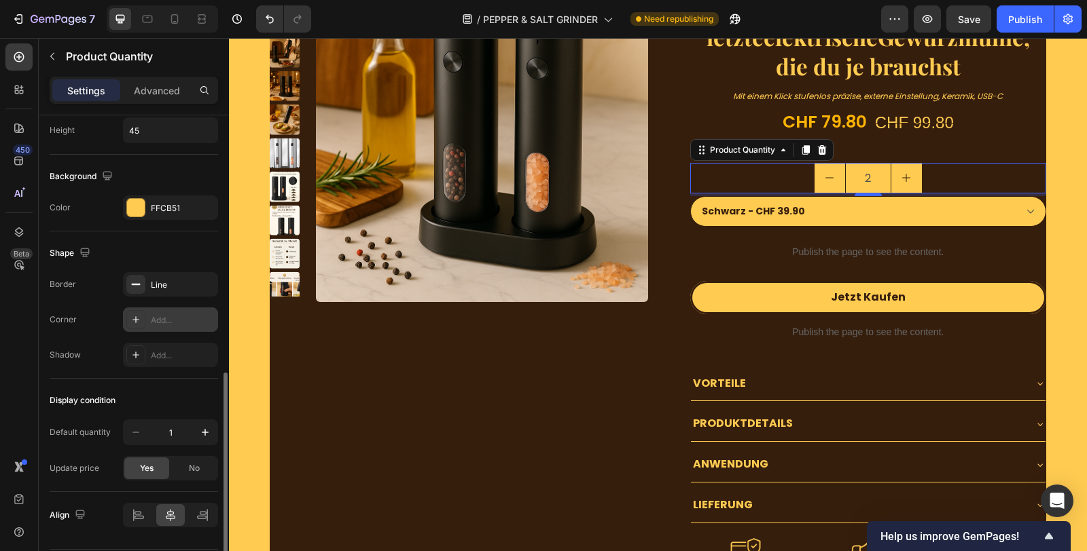
click at [168, 314] on div "Add..." at bounding box center [183, 320] width 64 height 12
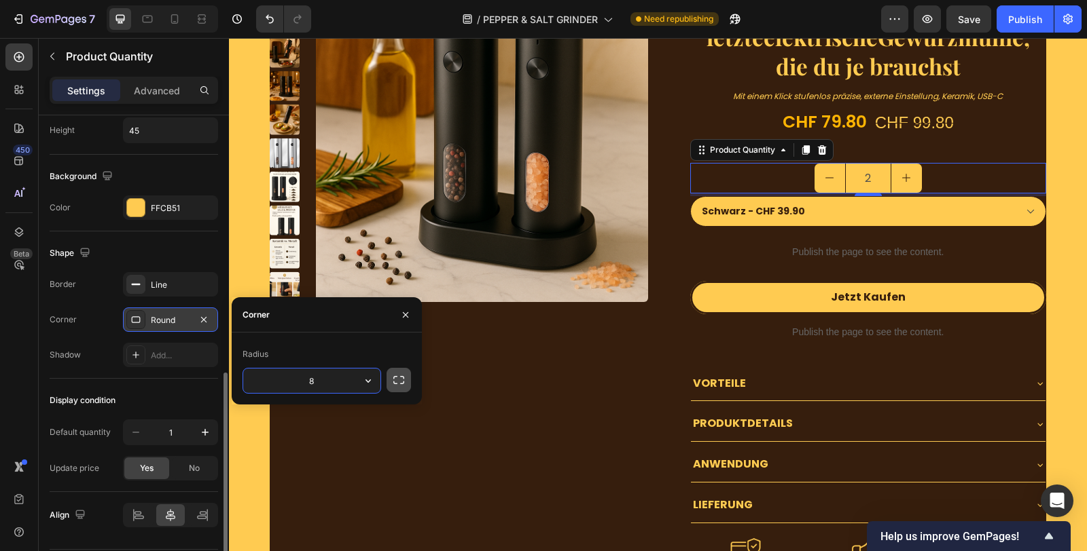
click at [391, 382] on button "button" at bounding box center [398, 380] width 24 height 24
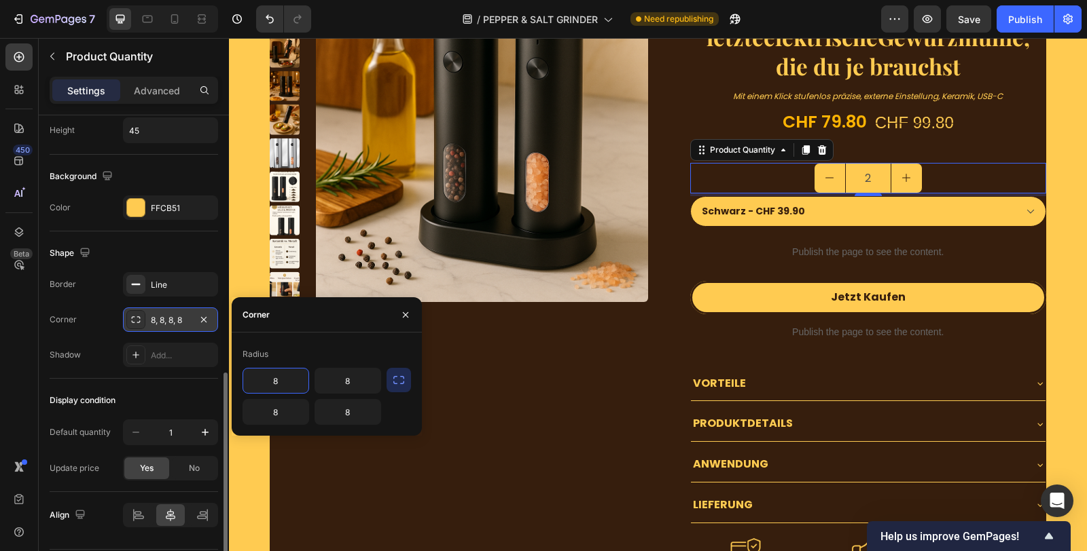
click at [289, 382] on input "8" at bounding box center [275, 381] width 65 height 24
type input "25"
click at [291, 410] on input "8" at bounding box center [275, 412] width 65 height 24
type input "25"
click at [367, 378] on input "8" at bounding box center [347, 381] width 65 height 24
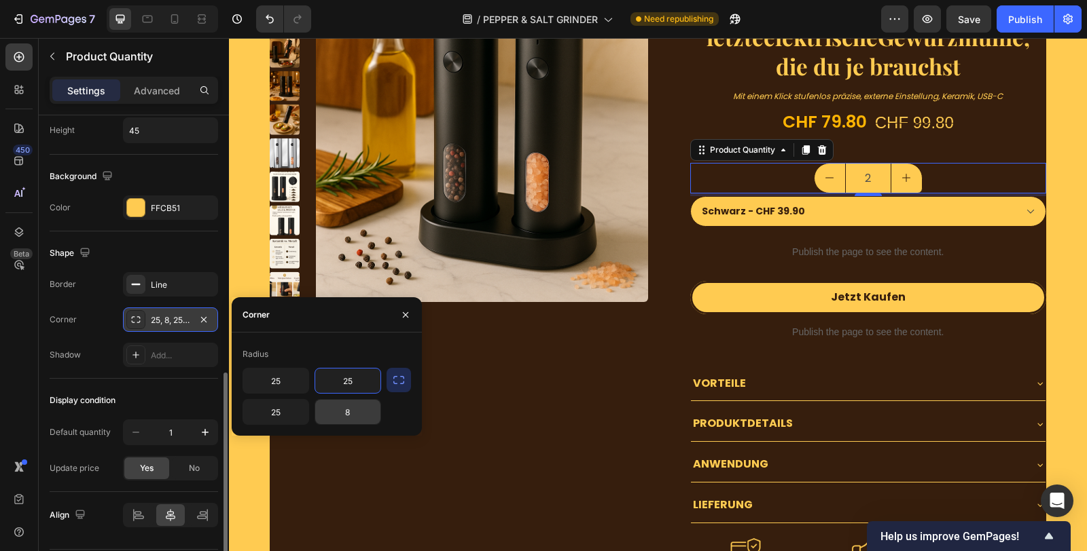
type input "25"
click at [351, 405] on input "8" at bounding box center [347, 412] width 65 height 24
type input "25"
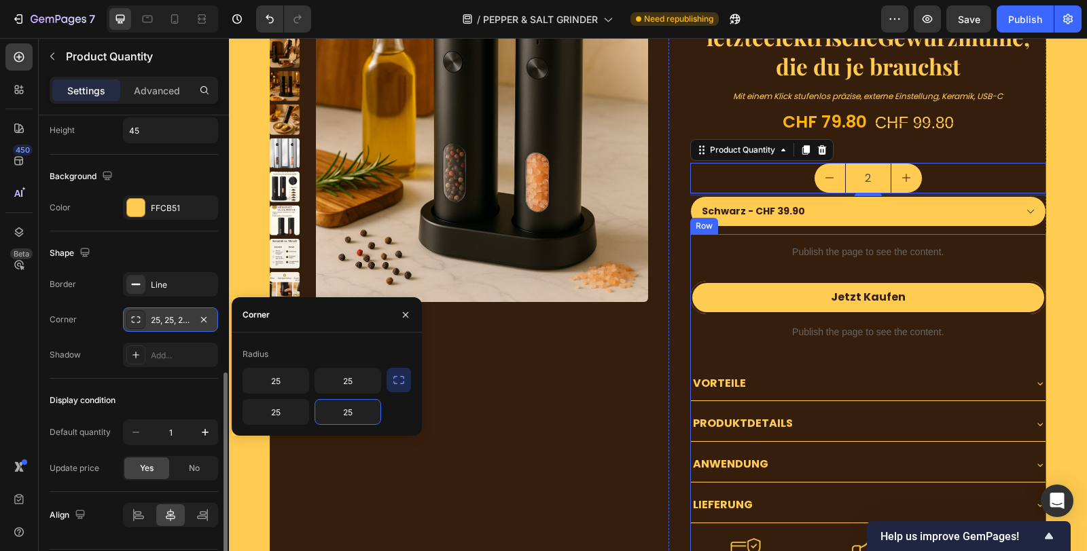
click at [1012, 239] on div "Publish the page to see the content." at bounding box center [868, 252] width 357 height 36
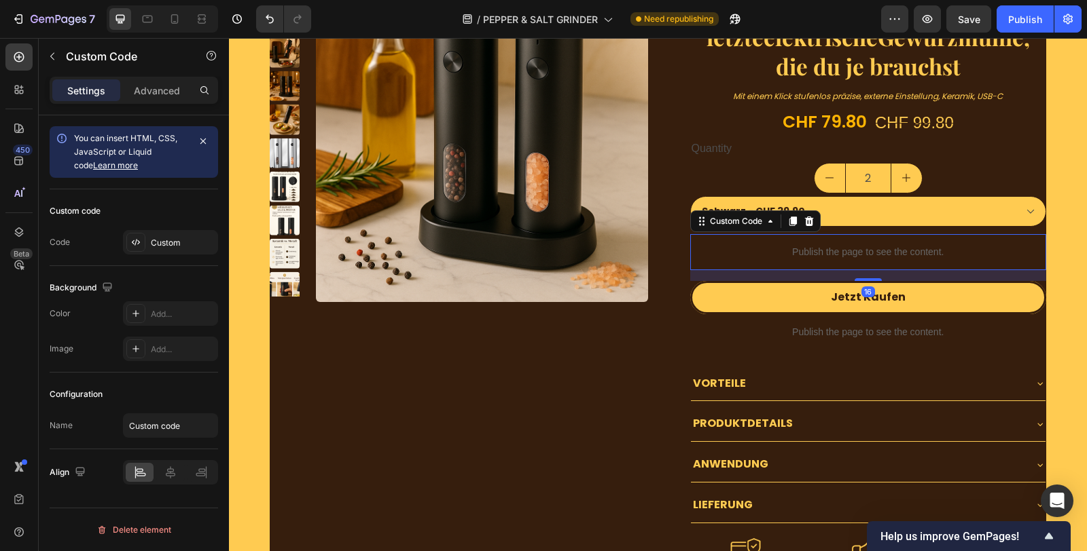
scroll to position [0, 0]
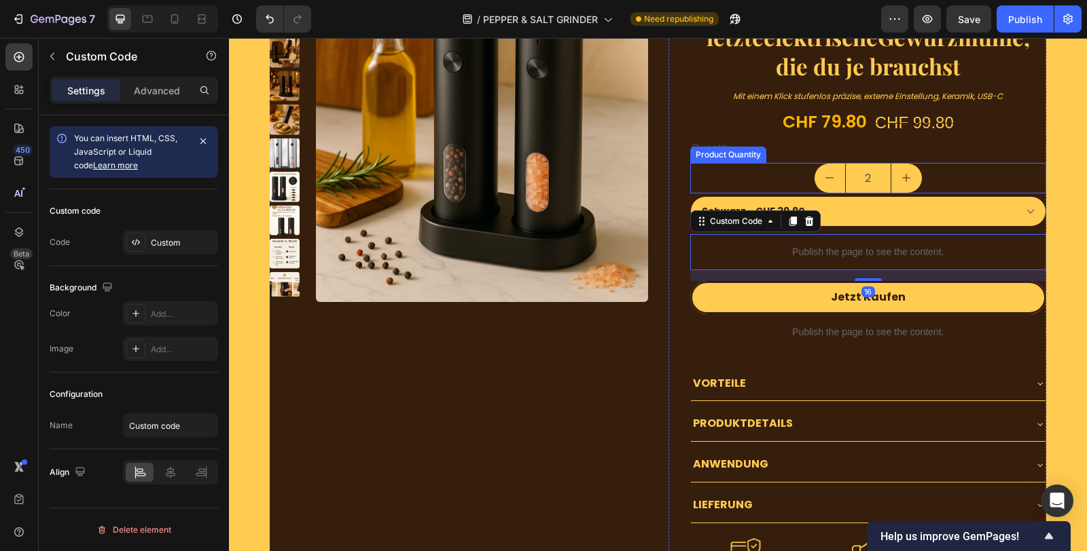
click at [865, 180] on input "2" at bounding box center [868, 178] width 46 height 29
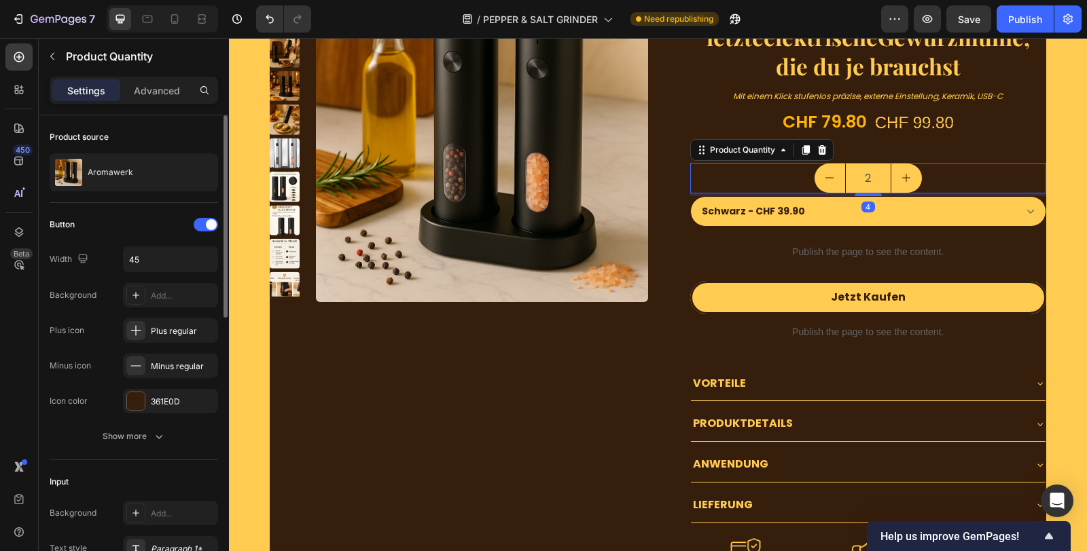
click at [901, 177] on icon "increment" at bounding box center [906, 178] width 11 height 11
click at [825, 173] on icon "decrement" at bounding box center [829, 178] width 11 height 11
click at [718, 178] on div "2" at bounding box center [868, 178] width 357 height 31
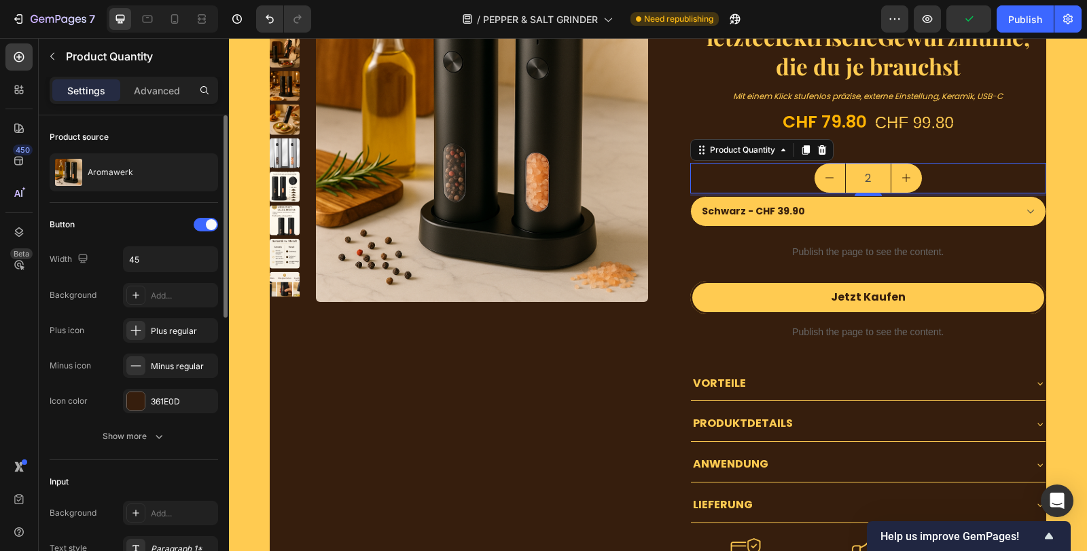
click at [829, 175] on button "decrement" at bounding box center [829, 178] width 31 height 29
click at [731, 163] on div "1" at bounding box center [868, 178] width 357 height 31
click at [901, 173] on icon "increment" at bounding box center [906, 178] width 11 height 11
click at [825, 179] on icon "decrement" at bounding box center [829, 178] width 11 height 11
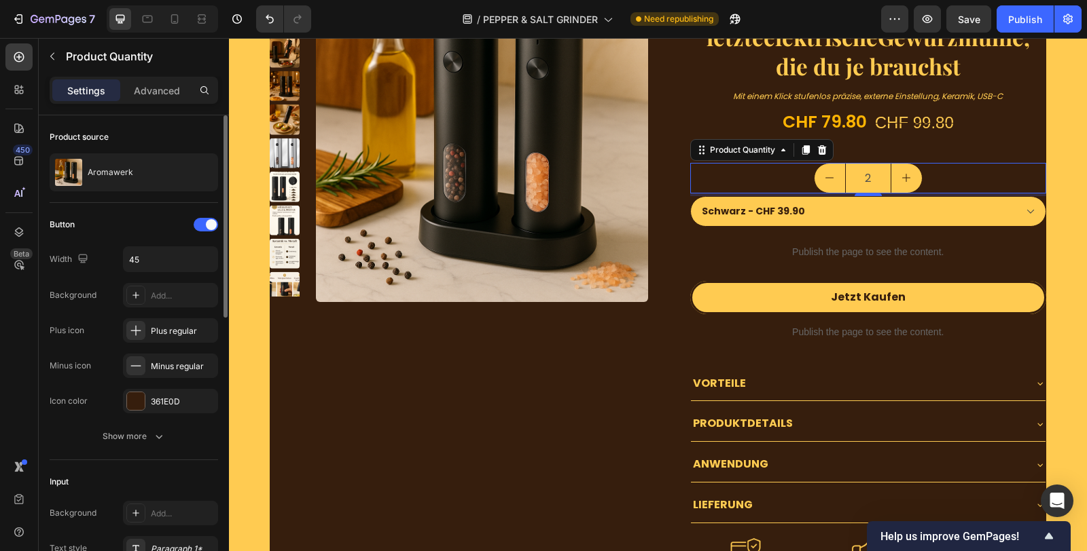
type input "1"
click at [709, 181] on div "1" at bounding box center [868, 178] width 357 height 31
click at [128, 422] on div "Button Width 45 Background Add... Plus icon Plus regular Minus icon Minus regul…" at bounding box center [134, 331] width 168 height 235
click at [127, 443] on button "Show more" at bounding box center [134, 436] width 168 height 24
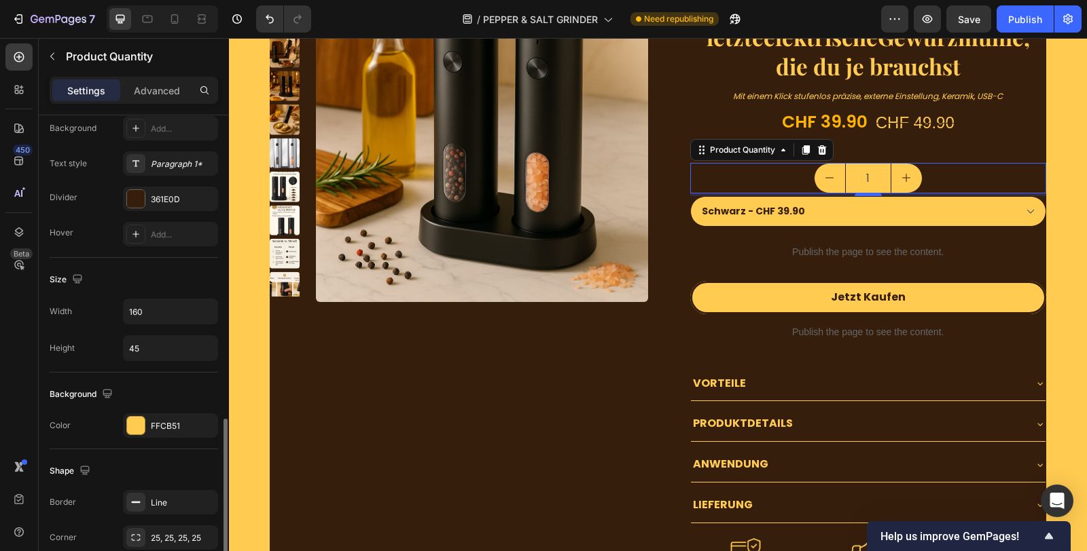
scroll to position [679, 0]
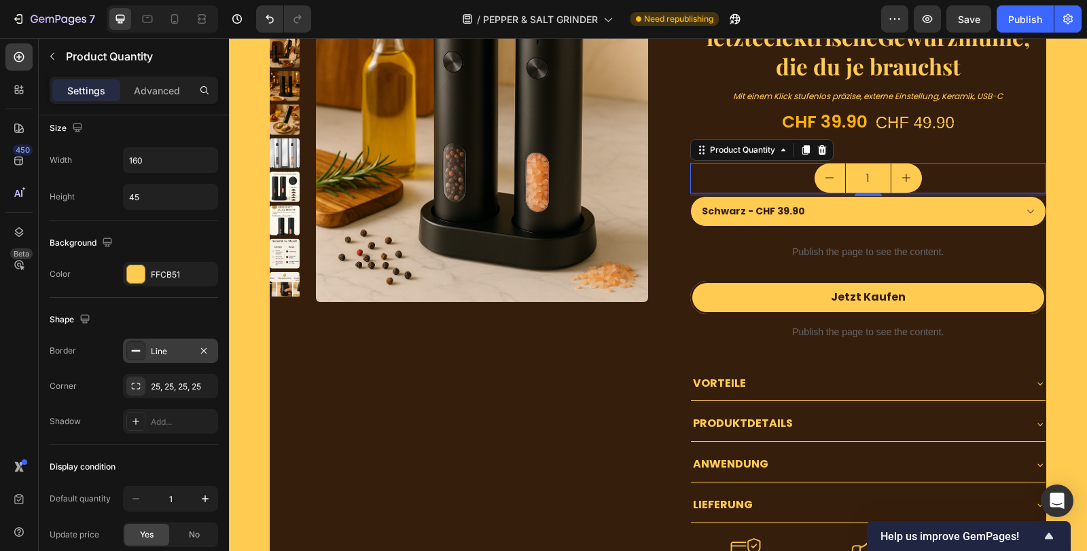
click at [168, 348] on div "Line" at bounding box center [170, 352] width 39 height 12
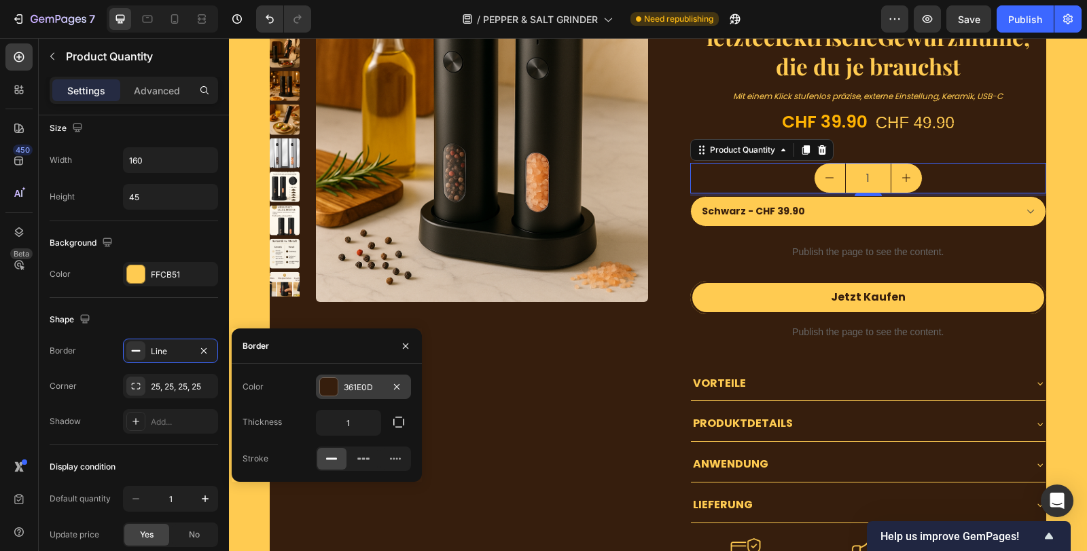
click at [364, 388] on div "361E0D" at bounding box center [363, 388] width 39 height 12
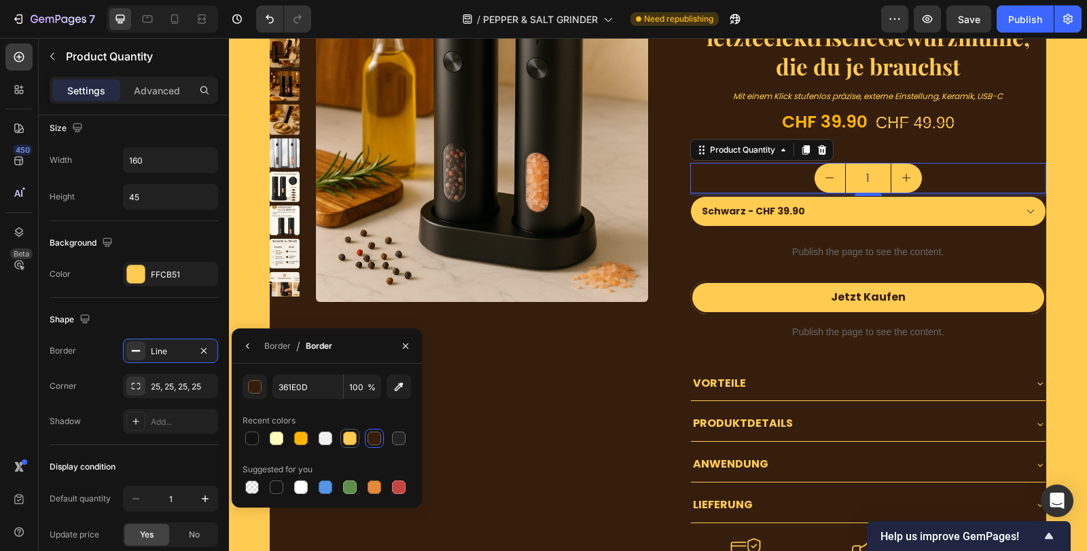
click at [344, 447] on div at bounding box center [349, 438] width 19 height 19
type input "FFCB51"
click at [178, 346] on div "Line" at bounding box center [170, 352] width 39 height 12
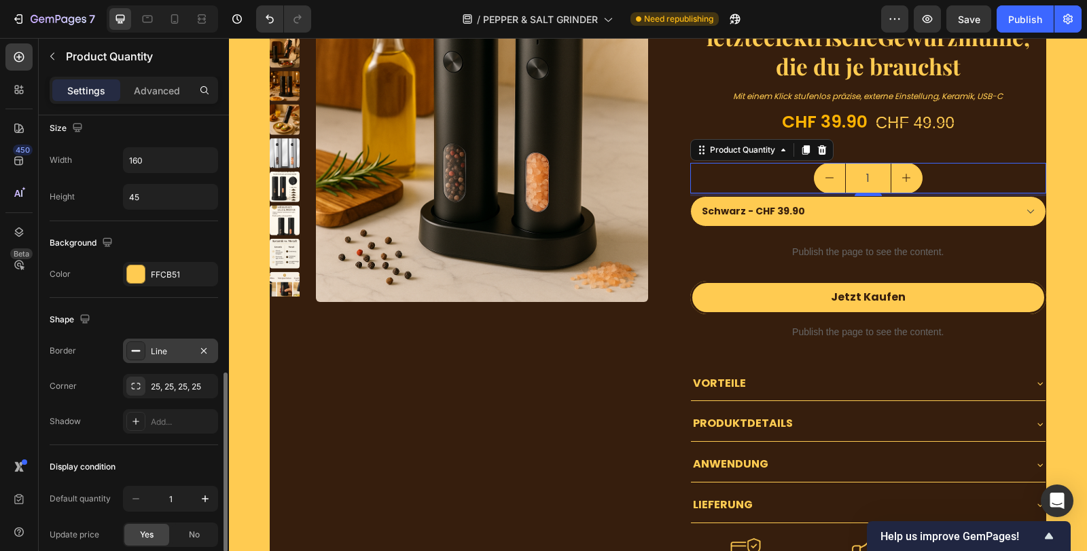
click at [178, 346] on div "Line" at bounding box center [170, 352] width 39 height 12
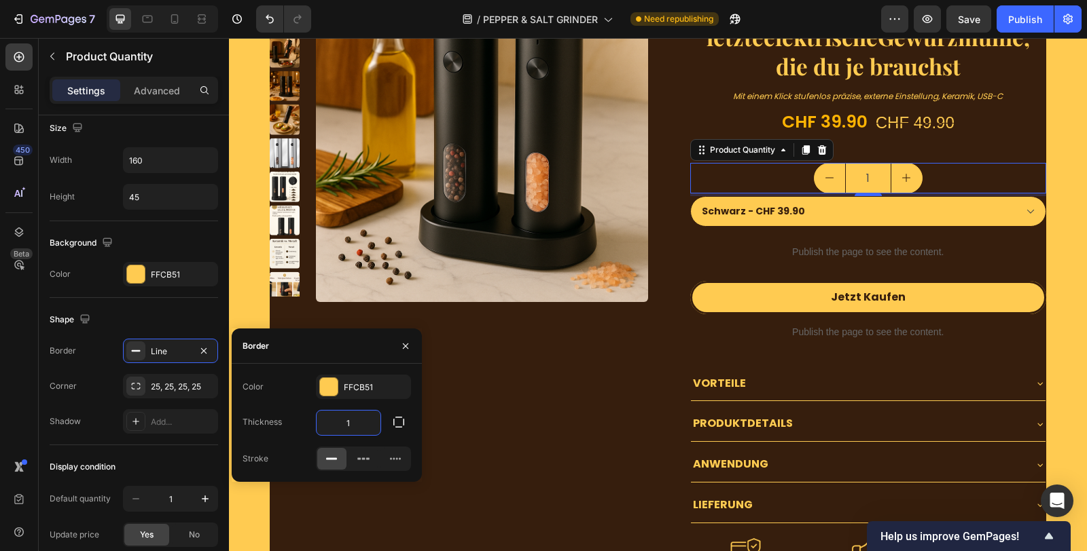
click at [359, 425] on input "1" at bounding box center [348, 423] width 64 height 24
type input "3"
click at [1014, 252] on p "Publish the page to see the content." at bounding box center [868, 252] width 357 height 14
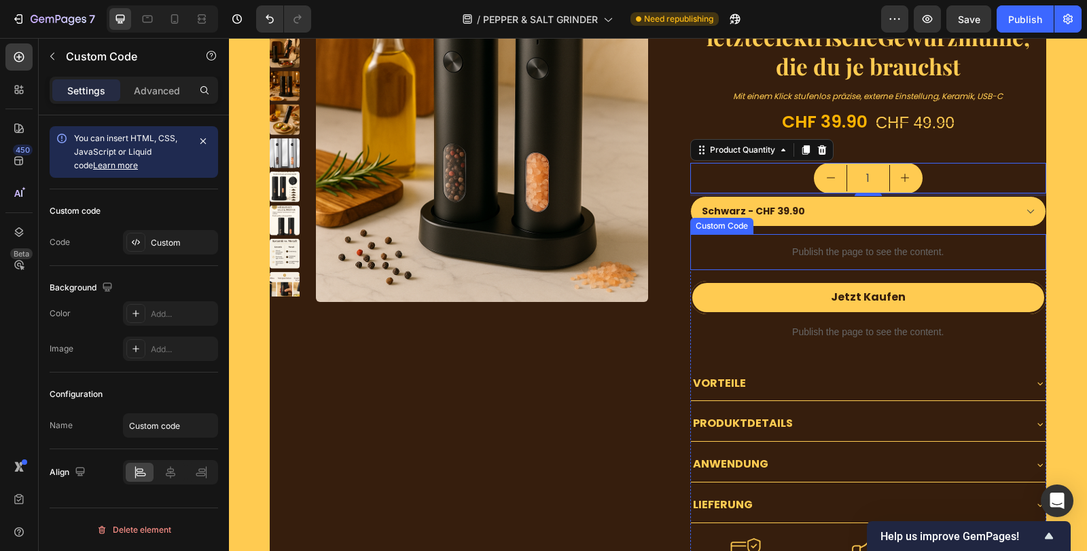
scroll to position [0, 0]
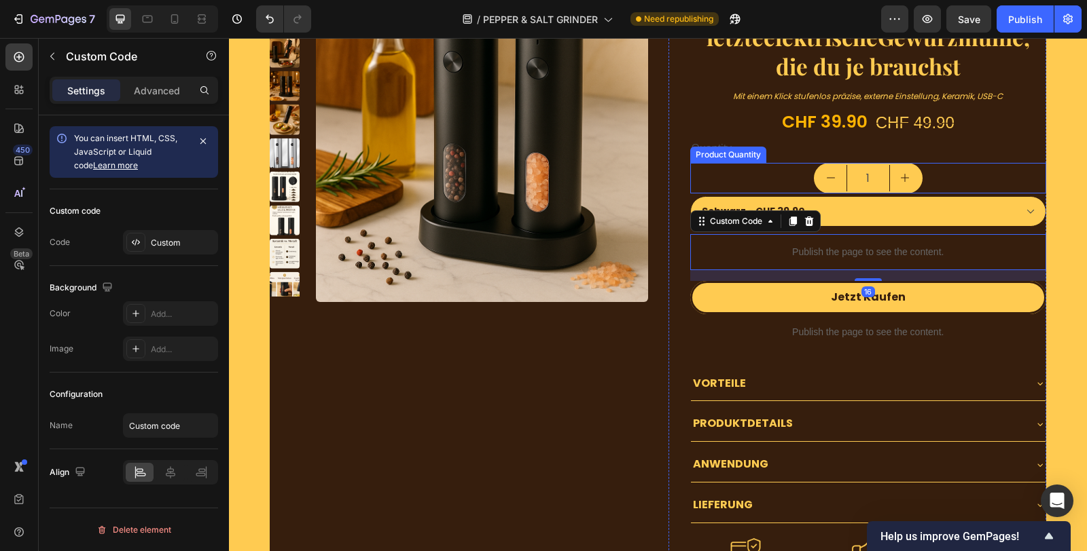
click at [918, 176] on div "1" at bounding box center [868, 178] width 357 height 31
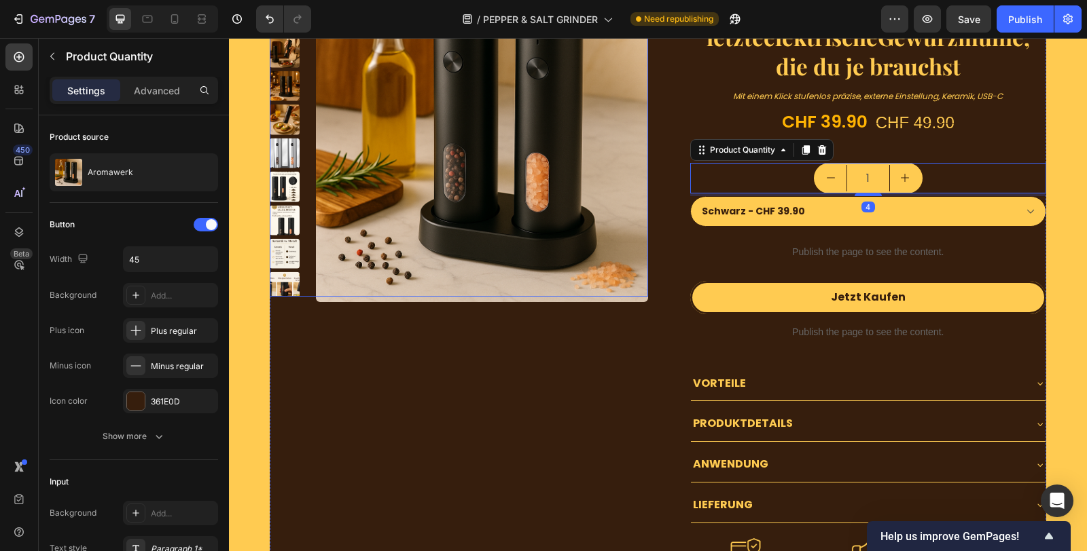
click at [617, 218] on img at bounding box center [481, 136] width 331 height 331
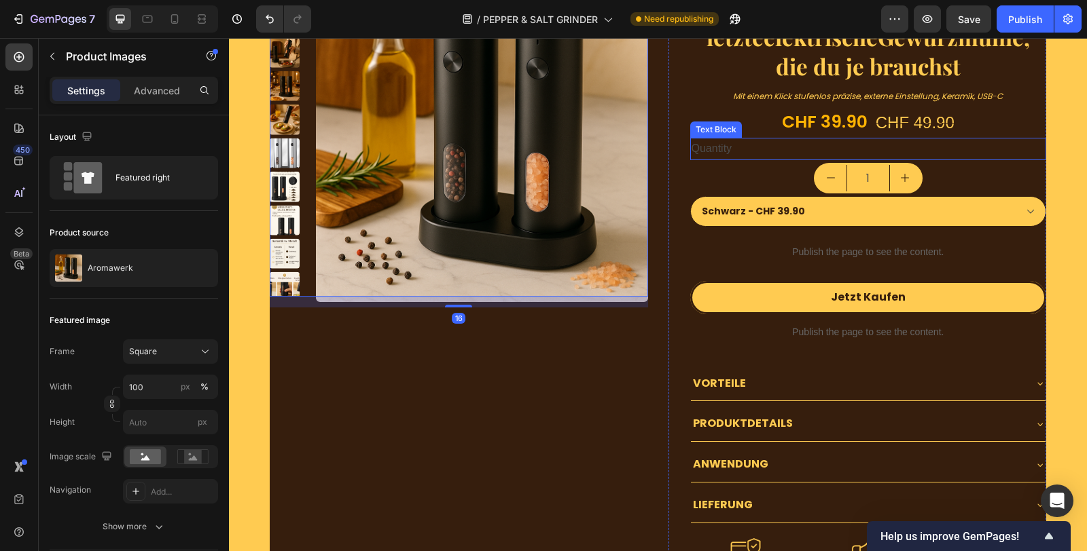
click at [721, 145] on div "Quantity" at bounding box center [868, 149] width 357 height 22
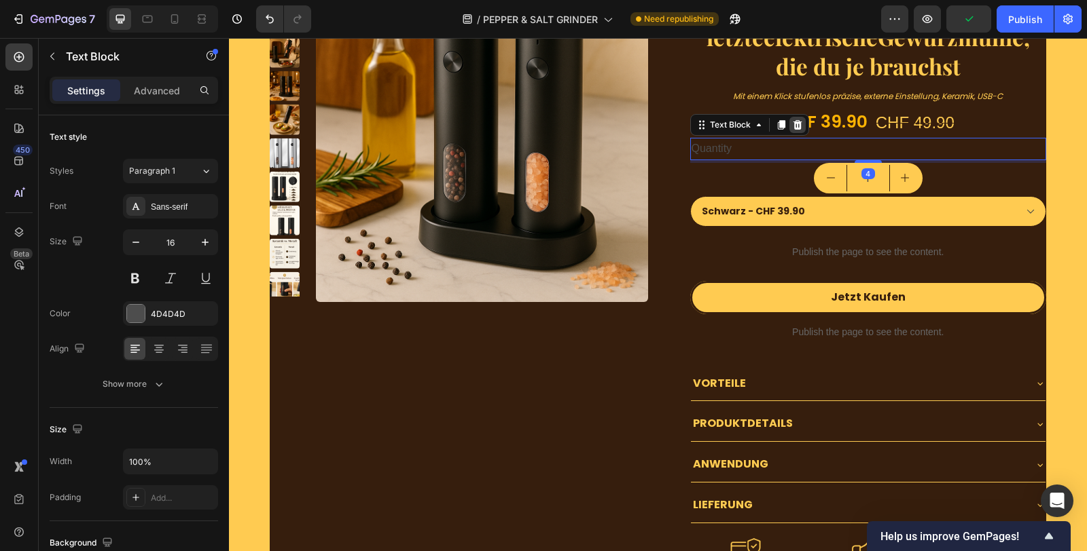
click at [793, 122] on icon at bounding box center [797, 125] width 9 height 10
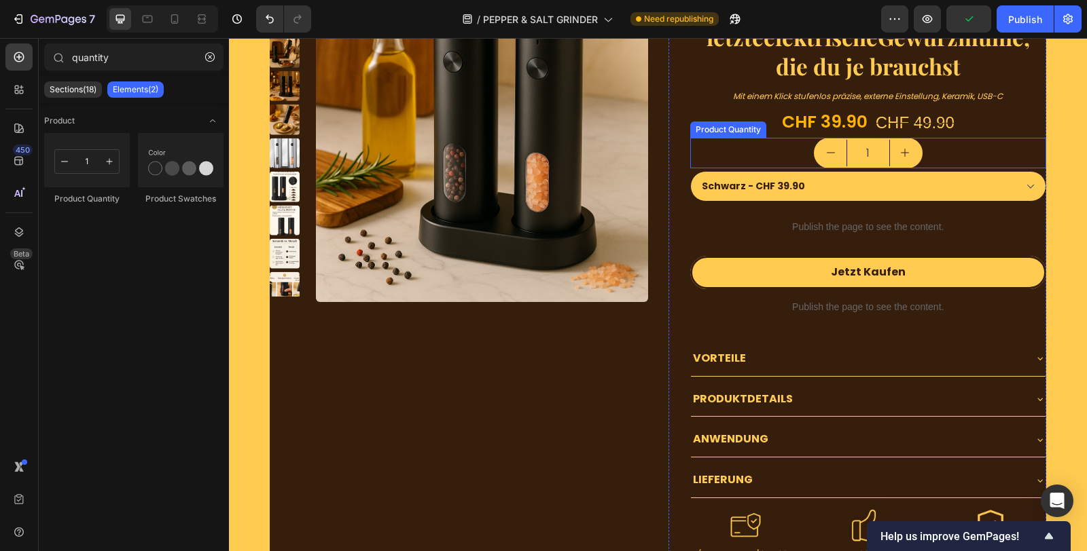
click at [782, 141] on div "1" at bounding box center [868, 153] width 357 height 31
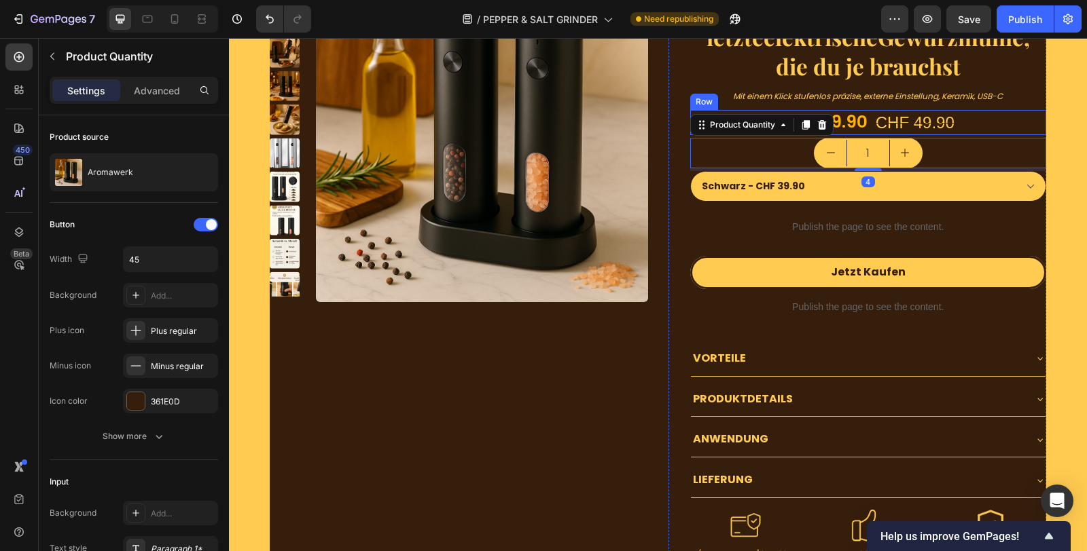
click at [860, 131] on div "CHF 39.90 Product Price Product Price CHF 49.90 Product Price Product Price Row" at bounding box center [868, 122] width 357 height 25
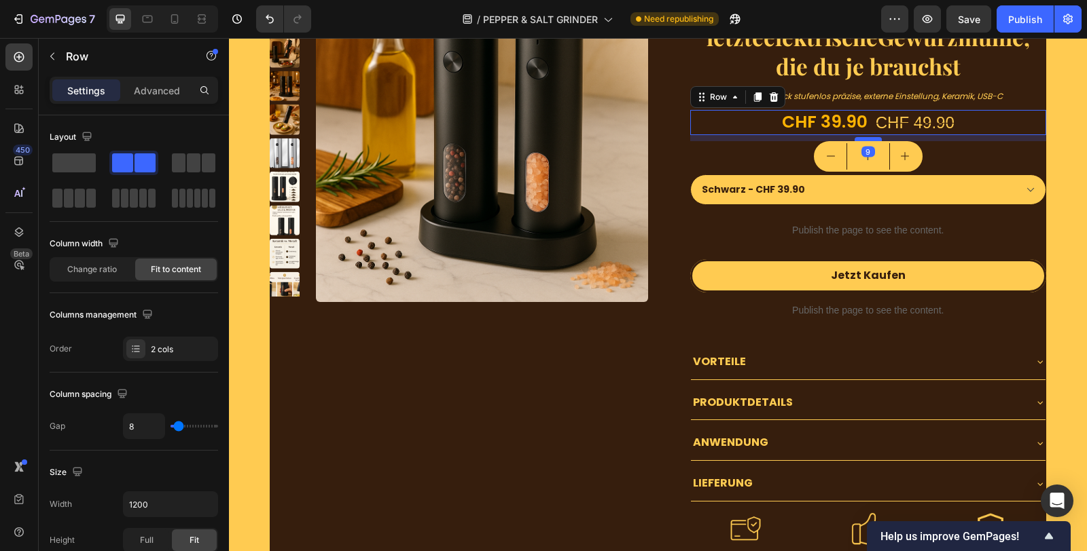
click at [864, 137] on div at bounding box center [867, 139] width 27 height 4
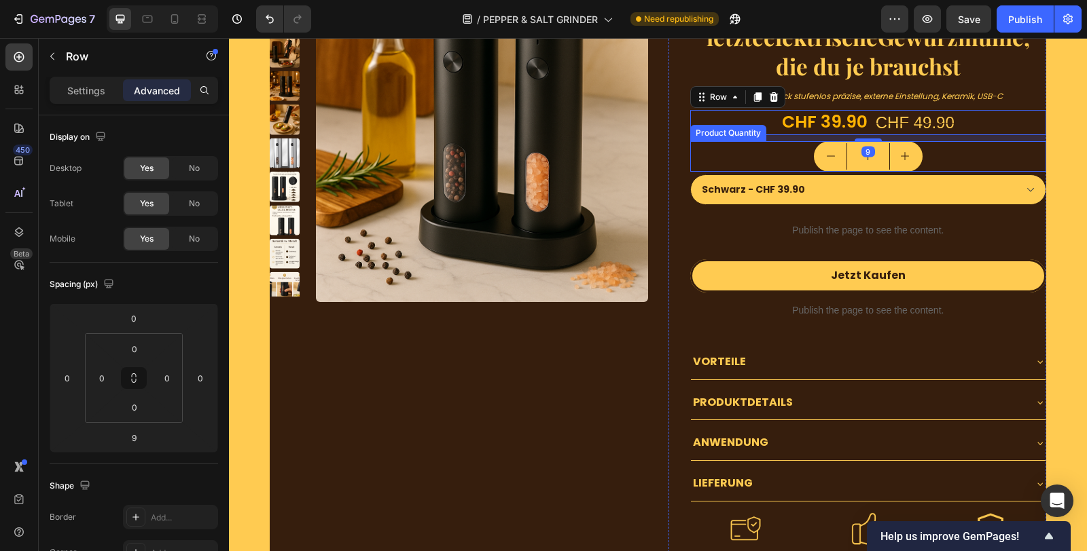
click at [962, 160] on div "1" at bounding box center [868, 156] width 357 height 31
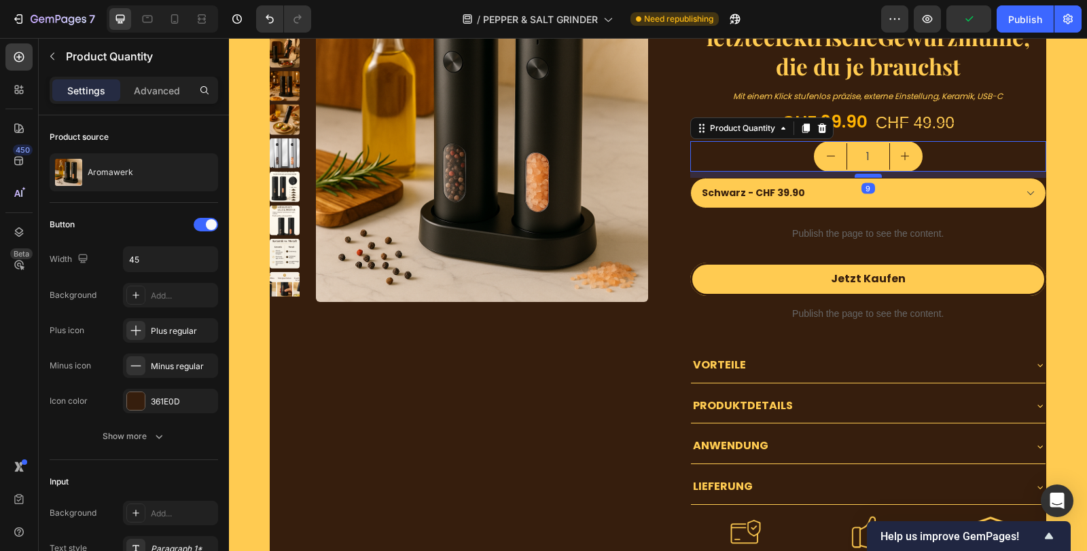
click at [860, 175] on div at bounding box center [867, 176] width 27 height 4
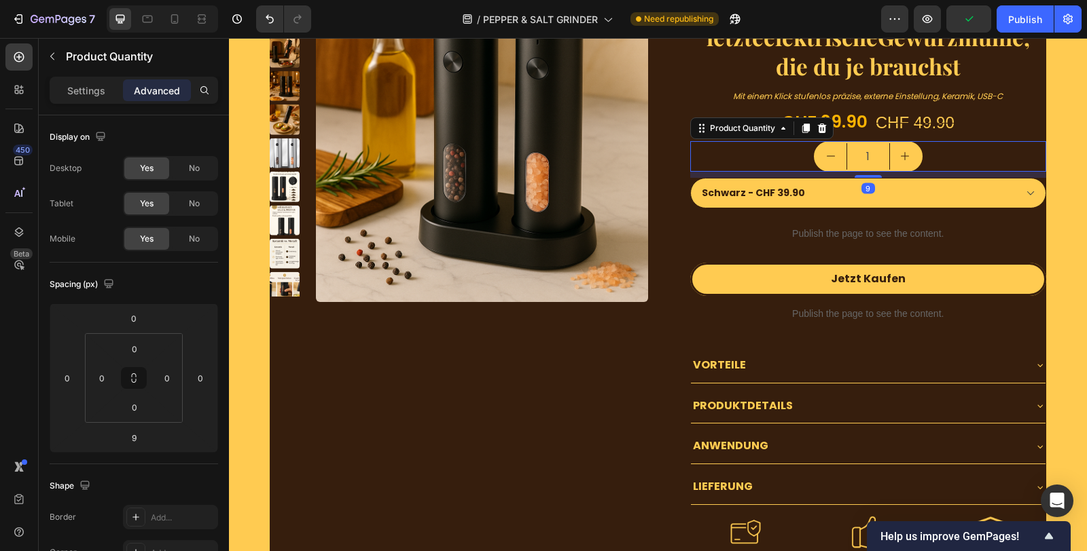
click at [865, 152] on input "1" at bounding box center [867, 156] width 43 height 26
click at [172, 19] on icon at bounding box center [175, 19] width 14 height 14
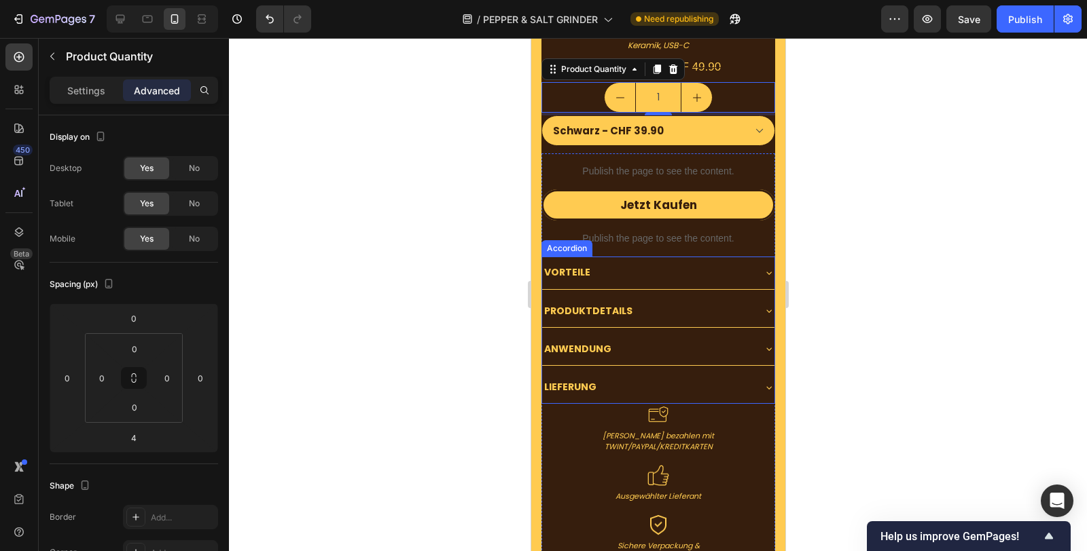
scroll to position [4569, 0]
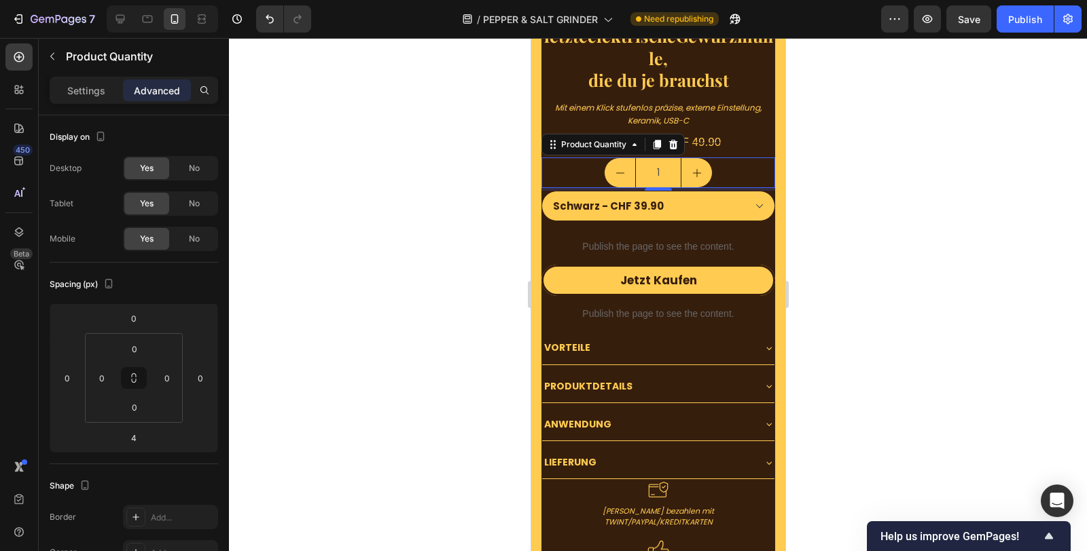
click at [714, 158] on div "1" at bounding box center [658, 173] width 234 height 31
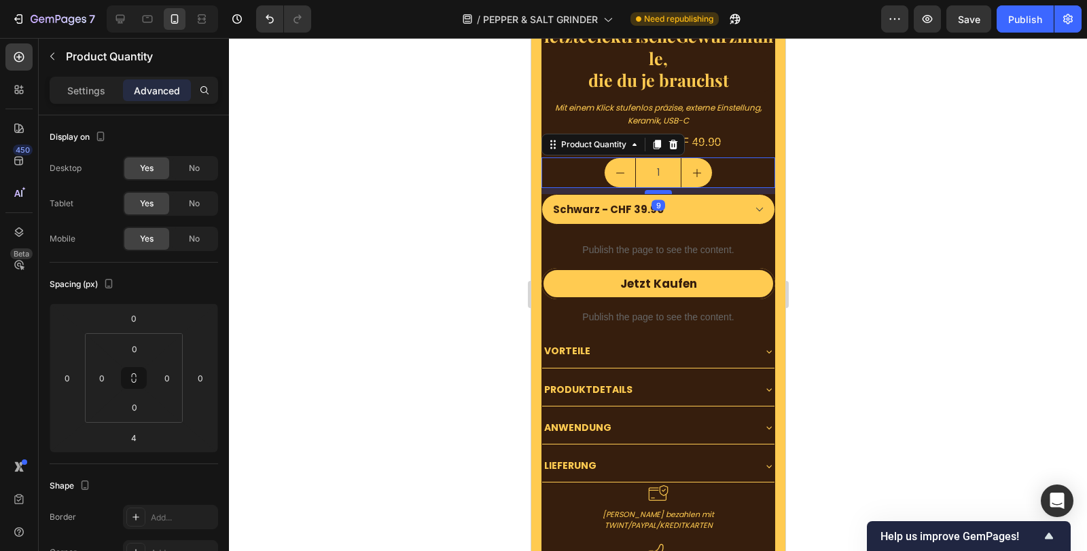
click at [656, 190] on div at bounding box center [657, 192] width 27 height 4
type input "9"
click at [717, 133] on div "CHF 39.90 Product Price Product Price CHF 49.90 Product Price Product Price Row" at bounding box center [658, 142] width 234 height 18
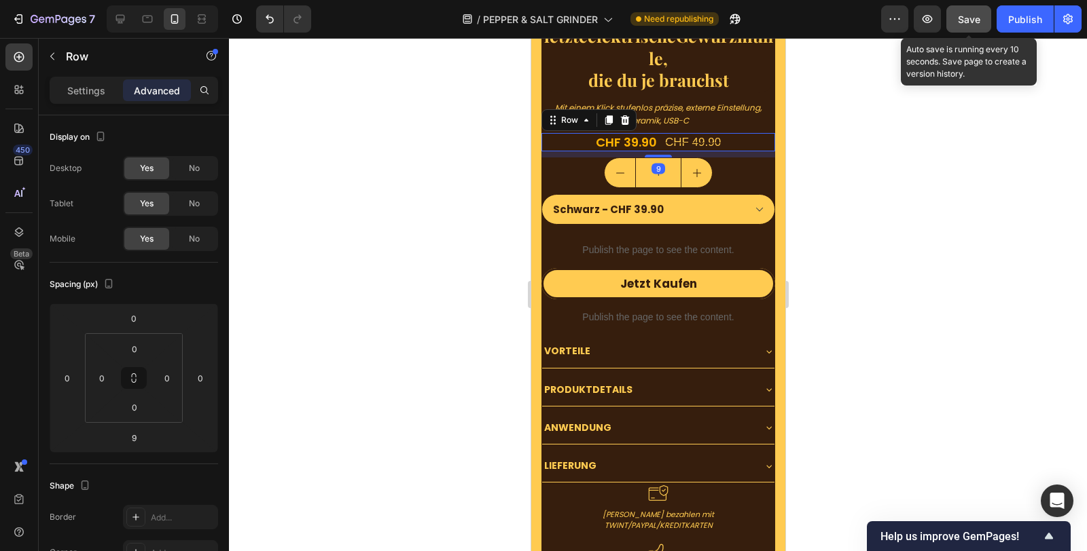
click at [964, 16] on span "Save" at bounding box center [969, 20] width 22 height 12
click at [1028, 16] on div "Publish" at bounding box center [1025, 19] width 34 height 14
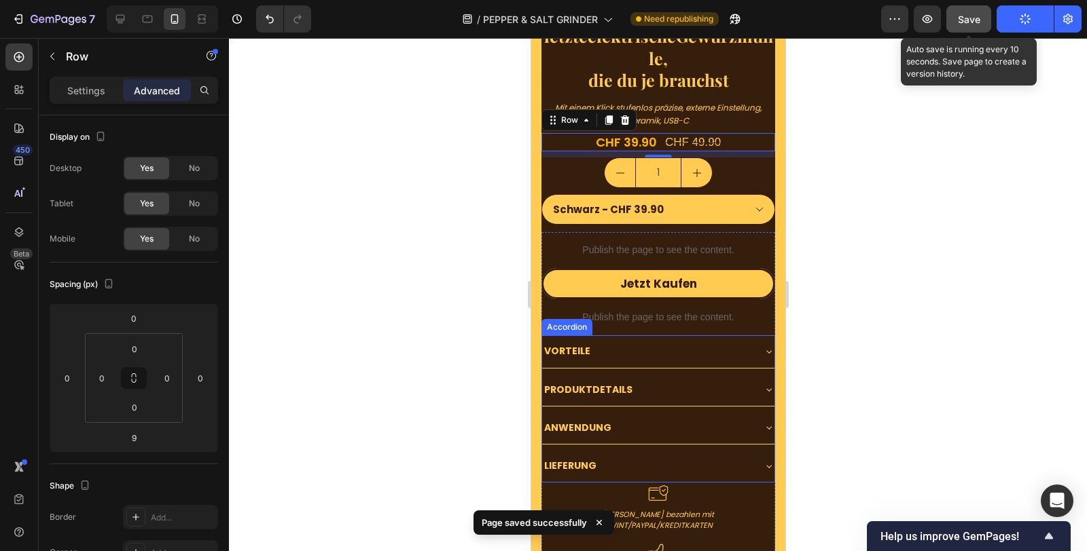
click at [618, 341] on div "VORTEILE" at bounding box center [646, 351] width 211 height 21
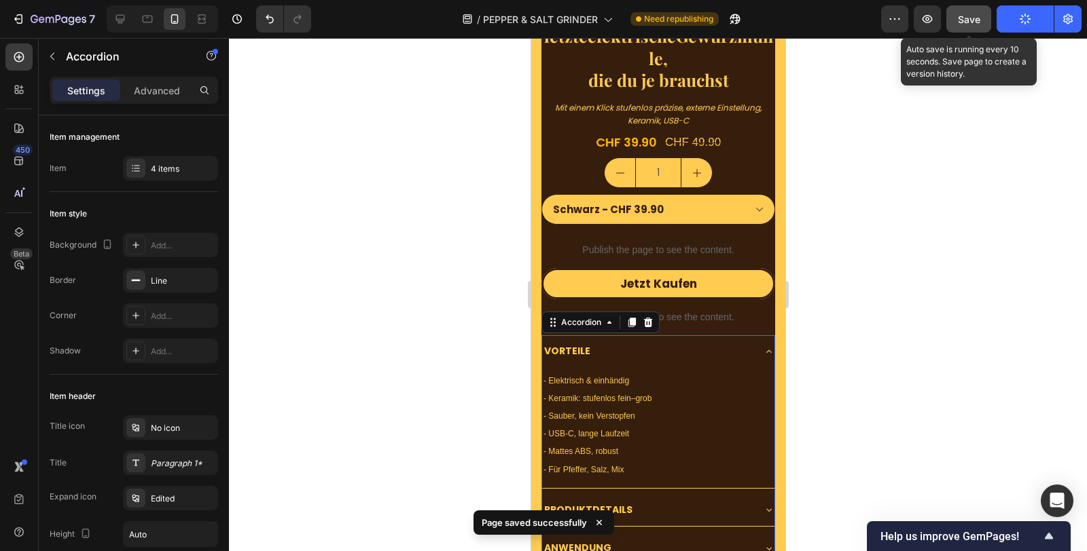
click at [617, 341] on div "VORTEILE" at bounding box center [646, 351] width 211 height 21
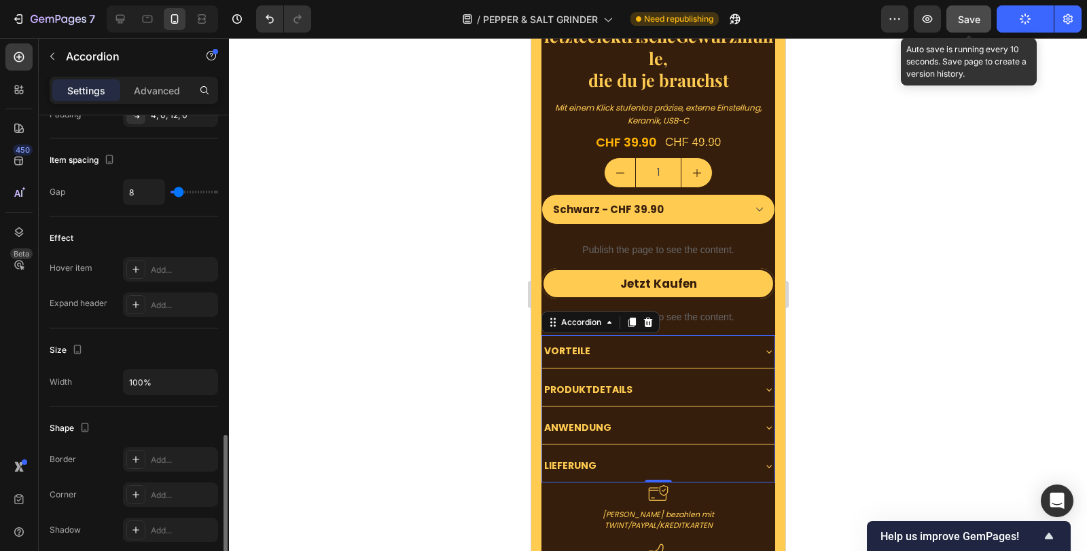
scroll to position [849, 0]
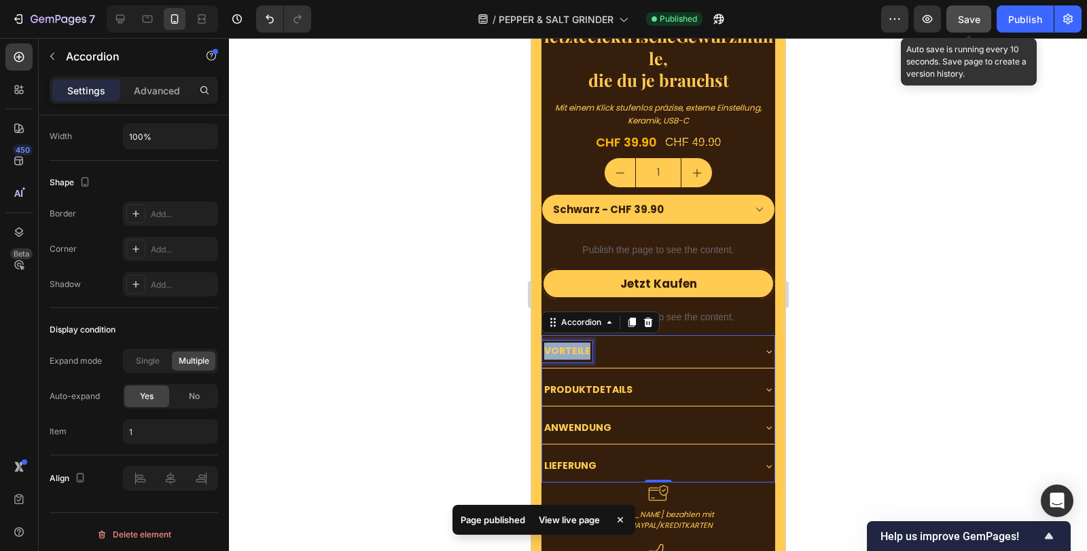
click at [577, 344] on strong "VORTEILE" at bounding box center [566, 351] width 46 height 14
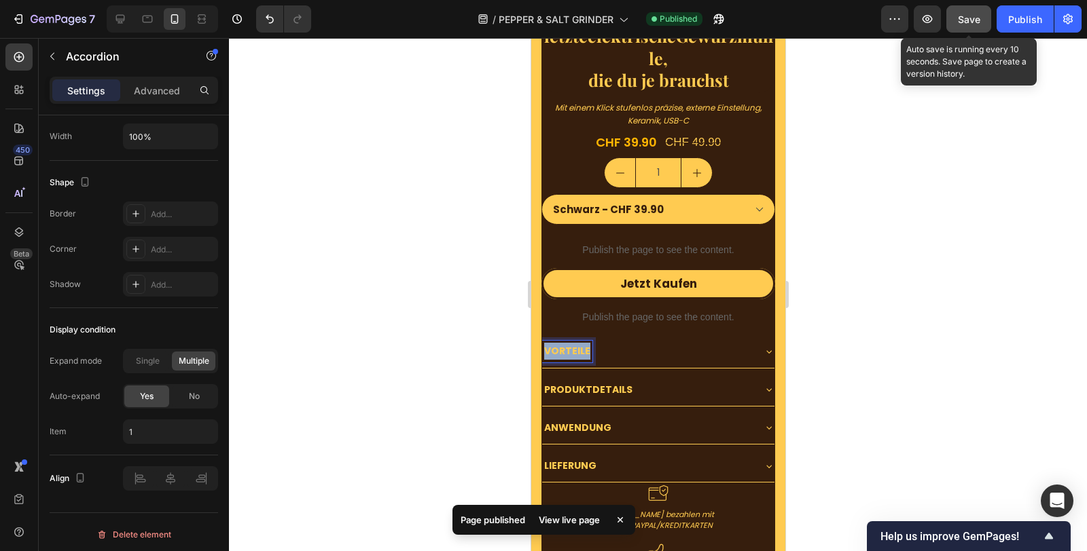
click at [577, 344] on strong "VORTEILE" at bounding box center [566, 351] width 46 height 14
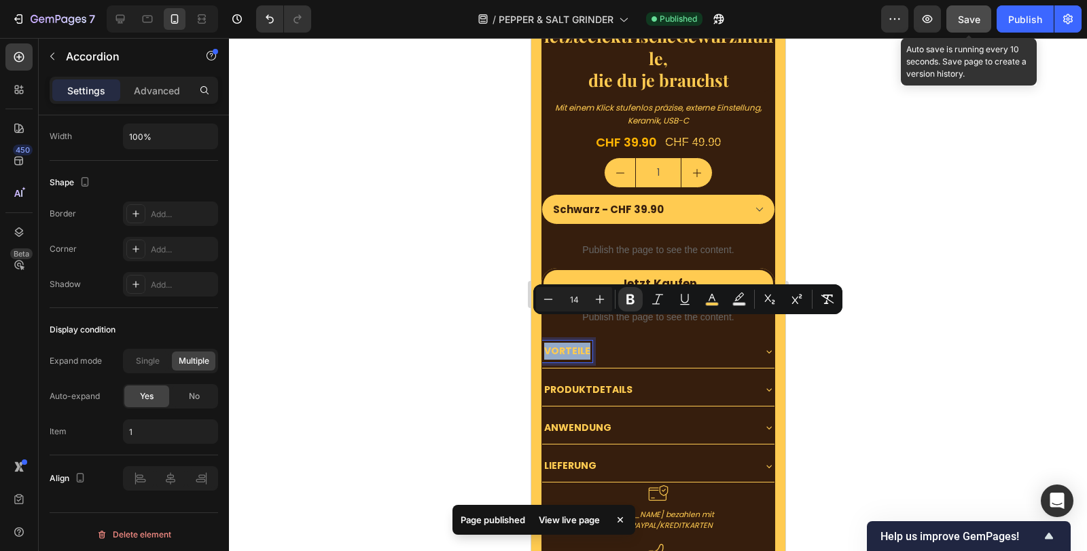
click at [632, 341] on div "VORTEILE" at bounding box center [646, 351] width 211 height 21
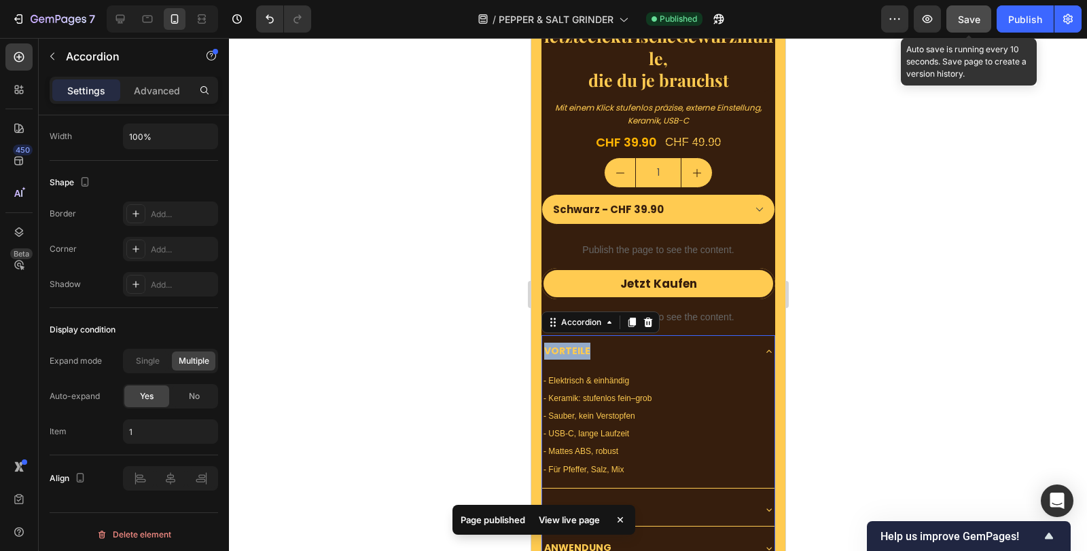
click at [631, 341] on div "VORTEILE" at bounding box center [646, 351] width 211 height 21
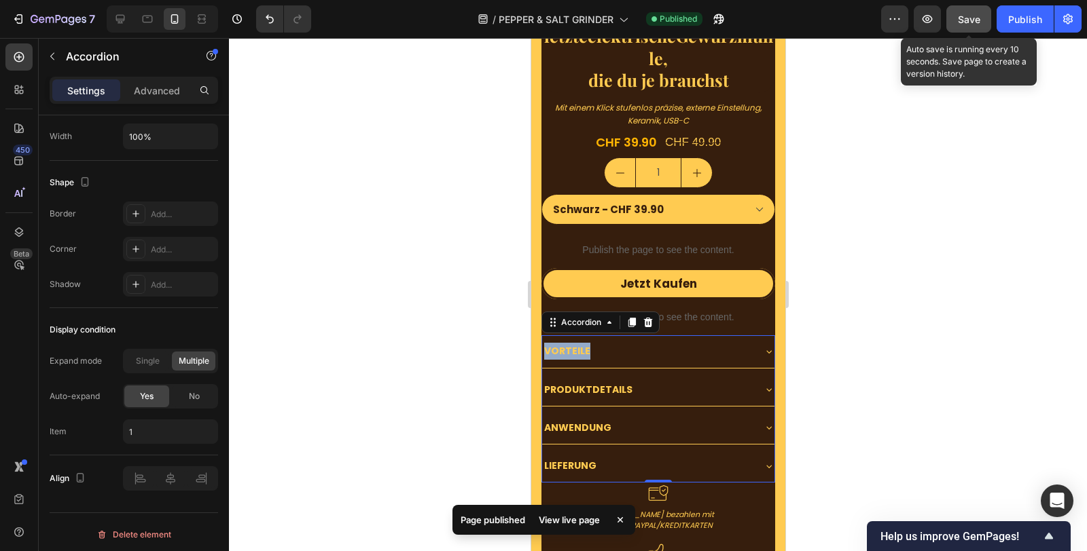
click at [570, 344] on strong "VORTEILE" at bounding box center [566, 351] width 46 height 14
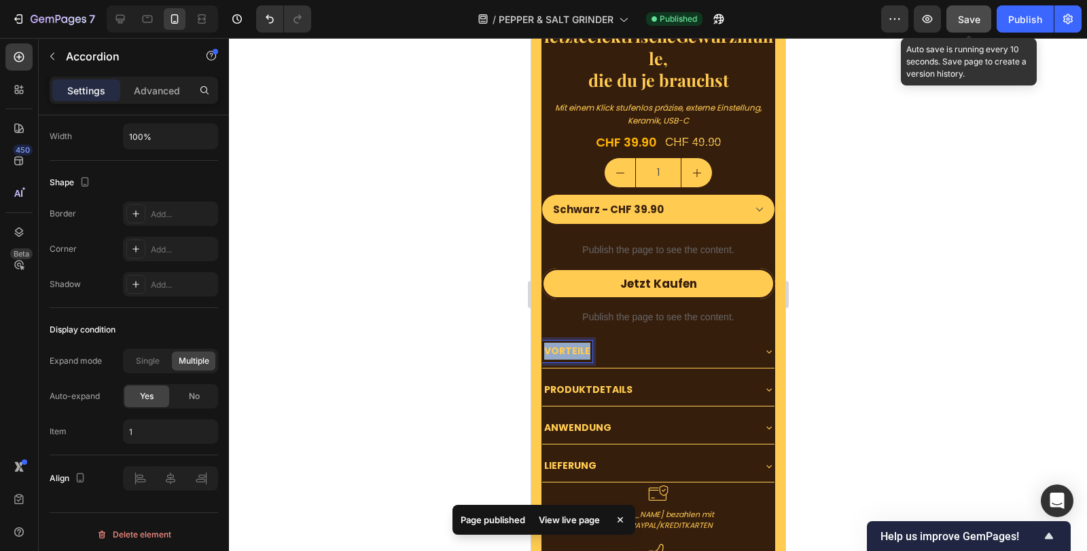
click at [570, 344] on strong "VORTEILE" at bounding box center [566, 351] width 46 height 14
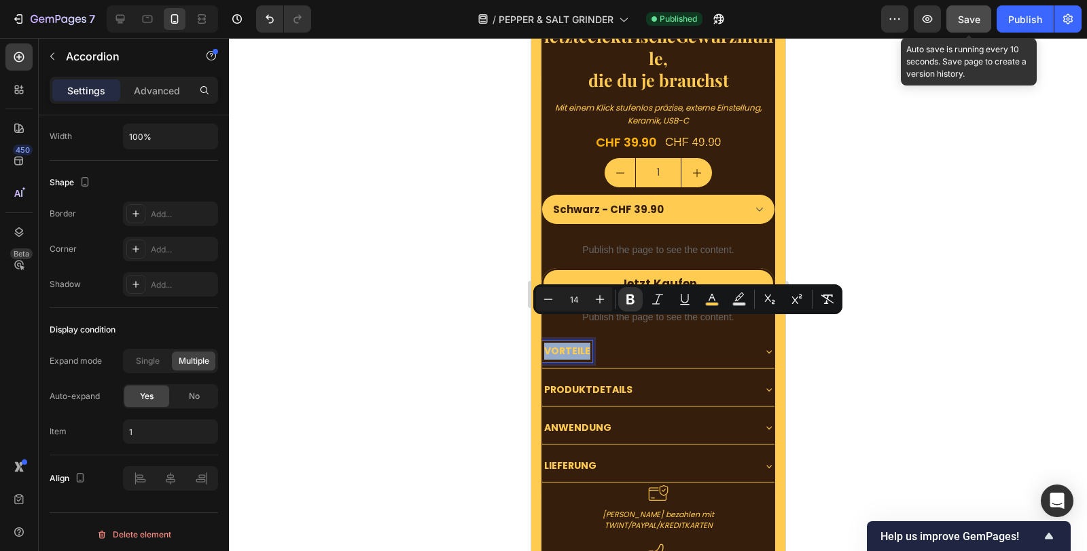
click at [683, 341] on div "VORTEILE" at bounding box center [646, 351] width 211 height 21
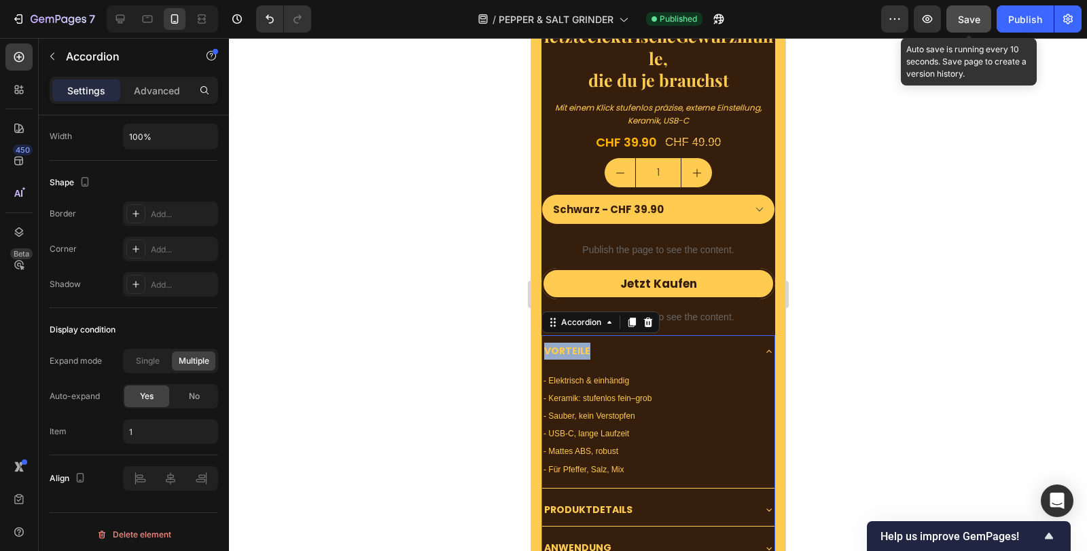
click at [683, 341] on div "VORTEILE" at bounding box center [646, 351] width 211 height 21
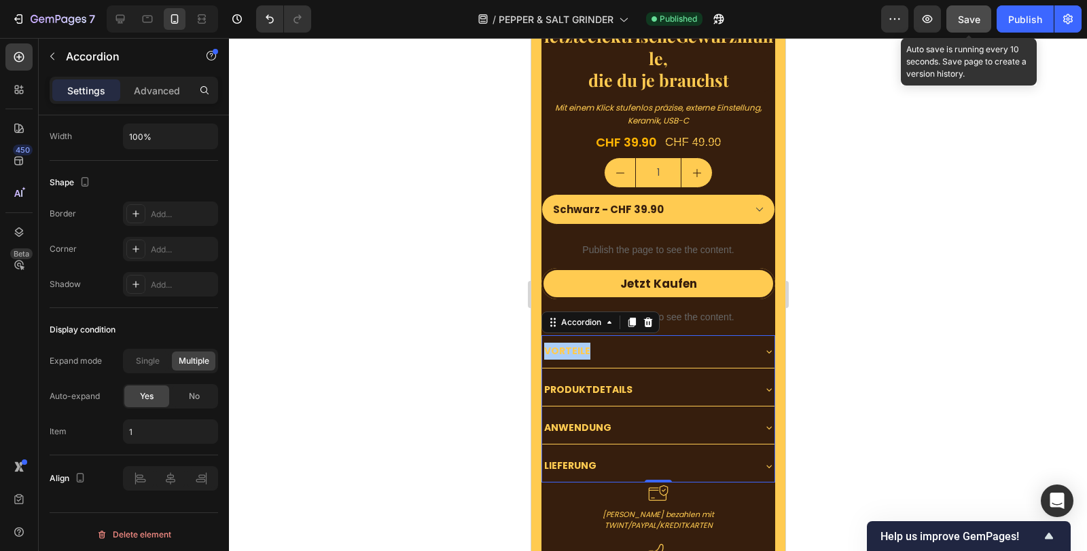
click at [973, 14] on span "Save" at bounding box center [969, 20] width 22 height 12
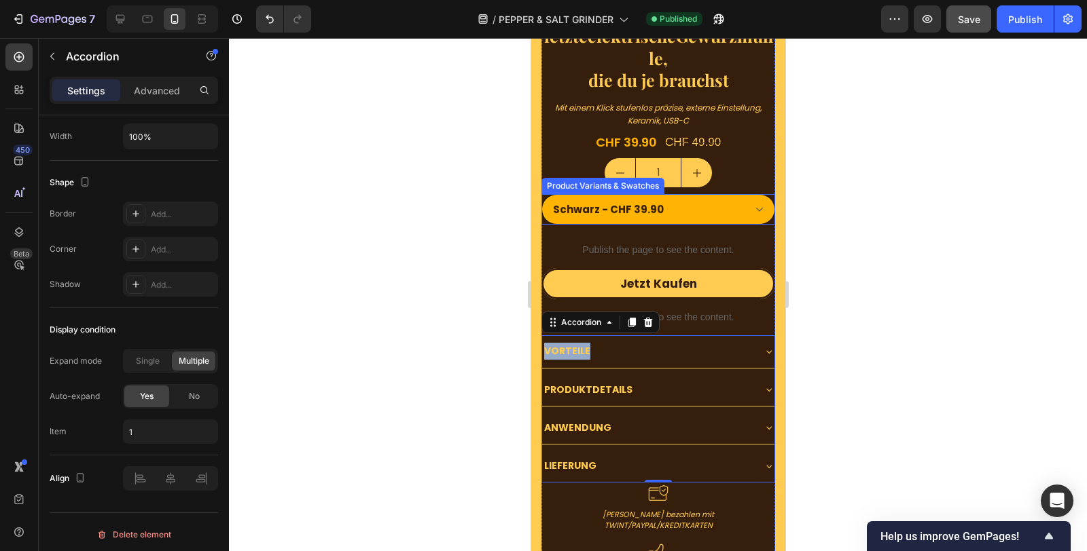
click at [680, 194] on select "Schwarz - CHF 39.90 Silber - CHF 39.90" at bounding box center [658, 209] width 234 height 31
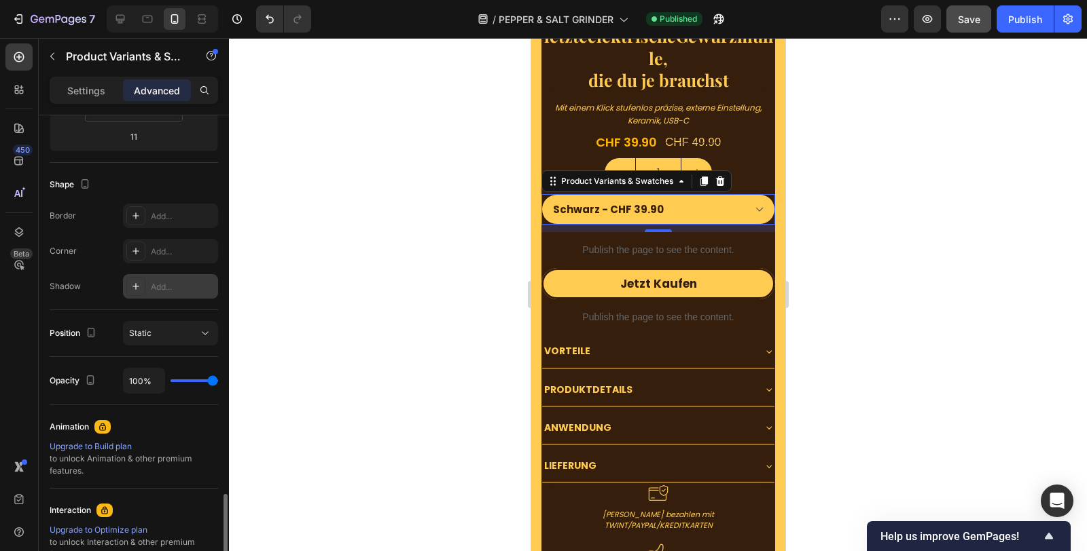
scroll to position [465, 0]
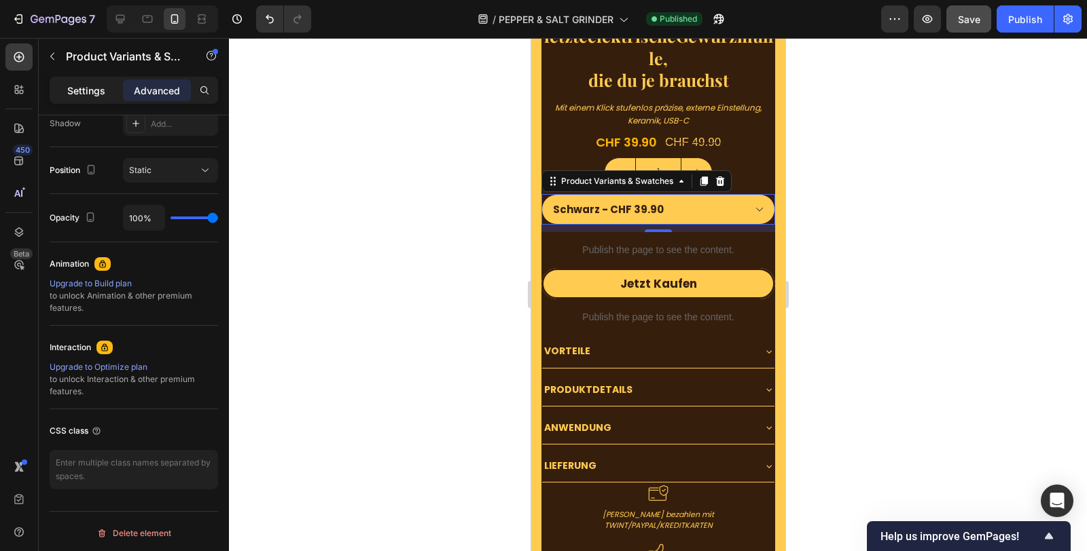
click at [100, 84] on p "Settings" at bounding box center [86, 91] width 38 height 14
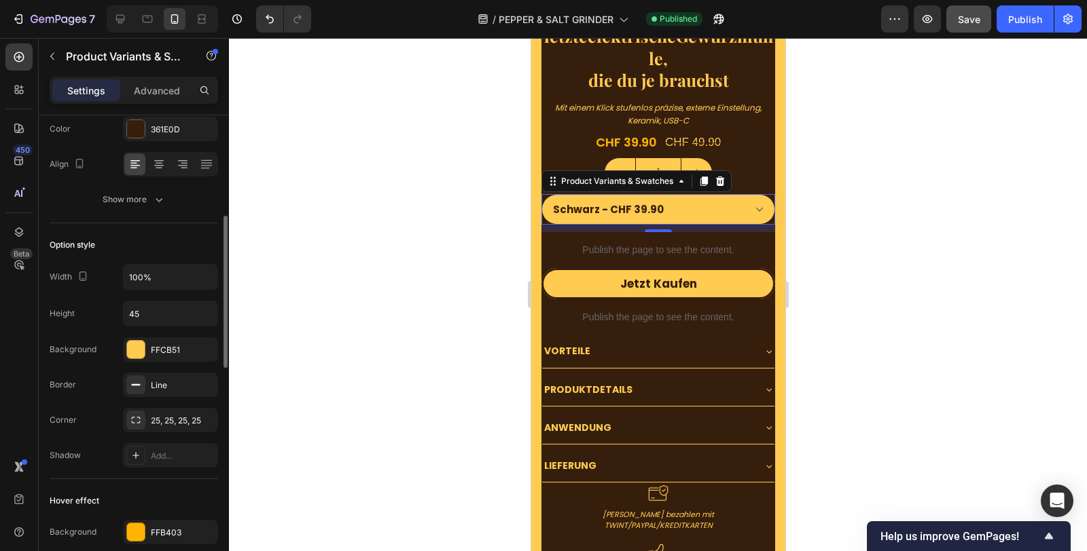
scroll to position [238, 0]
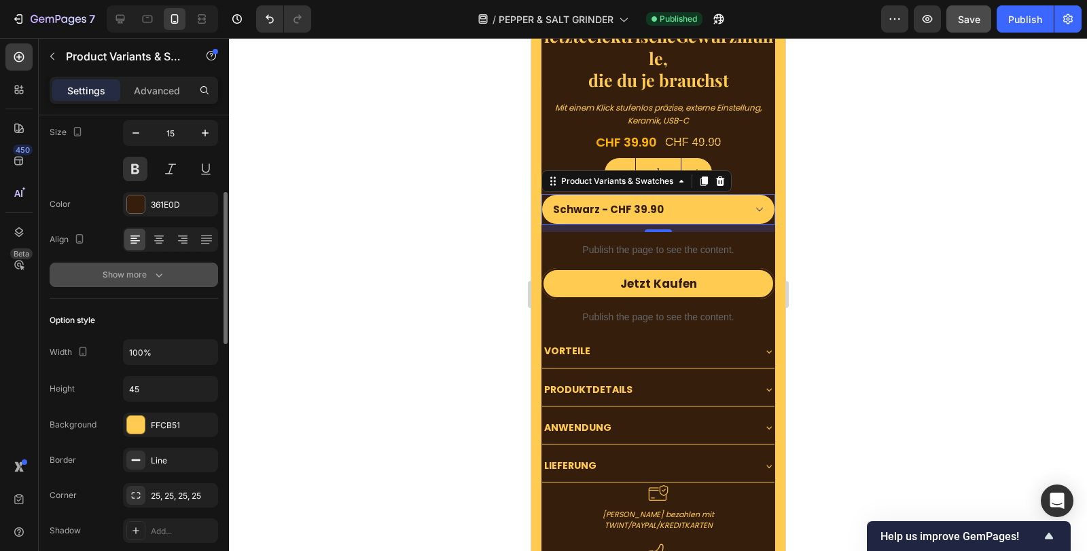
click at [130, 269] on div "Show more" at bounding box center [134, 275] width 63 height 14
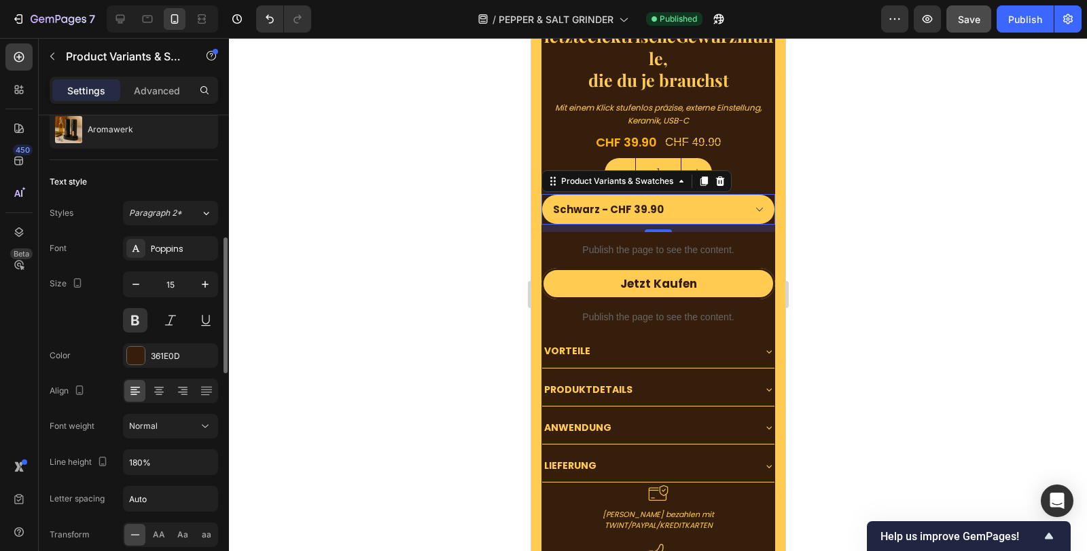
scroll to position [163, 0]
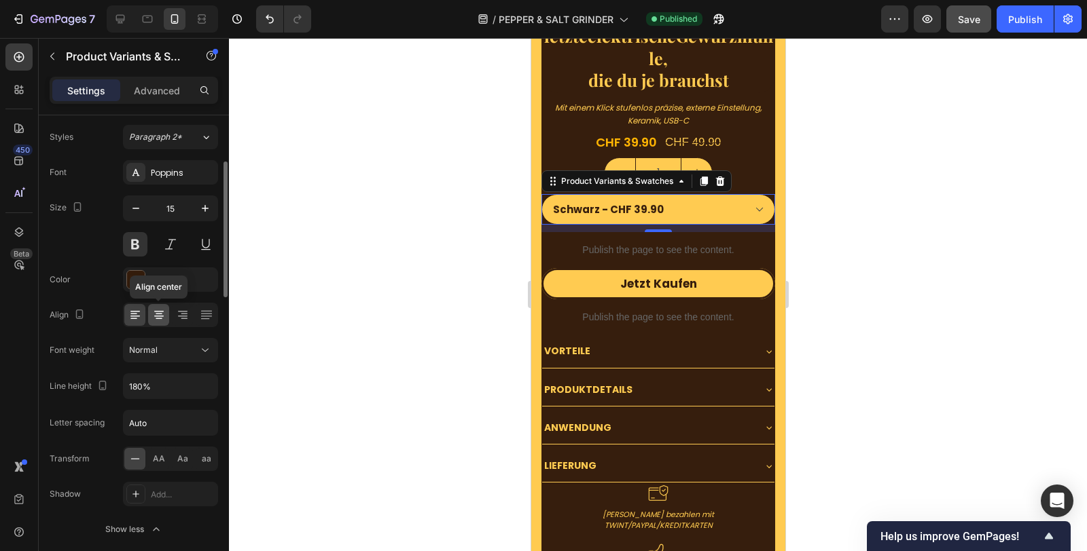
click at [154, 318] on icon at bounding box center [159, 315] width 14 height 14
click at [184, 319] on icon at bounding box center [184, 319] width 7 height 1
click at [153, 313] on icon at bounding box center [159, 315] width 14 height 14
click at [141, 312] on icon at bounding box center [135, 315] width 14 height 14
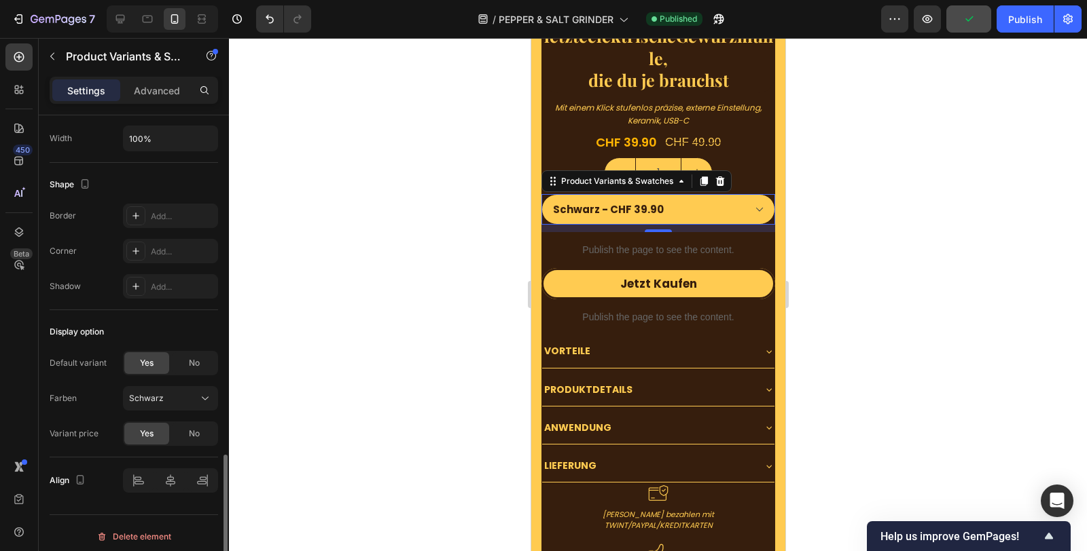
scroll to position [1182, 0]
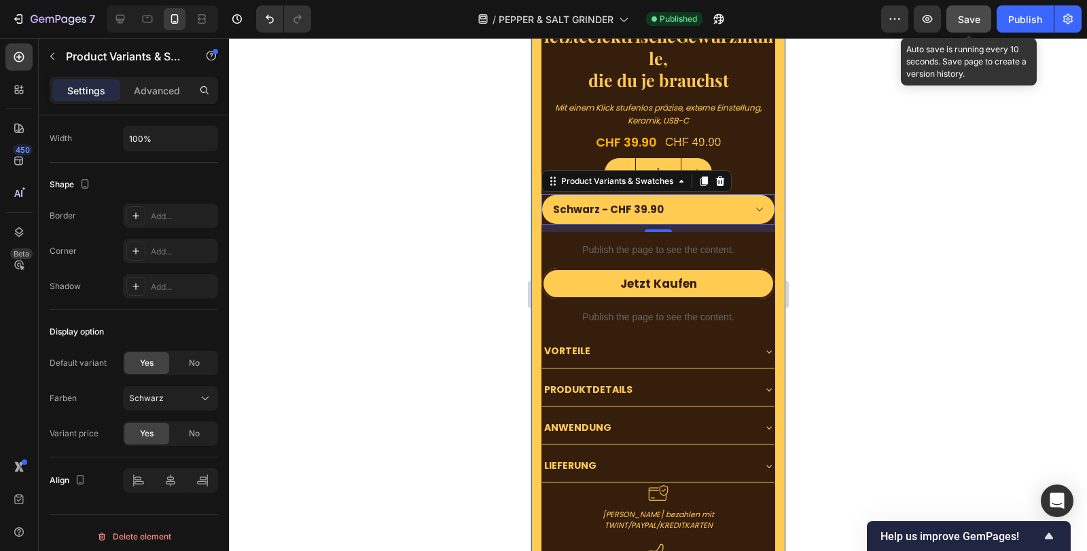
click at [964, 7] on button "Save" at bounding box center [968, 18] width 45 height 27
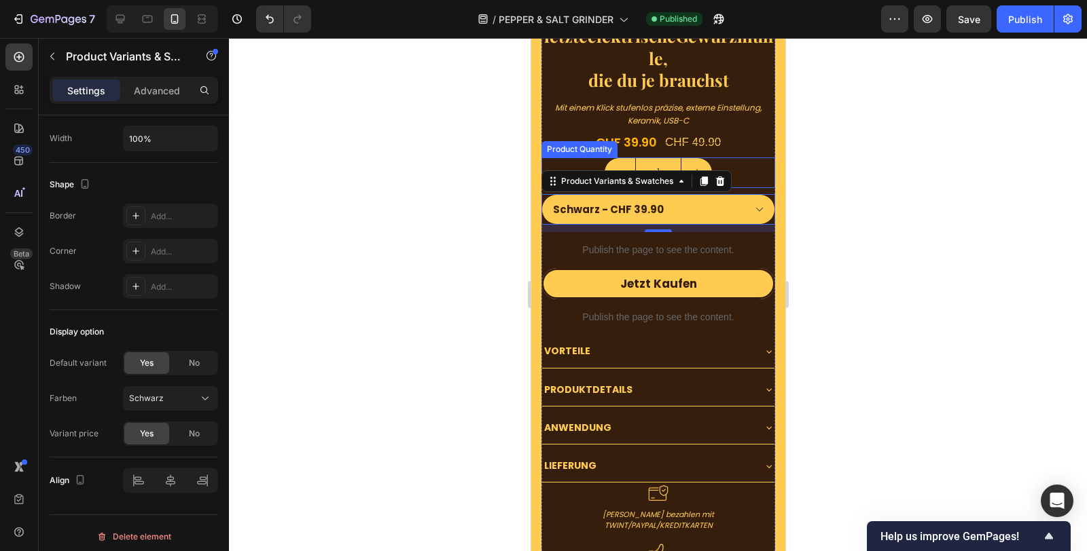
click at [728, 158] on div "1" at bounding box center [658, 173] width 234 height 31
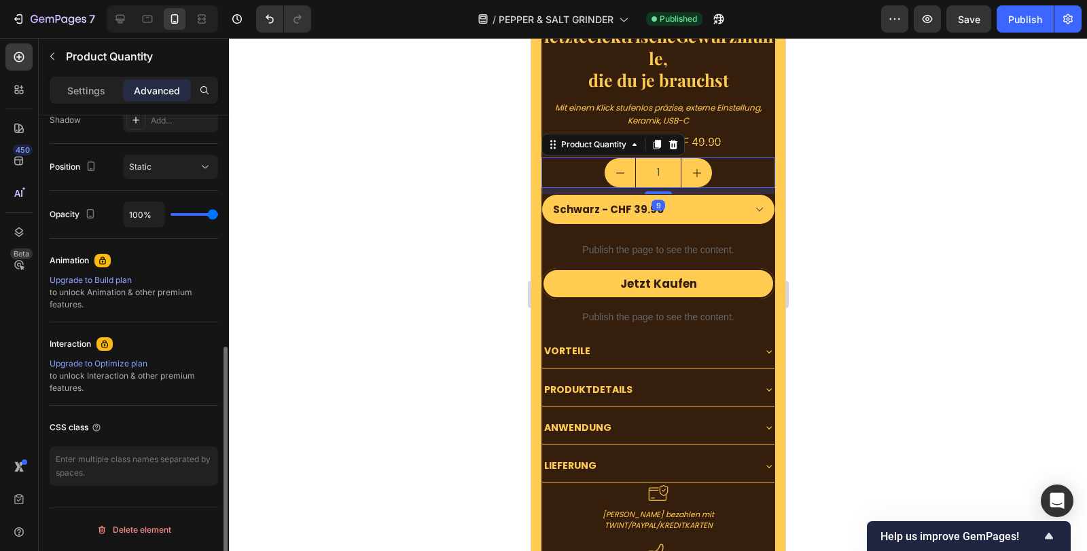
scroll to position [0, 0]
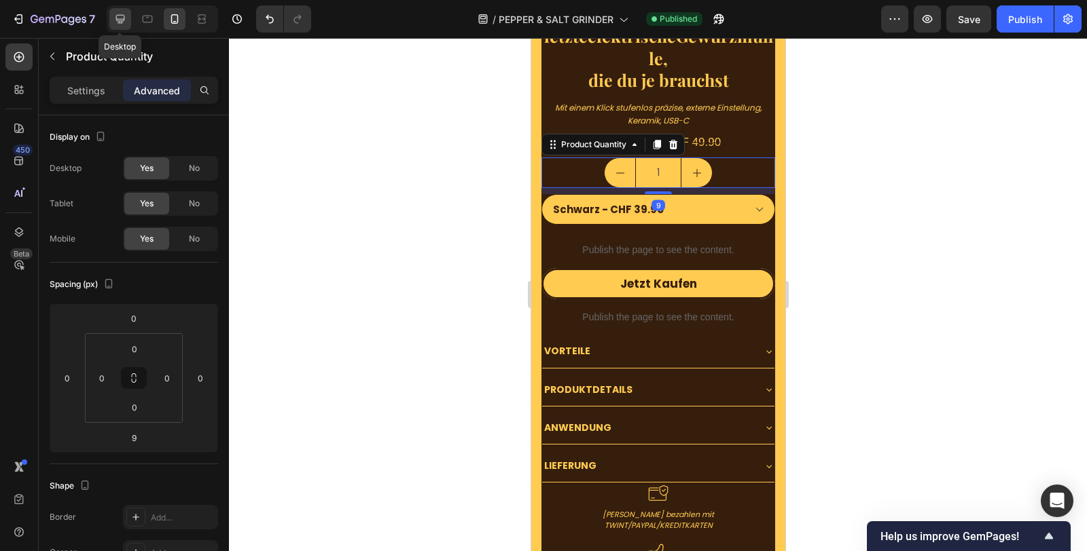
click at [126, 22] on div at bounding box center [120, 19] width 22 height 22
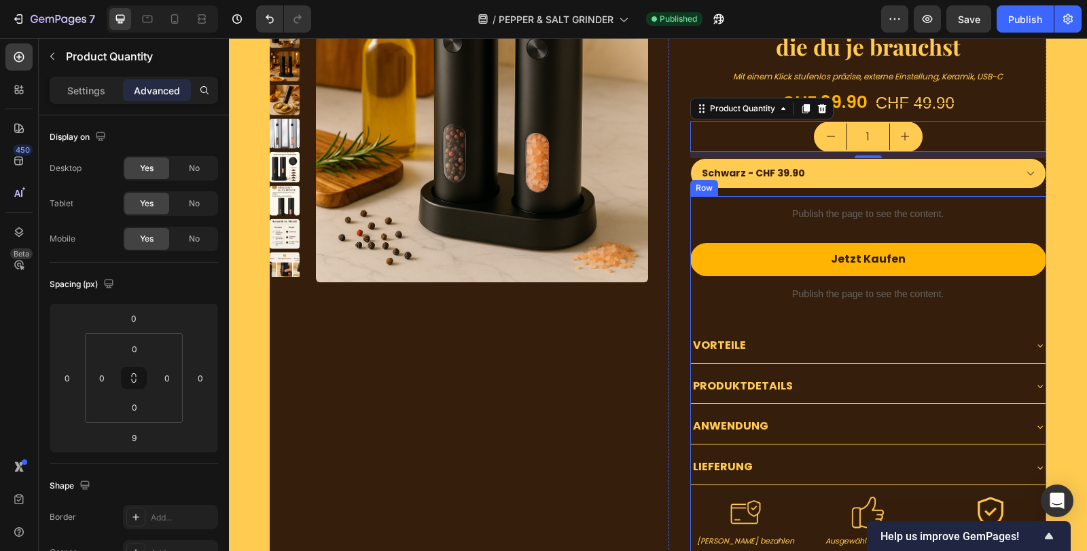
scroll to position [4479, 0]
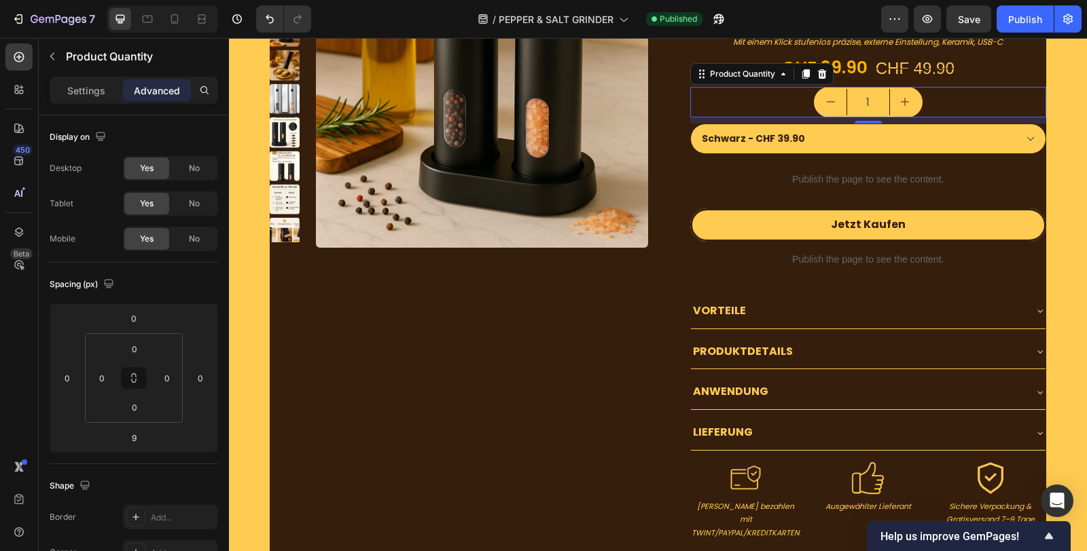
click at [933, 98] on div "1" at bounding box center [868, 102] width 357 height 31
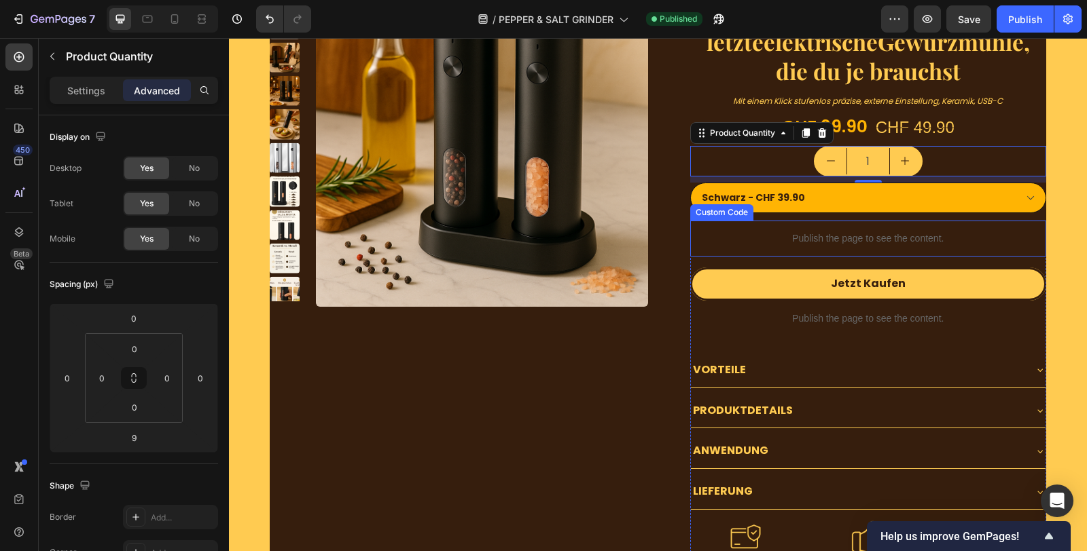
scroll to position [4328, 0]
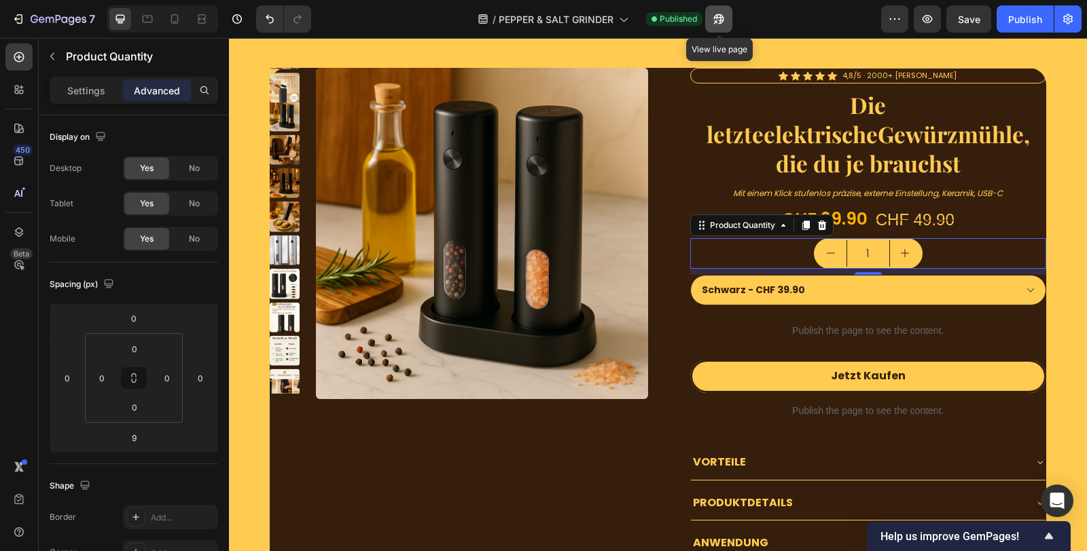
click at [719, 22] on icon "button" at bounding box center [719, 19] width 14 height 14
click at [954, 255] on div "1" at bounding box center [868, 253] width 357 height 31
drag, startPoint x: 92, startPoint y: 83, endPoint x: 96, endPoint y: 96, distance: 13.8
click at [92, 84] on p "Settings" at bounding box center [86, 91] width 38 height 14
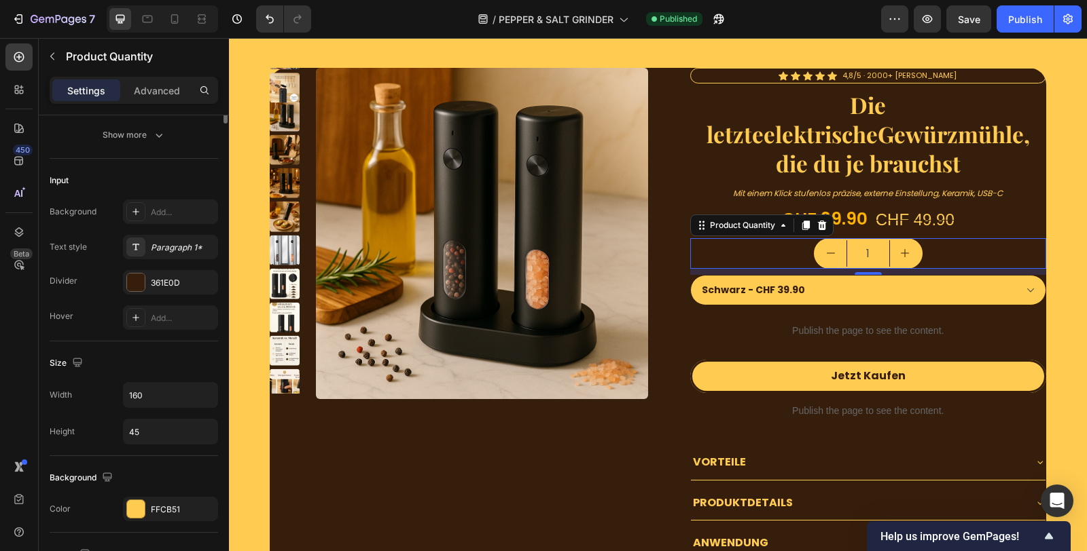
scroll to position [0, 0]
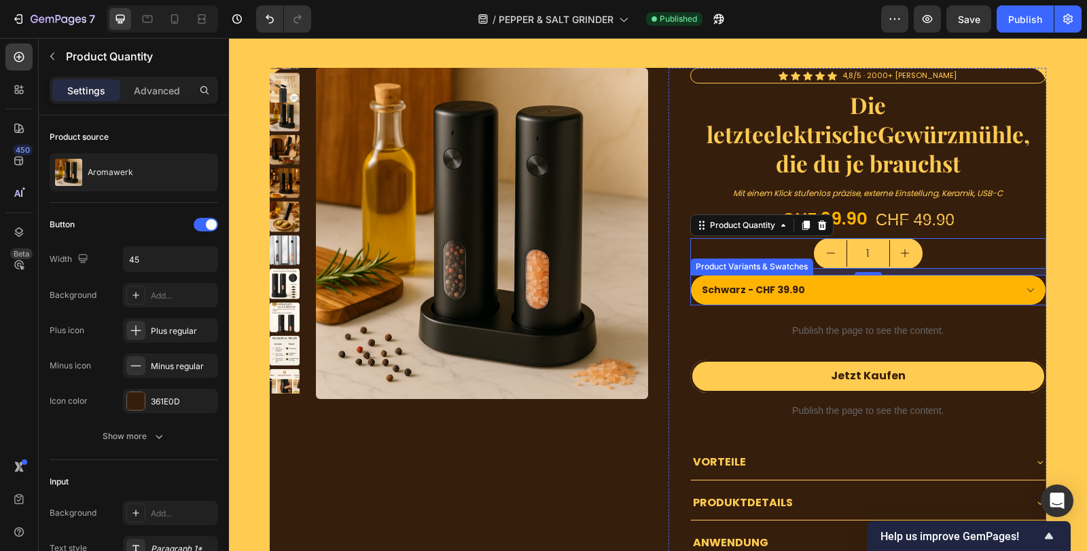
click at [907, 288] on select "Schwarz - CHF 39.90 Silber - CHF 39.90" at bounding box center [868, 290] width 357 height 31
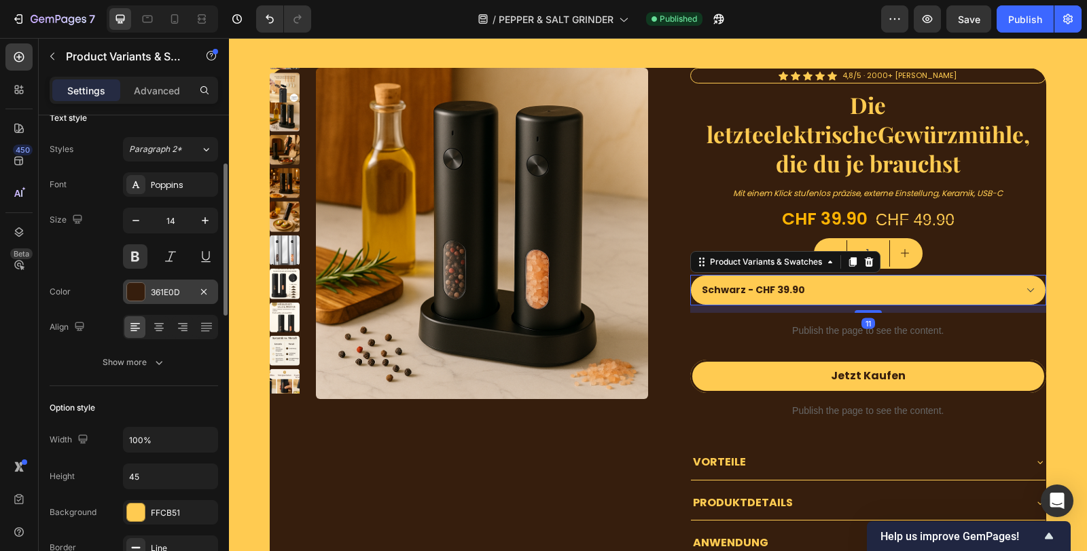
scroll to position [302, 0]
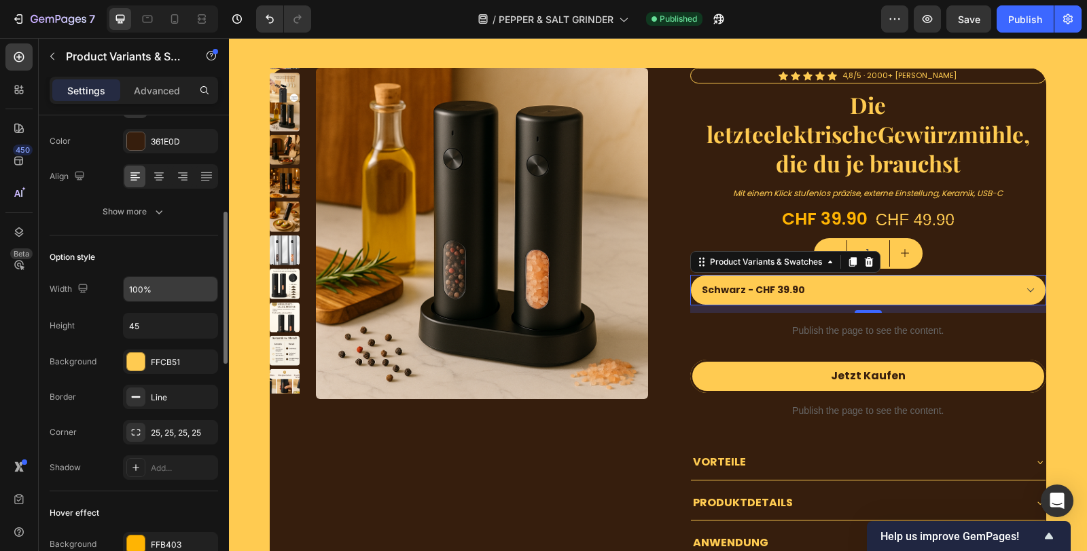
click at [173, 290] on input "100%" at bounding box center [171, 289] width 94 height 24
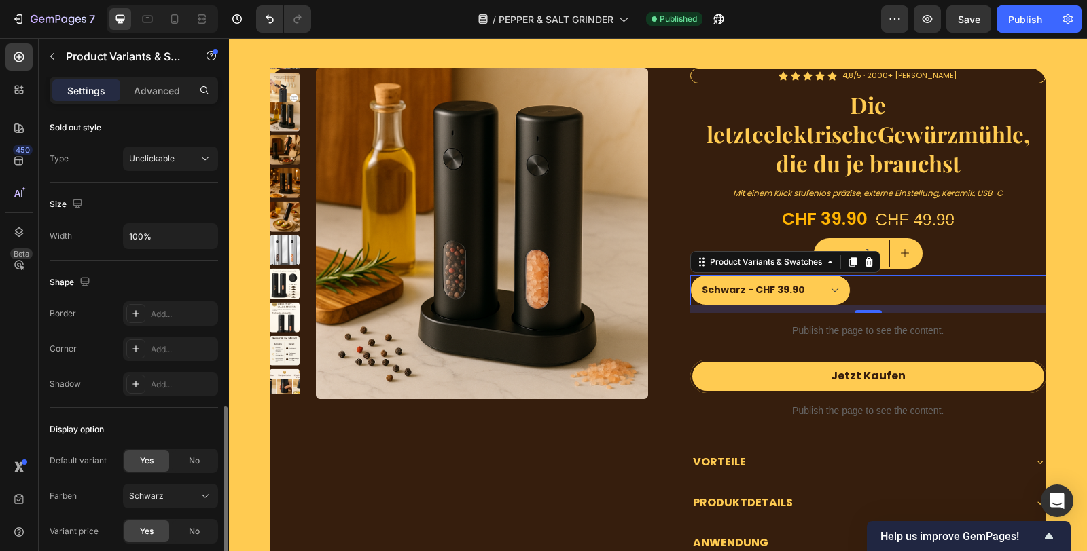
scroll to position [1004, 0]
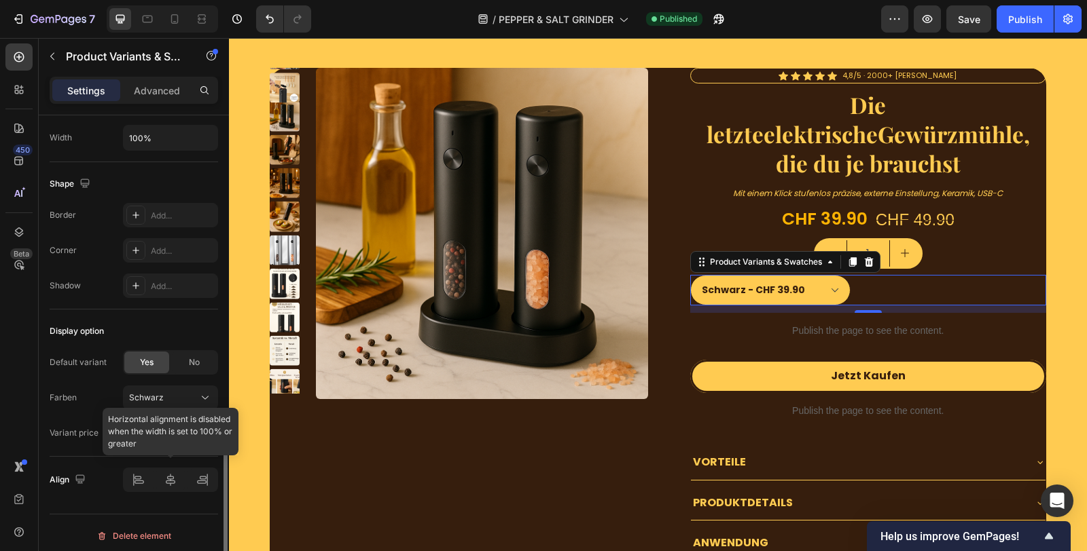
type input "45%"
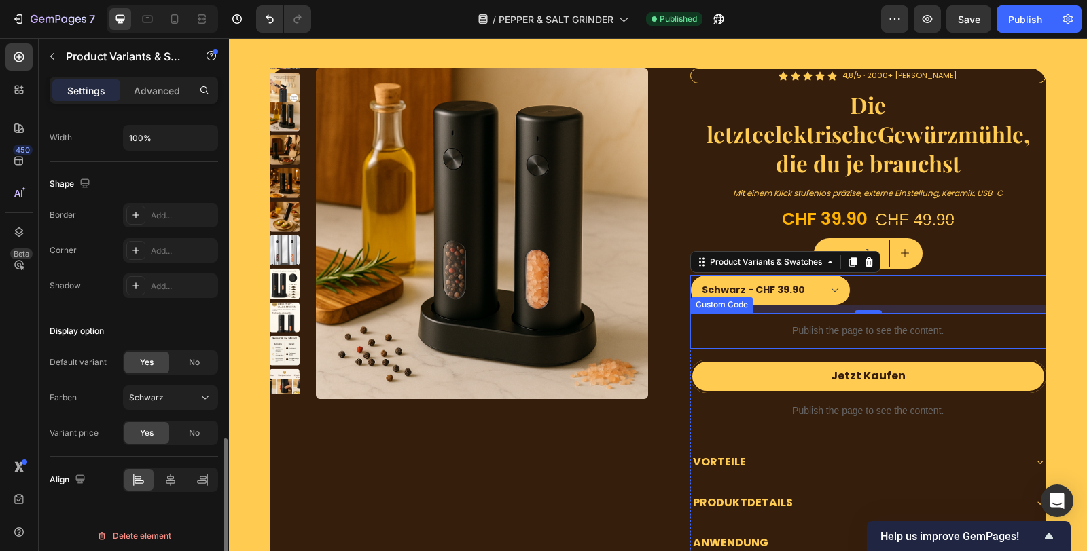
click at [932, 319] on div "Publish the page to see the content." at bounding box center [868, 331] width 357 height 36
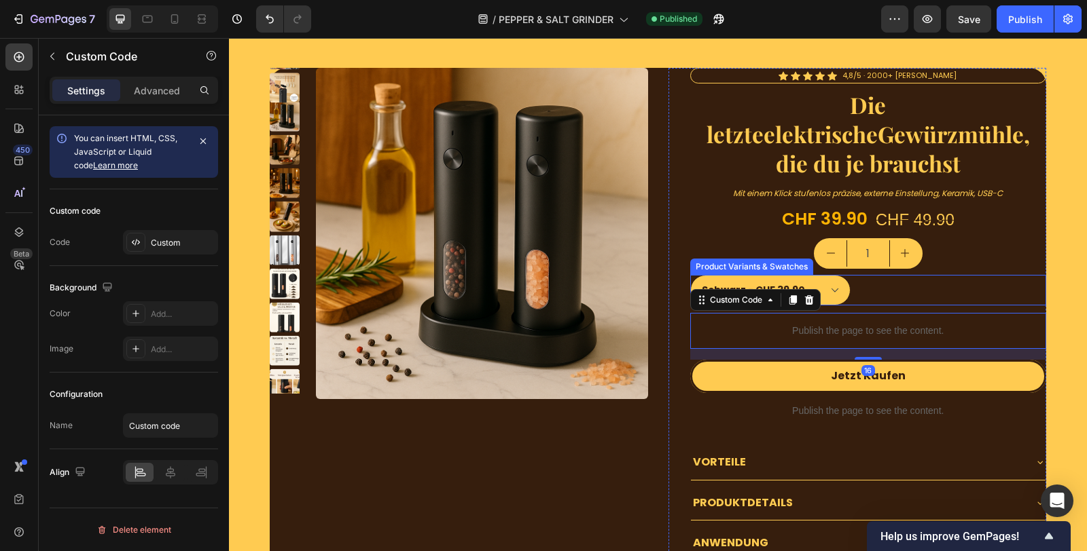
click at [935, 285] on div "Schwarz - CHF 39.90 Silber - CHF 39.90" at bounding box center [868, 290] width 357 height 31
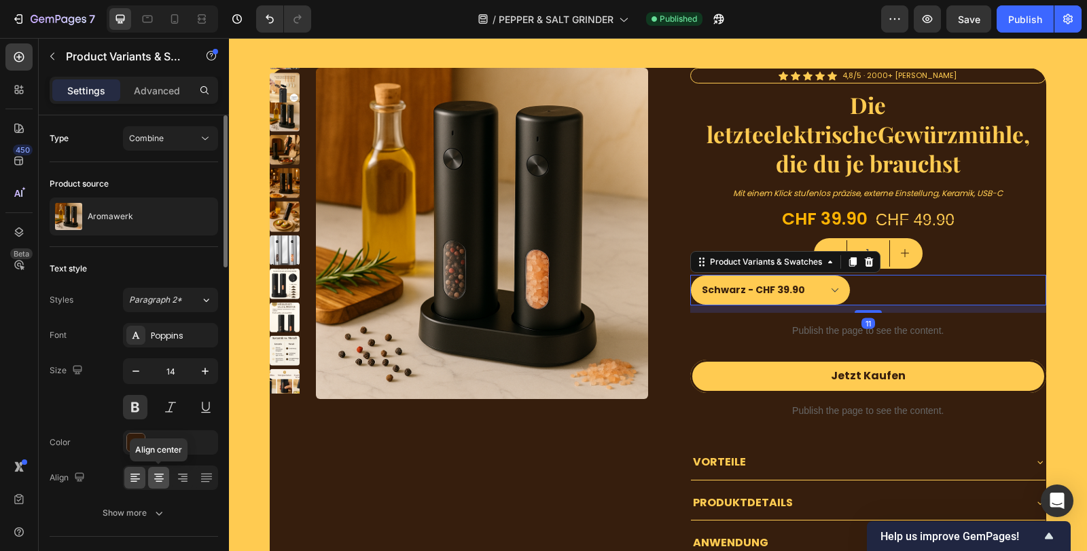
click at [164, 479] on icon at bounding box center [159, 478] width 14 height 14
click at [137, 474] on icon at bounding box center [135, 474] width 10 height 1
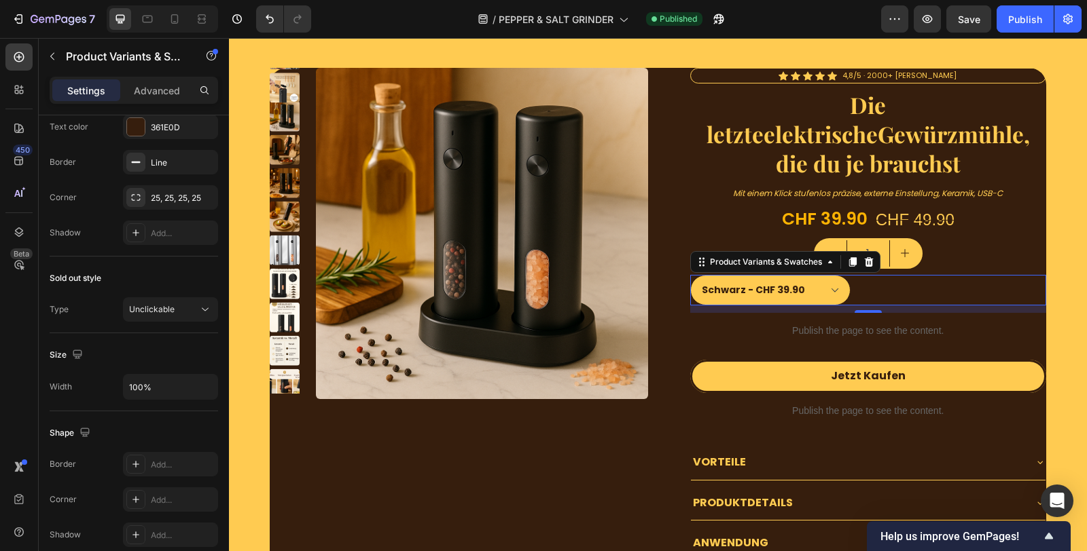
scroll to position [1004, 0]
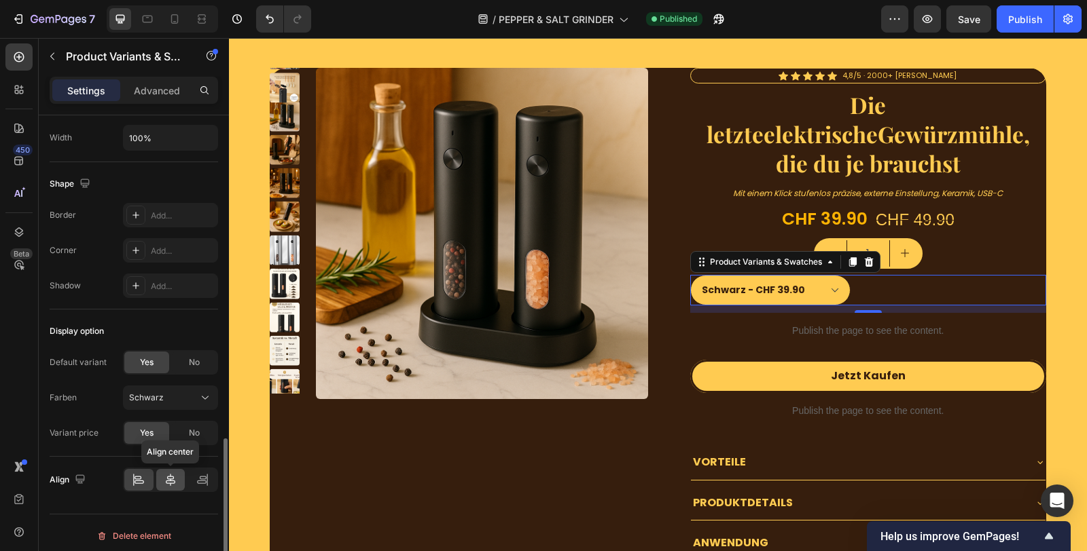
click at [174, 475] on icon at bounding box center [171, 480] width 14 height 14
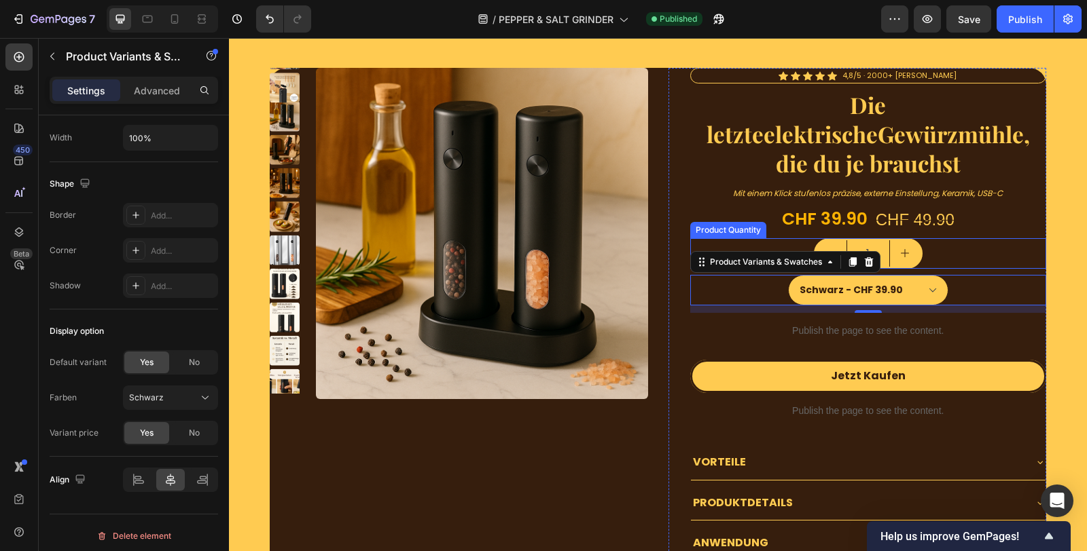
click at [928, 249] on div "1" at bounding box center [868, 253] width 357 height 31
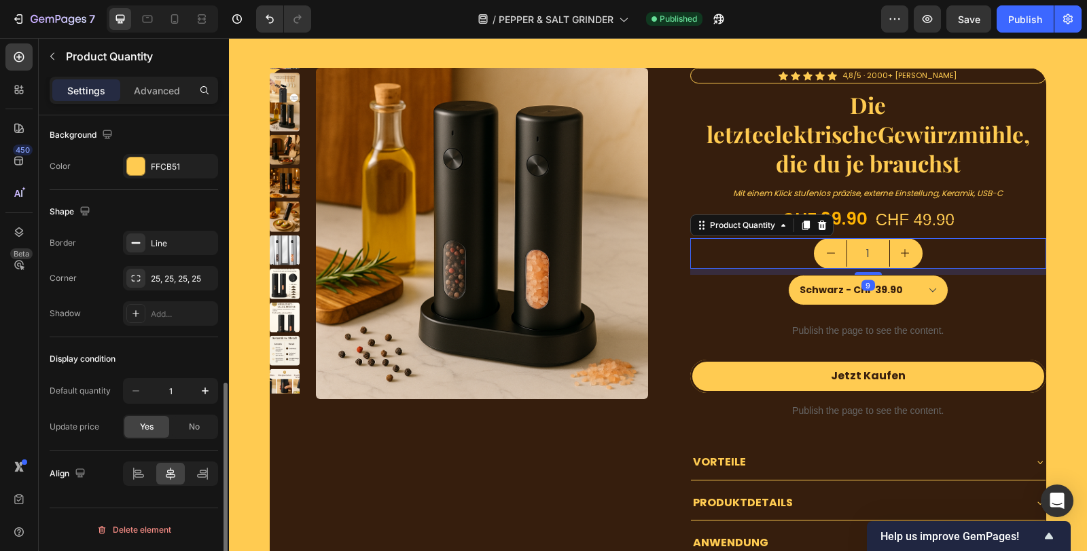
scroll to position [0, 0]
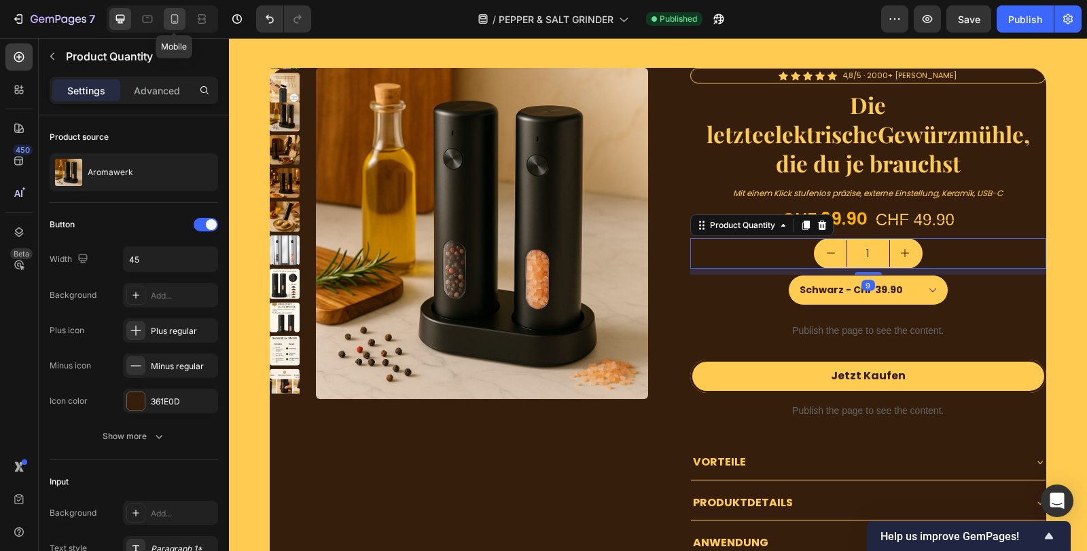
click at [175, 20] on icon at bounding box center [175, 19] width 14 height 14
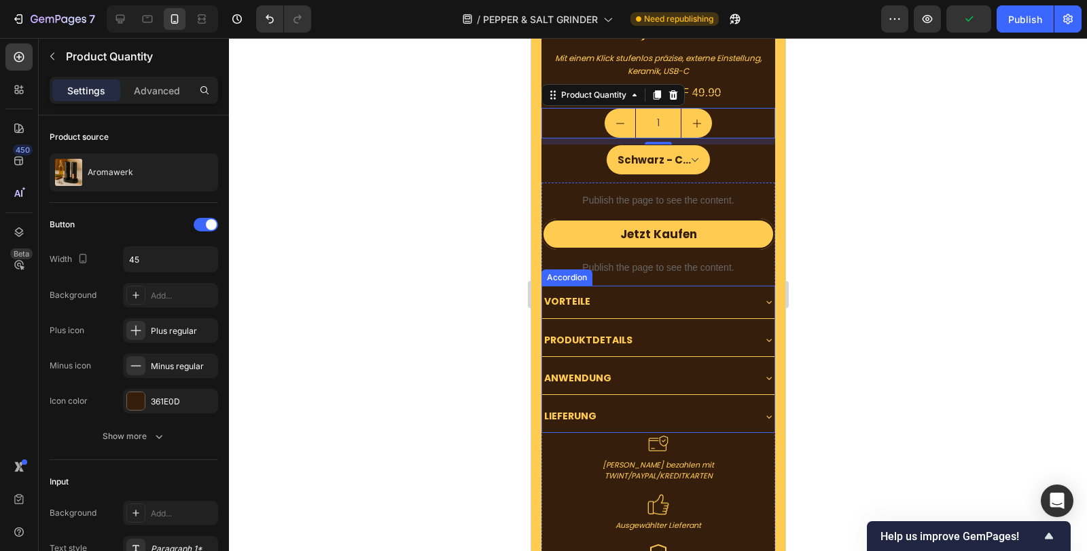
scroll to position [4550, 0]
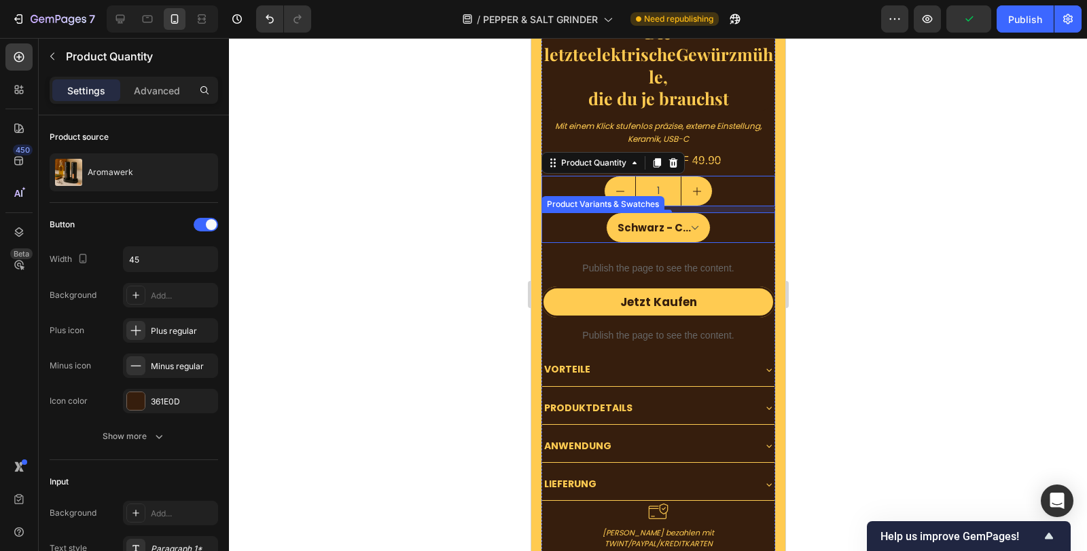
click at [718, 213] on div "Schwarz - CHF 39.90 Silber - CHF 39.90" at bounding box center [658, 228] width 234 height 31
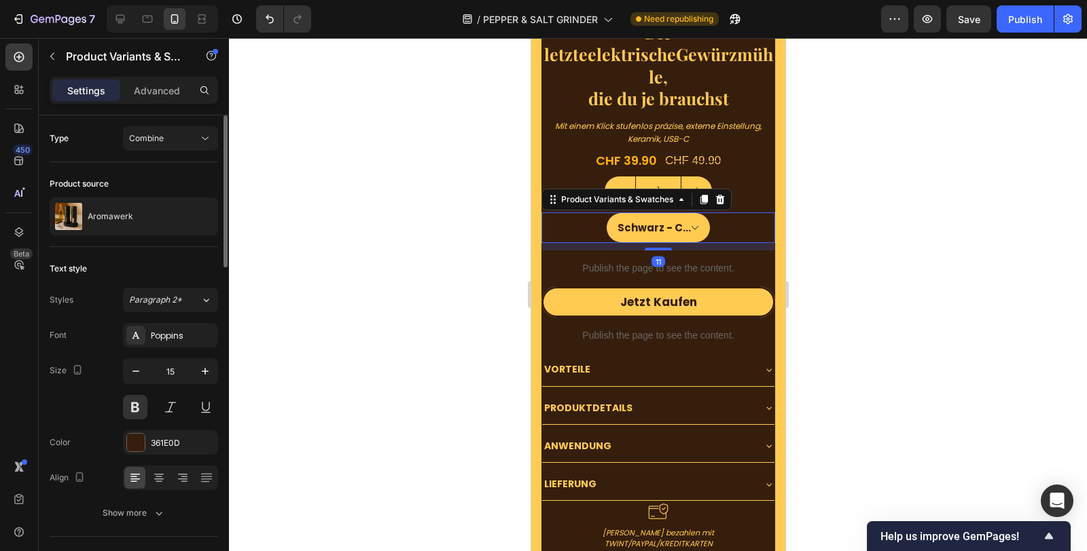
scroll to position [226, 0]
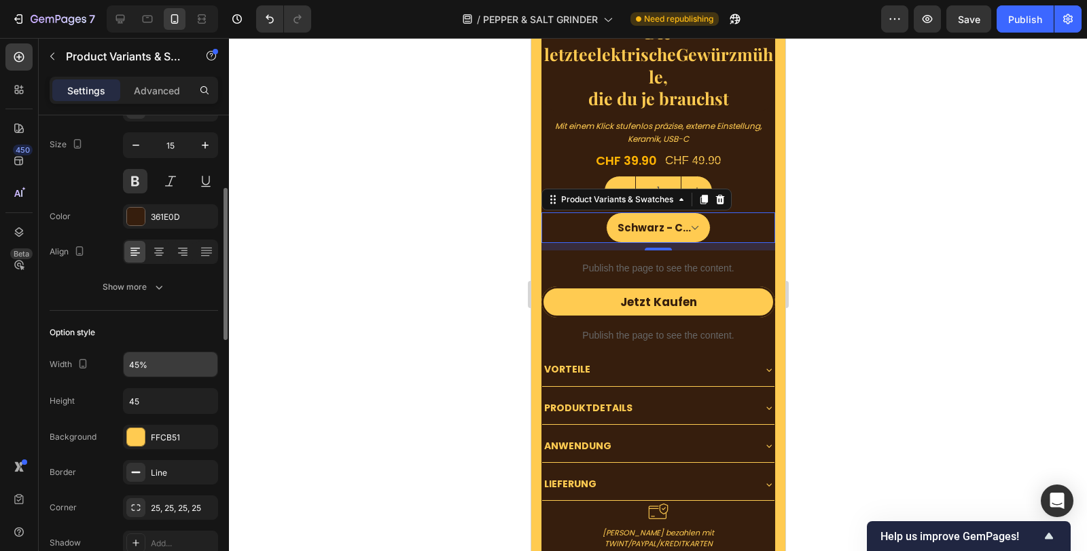
click at [168, 361] on input "45%" at bounding box center [171, 364] width 94 height 24
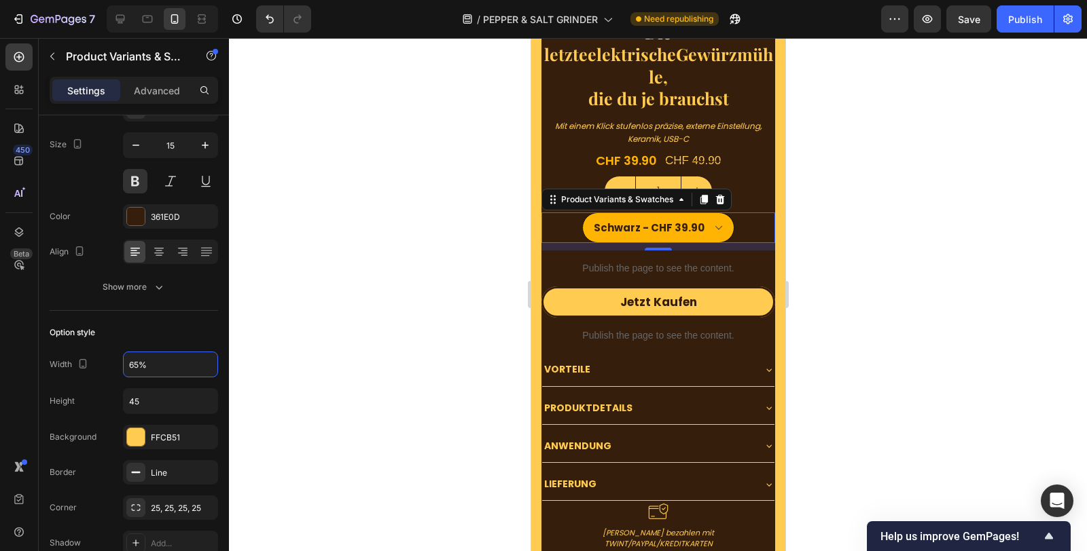
type input "65%"
click at [708, 213] on select "Schwarz - CHF 39.90 Silber - CHF 39.90" at bounding box center [657, 228] width 152 height 31
click at [707, 213] on select "Schwarz - CHF 39.90 Silber - CHF 39.90" at bounding box center [657, 228] width 152 height 31
click at [820, 202] on div at bounding box center [658, 294] width 858 height 513
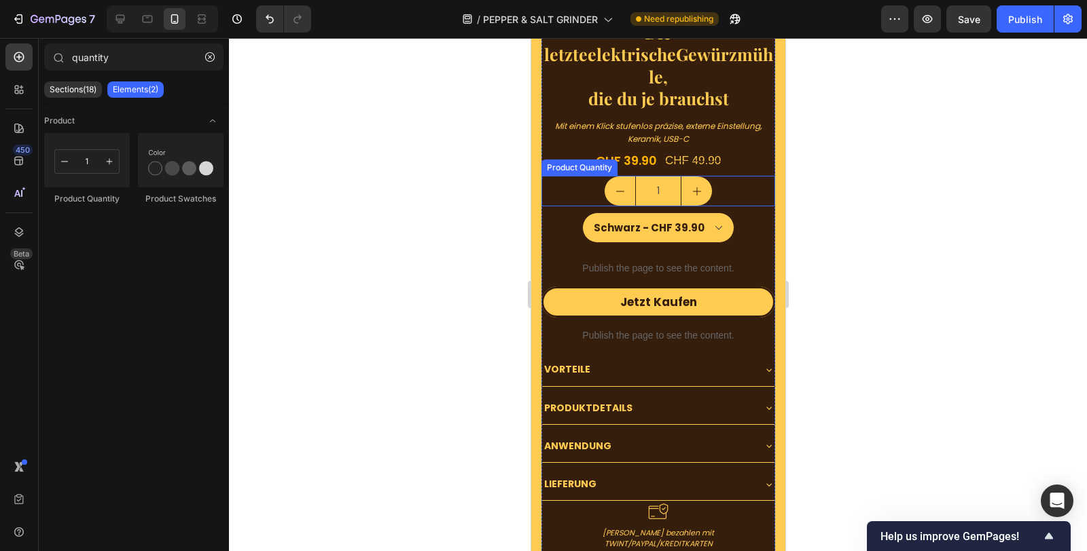
click at [640, 177] on input "1" at bounding box center [657, 191] width 46 height 29
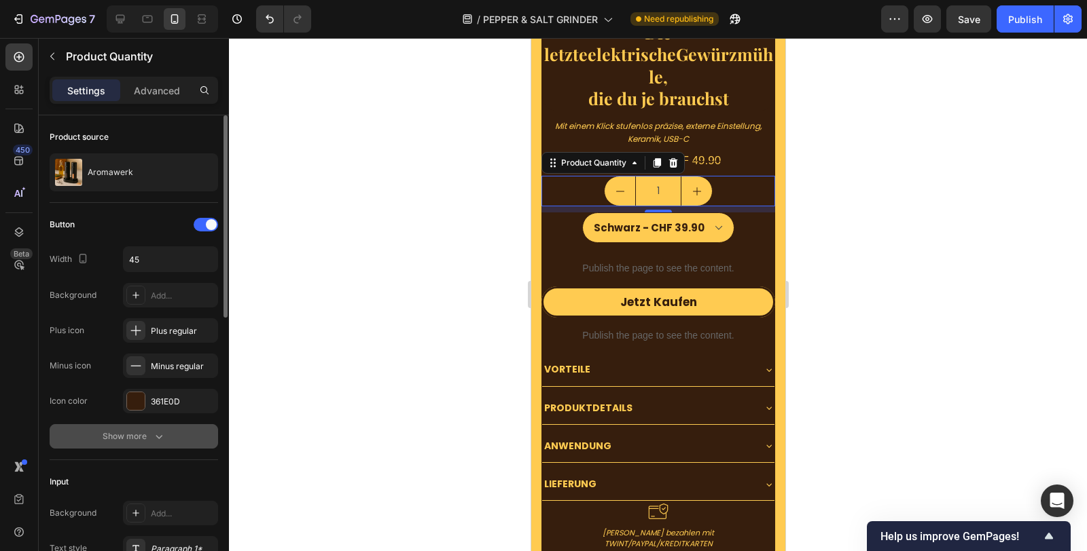
click at [153, 427] on button "Show more" at bounding box center [134, 436] width 168 height 24
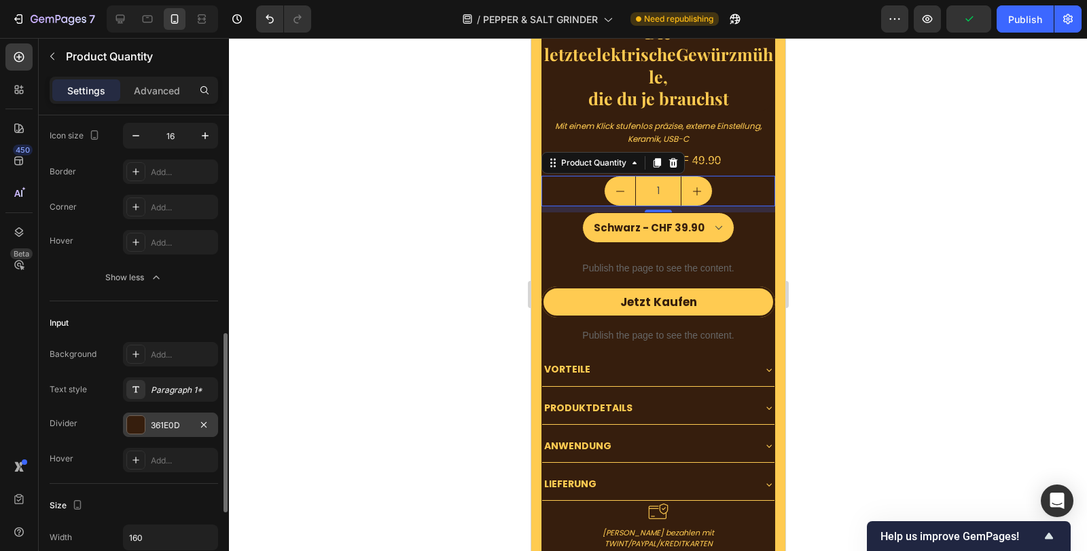
scroll to position [377, 0]
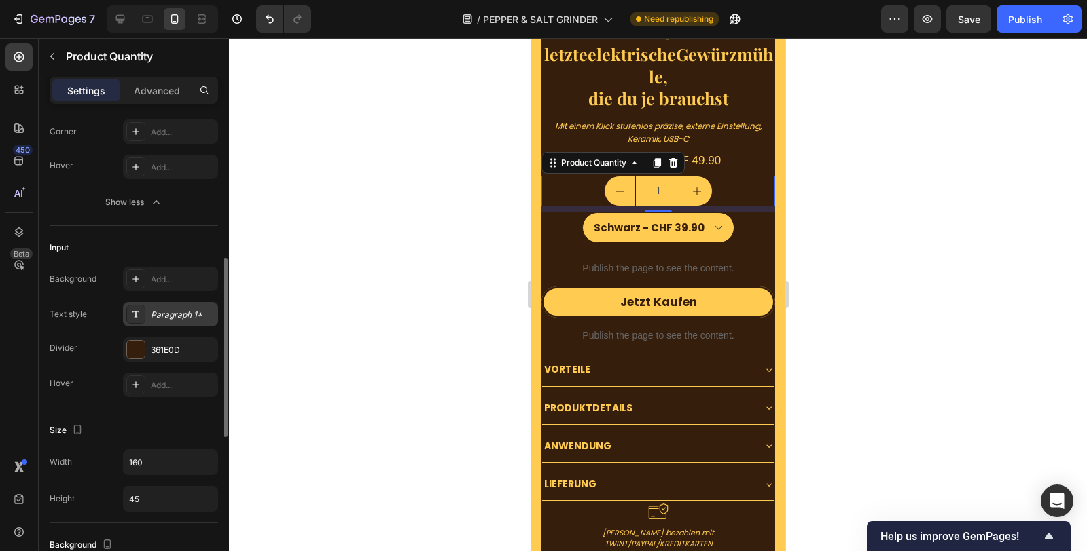
click at [175, 321] on div "Paragraph 1*" at bounding box center [170, 314] width 95 height 24
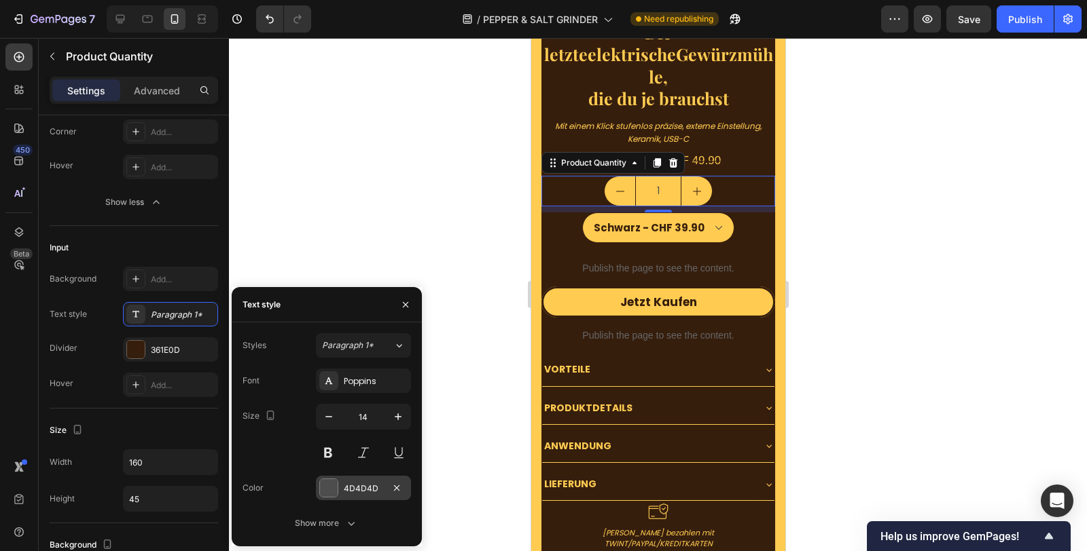
click at [353, 484] on div "4D4D4D" at bounding box center [363, 489] width 39 height 12
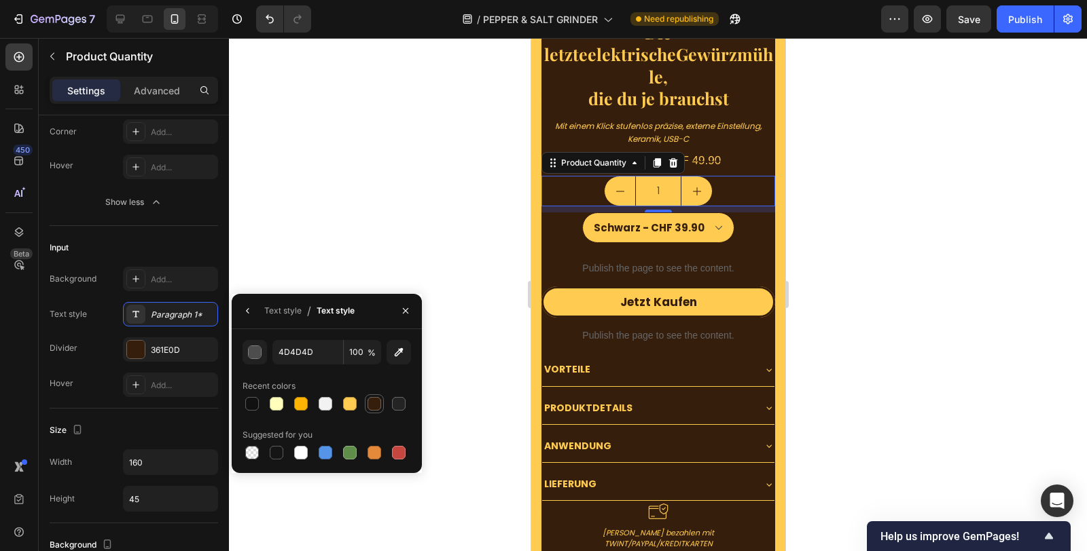
click at [368, 405] on div at bounding box center [374, 404] width 14 height 14
type input "361E0D"
drag, startPoint x: 113, startPoint y: 22, endPoint x: 120, endPoint y: 22, distance: 6.8
click at [113, 22] on icon at bounding box center [120, 19] width 14 height 14
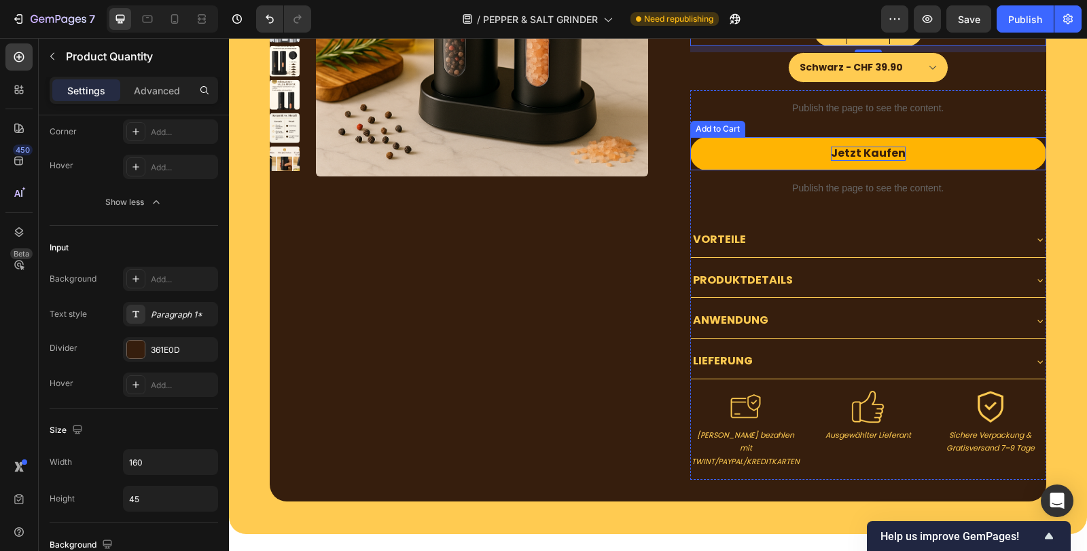
scroll to position [4479, 0]
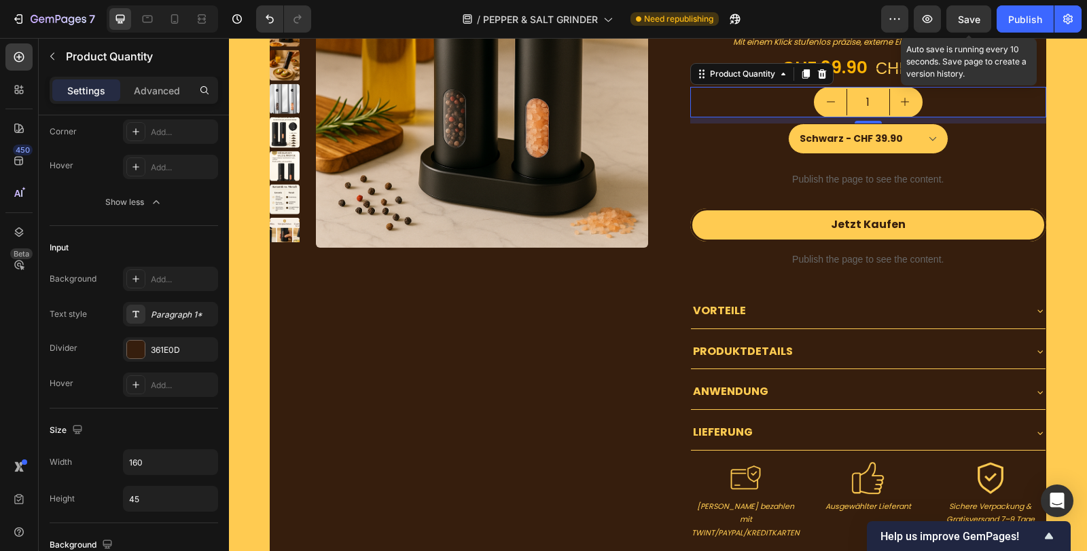
click at [965, 18] on span "Save" at bounding box center [969, 20] width 22 height 12
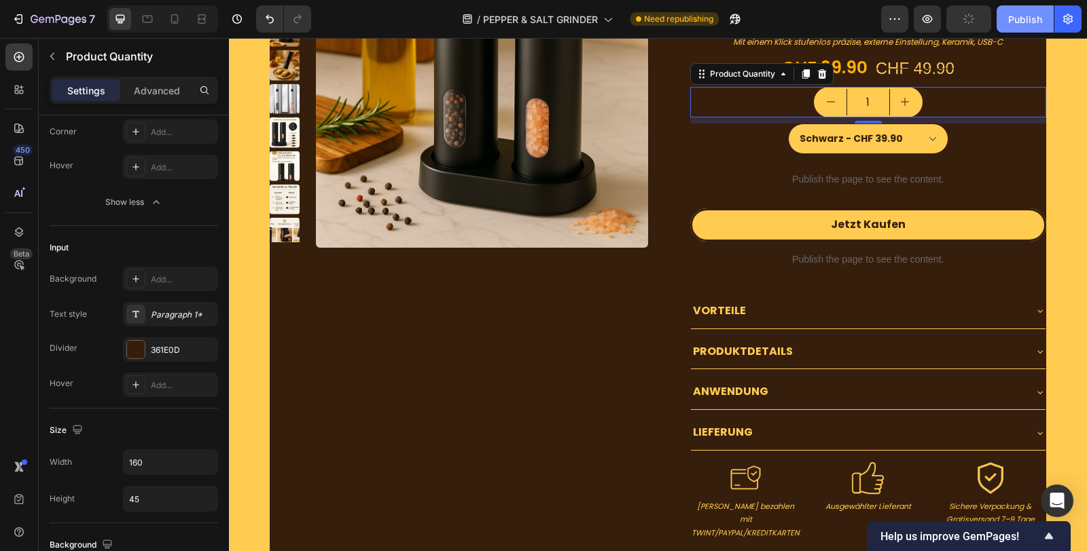
click at [1024, 12] on div "Publish" at bounding box center [1025, 19] width 34 height 14
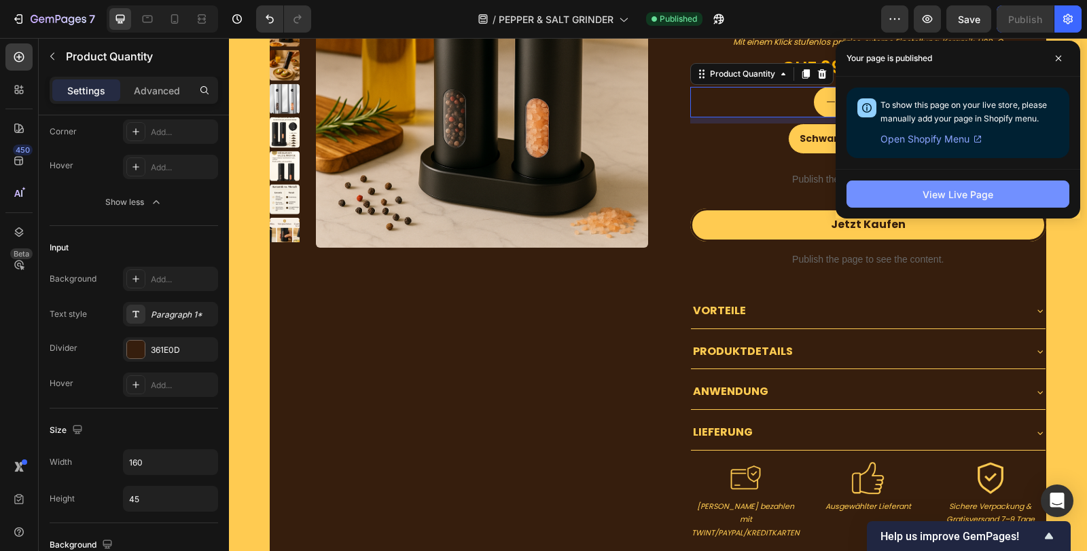
click at [899, 200] on button "View Live Page" at bounding box center [957, 194] width 223 height 27
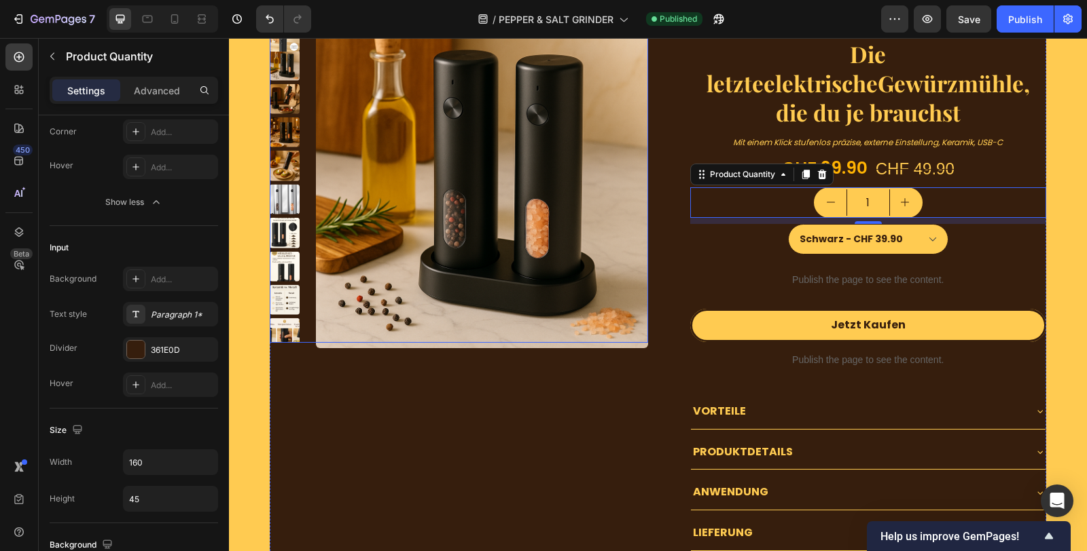
scroll to position [4252, 0]
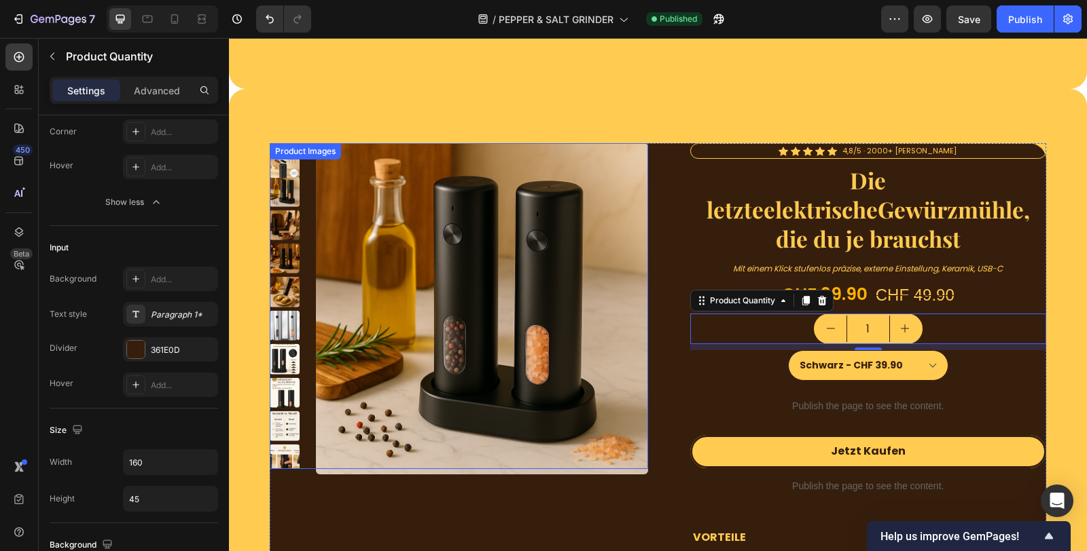
click at [469, 258] on img at bounding box center [481, 308] width 331 height 331
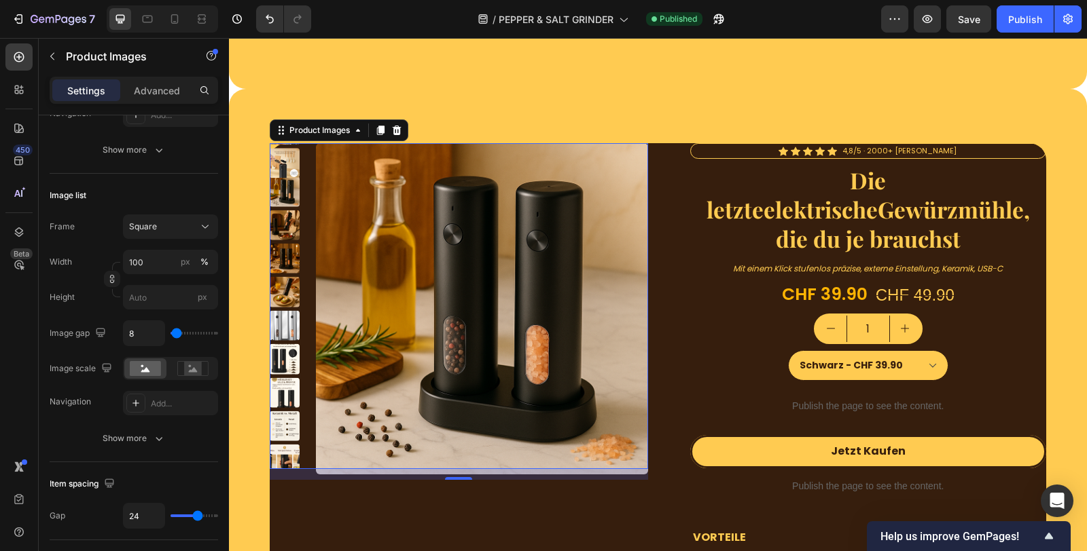
scroll to position [0, 0]
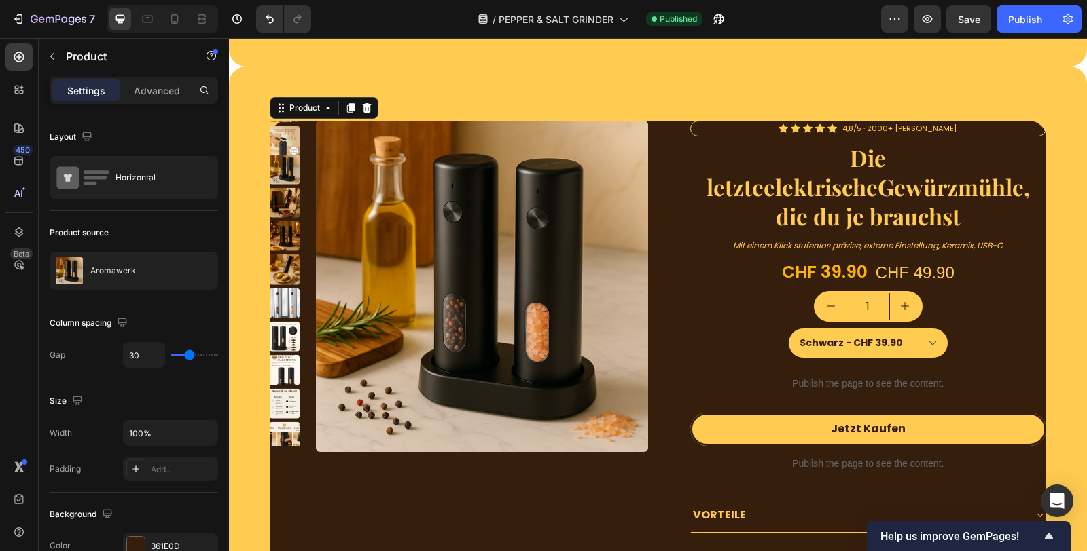
click at [459, 435] on img at bounding box center [481, 286] width 331 height 331
click at [480, 337] on img at bounding box center [481, 286] width 331 height 331
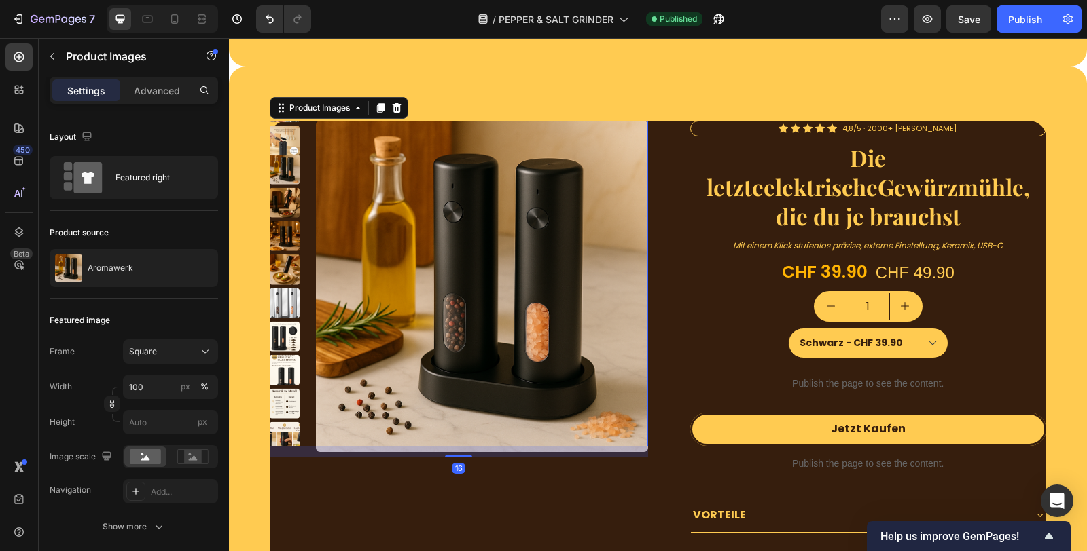
click at [488, 436] on img at bounding box center [481, 286] width 331 height 331
drag, startPoint x: 458, startPoint y: 452, endPoint x: 458, endPoint y: 410, distance: 42.1
click at [460, 444] on div at bounding box center [458, 445] width 27 height 3
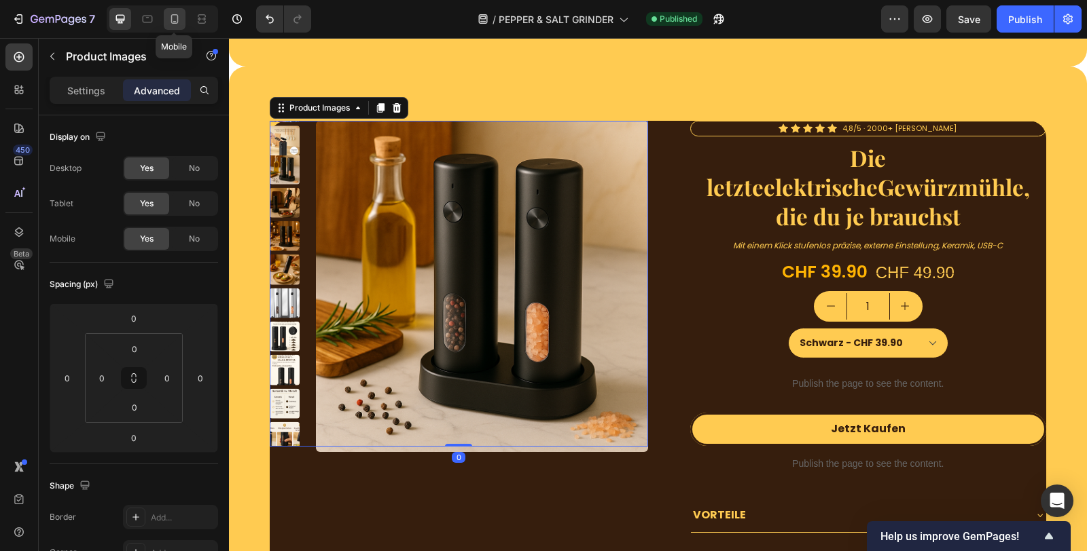
click at [168, 17] on icon at bounding box center [175, 19] width 14 height 14
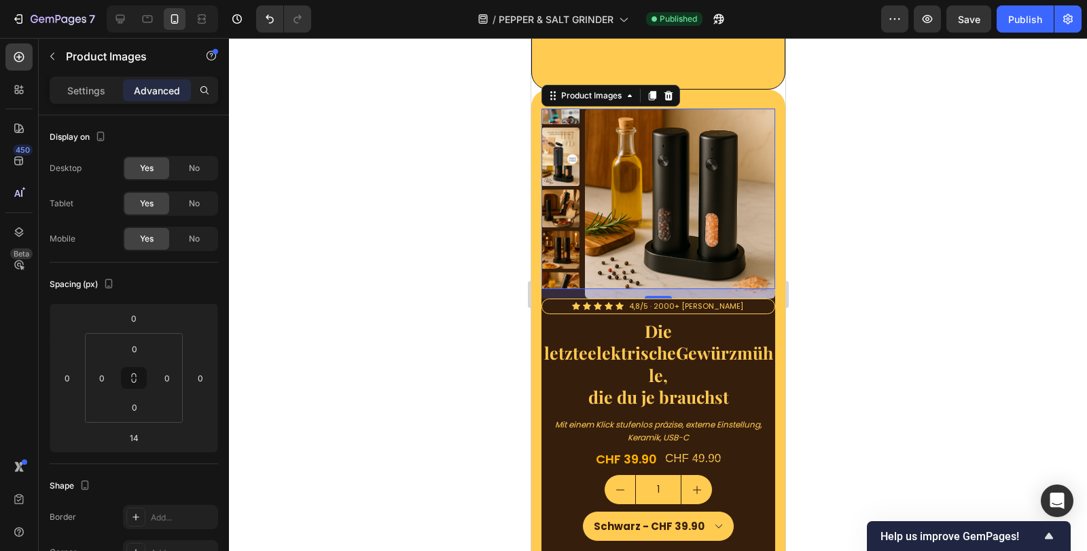
scroll to position [4274, 0]
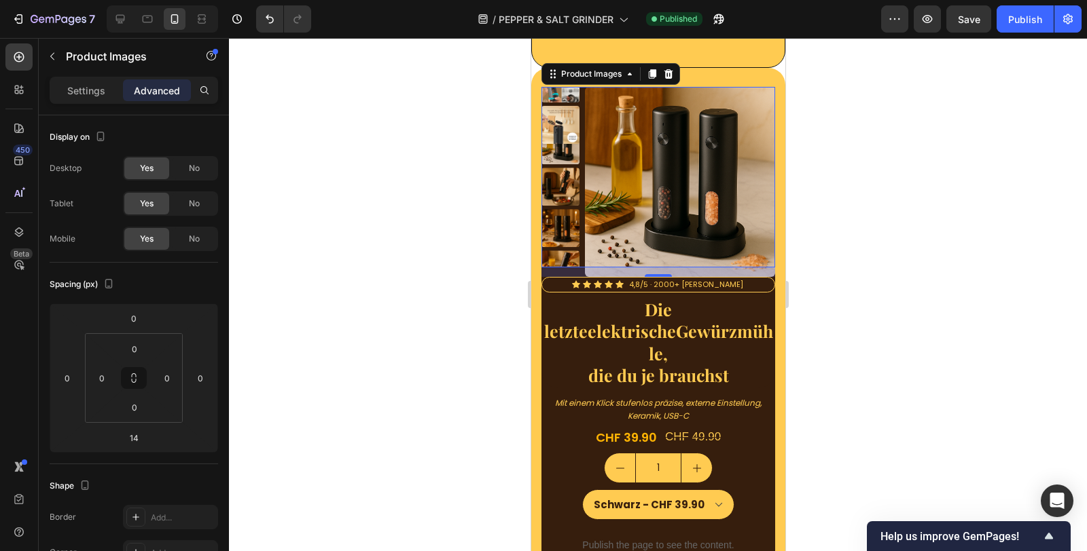
click at [684, 200] on img at bounding box center [679, 182] width 190 height 190
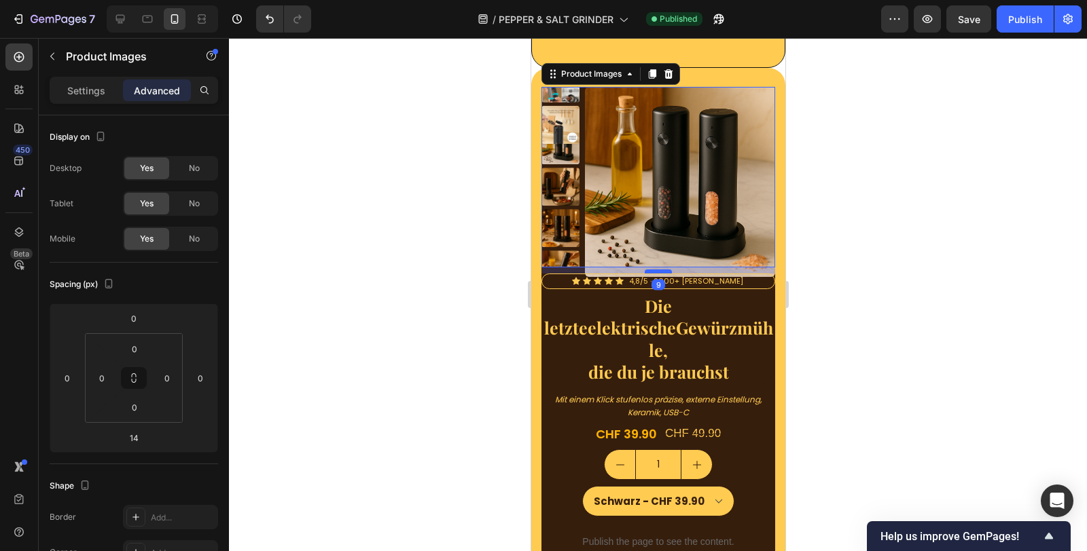
drag, startPoint x: 659, startPoint y: 274, endPoint x: 765, endPoint y: 98, distance: 205.0
click at [661, 270] on div at bounding box center [657, 272] width 27 height 4
click at [124, 16] on icon at bounding box center [120, 19] width 9 height 9
type input "0"
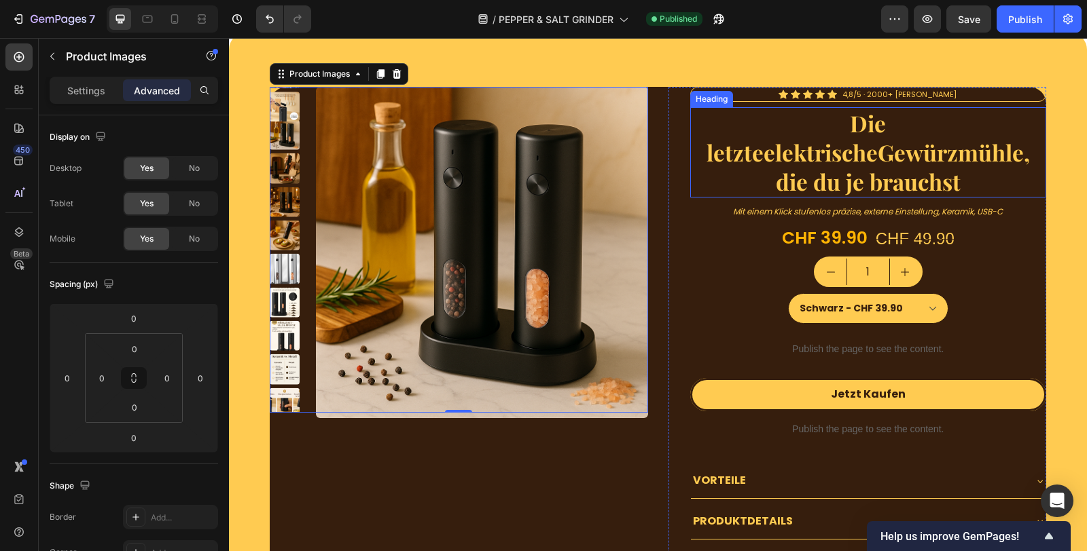
scroll to position [4281, 0]
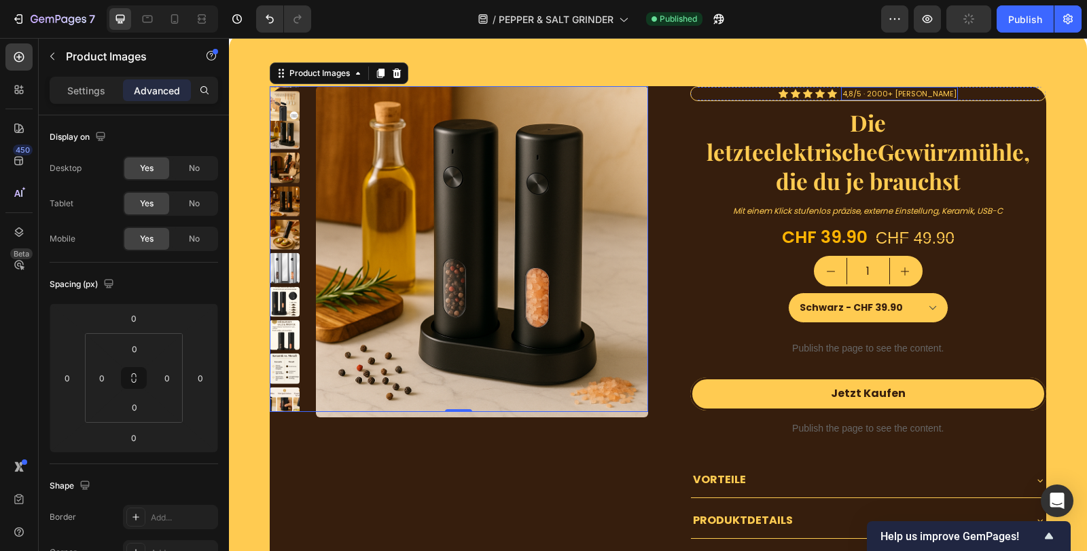
click at [842, 90] on span "4,8/5 · 2000+ [PERSON_NAME]" at bounding box center [899, 93] width 114 height 11
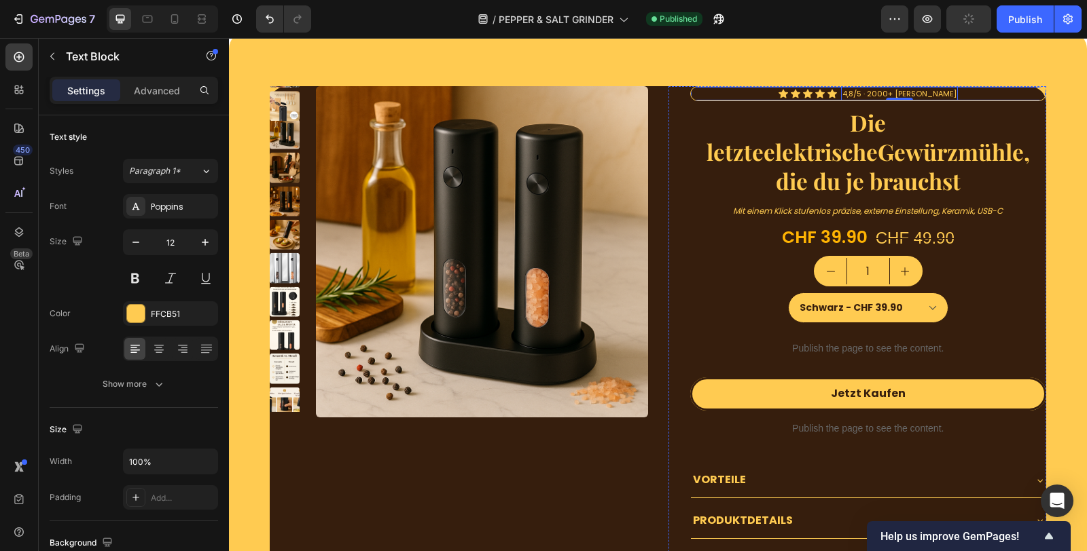
click at [724, 90] on div "Icon Icon Icon Icon Icon Icon List 4,8/5 · 2000+ [PERSON_NAME] Text Block 0 Row" at bounding box center [868, 94] width 357 height 16
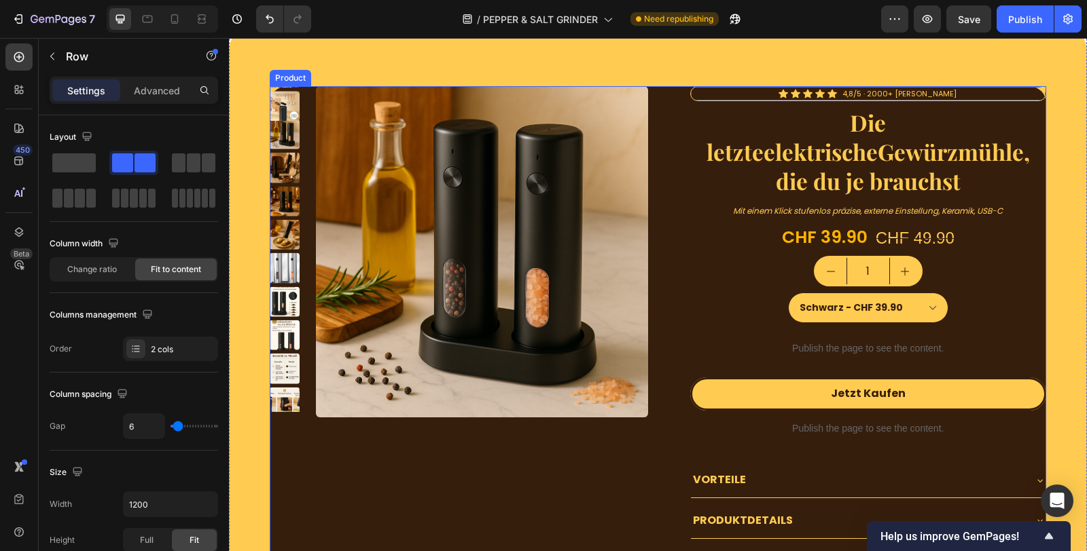
click at [555, 486] on div "Product Images" at bounding box center [459, 414] width 378 height 656
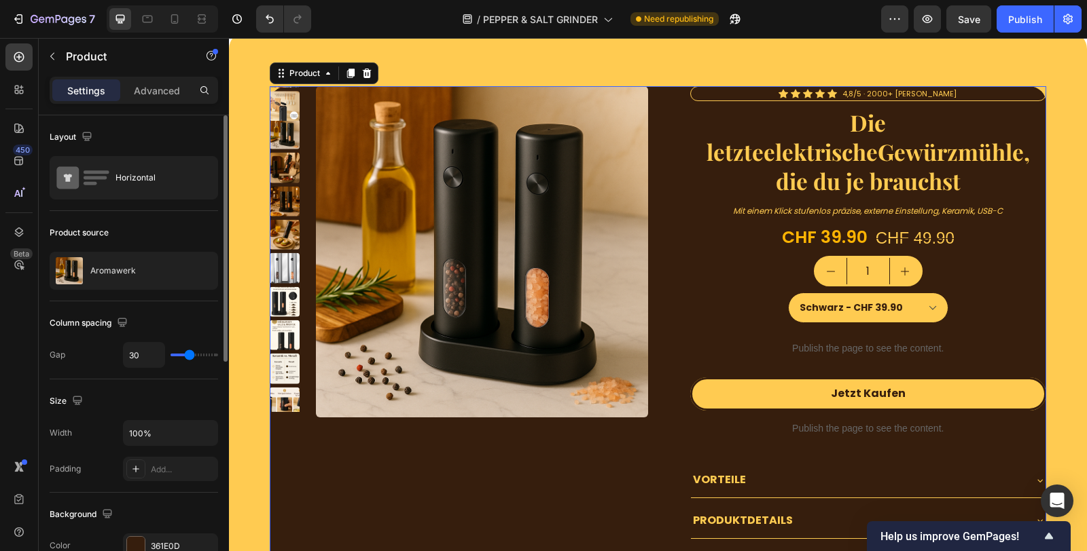
scroll to position [75, 0]
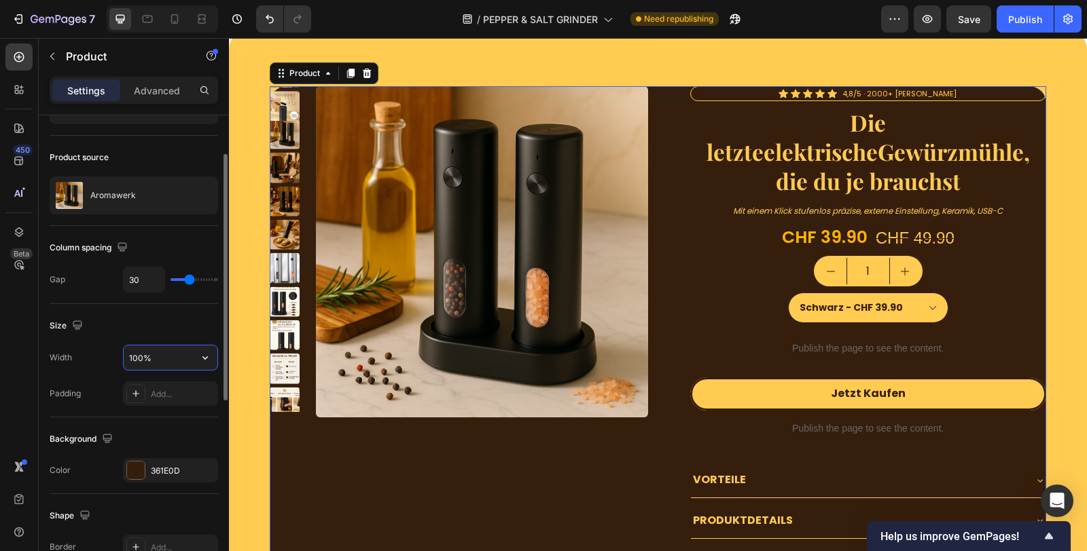
click at [173, 359] on input "100%" at bounding box center [171, 358] width 94 height 24
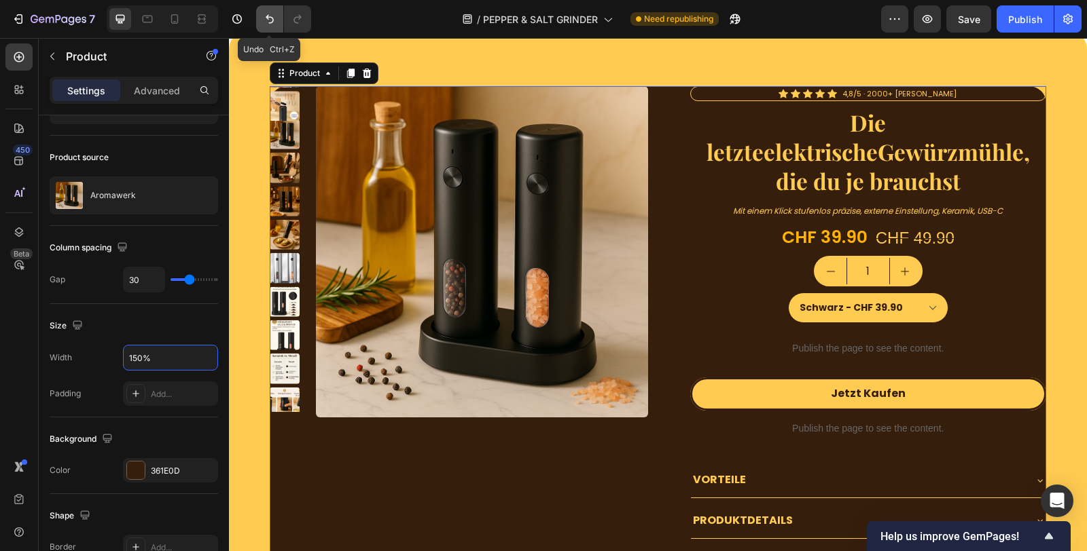
click at [274, 10] on button "Undo/Redo" at bounding box center [269, 18] width 27 height 27
type input "100%"
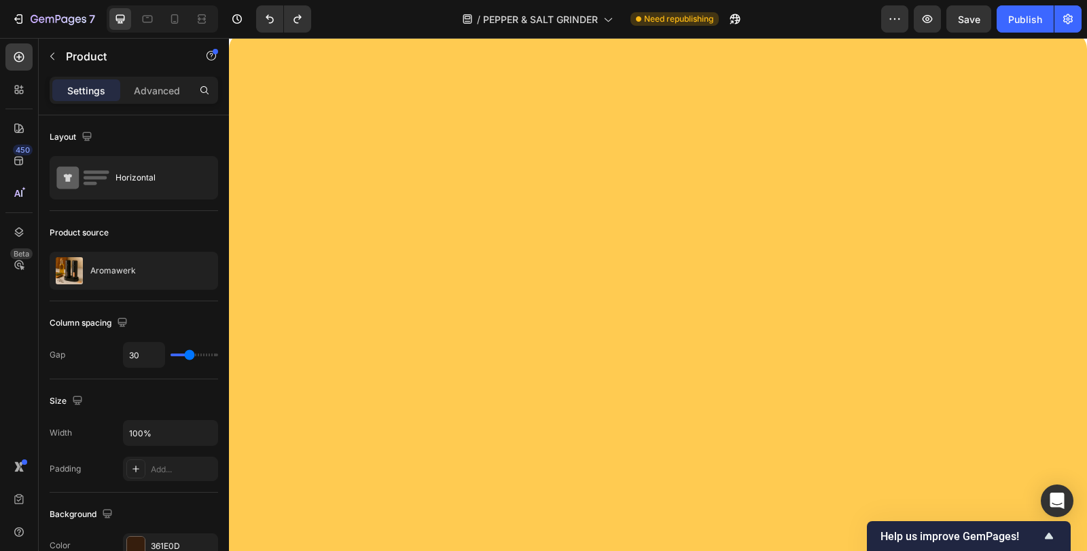
scroll to position [2168, 0]
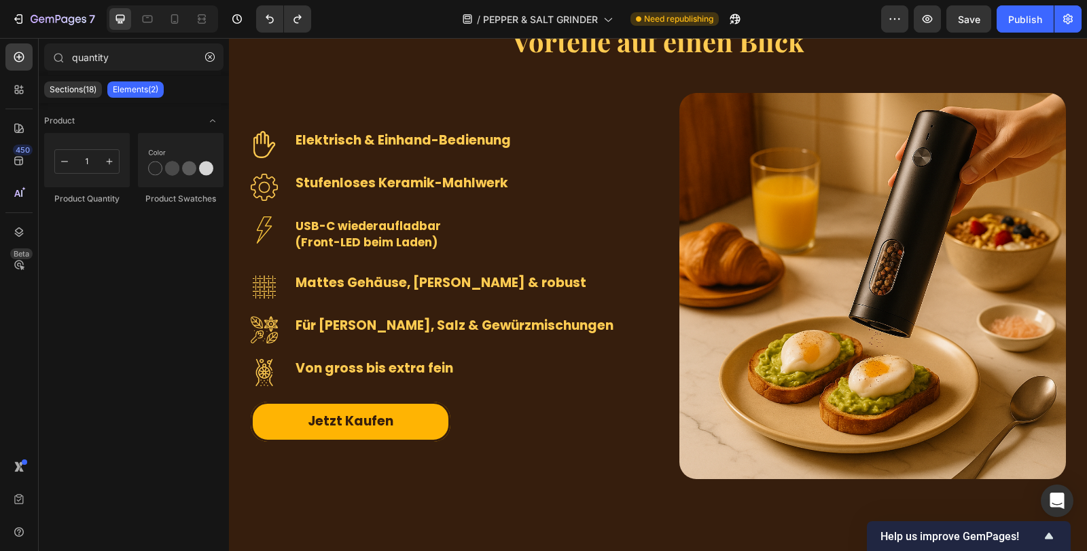
drag, startPoint x: 1082, startPoint y: 276, endPoint x: 1301, endPoint y: 40, distance: 322.0
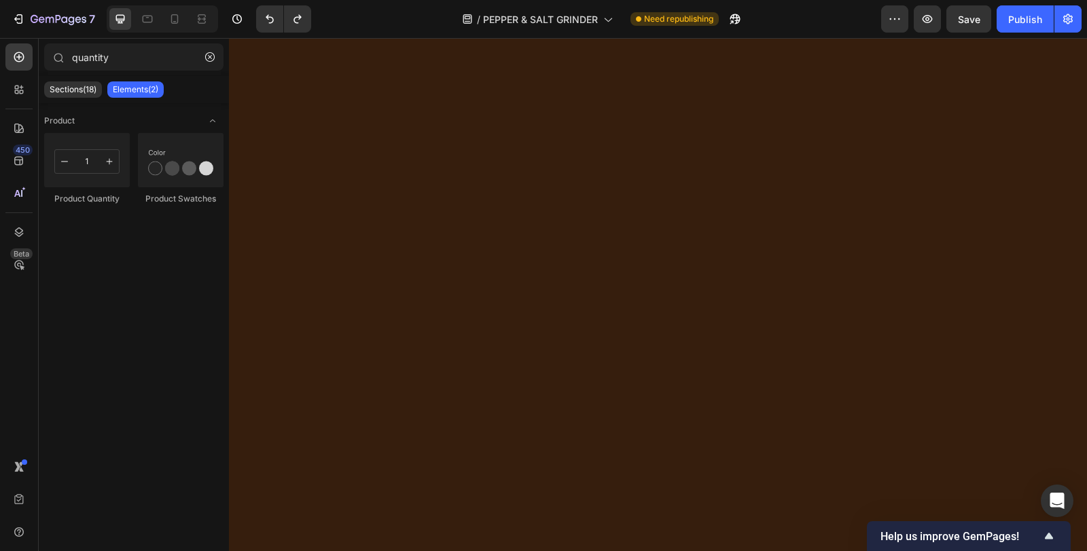
scroll to position [0, 0]
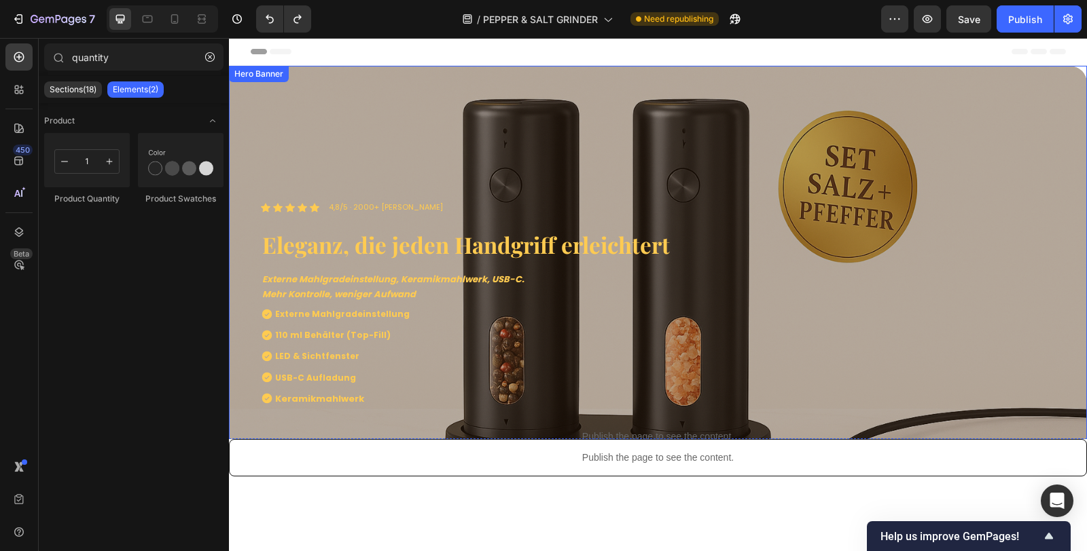
click at [668, 151] on div "Overlay" at bounding box center [658, 352] width 858 height 572
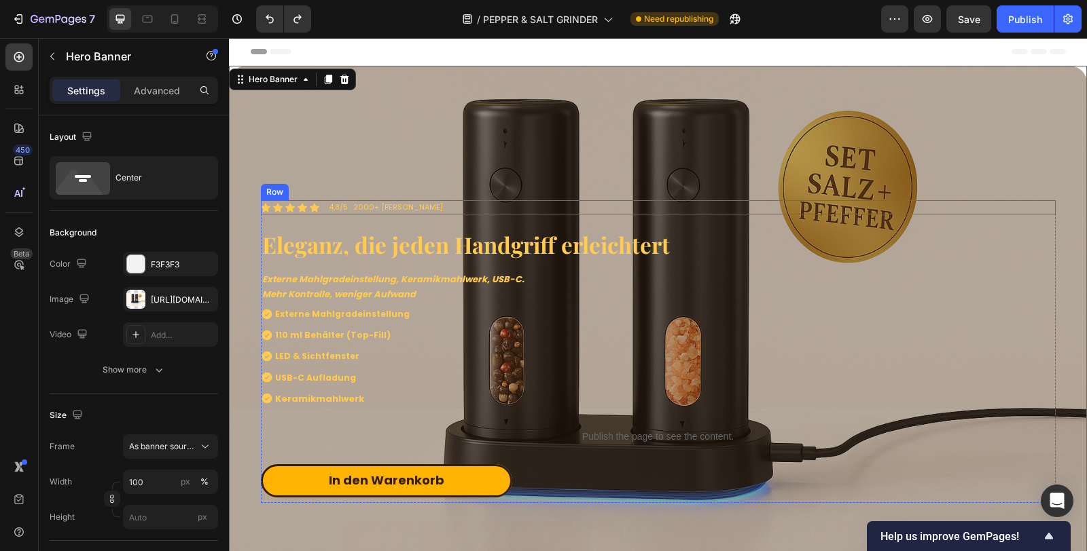
click at [876, 207] on div "Icon Icon Icon Icon Icon Icon List 4,8/5 · 2000+ [PERSON_NAME] Text Block Row" at bounding box center [658, 207] width 795 height 14
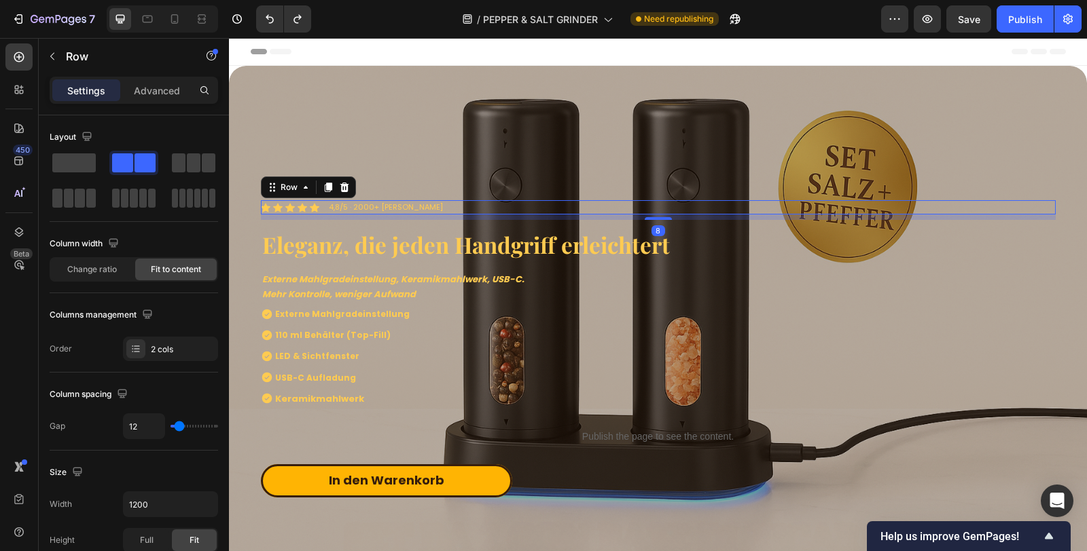
click at [818, 137] on div "Overlay" at bounding box center [658, 352] width 858 height 572
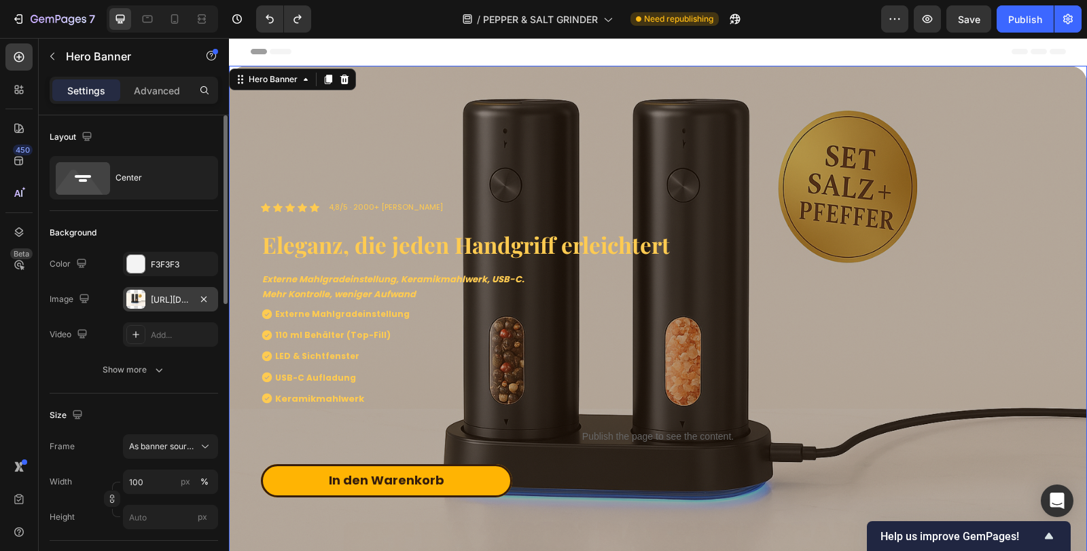
click at [150, 300] on div "[URL][DOMAIN_NAME]" at bounding box center [170, 299] width 95 height 24
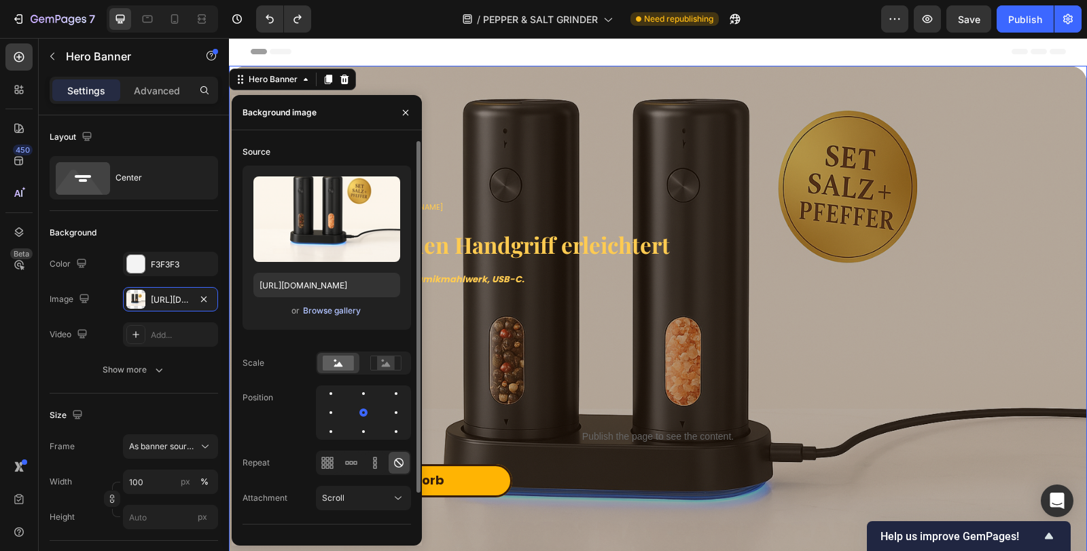
click at [343, 306] on div "Browse gallery" at bounding box center [332, 311] width 58 height 12
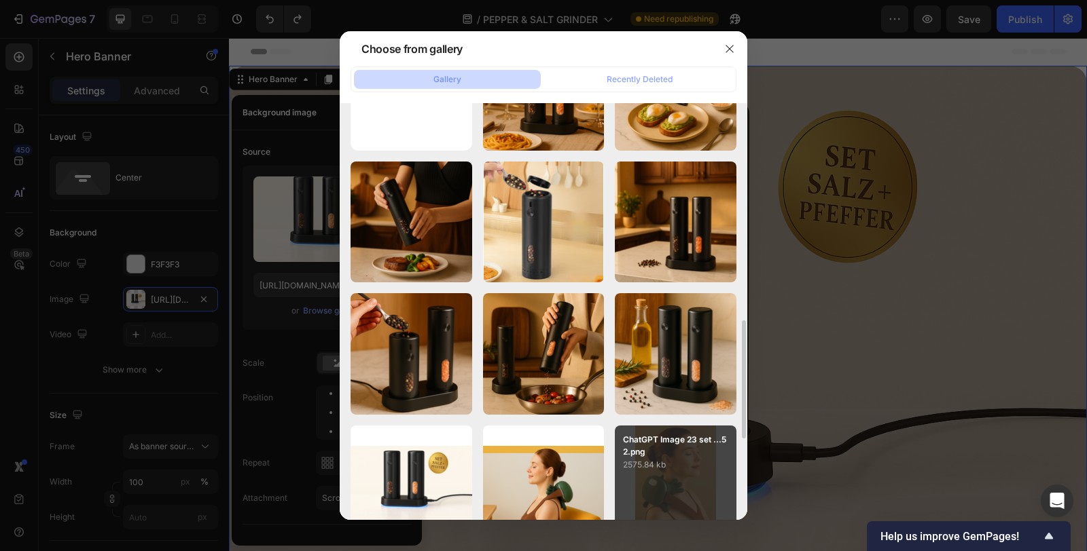
scroll to position [236, 0]
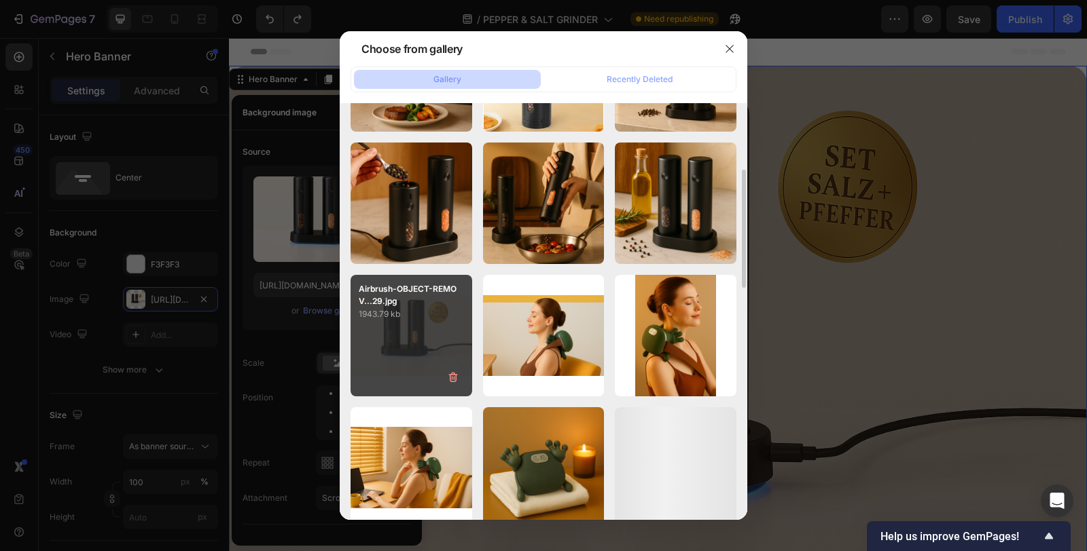
click at [435, 334] on div "Airbrush-OBJECT-REMOV...29.jpg 1943.79 kb" at bounding box center [411, 336] width 122 height 122
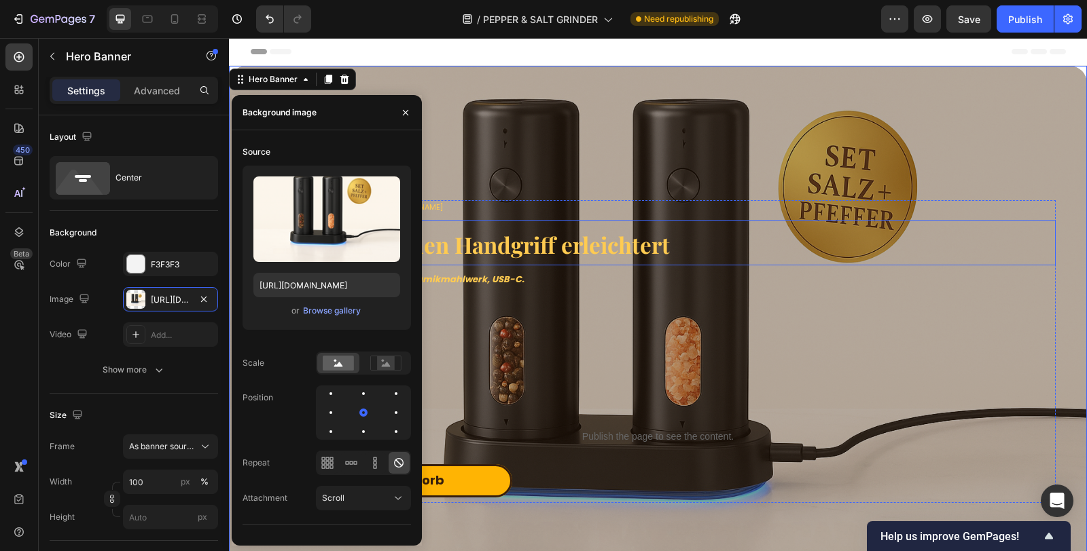
click at [623, 236] on span "Eleganz, die jeden Handgriff erleichtert" at bounding box center [465, 245] width 407 height 30
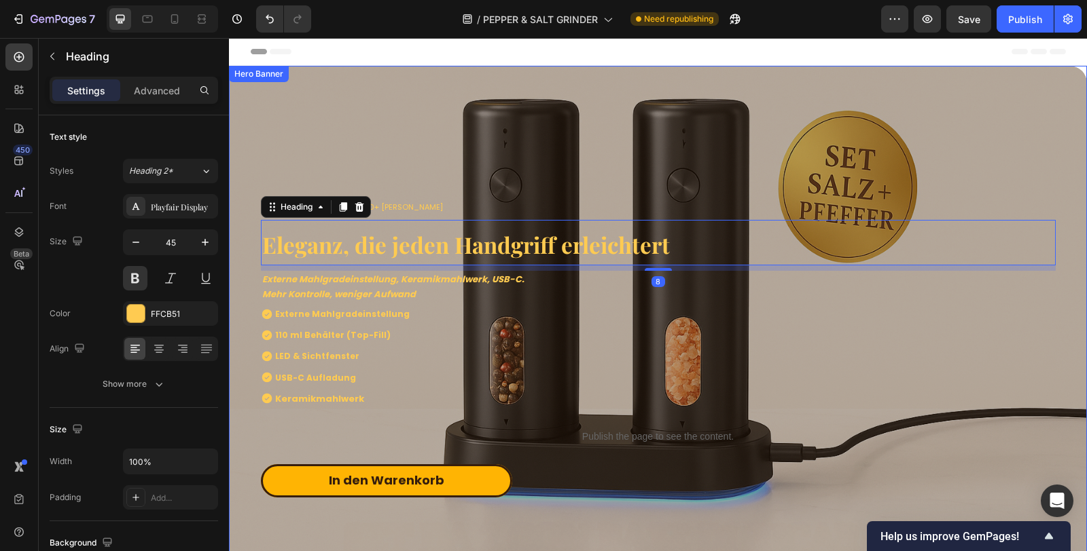
click at [633, 125] on div "Overlay" at bounding box center [658, 352] width 858 height 572
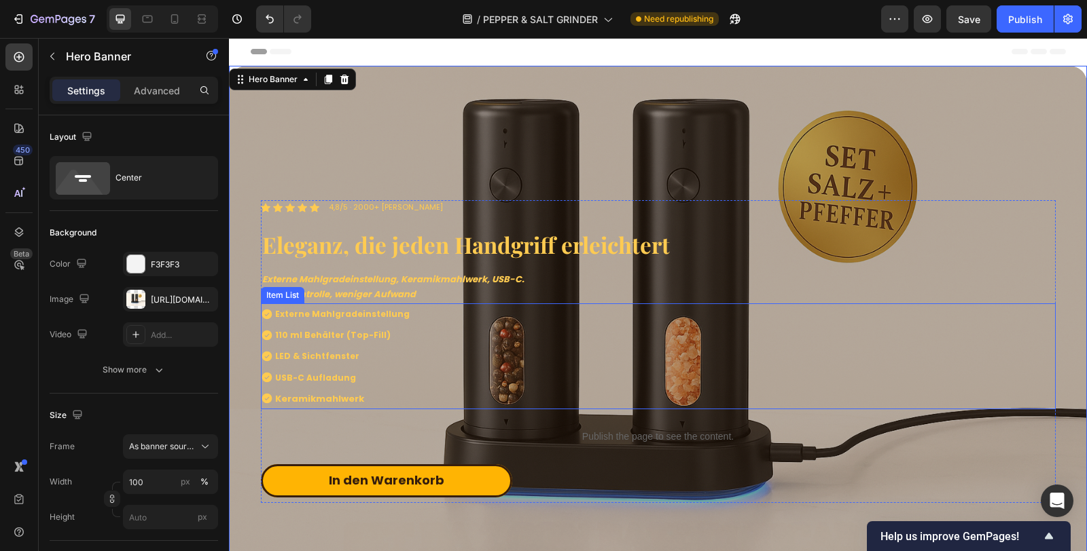
scroll to position [226, 0]
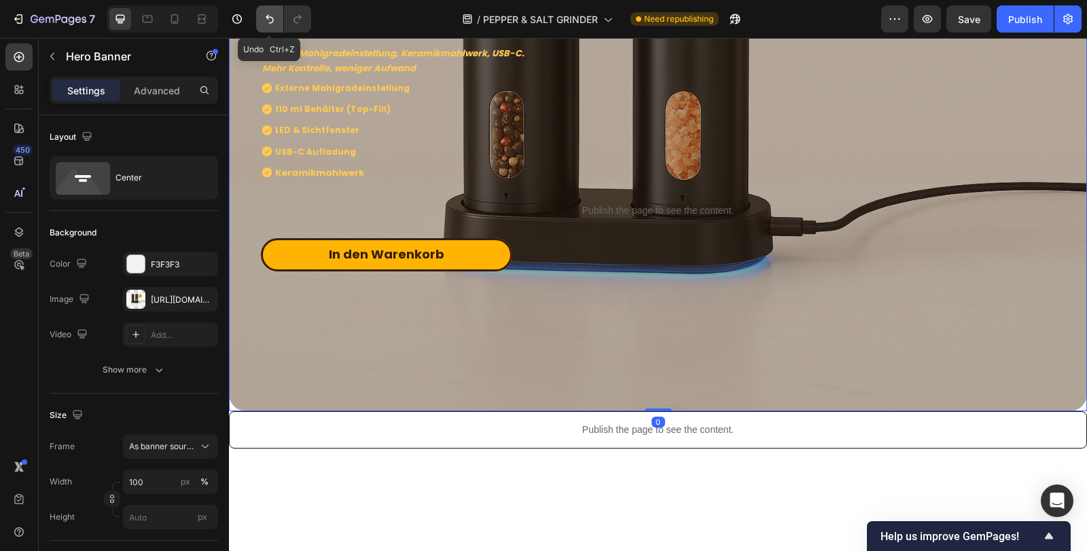
click at [264, 18] on icon "Undo/Redo" at bounding box center [270, 19] width 14 height 14
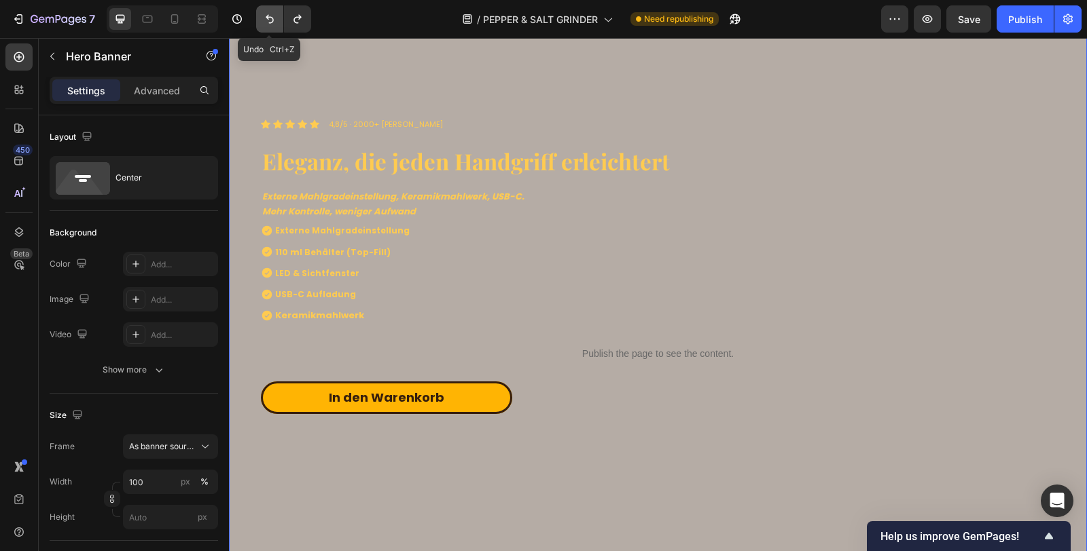
click at [266, 7] on button "Undo/Redo" at bounding box center [269, 18] width 27 height 27
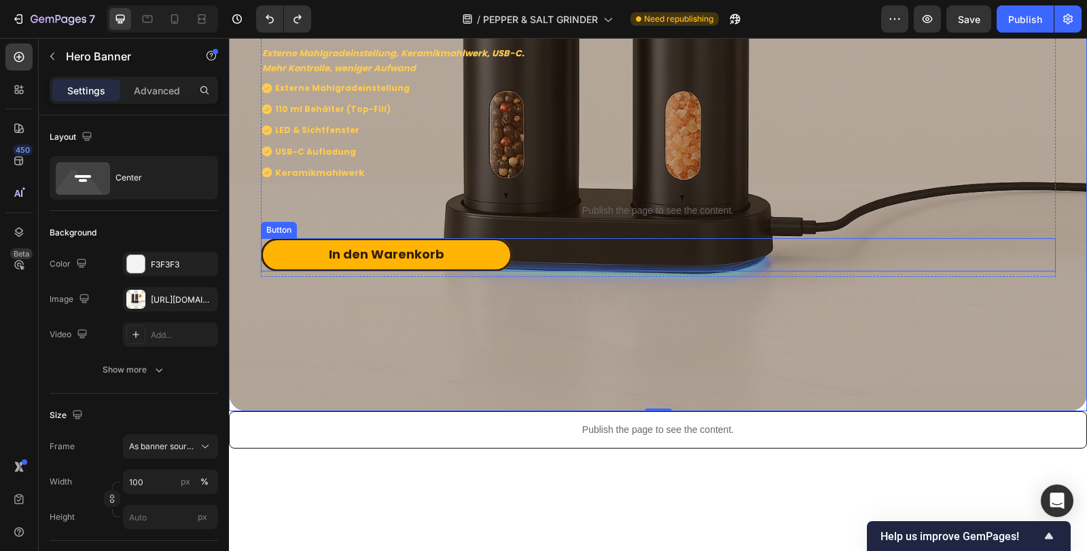
scroll to position [0, 0]
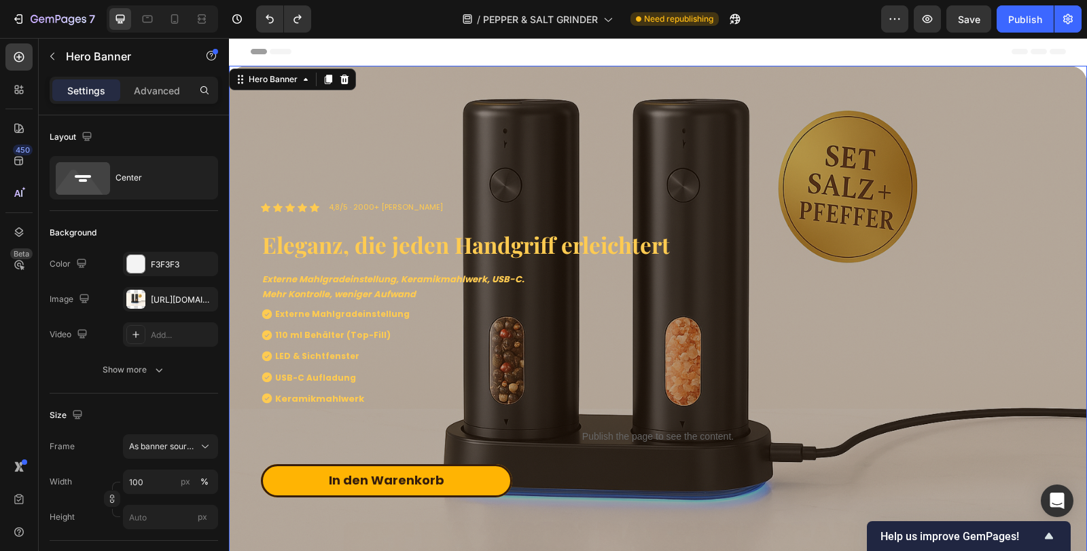
click at [966, 17] on span "Save" at bounding box center [969, 20] width 22 height 12
click at [1004, 18] on button "Publish" at bounding box center [1024, 18] width 57 height 27
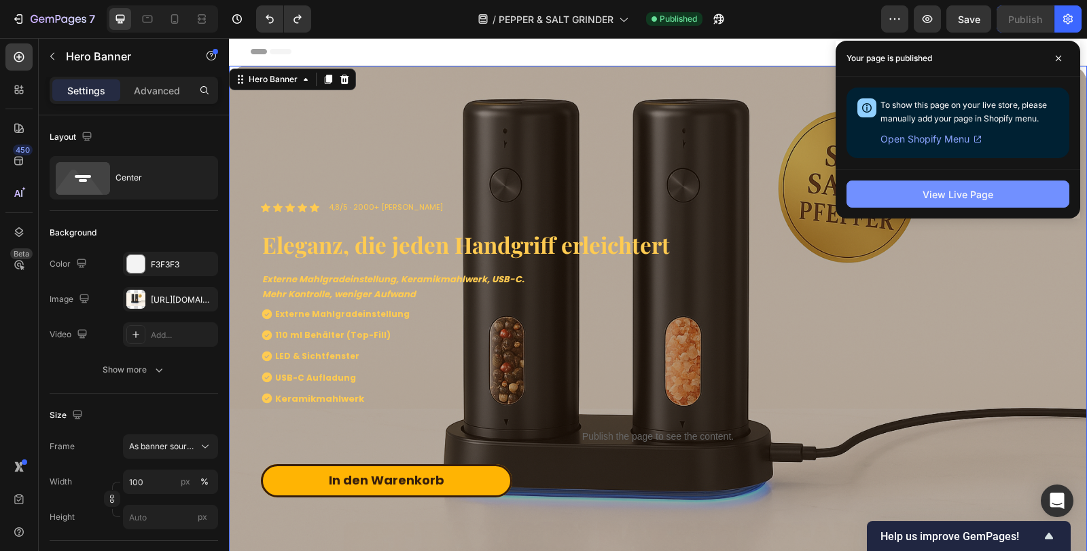
click at [955, 197] on div "View Live Page" at bounding box center [957, 194] width 71 height 14
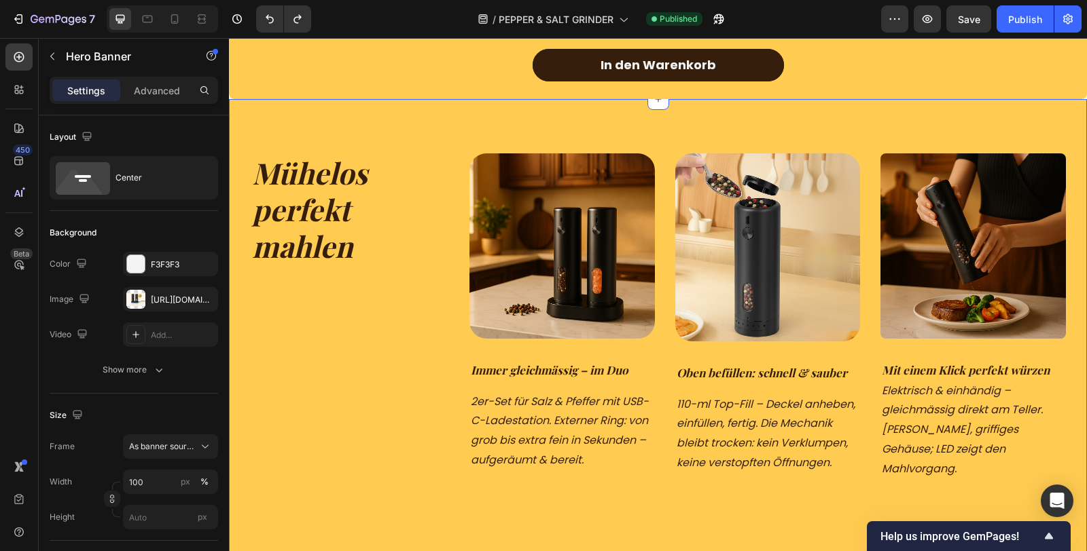
scroll to position [1358, 0]
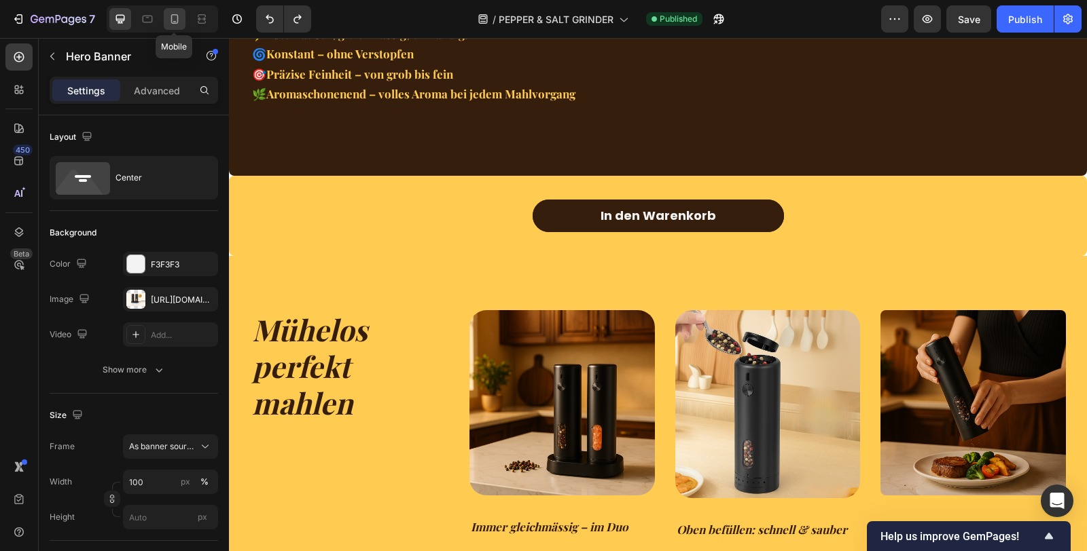
click at [175, 17] on icon at bounding box center [175, 19] width 14 height 14
type input "550"
type input "100%"
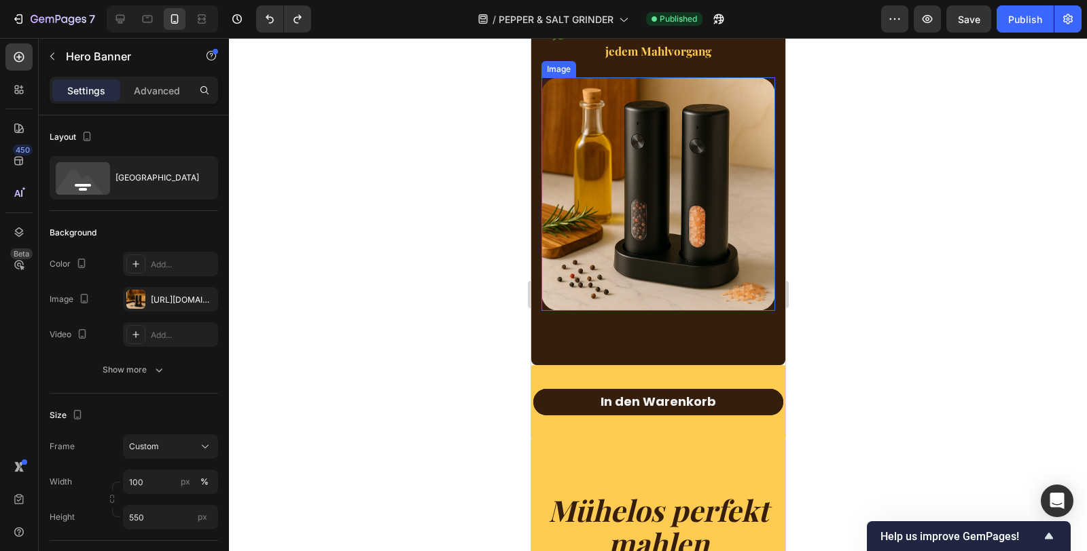
scroll to position [1434, 0]
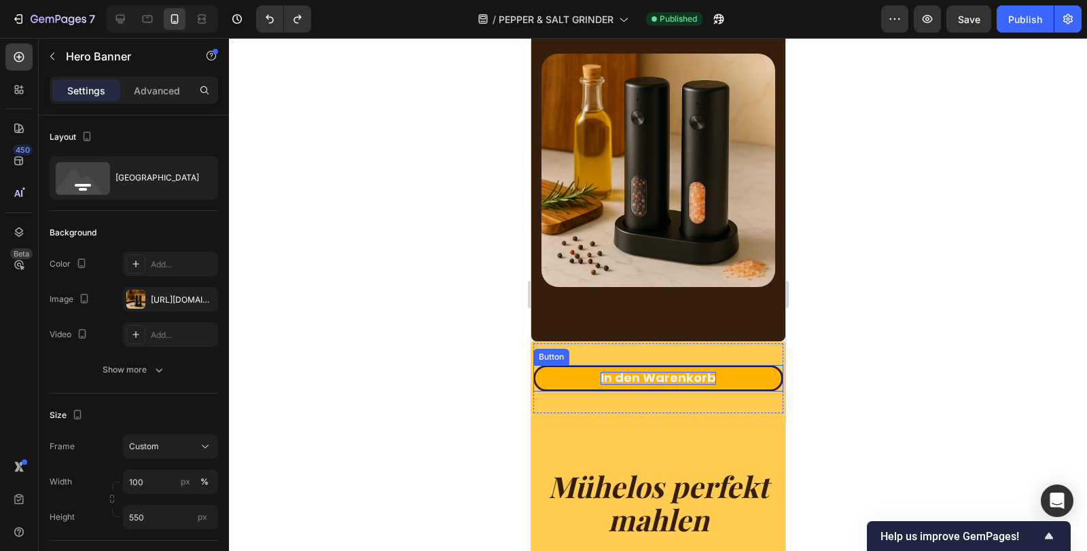
click at [689, 383] on span "In den Warenkorb" at bounding box center [657, 377] width 115 height 17
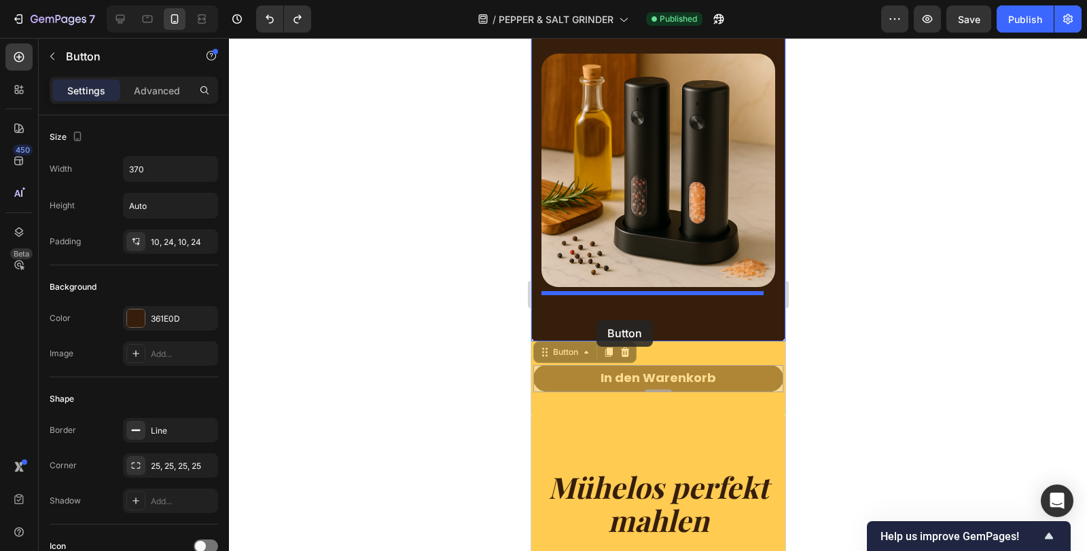
drag, startPoint x: 575, startPoint y: 360, endPoint x: 596, endPoint y: 321, distance: 44.7
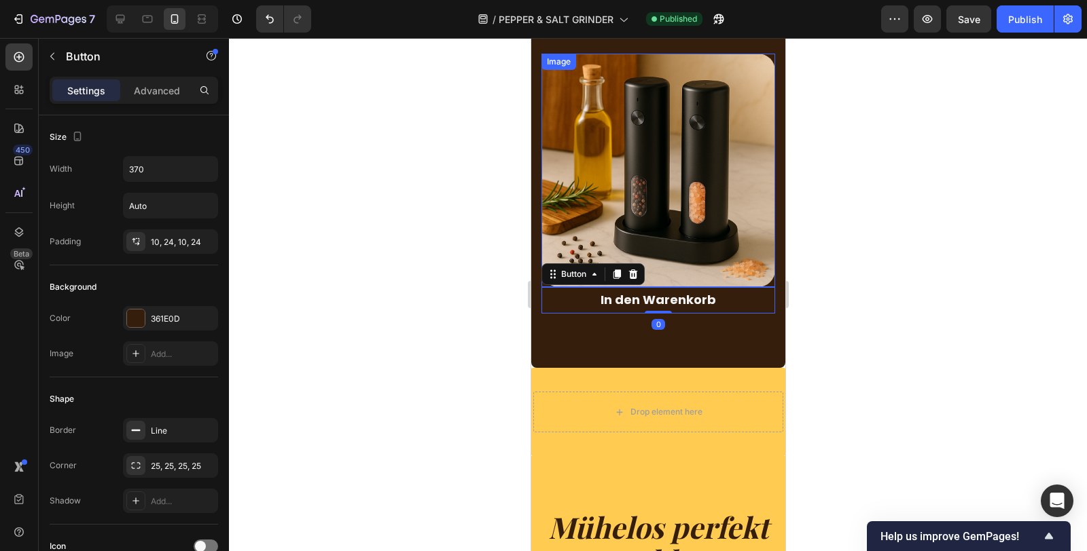
click at [666, 276] on img at bounding box center [658, 171] width 234 height 234
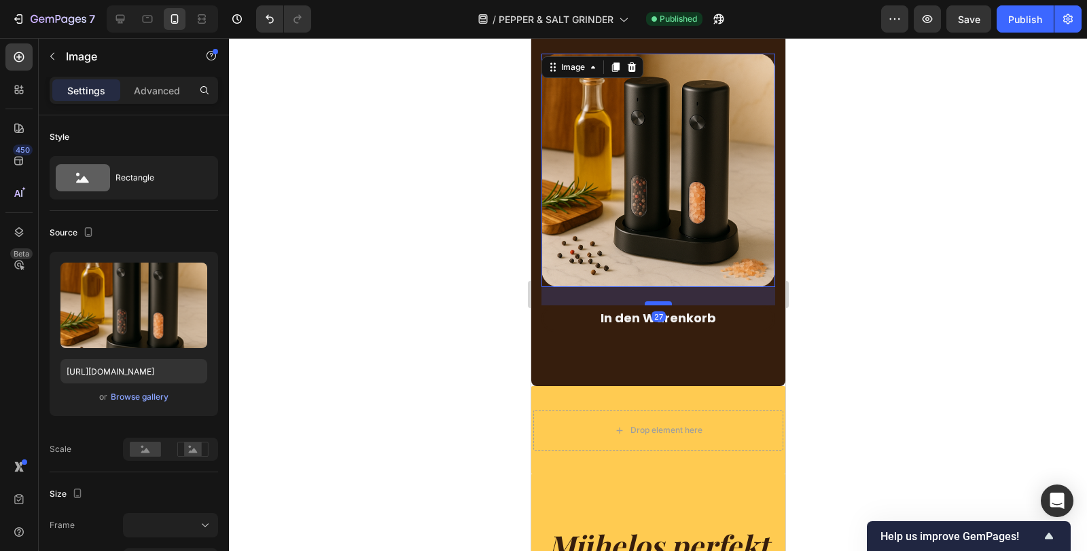
drag, startPoint x: 659, startPoint y: 291, endPoint x: 659, endPoint y: 308, distance: 17.7
click at [659, 306] on div at bounding box center [657, 304] width 27 height 4
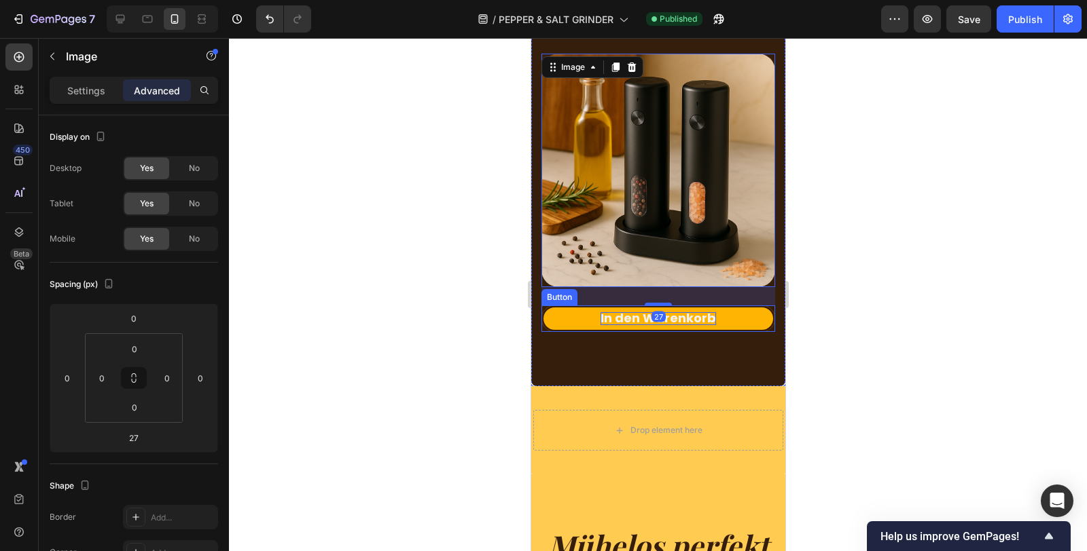
click at [670, 319] on span "In den Warenkorb" at bounding box center [657, 318] width 115 height 17
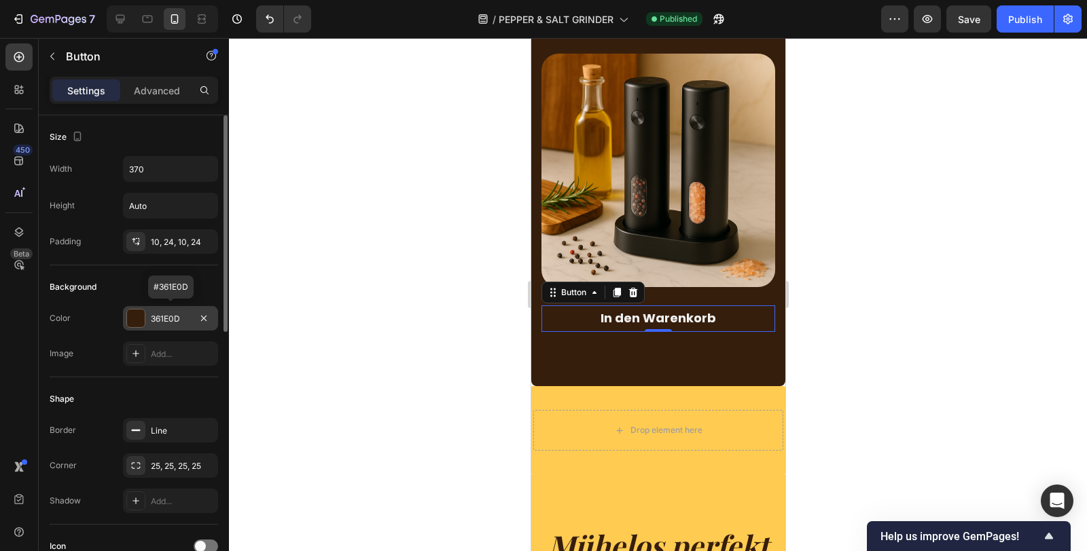
click at [164, 320] on div "361E0D" at bounding box center [170, 319] width 39 height 12
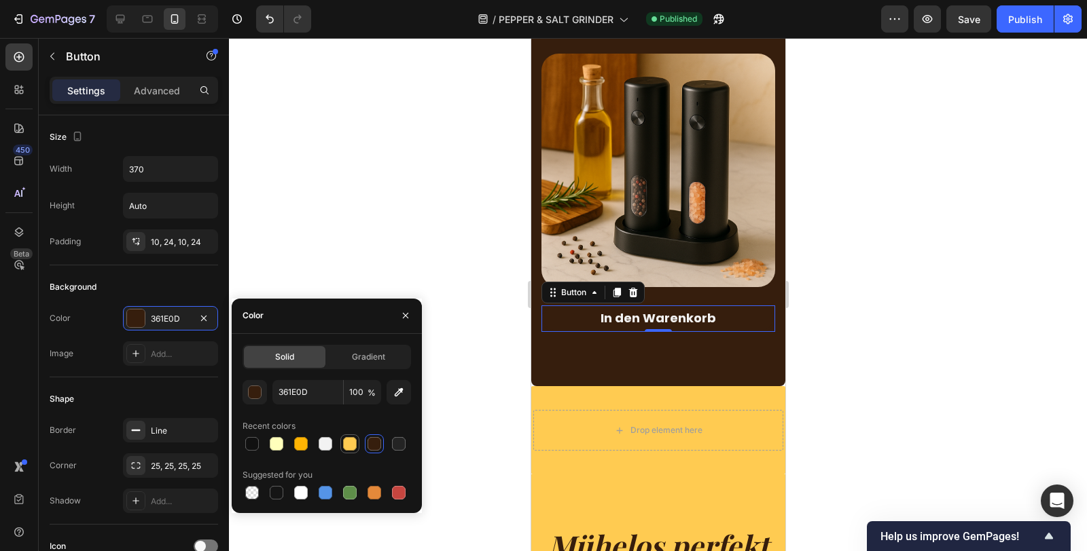
click at [352, 445] on div at bounding box center [350, 444] width 14 height 14
type input "FFCB51"
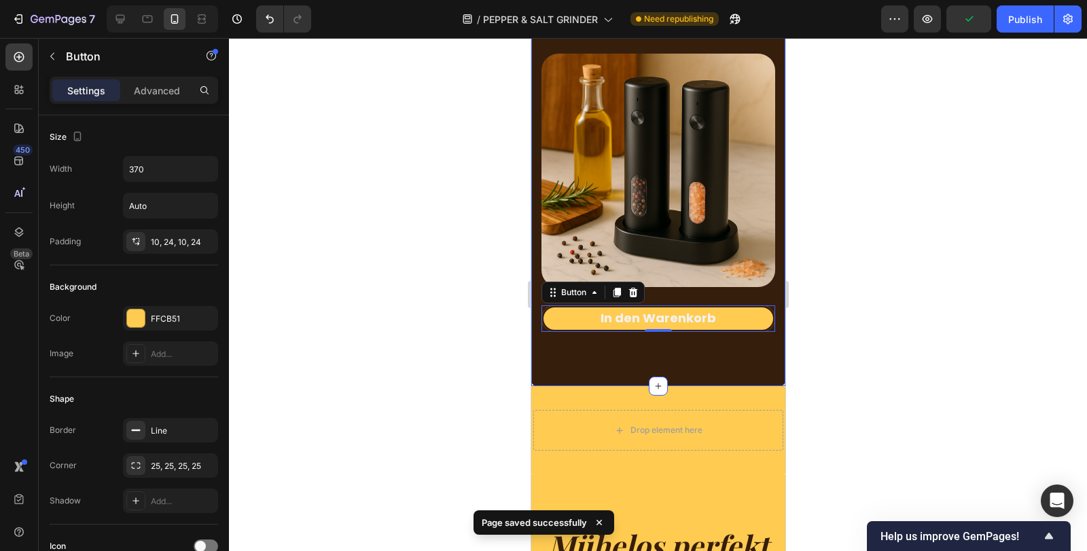
click at [644, 368] on div "Schluss mit Streu-Frust Heading 😩 Zu grosser Pfeffer? Salz verstopft? [PERSON_N…" at bounding box center [657, 73] width 254 height 630
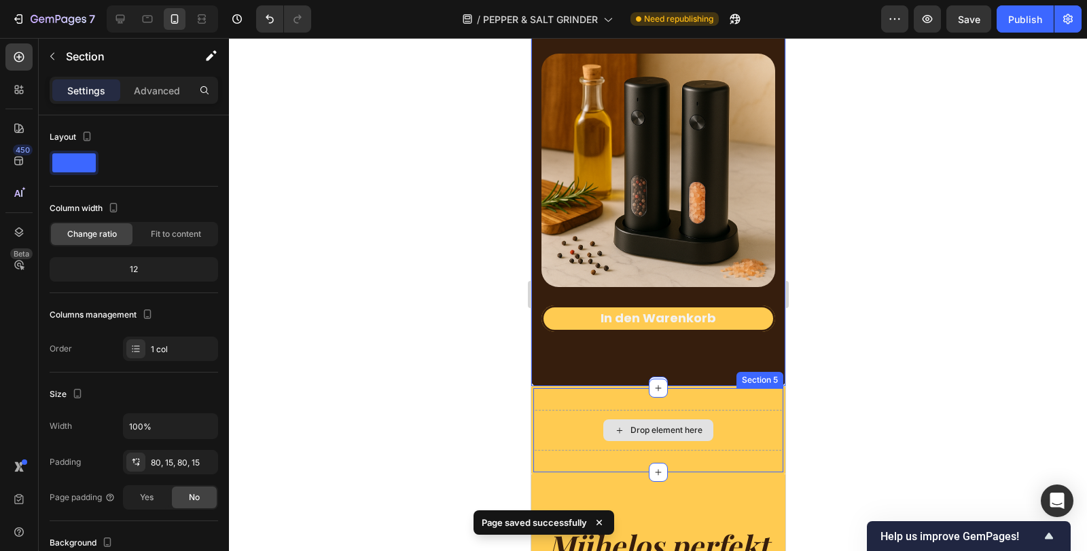
click at [736, 433] on div "Drop element here" at bounding box center [657, 430] width 250 height 41
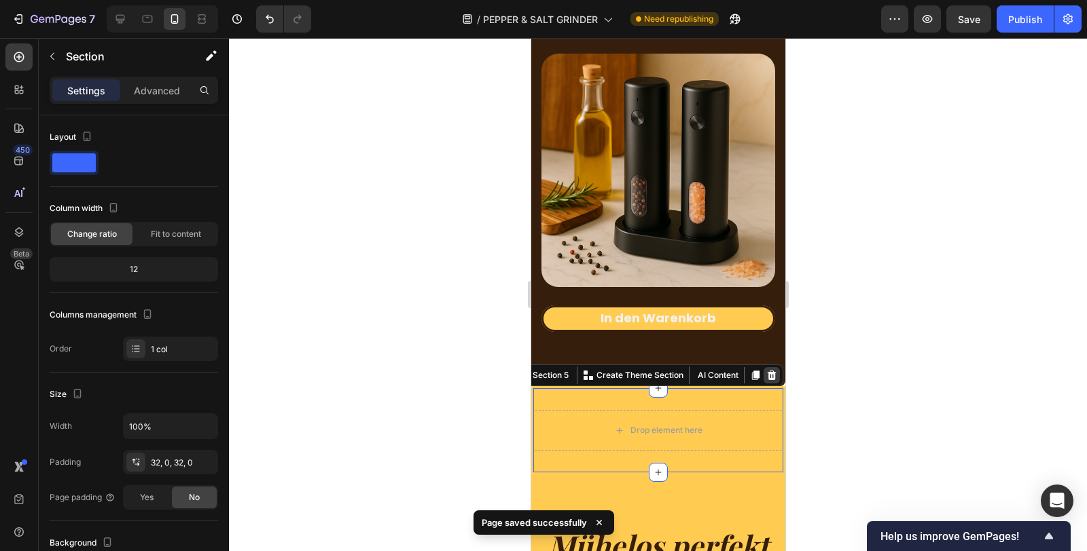
click at [765, 381] on icon at bounding box center [770, 375] width 11 height 11
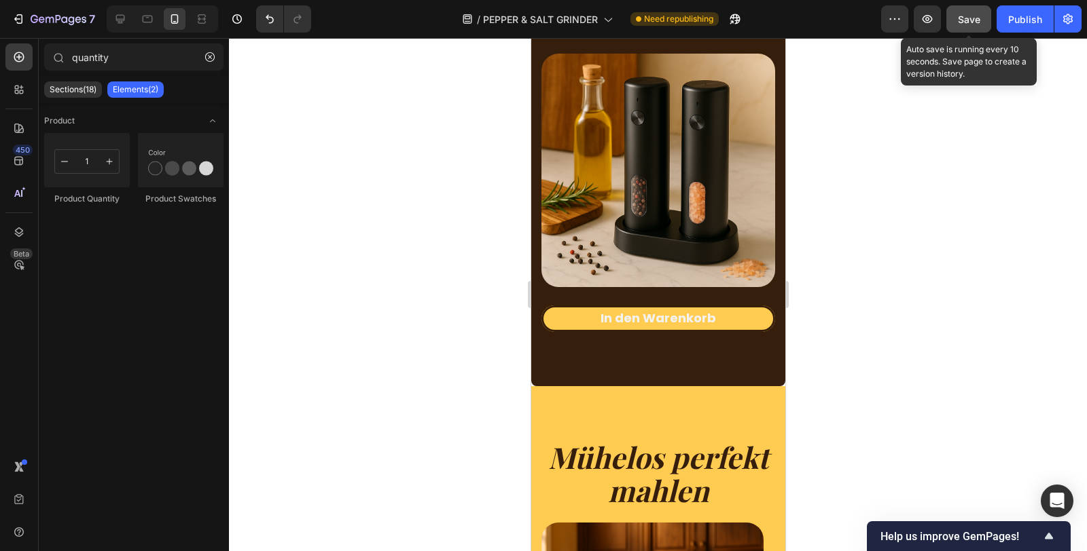
click at [987, 23] on button "Save" at bounding box center [968, 18] width 45 height 27
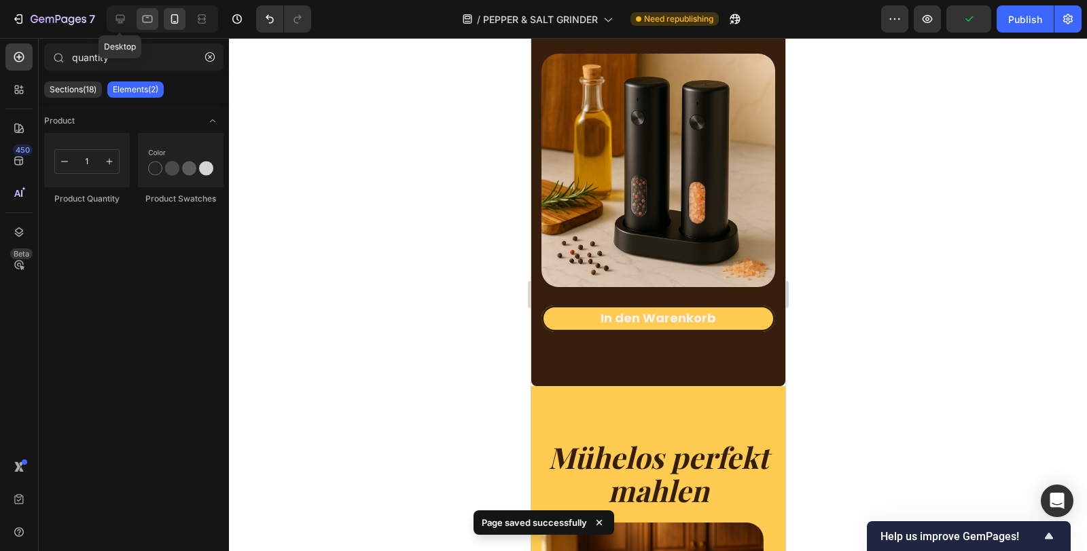
drag, startPoint x: 114, startPoint y: 16, endPoint x: 143, endPoint y: 28, distance: 31.7
click at [115, 16] on icon at bounding box center [120, 19] width 14 height 14
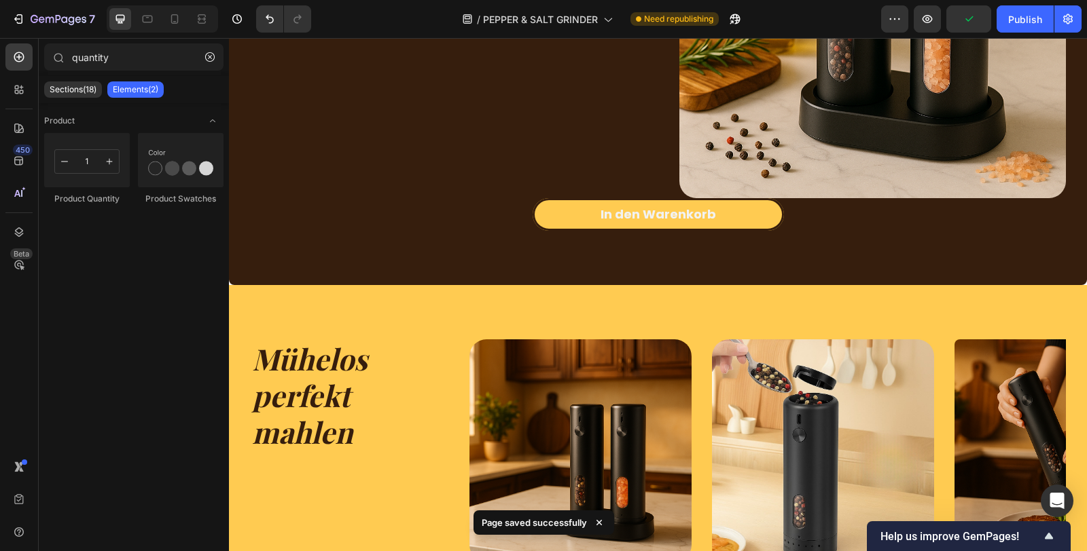
scroll to position [1440, 0]
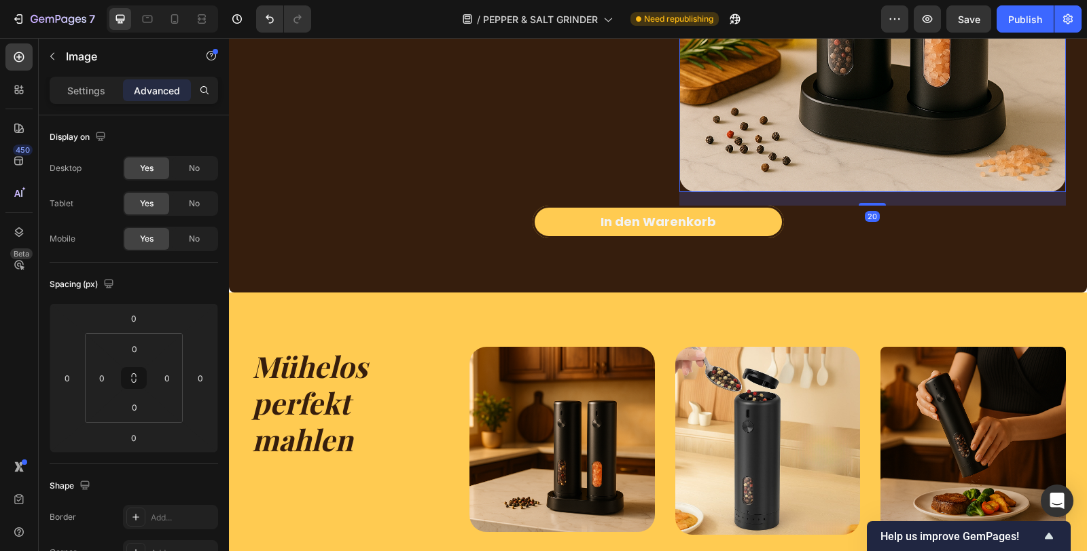
drag, startPoint x: 873, startPoint y: 188, endPoint x: 874, endPoint y: 201, distance: 13.0
click at [874, 192] on div "20" at bounding box center [872, 192] width 386 height 0
type input "20"
click at [971, 14] on span "Save" at bounding box center [969, 20] width 22 height 12
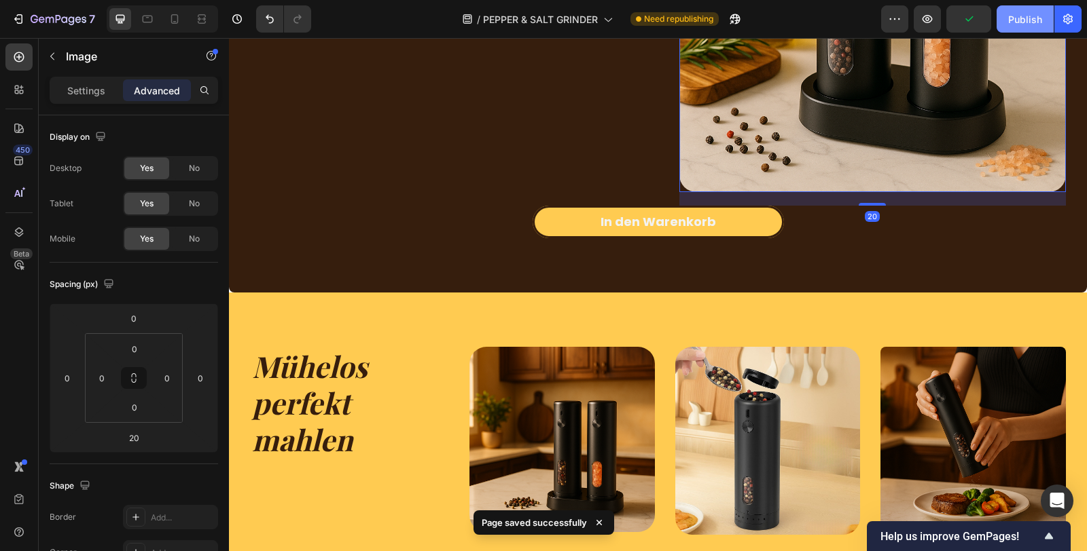
click at [1018, 19] on div "Publish" at bounding box center [1025, 19] width 34 height 14
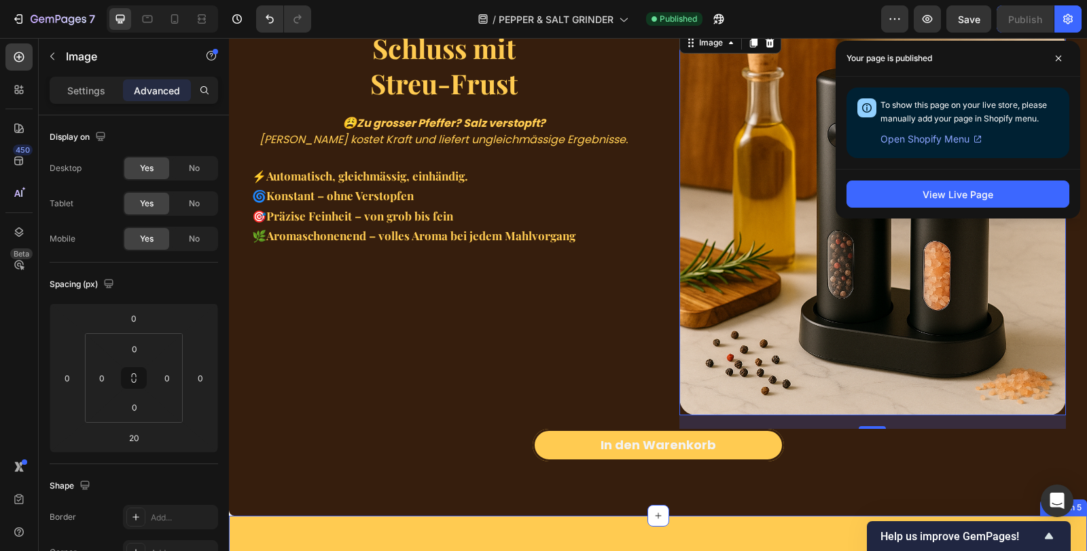
scroll to position [1213, 0]
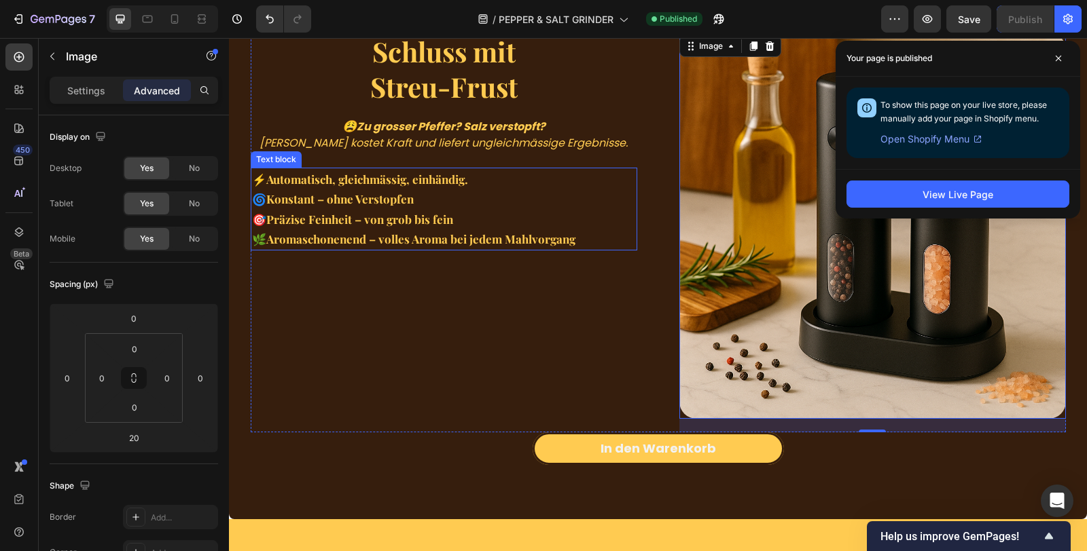
click at [482, 174] on p "⚡ Automatisch, gleichmässig, einhändig." at bounding box center [444, 179] width 384 height 20
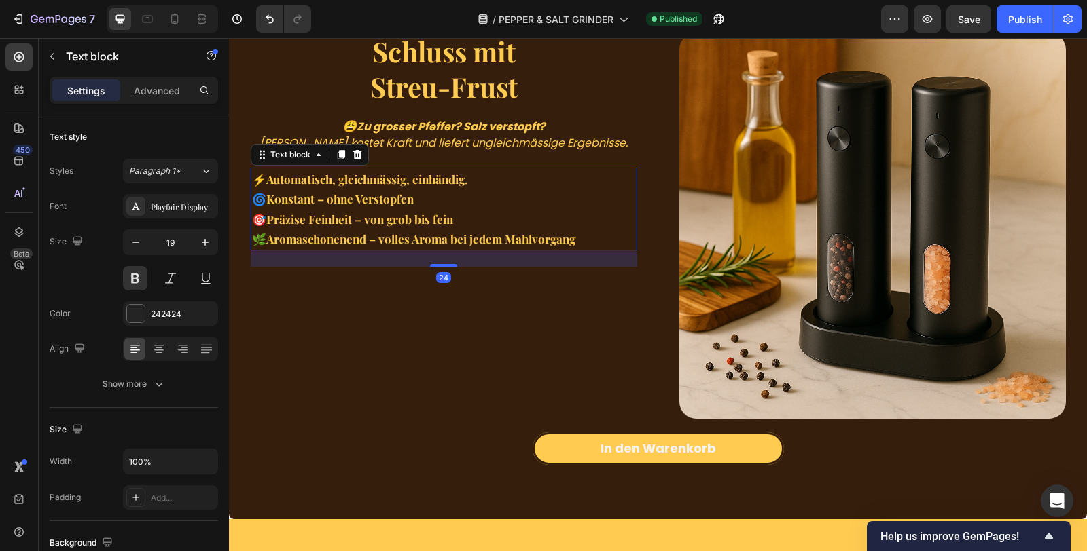
click at [482, 177] on p "⚡ Automatisch, gleichmässig, einhändig." at bounding box center [444, 179] width 384 height 20
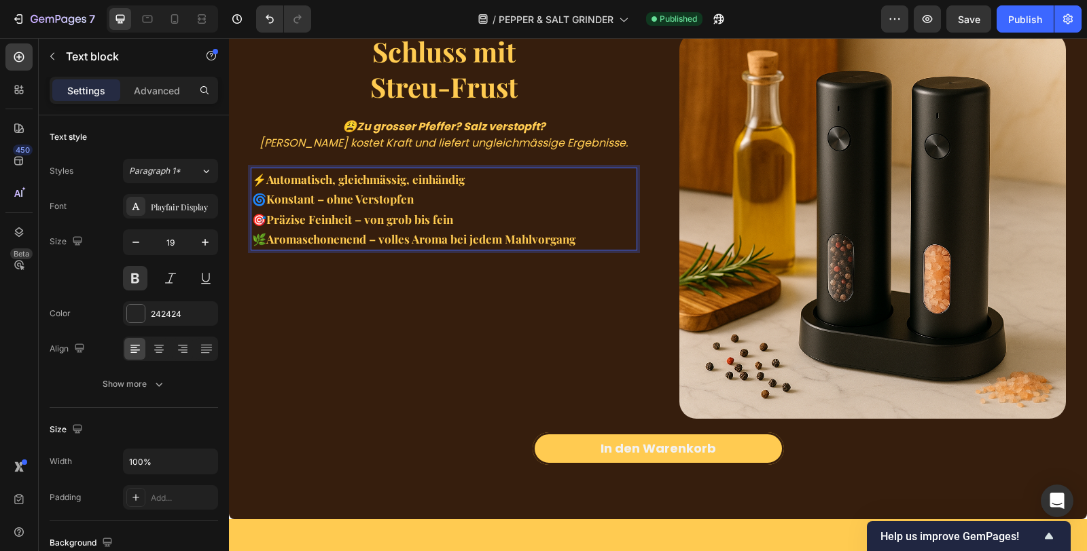
click at [472, 300] on div "Schluss mit Streu-Frust Heading 😩 Zu grosser Pfeffer? Salz verstopft? [PERSON_N…" at bounding box center [444, 233] width 386 height 400
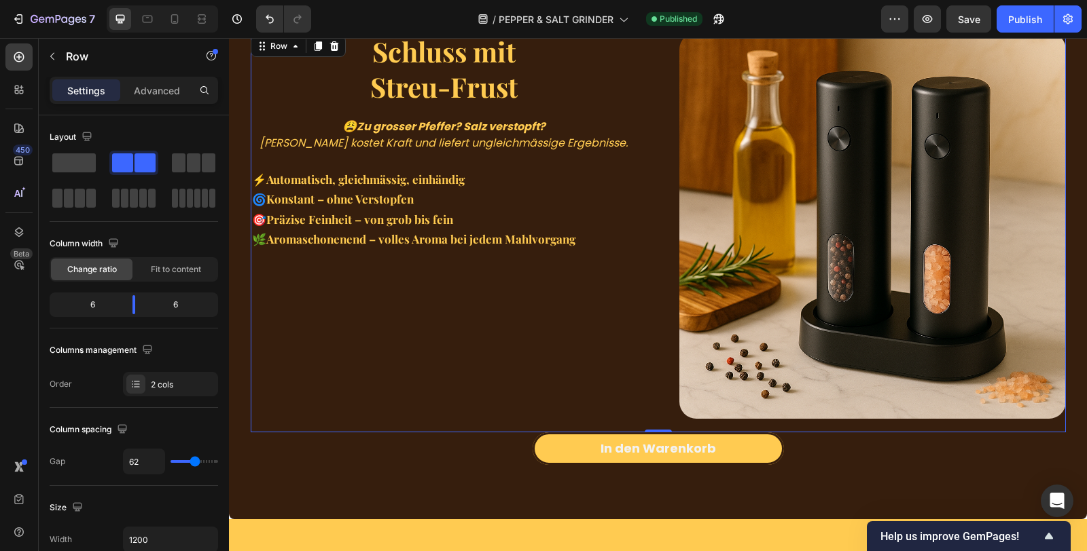
click at [498, 225] on p "🎯 Präzise Feinheit – von grob bis fein 🌿 Aromaschonenend – volles Aroma bei jed…" at bounding box center [444, 229] width 384 height 40
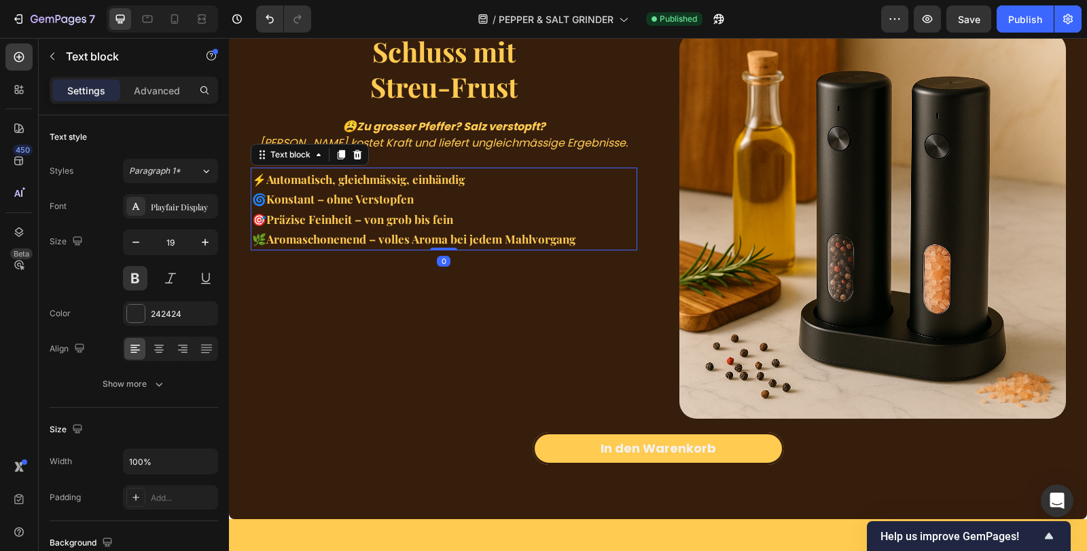
drag, startPoint x: 447, startPoint y: 263, endPoint x: 447, endPoint y: 235, distance: 27.8
click at [447, 235] on div "⚡ Automatisch, gleichmässig, einhändig 🌀 Konstant – ohne Verstopfen 🎯 Präzise F…" at bounding box center [444, 209] width 386 height 83
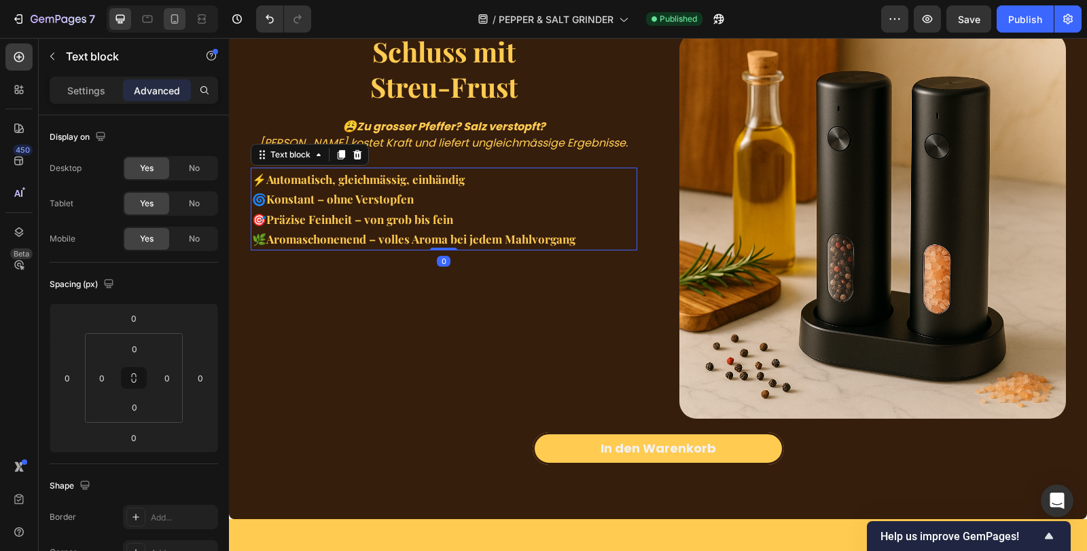
click at [166, 16] on div at bounding box center [175, 19] width 22 height 22
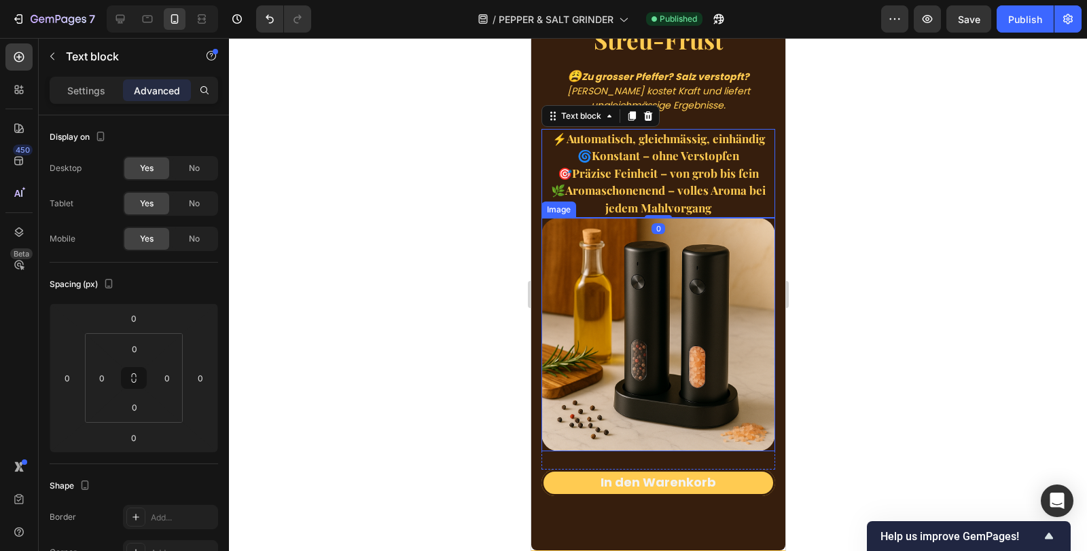
scroll to position [1296, 0]
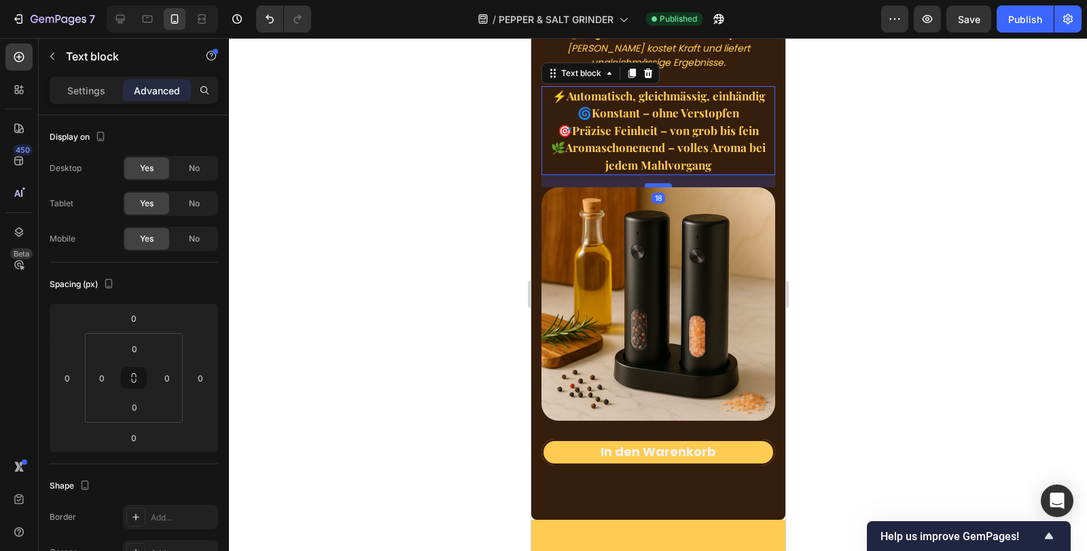
drag, startPoint x: 653, startPoint y: 172, endPoint x: 653, endPoint y: 184, distance: 12.2
click at [653, 184] on div at bounding box center [657, 185] width 27 height 4
type input "18"
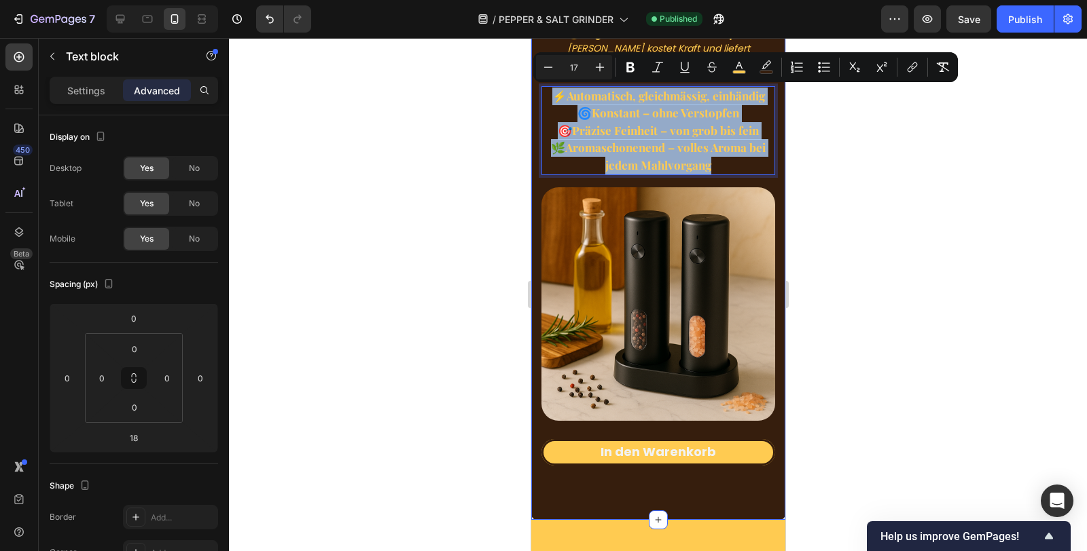
drag, startPoint x: 710, startPoint y: 164, endPoint x: 537, endPoint y: 85, distance: 190.3
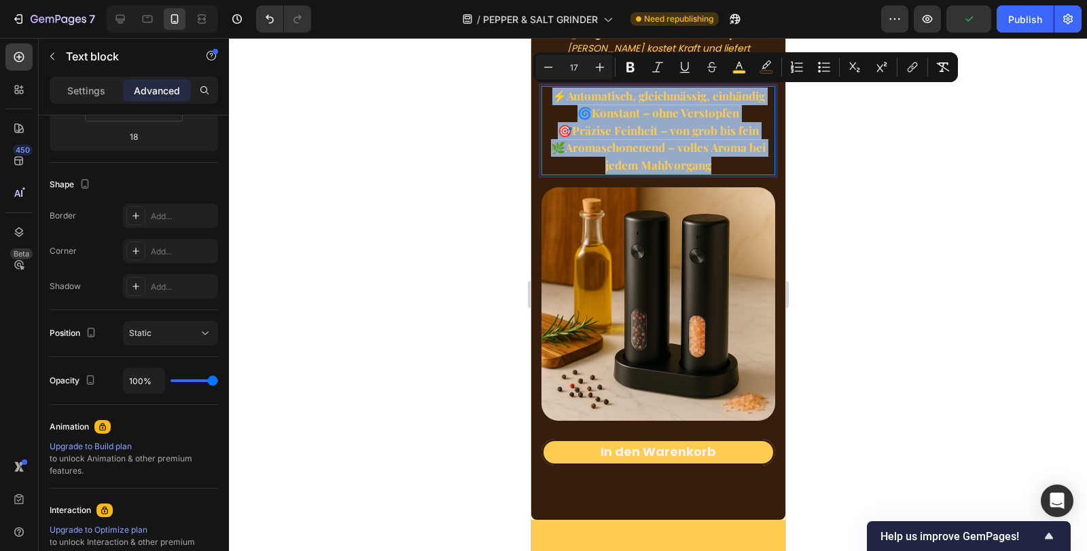
scroll to position [0, 0]
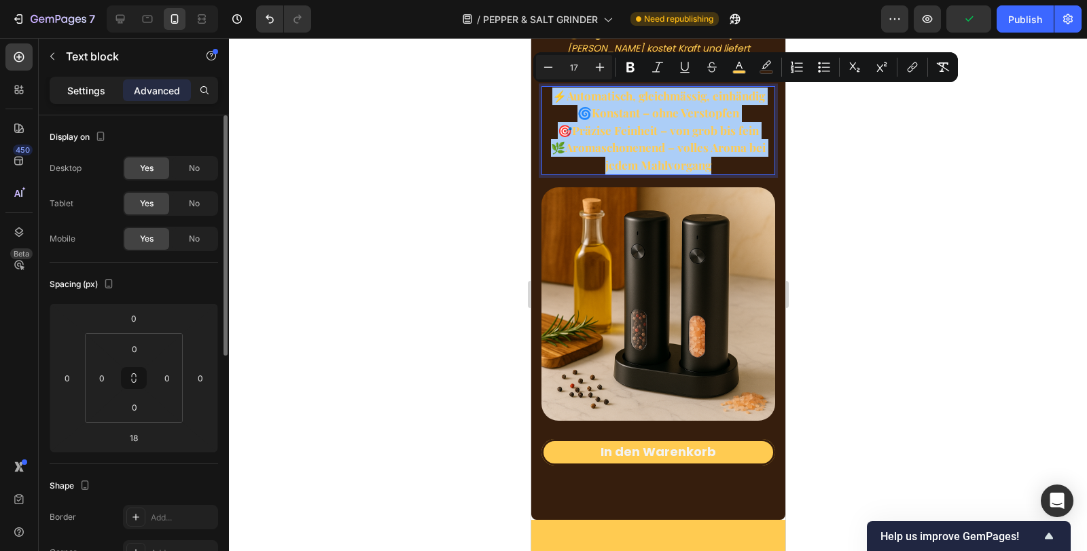
click at [83, 84] on p "Settings" at bounding box center [86, 91] width 38 height 14
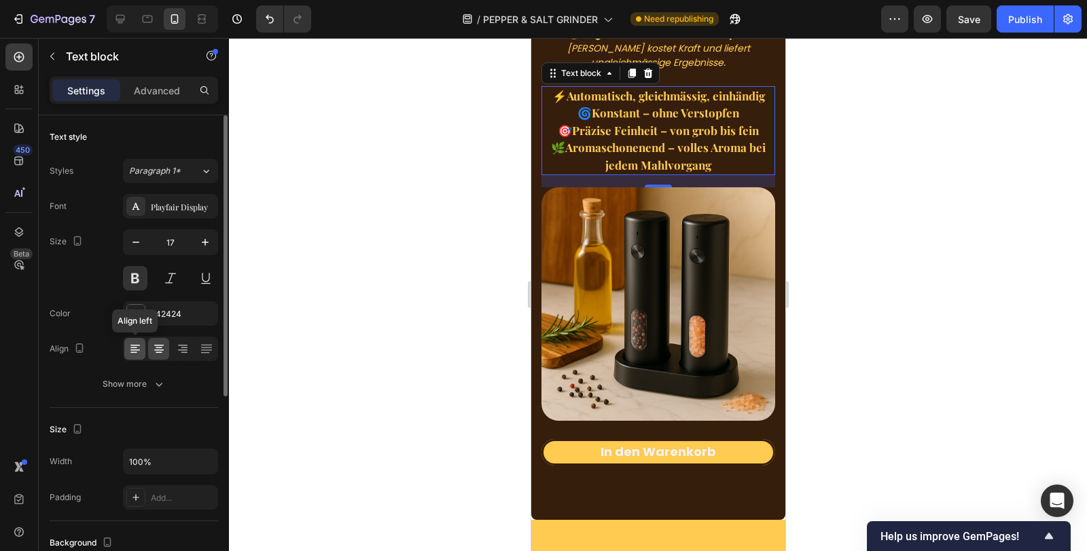
click at [134, 342] on icon at bounding box center [135, 349] width 14 height 14
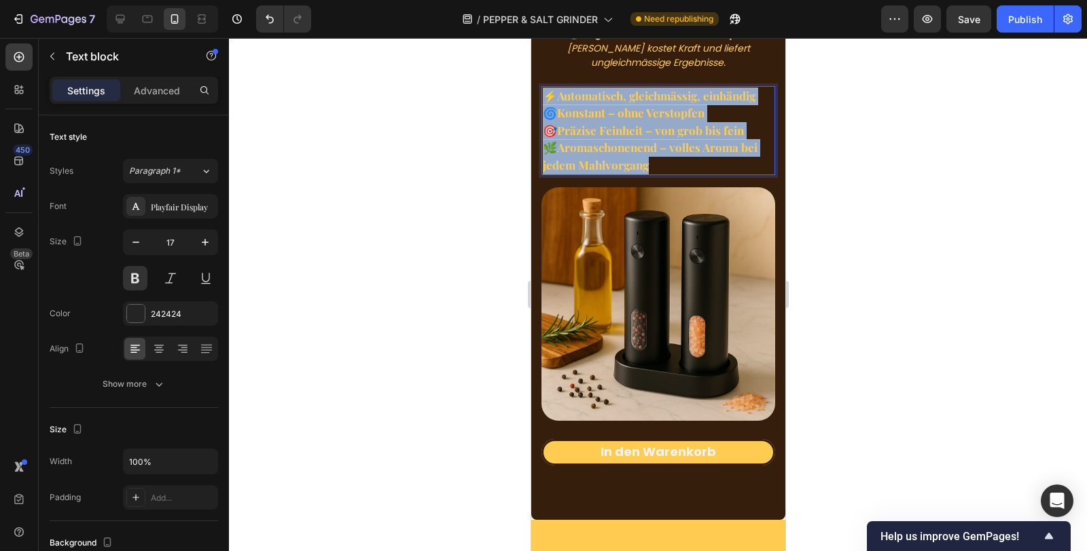
drag, startPoint x: 686, startPoint y: 160, endPoint x: 1020, endPoint y: 134, distance: 335.2
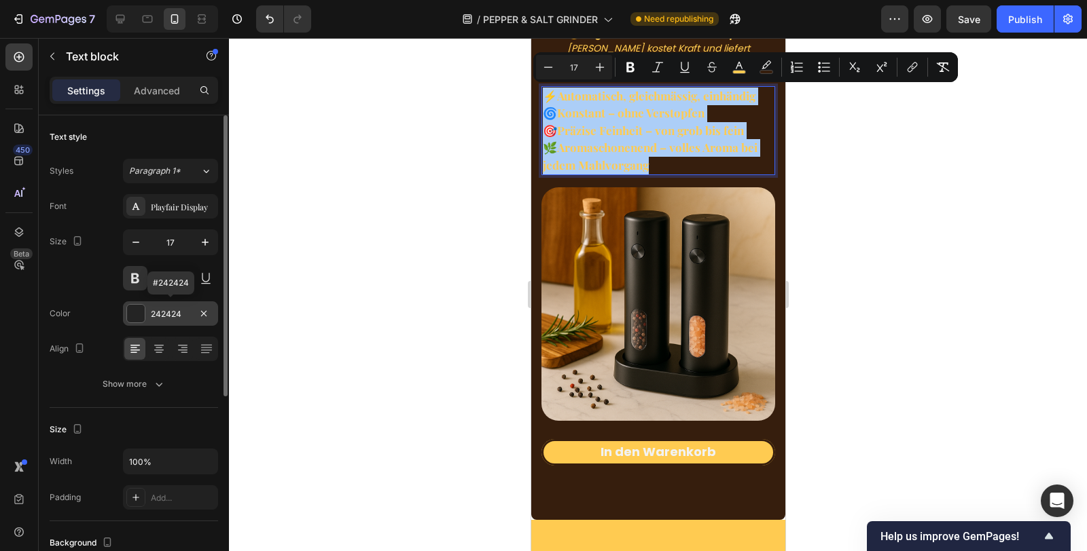
click at [158, 308] on div "242424" at bounding box center [170, 314] width 39 height 12
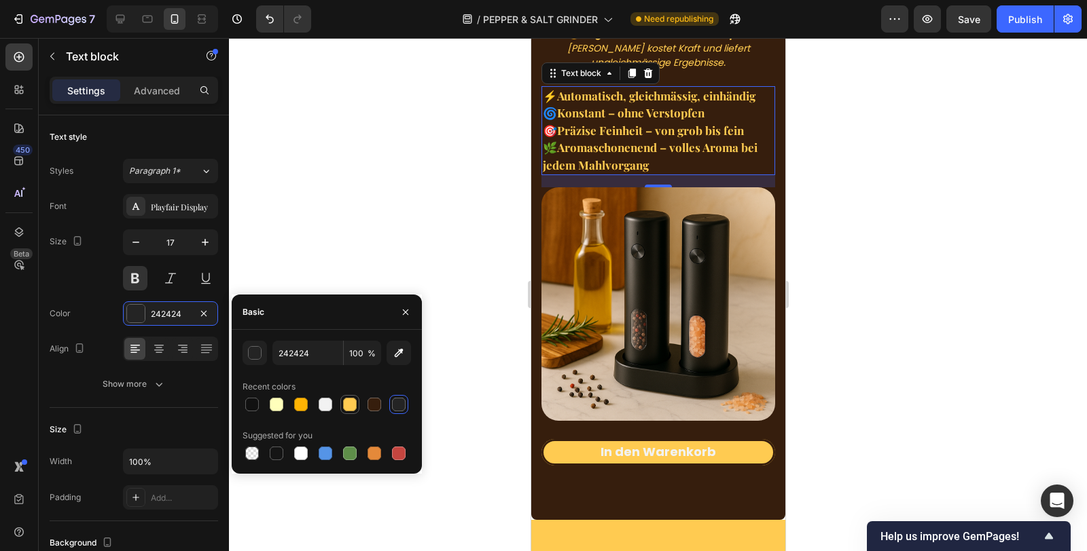
click at [351, 403] on div at bounding box center [350, 405] width 14 height 14
type input "FFCB51"
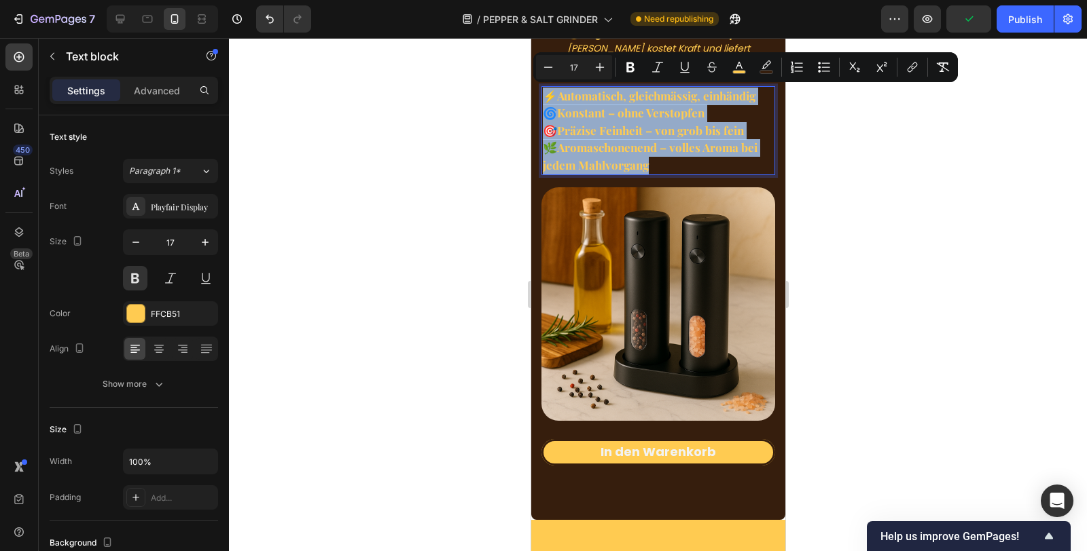
drag, startPoint x: 651, startPoint y: 164, endPoint x: 1012, endPoint y: 182, distance: 361.1
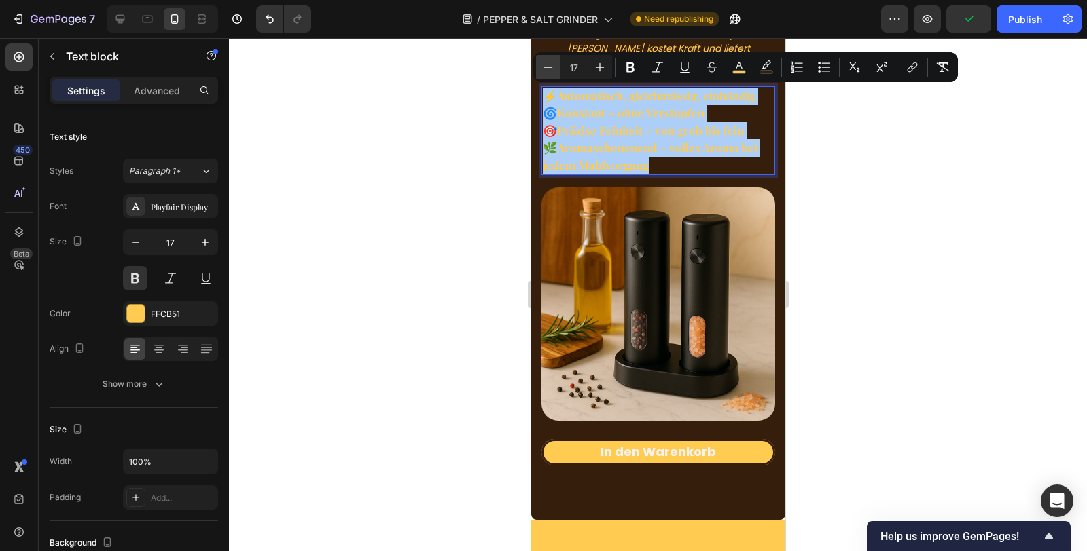
click at [547, 65] on icon "Editor contextual toolbar" at bounding box center [548, 67] width 14 height 14
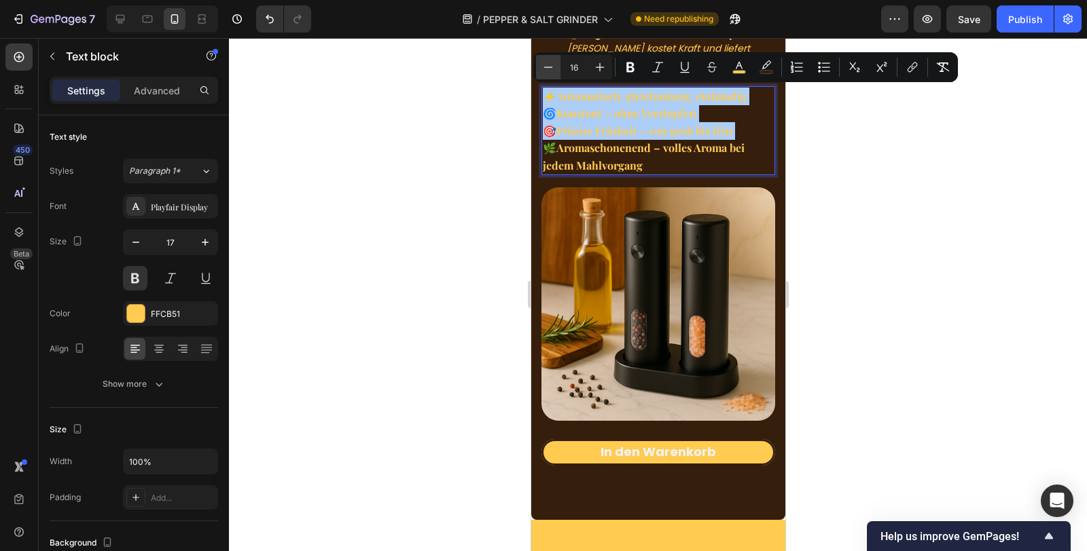
click at [547, 65] on icon "Editor contextual toolbar" at bounding box center [548, 67] width 14 height 14
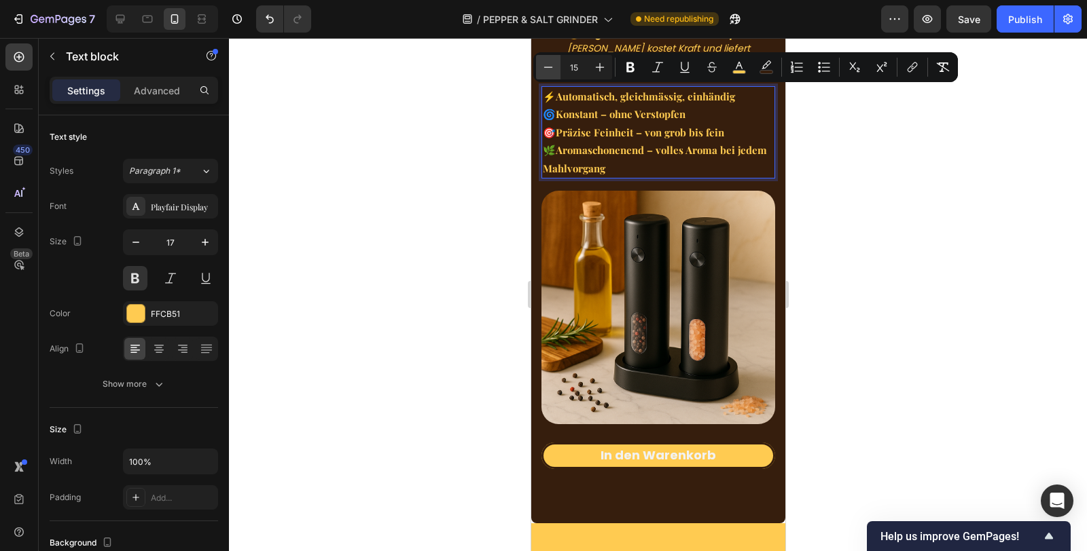
click at [547, 65] on icon "Editor contextual toolbar" at bounding box center [548, 67] width 14 height 14
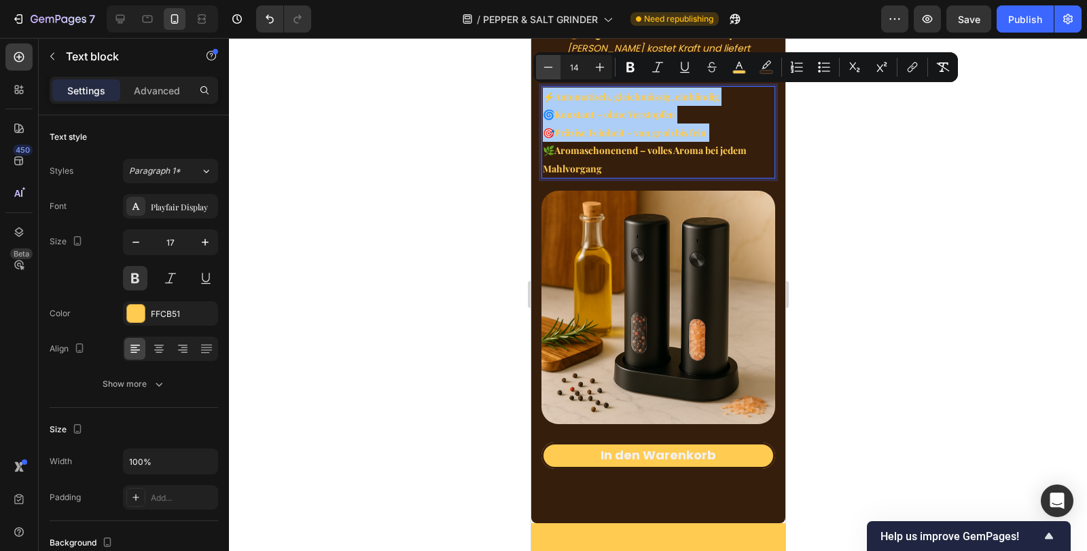
click at [547, 65] on icon "Editor contextual toolbar" at bounding box center [548, 67] width 14 height 14
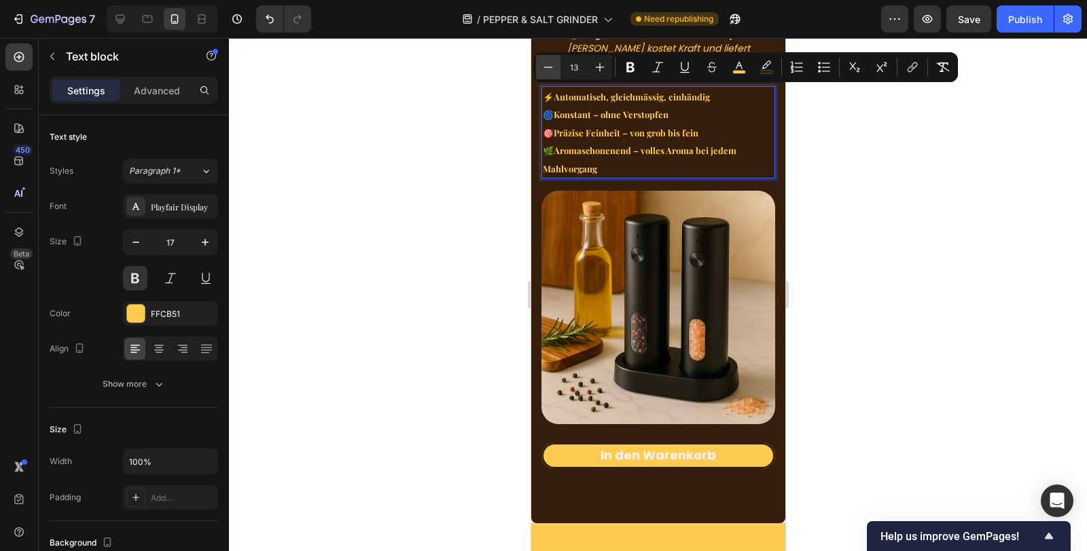
click at [547, 65] on icon "Editor contextual toolbar" at bounding box center [548, 67] width 14 height 14
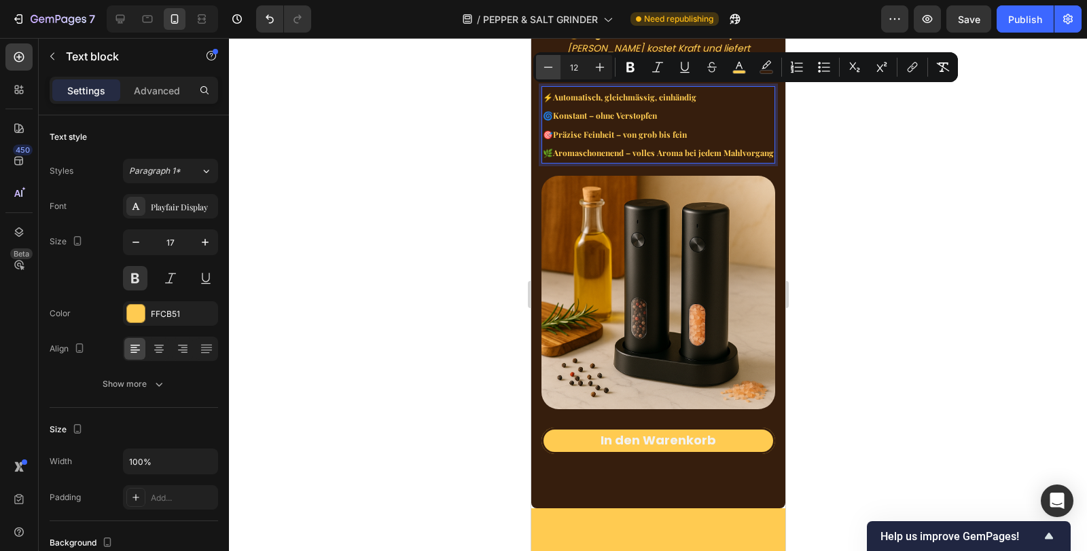
click at [547, 65] on icon "Editor contextual toolbar" at bounding box center [548, 67] width 14 height 14
type input "11"
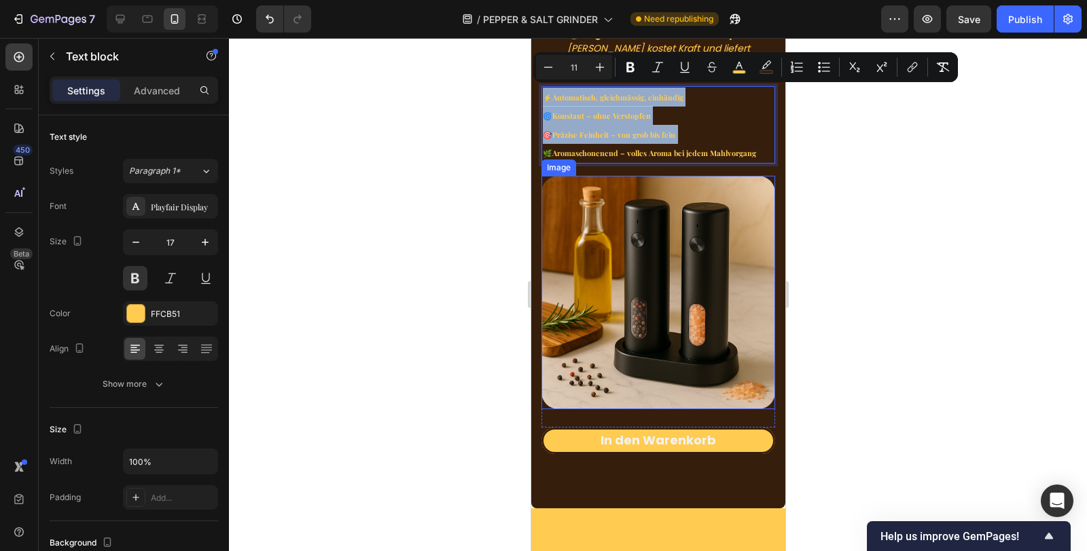
click at [678, 221] on img at bounding box center [658, 293] width 234 height 234
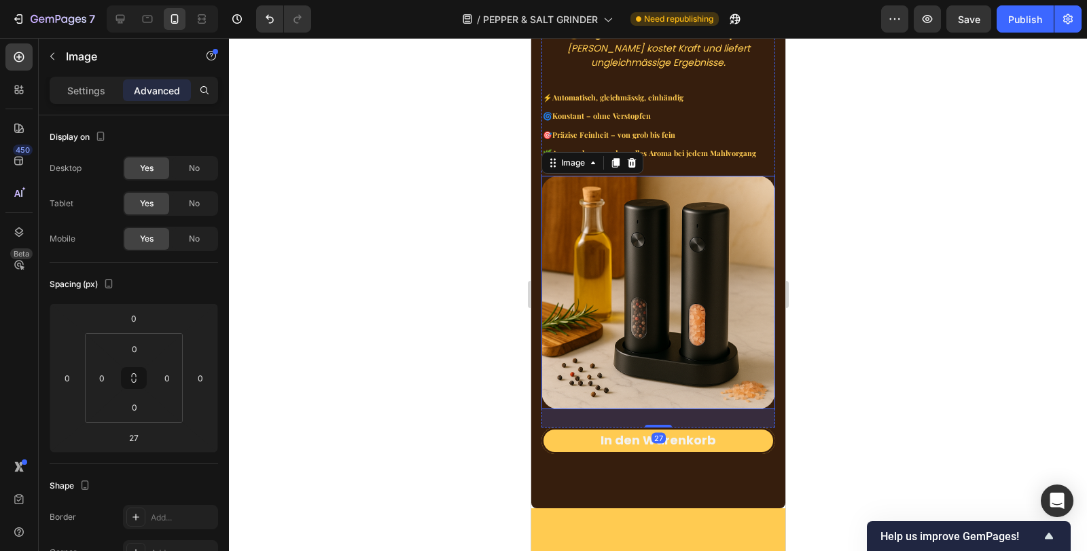
scroll to position [1145, 0]
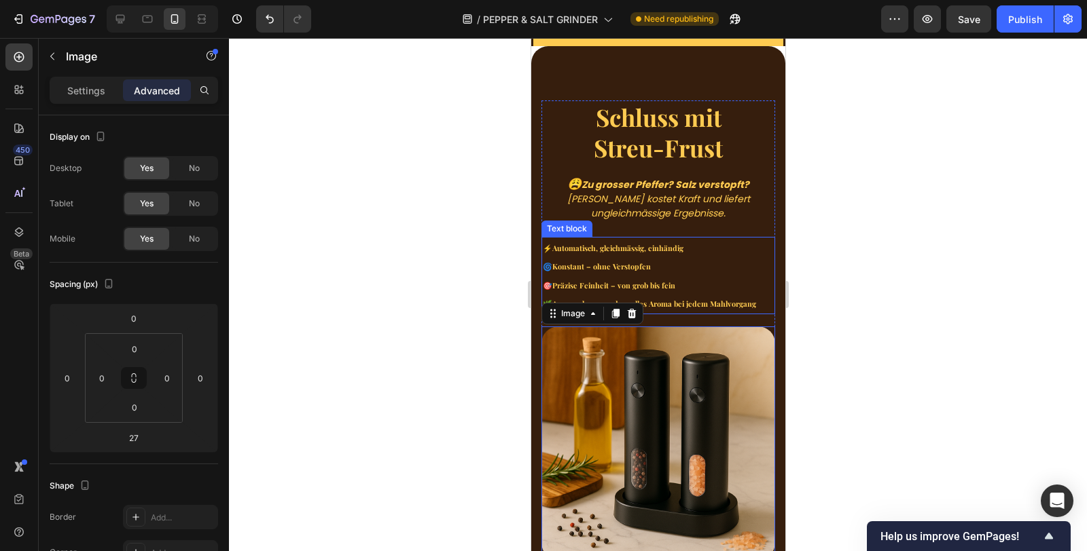
click at [617, 244] on strong "Automatisch, gleichmässig, einhändig" at bounding box center [616, 248] width 131 height 10
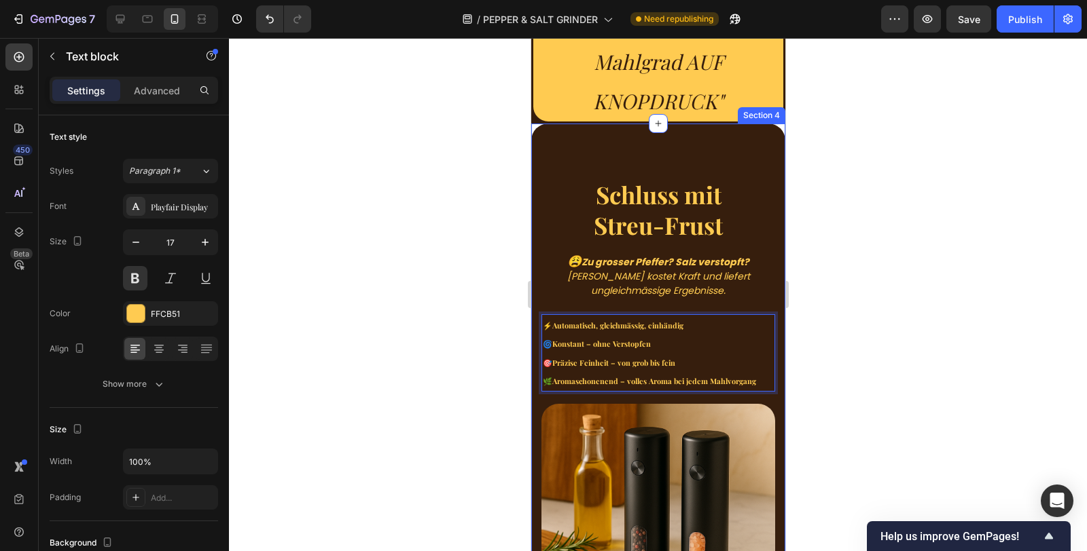
click at [642, 160] on div "Schluss mit Streu-Frust Heading 😩 Zu grosser Pfeffer? Salz verstopft? [PERSON_N…" at bounding box center [657, 430] width 254 height 613
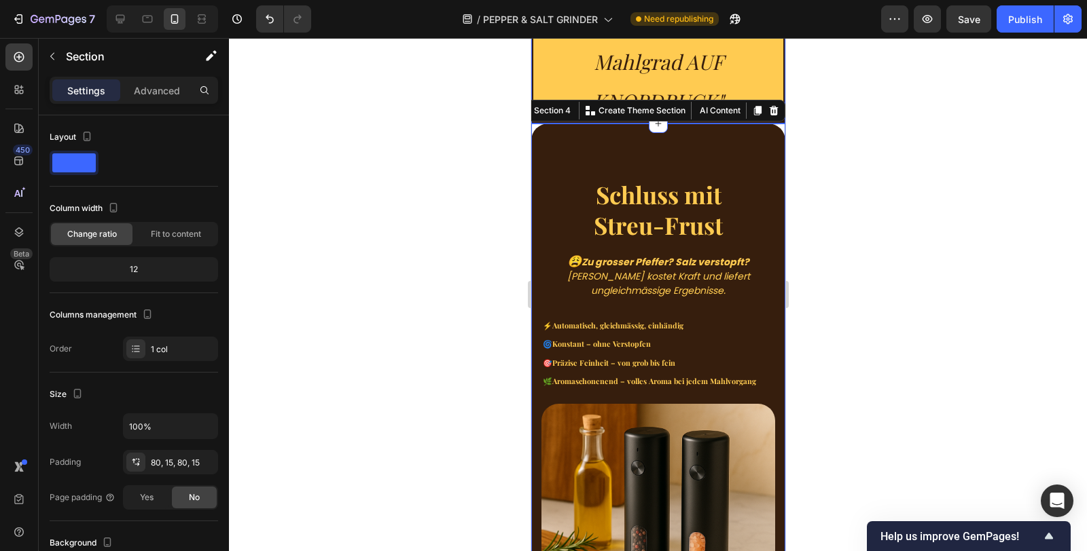
click at [693, 60] on icon ""Nie wieder zu gross, dein Mahlgrad AUF KNOPDRUCK"" at bounding box center [657, 62] width 231 height 107
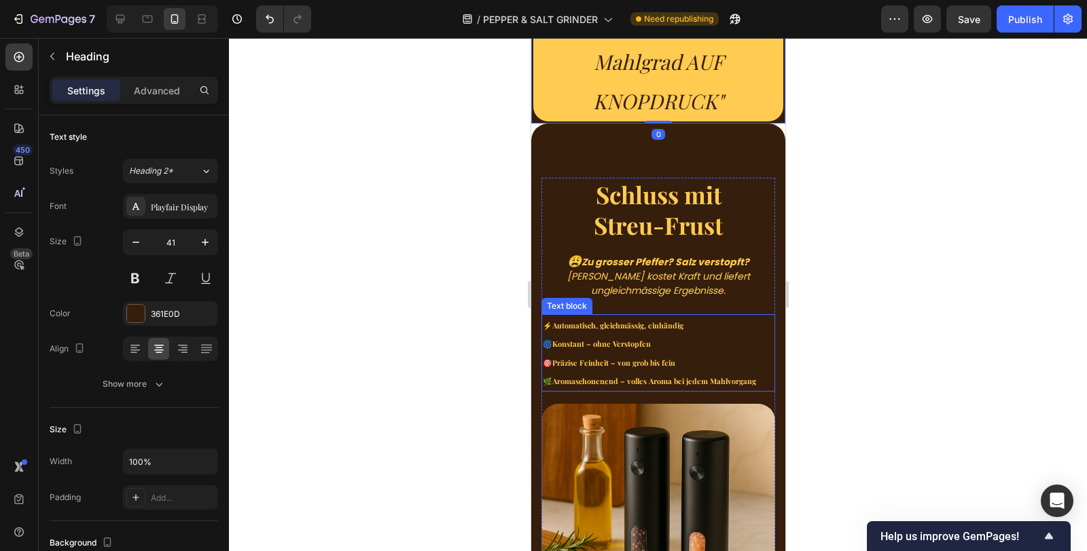
click at [744, 382] on strong "Aromaschonenend – volles Aroma bei jedem Mahlvorgang" at bounding box center [653, 381] width 204 height 10
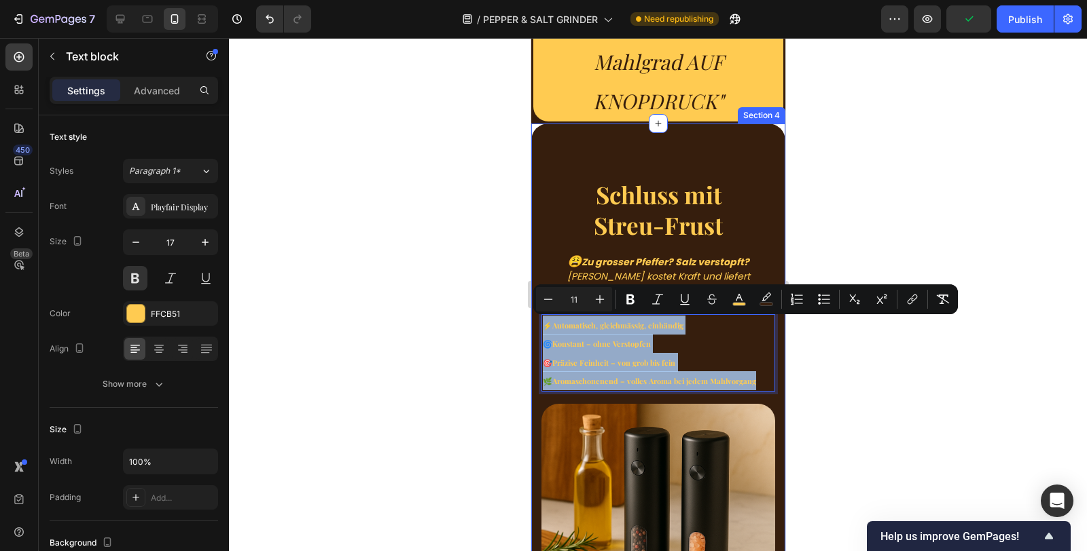
drag, startPoint x: 755, startPoint y: 385, endPoint x: 531, endPoint y: 326, distance: 231.8
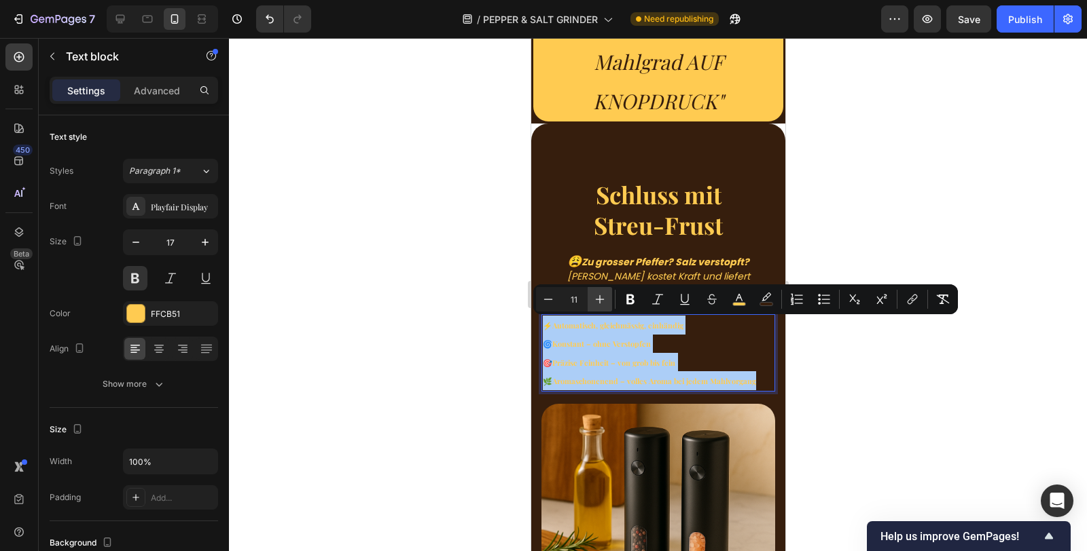
click at [599, 289] on button "Plus" at bounding box center [599, 299] width 24 height 24
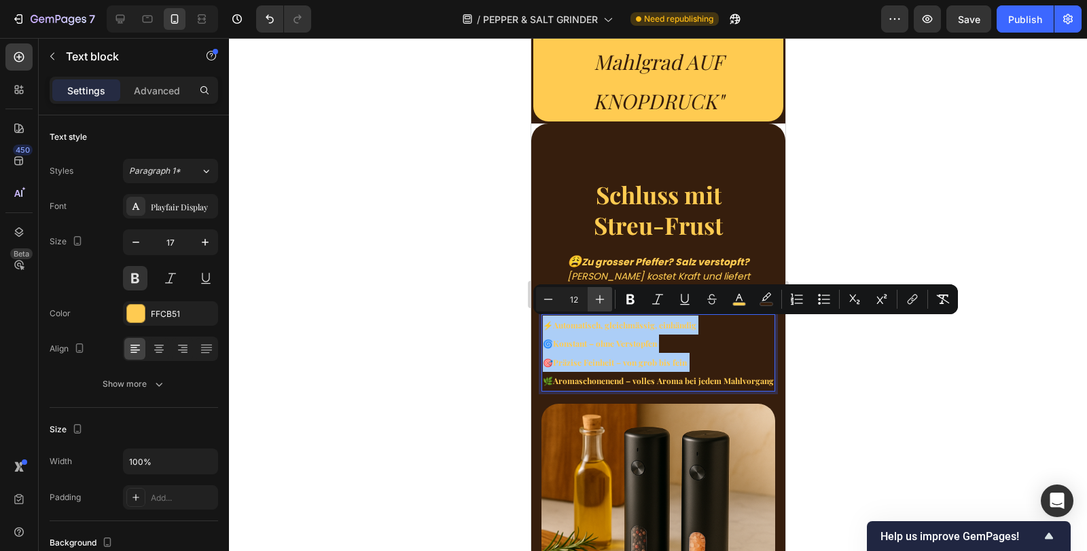
click at [599, 289] on button "Plus" at bounding box center [599, 299] width 24 height 24
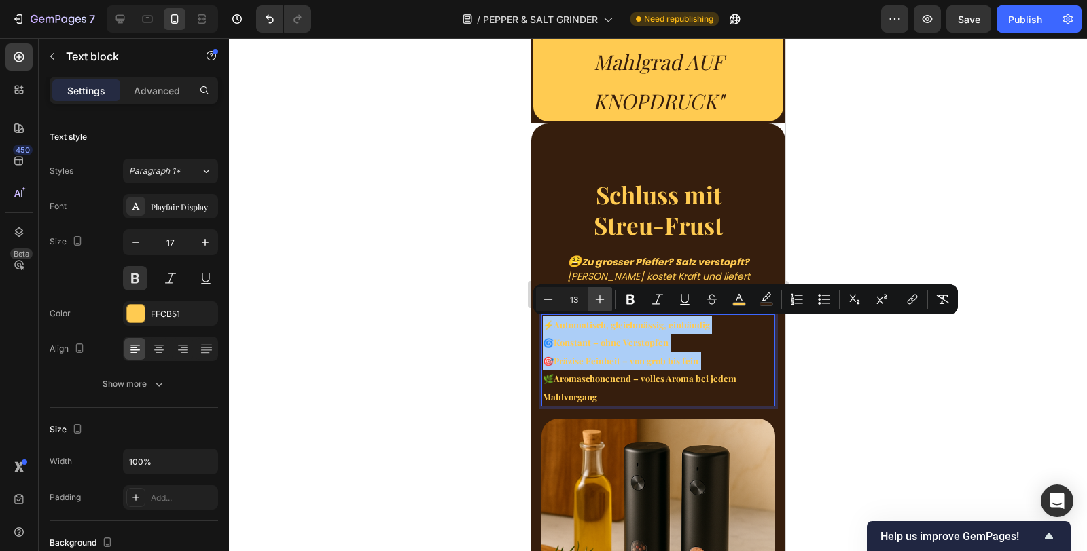
click at [599, 290] on button "Plus" at bounding box center [599, 299] width 24 height 24
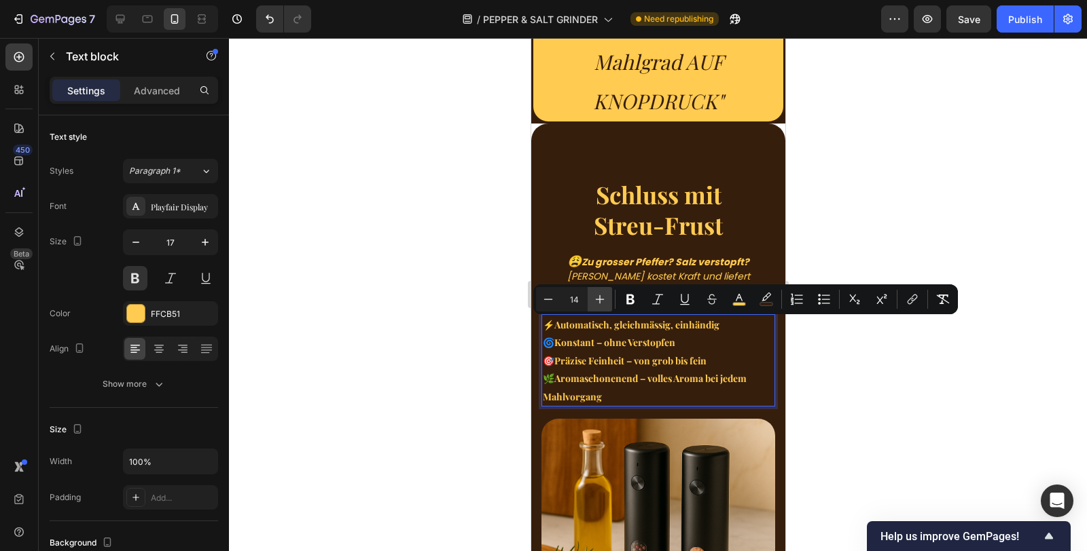
click at [599, 290] on button "Plus" at bounding box center [599, 299] width 24 height 24
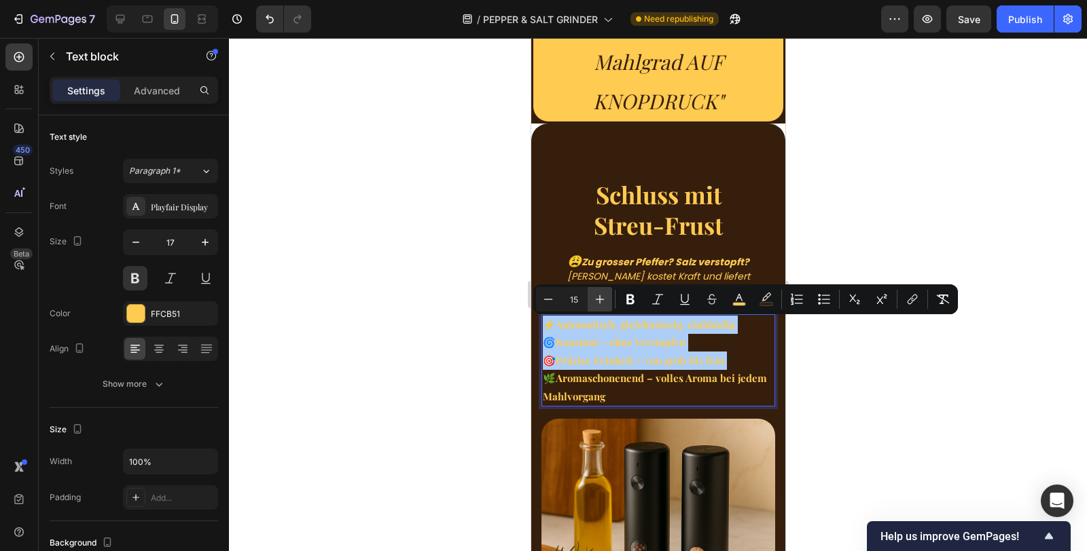
click at [599, 291] on button "Plus" at bounding box center [599, 299] width 24 height 24
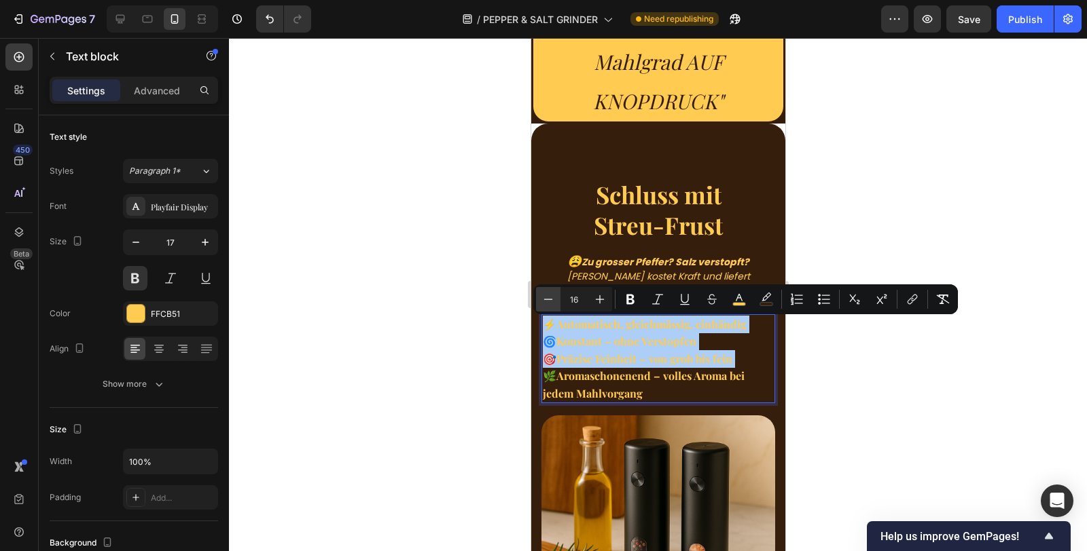
click at [549, 297] on icon "Editor contextual toolbar" at bounding box center [548, 300] width 14 height 14
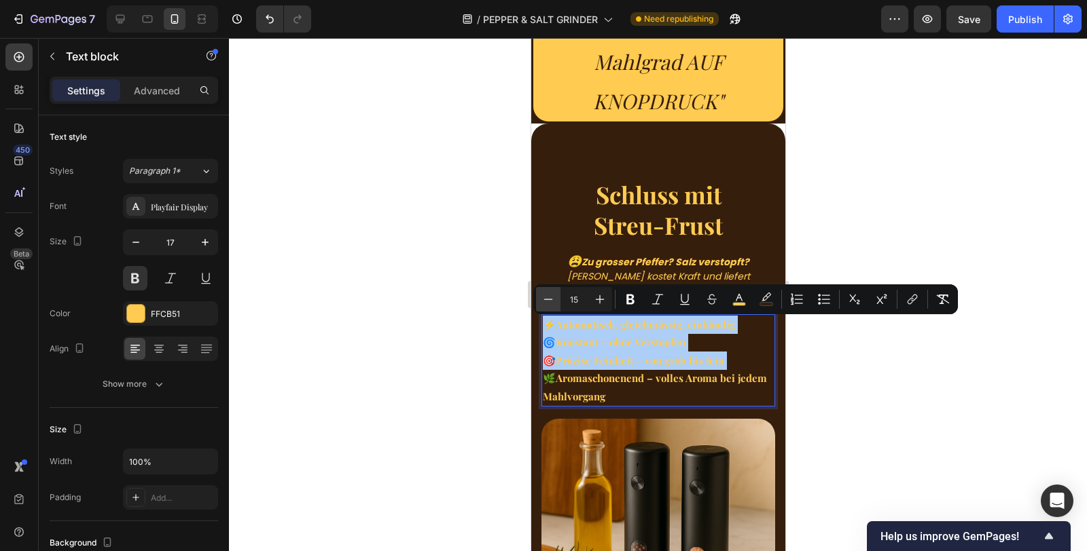
click at [549, 297] on icon "Editor contextual toolbar" at bounding box center [548, 300] width 14 height 14
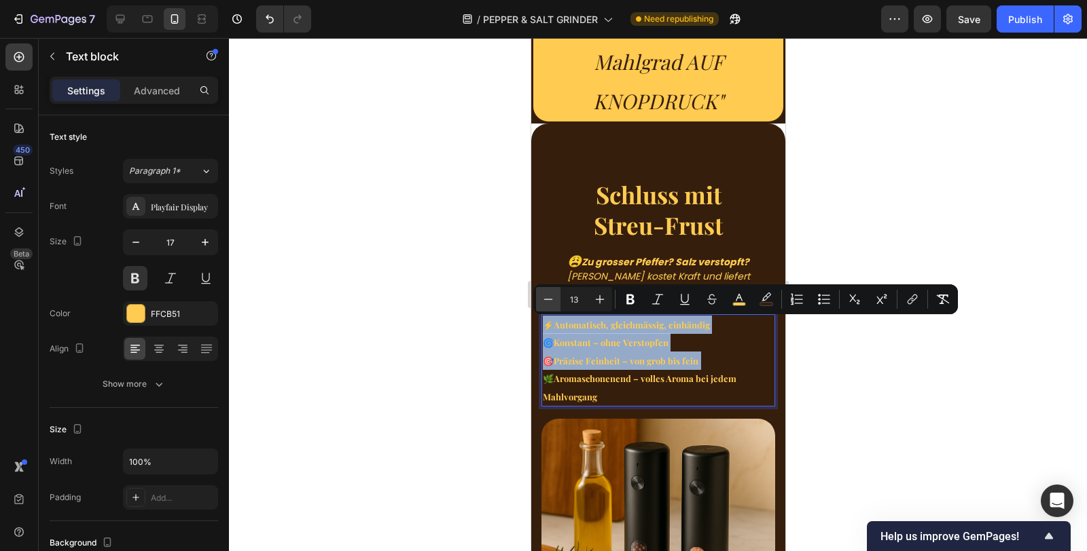
type input "12"
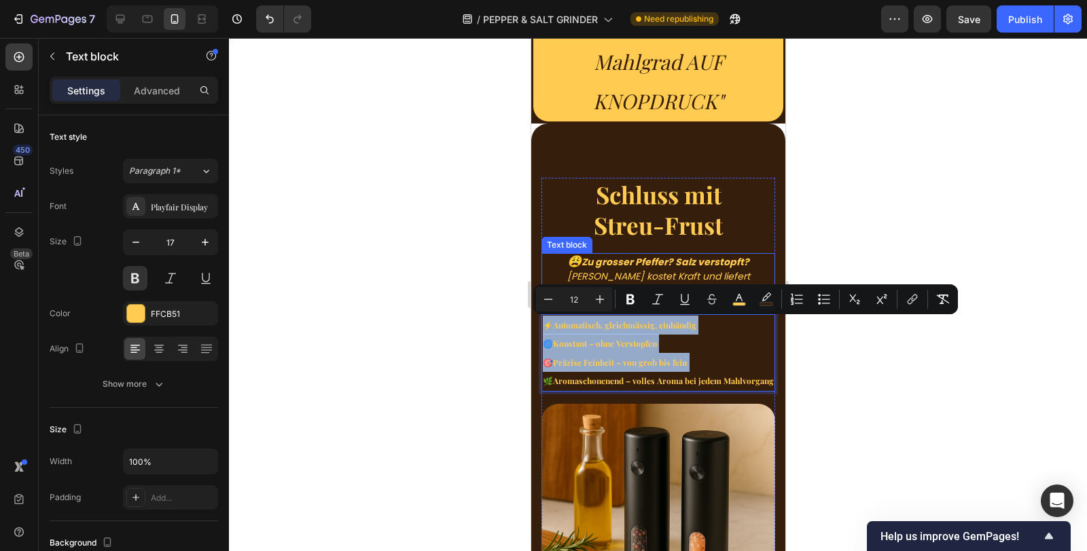
click at [613, 270] on p "[PERSON_NAME] kostet Kraft und liefert ungleichmässige Ergebnisse." at bounding box center [657, 284] width 231 height 29
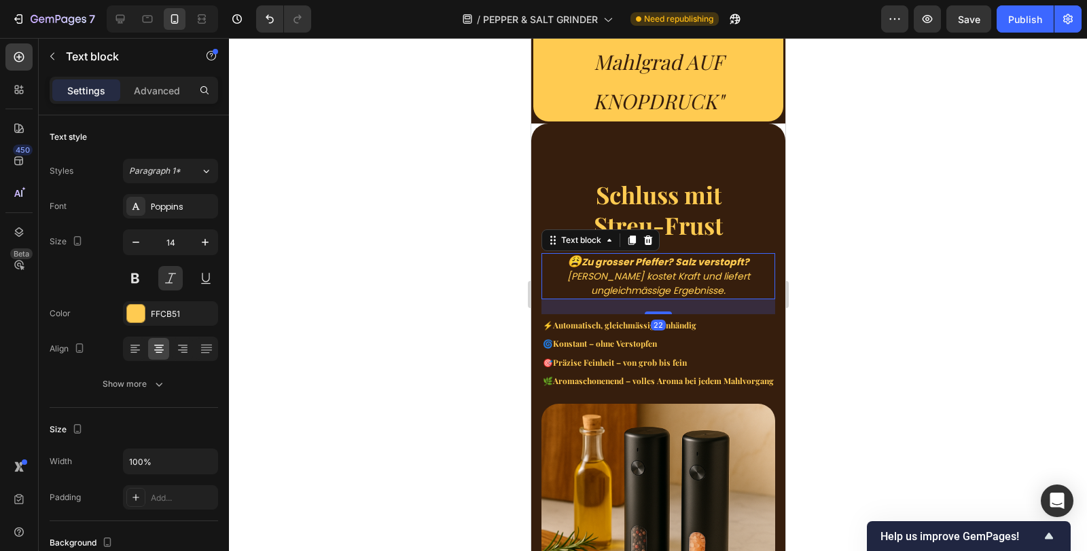
click at [697, 291] on p "[PERSON_NAME] kostet Kraft und liefert ungleichmässige Ergebnisse." at bounding box center [657, 284] width 231 height 29
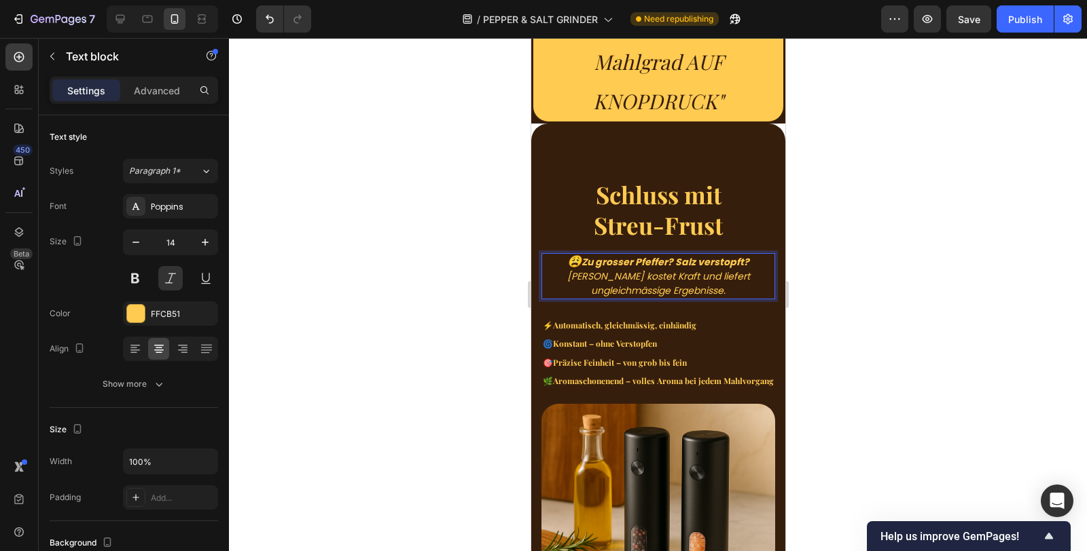
click at [697, 291] on p "[PERSON_NAME] kostet Kraft und liefert ungleichmässige Ergebnisse." at bounding box center [657, 284] width 231 height 29
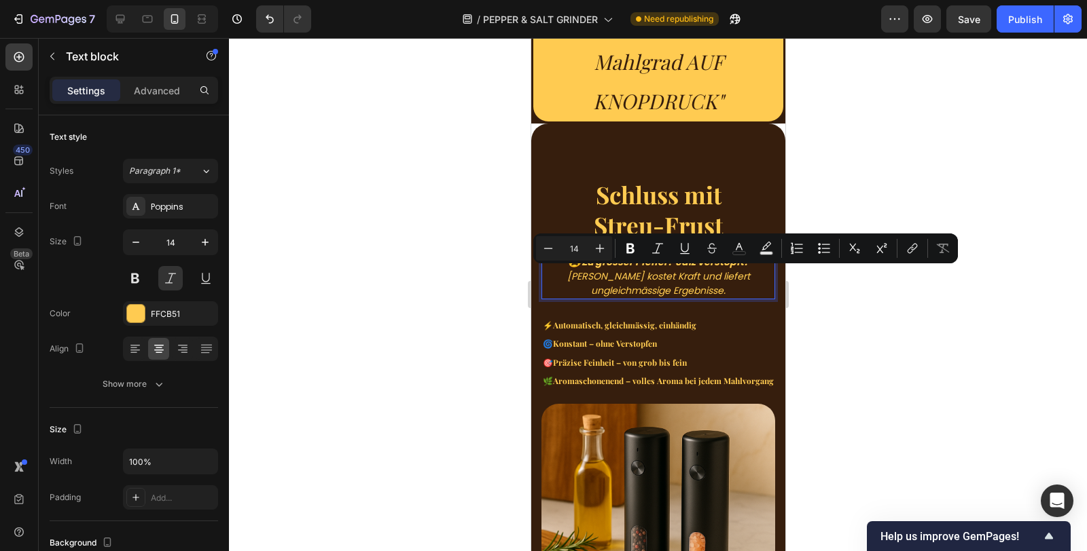
click at [727, 291] on p "[PERSON_NAME] kostet Kraft und liefert ungleichmässige Ergebnisse." at bounding box center [657, 284] width 231 height 29
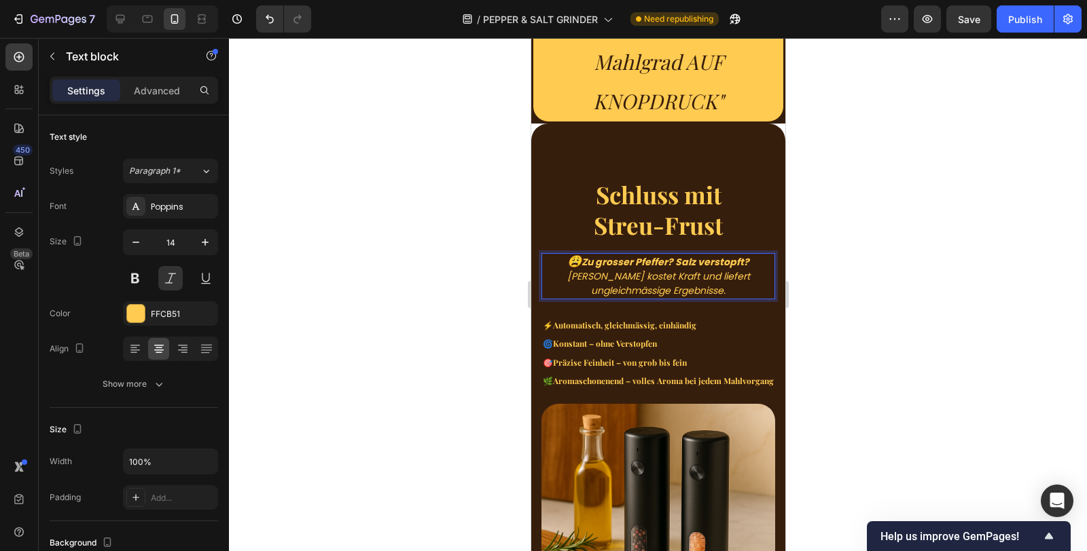
click at [668, 277] on p "[PERSON_NAME] kostet Kraft und liefert ungleichmässige Ergebnisse." at bounding box center [657, 284] width 231 height 29
click at [664, 296] on p "[PERSON_NAME] kostet Kraft und liefert ungleichmässige Ergebnisse." at bounding box center [657, 284] width 231 height 29
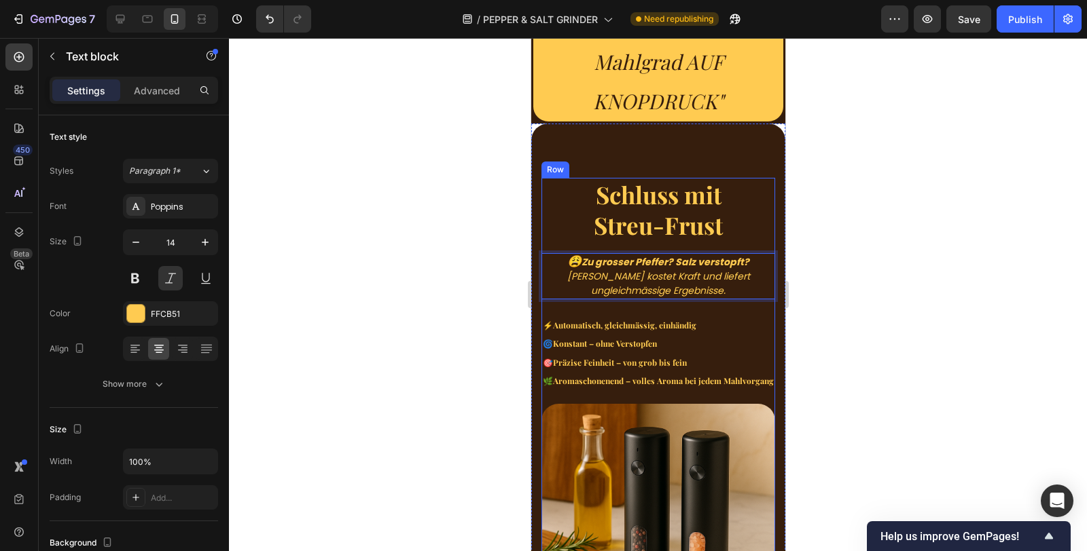
click at [696, 319] on p "⚡ Automatisch, gleichmässig, einhändig" at bounding box center [657, 325] width 231 height 19
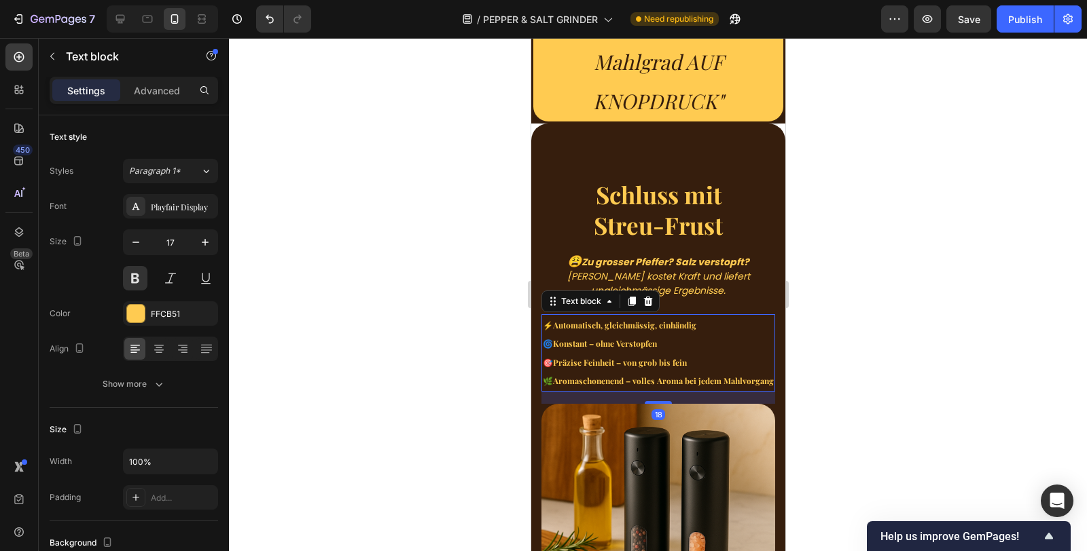
click at [679, 276] on p "[PERSON_NAME] kostet Kraft und liefert ungleichmässige Ergebnisse." at bounding box center [657, 284] width 231 height 29
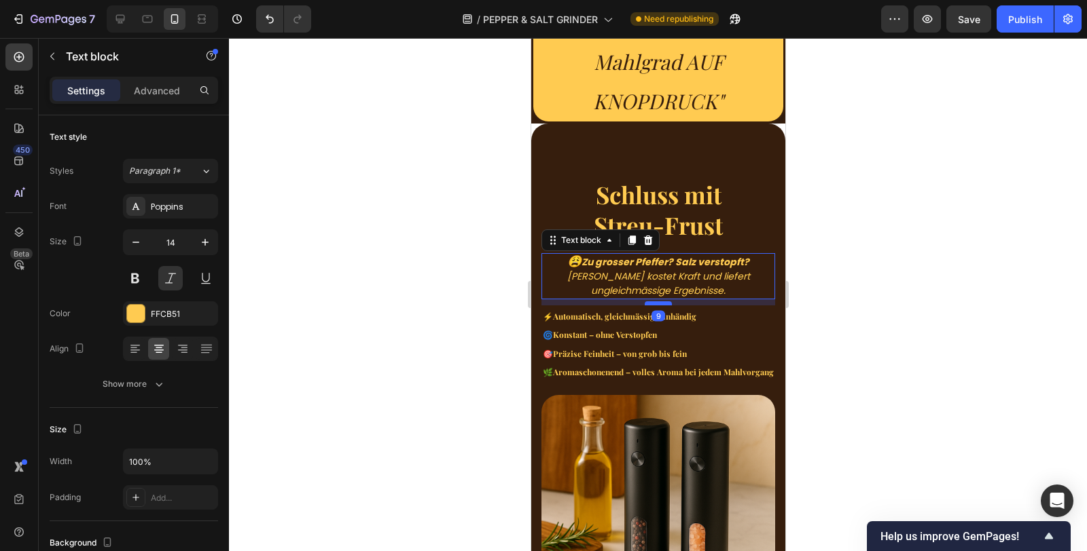
drag, startPoint x: 656, startPoint y: 312, endPoint x: 656, endPoint y: 303, distance: 8.8
click at [656, 303] on div at bounding box center [657, 304] width 27 height 4
click at [655, 331] on strong "Konstant – ohne Verstopfen" at bounding box center [604, 334] width 104 height 11
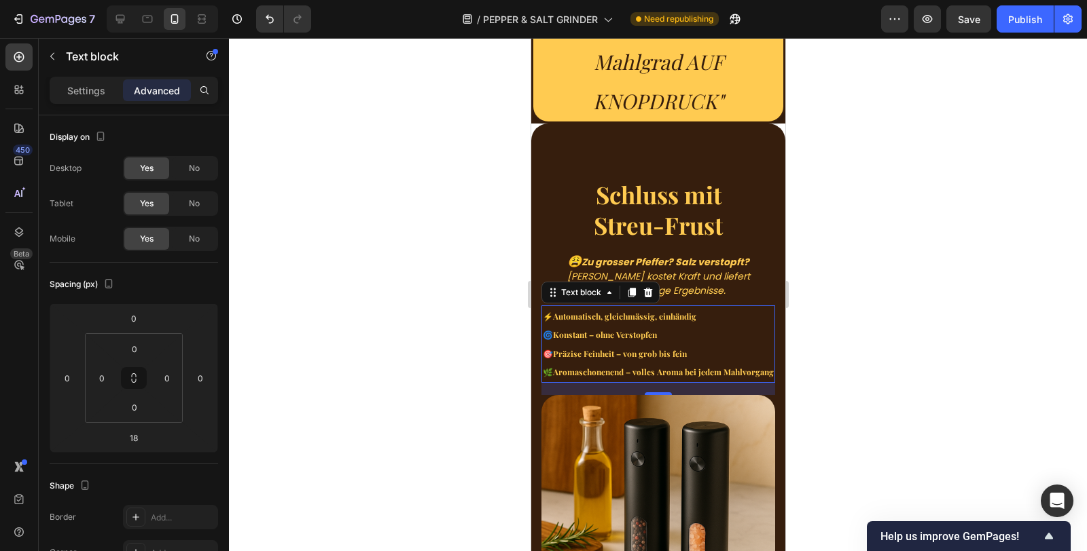
drag, startPoint x: 85, startPoint y: 98, endPoint x: 89, endPoint y: 107, distance: 9.1
click at [85, 98] on div "Settings" at bounding box center [86, 90] width 68 height 22
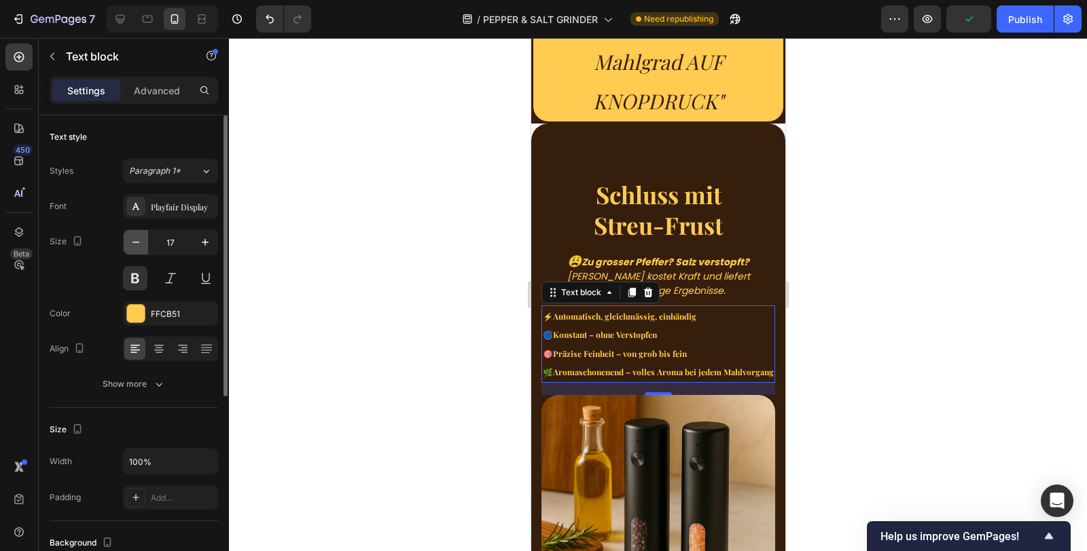
click at [132, 238] on icon "button" at bounding box center [136, 243] width 14 height 14
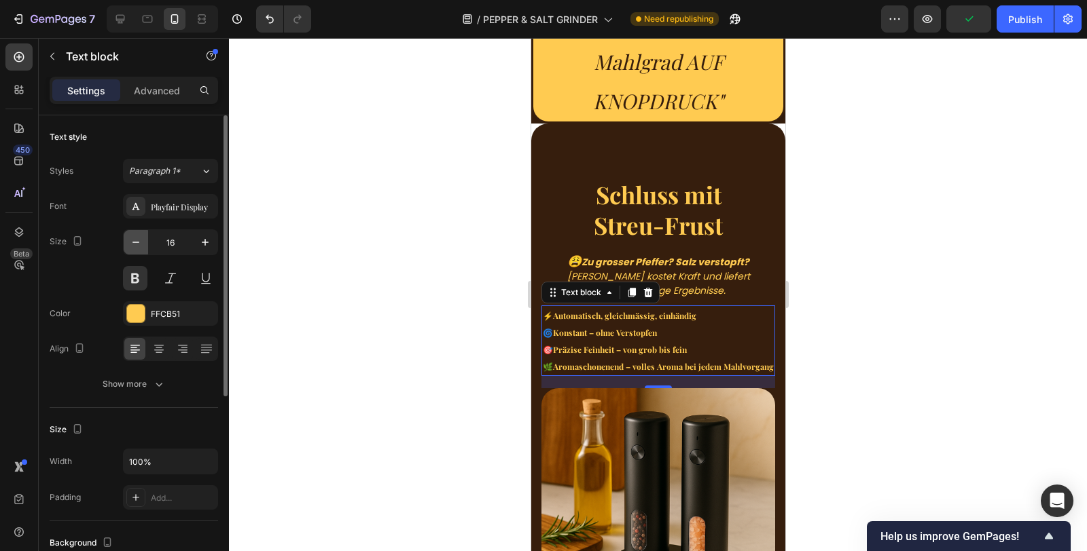
click at [132, 238] on icon "button" at bounding box center [136, 243] width 14 height 14
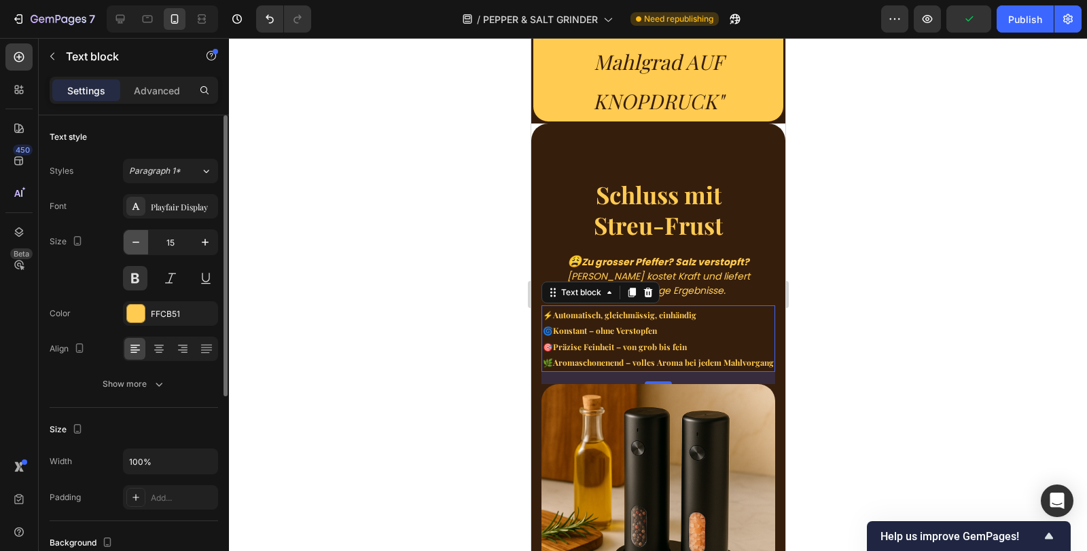
click at [132, 238] on icon "button" at bounding box center [136, 243] width 14 height 14
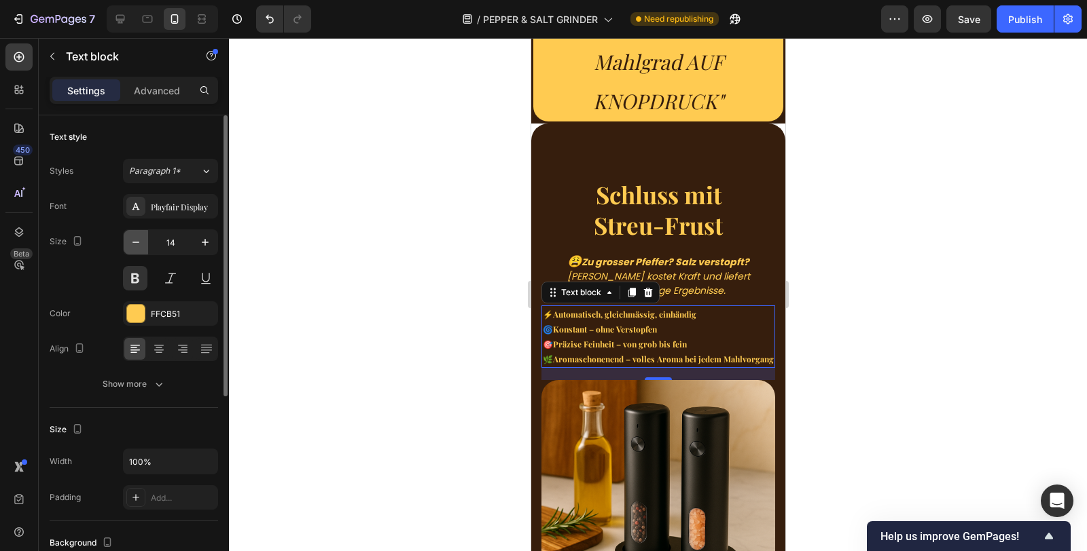
click at [132, 238] on icon "button" at bounding box center [136, 243] width 14 height 14
type input "13"
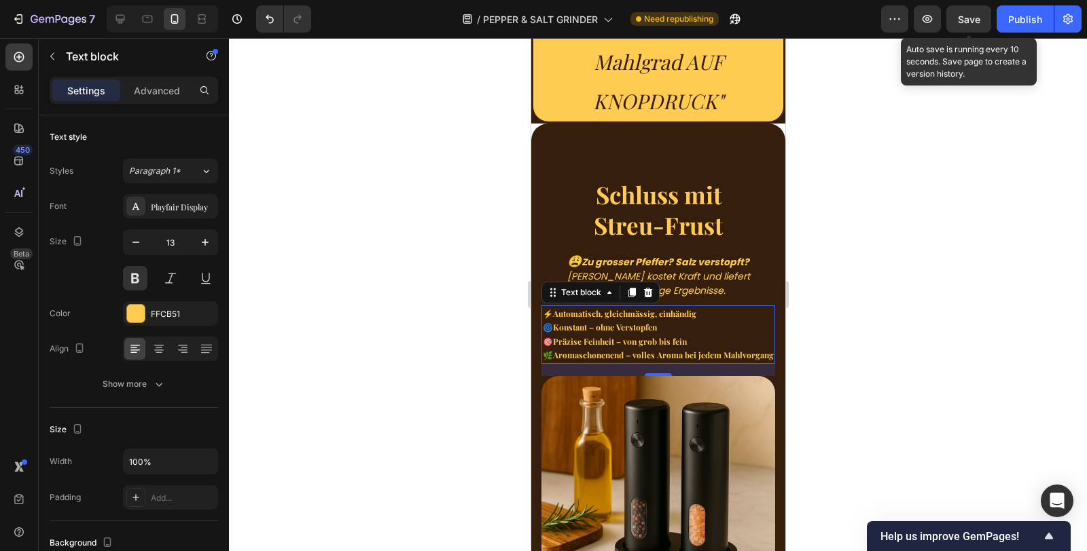
click at [968, 15] on span "Save" at bounding box center [969, 20] width 22 height 12
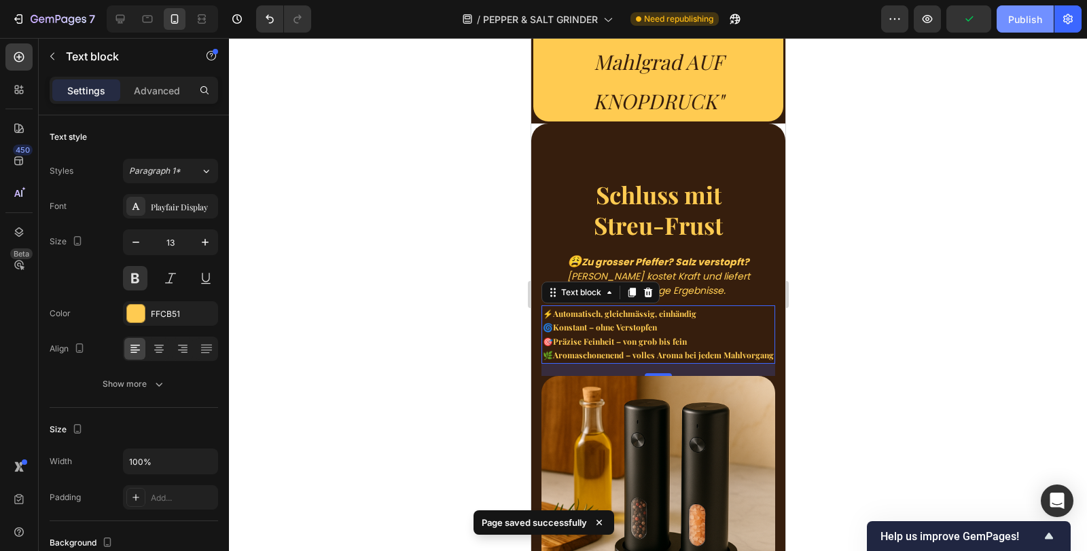
click at [1027, 18] on div "Publish" at bounding box center [1025, 19] width 34 height 14
click at [661, 272] on p "[PERSON_NAME] kostet Kraft und liefert ungleichmässige Ergebnisse." at bounding box center [657, 284] width 231 height 29
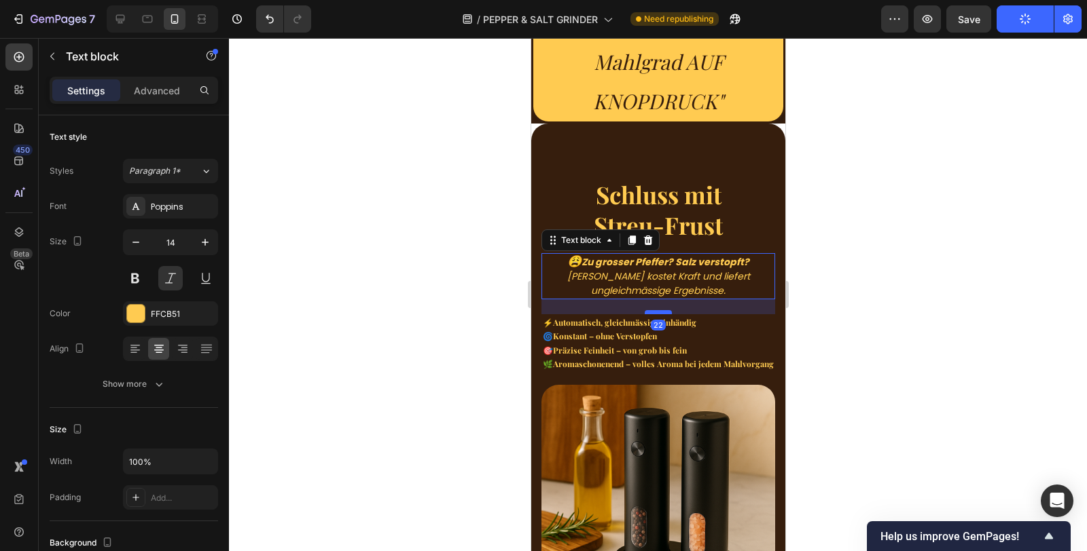
drag, startPoint x: 651, startPoint y: 302, endPoint x: 1459, endPoint y: 91, distance: 835.3
click at [651, 311] on div at bounding box center [657, 312] width 27 height 4
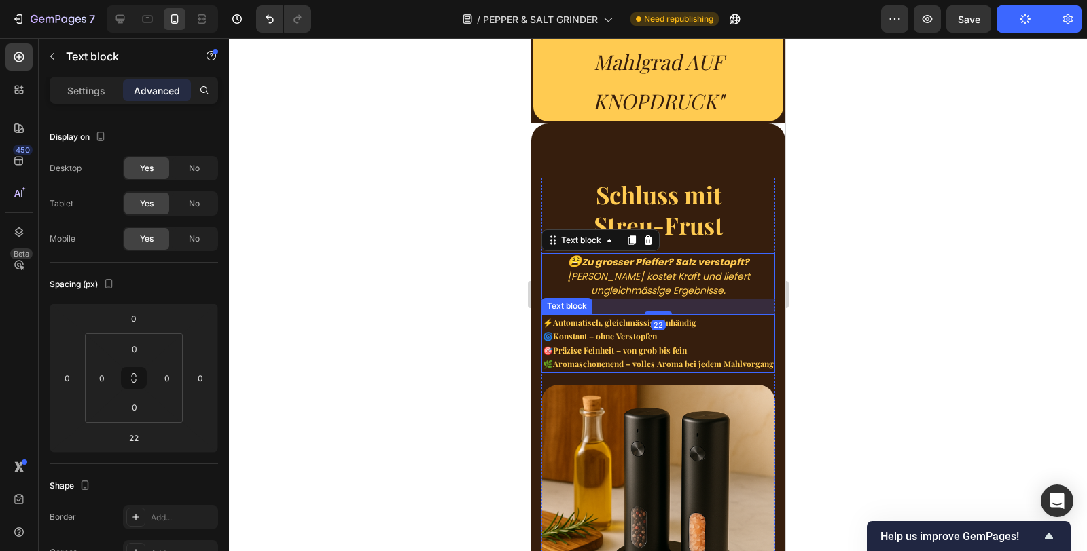
click at [604, 361] on strong "Aromaschonenend – volles Aroma bei jedem Mahlvorgang" at bounding box center [662, 364] width 221 height 11
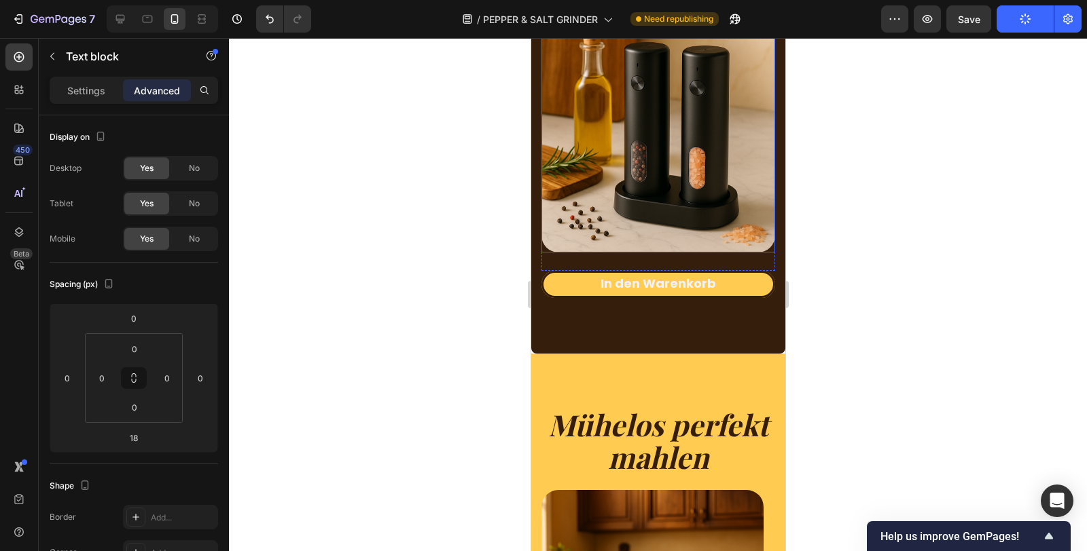
scroll to position [1169, 0]
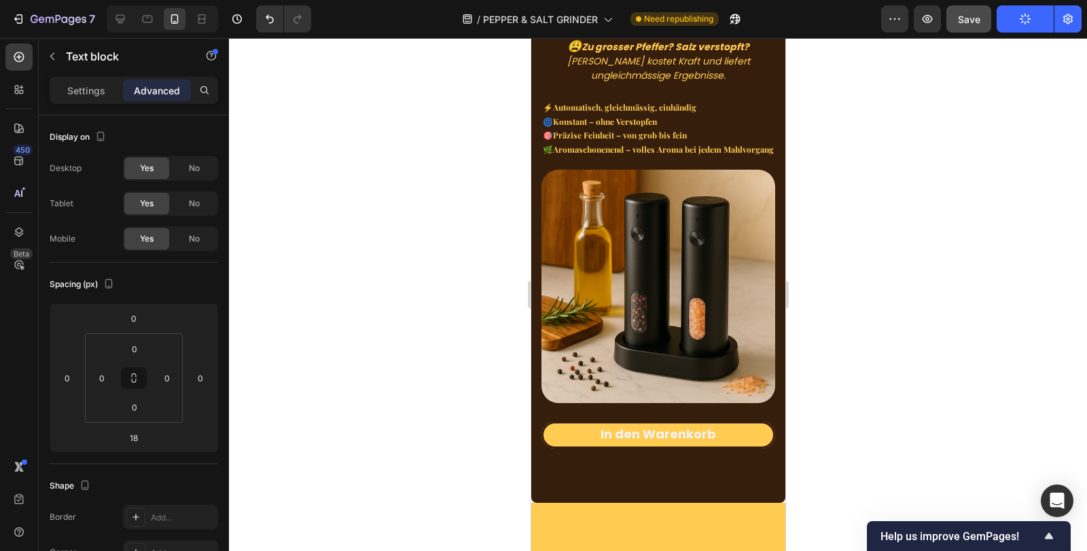
click at [975, 9] on button "Save" at bounding box center [968, 18] width 45 height 27
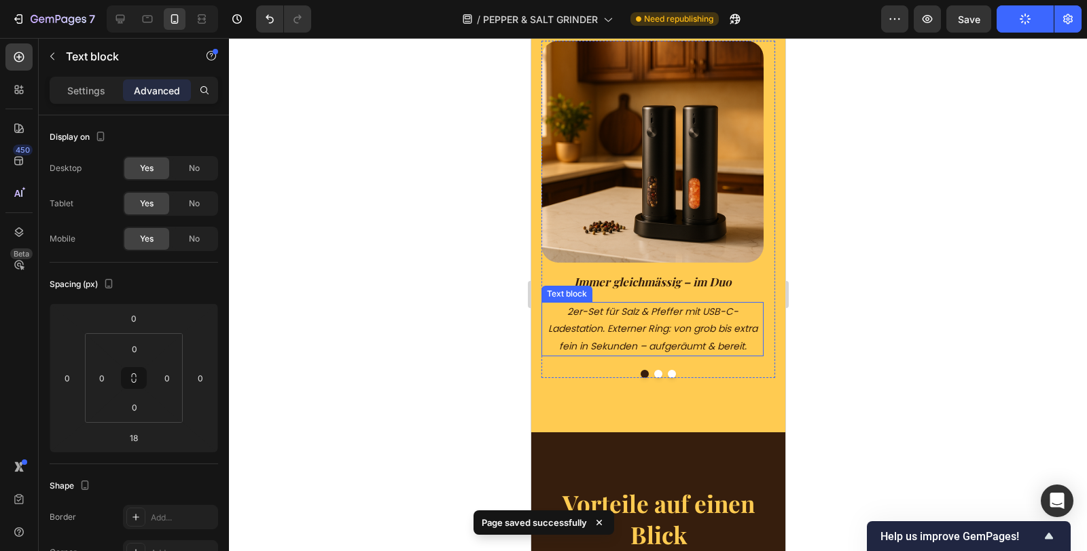
scroll to position [1773, 0]
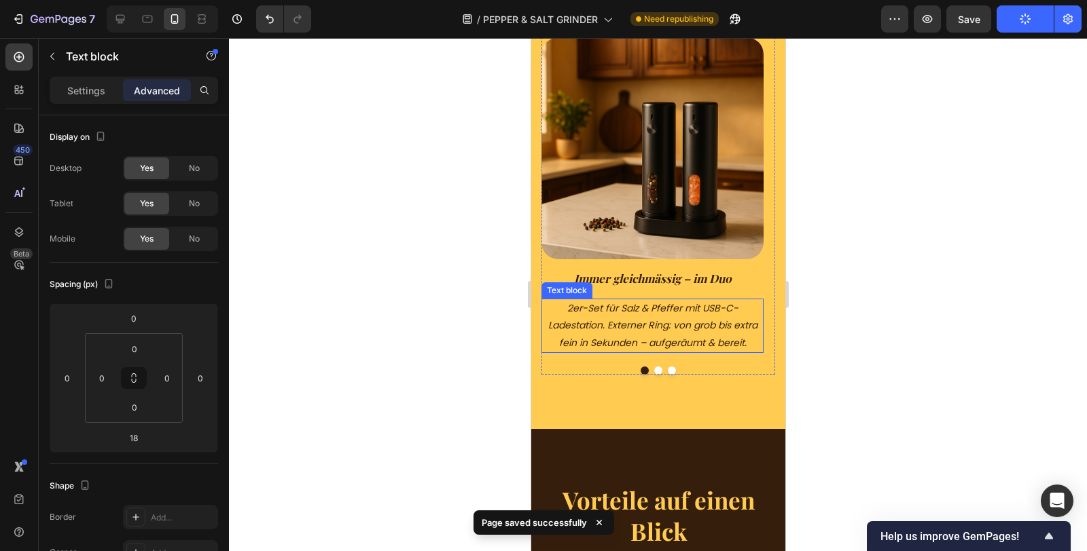
click at [672, 338] on icon "2er-Set für Salz & Pfeffer mit USB-C-Ladestation. Externer Ring: von grob bis e…" at bounding box center [651, 326] width 209 height 48
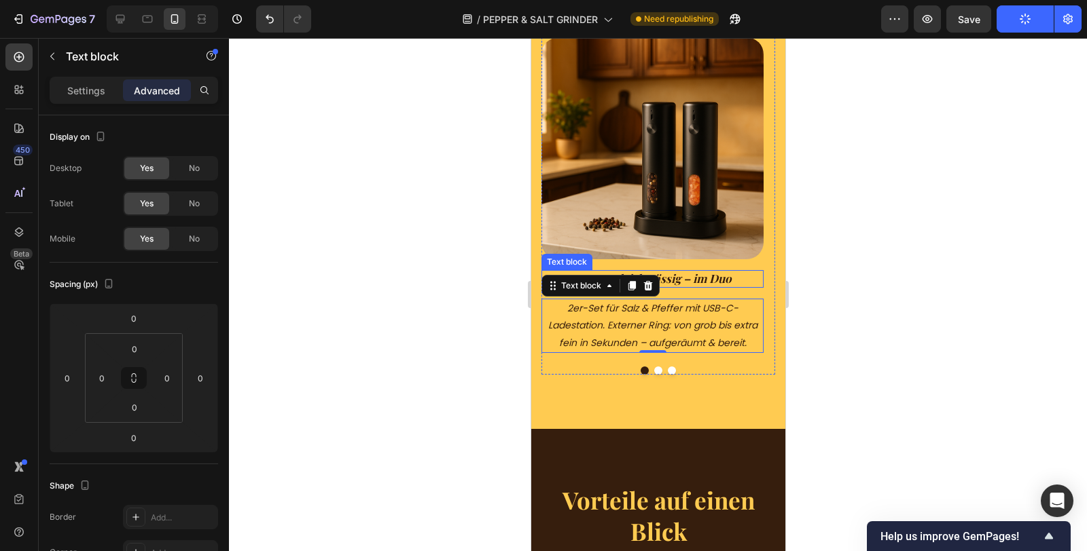
click at [679, 277] on strong "Immer gleichmässig – im Duo" at bounding box center [652, 278] width 158 height 15
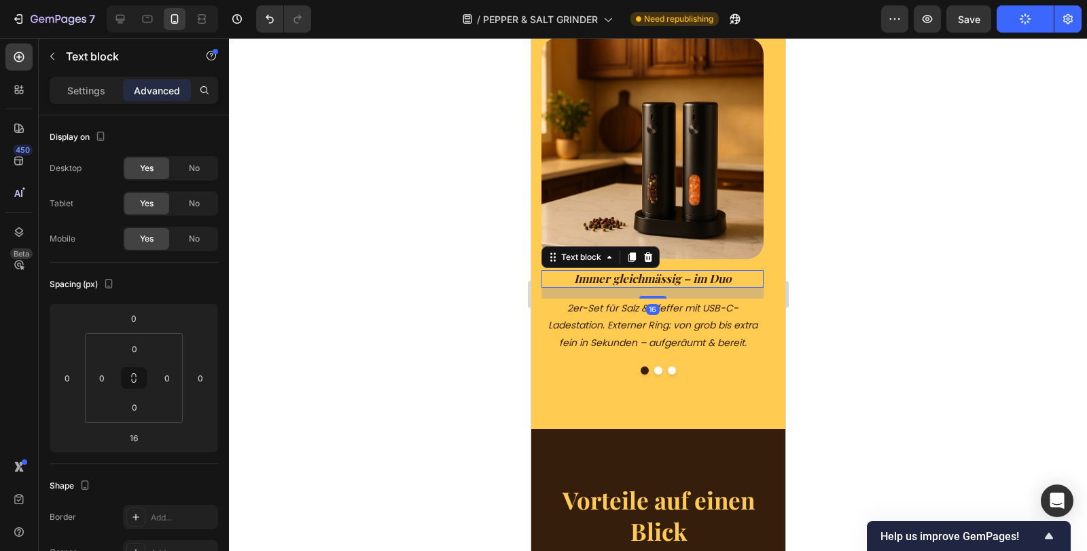
click at [655, 328] on icon "2er-Set für Salz & Pfeffer mit USB-C-Ladestation. Externer Ring: von grob bis e…" at bounding box center [651, 326] width 209 height 48
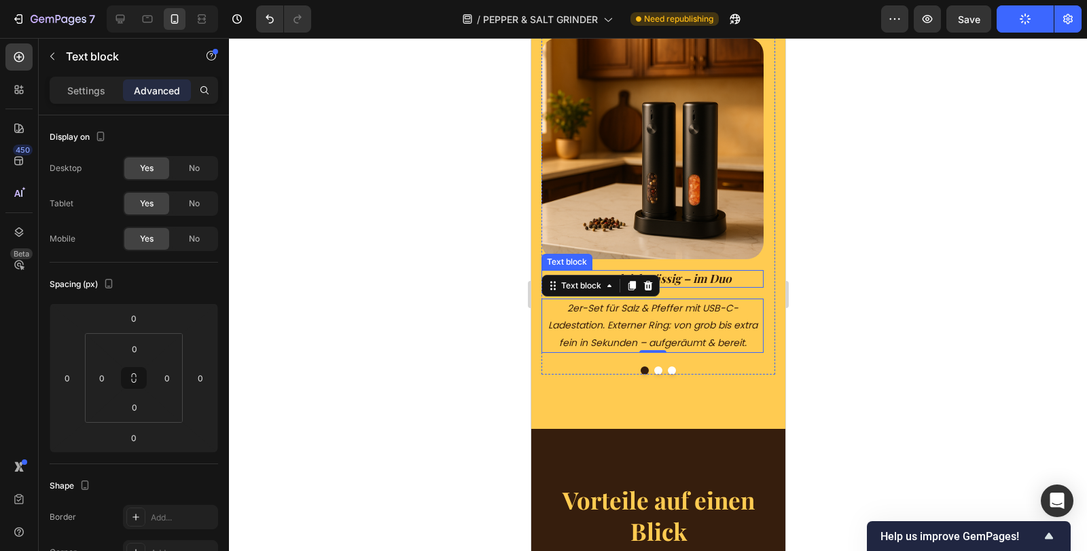
click at [683, 282] on strong "Immer gleichmässig – im Duo" at bounding box center [652, 278] width 158 height 15
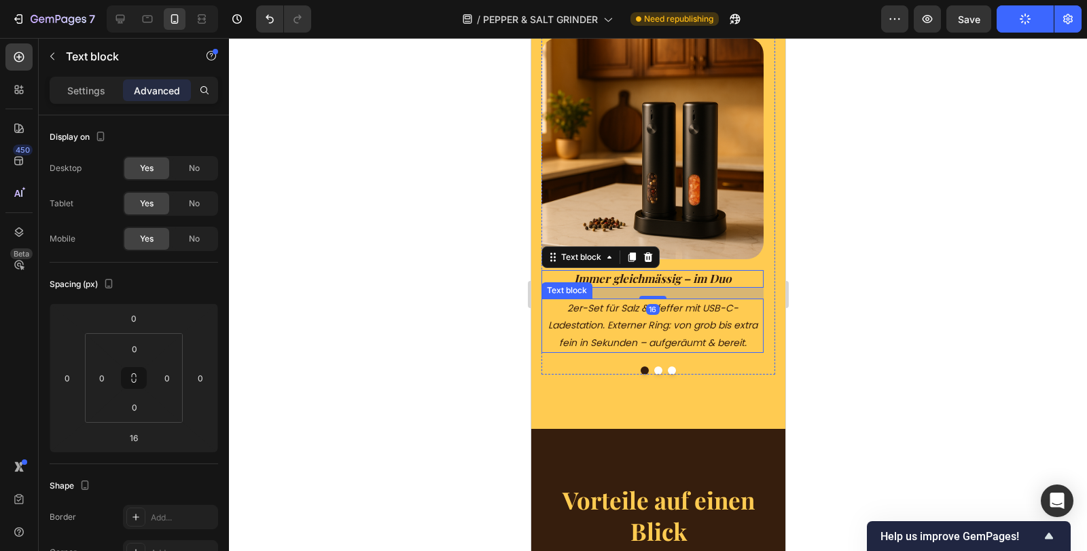
click at [655, 300] on div "2er-Set für Salz & Pfeffer mit USB-C-Ladestation. Externer Ring: von grob bis e…" at bounding box center [652, 326] width 222 height 54
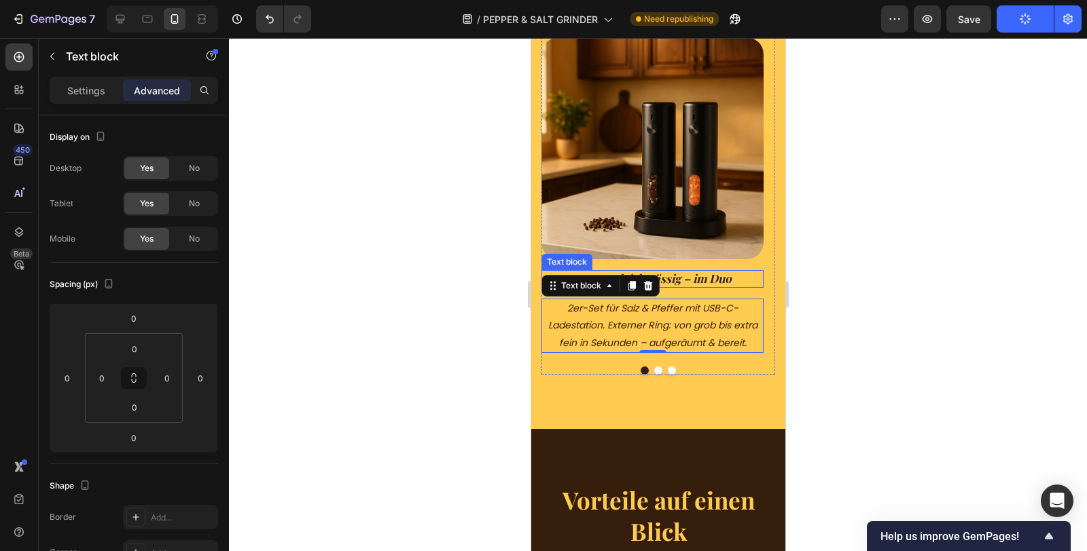
click at [666, 285] on strong "Immer gleichmässig – im Duo" at bounding box center [652, 278] width 158 height 15
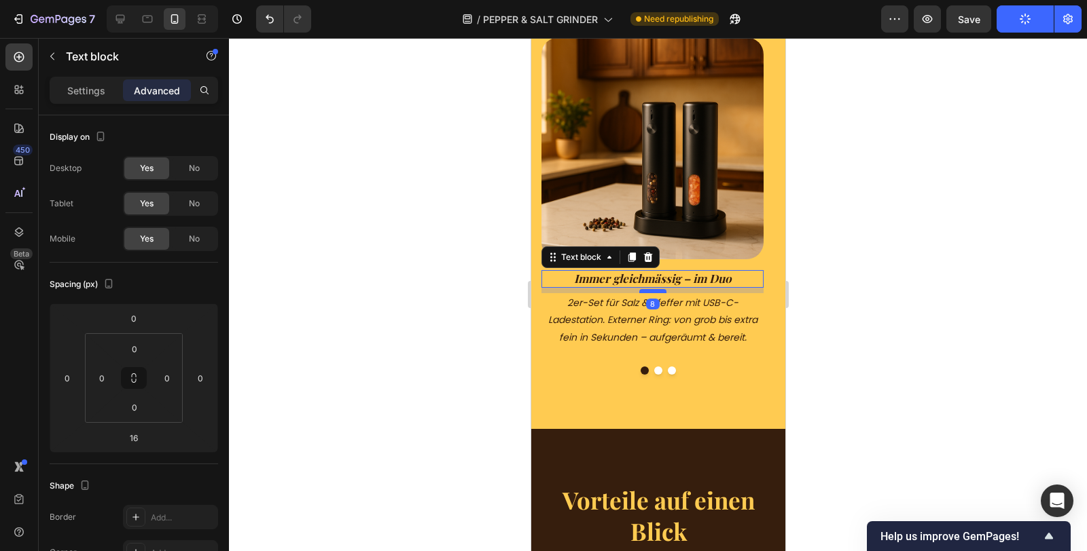
click at [655, 291] on div at bounding box center [651, 291] width 27 height 4
type input "8"
click at [657, 276] on strong "Immer gleichmässig – im Duo" at bounding box center [652, 278] width 158 height 15
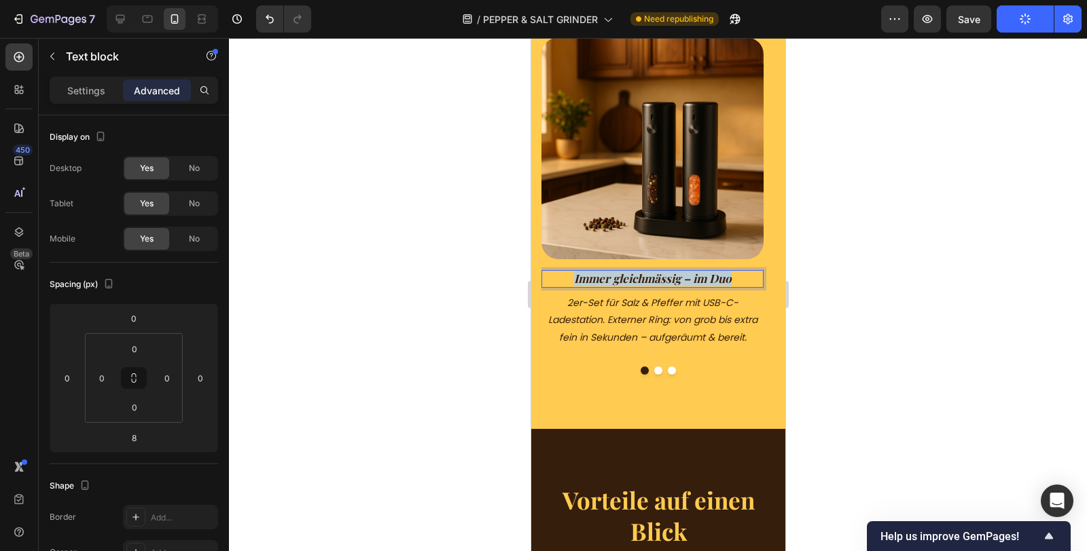
click at [657, 276] on strong "Immer gleichmässig – im Duo" at bounding box center [652, 278] width 158 height 15
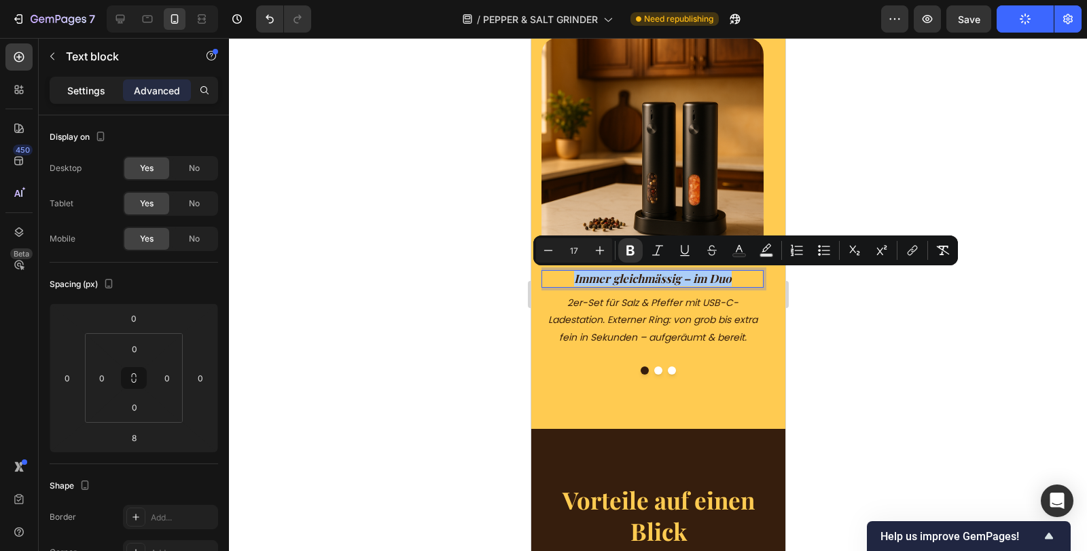
click at [100, 84] on p "Settings" at bounding box center [86, 91] width 38 height 14
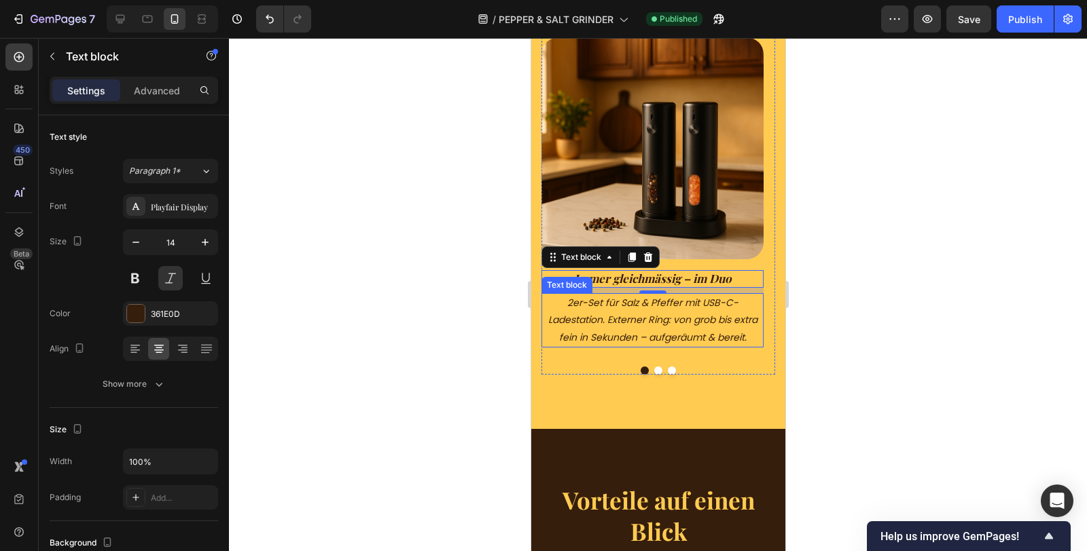
click at [619, 319] on icon "2er-Set für Salz & Pfeffer mit USB-C-Ladestation. Externer Ring: von grob bis e…" at bounding box center [651, 320] width 209 height 48
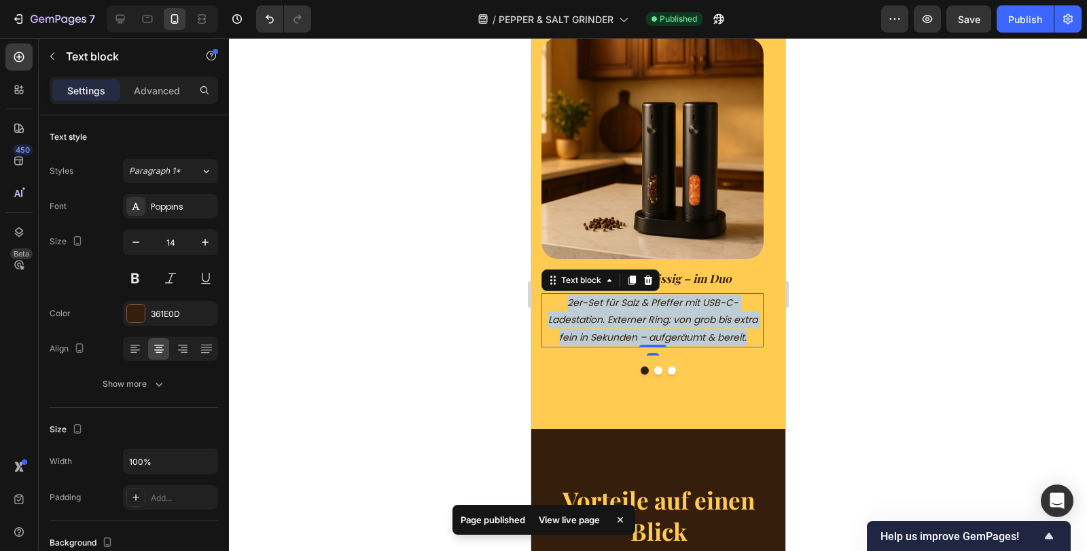
click at [619, 319] on icon "2er-Set für Salz & Pfeffer mit USB-C-Ladestation. Externer Ring: von grob bis e…" at bounding box center [651, 320] width 209 height 48
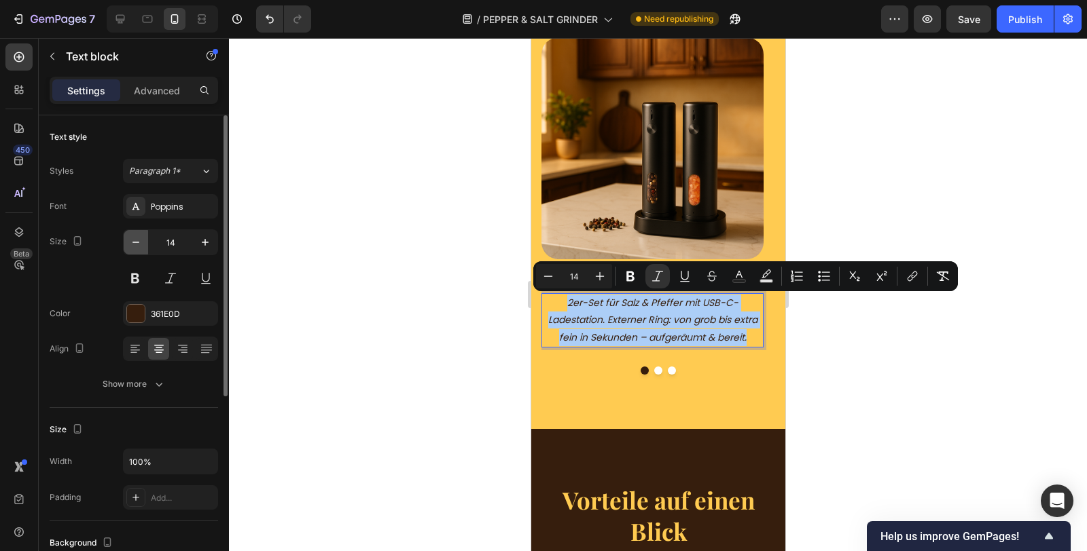
click at [136, 242] on icon "button" at bounding box center [135, 242] width 7 height 1
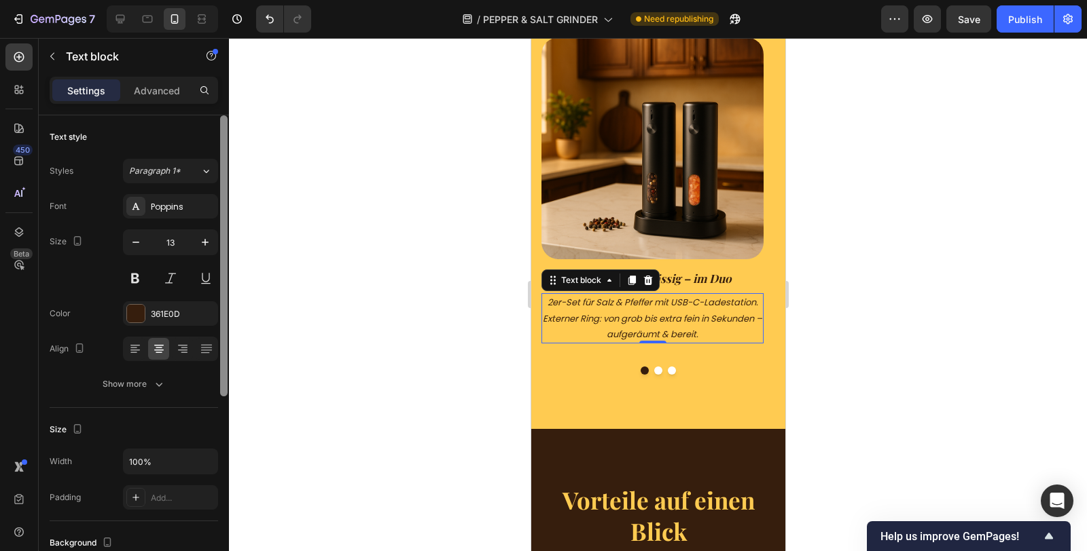
drag, startPoint x: 202, startPoint y: 238, endPoint x: 225, endPoint y: 242, distance: 23.3
click at [202, 238] on icon "button" at bounding box center [205, 243] width 14 height 14
type input "14"
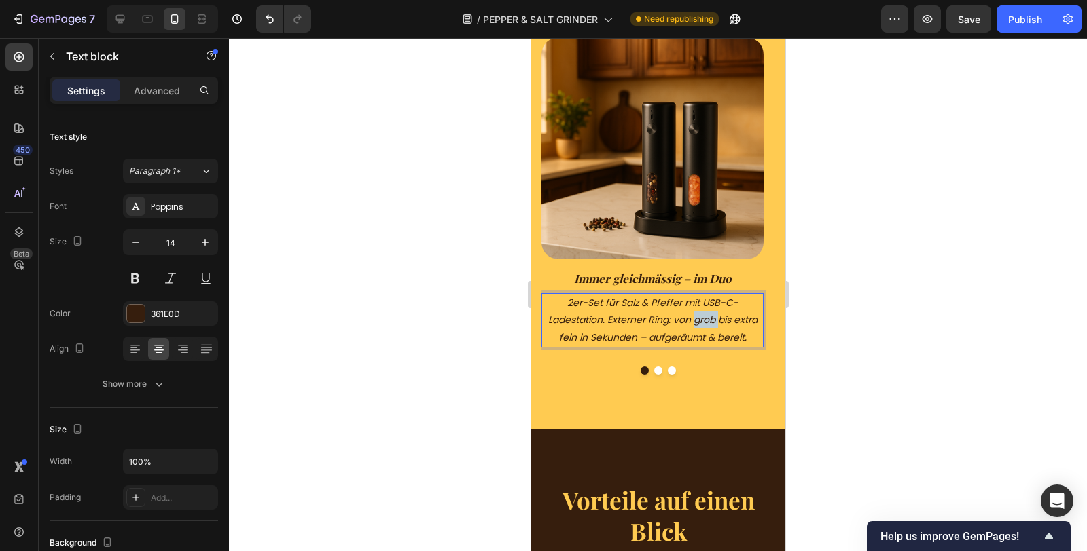
click at [702, 316] on icon "2er-Set für Salz & Pfeffer mit USB-C-Ladestation. Externer Ring: von grob bis e…" at bounding box center [651, 320] width 209 height 48
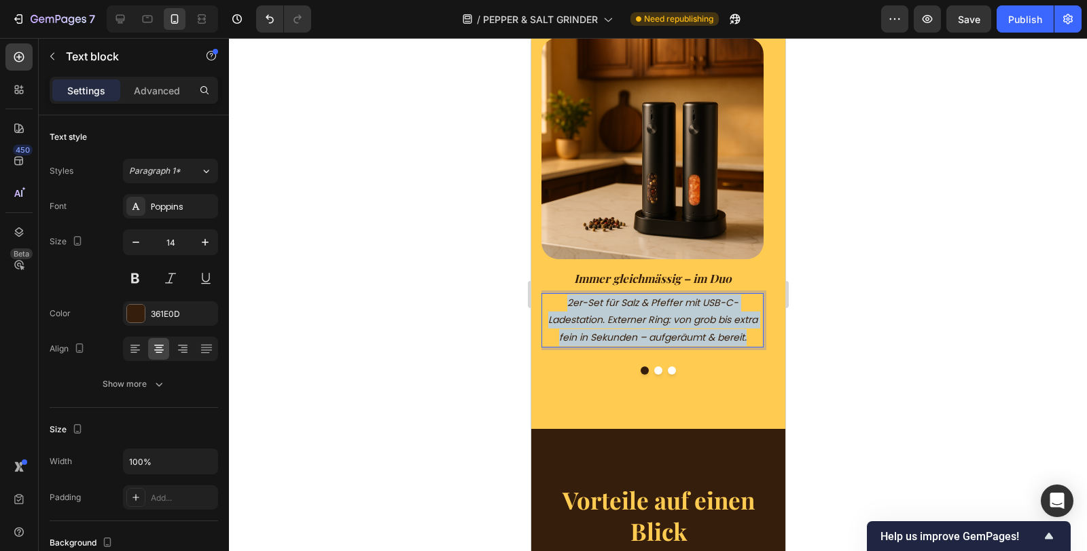
click at [702, 316] on icon "2er-Set für Salz & Pfeffer mit USB-C-Ladestation. Externer Ring: von grob bis e…" at bounding box center [651, 320] width 209 height 48
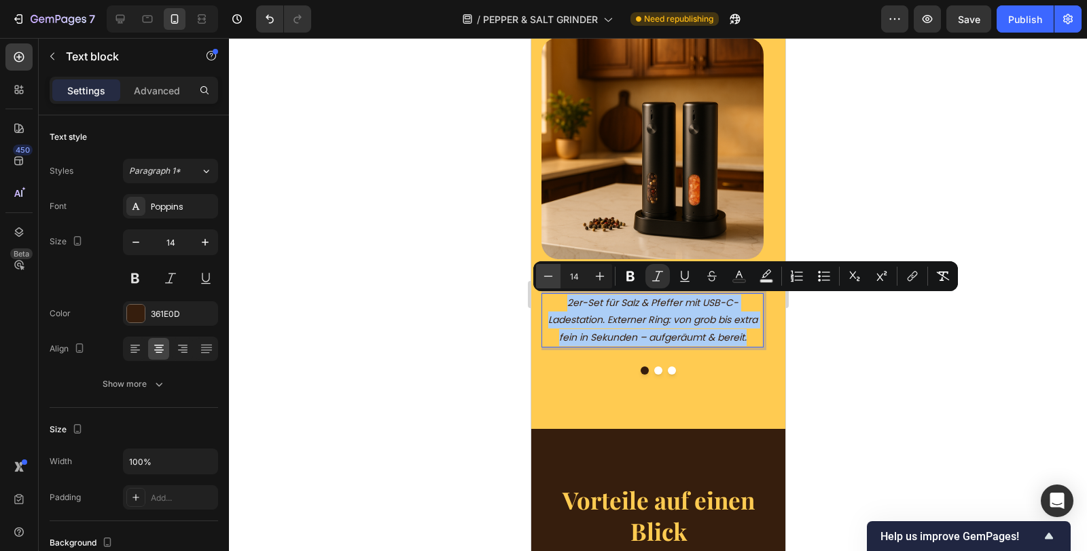
click at [543, 279] on icon "Editor contextual toolbar" at bounding box center [548, 277] width 14 height 14
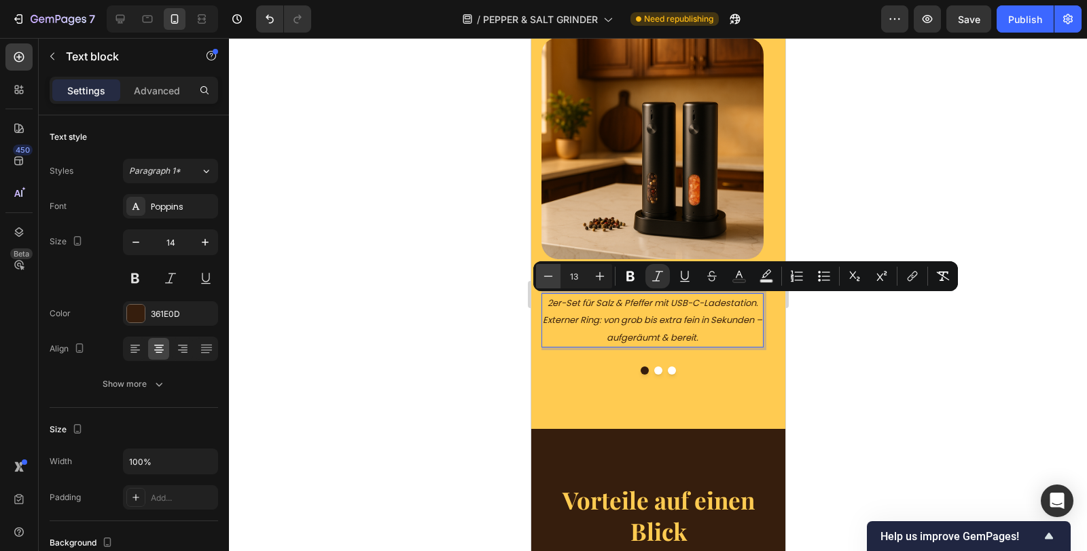
click at [543, 279] on icon "Editor contextual toolbar" at bounding box center [548, 277] width 14 height 14
click at [601, 279] on icon "Editor contextual toolbar" at bounding box center [600, 277] width 14 height 14
type input "14"
click at [616, 325] on icon "2er-Set für Salz & Pfeffer mit USB-C-Ladestation. Externer Ring: von grob bis e…" at bounding box center [651, 320] width 209 height 48
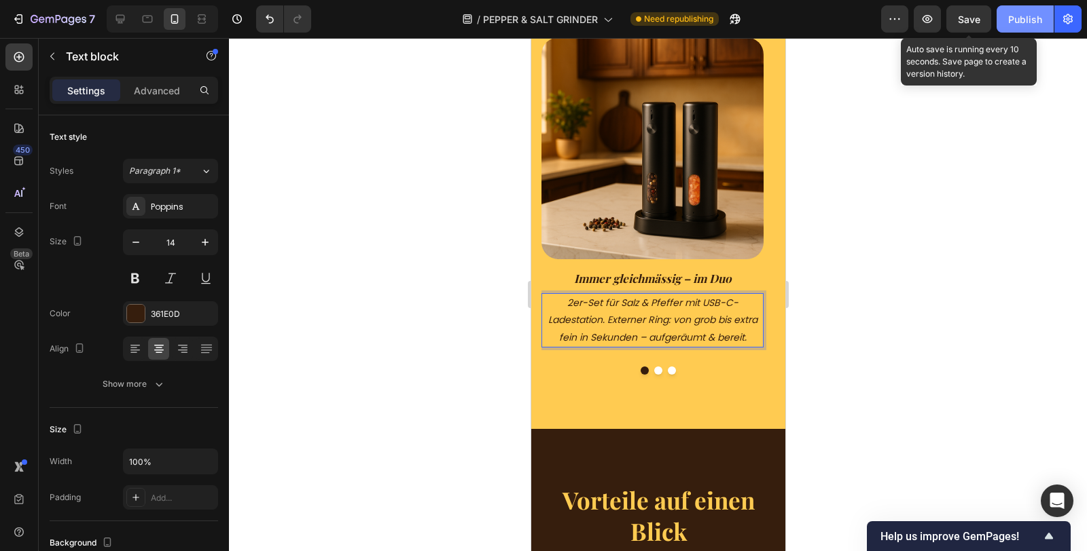
click at [958, 20] on button "Save" at bounding box center [968, 18] width 45 height 27
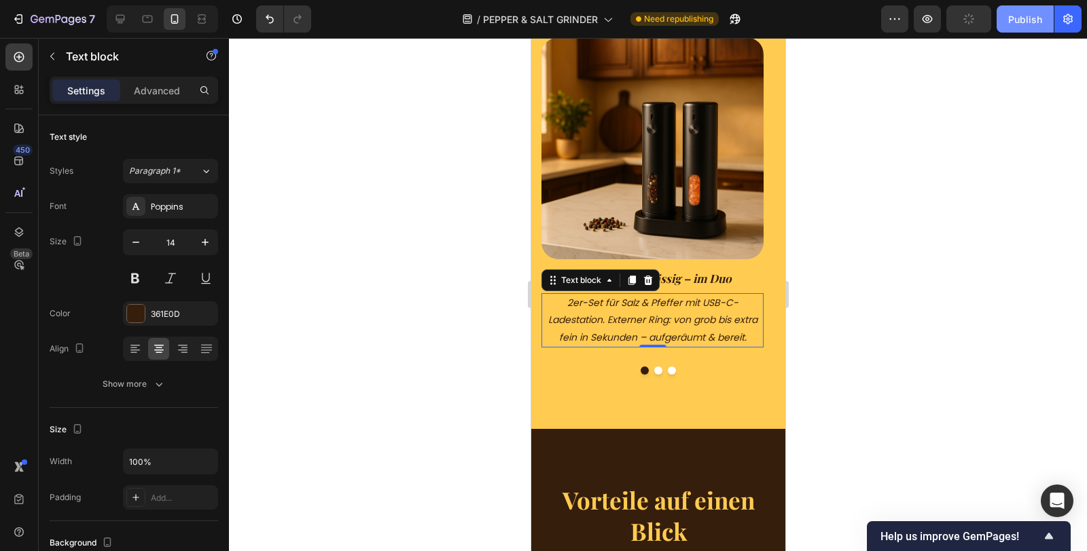
click at [1017, 25] on div "Publish" at bounding box center [1025, 19] width 34 height 14
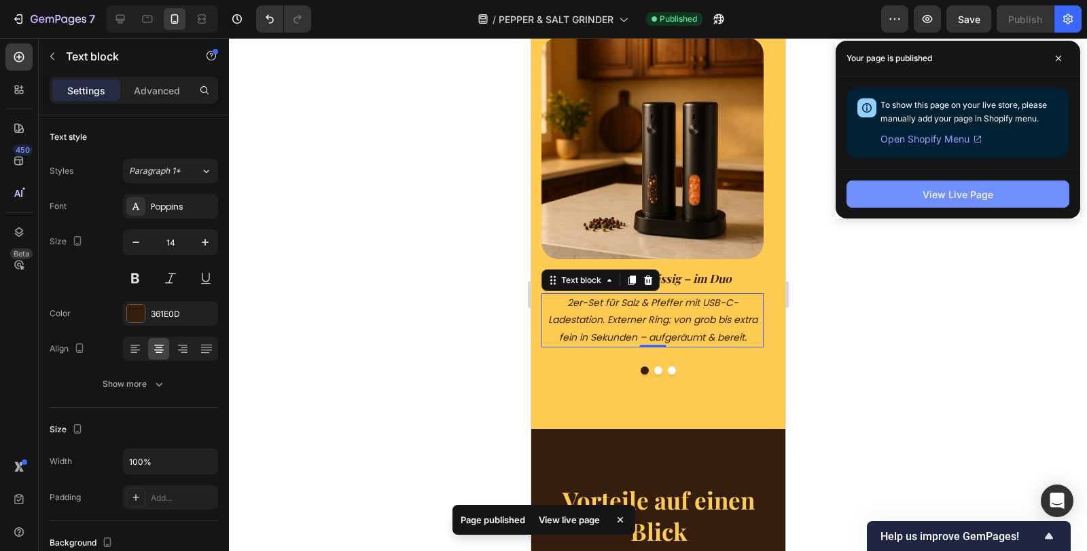
click at [993, 201] on button "View Live Page" at bounding box center [957, 194] width 223 height 27
